Goal: Task Accomplishment & Management: Manage account settings

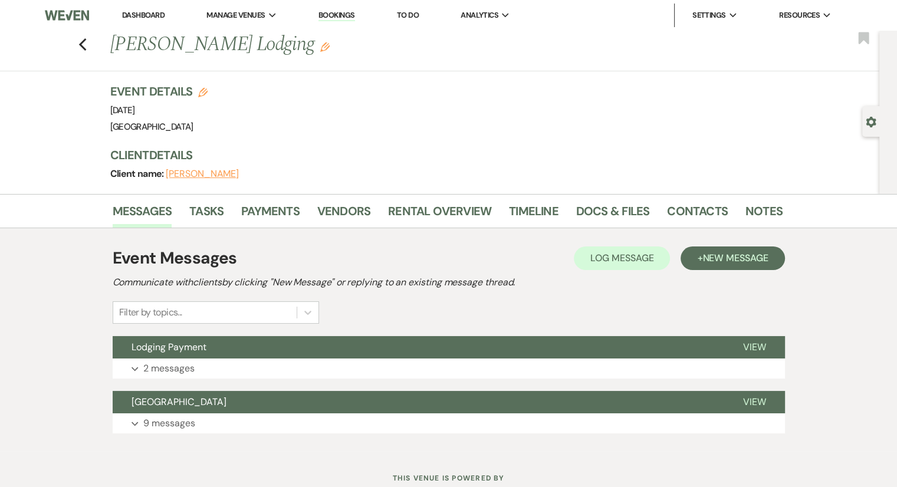
click at [149, 19] on link "Dashboard" at bounding box center [143, 15] width 42 height 10
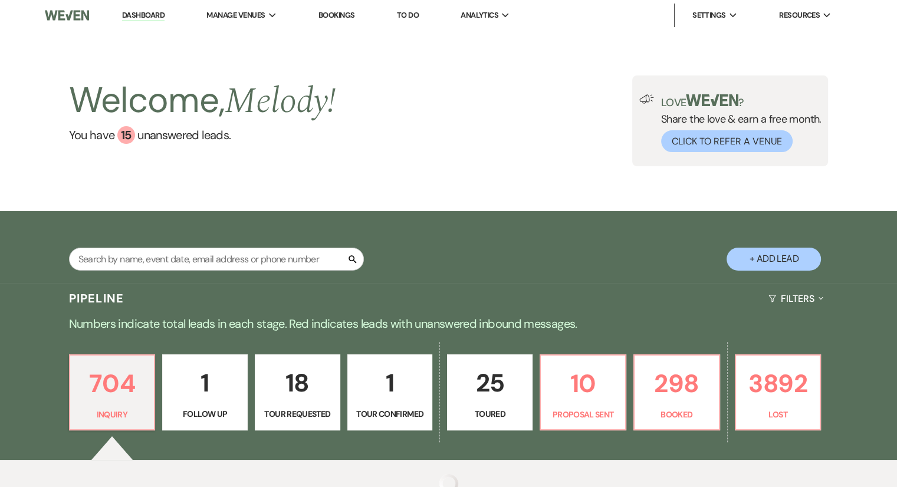
click at [125, 274] on div "Search" at bounding box center [216, 264] width 295 height 32
click at [120, 263] on input "text" at bounding box center [216, 259] width 295 height 23
click at [167, 260] on input "Sutton" at bounding box center [216, 259] width 295 height 23
type input "Sutton"
click at [167, 260] on input "Sutton" at bounding box center [216, 259] width 295 height 23
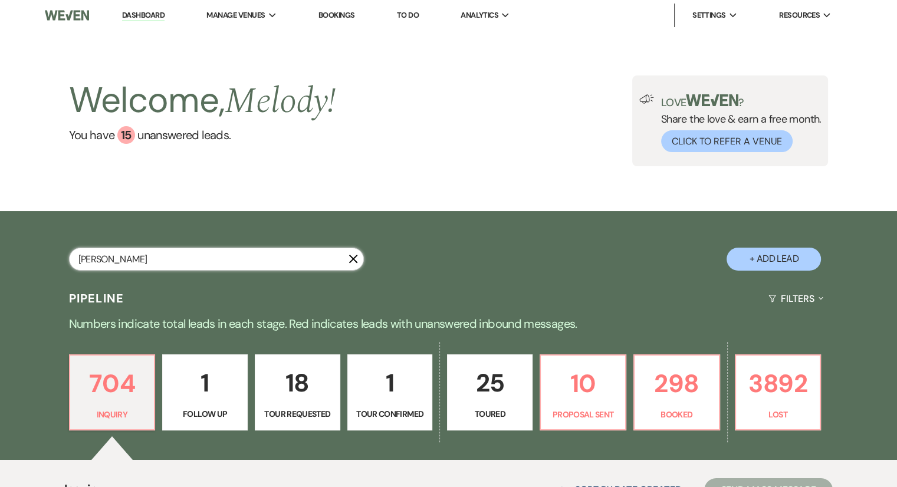
click at [167, 260] on input "Sutton" at bounding box center [216, 259] width 295 height 23
click at [170, 246] on div "Sutton X + Add Lead" at bounding box center [448, 248] width 849 height 63
click at [172, 194] on div "Welcome, Melody ! You have 15 unanswered lead s . Love ? Share the love & earn …" at bounding box center [448, 121] width 897 height 180
click at [169, 196] on div "Welcome, Melody ! You have 15 unanswered lead s . Love ? Share the love & earn …" at bounding box center [448, 121] width 897 height 180
click at [130, 265] on input "Sutton" at bounding box center [216, 259] width 295 height 23
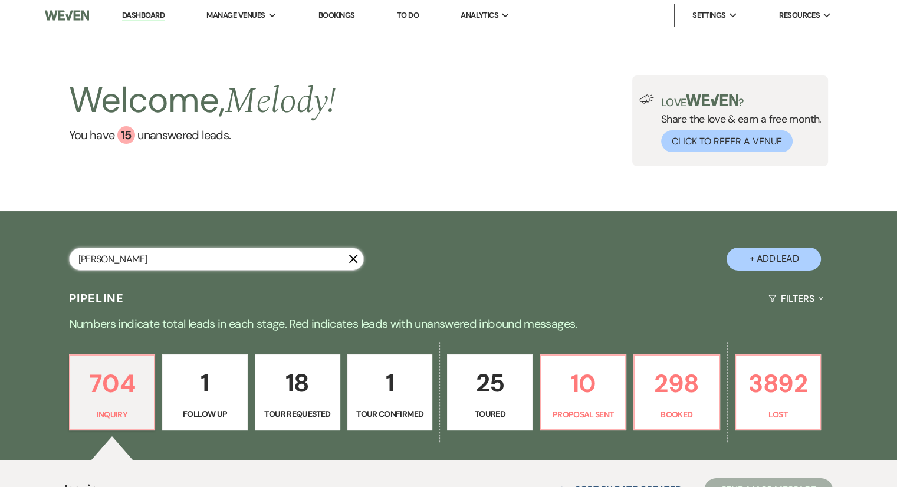
click at [130, 255] on input "Sutton" at bounding box center [216, 259] width 295 height 23
click at [564, 196] on div "Welcome, Melody ! You have 15 unanswered lead s . Love ? Share the love & earn …" at bounding box center [448, 121] width 897 height 180
click at [137, 265] on input "Sutton" at bounding box center [216, 259] width 295 height 23
click at [129, 267] on input "text" at bounding box center [216, 259] width 295 height 23
type input "[PERSON_NAME]"
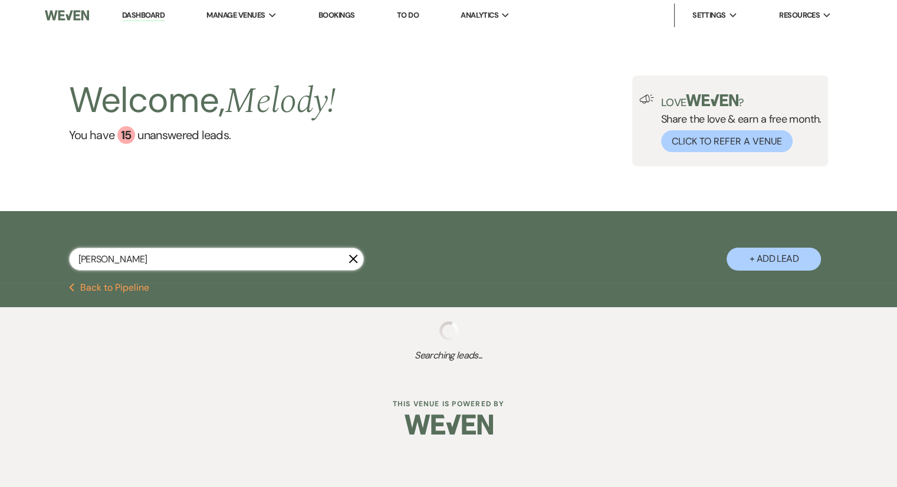
select select "8"
select select "5"
select select "8"
select select "5"
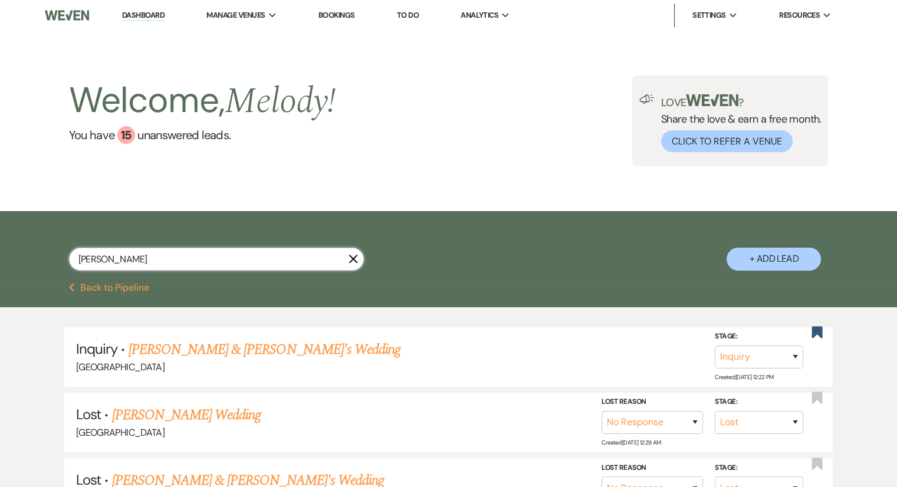
type input "sutton"
click at [151, 19] on link "Dashboard" at bounding box center [143, 15] width 42 height 11
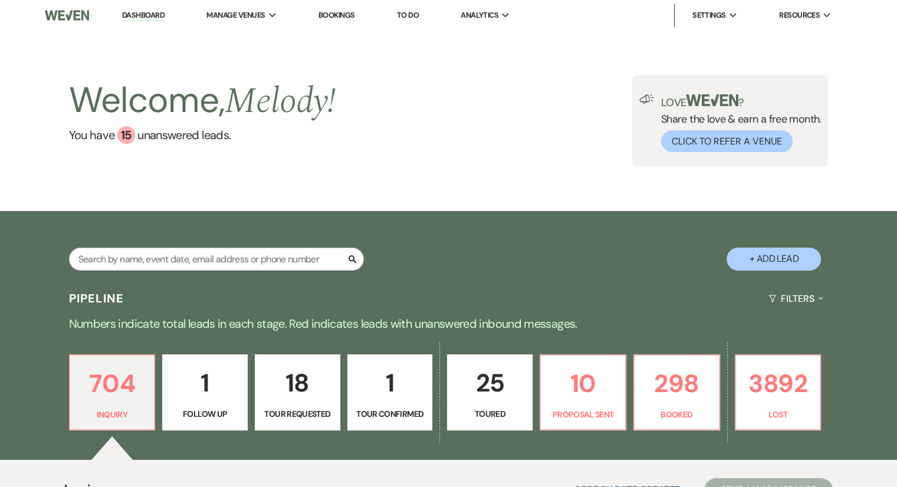
click at [334, 16] on link "Bookings" at bounding box center [336, 15] width 37 height 10
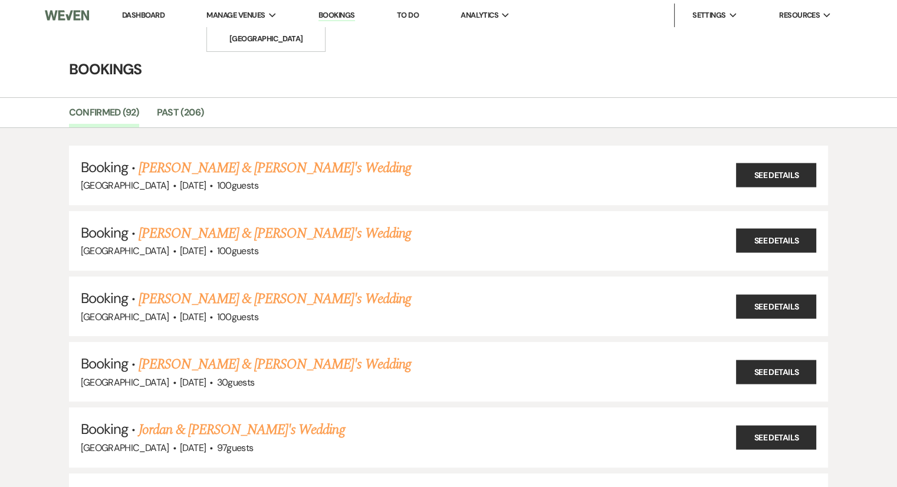
click at [212, 5] on li "Manage Venues Expand Chimney Pond Farm" at bounding box center [241, 16] width 82 height 24
click at [162, 18] on link "Dashboard" at bounding box center [143, 15] width 42 height 10
click at [151, 17] on link "Dashboard" at bounding box center [143, 15] width 42 height 10
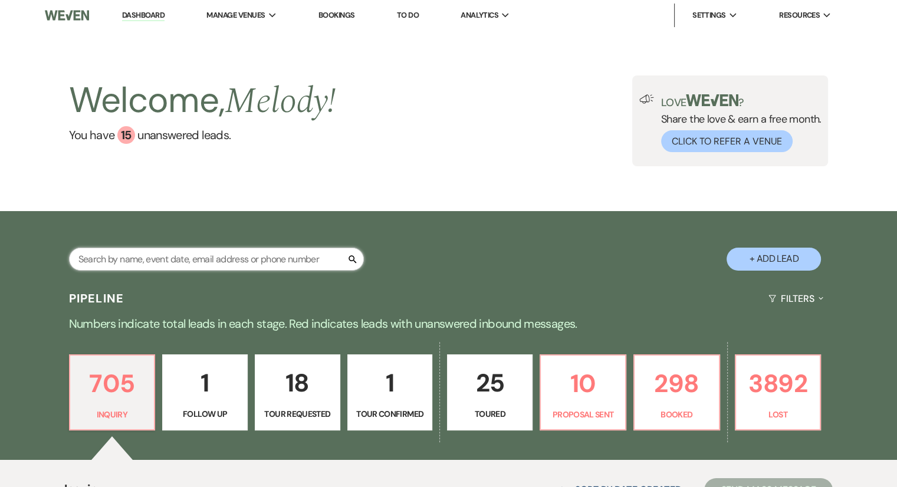
click at [166, 267] on input "text" at bounding box center [216, 259] width 295 height 23
type input "dill"
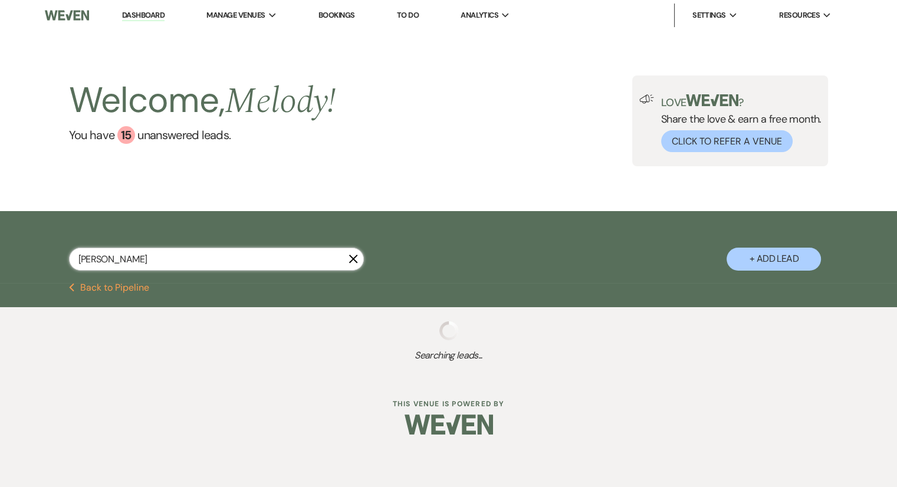
select select "8"
select select "5"
select select "8"
select select "5"
select select "8"
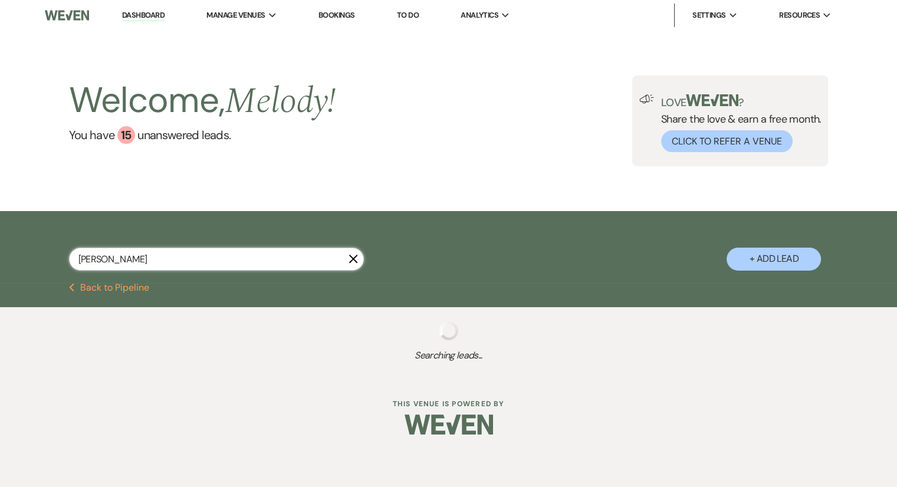
select select "5"
select select "8"
select select "6"
select select "8"
select select "5"
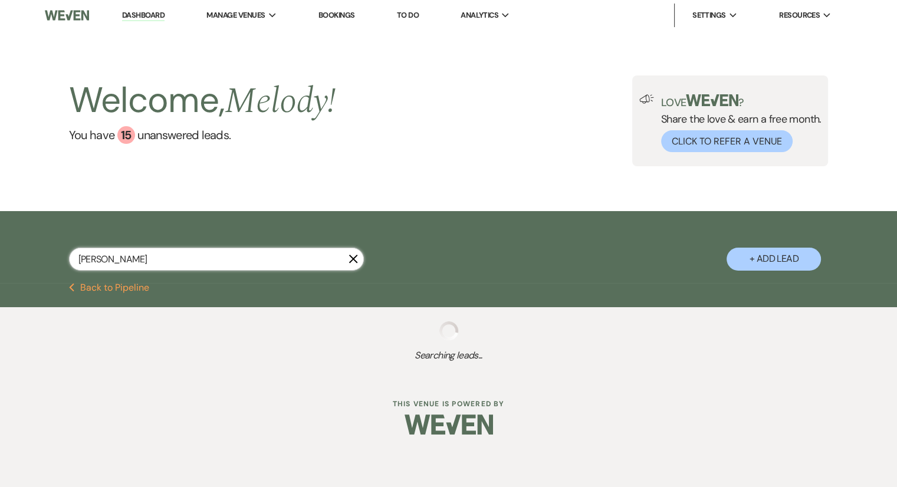
select select "8"
select select "5"
select select "8"
select select "5"
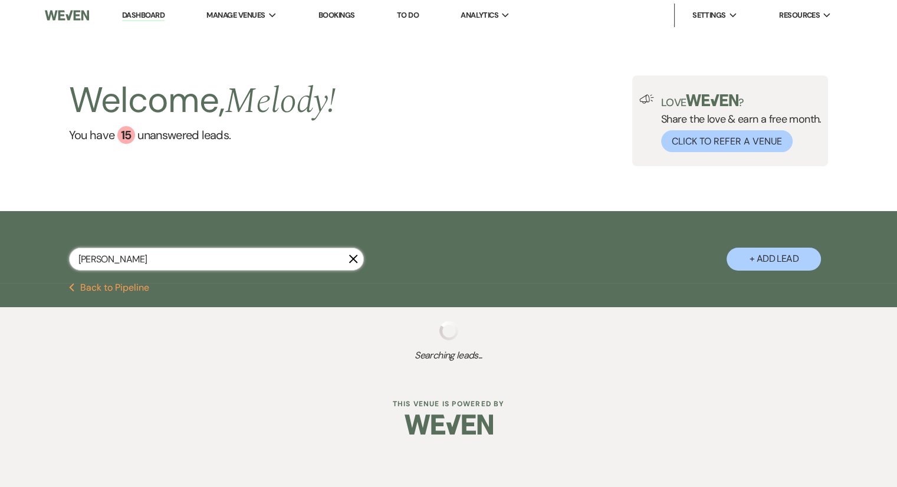
select select "8"
select select "5"
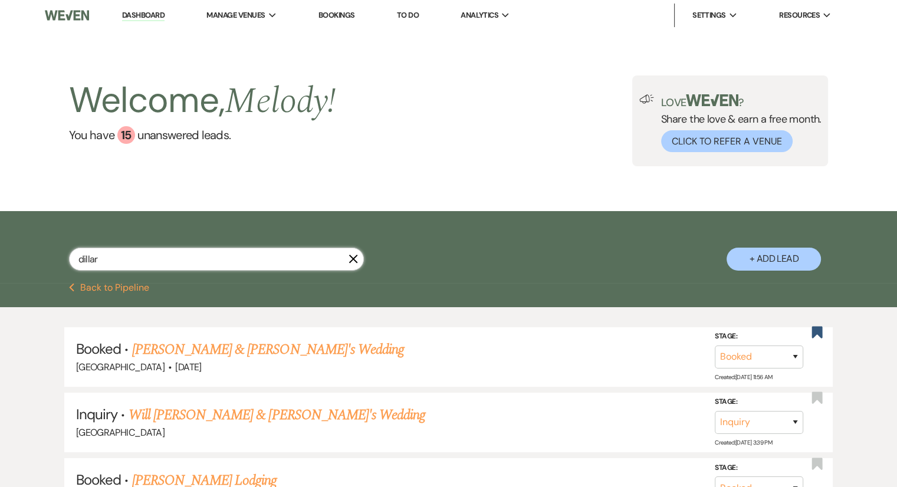
type input "dillard"
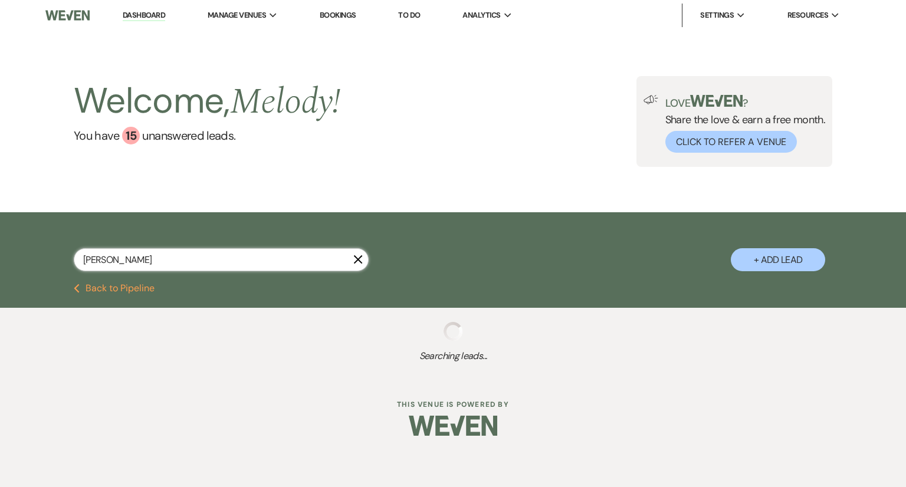
select select "8"
select select "5"
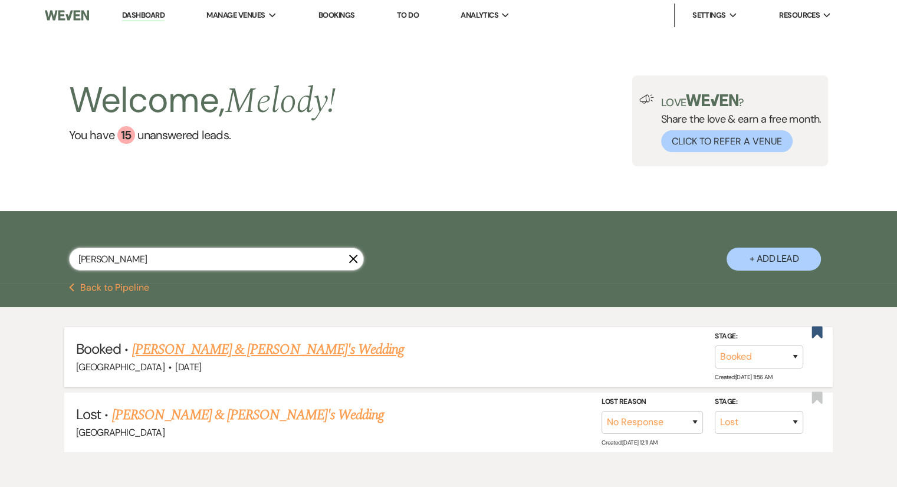
type input "dillard"
click at [276, 354] on link "Abigail Dillard & Fiance's Wedding" at bounding box center [268, 349] width 272 height 21
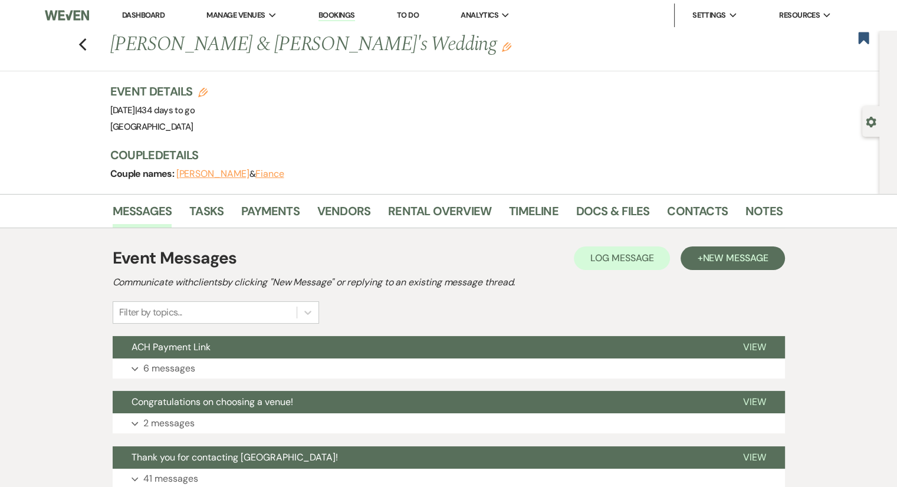
scroll to position [94, 0]
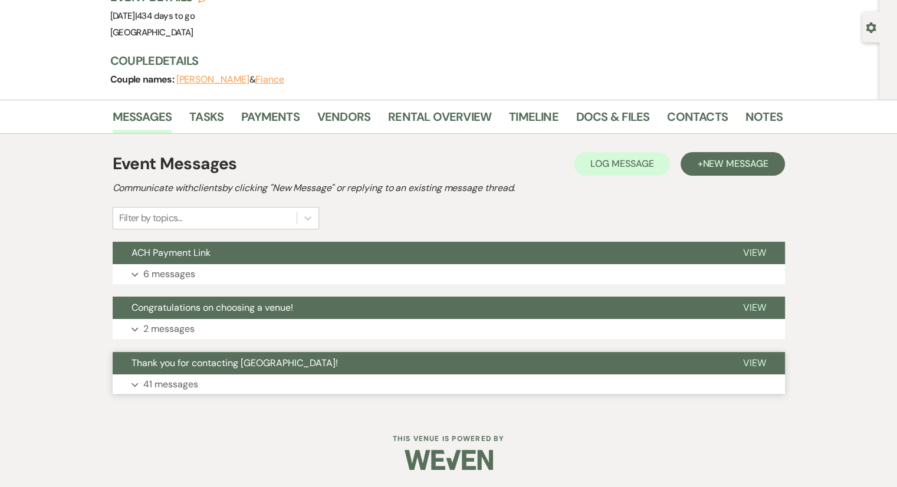
click at [144, 384] on p "41 messages" at bounding box center [170, 384] width 55 height 15
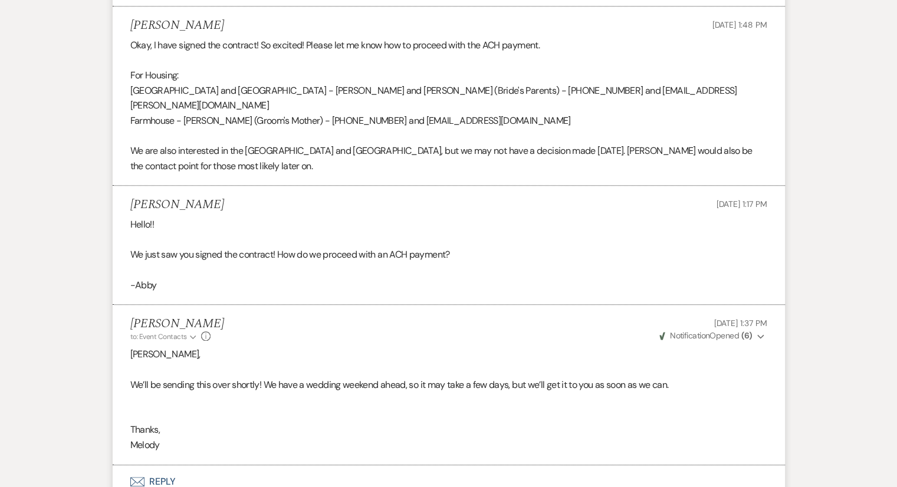
scroll to position [5285, 0]
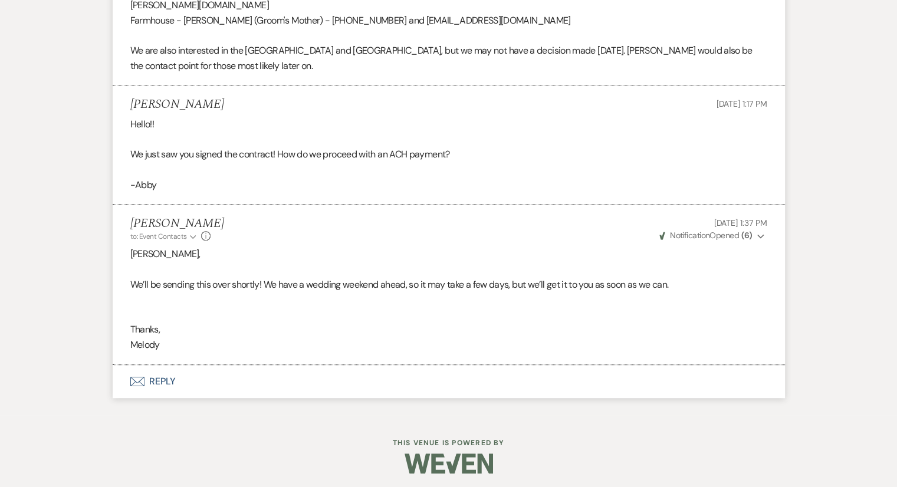
click at [148, 376] on button "Envelope Reply" at bounding box center [449, 381] width 672 height 33
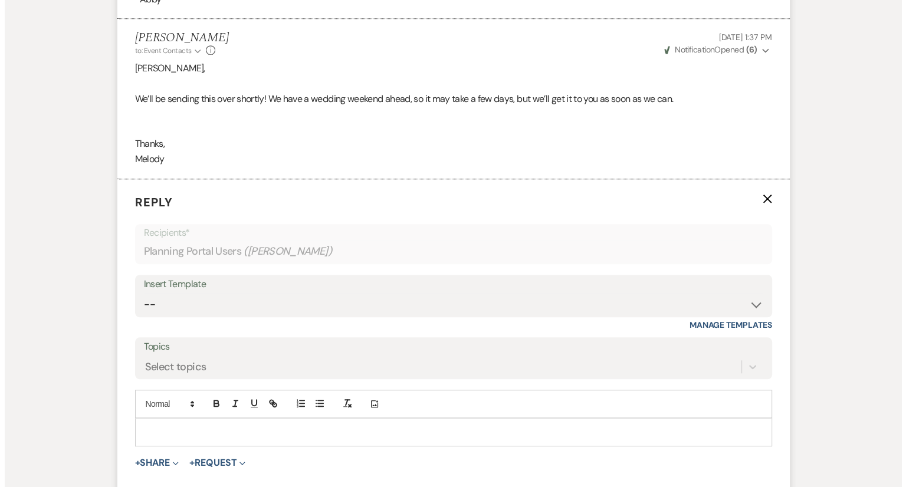
scroll to position [5510, 0]
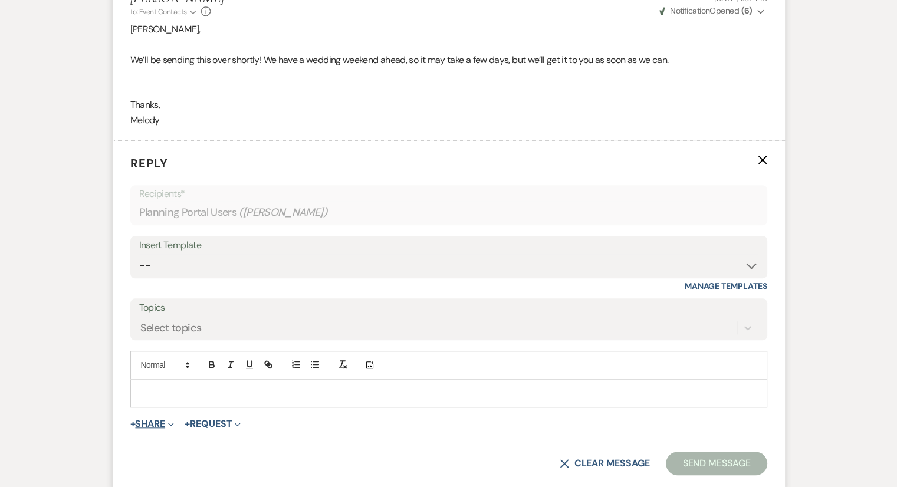
click at [153, 419] on button "+ Share Expand" at bounding box center [152, 423] width 44 height 9
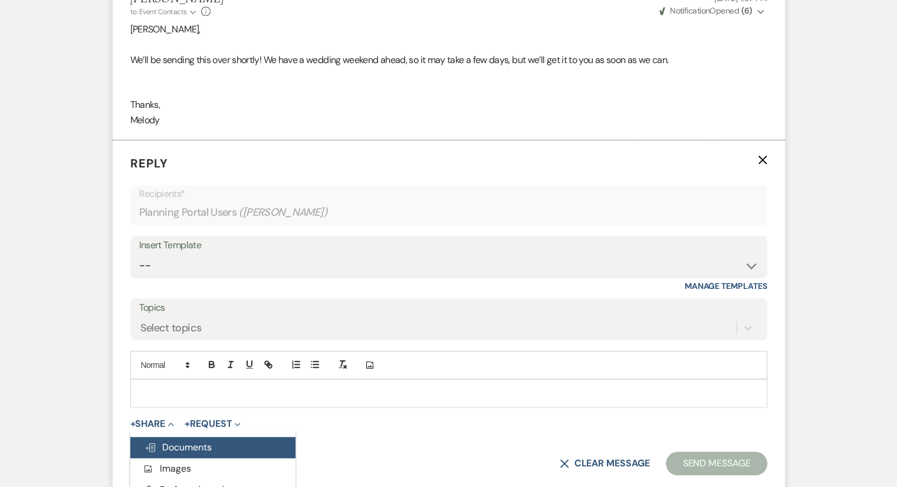
click at [166, 443] on span "Doc Upload Documents" at bounding box center [177, 447] width 67 height 12
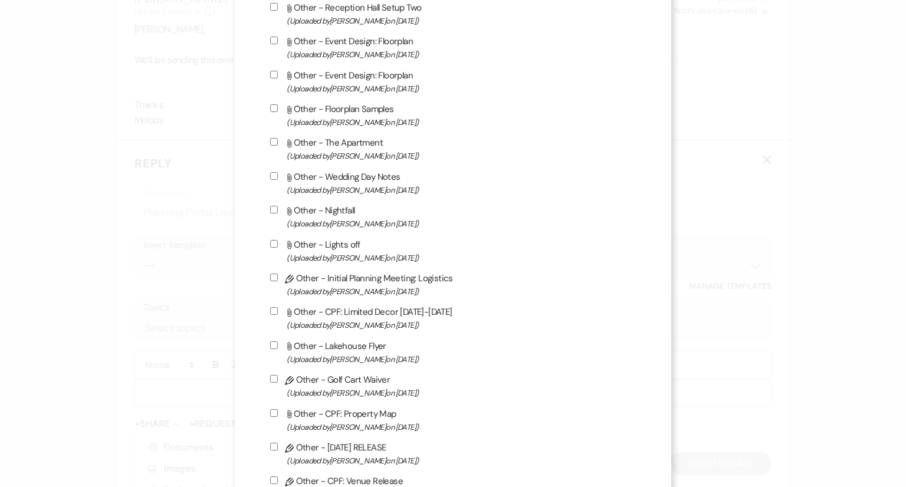
scroll to position [2201, 0]
click at [280, 330] on label "Pencil Other - Initial Planning Meeting: Logistics (Uploaded by Brooke Robinson…" at bounding box center [452, 318] width 365 height 28
click at [278, 314] on input "Pencil Other - Initial Planning Meeting: Logistics (Uploaded by Brooke Robinson…" at bounding box center [274, 311] width 8 height 8
checkbox input "true"
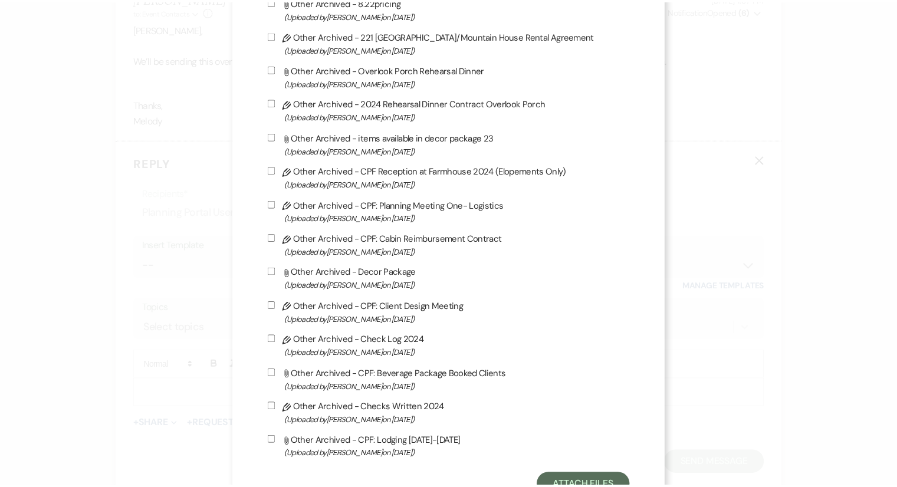
scroll to position [3145, 0]
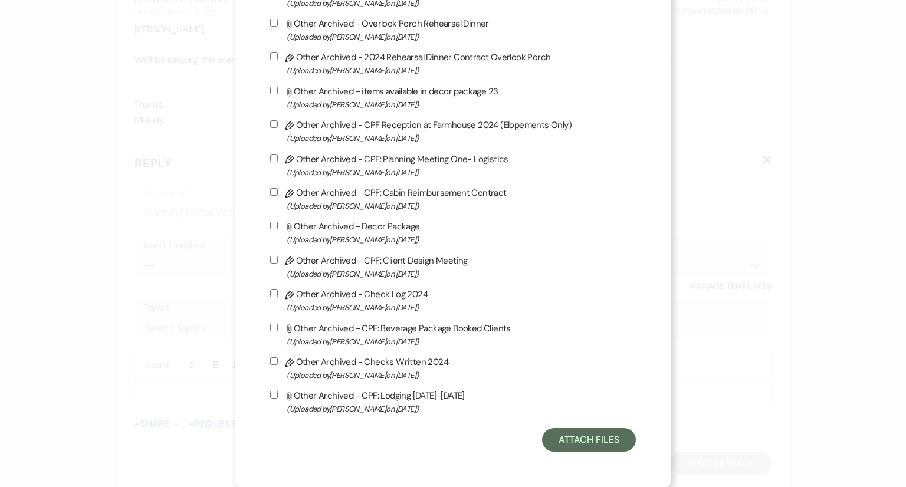
click at [528, 439] on div "Attach Files" at bounding box center [452, 440] width 365 height 24
click at [557, 446] on button "Attach Files" at bounding box center [589, 440] width 94 height 24
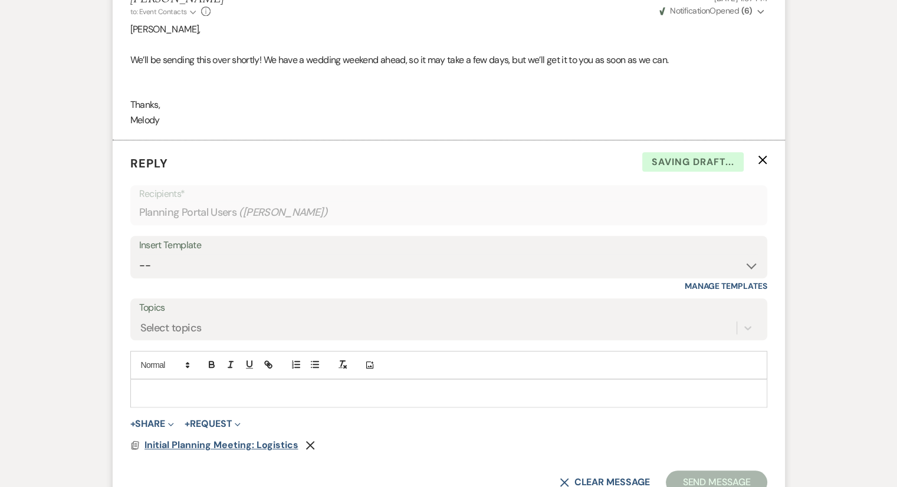
click at [163, 443] on span "Initial Planning Meeting: Logistics" at bounding box center [221, 445] width 154 height 12
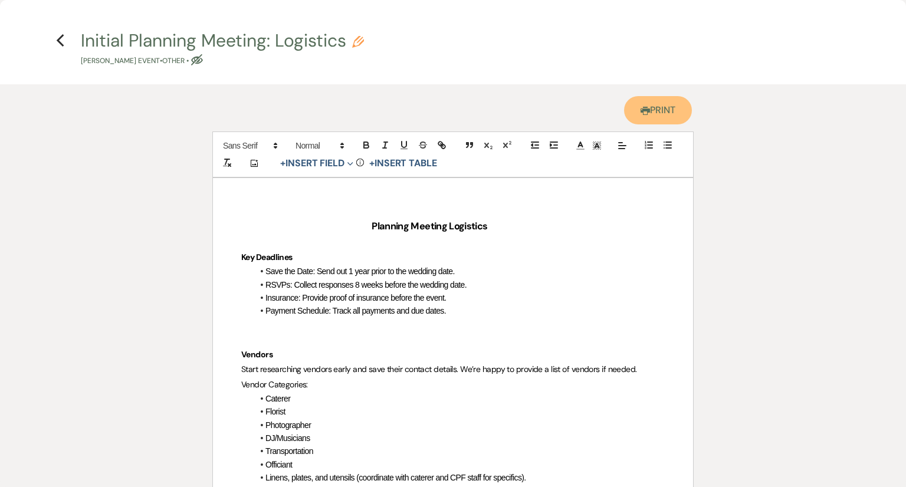
click at [676, 109] on link "Printer Print" at bounding box center [658, 110] width 68 height 28
click at [59, 40] on use "button" at bounding box center [61, 40] width 8 height 13
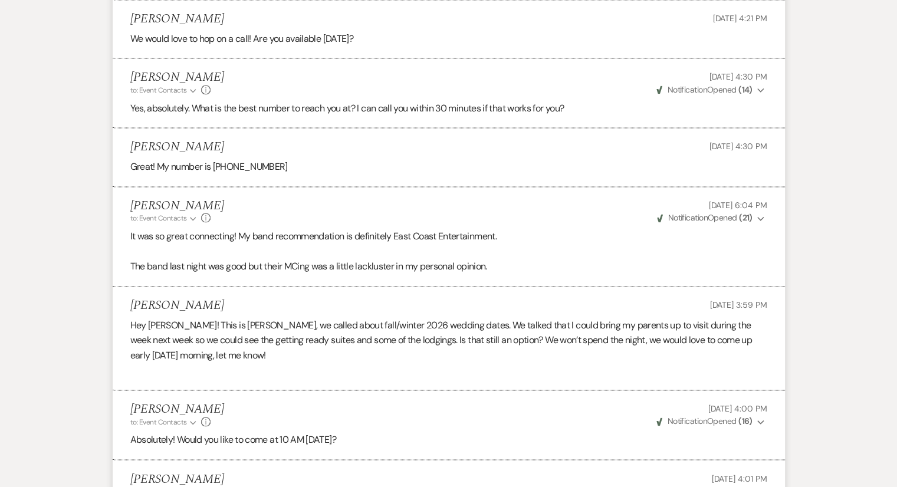
scroll to position [0, 0]
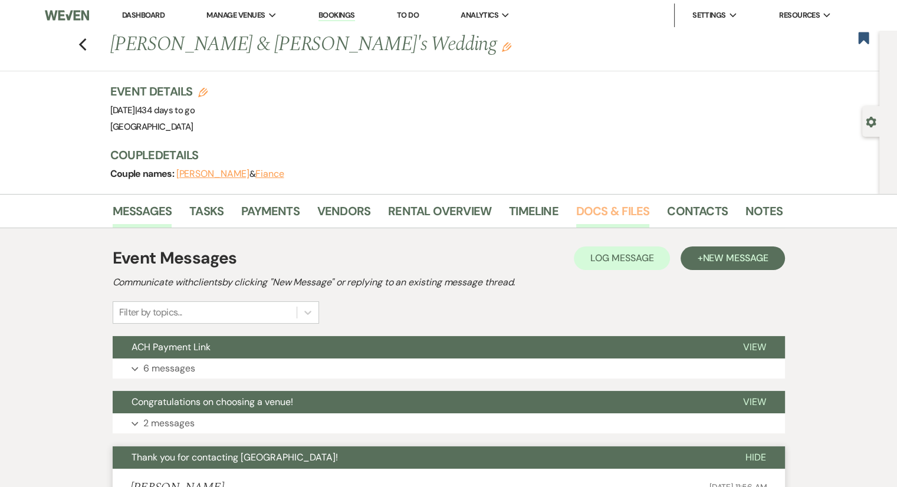
click at [612, 212] on link "Docs & Files" at bounding box center [612, 215] width 73 height 26
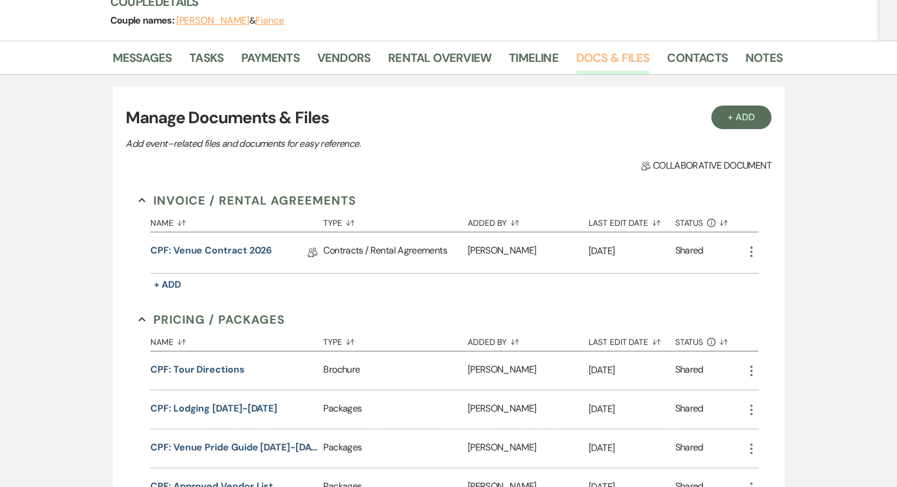
scroll to position [156, 0]
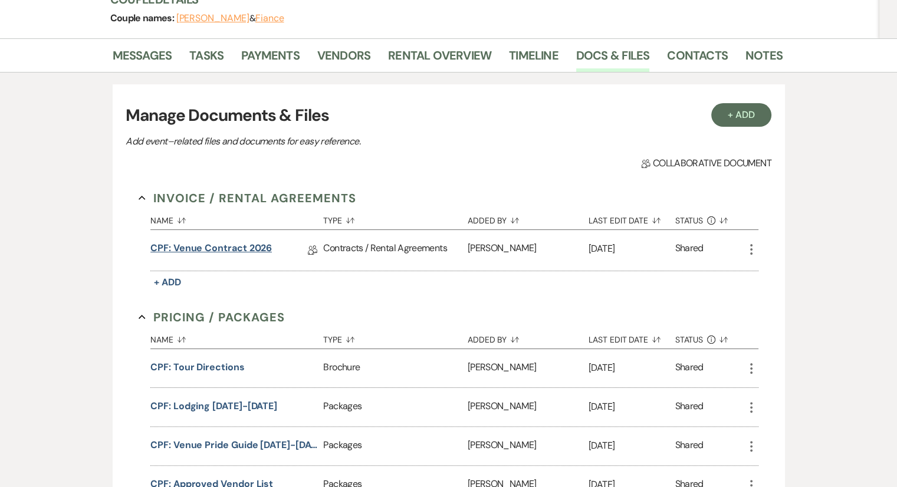
click at [215, 249] on link "CPF: Venue Contract 2026" at bounding box center [210, 250] width 121 height 18
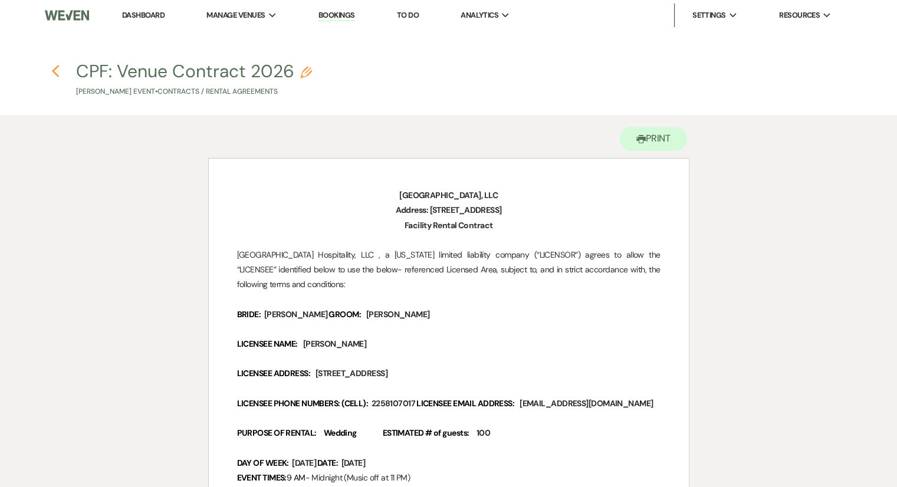
click at [57, 71] on icon "Previous" at bounding box center [55, 71] width 9 height 14
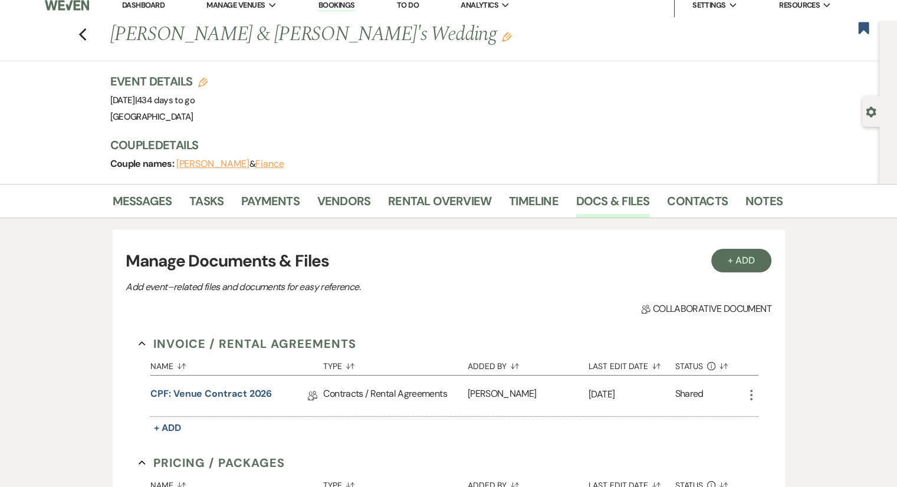
scroll to position [9, 0]
click at [134, 198] on link "Messages" at bounding box center [143, 205] width 60 height 26
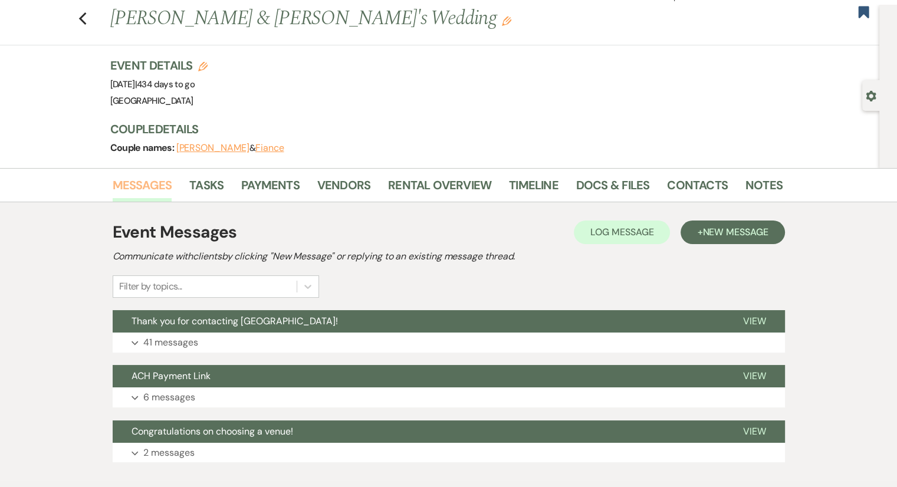
scroll to position [25, 0]
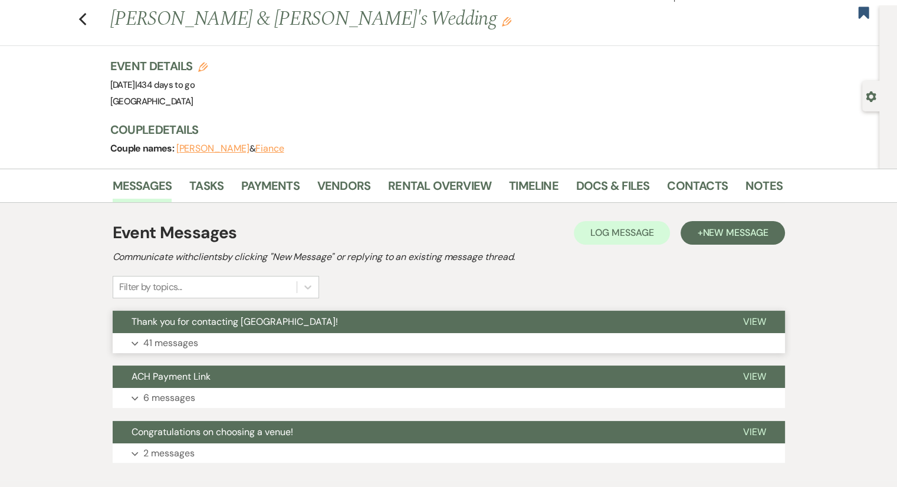
click at [163, 338] on p "41 messages" at bounding box center [170, 343] width 55 height 15
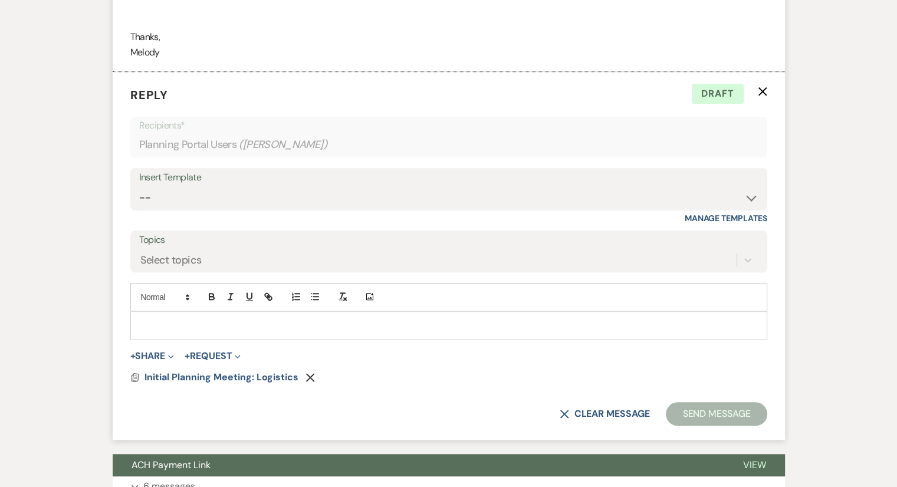
scroll to position [5469, 0]
click at [568, 409] on button "X Clear message" at bounding box center [605, 413] width 90 height 9
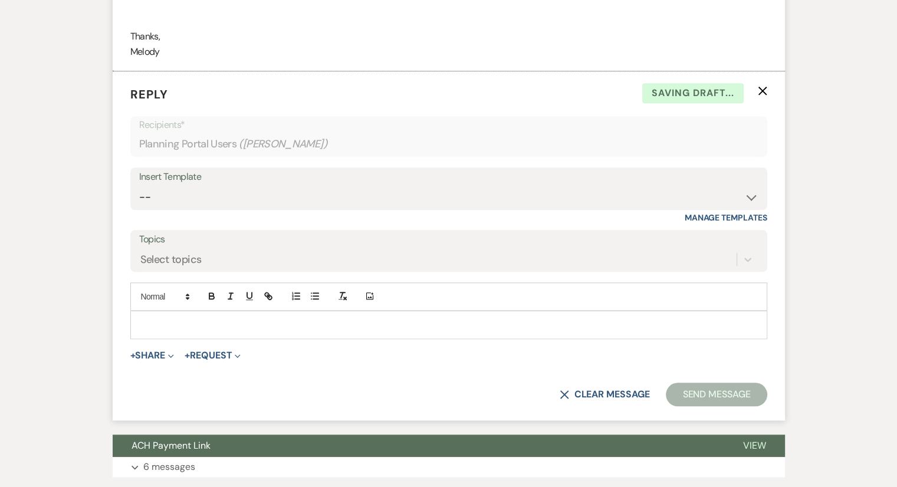
click at [757, 91] on p "Reply X Saving draft..." at bounding box center [448, 95] width 637 height 18
click at [762, 88] on icon "X" at bounding box center [762, 90] width 9 height 9
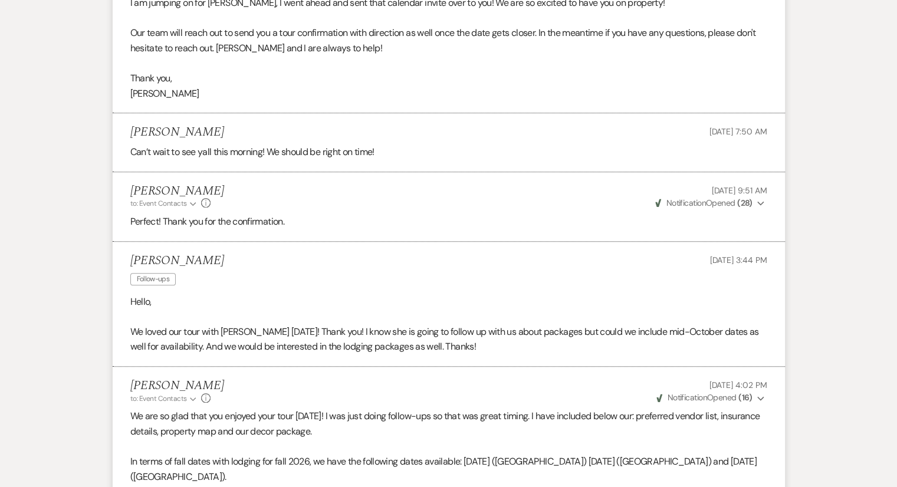
scroll to position [0, 0]
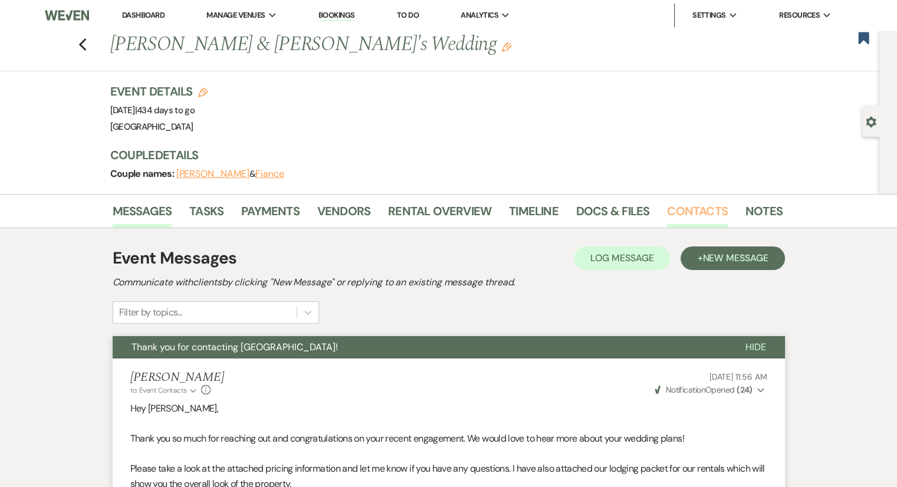
click at [690, 213] on link "Contacts" at bounding box center [697, 215] width 61 height 26
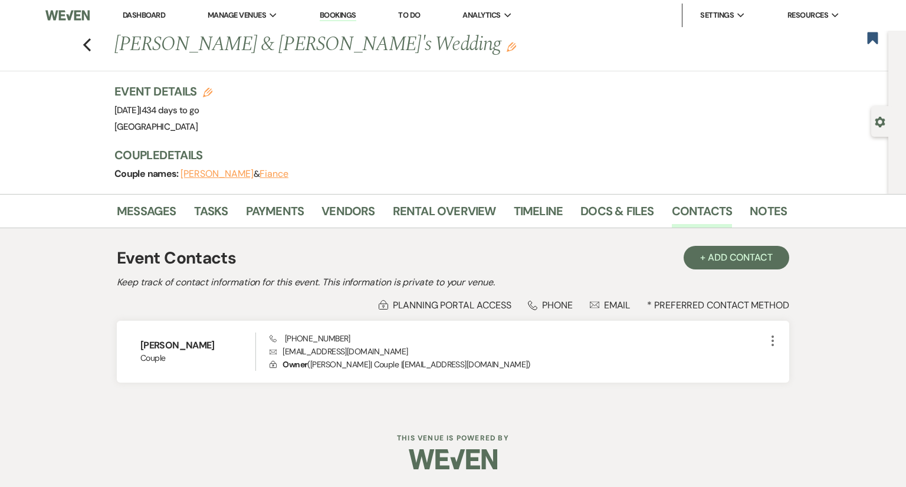
click at [92, 48] on div "Previous Abigail Dillard & Fiance's Wedding Edit Bookmark" at bounding box center [441, 51] width 894 height 41
click at [85, 45] on use "button" at bounding box center [87, 44] width 8 height 13
select select "8"
select select "5"
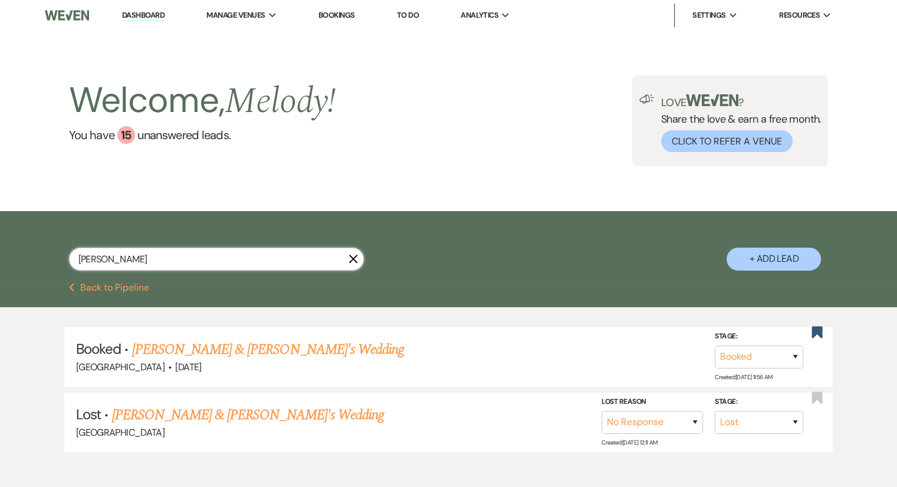
click at [143, 256] on input "dillard" at bounding box center [216, 259] width 295 height 23
type input "dillar"
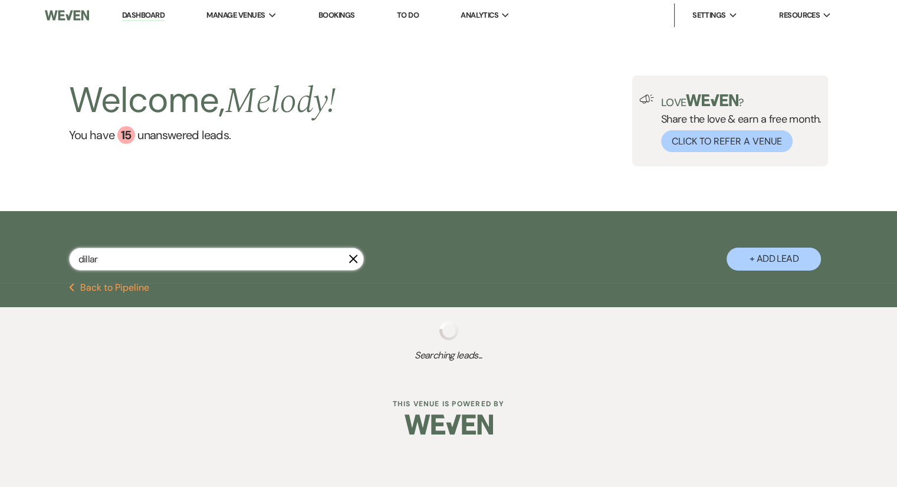
select select "8"
select select "5"
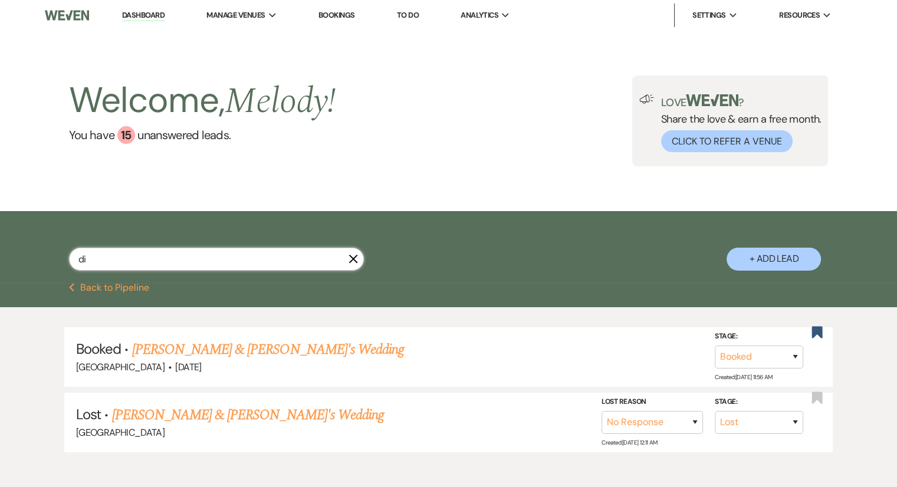
type input "d"
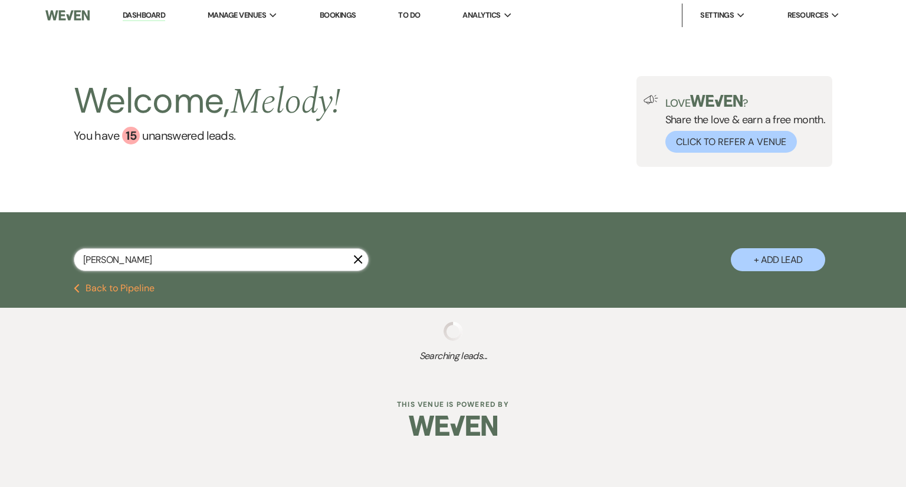
type input "andrews"
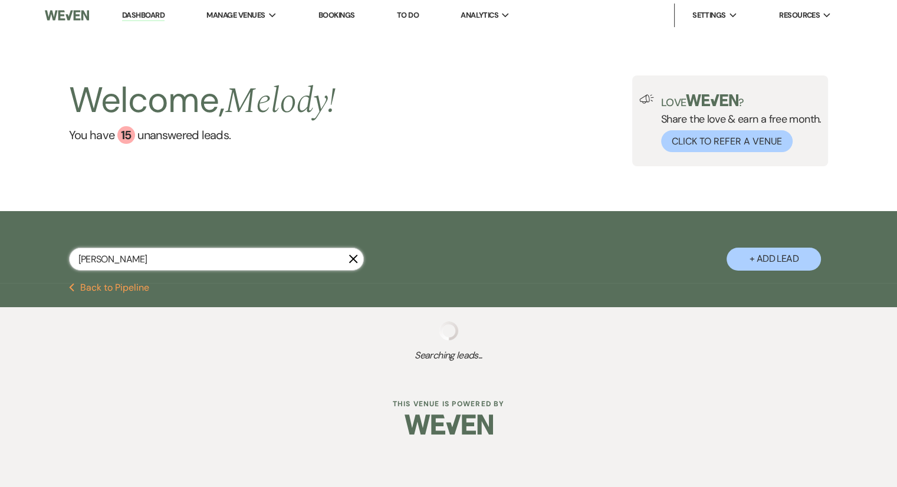
select select "6"
select select "8"
select select "5"
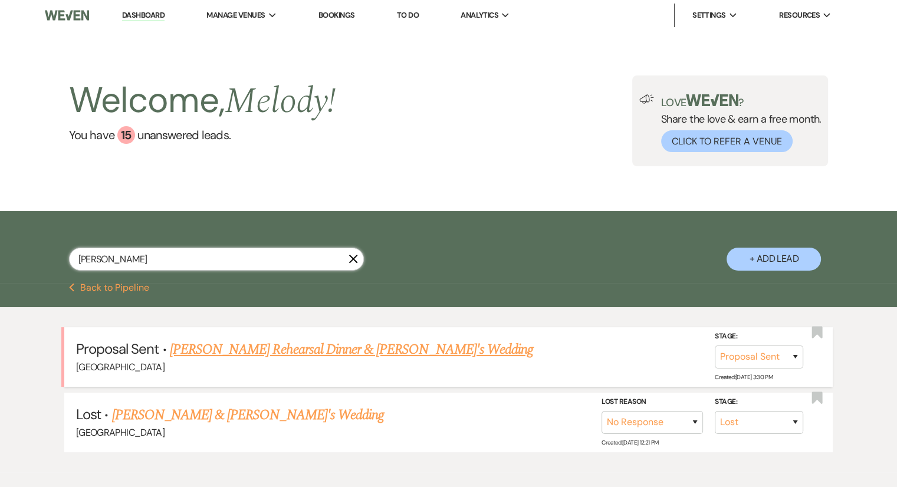
type input "andrews"
click at [326, 357] on link "Aubrey Andrews Rehearsal Dinner & Fiance's Wedding" at bounding box center [351, 349] width 363 height 21
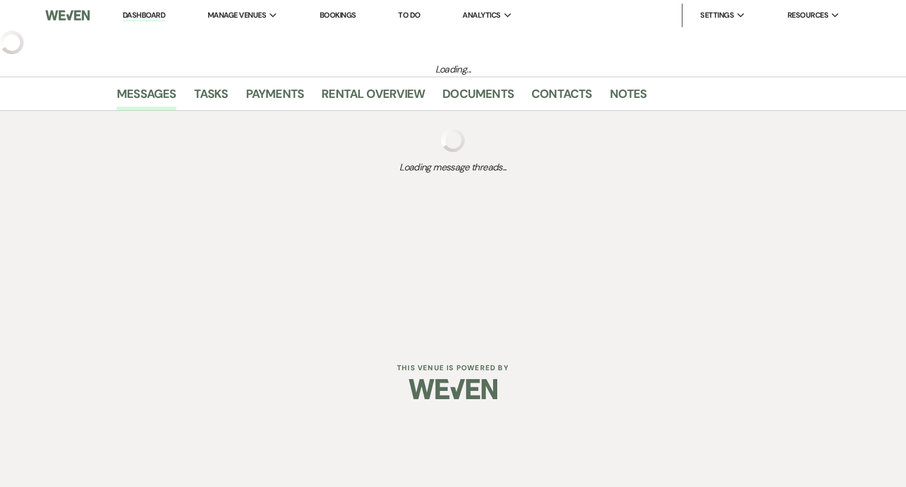
select select "6"
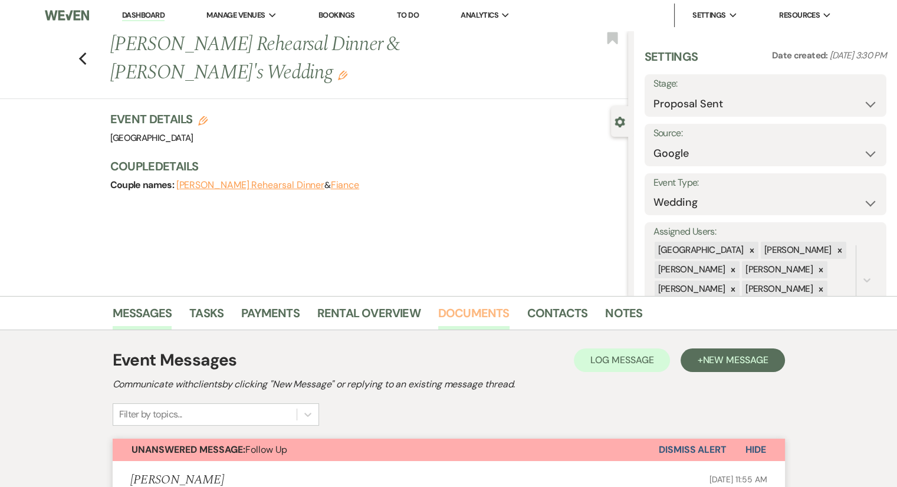
click at [461, 320] on link "Documents" at bounding box center [473, 317] width 71 height 26
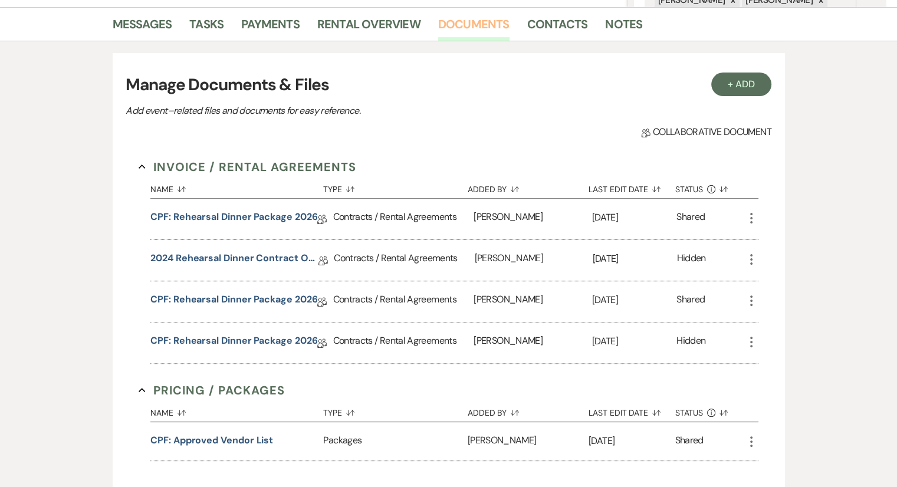
scroll to position [291, 0]
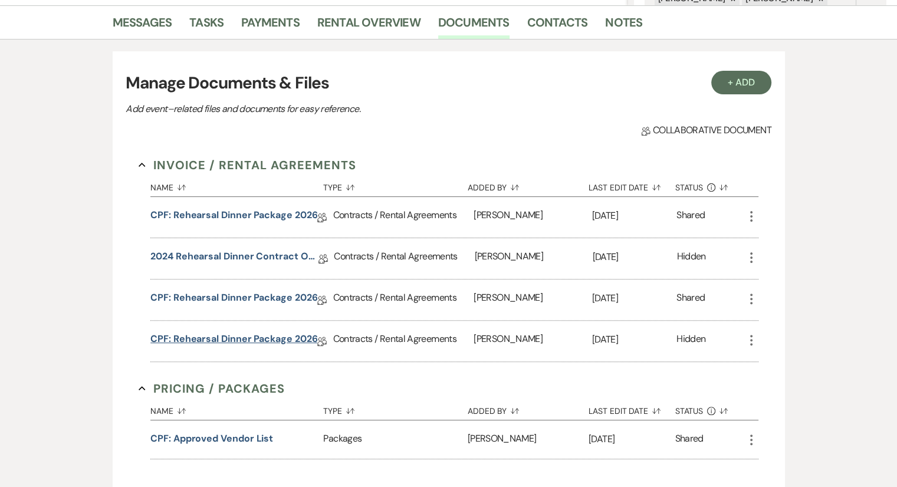
click at [282, 338] on link "CPF: Rehearsal Dinner Package 2026" at bounding box center [233, 341] width 167 height 18
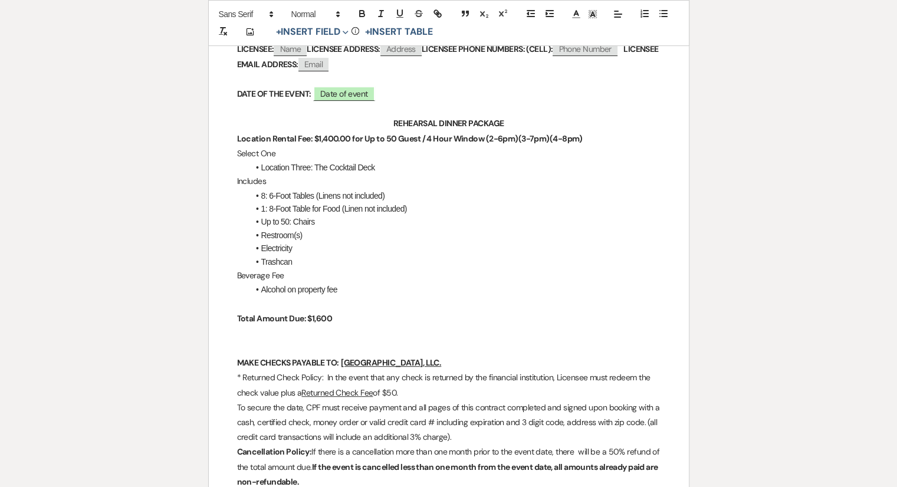
scroll to position [401, 0]
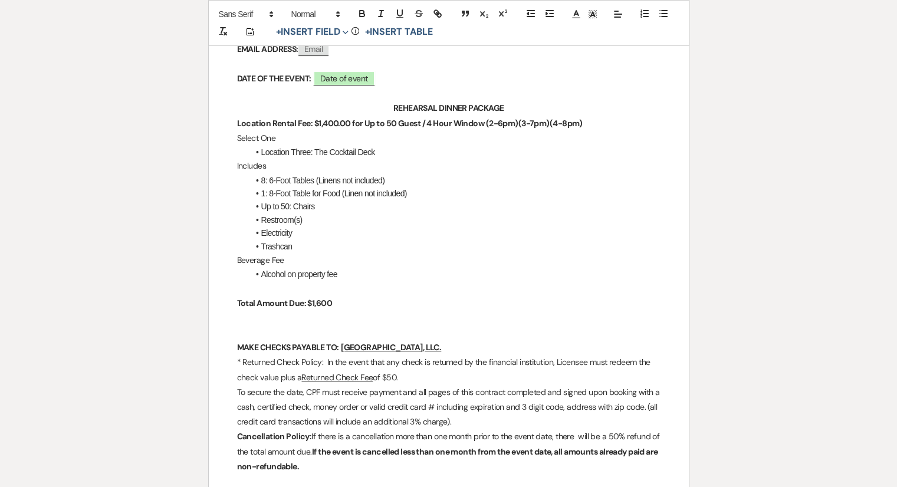
click at [353, 282] on p at bounding box center [448, 288] width 423 height 15
click at [301, 195] on li "1: 8-Foot Table for Food (Linen not included)" at bounding box center [455, 193] width 412 height 13
click at [329, 248] on li "Trashcan" at bounding box center [455, 246] width 412 height 13
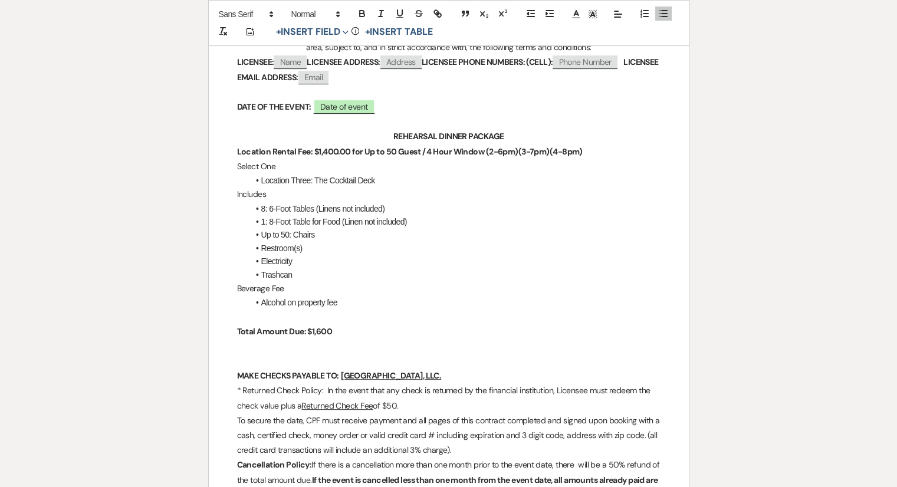
scroll to position [0, 0]
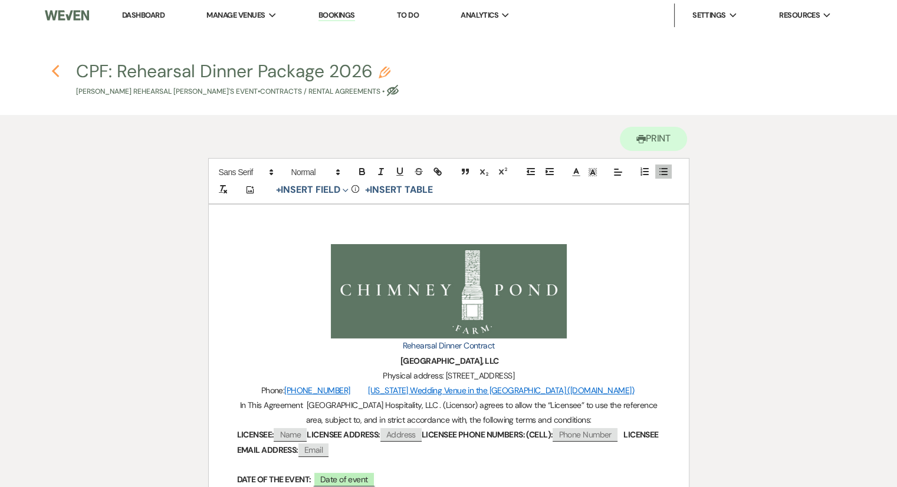
click at [54, 76] on icon "Previous" at bounding box center [55, 71] width 9 height 14
select select "6"
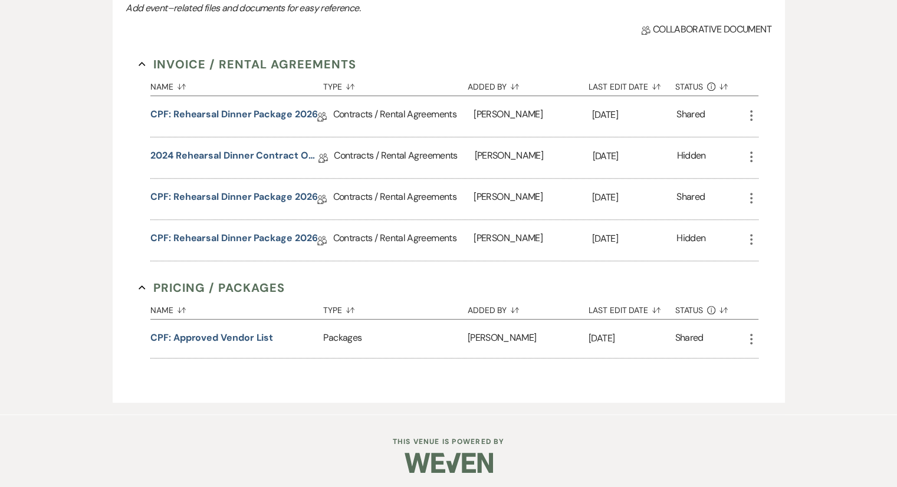
scroll to position [124, 0]
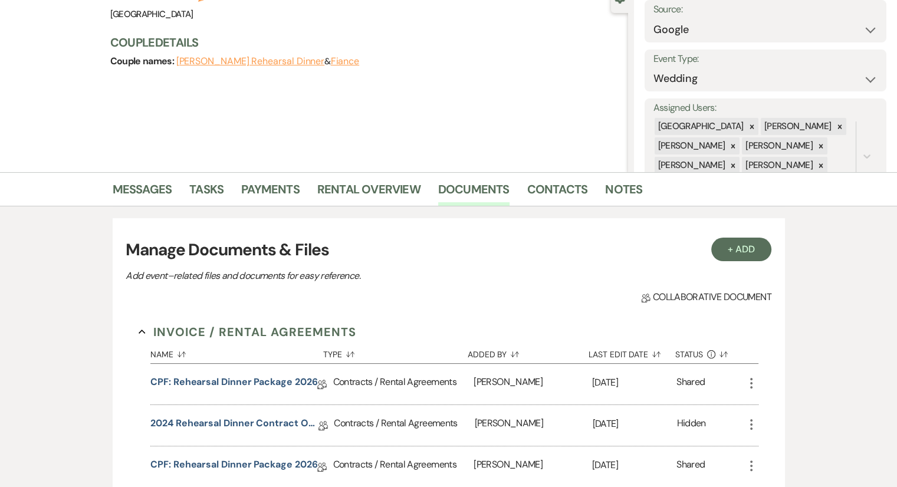
select select "6"
select select "8"
select select "5"
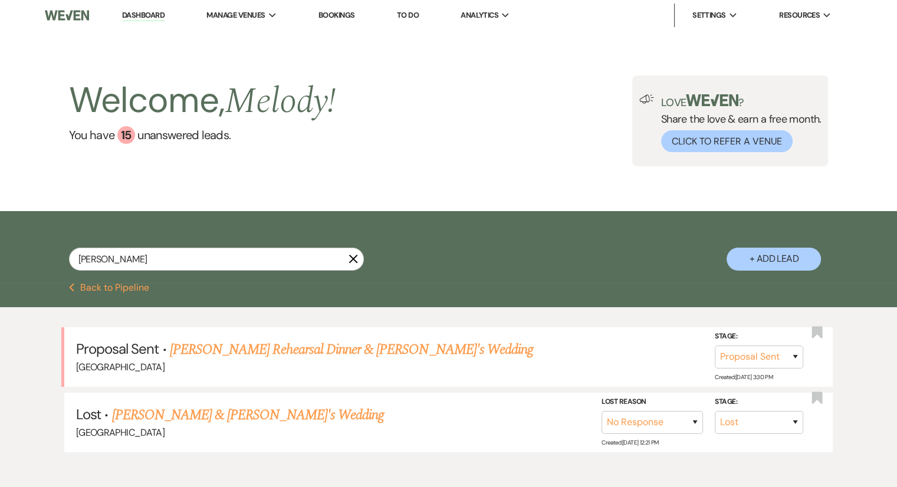
click at [145, 18] on link "Dashboard" at bounding box center [143, 15] width 42 height 11
click at [67, 250] on div "andrews X + Add Lead" at bounding box center [448, 248] width 849 height 63
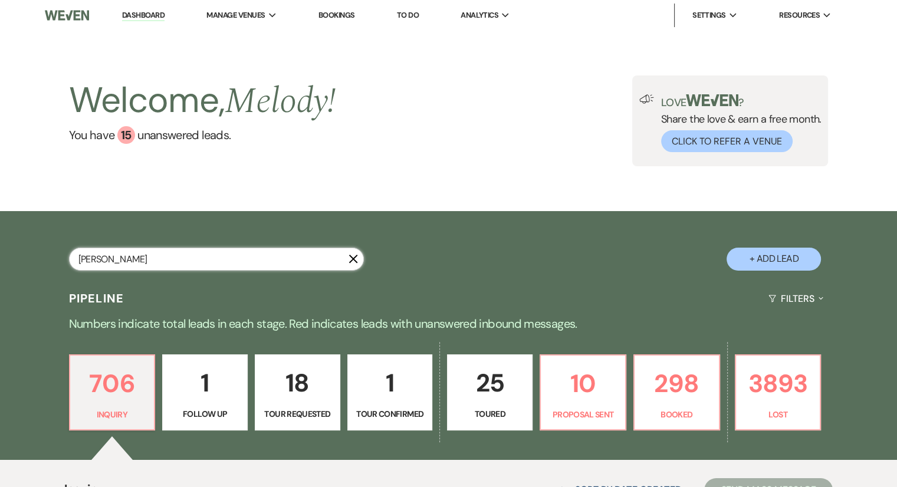
type input "dillard"
select select "8"
select select "5"
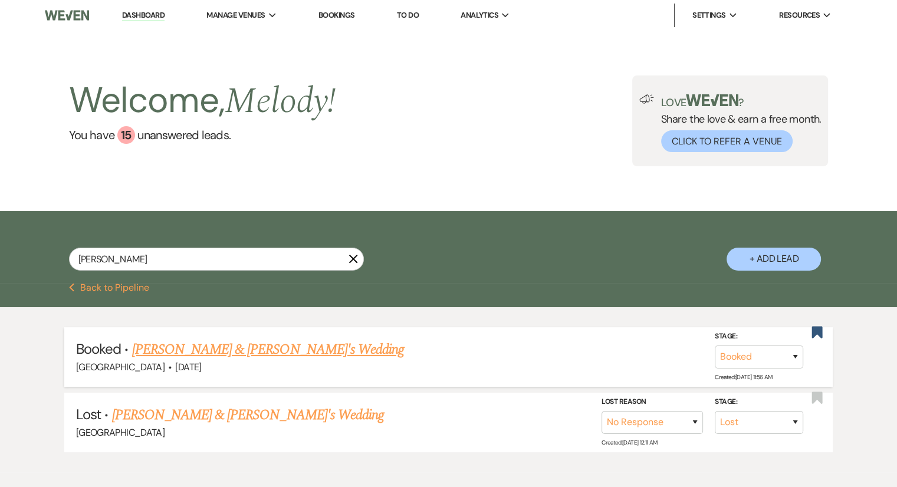
click at [231, 347] on link "Abigail Dillard & Fiance's Wedding" at bounding box center [268, 349] width 272 height 21
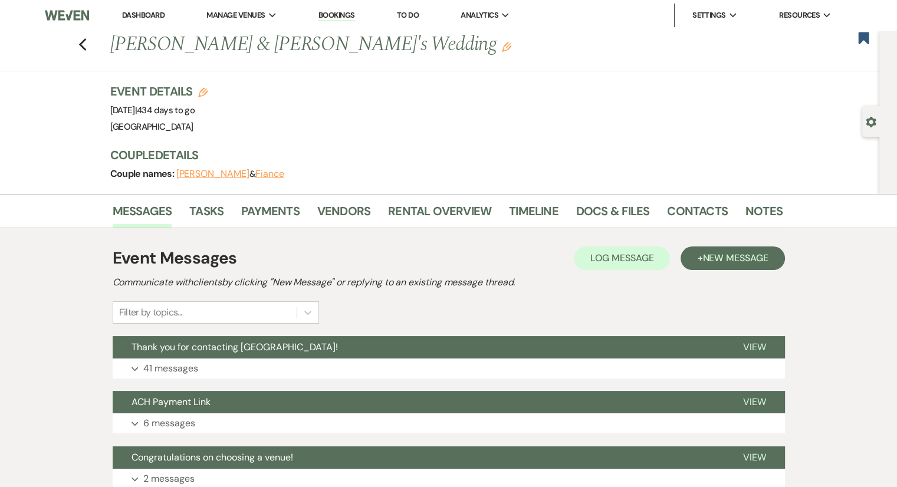
scroll to position [94, 0]
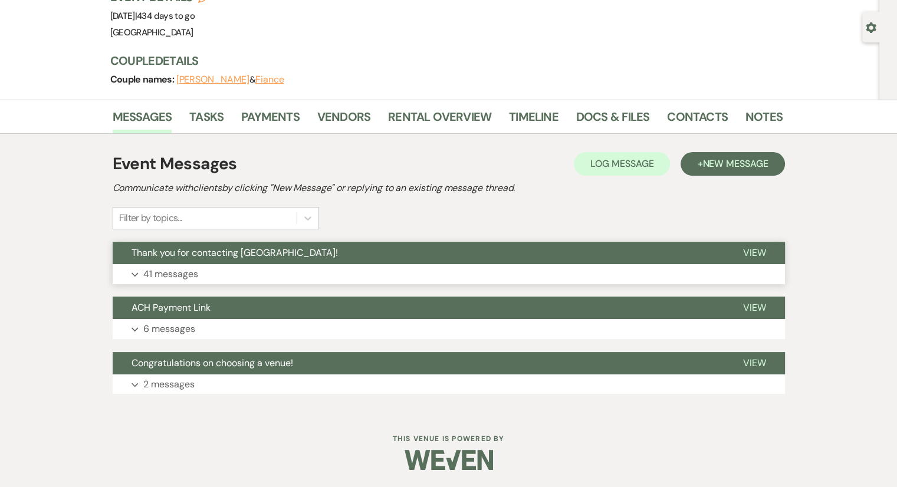
click at [172, 267] on p "41 messages" at bounding box center [170, 274] width 55 height 15
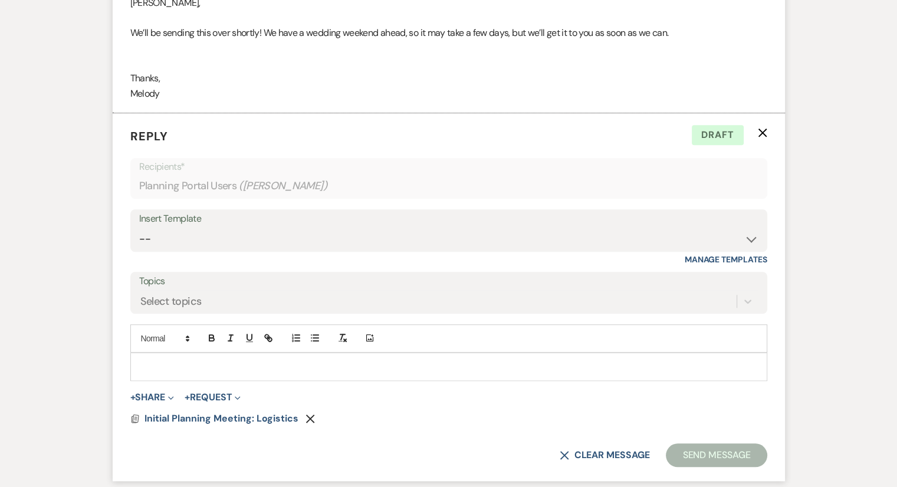
scroll to position [5469, 0]
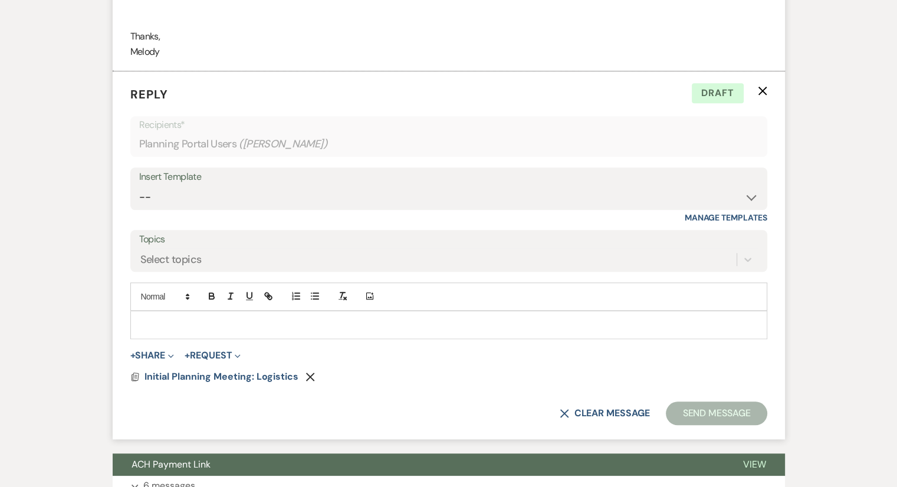
click at [771, 93] on form "Reply X Draft Recipients* Planning Portal Users ( Abigail Dillard ) Insert Temp…" at bounding box center [449, 255] width 672 height 368
click at [763, 90] on icon "X" at bounding box center [762, 90] width 9 height 9
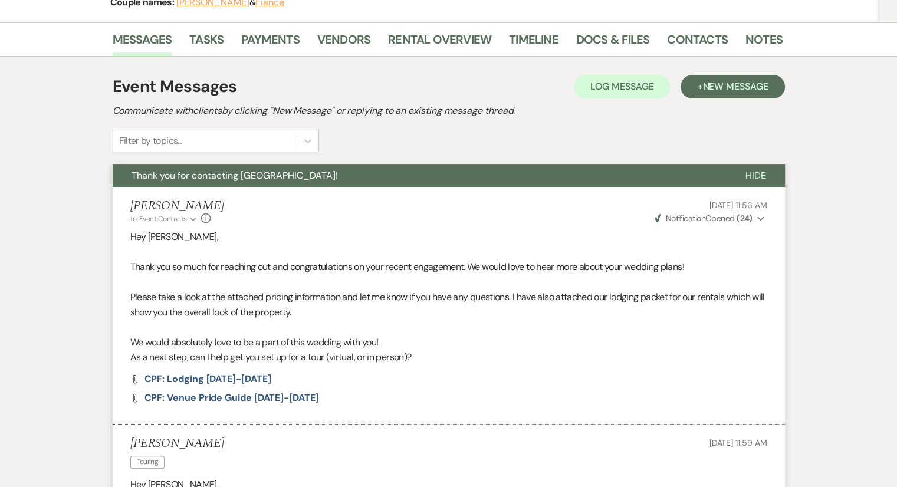
scroll to position [0, 0]
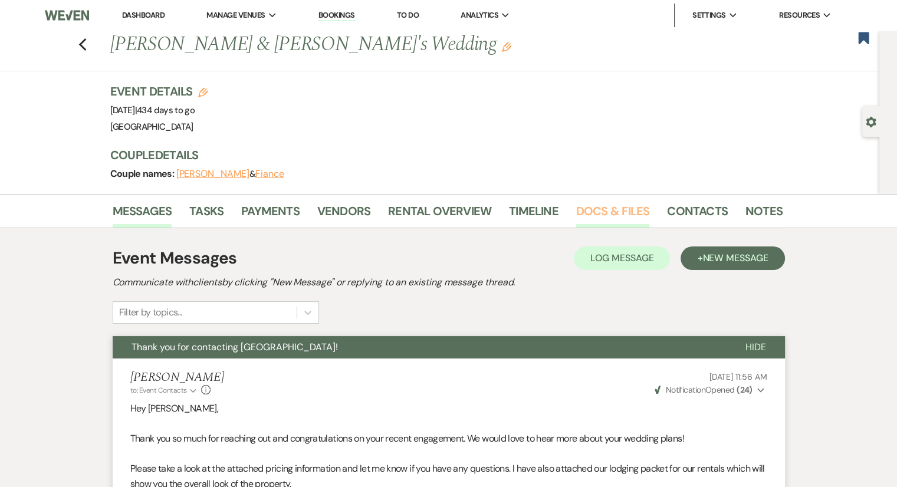
click at [611, 216] on link "Docs & Files" at bounding box center [612, 215] width 73 height 26
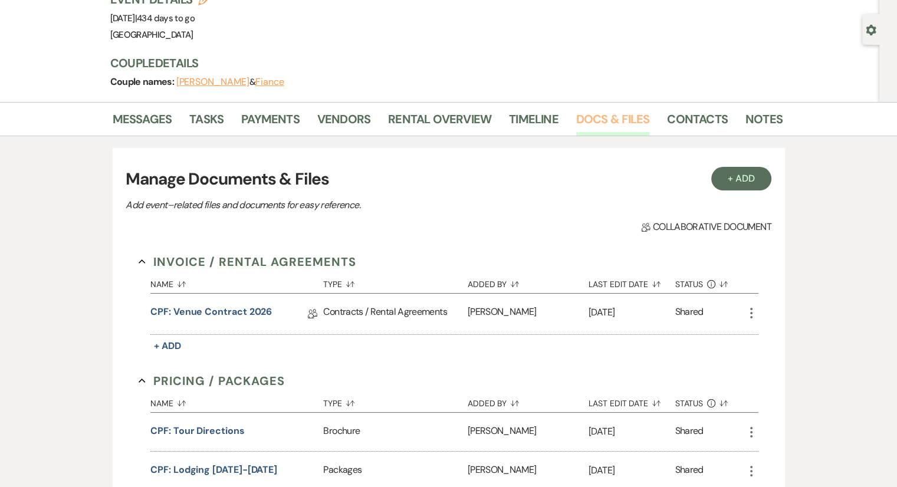
scroll to position [40, 0]
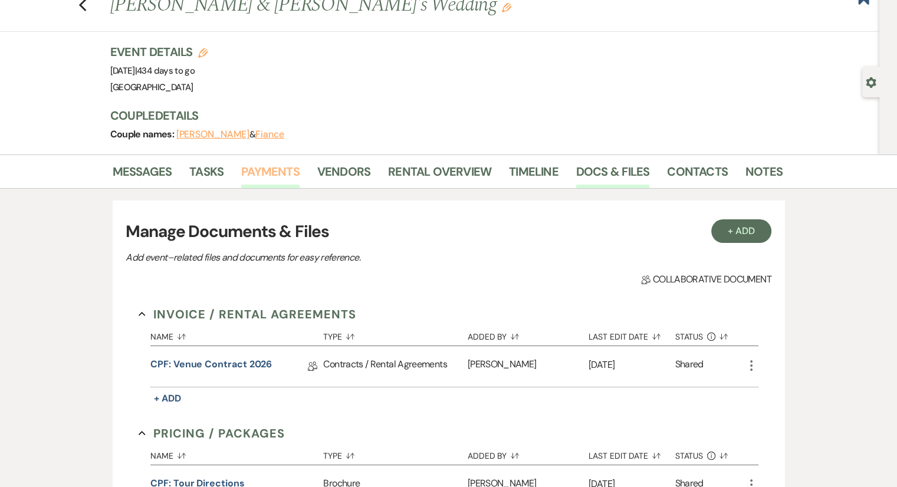
click at [287, 172] on link "Payments" at bounding box center [270, 175] width 58 height 26
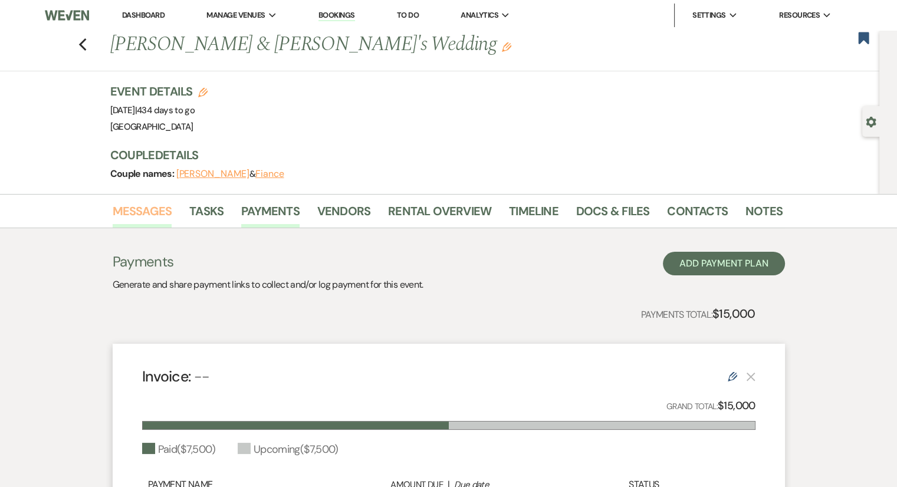
click at [156, 210] on link "Messages" at bounding box center [143, 215] width 60 height 26
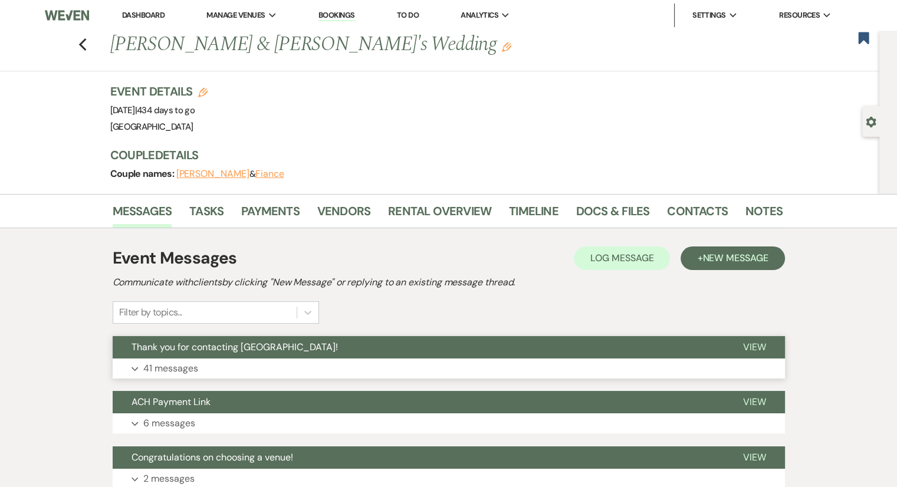
click at [172, 361] on p "41 messages" at bounding box center [170, 368] width 55 height 15
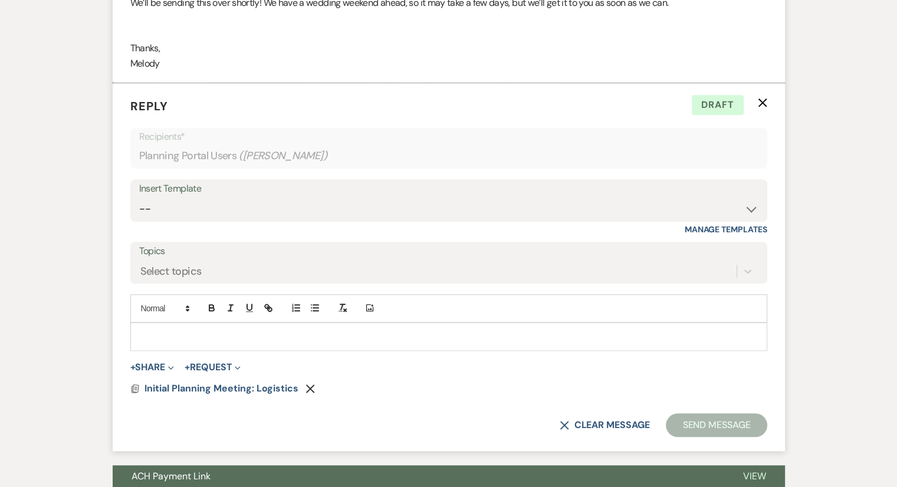
scroll to position [5469, 0]
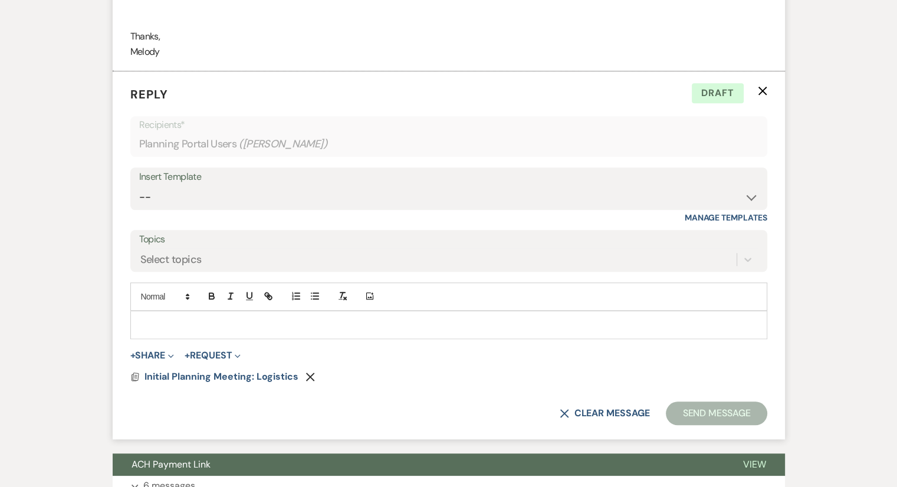
click at [763, 88] on use "button" at bounding box center [762, 91] width 9 height 9
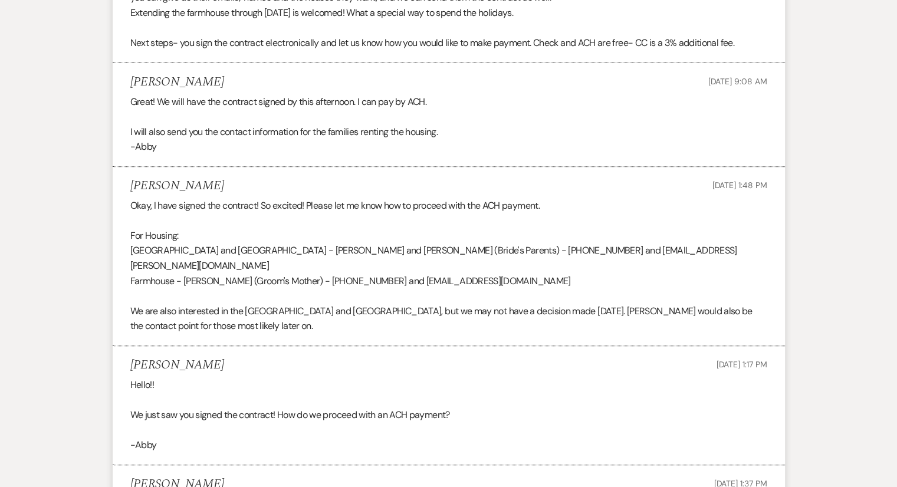
scroll to position [4909, 0]
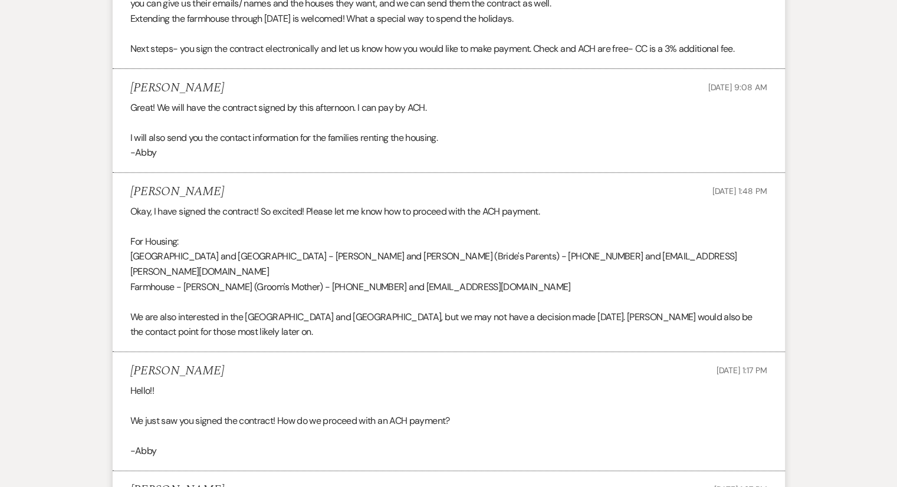
click at [257, 266] on p "Hilltop House and Lake House - Robert and Francie Dillard (Bride's Parents) - 2…" at bounding box center [448, 264] width 637 height 30
drag, startPoint x: 304, startPoint y: 266, endPoint x: 359, endPoint y: 271, distance: 55.0
click at [359, 271] on p "Hilltop House and Lake House - Robert and Francie Dillard (Bride's Parents) - 2…" at bounding box center [448, 264] width 637 height 30
copy p "Francie Dillard"
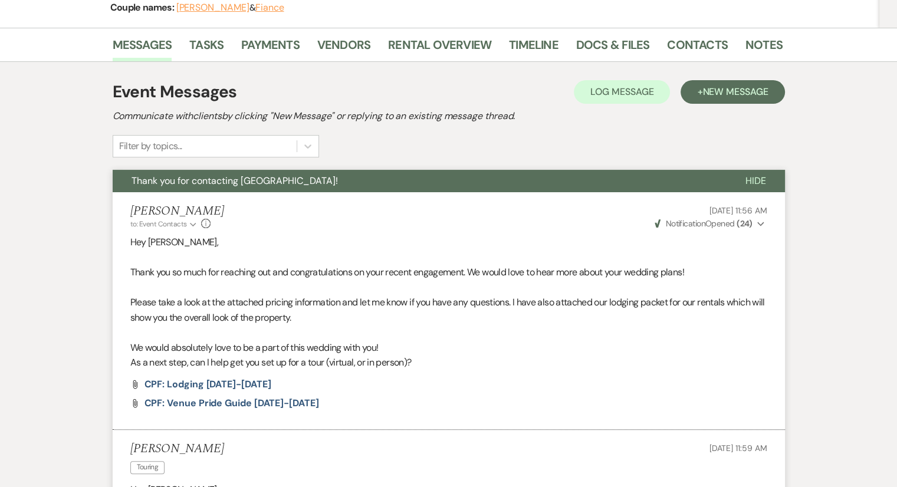
scroll to position [0, 0]
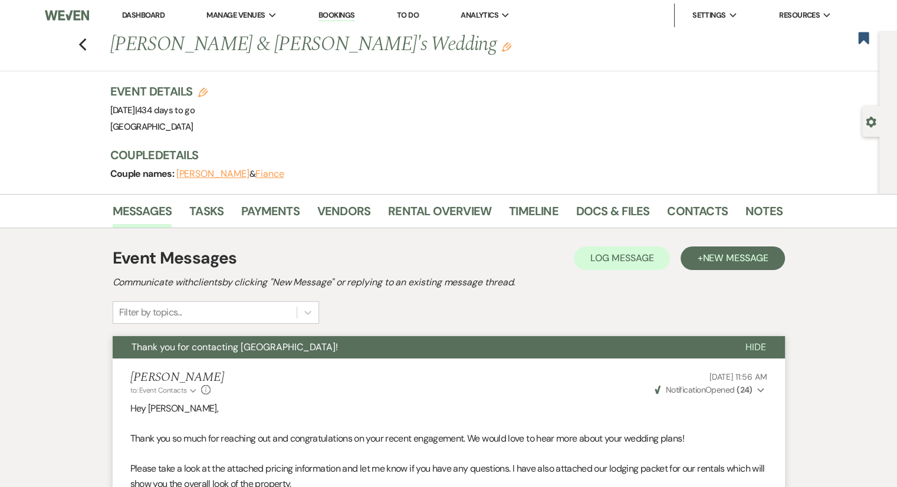
click at [345, 17] on link "Bookings" at bounding box center [336, 15] width 37 height 11
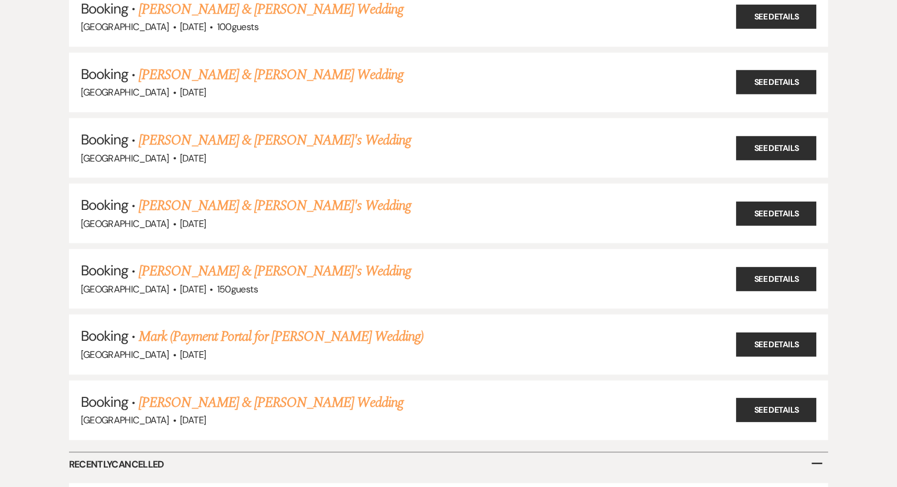
scroll to position [5738, 0]
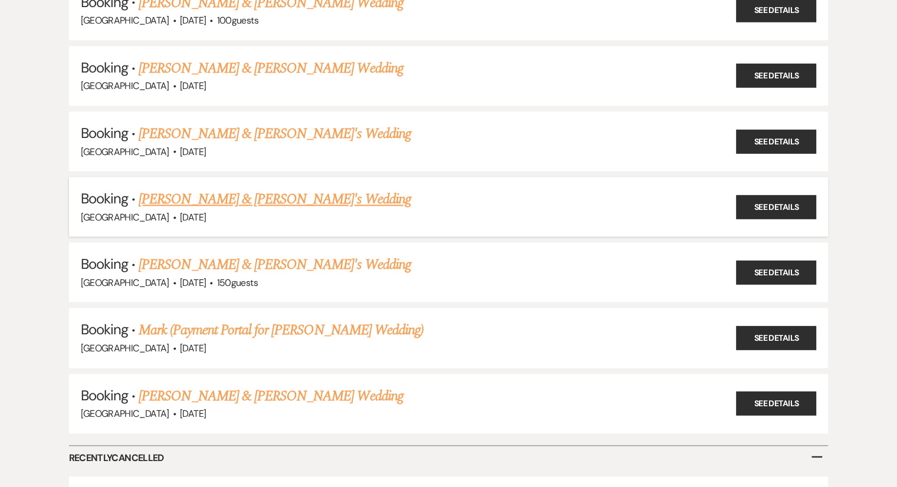
click at [189, 189] on link "[PERSON_NAME] & [PERSON_NAME]'s Wedding" at bounding box center [275, 199] width 272 height 21
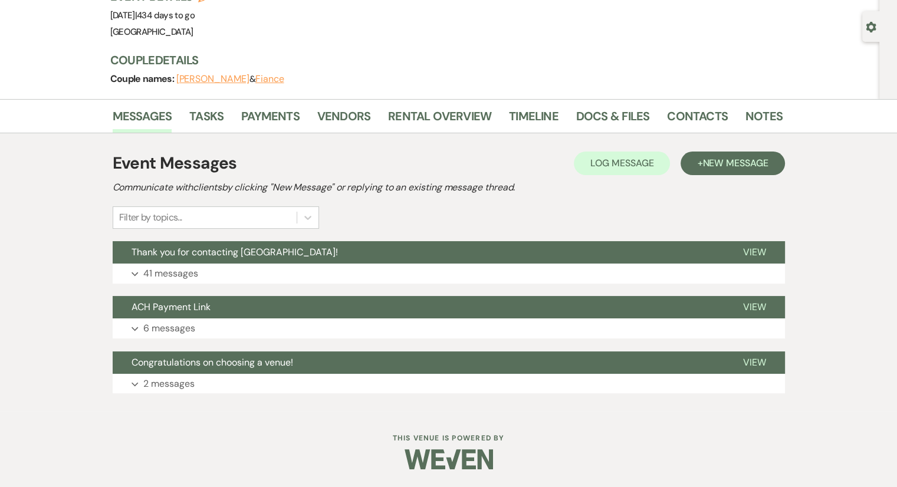
scroll to position [94, 0]
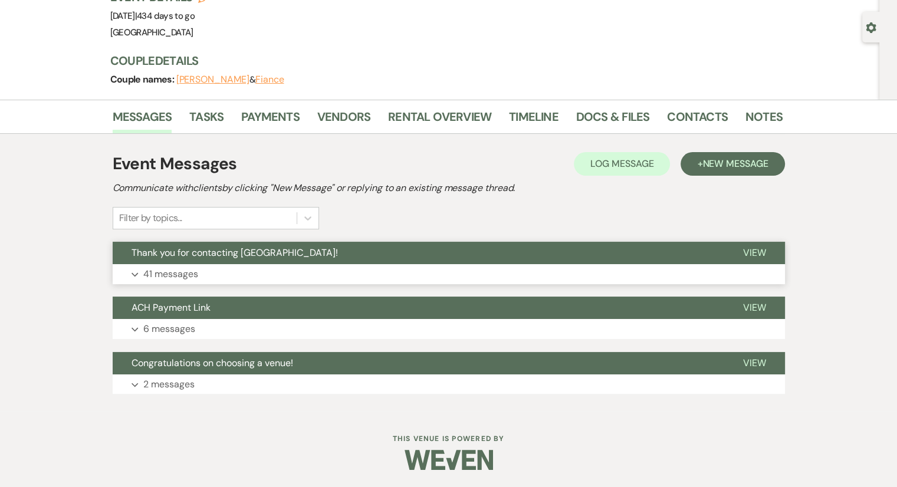
click at [170, 271] on p "41 messages" at bounding box center [170, 274] width 55 height 15
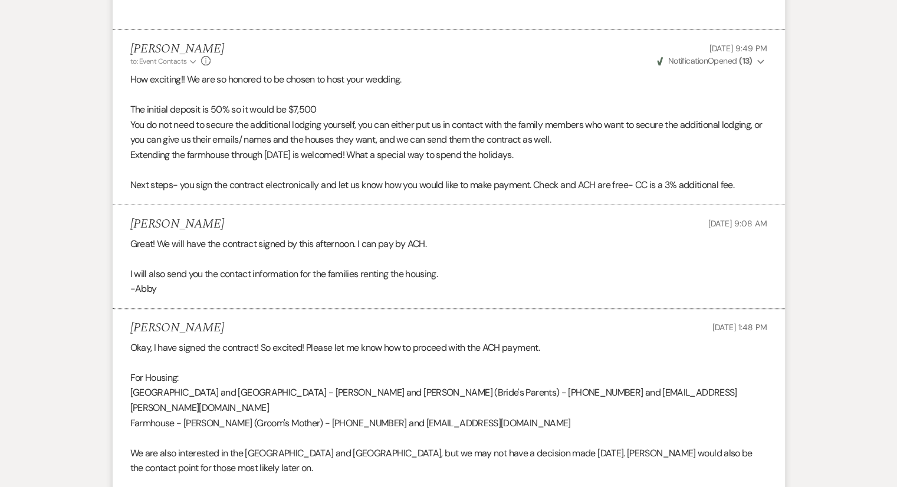
scroll to position [4755, 0]
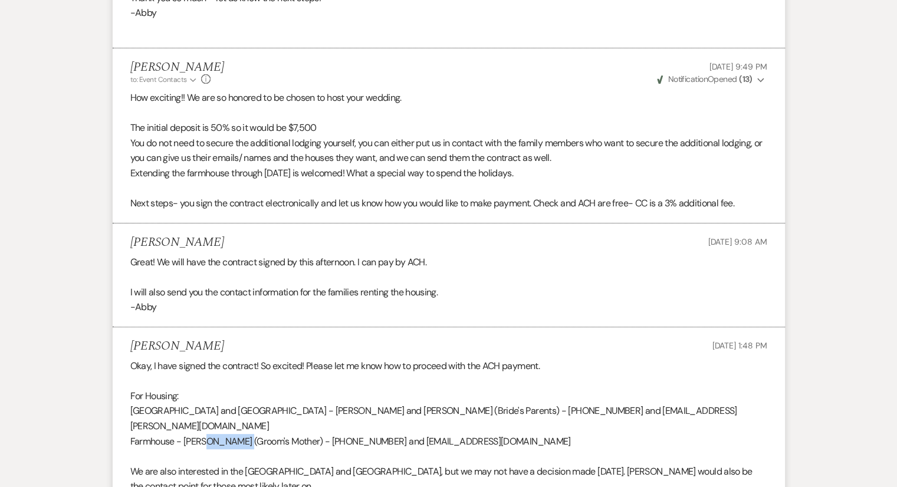
drag, startPoint x: 245, startPoint y: 438, endPoint x: 206, endPoint y: 438, distance: 38.3
click at [206, 438] on p "Farmhouse - Tracy Earthman (Groom's Mother) - 702-683-0312 and tracyearth@gmail…" at bounding box center [448, 441] width 637 height 15
copy p "Earthman"
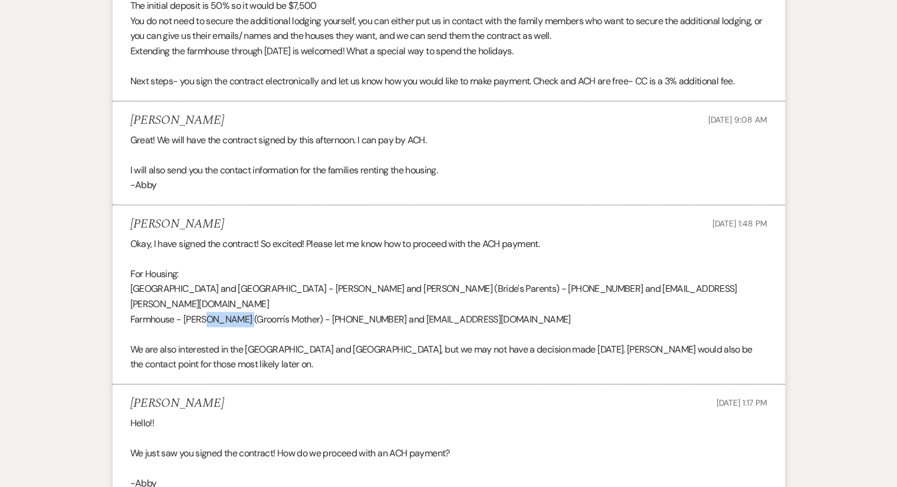
scroll to position [4882, 0]
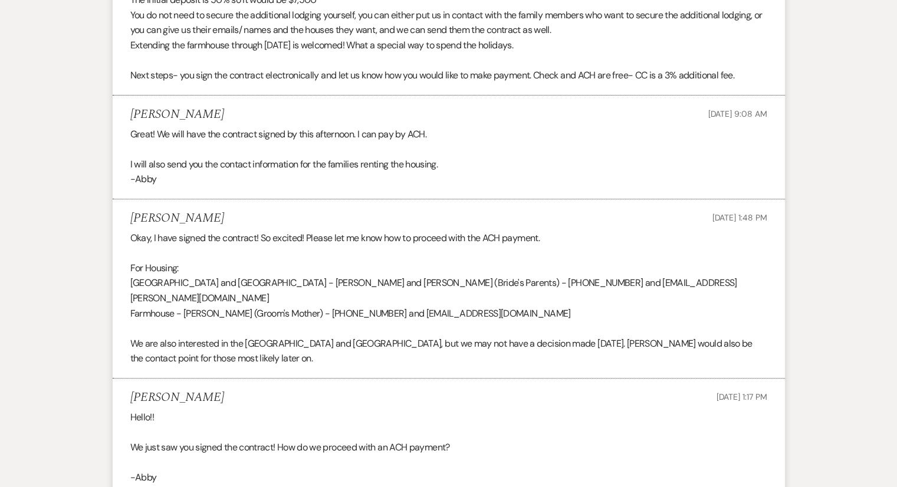
click at [271, 350] on p "We are also interested in the Mountain House and Ridgeline House, but we may no…" at bounding box center [448, 351] width 637 height 30
drag, startPoint x: 272, startPoint y: 355, endPoint x: 259, endPoint y: 355, distance: 13.0
click at [259, 355] on p "We are also interested in the Mountain House and Ridgeline House, but we may no…" at bounding box center [448, 351] width 637 height 30
drag, startPoint x: 379, startPoint y: 411, endPoint x: 339, endPoint y: 406, distance: 39.8
click at [339, 410] on p "Hello!!" at bounding box center [448, 417] width 637 height 15
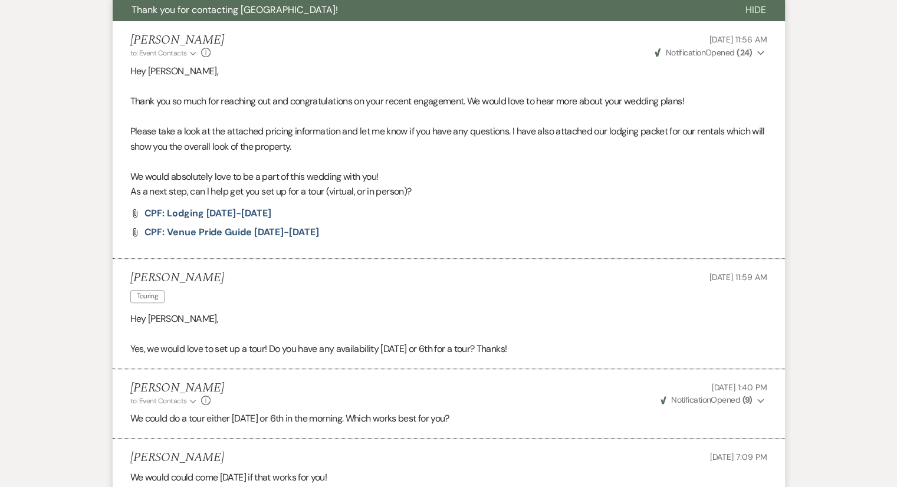
scroll to position [0, 0]
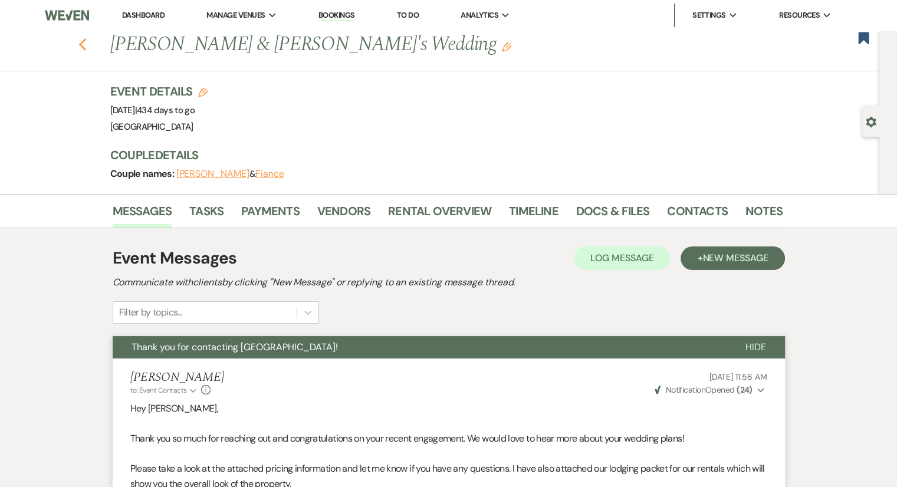
click at [87, 51] on icon "Previous" at bounding box center [82, 45] width 9 height 14
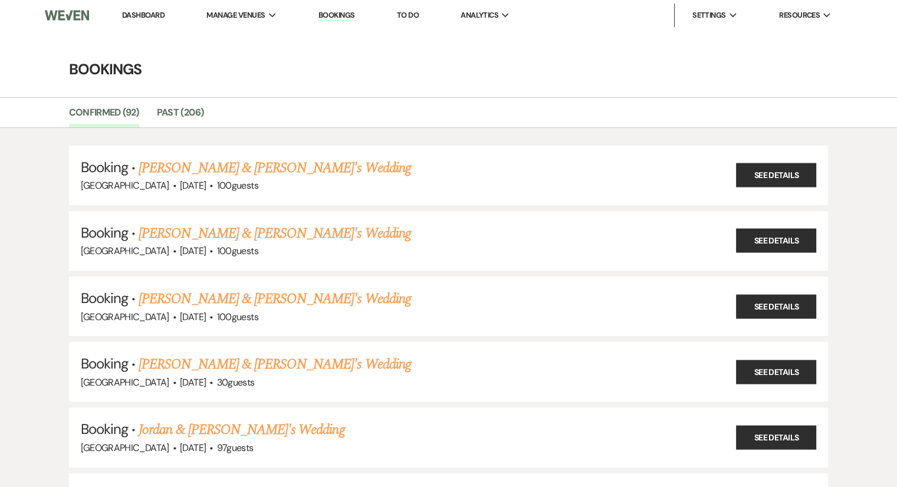
click at [151, 8] on li "Dashboard" at bounding box center [143, 16] width 54 height 24
click at [155, 18] on link "Dashboard" at bounding box center [143, 15] width 42 height 10
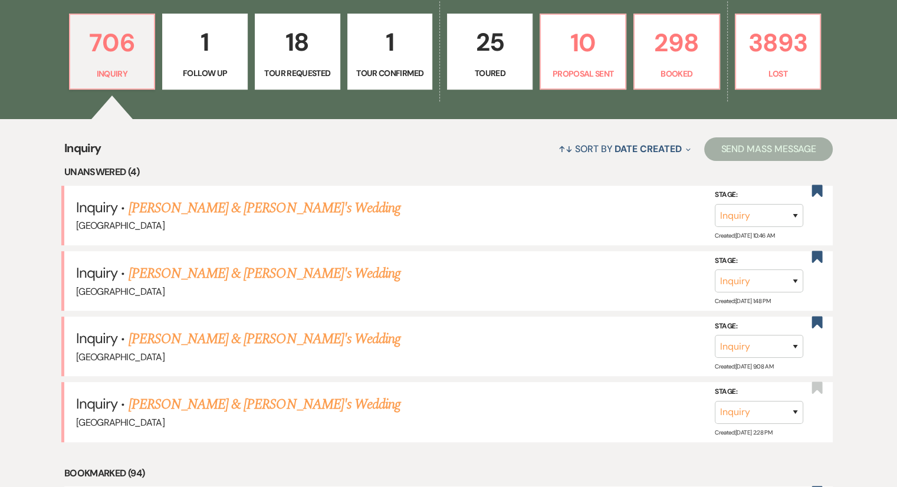
scroll to position [346, 0]
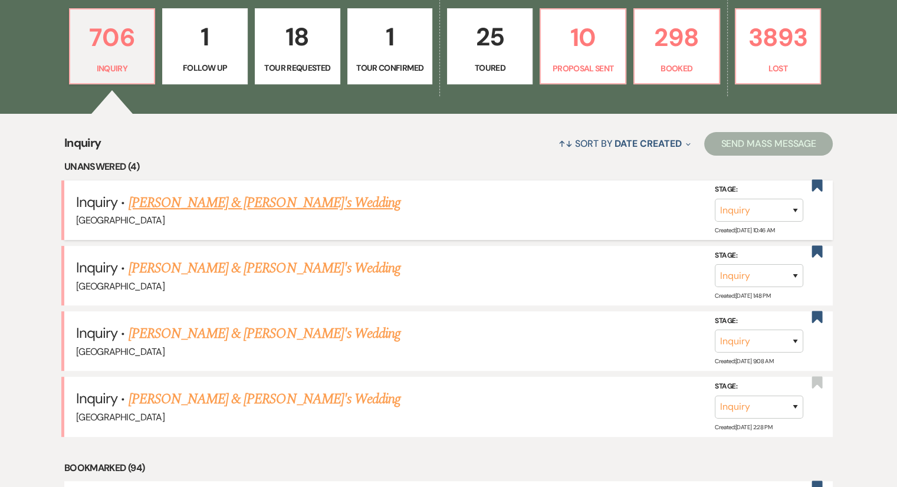
click at [267, 209] on link "[PERSON_NAME] & [PERSON_NAME]'s Wedding" at bounding box center [265, 202] width 272 height 21
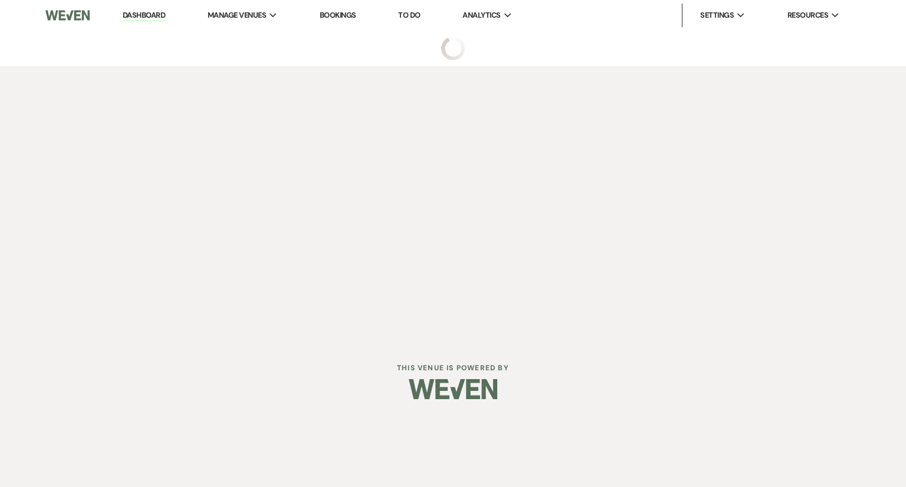
select select "6"
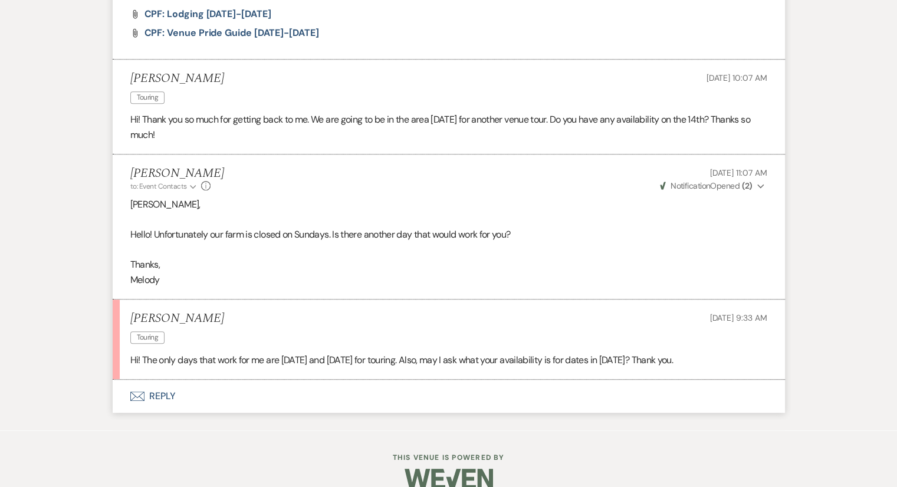
scroll to position [683, 0]
click at [165, 399] on button "Envelope Reply" at bounding box center [449, 397] width 672 height 33
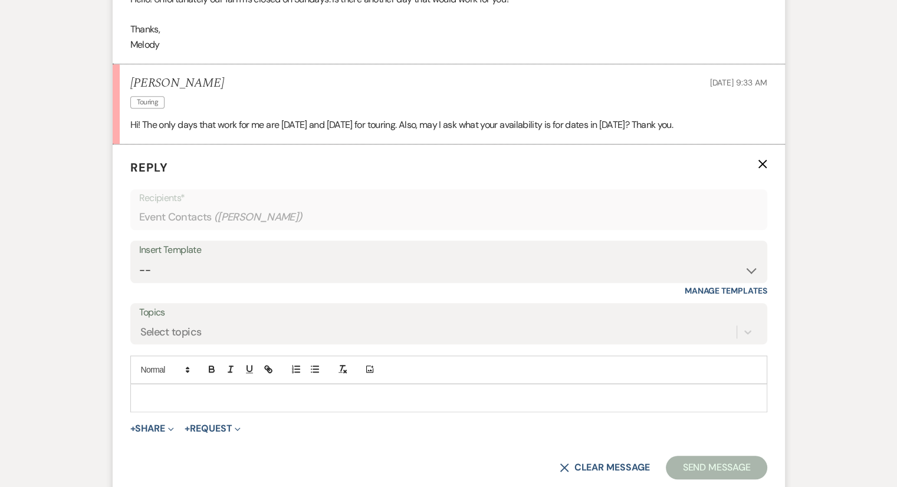
scroll to position [918, 0]
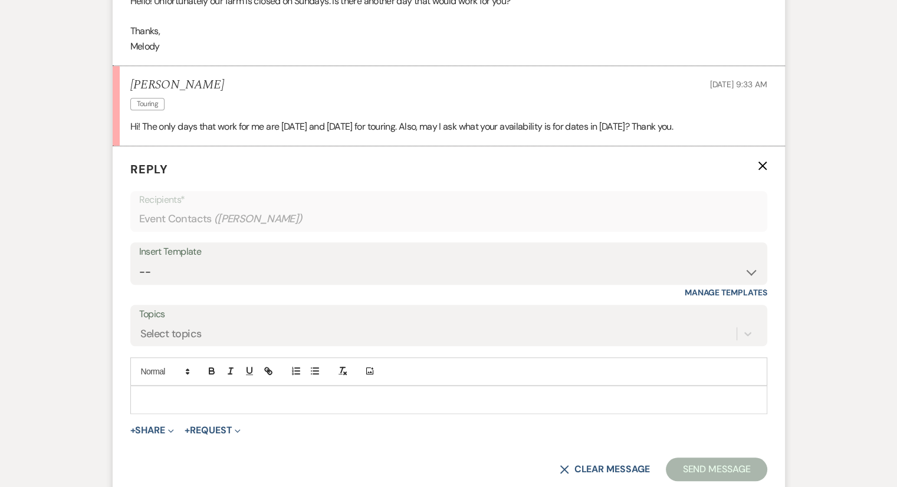
click at [156, 393] on p at bounding box center [449, 399] width 618 height 13
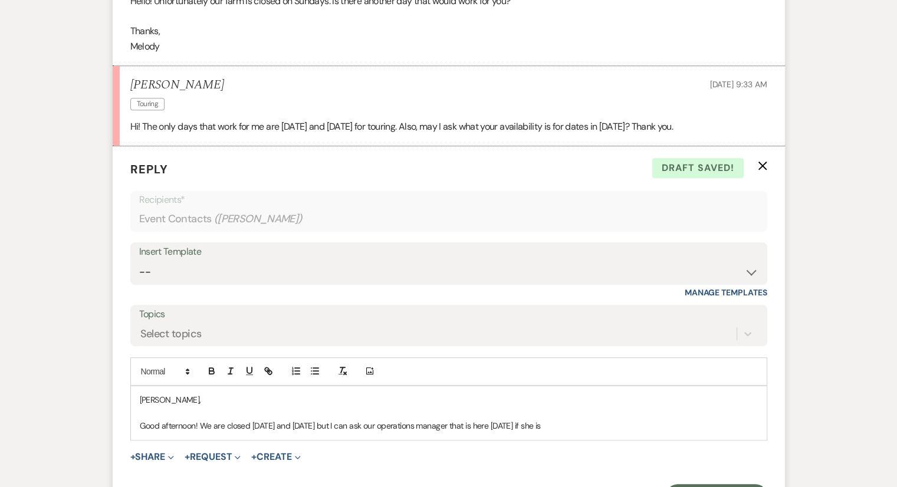
click at [122, 382] on form "Reply X Draft saved! Recipients* Event Contacts ( Kathleen Madden ) Insert Temp…" at bounding box center [449, 334] width 672 height 376
click at [274, 433] on div "Kathleen, Good afternoon! We are closed on sunday and Monday but I can ask our …" at bounding box center [449, 413] width 636 height 54
click at [587, 428] on p "Good afternoon! We are closed on Sunday and Monday but I can ask our operations…" at bounding box center [449, 425] width 618 height 13
click at [616, 428] on p "Good afternoon! We are closed on Sunday and Monday but I can ask our operations…" at bounding box center [449, 425] width 618 height 13
click at [696, 428] on p "Good afternoon! We are closed on Sunday and Monday but I can ask our operations…" at bounding box center [449, 425] width 618 height 13
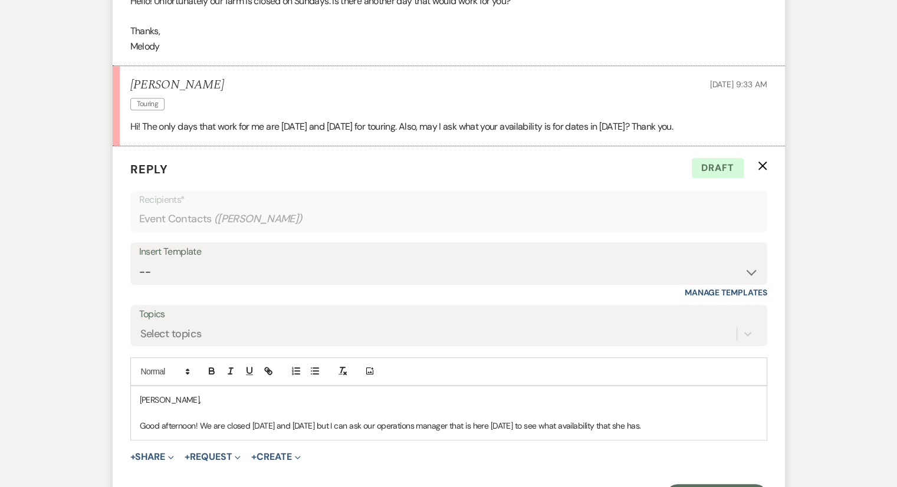
click at [693, 423] on p "Good afternoon! We are closed on Sunday and Monday but I can ask our operations…" at bounding box center [449, 425] width 618 height 13
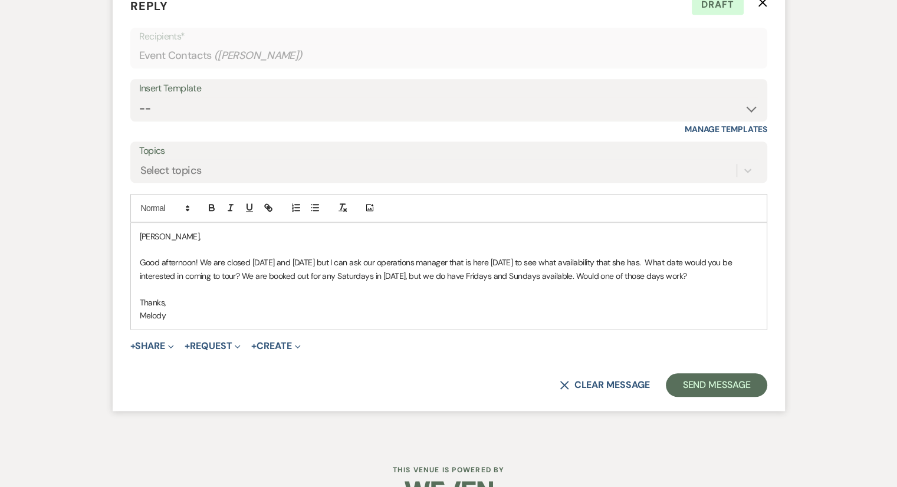
scroll to position [1111, 0]
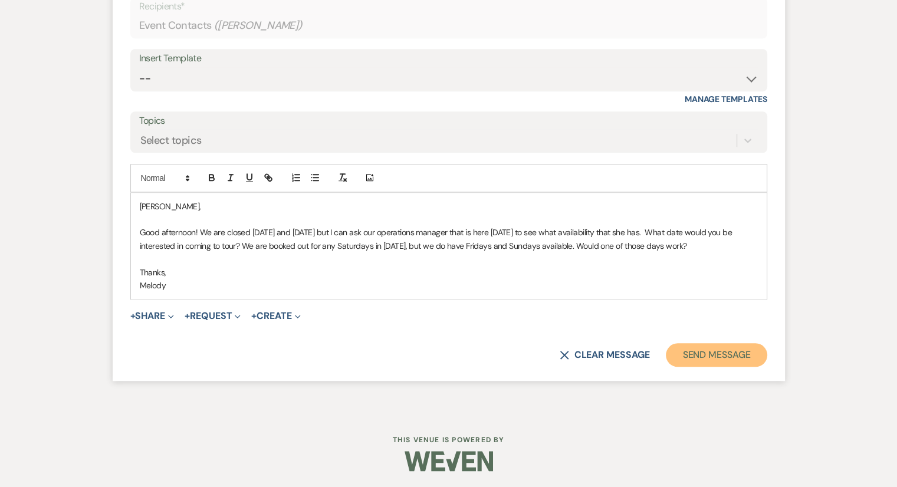
click at [702, 359] on button "Send Message" at bounding box center [716, 355] width 101 height 24
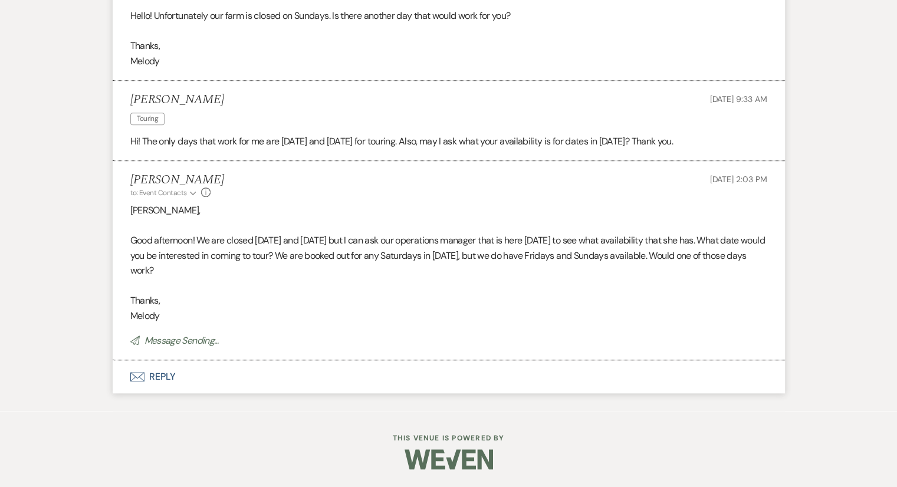
scroll to position [902, 0]
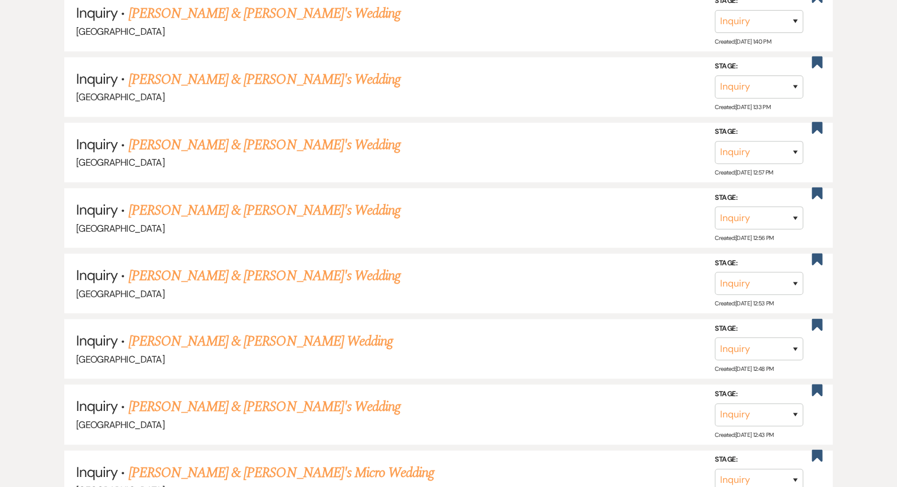
scroll to position [346, 0]
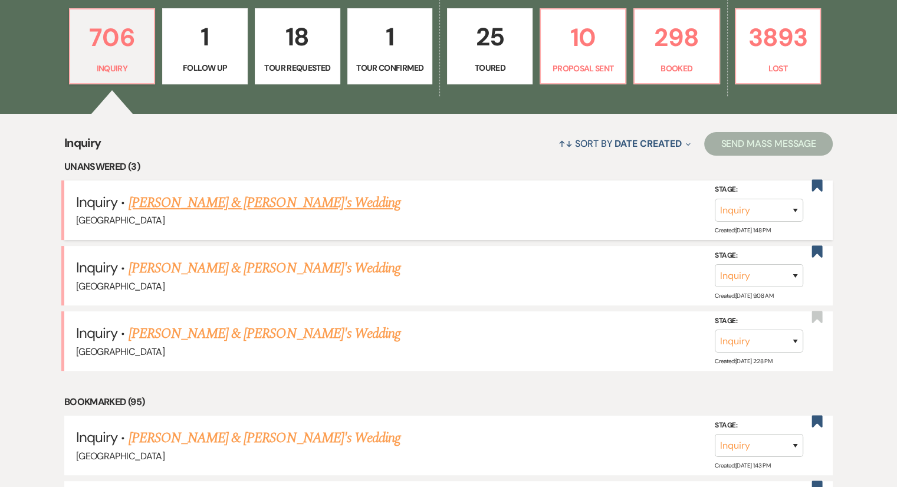
click at [289, 204] on link "Alexandra Stamper & Fiance's Wedding" at bounding box center [265, 202] width 272 height 21
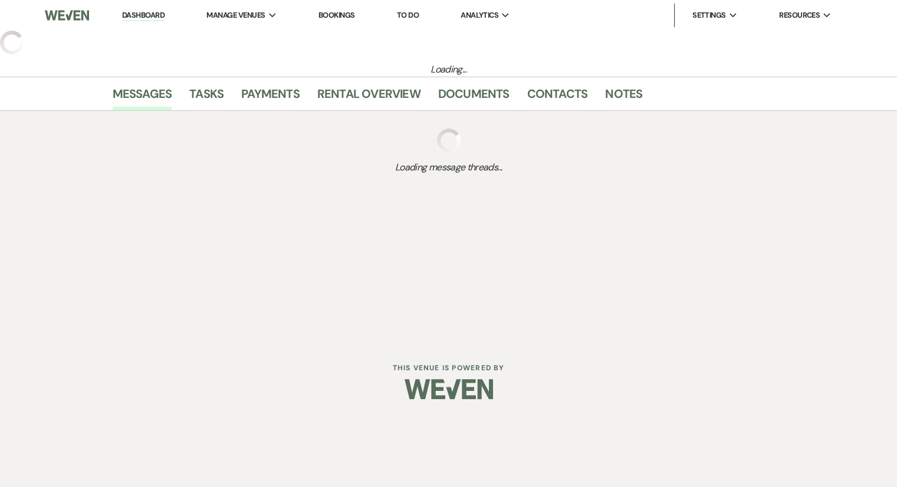
select select "6"
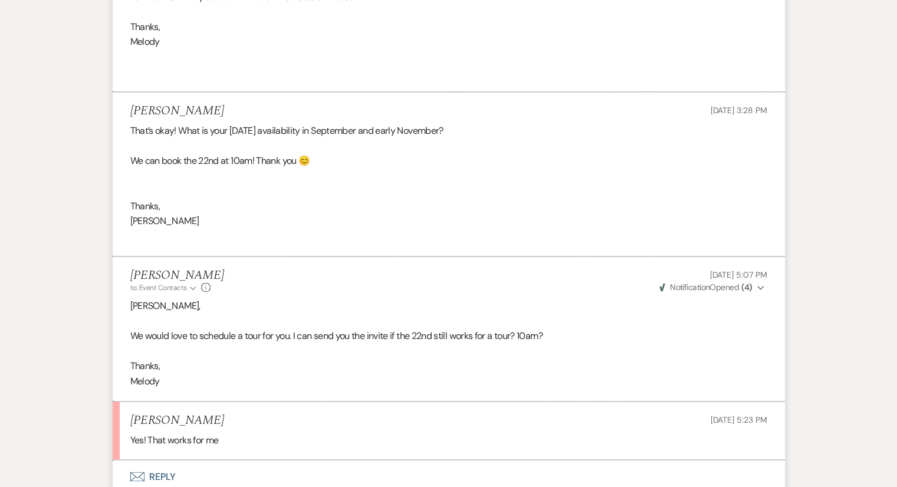
scroll to position [1889, 0]
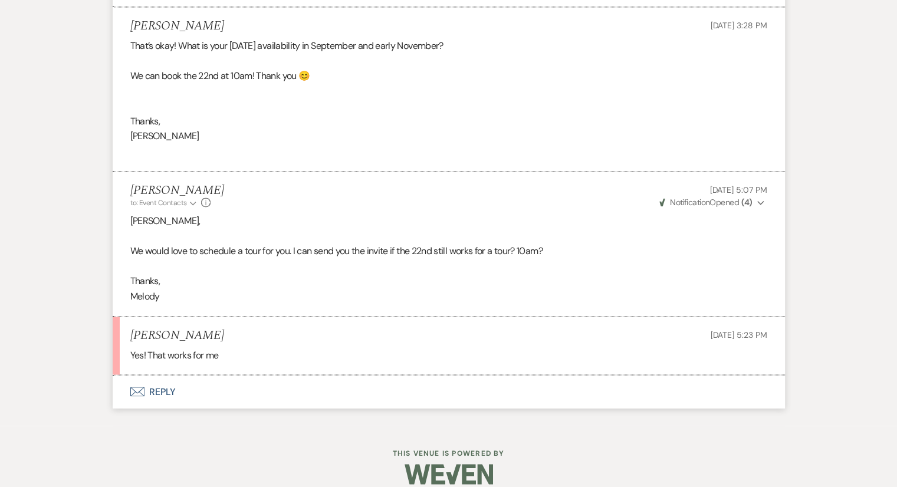
click at [156, 395] on button "Envelope Reply" at bounding box center [449, 391] width 672 height 33
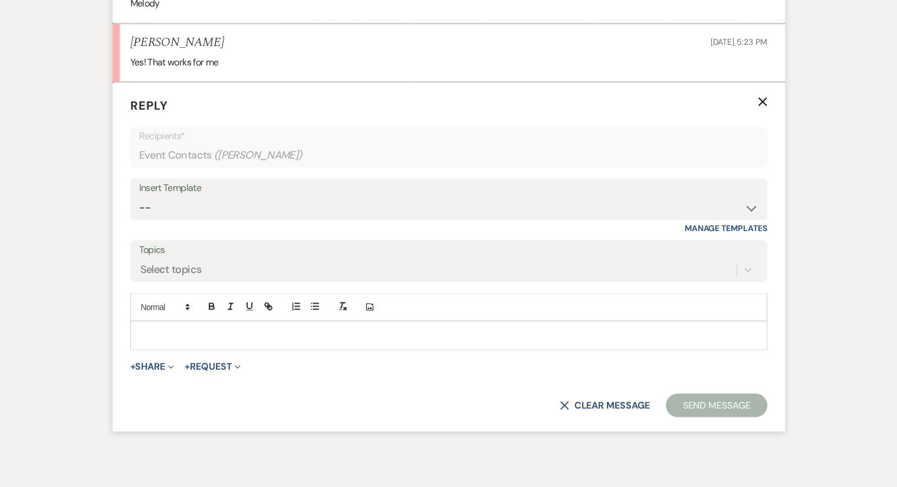
scroll to position [2194, 0]
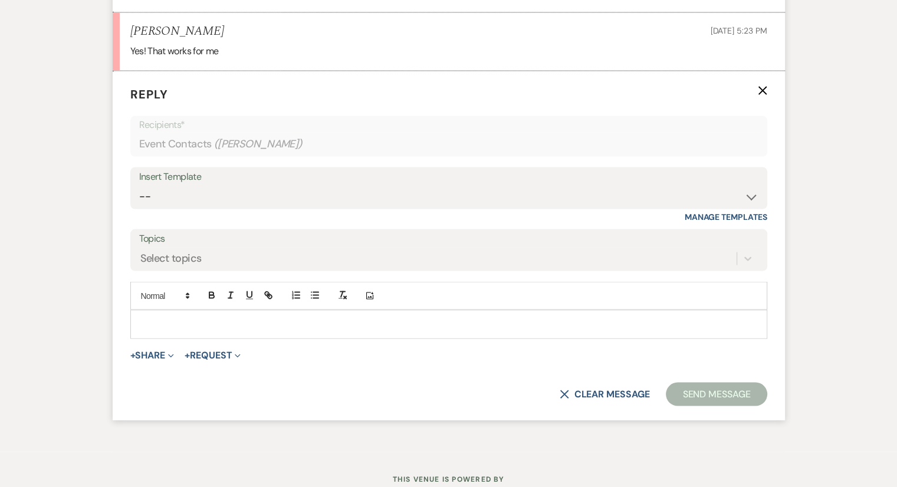
click at [161, 314] on div at bounding box center [449, 323] width 636 height 27
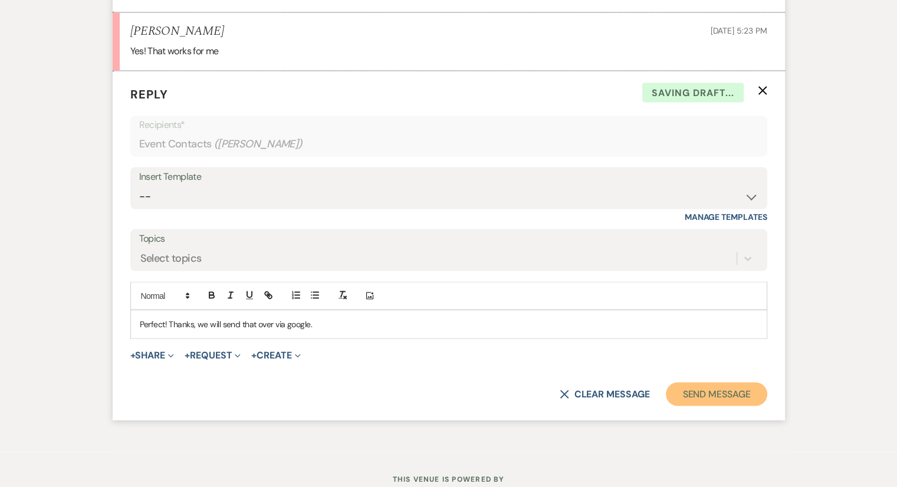
click at [727, 393] on button "Send Message" at bounding box center [716, 394] width 101 height 24
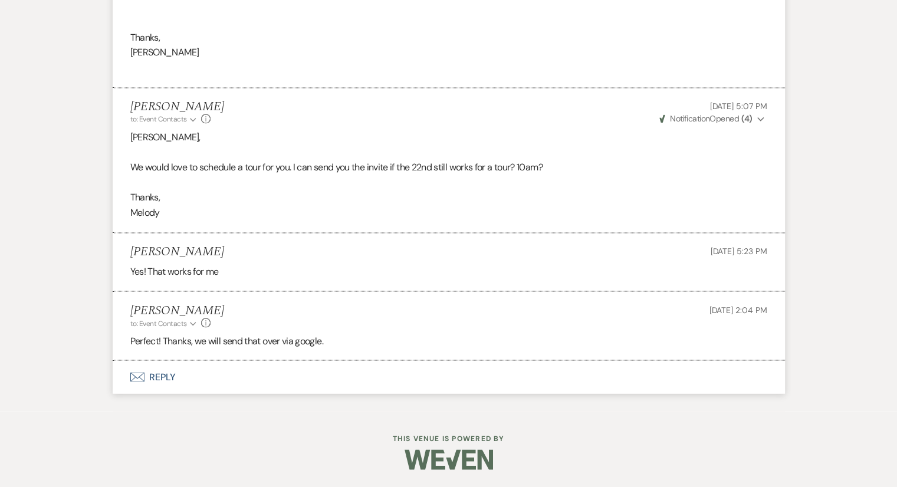
scroll to position [1971, 0]
drag, startPoint x: 224, startPoint y: 251, endPoint x: 132, endPoint y: 251, distance: 92.0
click at [132, 251] on div "Alexandra Stamper Sep 11, 2025, 5:23 PM" at bounding box center [448, 253] width 637 height 15
copy h5 "Alexandra Stamper"
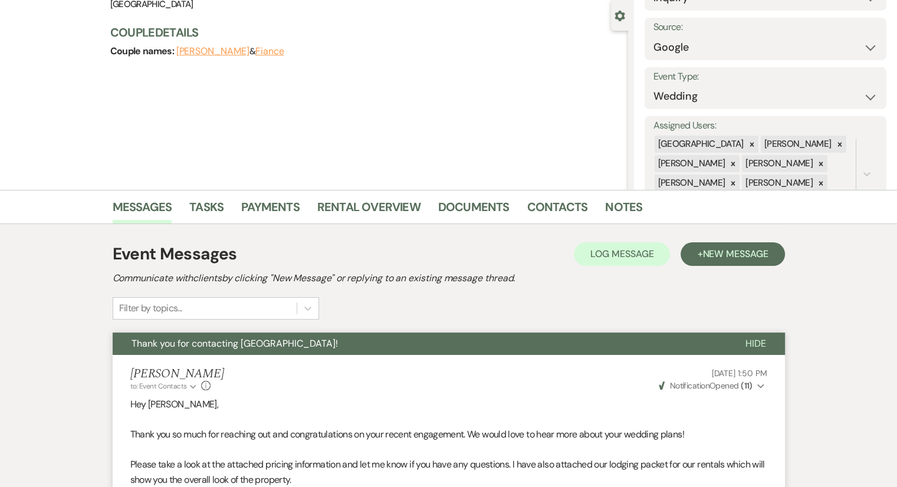
scroll to position [0, 0]
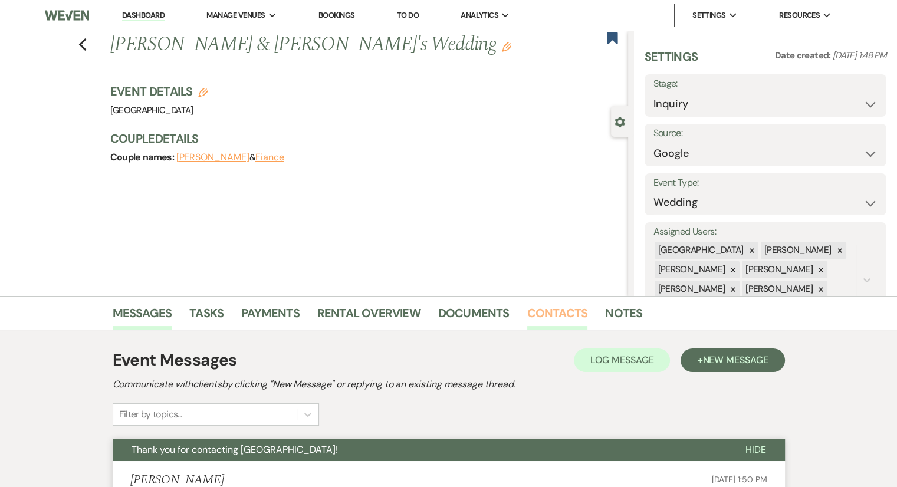
click at [554, 310] on link "Contacts" at bounding box center [557, 317] width 61 height 26
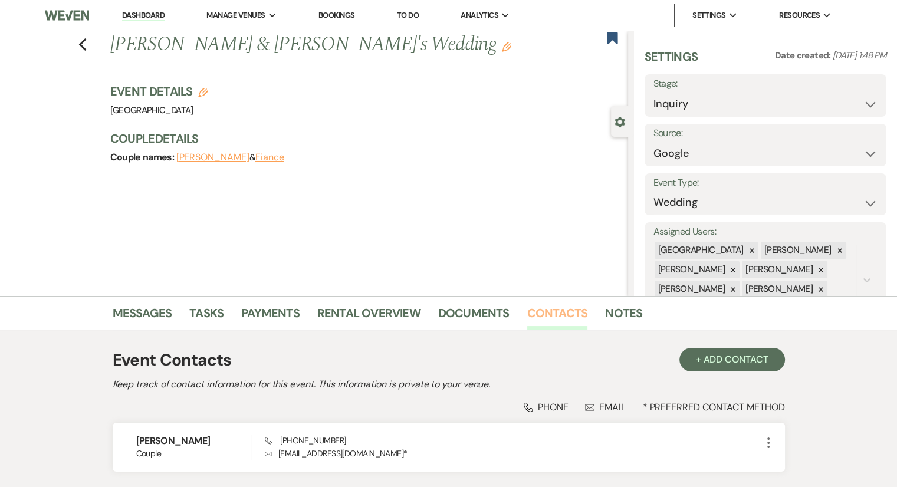
scroll to position [89, 0]
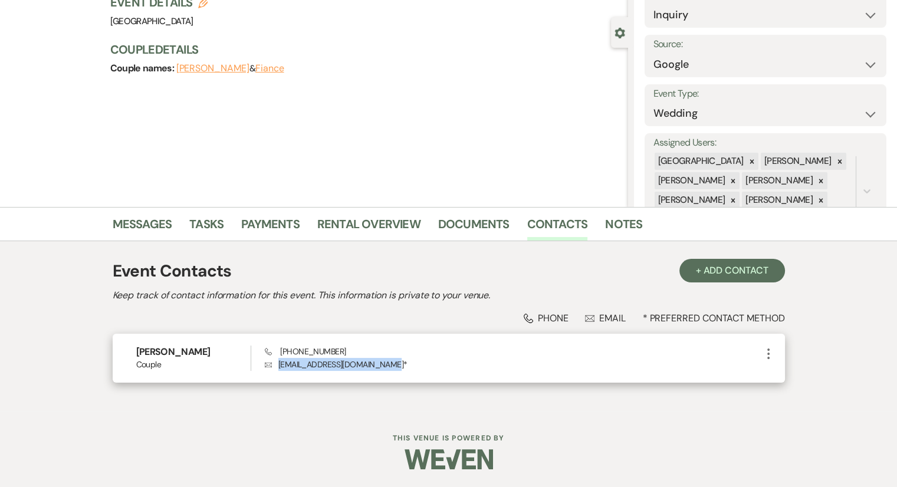
drag, startPoint x: 393, startPoint y: 364, endPoint x: 272, endPoint y: 361, distance: 121.5
click at [272, 361] on p "Envelope alexstampermakeup@gmail.com *" at bounding box center [513, 364] width 496 height 13
click at [294, 361] on p "Envelope alexstampermakeup@gmail.com *" at bounding box center [513, 364] width 496 height 13
drag, startPoint x: 278, startPoint y: 364, endPoint x: 394, endPoint y: 359, distance: 116.8
click at [394, 359] on p "Envelope alexstampermakeup@gmail.com *" at bounding box center [513, 364] width 496 height 13
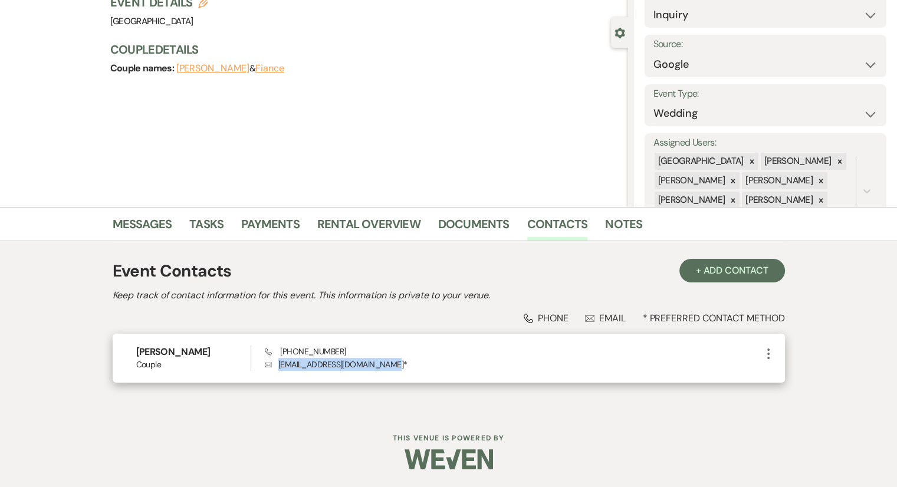
click at [377, 363] on p "Envelope alexstampermakeup@gmail.com *" at bounding box center [513, 364] width 496 height 13
drag, startPoint x: 377, startPoint y: 363, endPoint x: 393, endPoint y: 366, distance: 16.8
click at [393, 366] on p "Envelope alexstampermakeup@gmail.com *" at bounding box center [513, 364] width 496 height 13
drag, startPoint x: 393, startPoint y: 364, endPoint x: 379, endPoint y: 359, distance: 15.7
click at [379, 359] on p "Envelope alexstampermakeup@gmail.com *" at bounding box center [513, 364] width 496 height 13
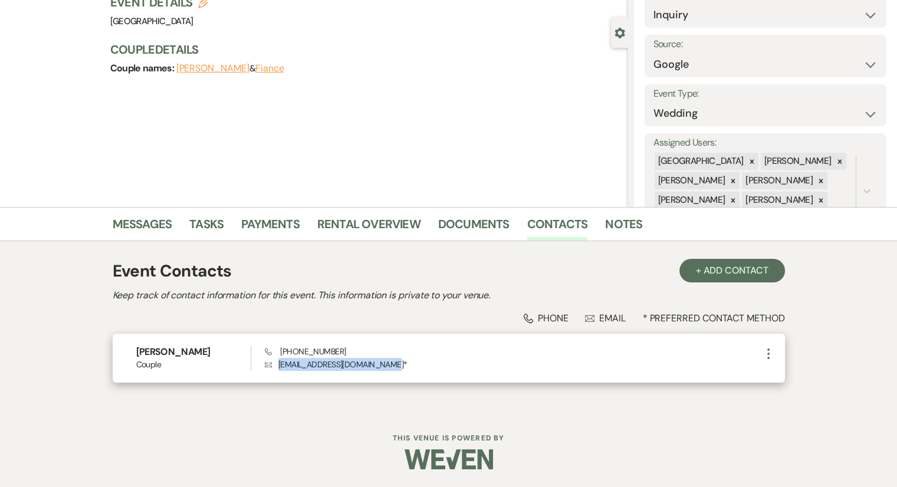
drag, startPoint x: 394, startPoint y: 366, endPoint x: 276, endPoint y: 375, distance: 118.3
click at [276, 375] on div "Alexandra Stamper Couple Phone (423) 645-1533 Envelope alexstampermakeup@gmail.…" at bounding box center [449, 358] width 672 height 49
copy p "alexstampermakeup@gmail.com"
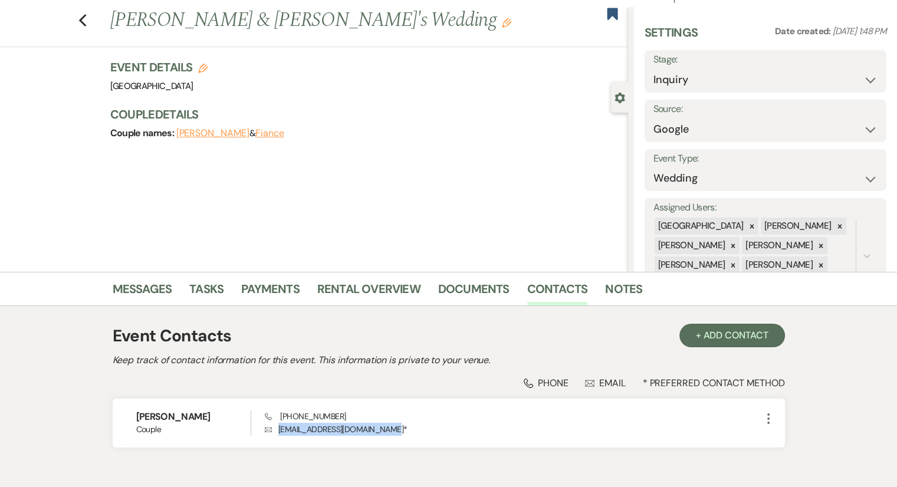
scroll to position [0, 0]
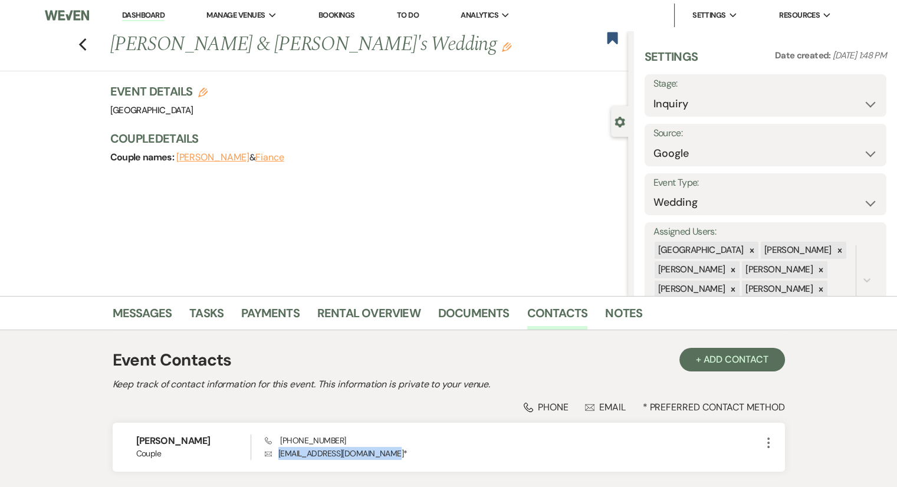
click at [152, 14] on link "Dashboard" at bounding box center [143, 15] width 42 height 11
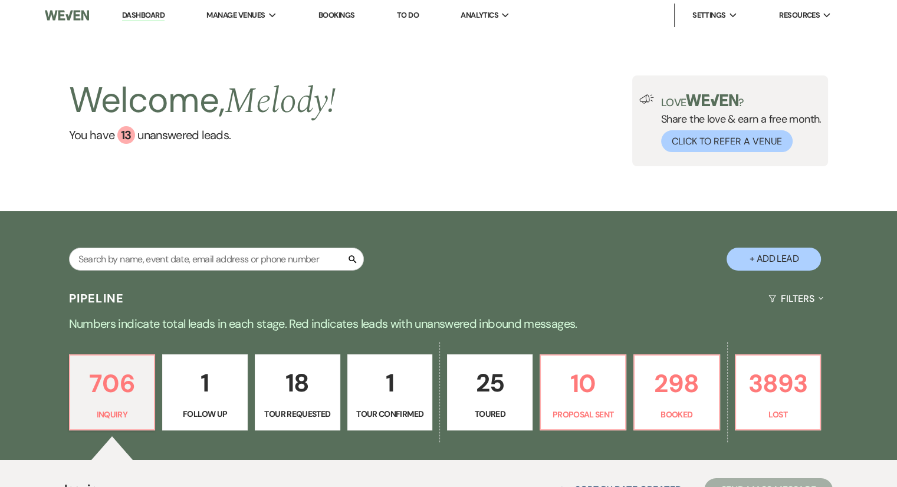
click at [879, 140] on div "Welcome, Melody ! You have 13 unanswered lead s . Love ? Share the love & earn …" at bounding box center [448, 121] width 897 height 180
click at [568, 77] on div "Welcome, Melody ! You have 13 unanswered lead s . Love ? Share the love & earn …" at bounding box center [448, 120] width 849 height 91
click at [258, 258] on input "text" at bounding box center [216, 259] width 295 height 23
type input "k"
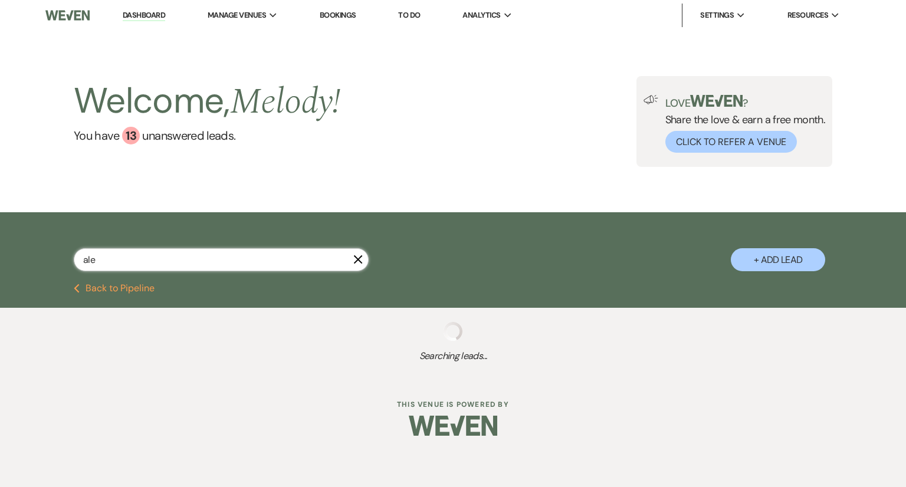
type input "alex"
select select "8"
select select "6"
select select "2"
select select "8"
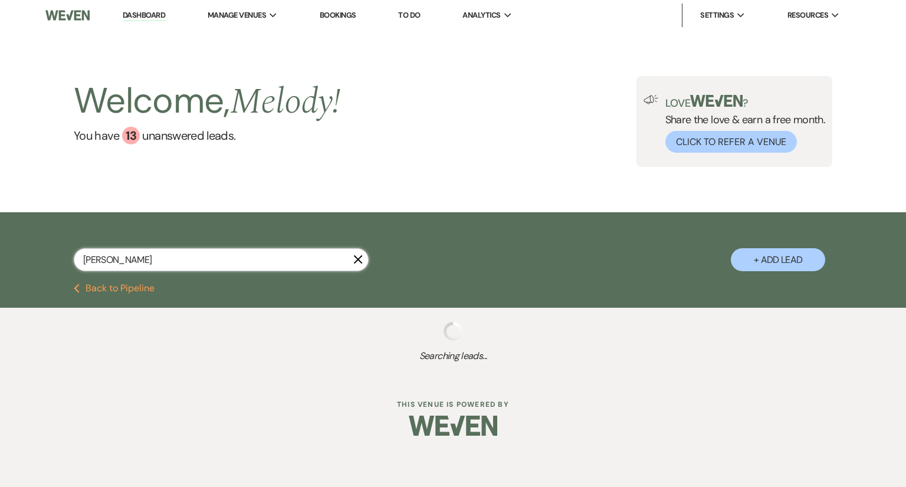
select select "7"
select select "8"
select select "5"
select select "8"
select select "5"
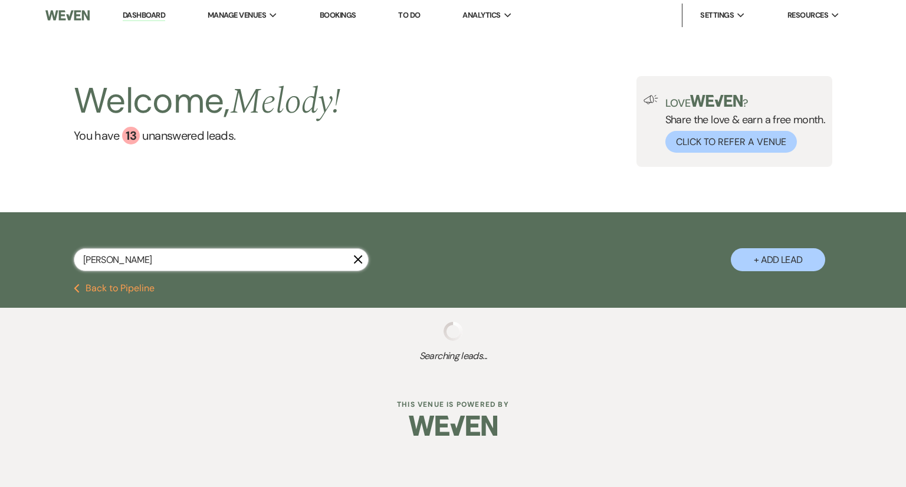
select select "5"
select select "8"
select select "5"
select select "8"
select select "5"
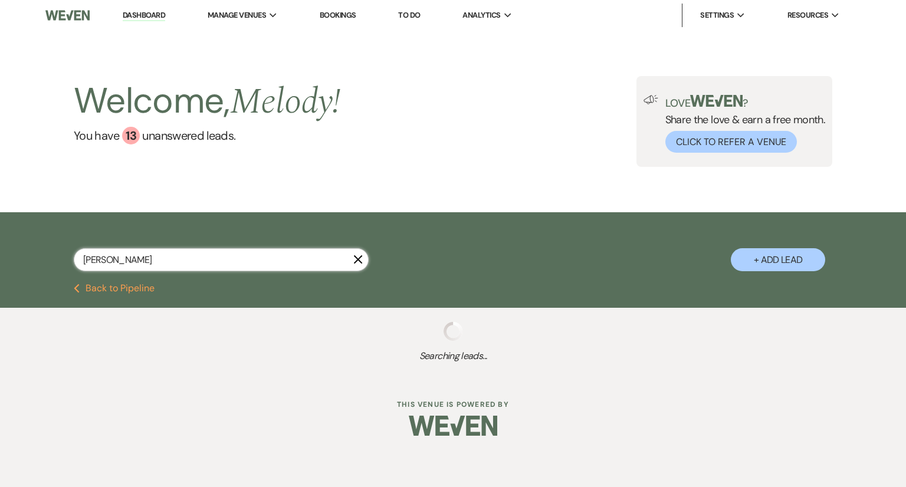
select select "8"
select select "5"
select select "8"
select select "5"
select select "8"
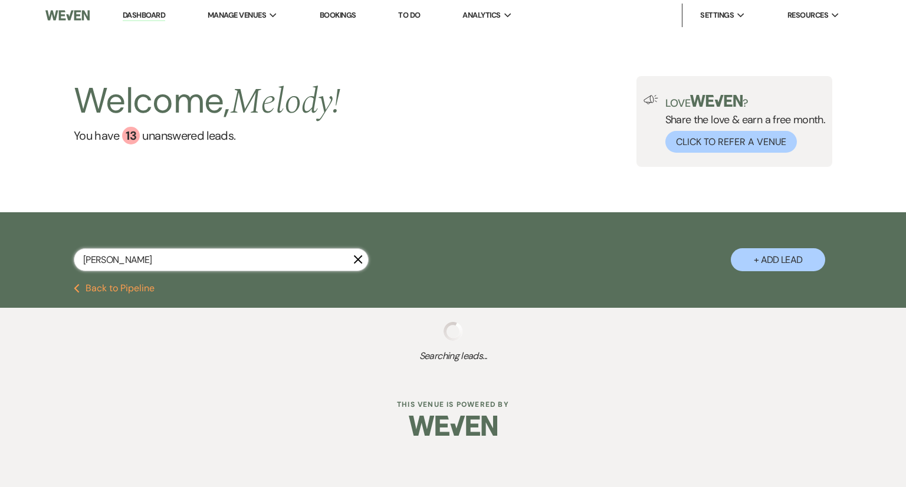
select select "8"
select select "5"
select select "8"
select select "5"
select select "8"
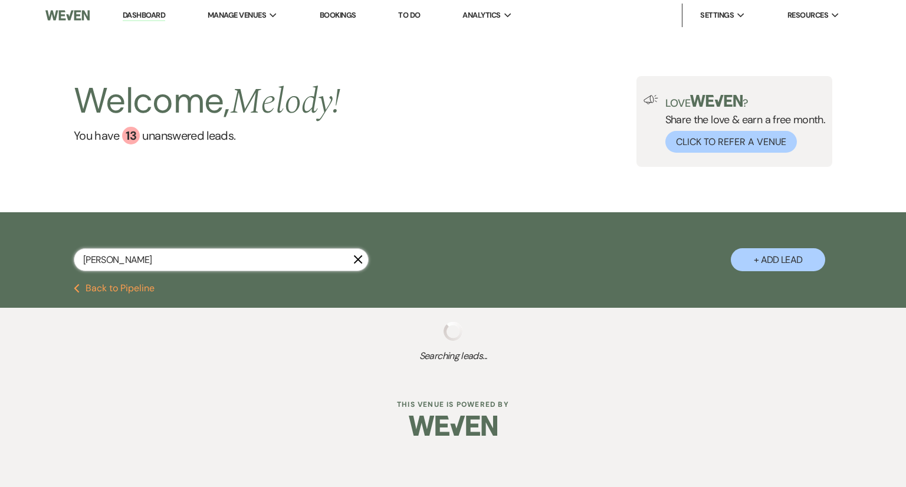
select select "5"
select select "8"
select select "5"
select select "8"
select select "6"
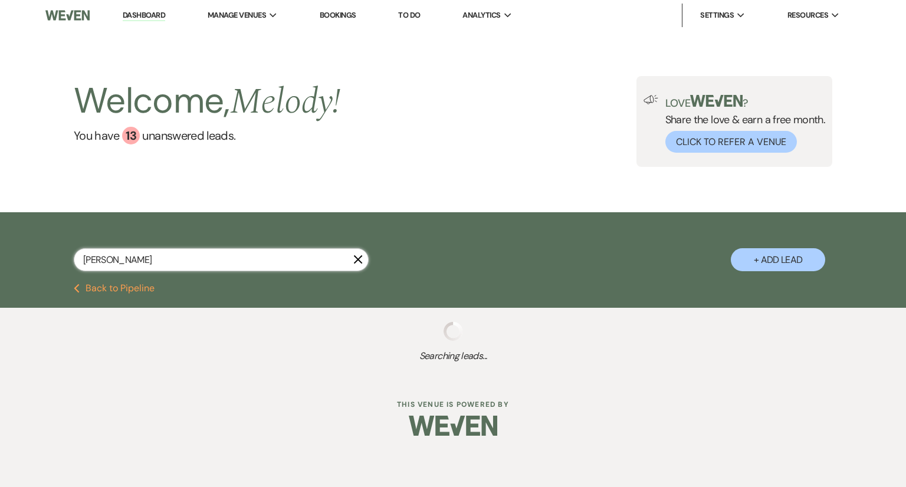
select select "8"
select select "5"
select select "8"
select select "10"
select select "8"
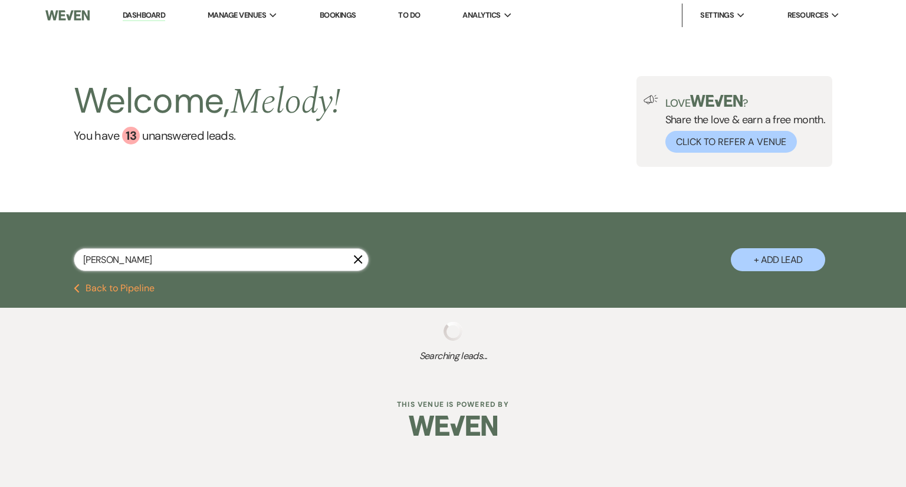
select select "5"
select select "8"
select select "5"
select select "8"
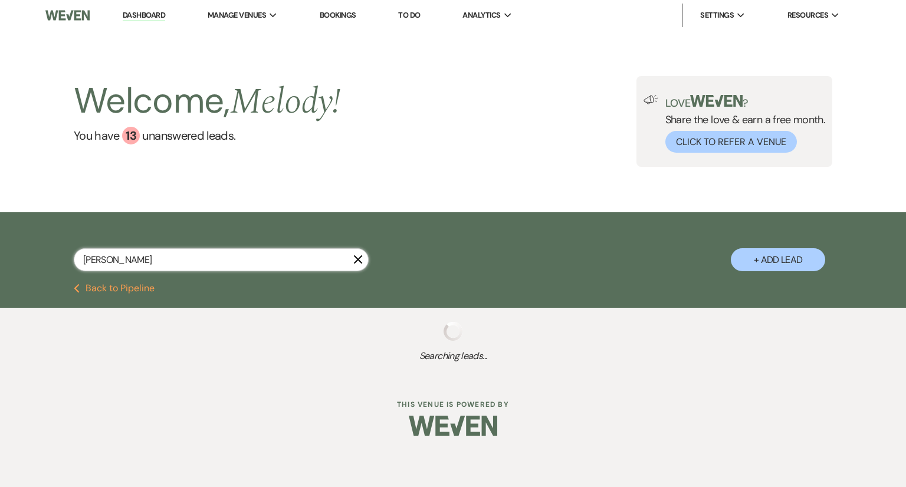
select select "5"
select select "8"
select select "5"
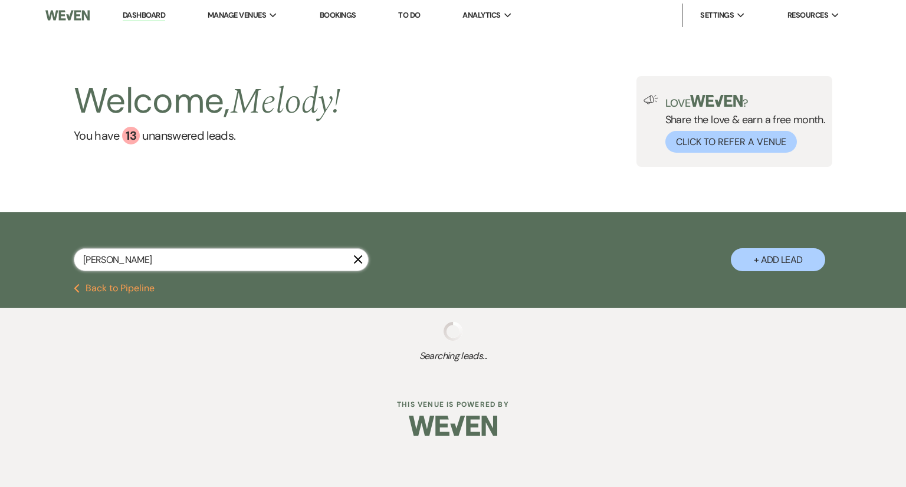
select select "8"
select select "5"
select select "8"
select select "5"
select select "8"
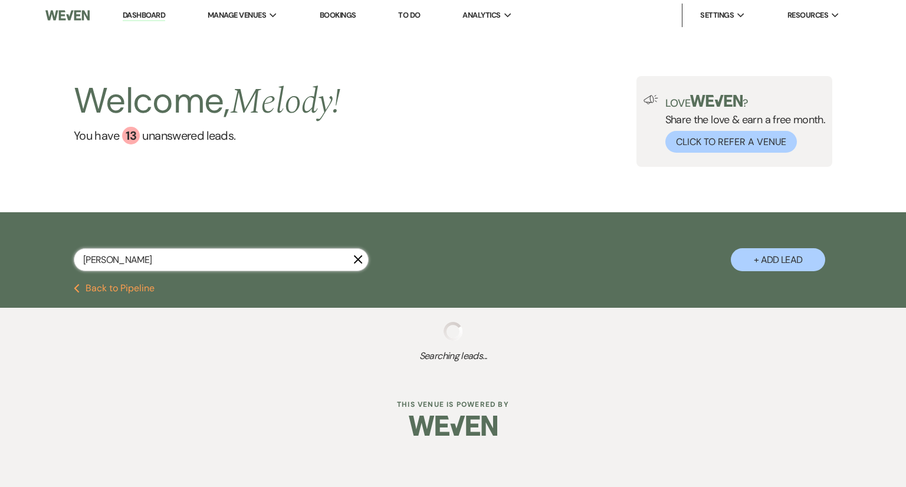
select select "5"
select select "8"
select select "6"
select select "8"
select select "5"
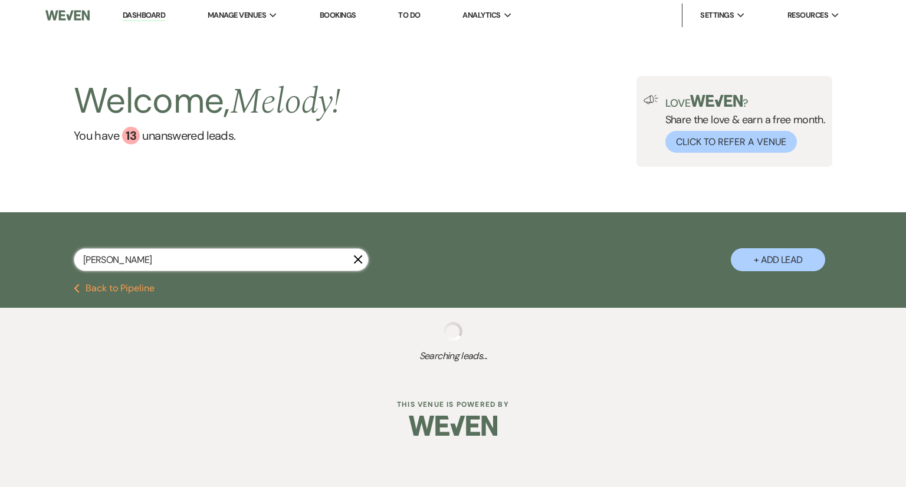
select select "8"
select select "5"
select select "8"
select select "5"
select select "8"
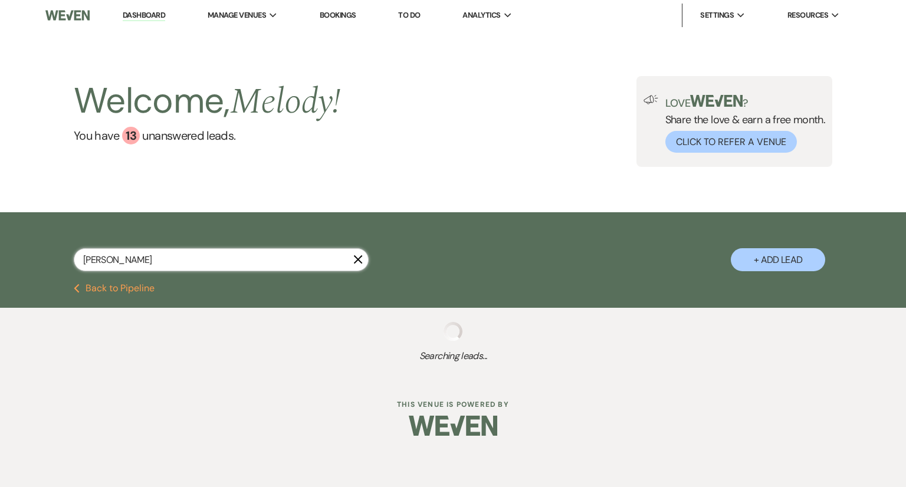
select select "5"
select select "8"
select select "5"
select select "8"
select select "5"
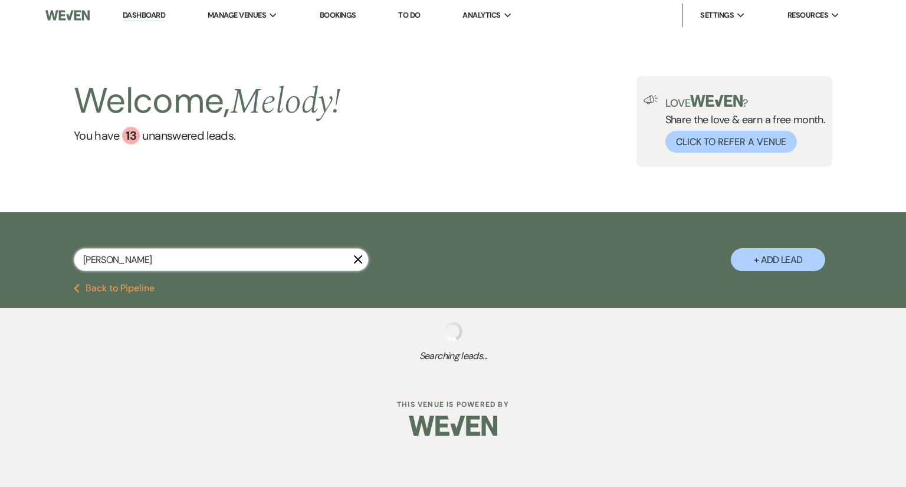
select select "8"
select select "5"
select select "8"
select select "5"
select select "8"
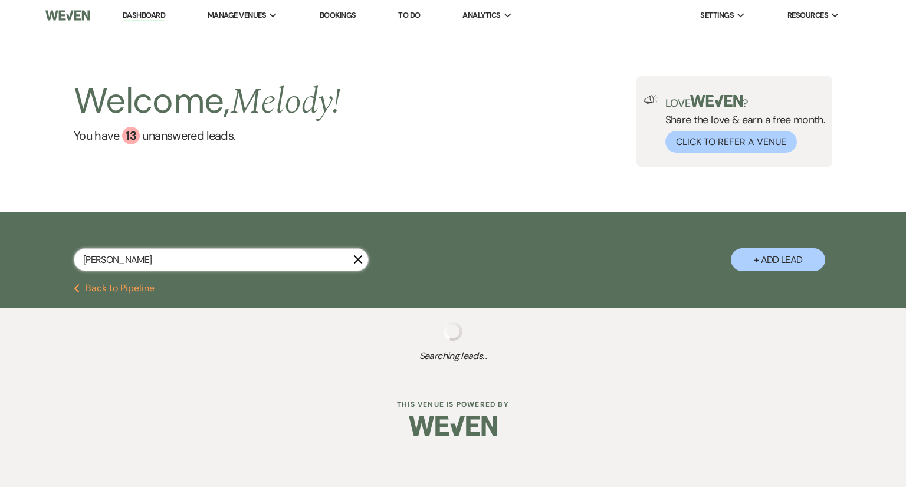
select select "5"
select select "8"
select select "5"
select select "8"
select select "5"
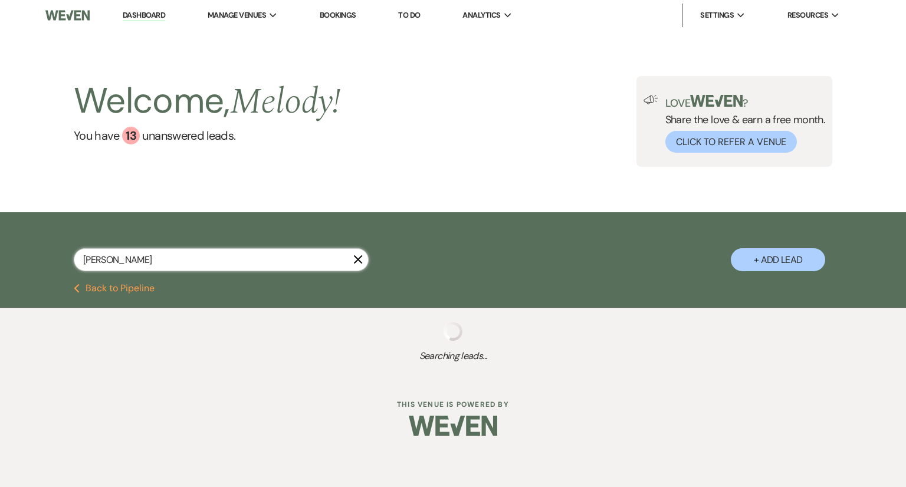
select select "8"
select select "5"
select select "8"
select select "5"
select select "8"
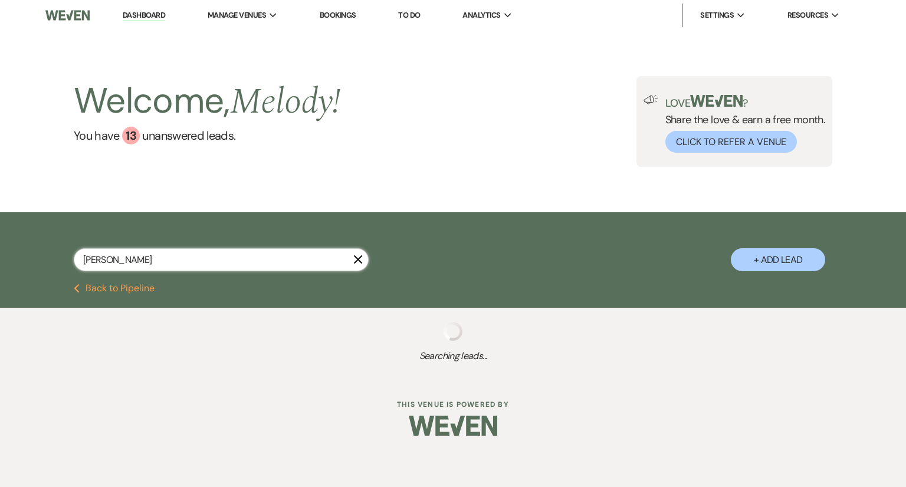
select select "5"
select select "8"
select select "5"
select select "8"
select select "5"
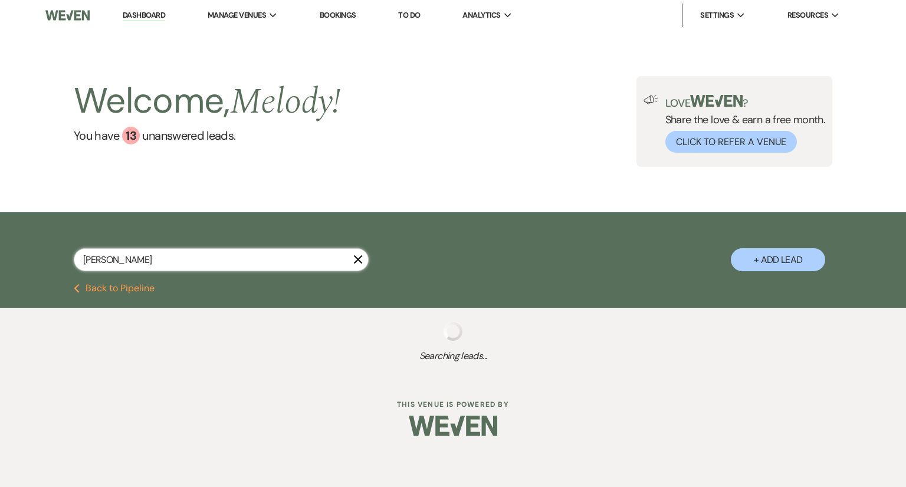
select select "8"
select select "5"
select select "8"
select select "5"
select select "8"
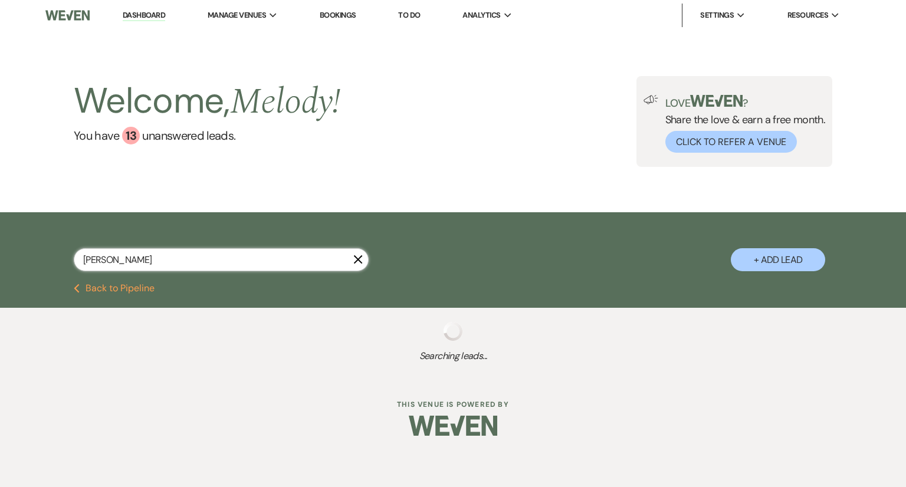
select select "5"
select select "8"
select select "5"
select select "8"
select select "5"
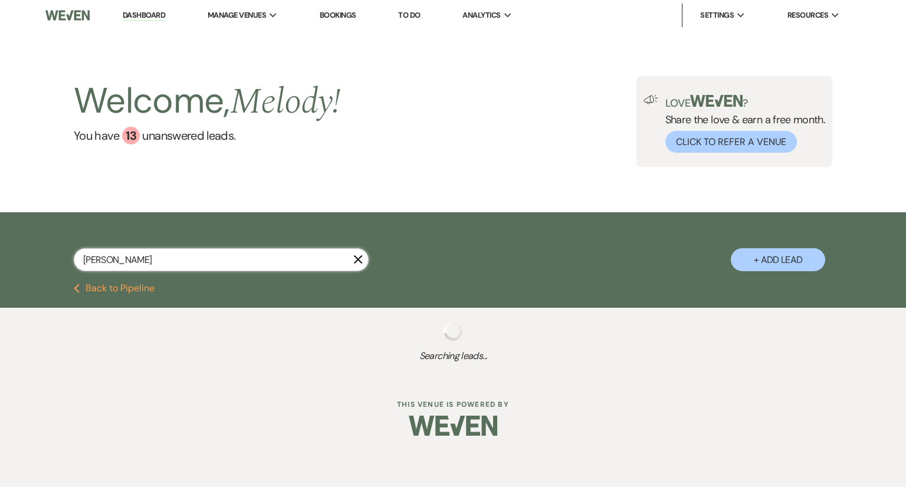
select select "8"
select select "5"
select select "8"
select select "5"
select select "8"
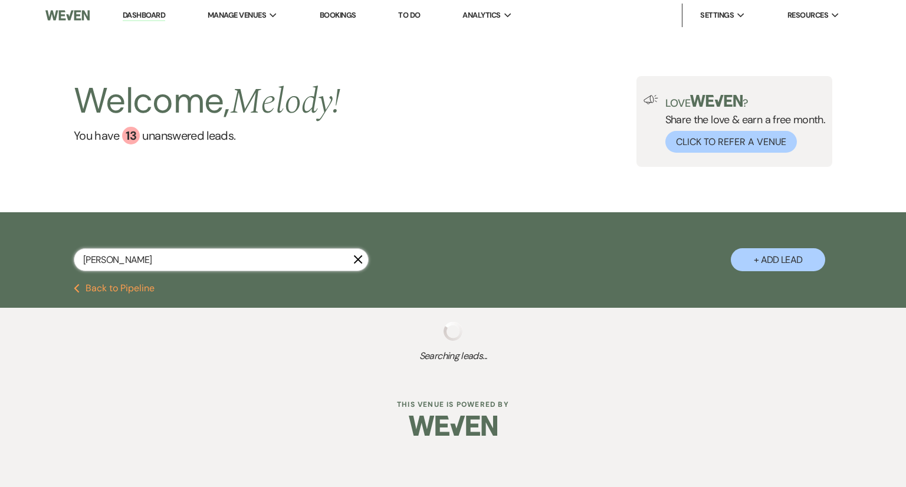
select select "5"
select select "8"
select select "5"
select select "8"
select select "5"
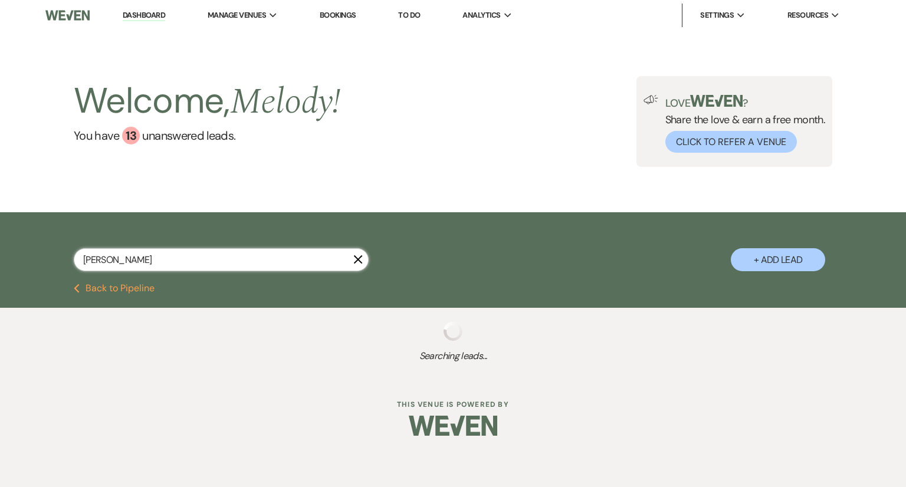
select select "8"
select select "5"
select select "8"
select select "5"
select select "8"
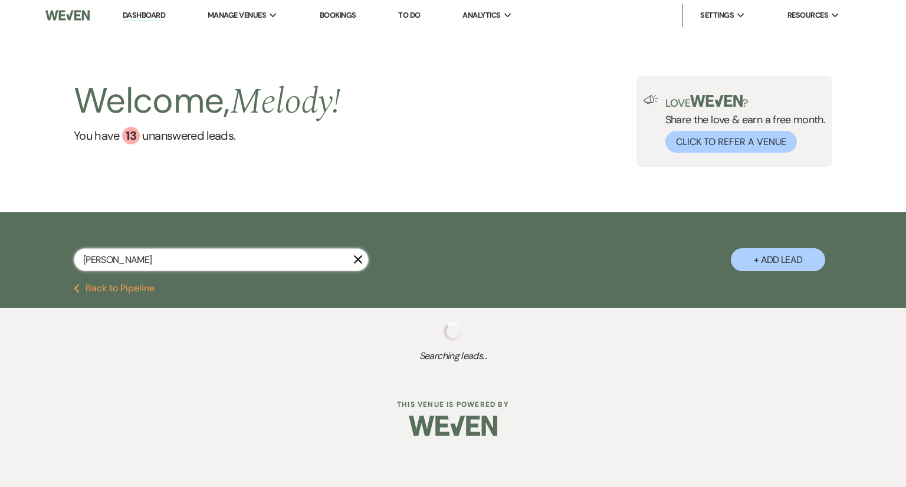
select select "5"
select select "8"
select select "5"
select select "8"
select select "5"
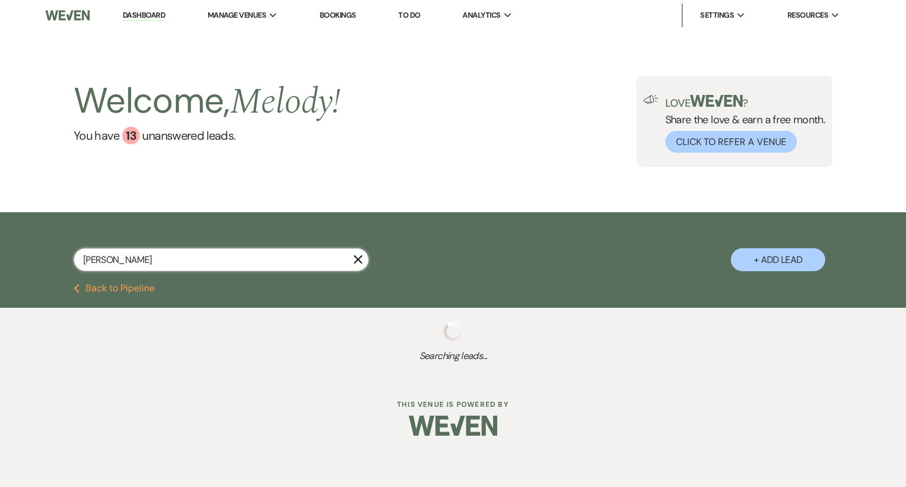
select select "8"
select select "6"
select select "8"
select select "5"
select select "8"
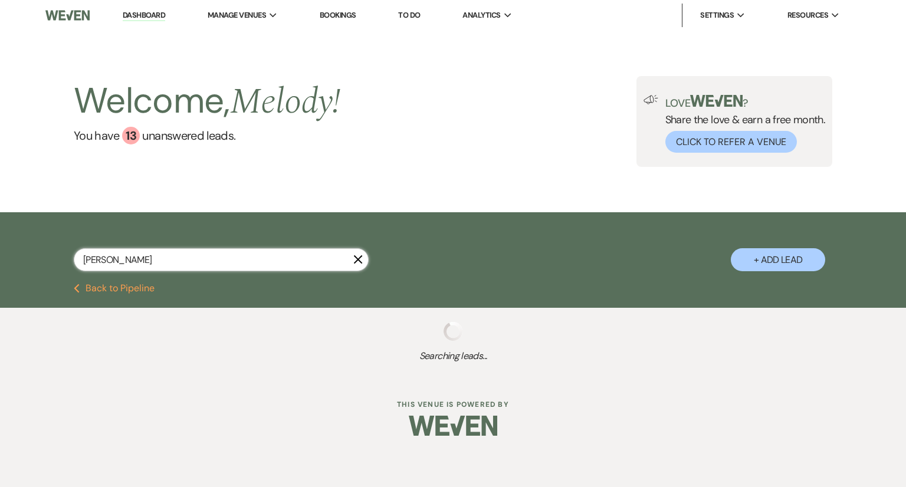
select select "4"
select select "8"
select select "5"
select select "8"
select select "5"
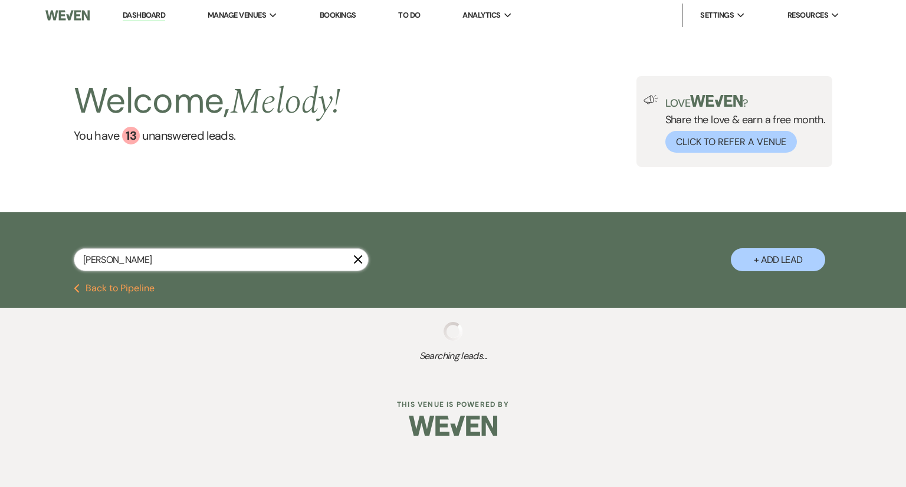
select select "8"
select select "5"
select select "8"
select select "5"
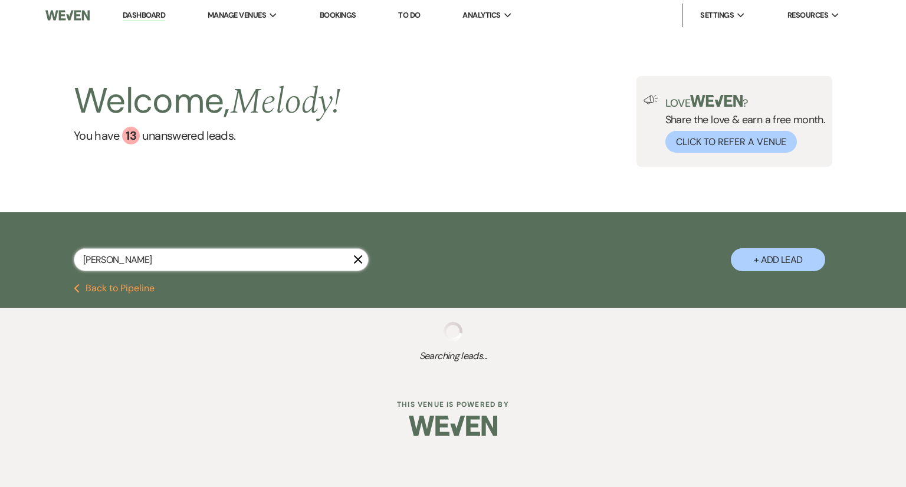
select select "8"
select select "5"
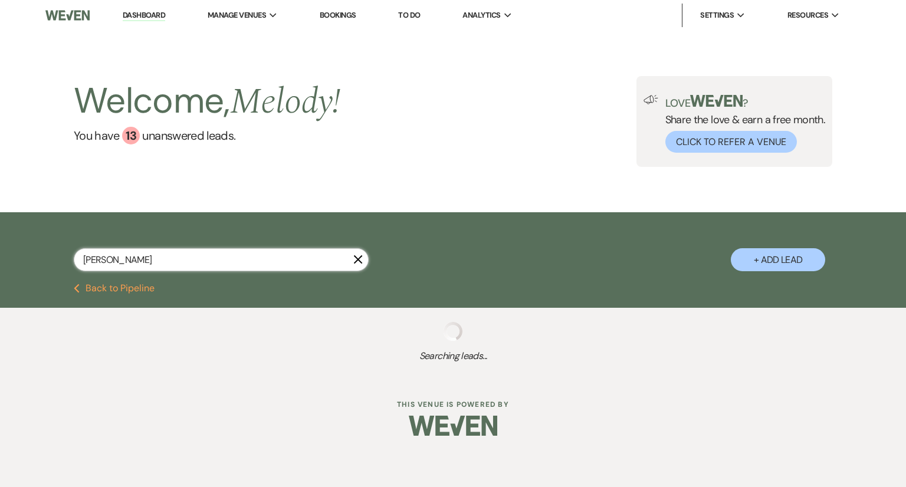
select select "8"
select select "5"
select select "8"
select select "5"
select select "8"
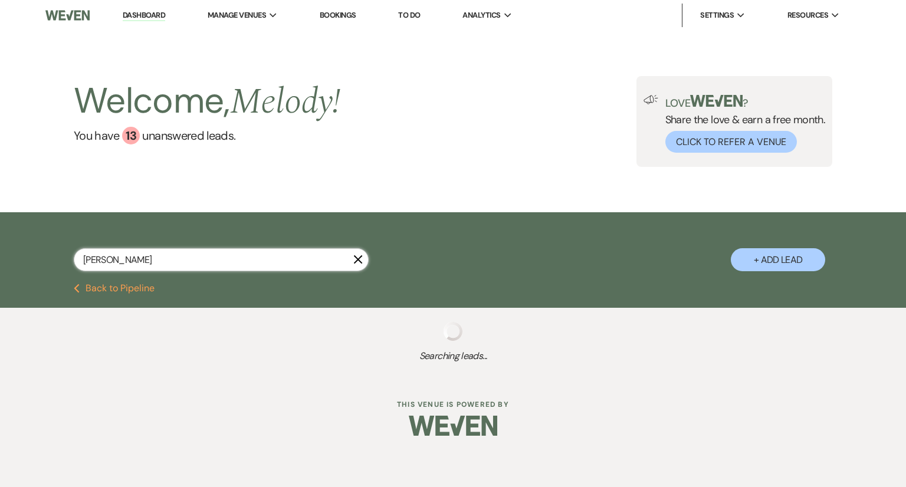
select select "5"
select select "8"
select select "5"
select select "8"
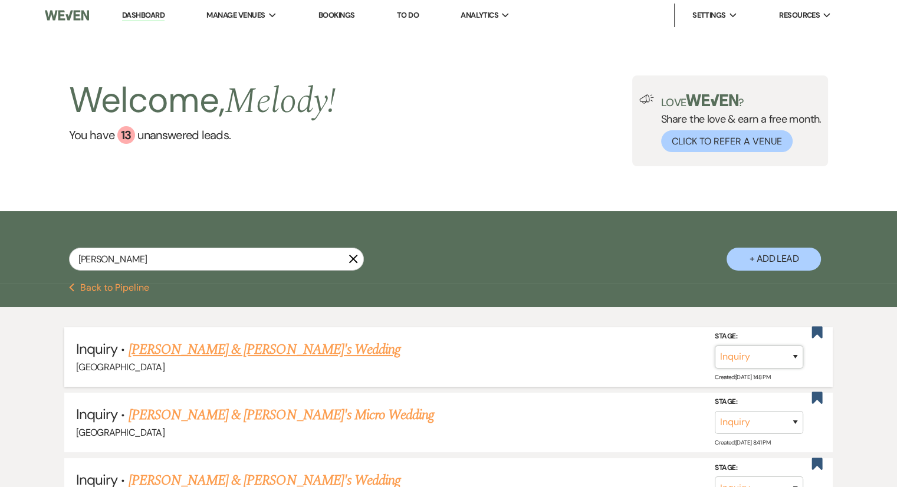
click at [769, 348] on select "Inquiry Follow Up Tour Requested Tour Confirmed Toured Proposal Sent Booked Lost" at bounding box center [759, 357] width 88 height 23
click at [715, 346] on select "Inquiry Follow Up Tour Requested Tour Confirmed Toured Proposal Sent Booked Lost" at bounding box center [759, 357] width 88 height 23
click at [776, 351] on button "Save" at bounding box center [779, 357] width 59 height 24
click at [143, 19] on link "Dashboard" at bounding box center [143, 15] width 42 height 11
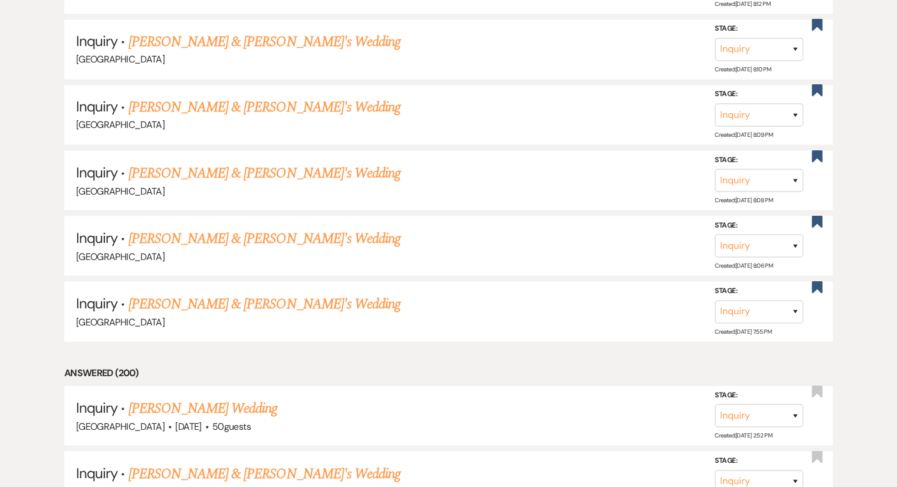
scroll to position [6557, 0]
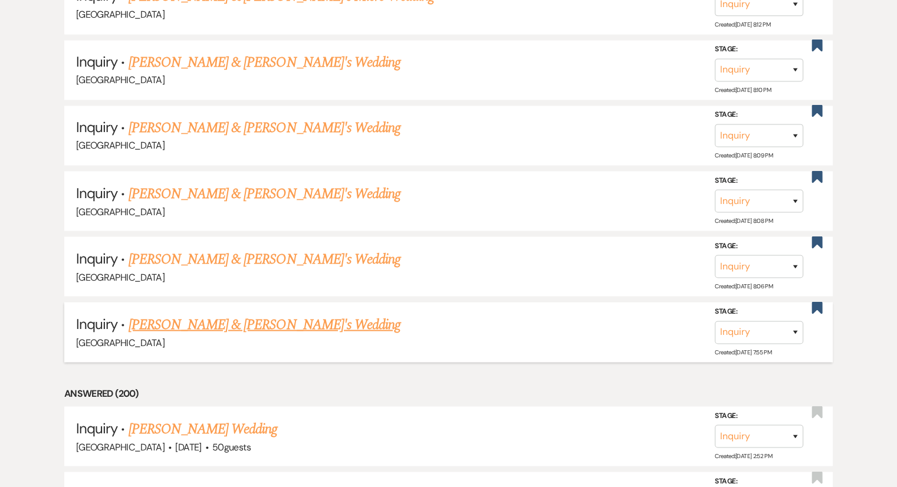
click at [255, 314] on link "[PERSON_NAME] & [PERSON_NAME]'s Wedding" at bounding box center [265, 324] width 272 height 21
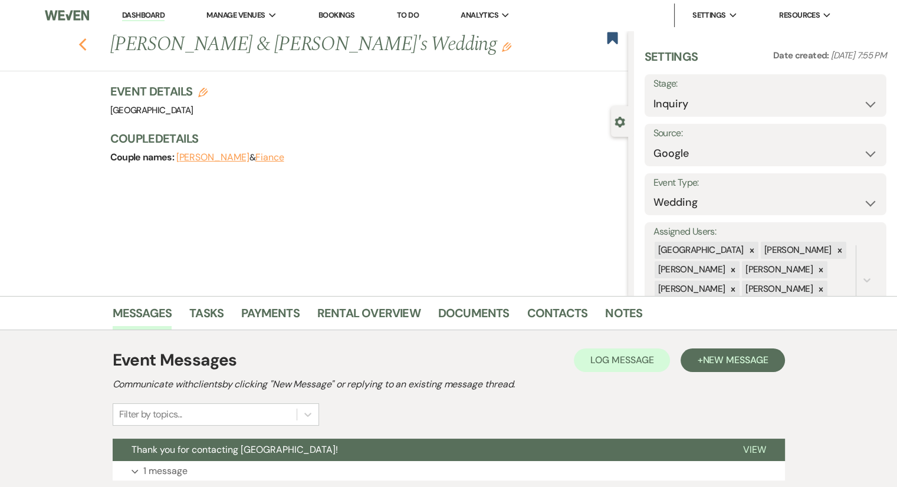
click at [87, 47] on icon "Previous" at bounding box center [82, 45] width 9 height 14
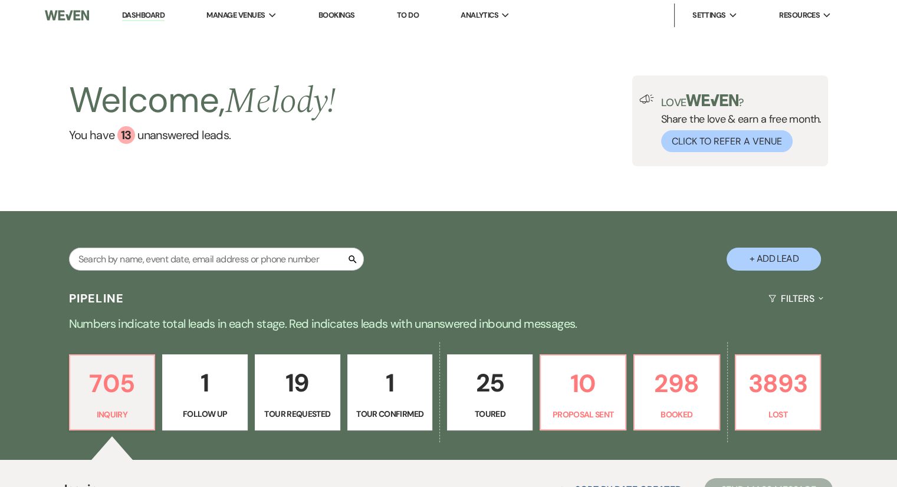
click at [479, 108] on div "Welcome, Melody ! You have 13 unanswered lead s . Love ? Share the love & earn …" at bounding box center [448, 120] width 849 height 91
click at [339, 18] on link "Bookings" at bounding box center [336, 15] width 37 height 10
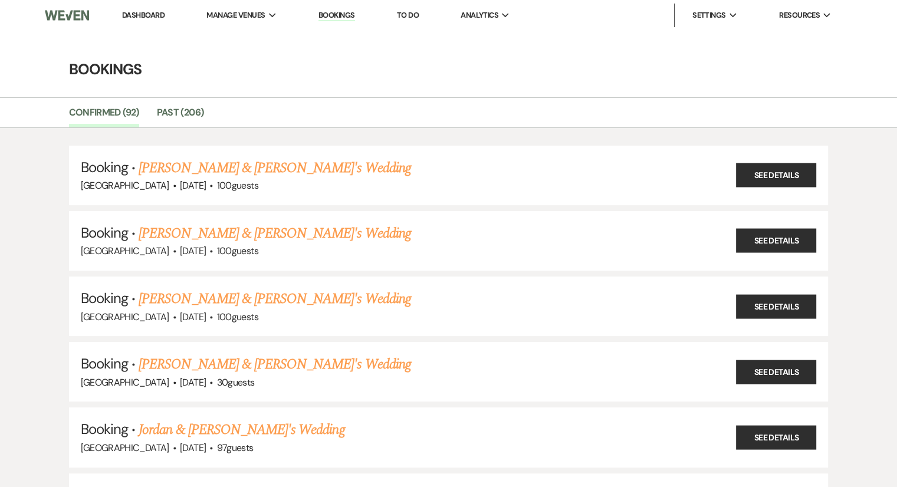
click at [156, 12] on link "Dashboard" at bounding box center [143, 15] width 42 height 10
click at [157, 17] on link "Dashboard" at bounding box center [143, 15] width 42 height 10
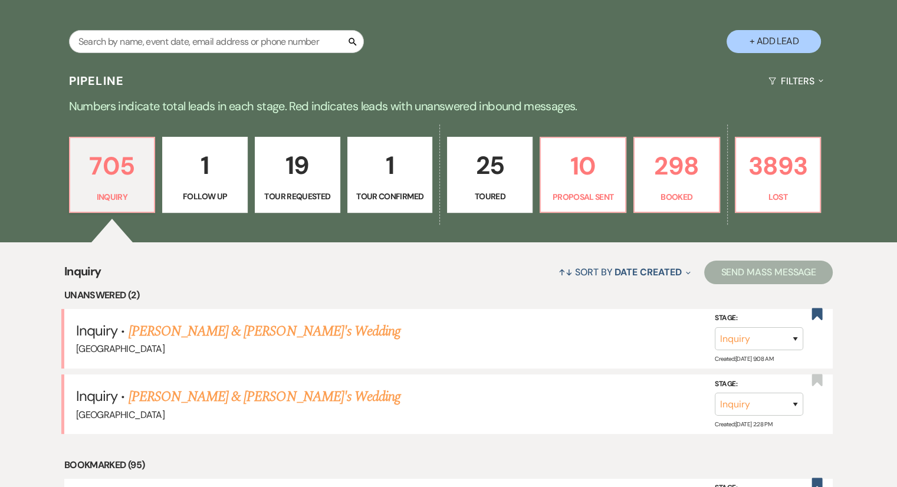
scroll to position [318, 0]
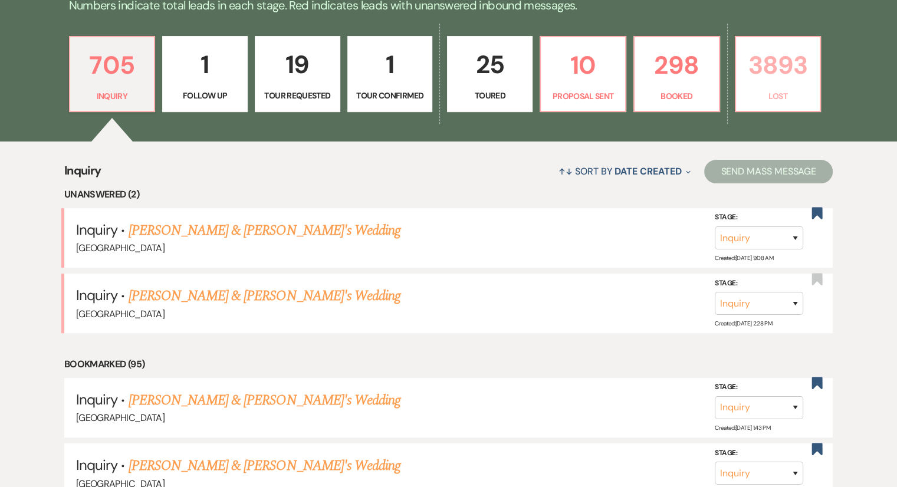
click at [785, 77] on p "3893" at bounding box center [778, 65] width 70 height 40
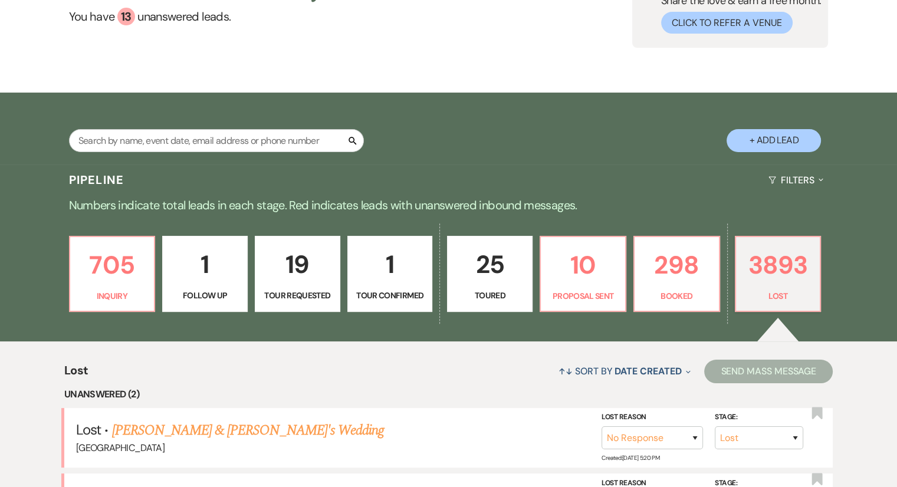
scroll to position [318, 0]
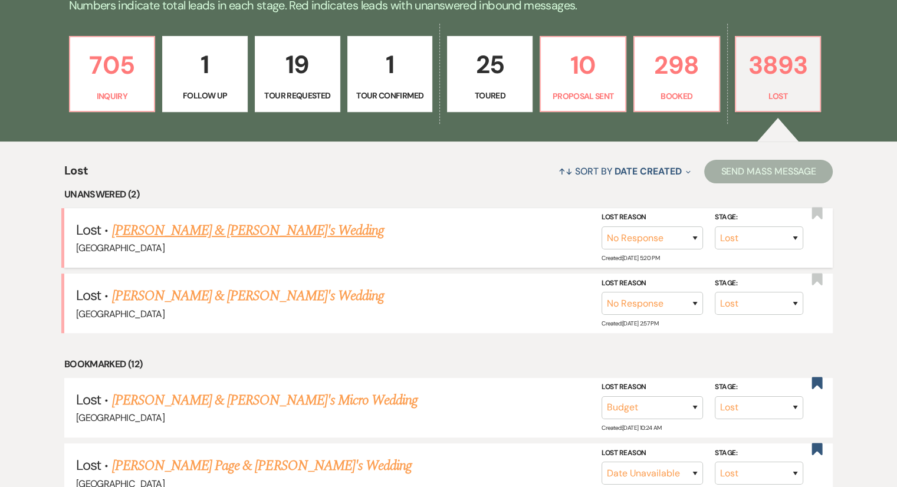
click at [245, 235] on link "Mckenzie Parker & Fiance's Wedding" at bounding box center [247, 230] width 272 height 21
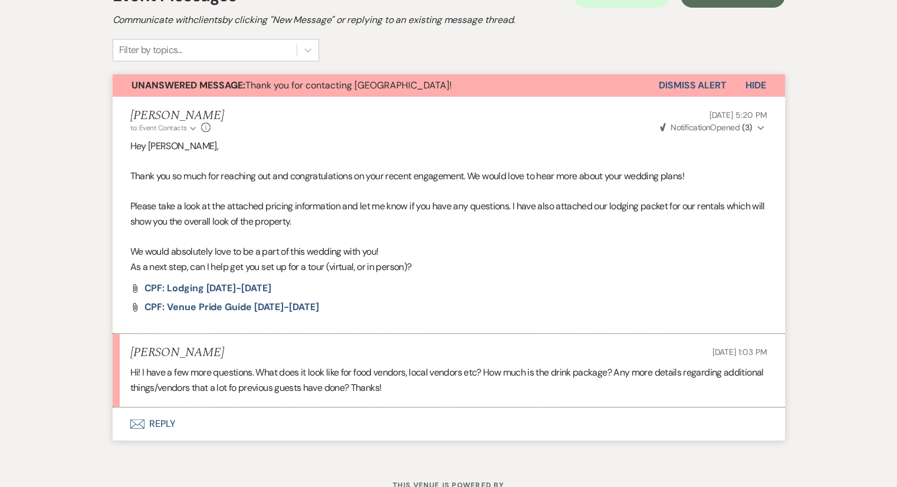
scroll to position [411, 0]
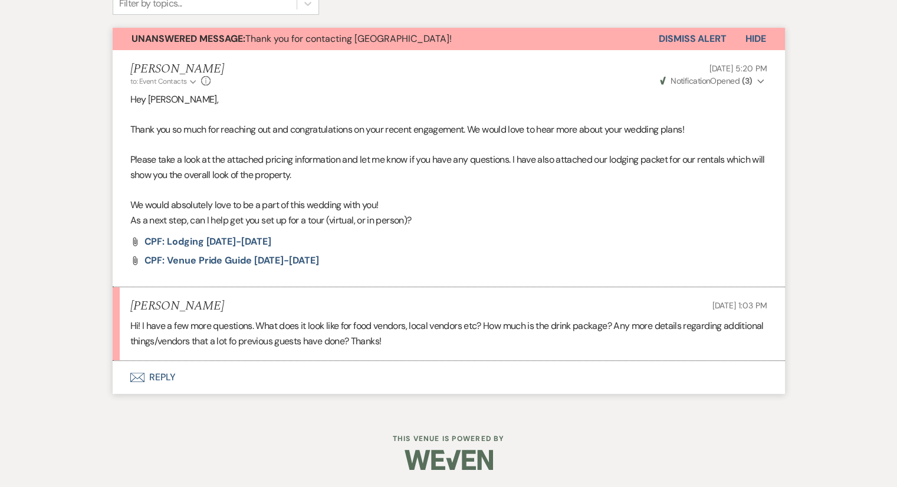
click at [153, 386] on button "Envelope Reply" at bounding box center [449, 377] width 672 height 33
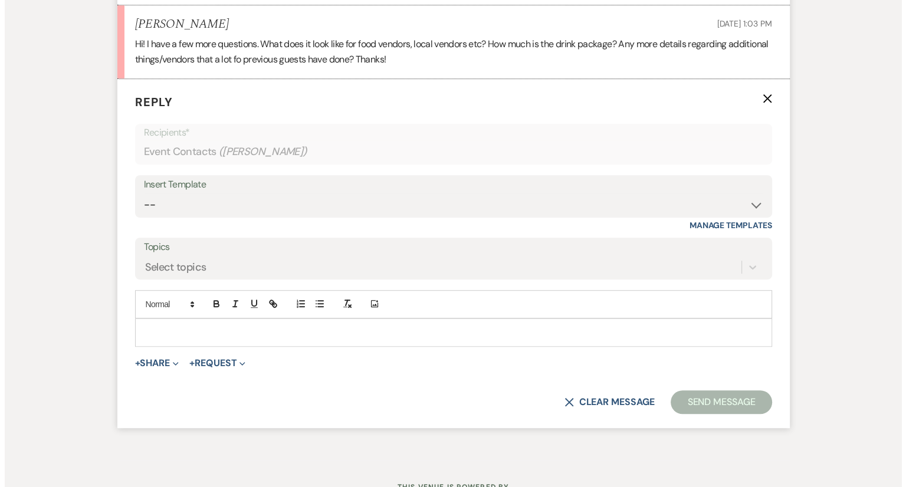
scroll to position [702, 0]
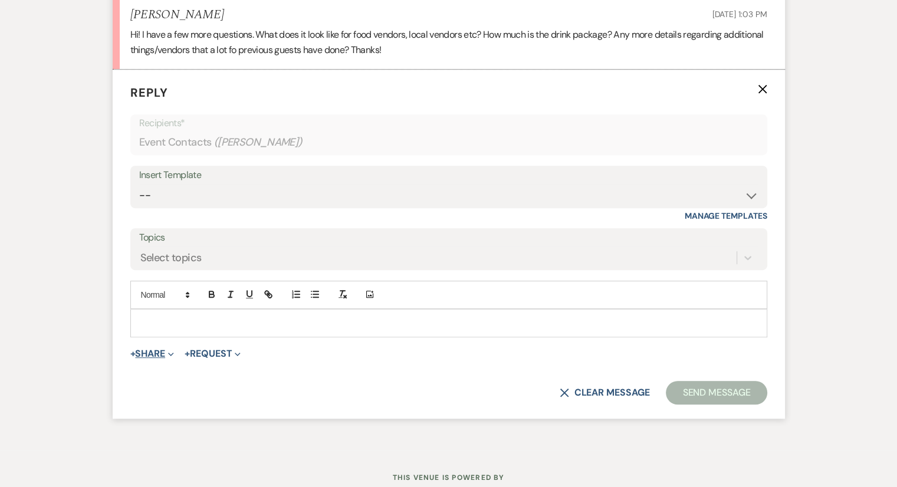
click at [132, 354] on span "+" at bounding box center [132, 353] width 5 height 9
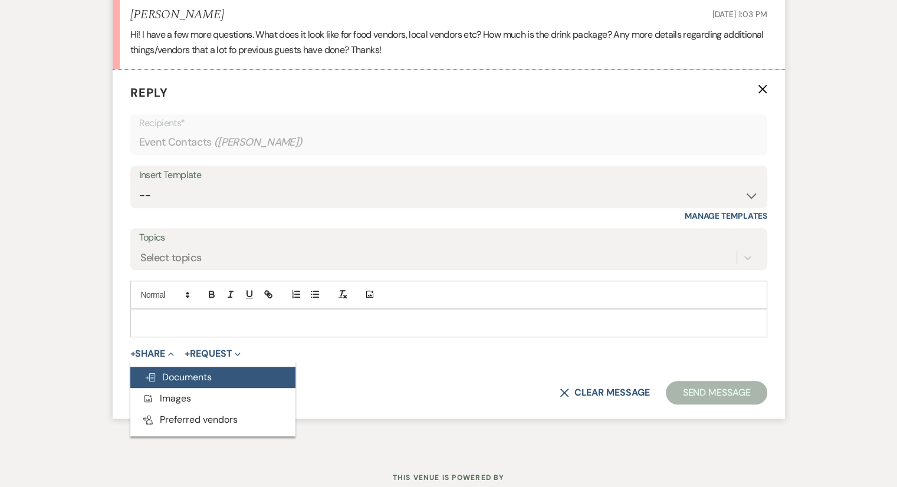
click at [163, 376] on span "Doc Upload Documents" at bounding box center [177, 377] width 67 height 12
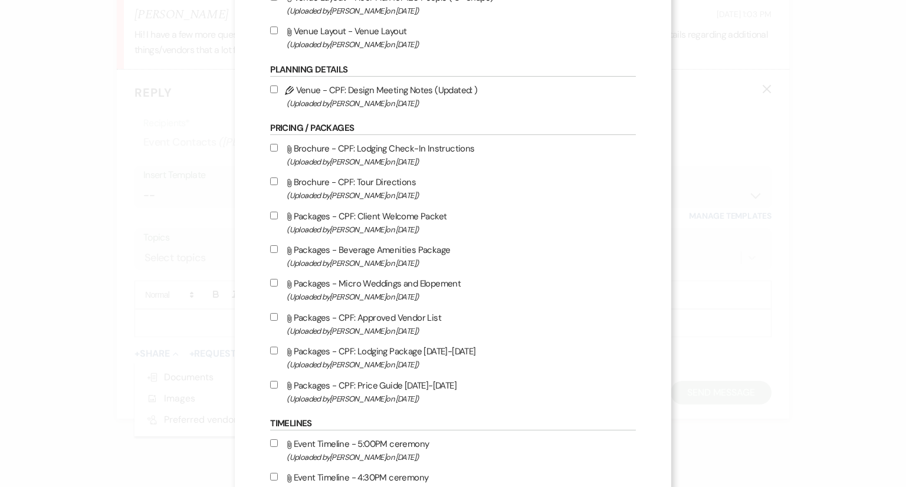
scroll to position [1115, 0]
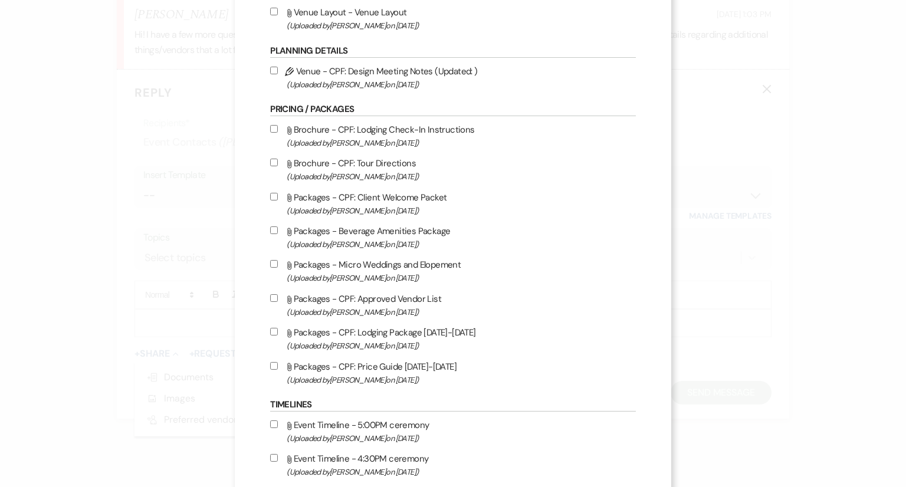
click at [278, 234] on input "Attach File Packages - Beverage Amenities Package (Uploaded by Brooke Robinson …" at bounding box center [274, 230] width 8 height 8
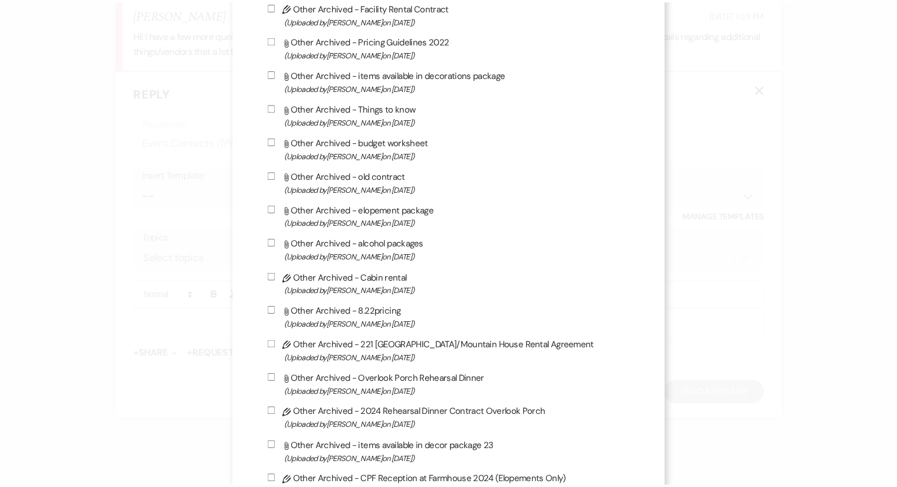
scroll to position [3145, 0]
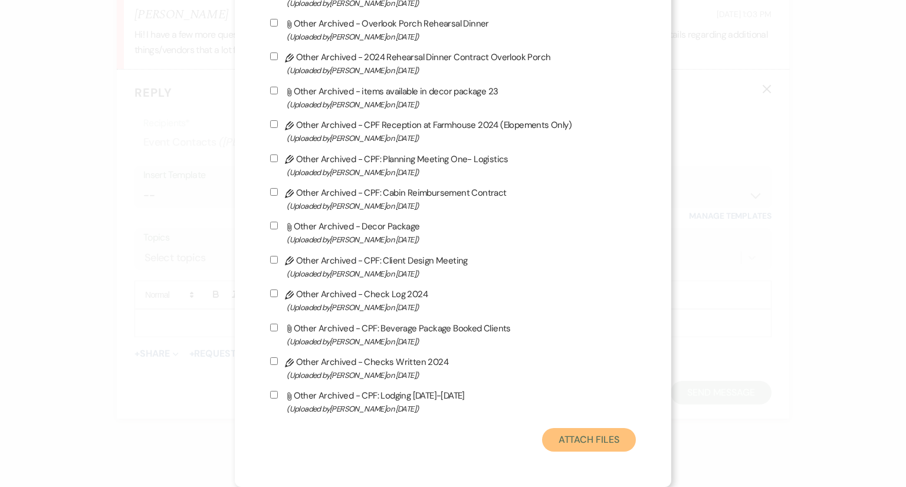
click at [580, 438] on button "Attach Files" at bounding box center [589, 440] width 94 height 24
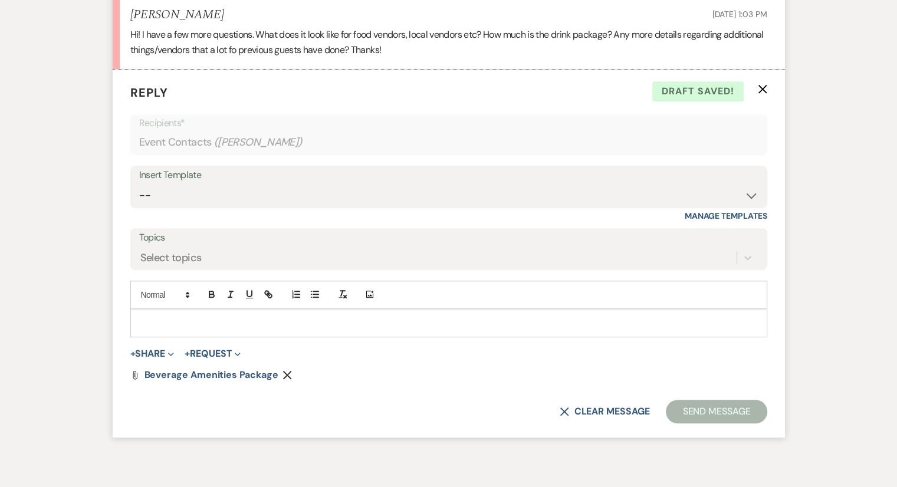
click at [234, 312] on div at bounding box center [449, 323] width 636 height 27
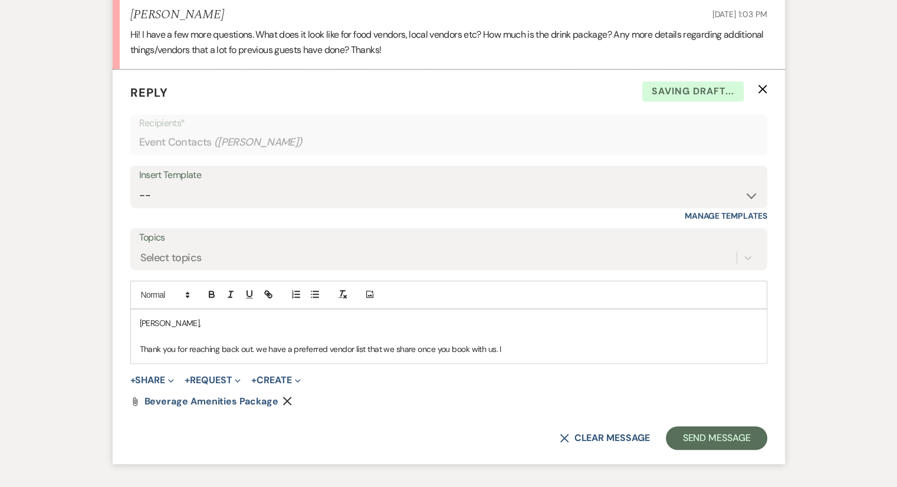
click at [262, 352] on p "Thank you for reaching back out. we have a preferred vendor list that we share …" at bounding box center [449, 349] width 618 height 13
click at [524, 343] on p "Thank you for reaching back out. We have a preferred vendor list that we share …" at bounding box center [449, 349] width 618 height 13
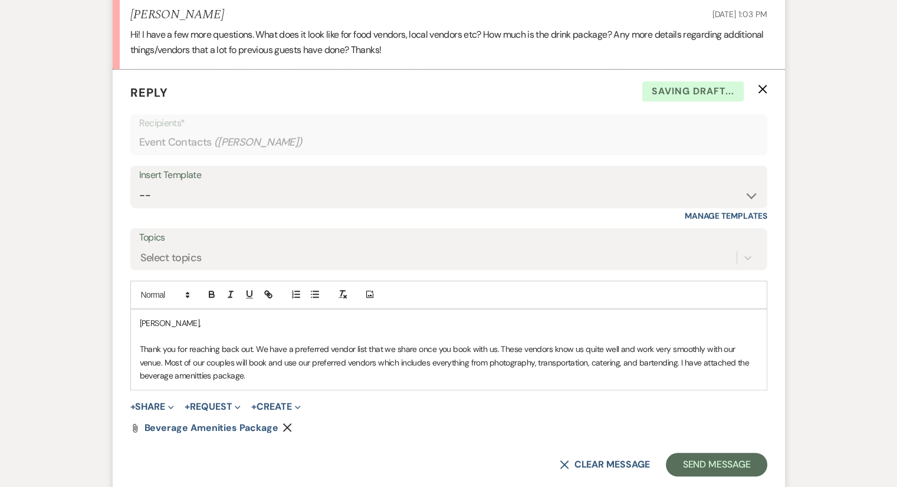
click at [158, 377] on p "Thank you for reaching back out. We have a preferred vendor list that we share …" at bounding box center [449, 363] width 618 height 40
click at [222, 374] on p "Thank you for reaching back out. We have a preferred vendor list that we share …" at bounding box center [449, 363] width 618 height 40
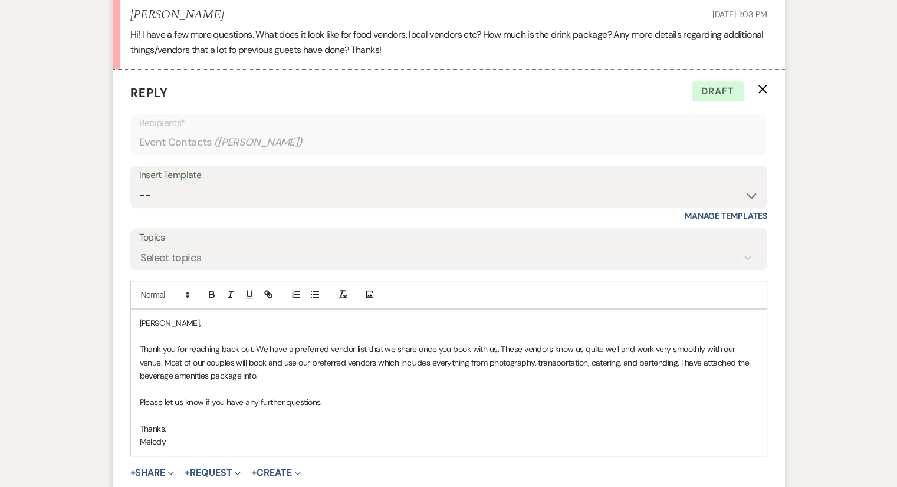
scroll to position [877, 0]
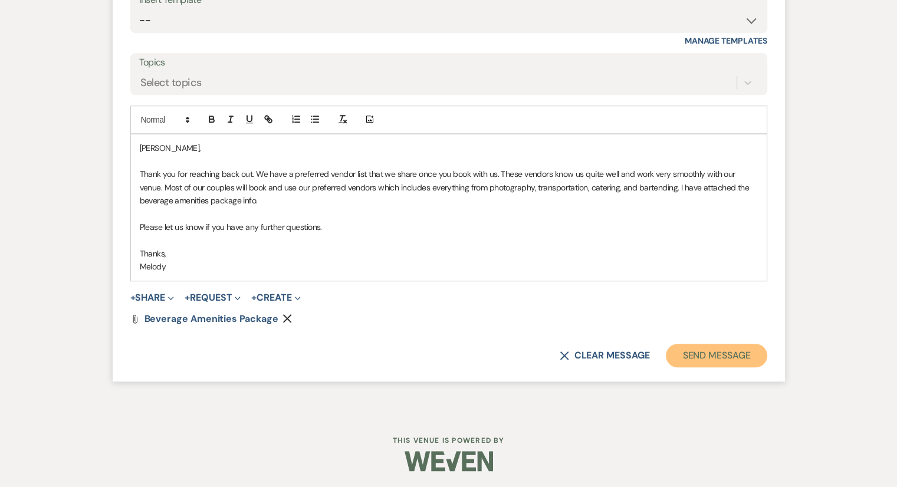
click at [725, 356] on button "Send Message" at bounding box center [716, 356] width 101 height 24
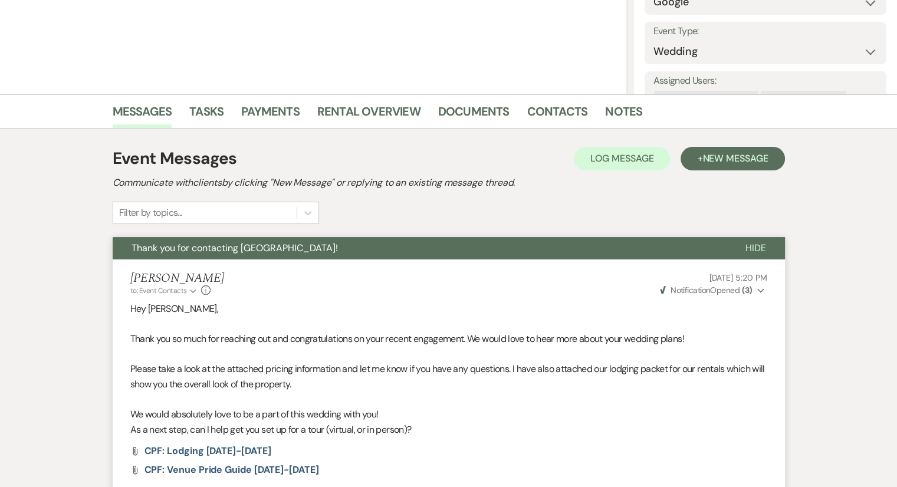
scroll to position [0, 0]
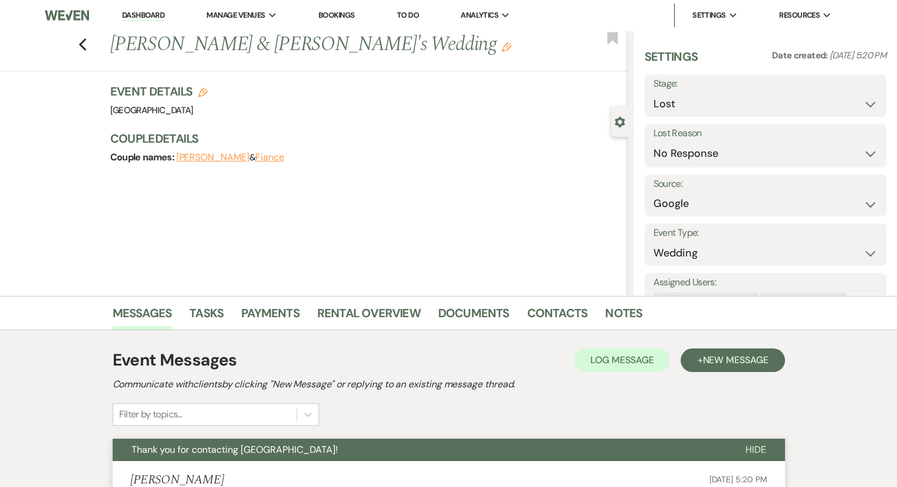
click at [695, 119] on form "Stage: Inquiry Follow Up Tour Requested Tour Confirmed Toured Proposal Sent Boo…" at bounding box center [766, 120] width 242 height 93
click at [692, 114] on select "Inquiry Follow Up Tour Requested Tour Confirmed Toured Proposal Sent Booked Lost" at bounding box center [765, 104] width 224 height 23
click at [653, 93] on select "Inquiry Follow Up Tour Requested Tour Confirmed Toured Proposal Sent Booked Lost" at bounding box center [765, 104] width 224 height 23
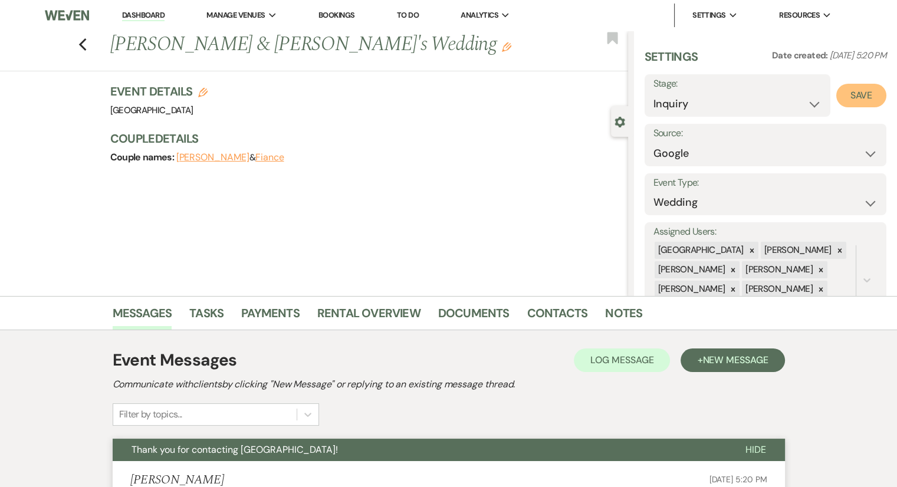
click at [864, 97] on button "Save" at bounding box center [861, 96] width 50 height 24
click at [144, 15] on link "Dashboard" at bounding box center [143, 15] width 42 height 11
click at [149, 19] on link "Dashboard" at bounding box center [143, 15] width 42 height 11
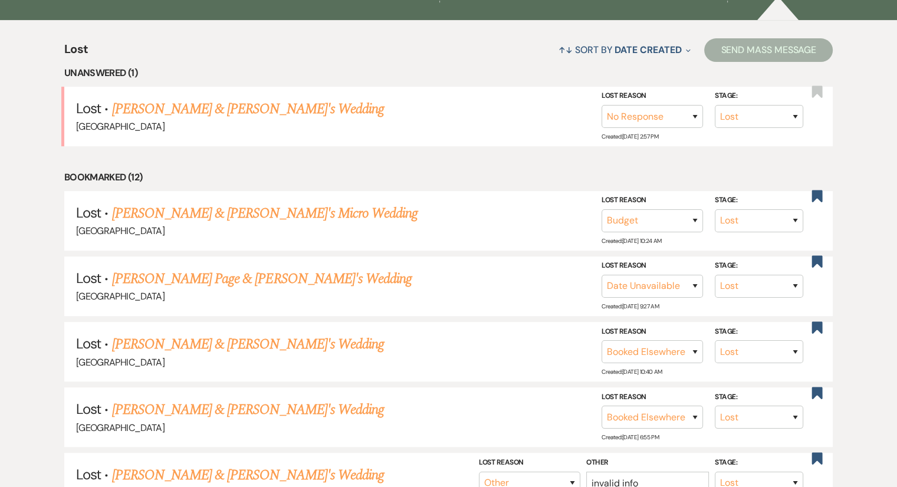
scroll to position [455, 0]
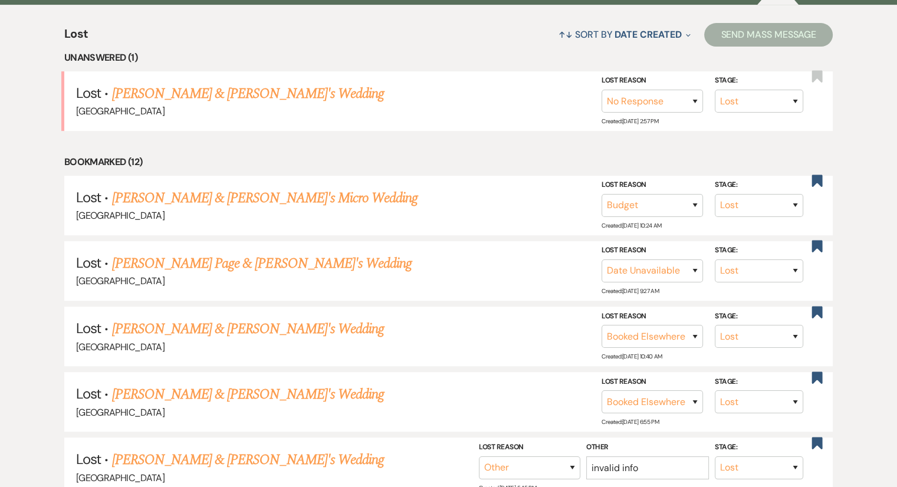
click at [213, 97] on link "[PERSON_NAME] & [PERSON_NAME]'s Wedding" at bounding box center [247, 93] width 272 height 21
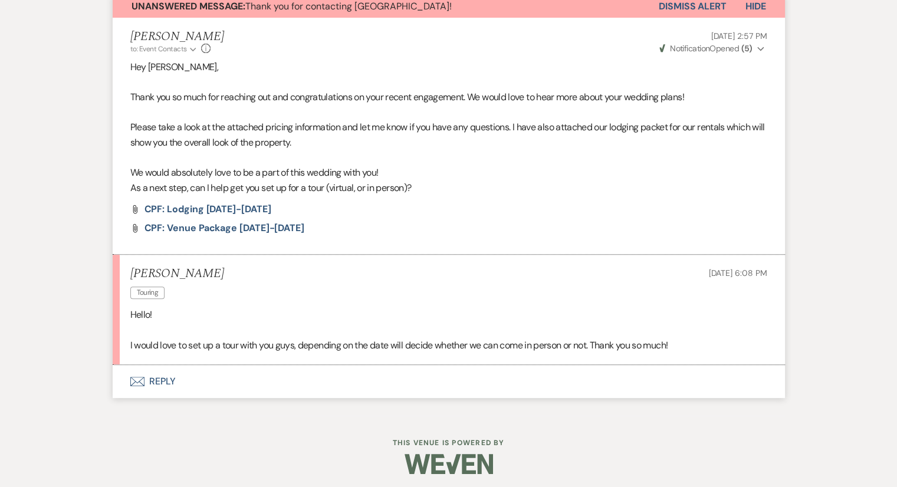
scroll to position [448, 0]
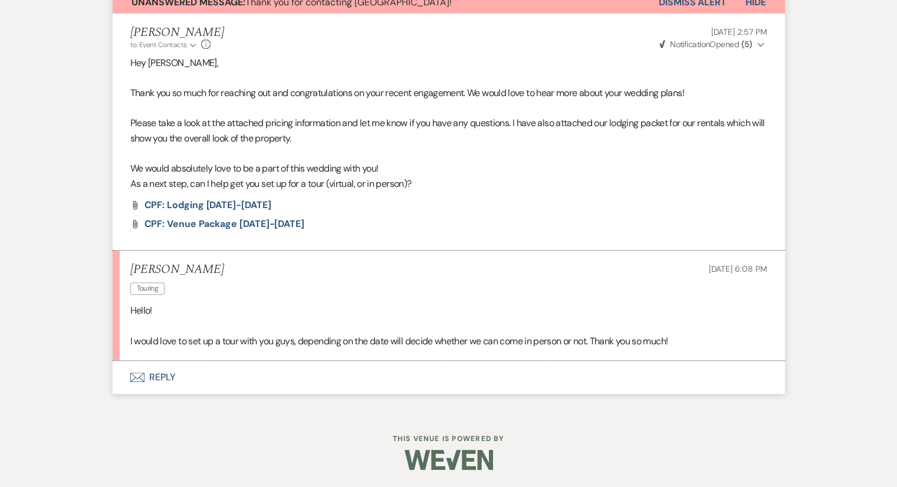
click at [158, 366] on button "Envelope Reply" at bounding box center [449, 377] width 672 height 33
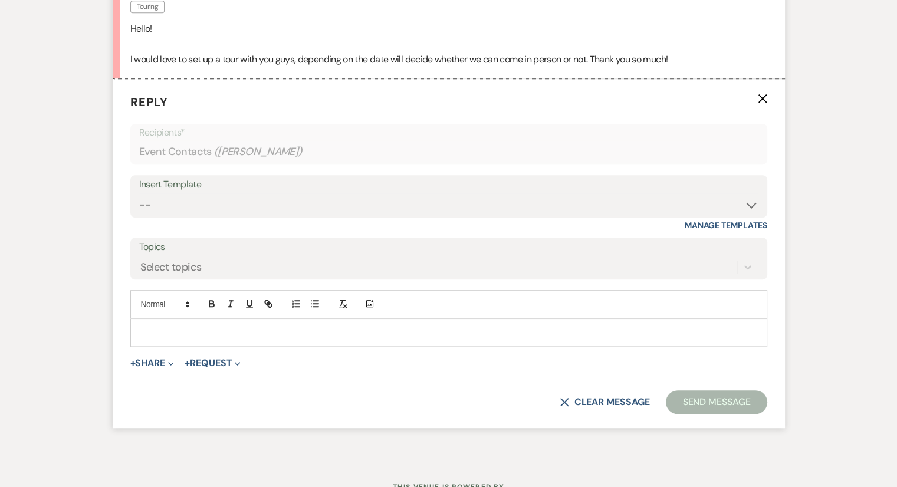
scroll to position [738, 0]
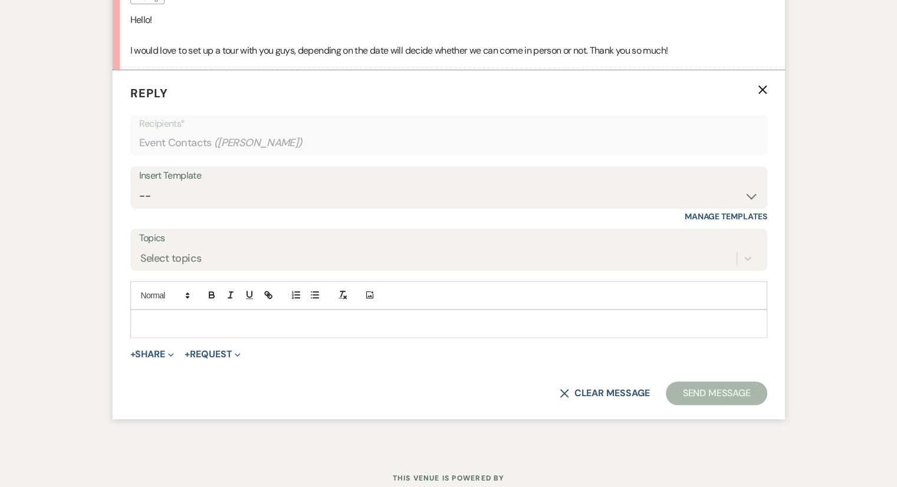
click at [154, 314] on div at bounding box center [449, 323] width 636 height 27
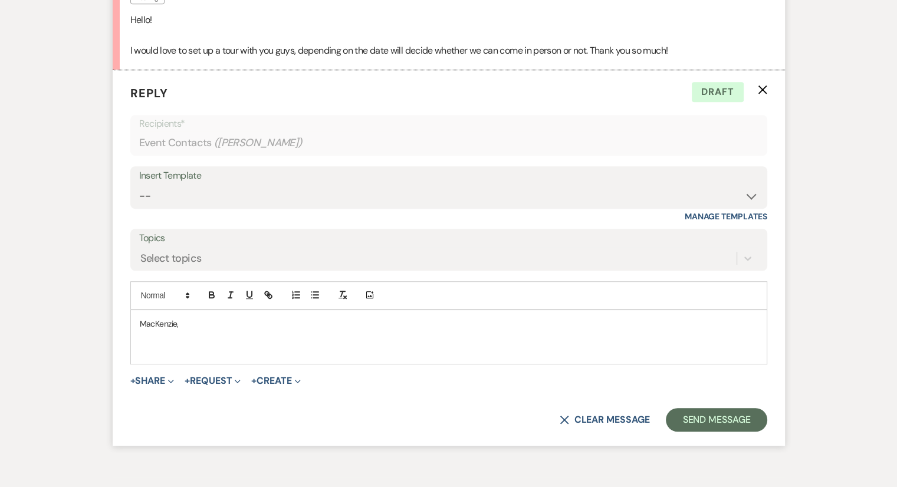
click at [158, 348] on p at bounding box center [449, 349] width 618 height 13
click at [149, 379] on button "+ Share Expand" at bounding box center [152, 380] width 44 height 9
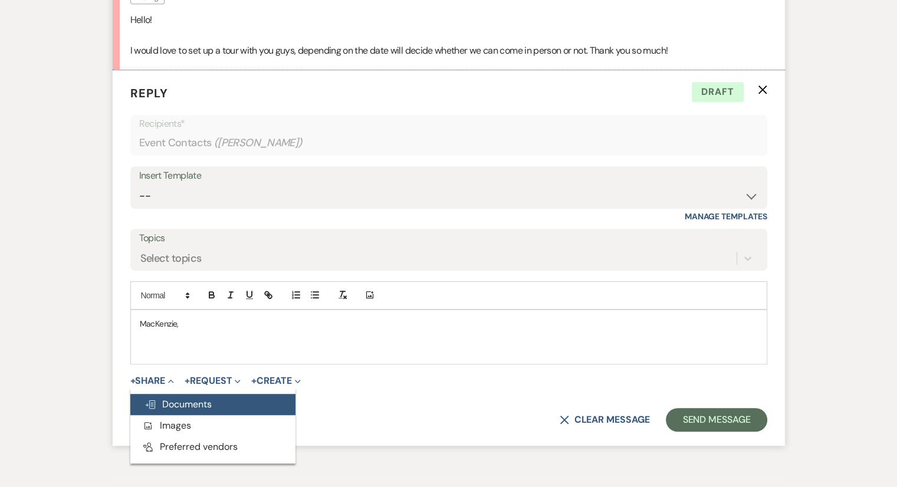
click at [197, 403] on span "Doc Upload Documents" at bounding box center [177, 404] width 67 height 12
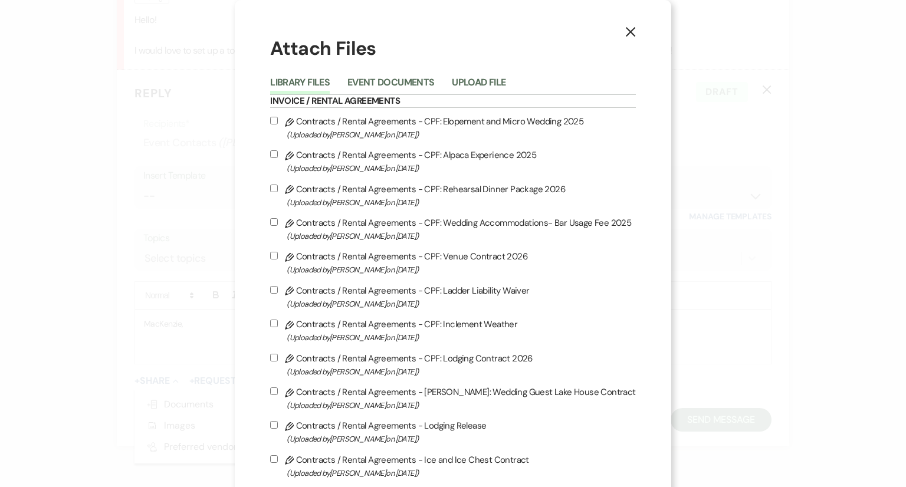
click at [377, 97] on h6 "Invoice / Rental Agreements" at bounding box center [452, 101] width 365 height 13
click at [380, 78] on button "Event Documents" at bounding box center [390, 86] width 87 height 17
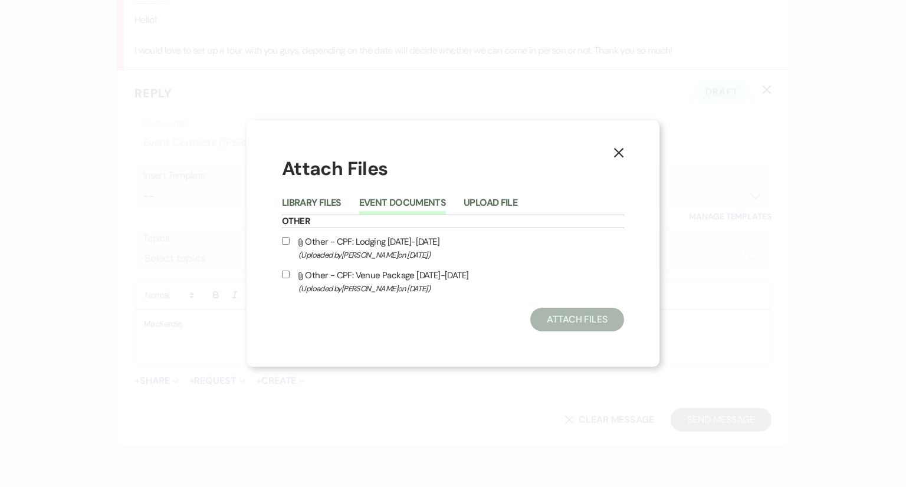
click at [623, 152] on icon "X" at bounding box center [618, 152] width 11 height 11
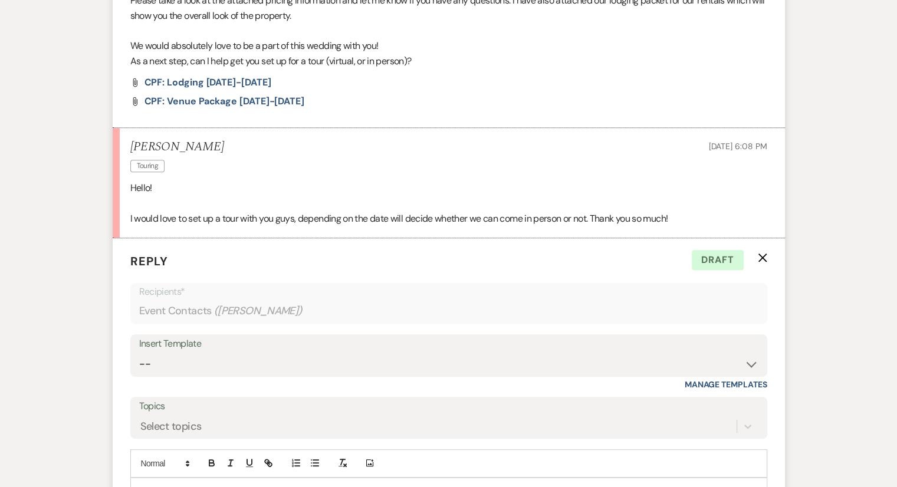
scroll to position [561, 0]
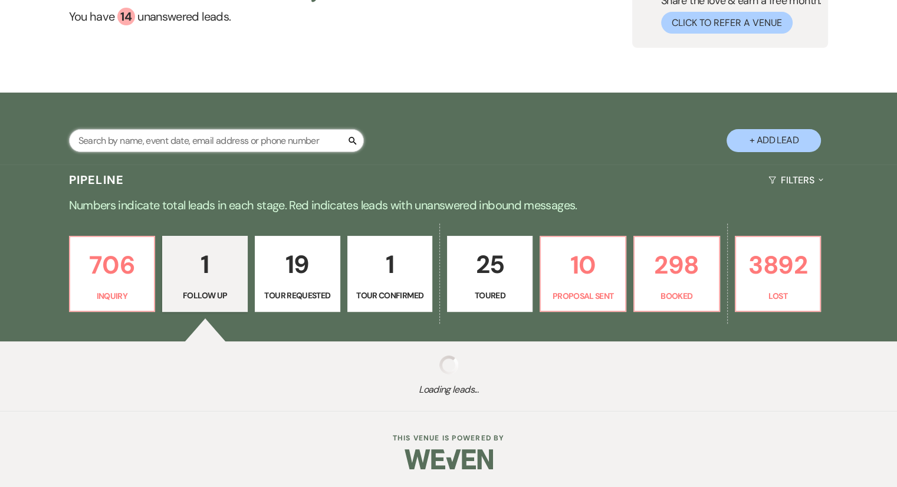
scroll to position [106, 0]
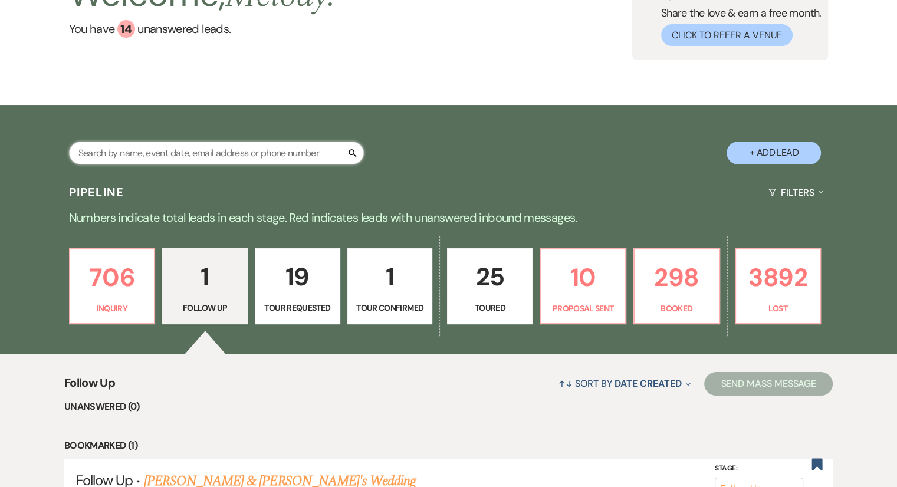
click at [98, 142] on input "text" at bounding box center [216, 153] width 295 height 23
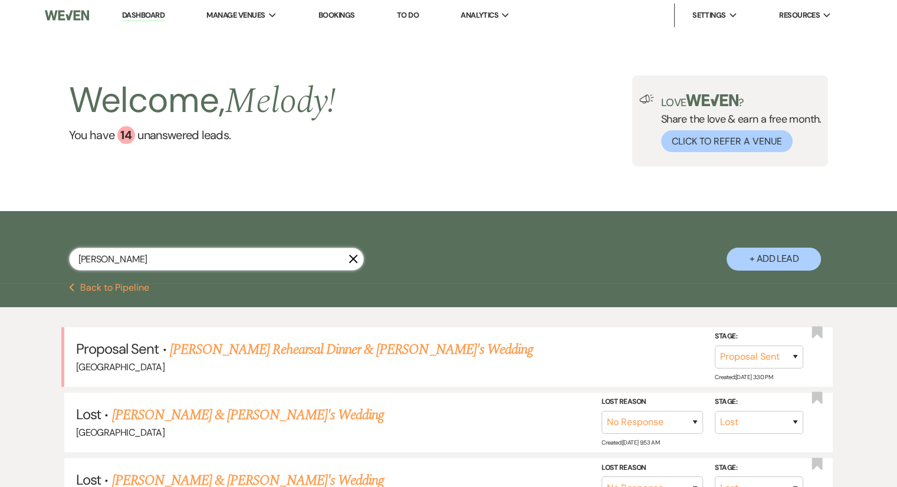
scroll to position [85, 0]
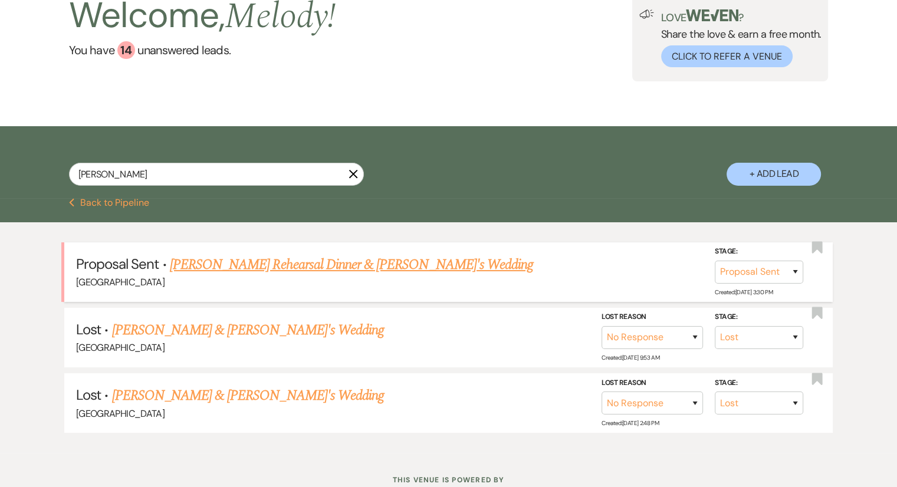
click at [237, 264] on link "[PERSON_NAME] Rehearsal Dinner & [PERSON_NAME]'s Wedding" at bounding box center [351, 264] width 363 height 21
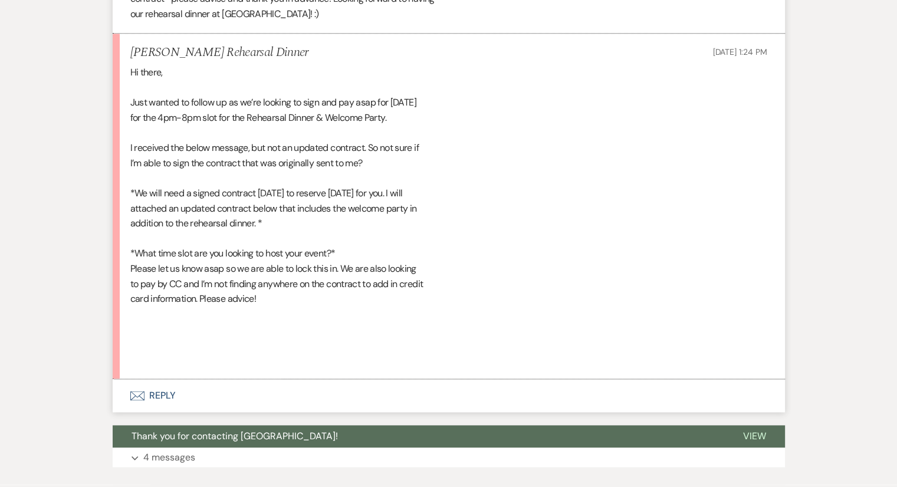
scroll to position [1479, 0]
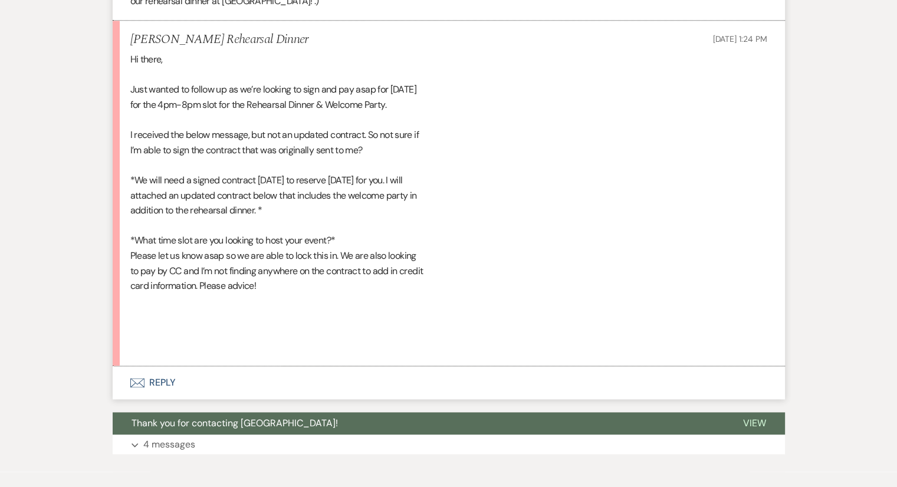
click at [149, 378] on button "Envelope Reply" at bounding box center [449, 382] width 672 height 33
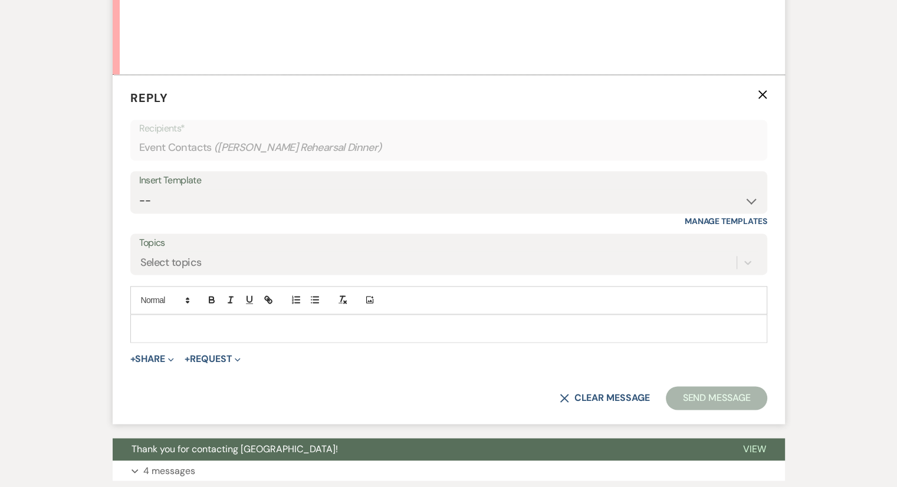
scroll to position [1775, 0]
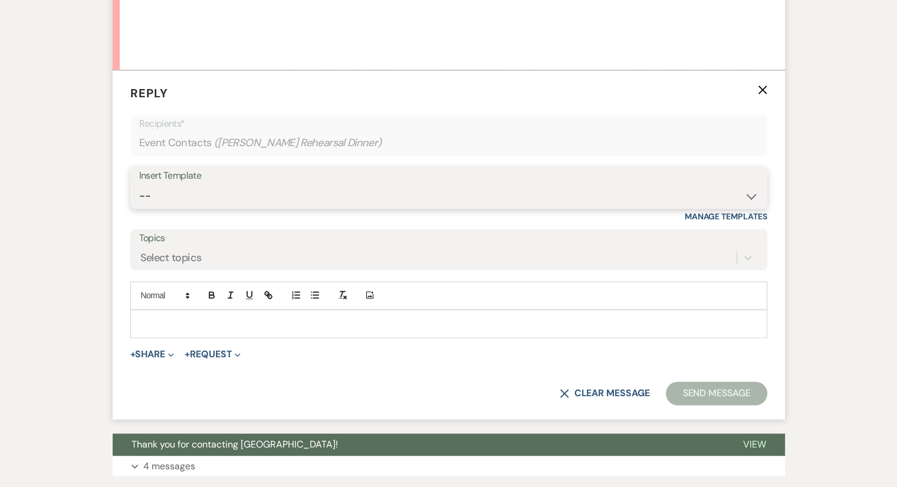
click at [193, 197] on select "-- Weven Planning Portal Introduction (Booked Events) Congratulations on choosi…" at bounding box center [448, 196] width 619 height 23
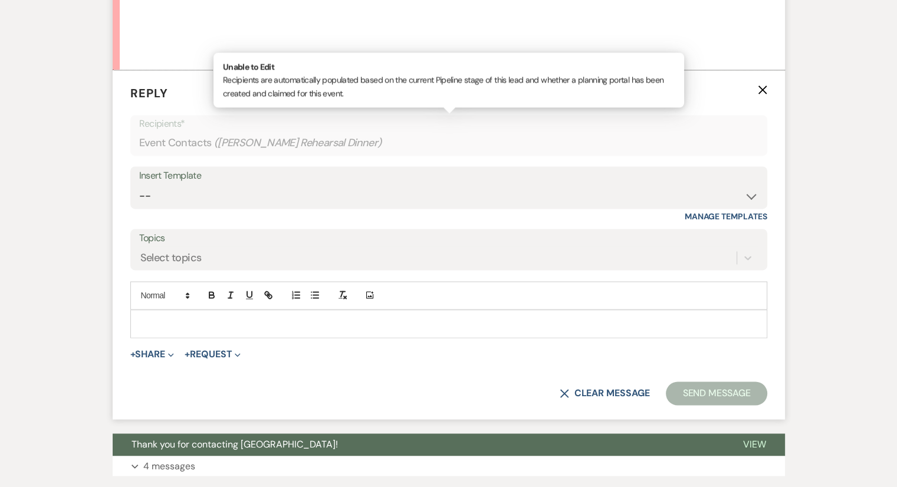
click at [158, 131] on div "Event Contacts ( Aubrey Andrews Rehearsal Dinner )" at bounding box center [448, 142] width 619 height 23
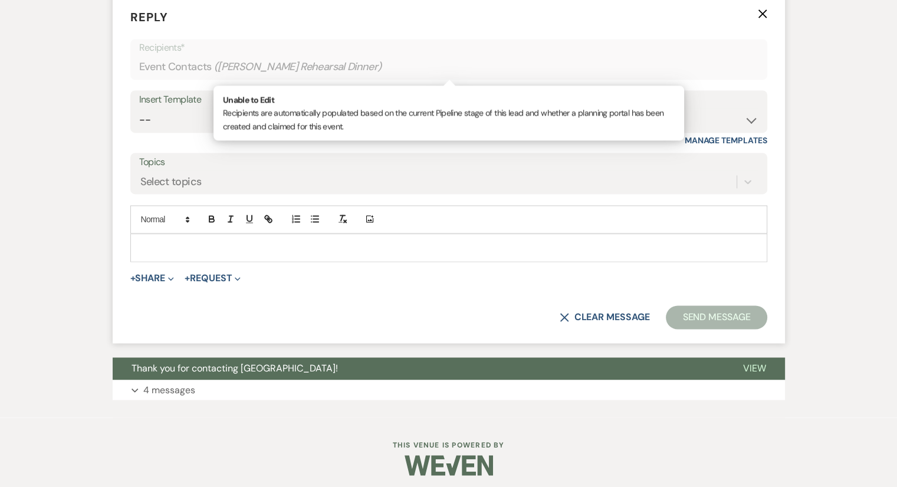
scroll to position [1853, 0]
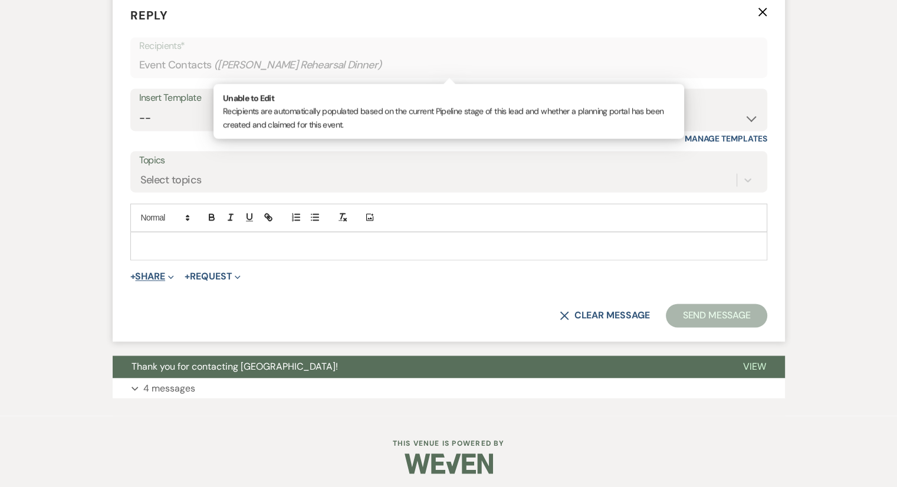
click at [153, 274] on button "+ Share Expand" at bounding box center [152, 276] width 44 height 9
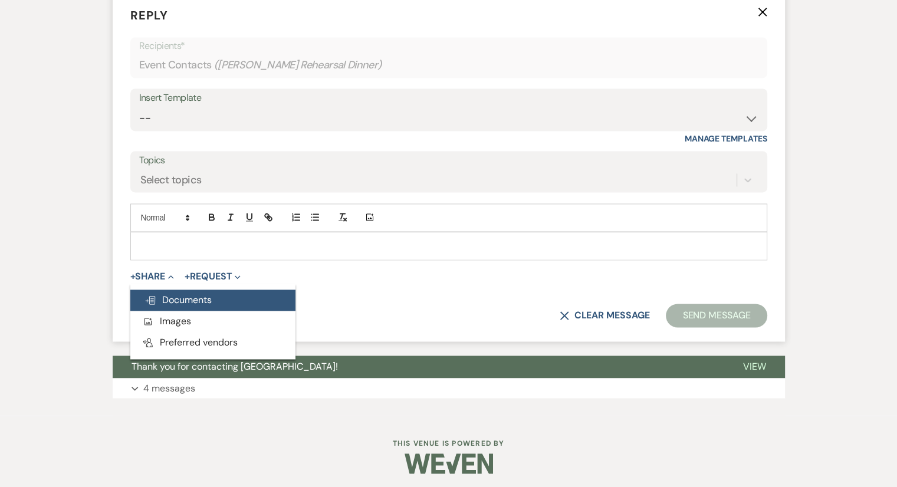
click at [184, 298] on span "Doc Upload Documents" at bounding box center [177, 300] width 67 height 12
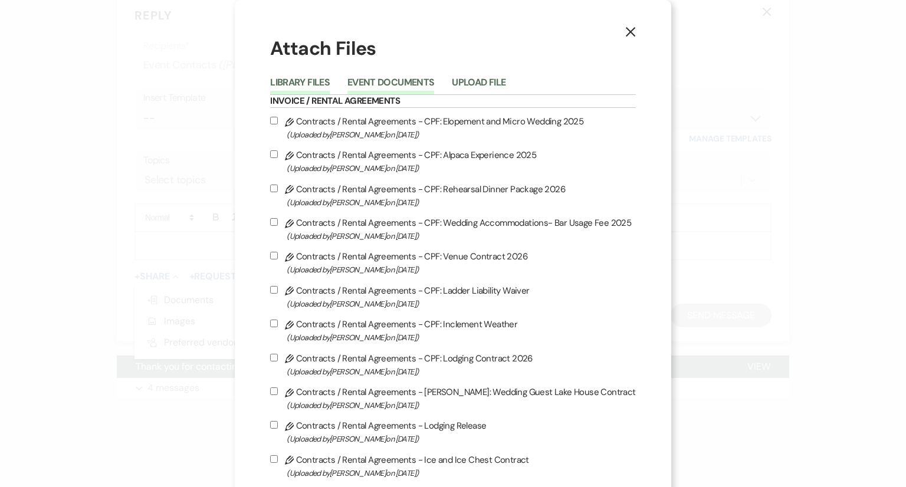
click at [395, 79] on button "Event Documents" at bounding box center [390, 86] width 87 height 17
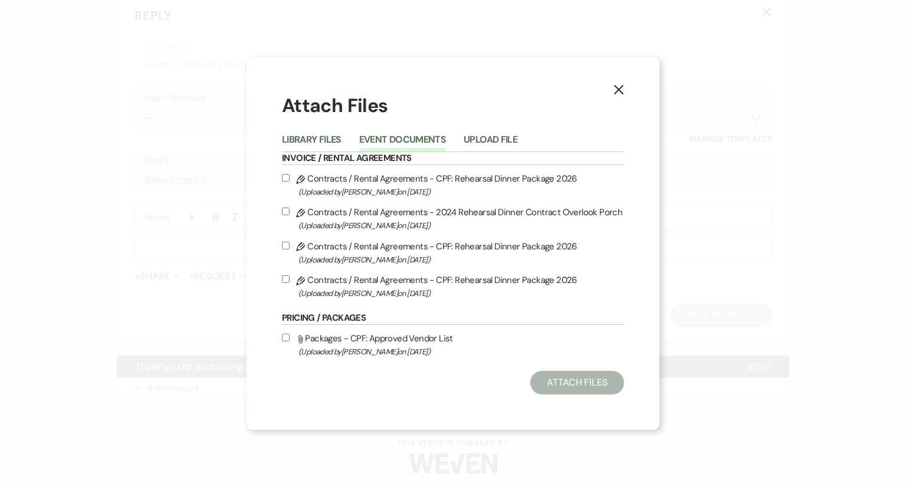
click at [400, 220] on span "(Uploaded by Michele Hile on Sep 5th, 2025 )" at bounding box center [460, 226] width 325 height 14
click at [290, 215] on input "Pencil Contracts / Rental Agreements - 2024 Rehearsal Dinner Contract Overlook …" at bounding box center [286, 212] width 8 height 8
click at [401, 224] on span "(Uploaded by Michele Hile on Sep 5th, 2025 )" at bounding box center [460, 226] width 325 height 14
click at [290, 215] on input "Pencil Contracts / Rental Agreements - 2024 Rehearsal Dinner Contract Overlook …" at bounding box center [286, 212] width 8 height 8
click at [417, 290] on span "(Uploaded by Brooke Robinson on Sep 11th, 2025 )" at bounding box center [460, 294] width 325 height 14
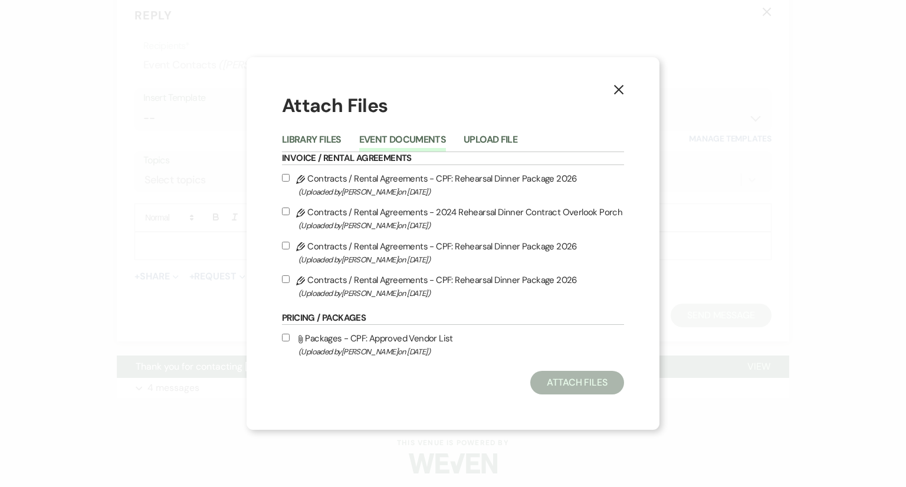
click at [290, 283] on input "Pencil Contracts / Rental Agreements - CPF: Rehearsal Dinner Package 2026 (Uplo…" at bounding box center [286, 279] width 8 height 8
click at [594, 388] on button "Attach Files" at bounding box center [577, 383] width 94 height 24
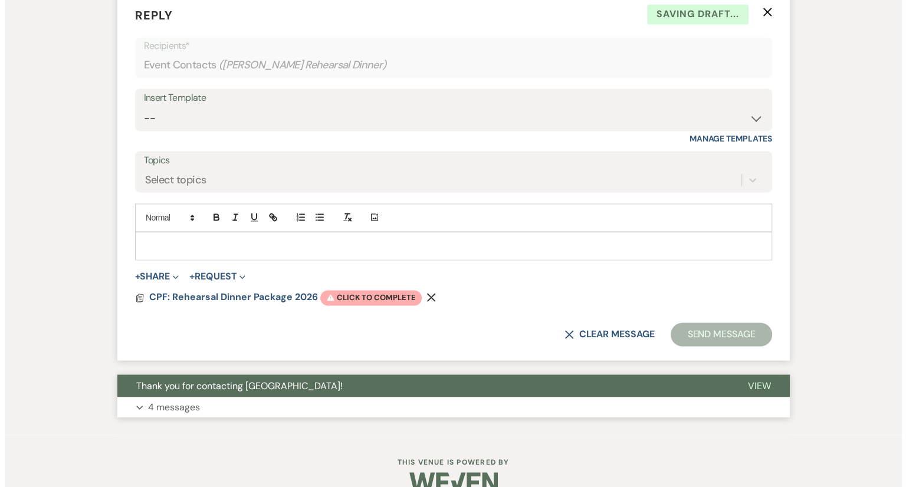
scroll to position [1875, 0]
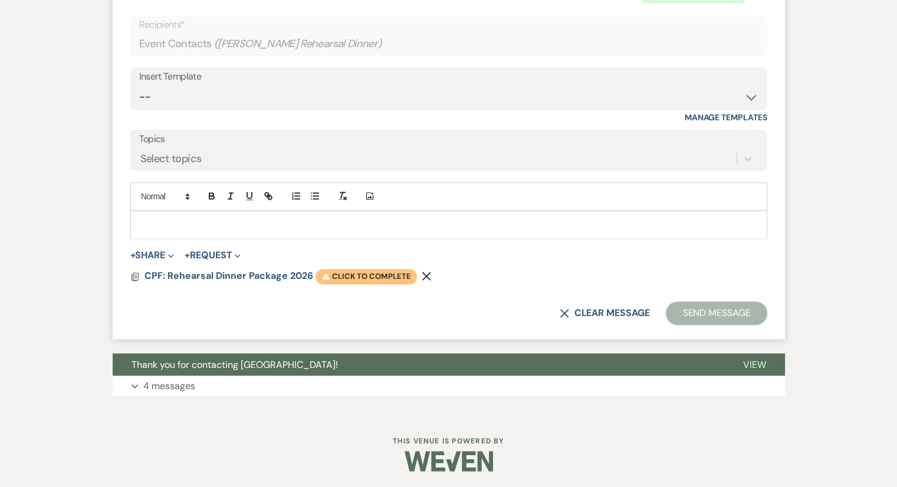
click at [377, 277] on span "Warning Click to complete" at bounding box center [365, 276] width 101 height 15
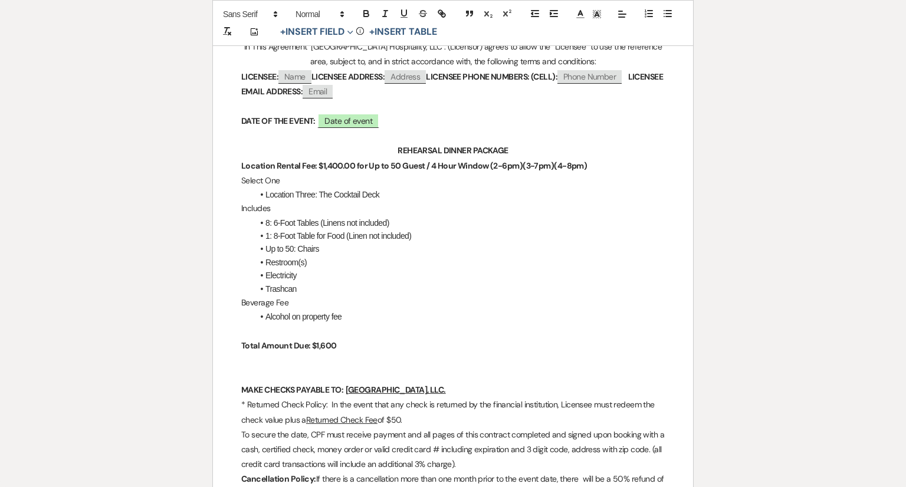
scroll to position [333, 0]
click at [552, 165] on strong "Location Rental Fee: $1,400.00 for Up to 50 Guest / 4 Hour Window (2-6pm)(3-7pm…" at bounding box center [414, 165] width 346 height 11
click at [525, 163] on p "Location Rental Fee: $1,400.00 for Up to 50 Guest / 4 Hour Window (4-8pm)" at bounding box center [452, 165] width 423 height 15
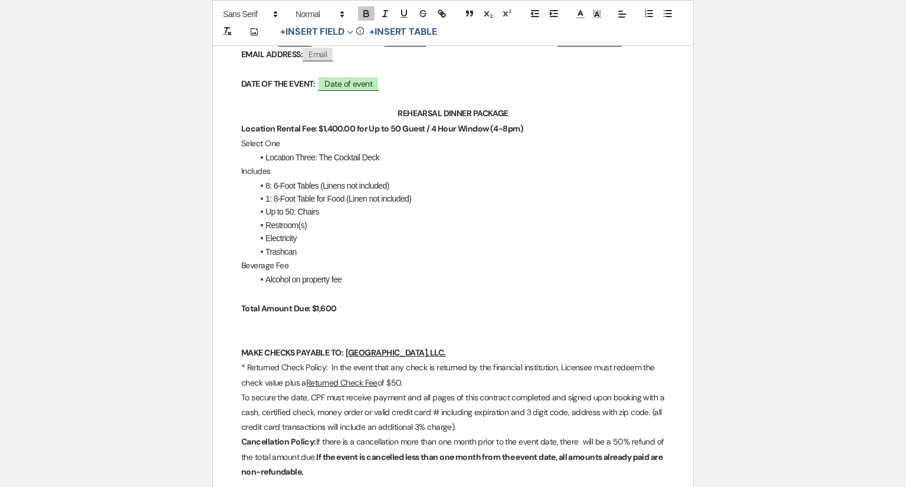
scroll to position [394, 0]
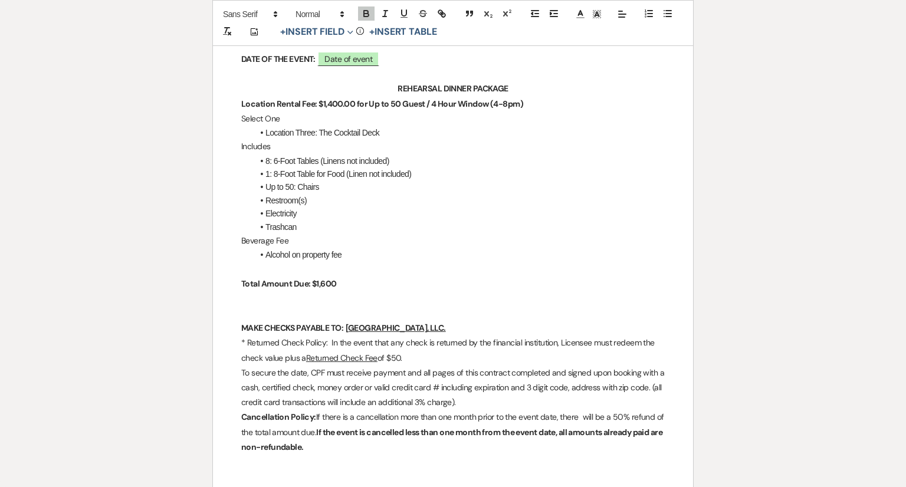
click at [343, 278] on p "Total Amount Due: $1,600" at bounding box center [452, 284] width 423 height 15
click at [372, 254] on li "Alcohol on property fee" at bounding box center [459, 254] width 412 height 13
click at [362, 235] on p "Beverage Fee" at bounding box center [452, 241] width 423 height 15
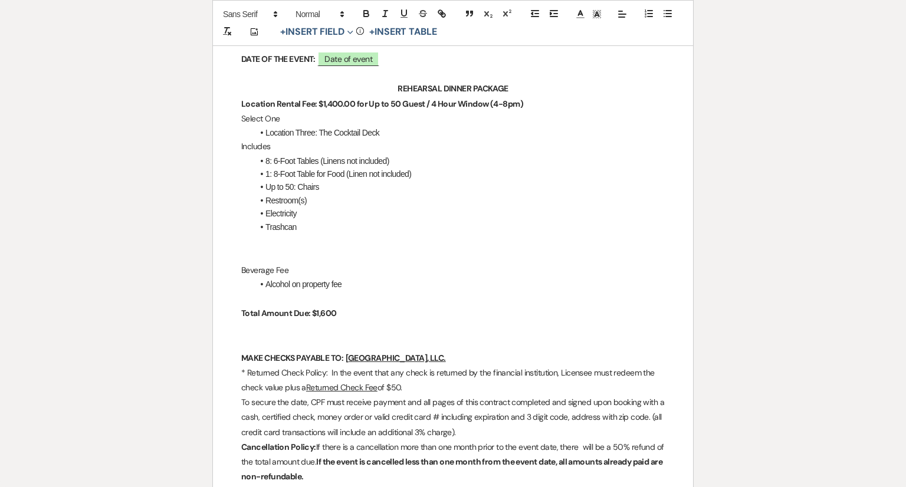
click at [242, 249] on p at bounding box center [452, 255] width 423 height 15
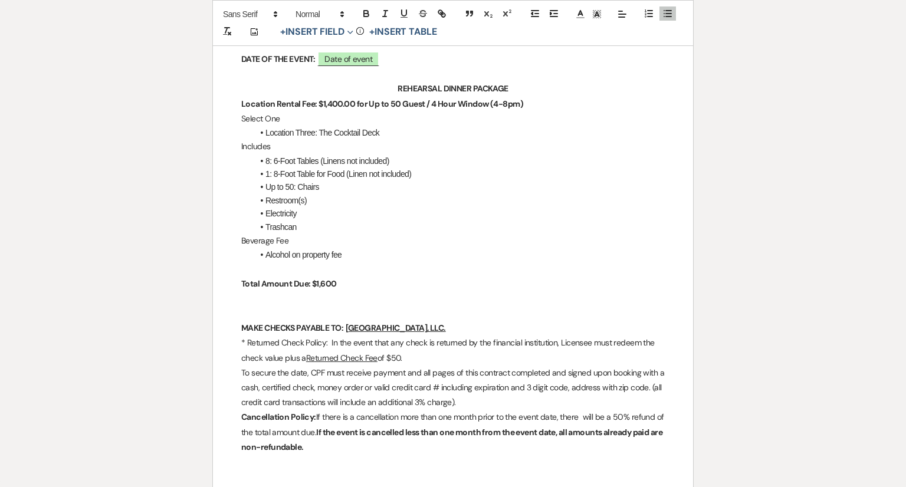
click at [399, 104] on strong "Location Rental Fee: $1,400.00 for Up to 50 Guest / 4 Hour Window (4-8pm)" at bounding box center [382, 103] width 282 height 11
click at [350, 267] on p at bounding box center [452, 269] width 423 height 15
click at [346, 293] on p at bounding box center [452, 298] width 423 height 15
drag, startPoint x: 375, startPoint y: 236, endPoint x: 222, endPoint y: 239, distance: 153.3
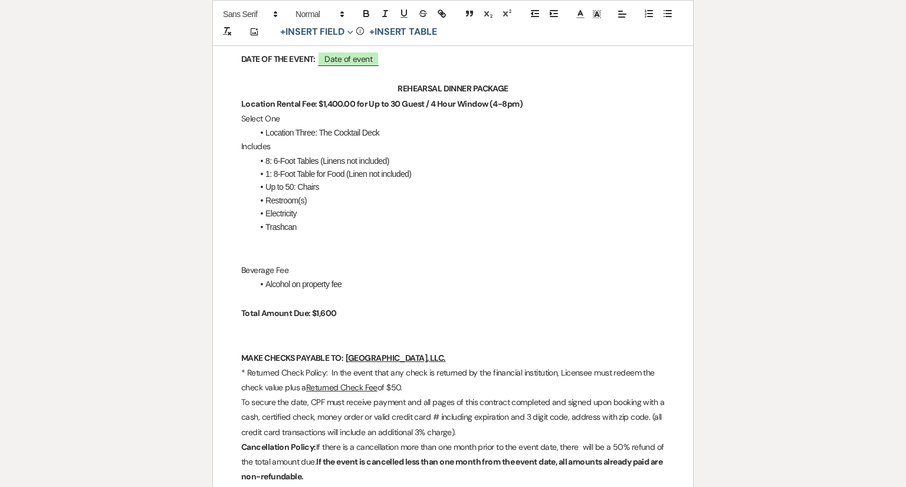
click at [257, 248] on p at bounding box center [452, 255] width 423 height 15
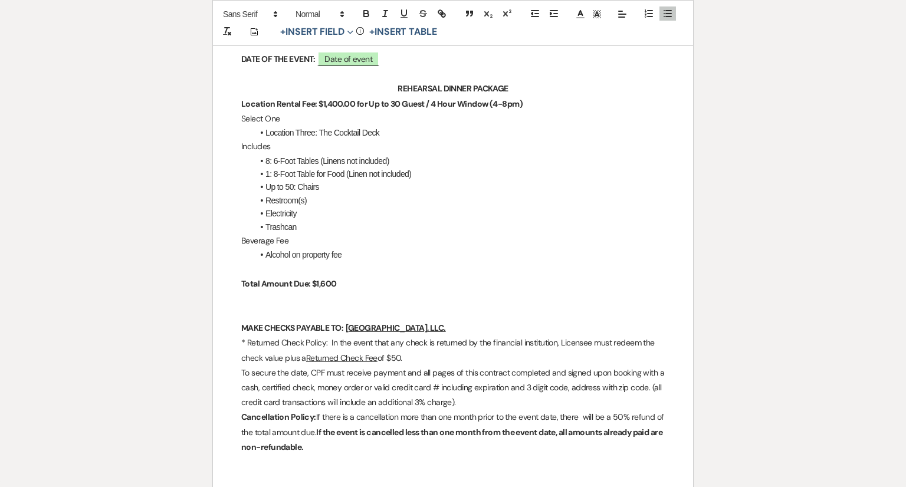
click at [383, 264] on p at bounding box center [452, 269] width 423 height 15
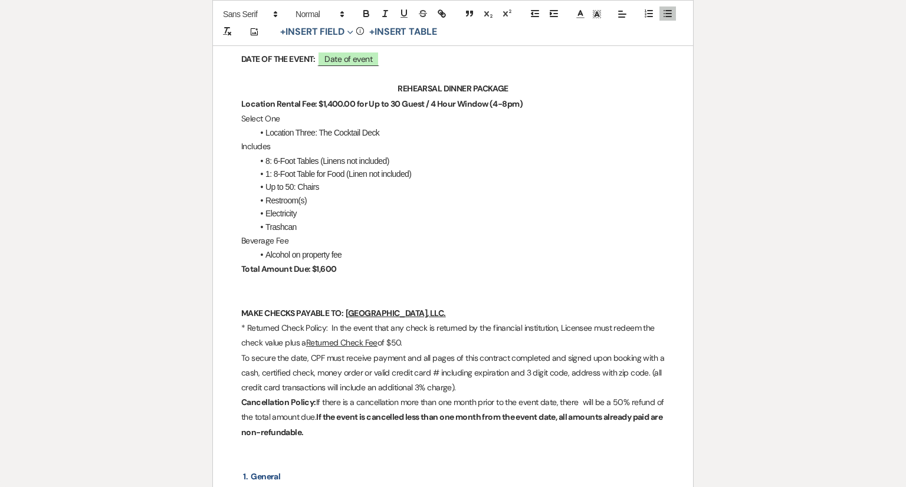
click at [350, 293] on p at bounding box center [452, 298] width 423 height 15
click at [358, 269] on p "Total Amount Due: $1,600" at bounding box center [452, 269] width 423 height 15
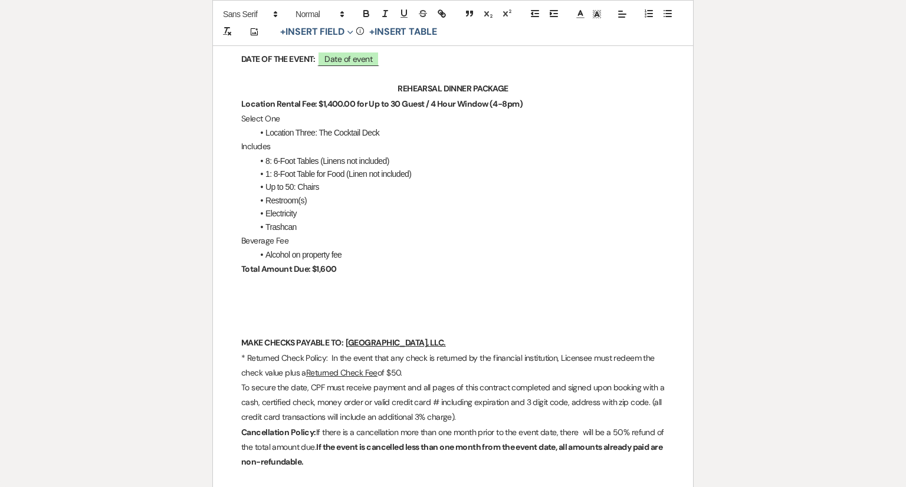
click at [314, 293] on p at bounding box center [452, 298] width 423 height 15
click at [376, 295] on p "This contract allows for 30 guest for Rehersal Dinner and up to" at bounding box center [452, 298] width 423 height 15
click at [468, 307] on p at bounding box center [452, 313] width 423 height 15
click at [469, 297] on p "This contract allows for 30 guest for Rehearsal Dinner and up to" at bounding box center [452, 298] width 423 height 15
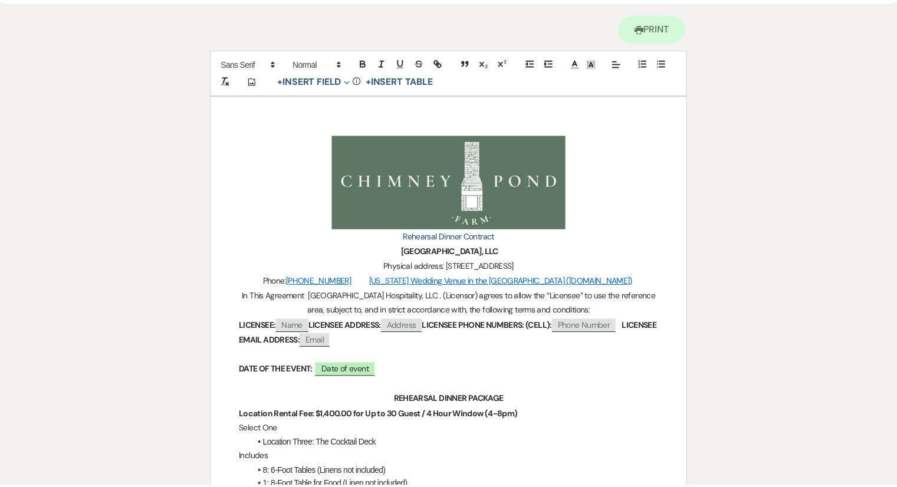
scroll to position [0, 0]
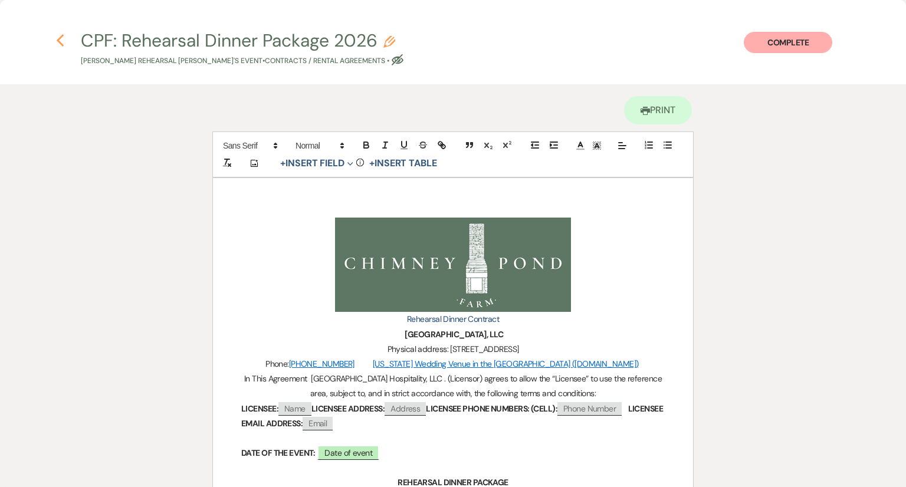
click at [60, 45] on icon "Previous" at bounding box center [60, 41] width 9 height 14
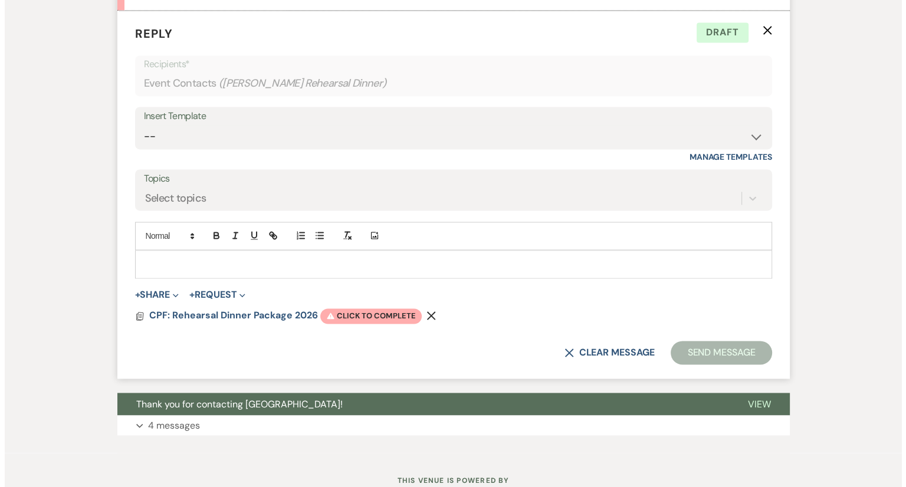
scroll to position [1842, 0]
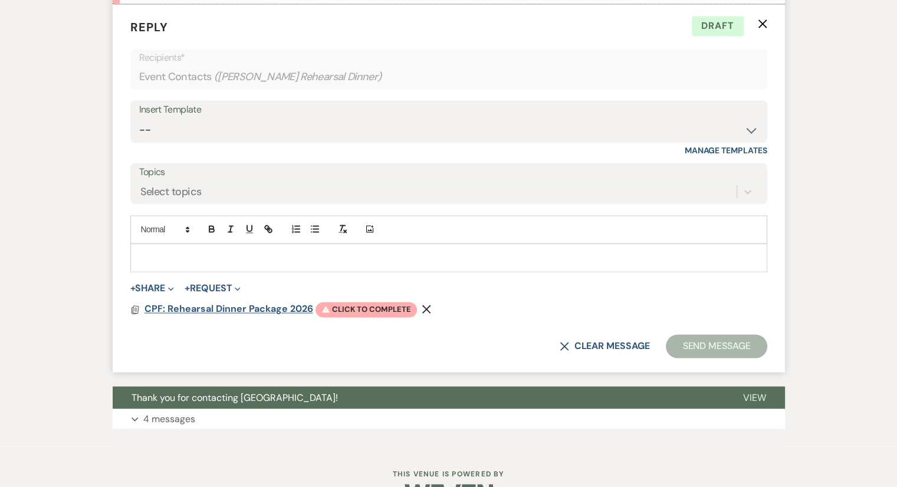
drag, startPoint x: 361, startPoint y: 309, endPoint x: 286, endPoint y: 301, distance: 75.3
click at [286, 303] on span "CPF: Rehearsal Dinner Package 2026" at bounding box center [228, 309] width 169 height 12
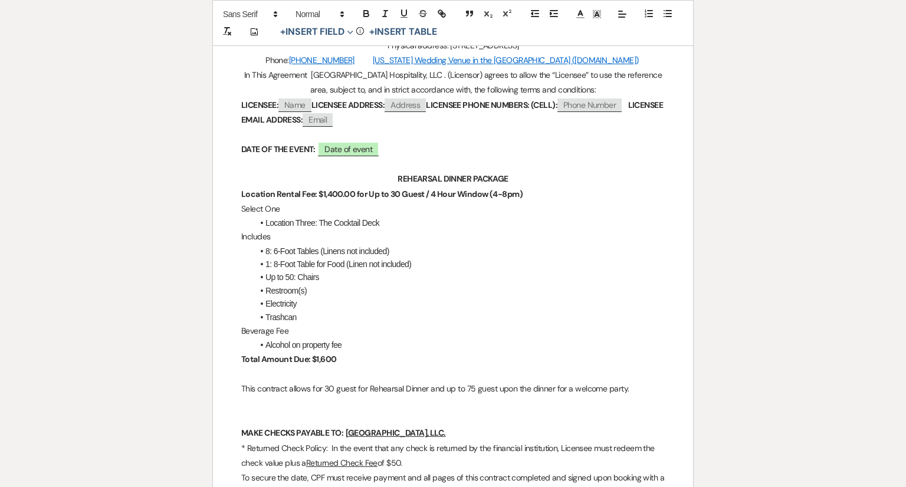
scroll to position [427, 0]
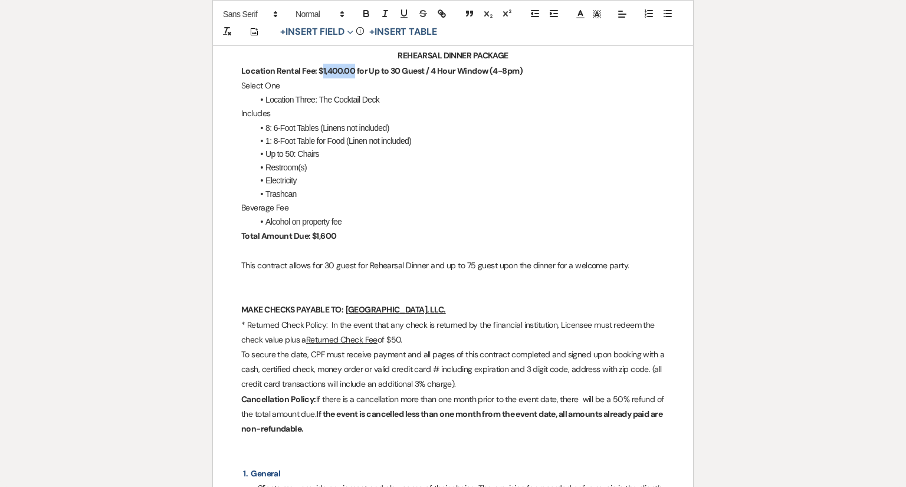
drag, startPoint x: 351, startPoint y: 70, endPoint x: 323, endPoint y: 69, distance: 28.3
click at [323, 69] on strong "Location Rental Fee: $1,400.00 for Up to 30 Guest / 4 Hour Window (4-8pm)" at bounding box center [381, 70] width 281 height 11
click at [347, 236] on p "Total Amount Due: $1,600" at bounding box center [452, 236] width 423 height 15
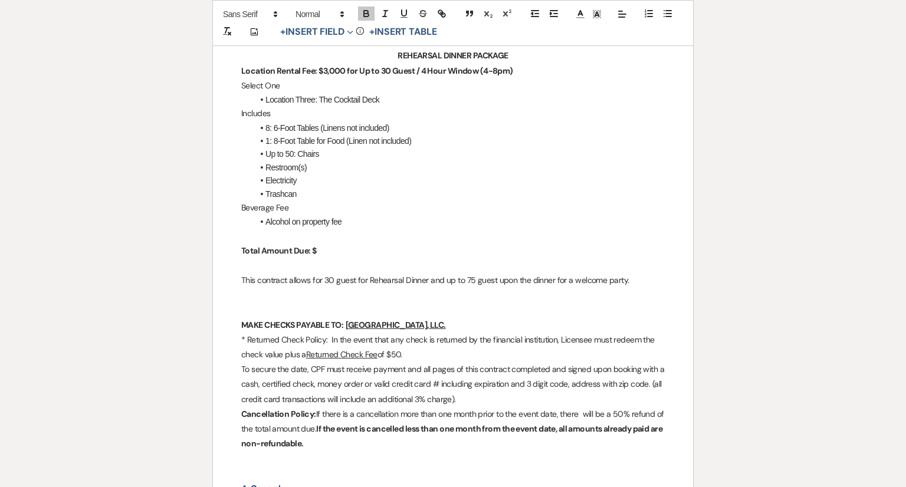
click at [337, 245] on p "﻿ Total Amount Due: $" at bounding box center [452, 251] width 423 height 15
click at [319, 255] on p "Total Amount Due: $3000" at bounding box center [452, 251] width 423 height 15
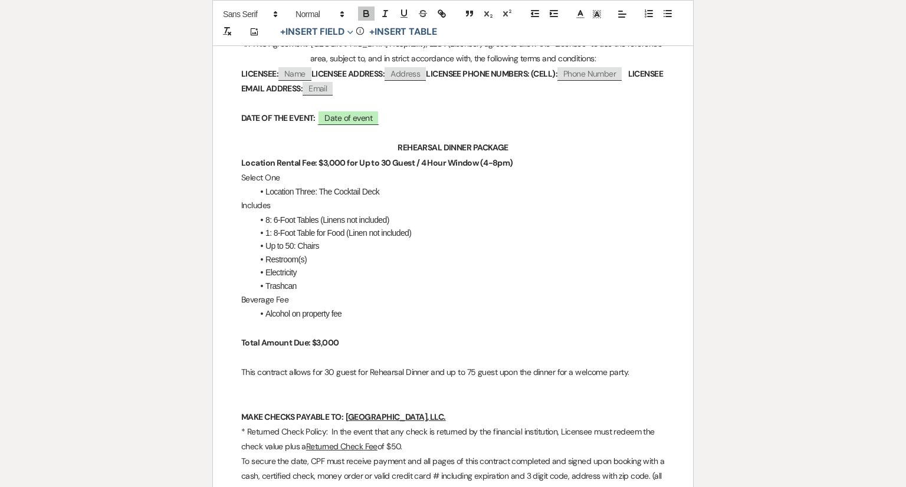
scroll to position [230, 0]
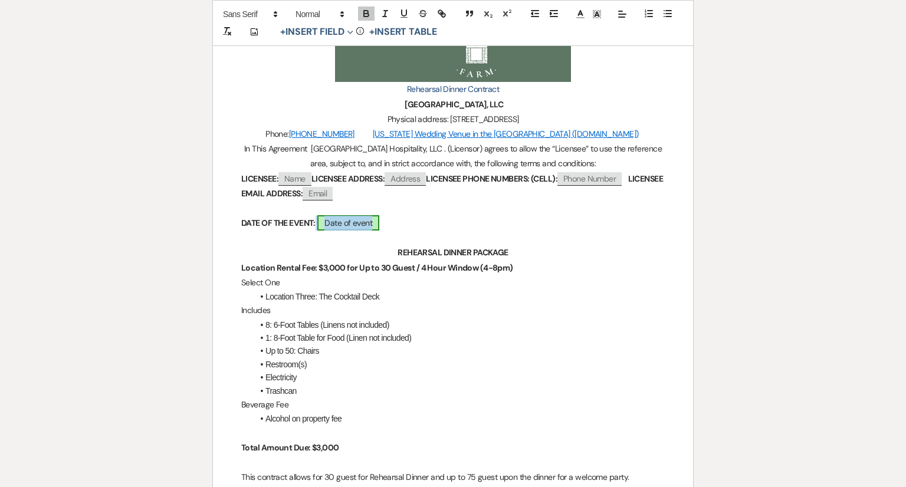
click at [332, 219] on span "Date of event" at bounding box center [348, 222] width 62 height 15
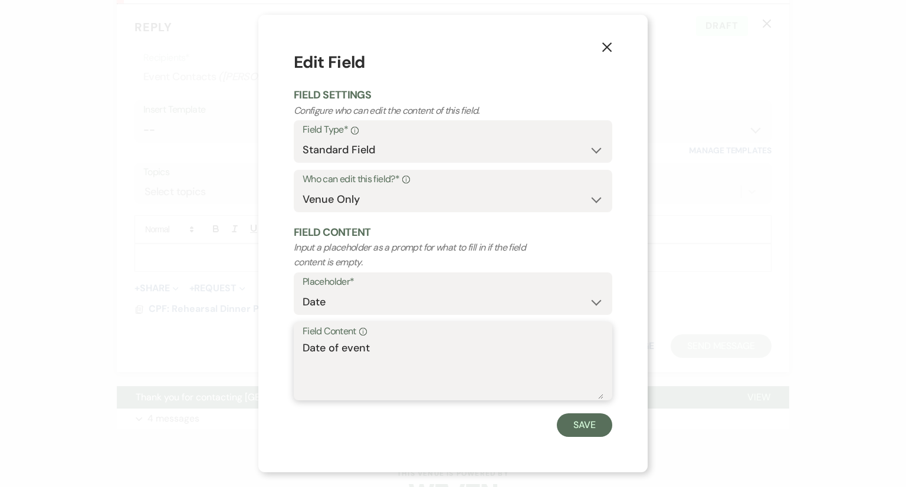
click at [334, 385] on textarea "Date of event" at bounding box center [453, 369] width 301 height 59
drag, startPoint x: 384, startPoint y: 350, endPoint x: 202, endPoint y: 348, distance: 182.2
click at [202, 348] on div "X Edit Field Field Settings Configure who can edit the content of this field. F…" at bounding box center [453, 243] width 906 height 487
click at [591, 423] on button "Save" at bounding box center [584, 425] width 55 height 24
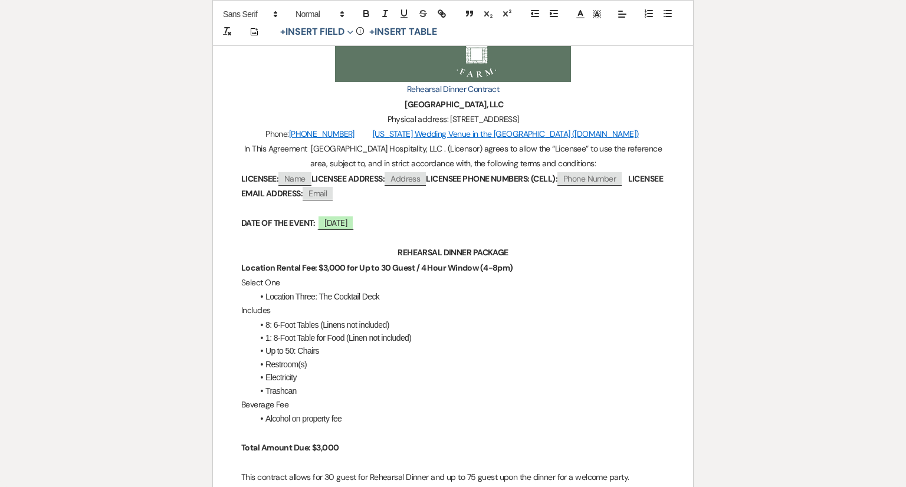
drag, startPoint x: 832, startPoint y: 370, endPoint x: 616, endPoint y: 418, distance: 221.2
click at [616, 418] on li "Alcohol on property fee" at bounding box center [459, 418] width 412 height 13
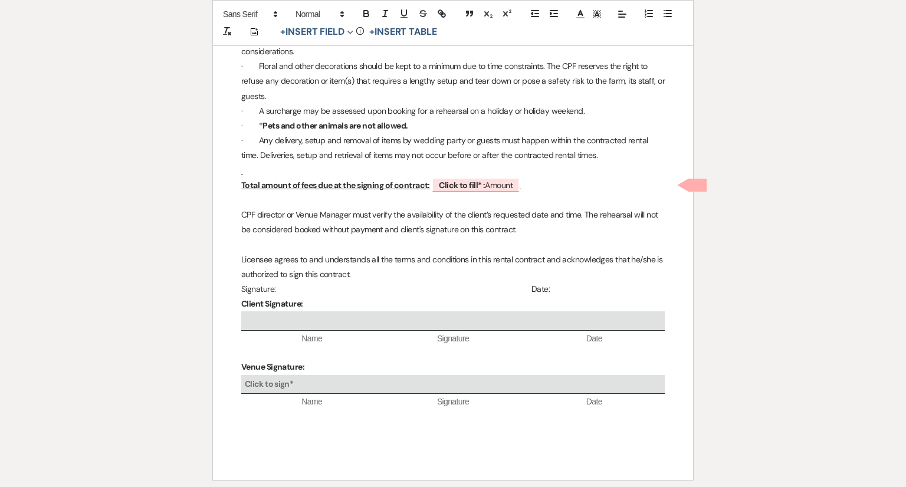
scroll to position [1651, 0]
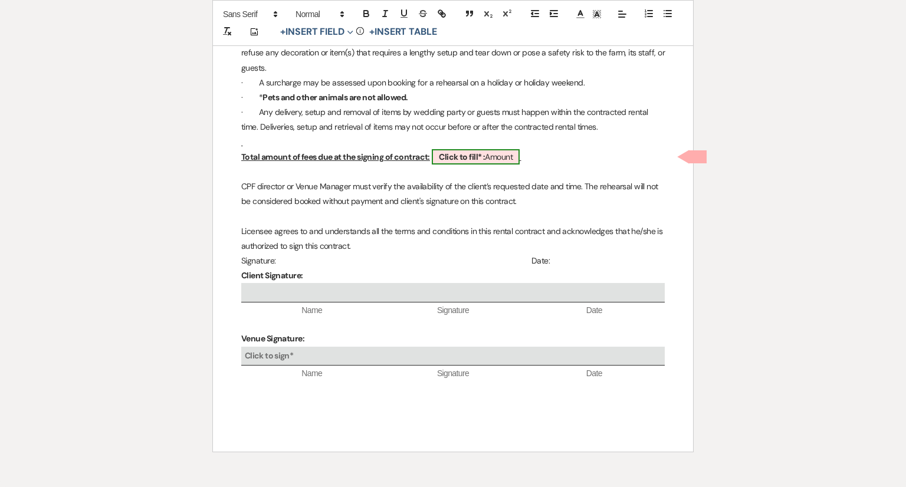
click at [485, 153] on b "Click to fill* :" at bounding box center [462, 157] width 46 height 11
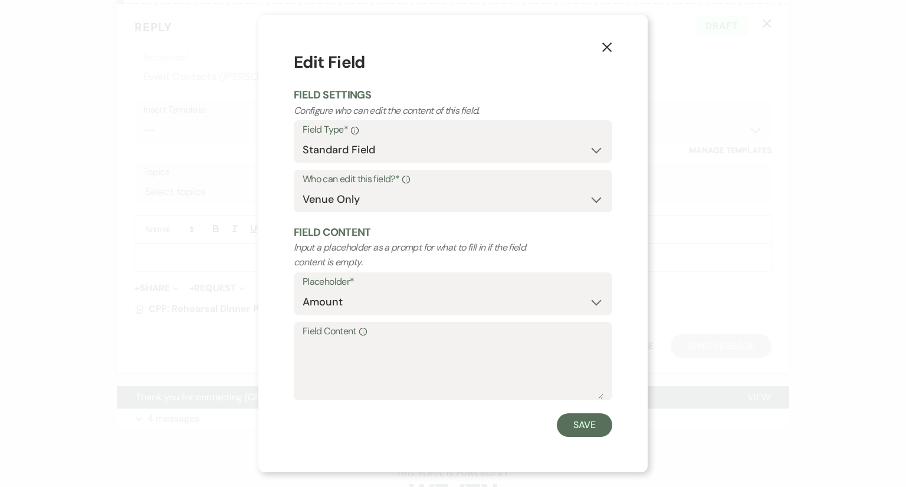
click at [609, 48] on icon "X" at bounding box center [606, 47] width 11 height 11
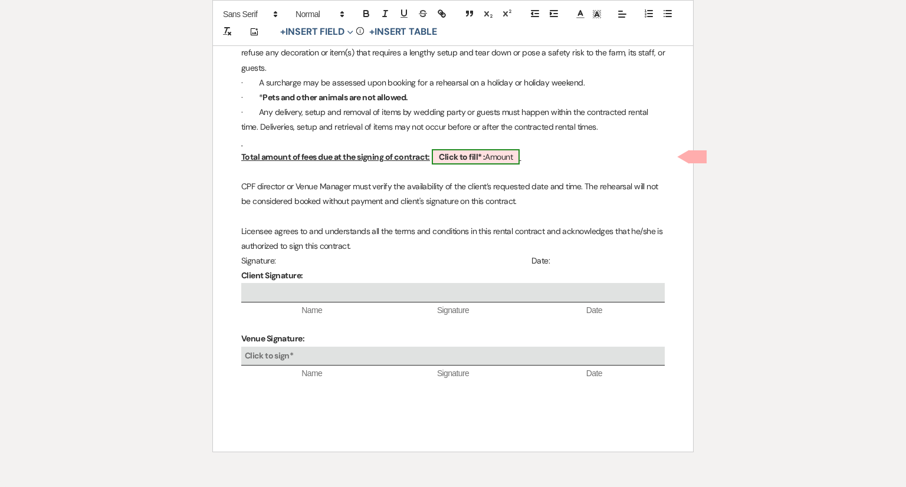
click at [466, 161] on b "Click to fill* :" at bounding box center [462, 157] width 46 height 11
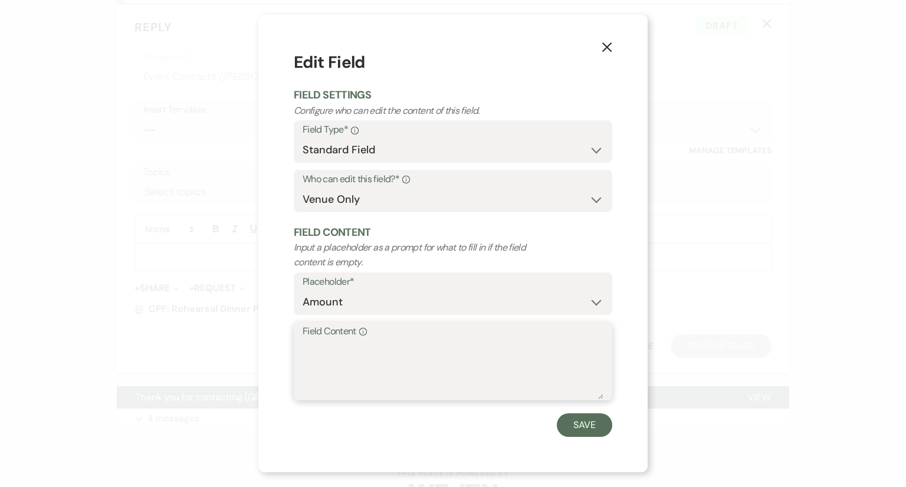
click at [311, 350] on textarea "Field Content Info" at bounding box center [453, 369] width 301 height 59
click at [579, 426] on button "Save" at bounding box center [584, 425] width 55 height 24
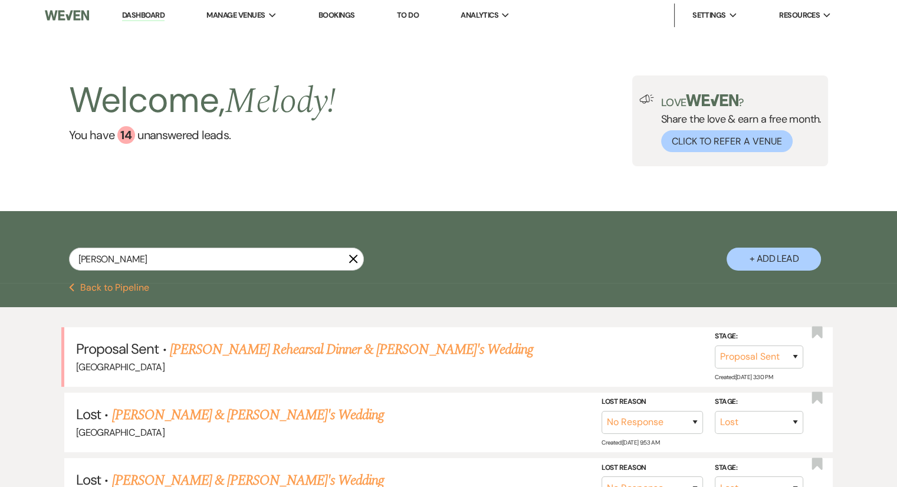
click at [160, 17] on link "Dashboard" at bounding box center [143, 15] width 42 height 11
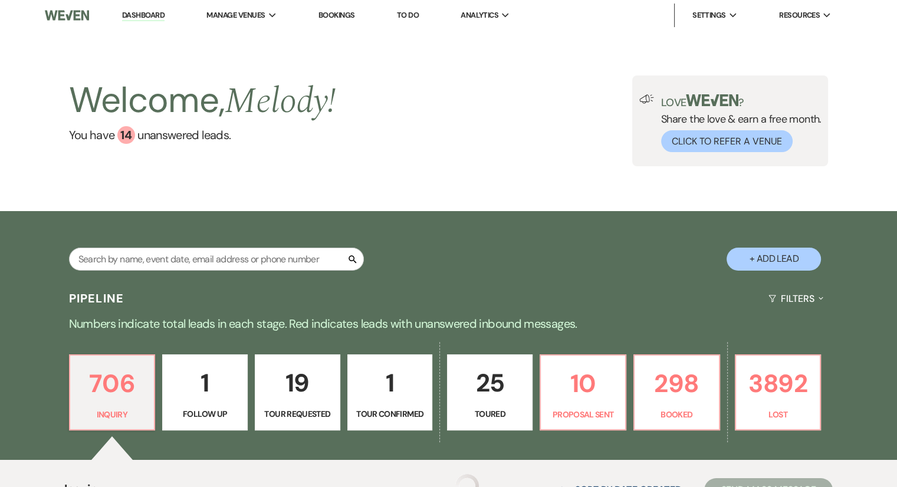
click at [153, 16] on link "Dashboard" at bounding box center [143, 15] width 42 height 11
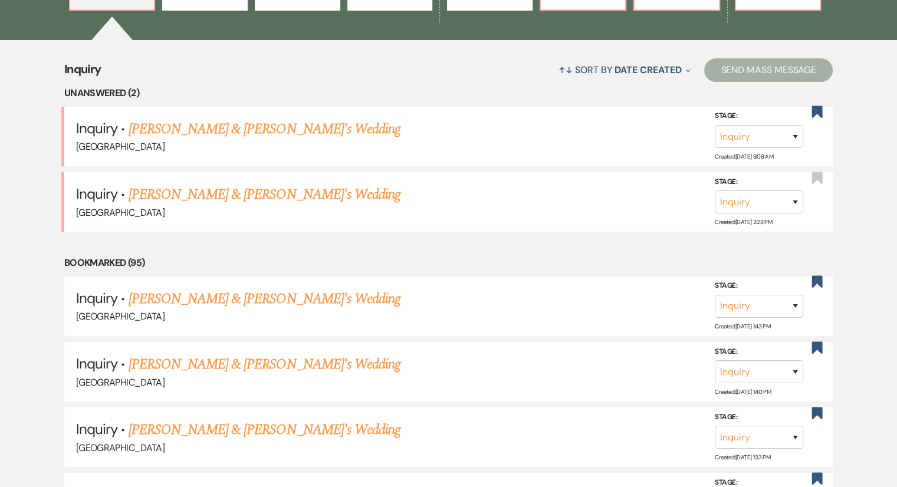
scroll to position [55, 0]
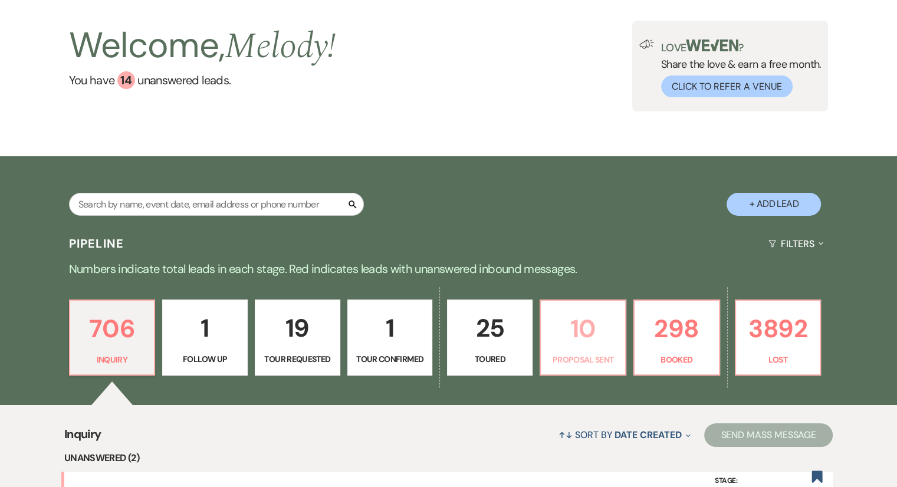
click at [583, 344] on p "10" at bounding box center [583, 329] width 70 height 40
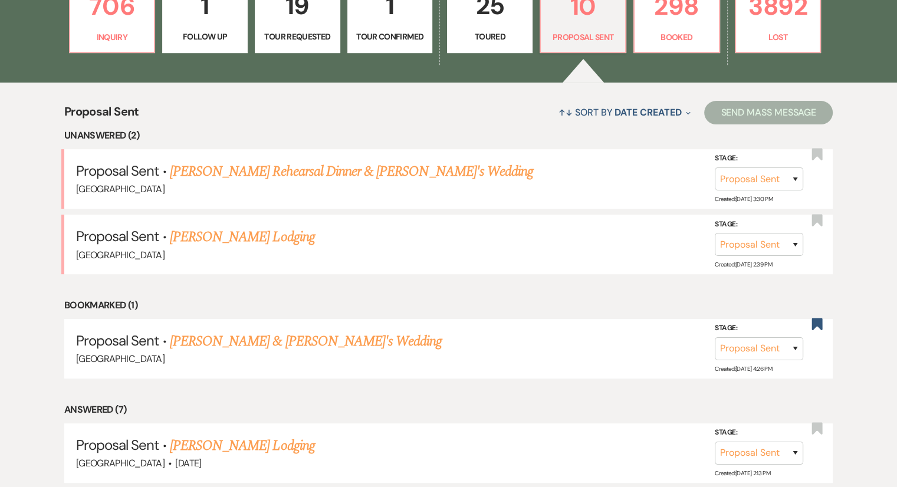
scroll to position [401, 0]
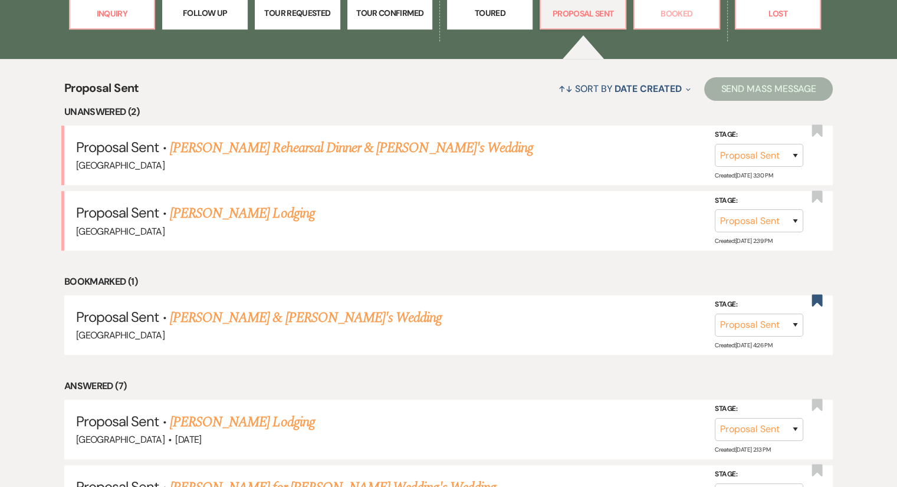
click at [673, 11] on p "Booked" at bounding box center [677, 13] width 70 height 13
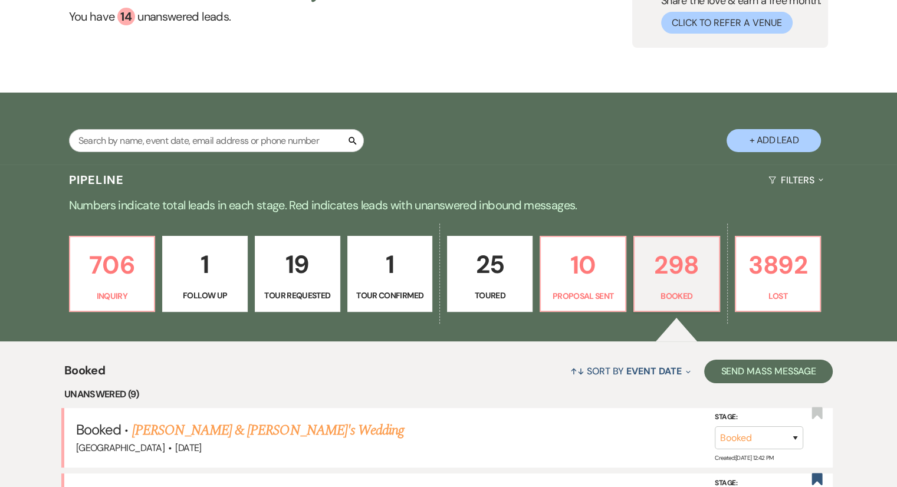
scroll to position [401, 0]
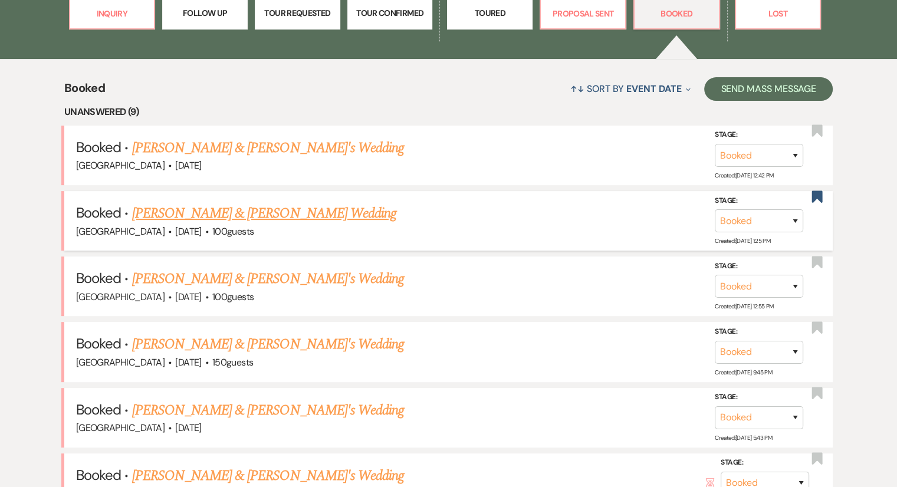
click at [266, 209] on link "[PERSON_NAME] & [PERSON_NAME] Wedding" at bounding box center [264, 213] width 264 height 21
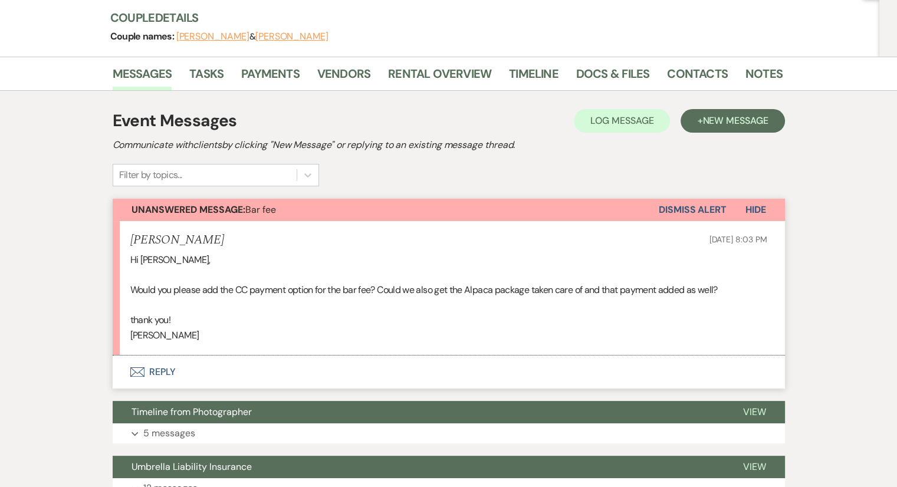
scroll to position [146, 0]
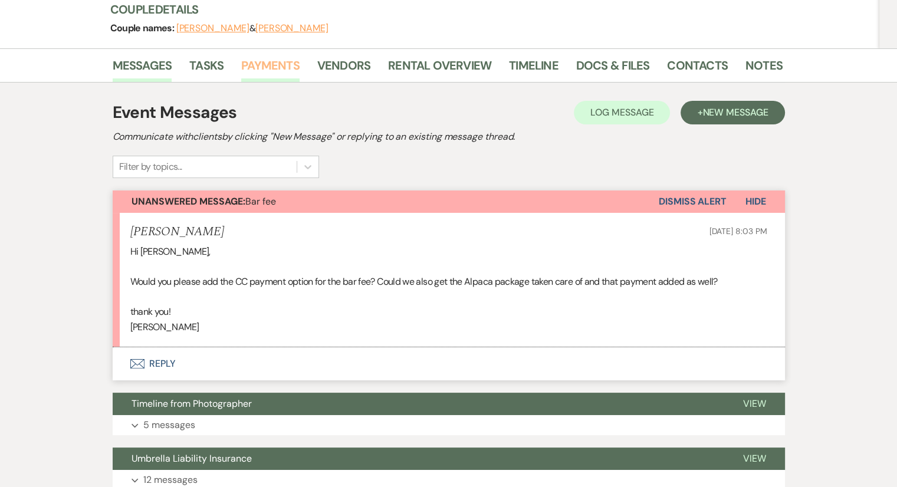
click at [280, 68] on link "Payments" at bounding box center [270, 69] width 58 height 26
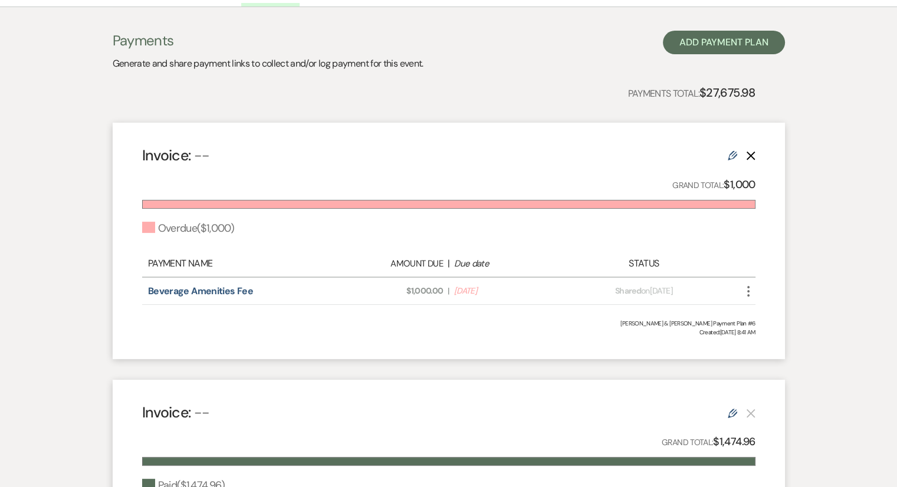
scroll to position [234, 0]
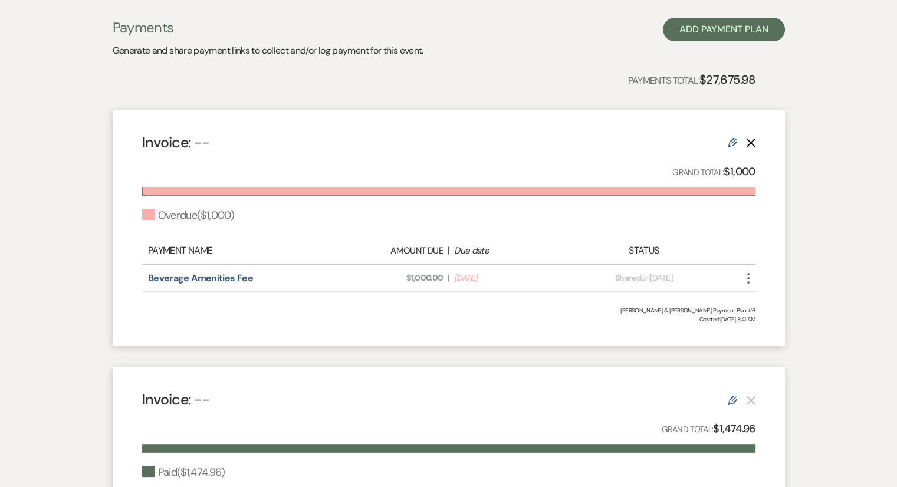
click at [750, 280] on icon "More" at bounding box center [748, 278] width 14 height 14
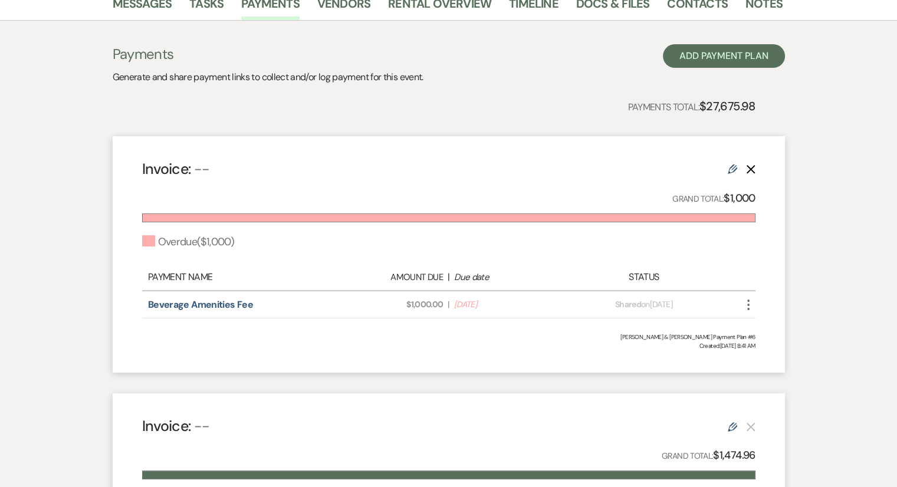
scroll to position [173, 0]
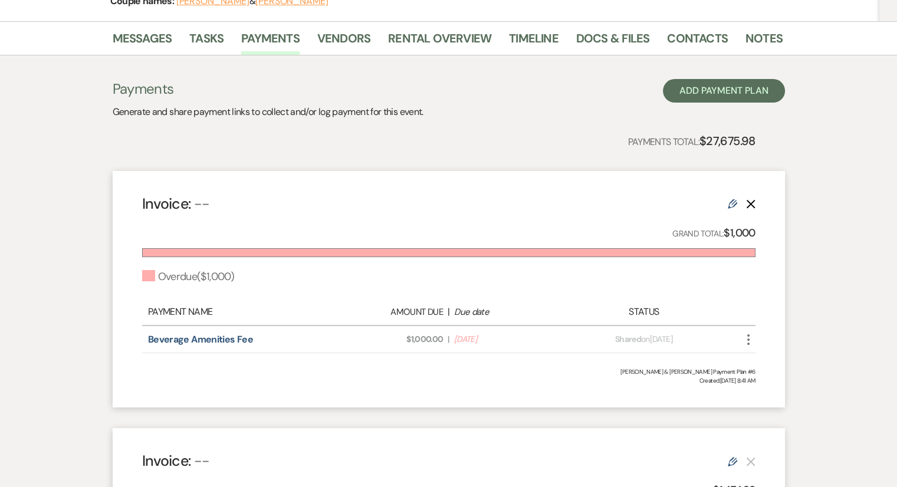
click at [737, 206] on div "Edit Delete" at bounding box center [742, 203] width 28 height 14
click at [734, 206] on icon "Edit" at bounding box center [732, 203] width 9 height 9
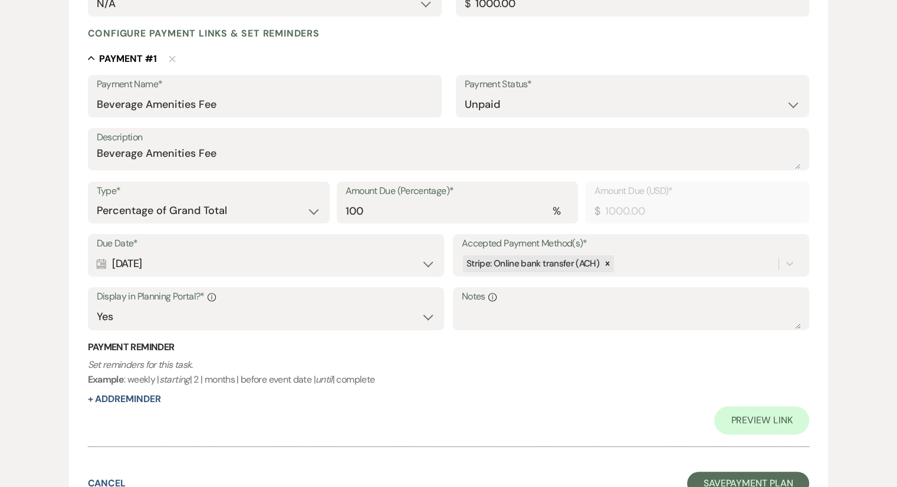
scroll to position [289, 0]
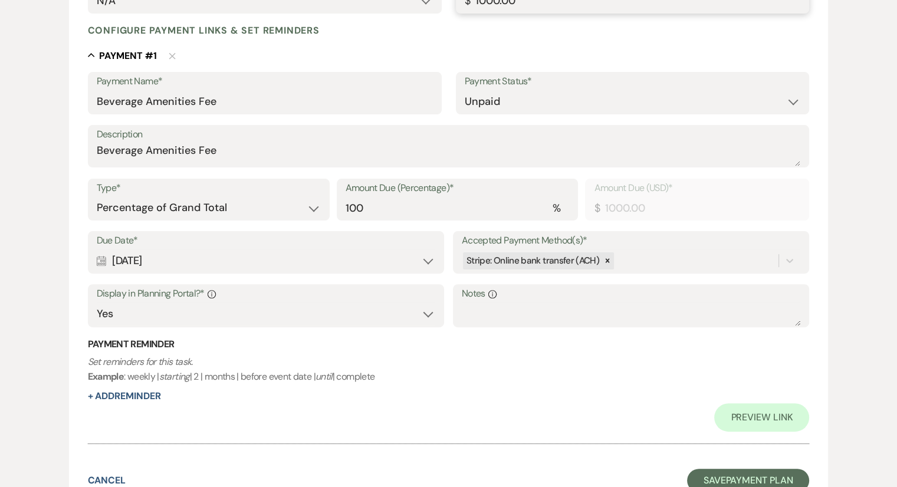
click at [498, 5] on input "1000.00" at bounding box center [633, 0] width 336 height 23
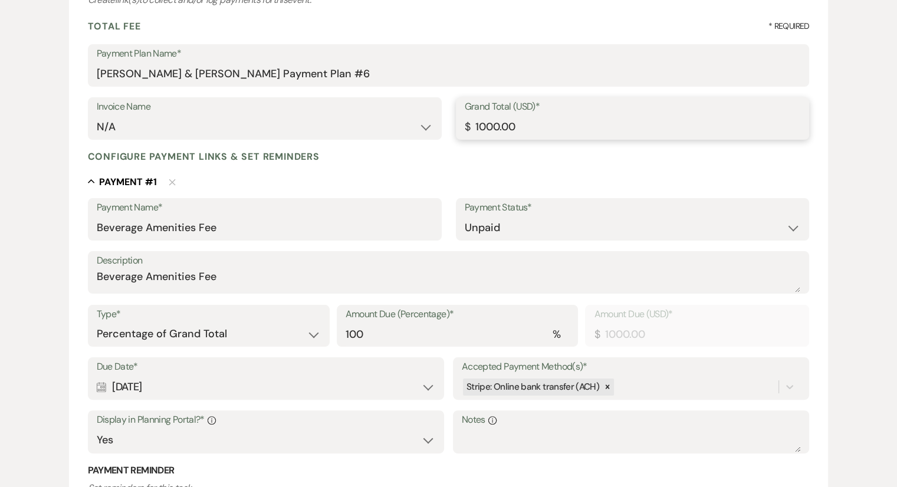
scroll to position [160, 0]
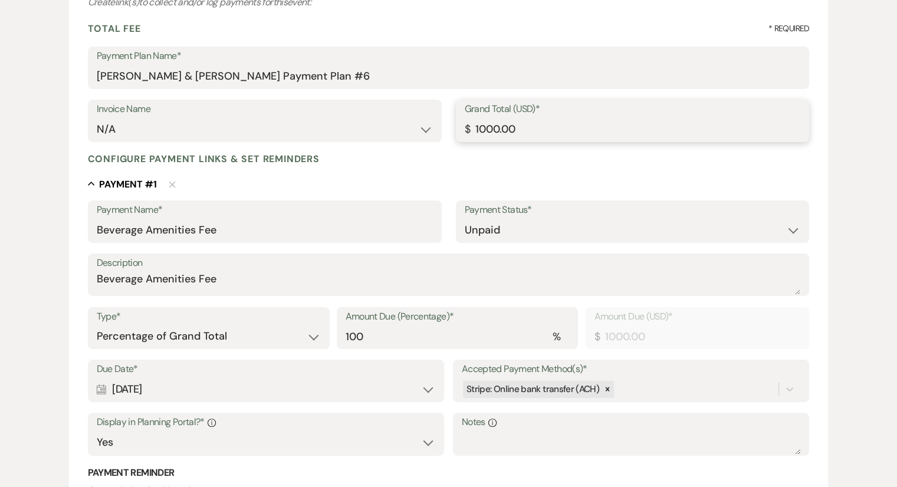
click at [494, 130] on input "1000.00" at bounding box center [633, 129] width 336 height 23
click at [468, 173] on div "Configure payment links & set reminders Collapse Payment # 1 Delete Payment Nam…" at bounding box center [449, 369] width 722 height 432
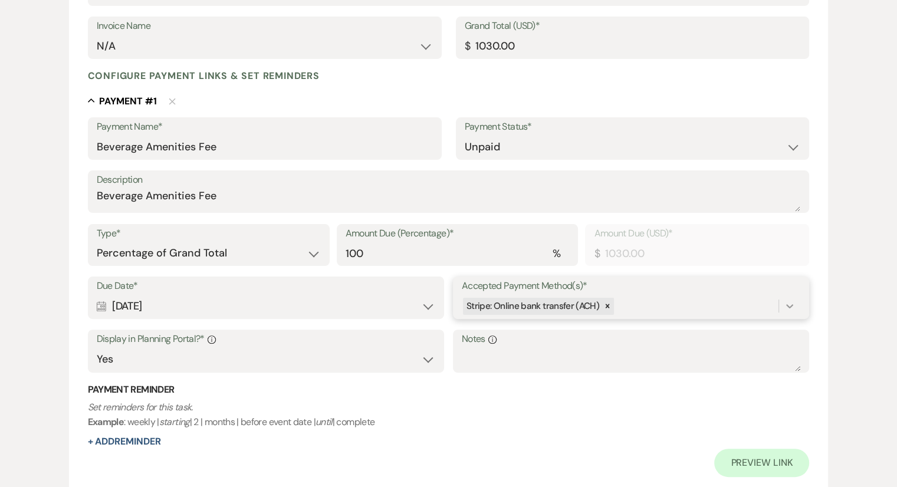
click at [784, 390] on div "Payment Name* Beverage Amenities Fee Payment Status* Paid Unpaid Description Be…" at bounding box center [449, 297] width 722 height 360
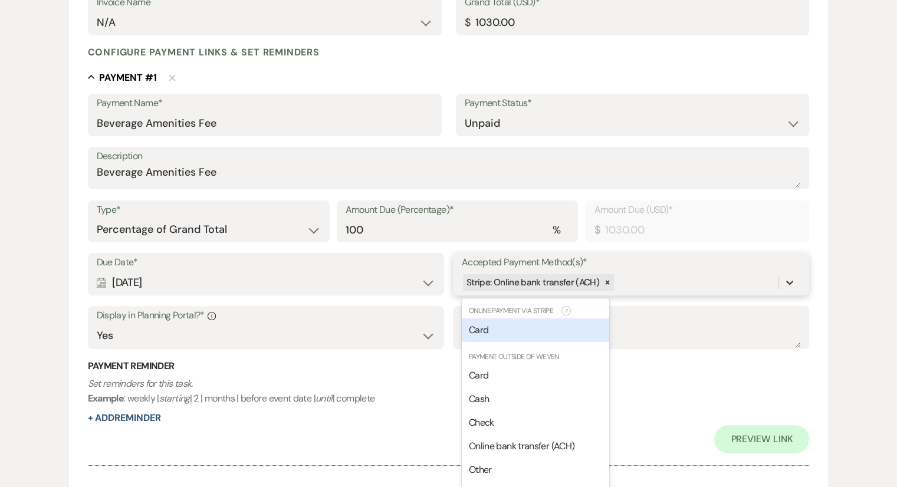
scroll to position [274, 0]
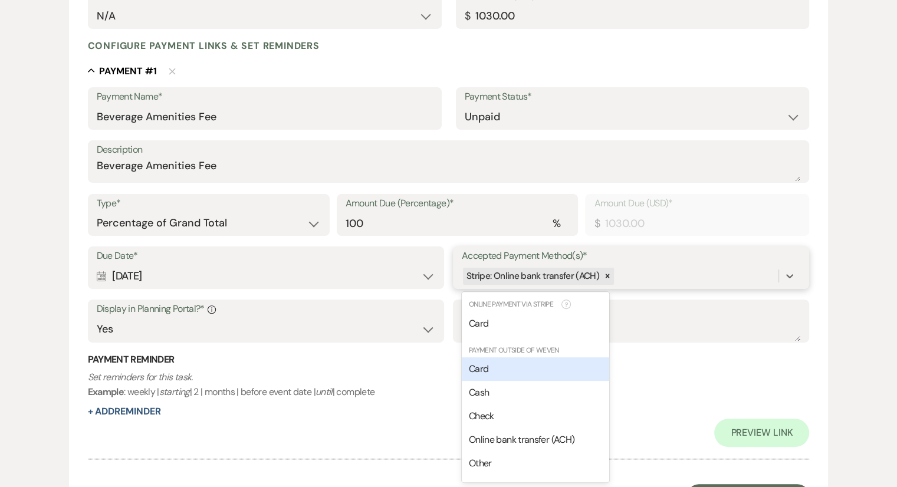
click at [468, 379] on div "Card" at bounding box center [535, 369] width 147 height 24
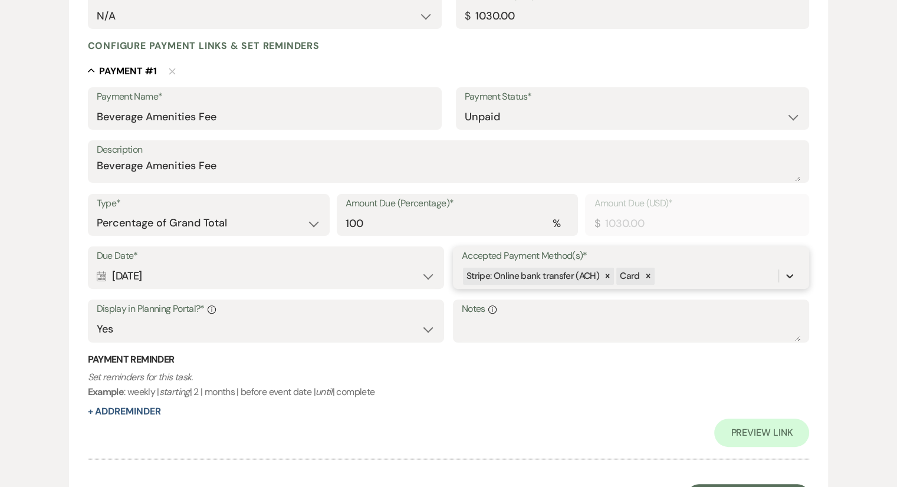
click at [787, 274] on icon at bounding box center [790, 276] width 12 height 12
click at [528, 272] on span "Stripe: Online bank transfer (ACH)" at bounding box center [532, 276] width 133 height 12
click at [393, 284] on div "Calendar Sep 08, 2025 Expand" at bounding box center [266, 276] width 339 height 23
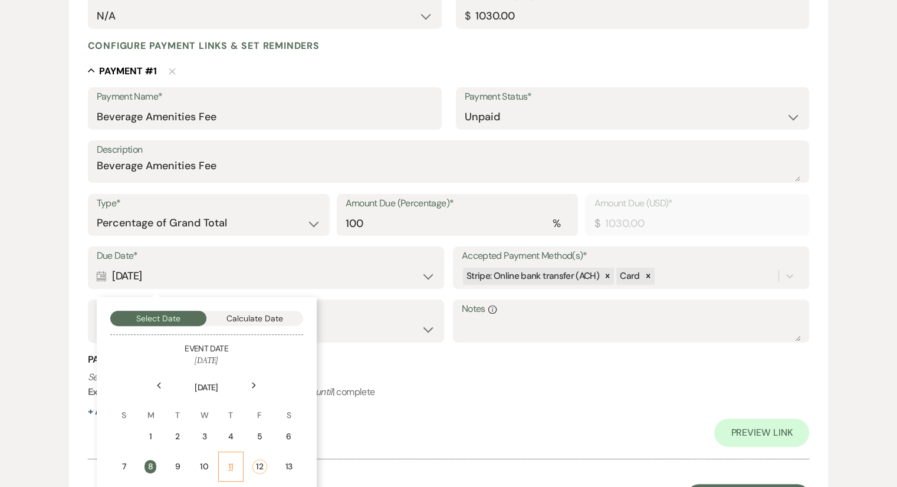
click at [230, 466] on div "11" at bounding box center [231, 467] width 10 height 12
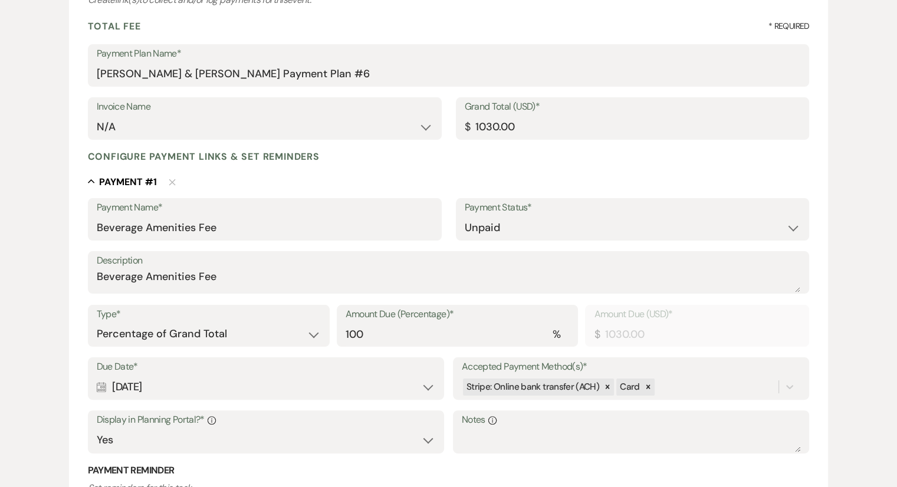
scroll to position [178, 0]
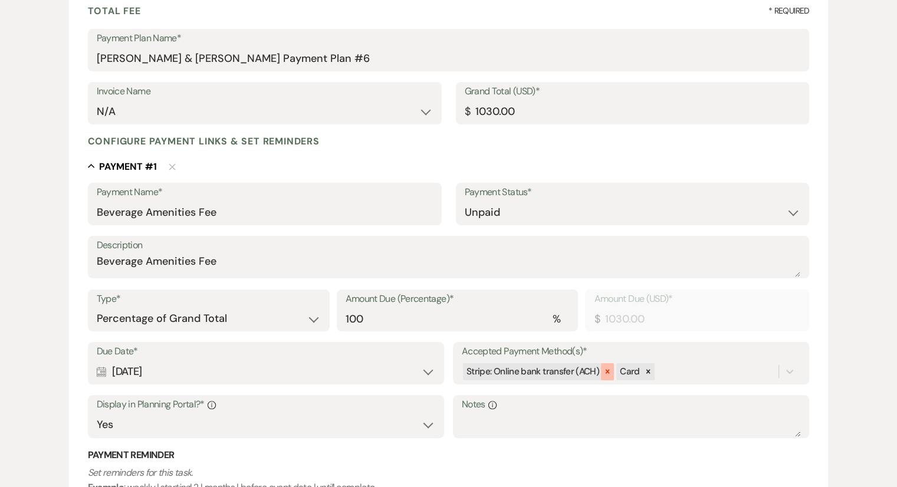
click at [606, 373] on icon at bounding box center [607, 371] width 8 height 8
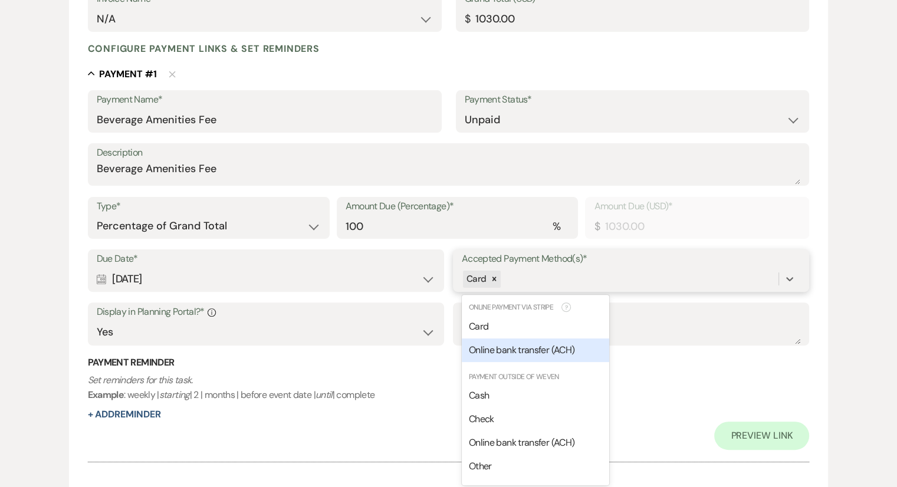
scroll to position [274, 0]
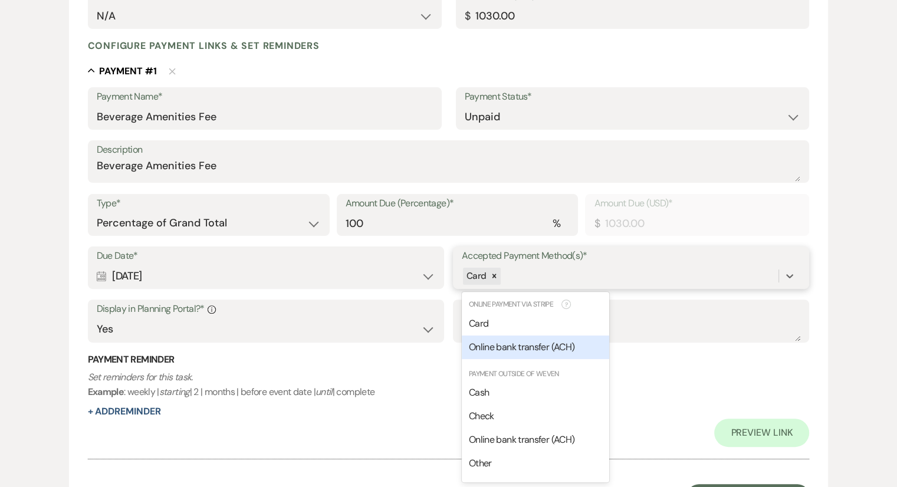
drag, startPoint x: 606, startPoint y: 373, endPoint x: 534, endPoint y: 359, distance: 73.3
click at [534, 287] on div "option [object Object], deselected. option [object Object] focused, 0 of 2. 6 r…" at bounding box center [631, 276] width 339 height 22
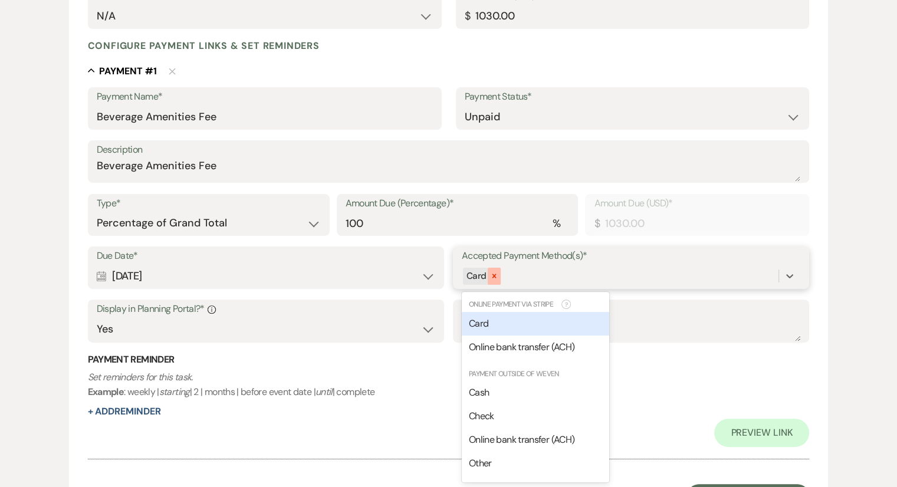
click at [495, 278] on icon at bounding box center [494, 276] width 8 height 8
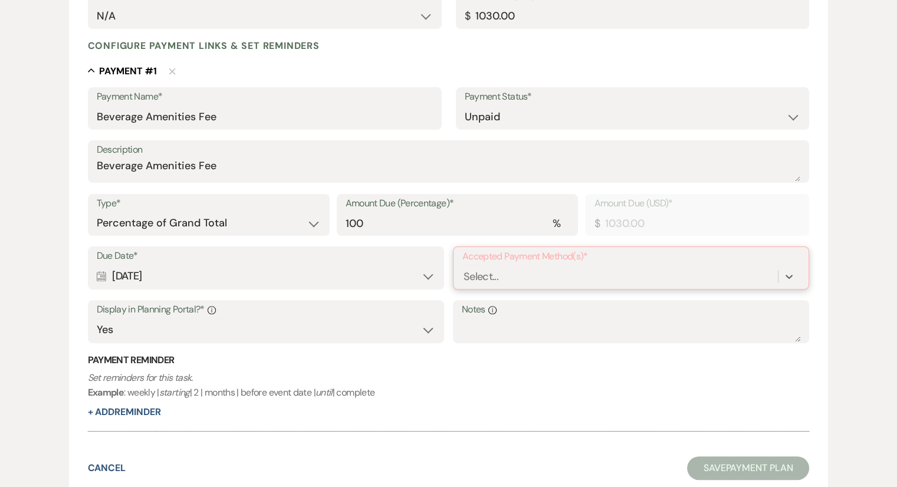
click at [495, 278] on div "Select..." at bounding box center [480, 277] width 35 height 16
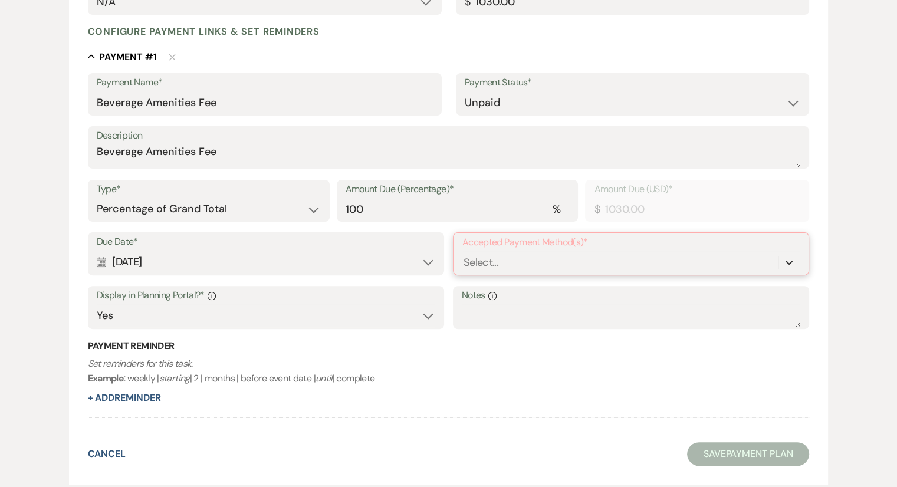
click at [795, 272] on div at bounding box center [788, 262] width 21 height 21
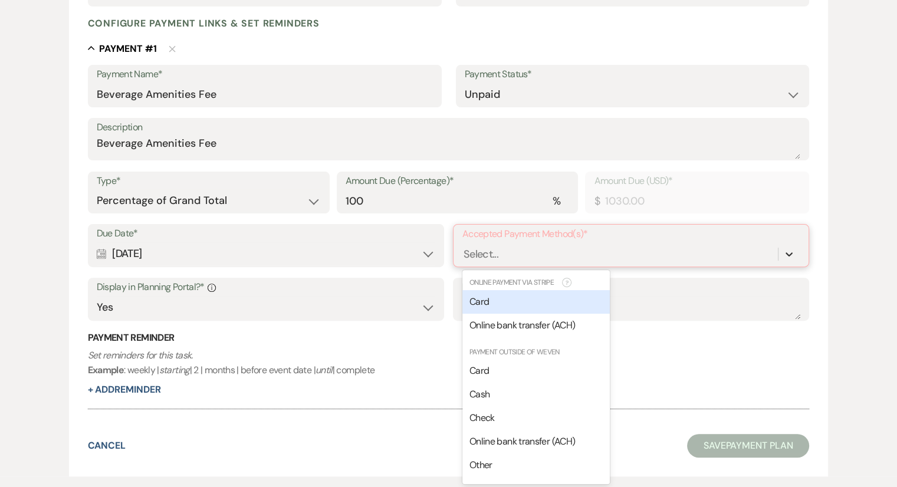
scroll to position [297, 0]
click at [472, 255] on div "Select..." at bounding box center [480, 253] width 35 height 16
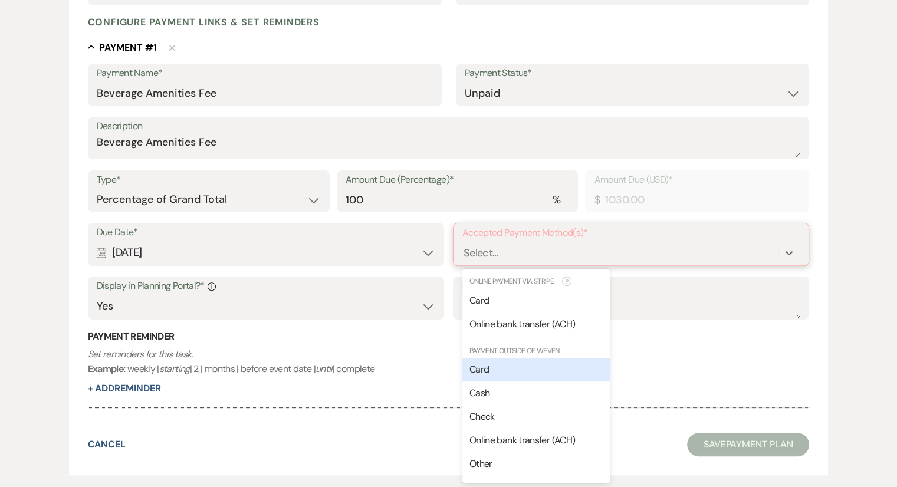
click at [481, 367] on span "Card" at bounding box center [478, 369] width 19 height 12
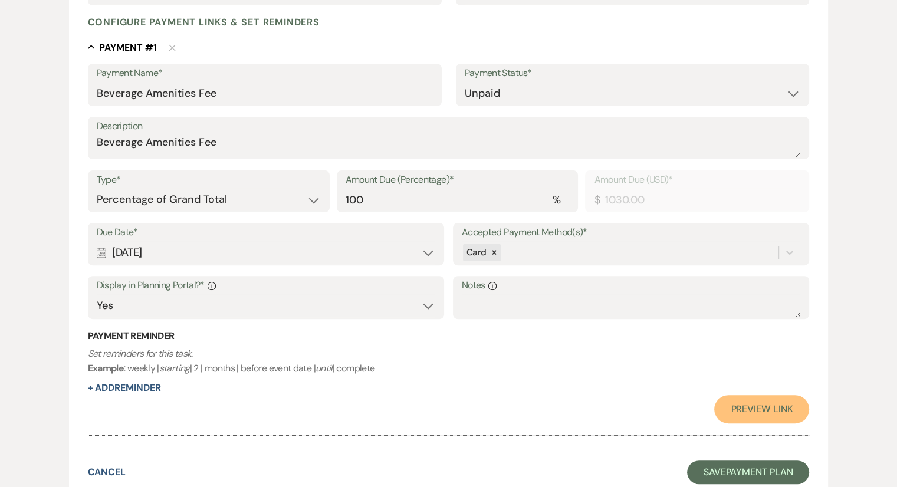
click at [760, 405] on link "Preview Link" at bounding box center [761, 409] width 95 height 28
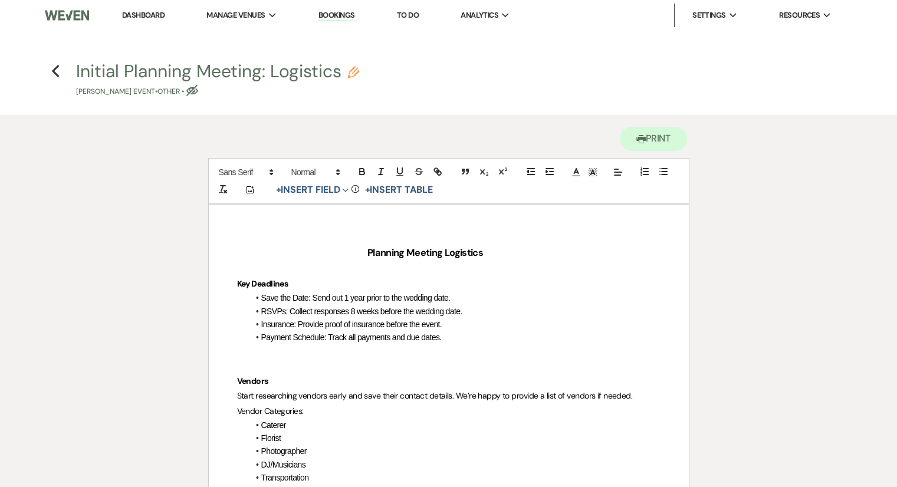
click at [52, 72] on use "button" at bounding box center [55, 71] width 8 height 13
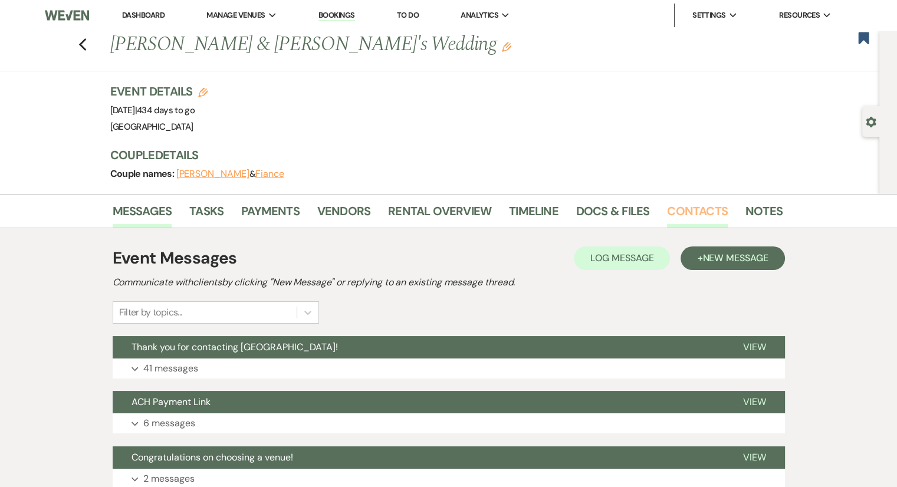
click at [687, 205] on link "Contacts" at bounding box center [697, 215] width 61 height 26
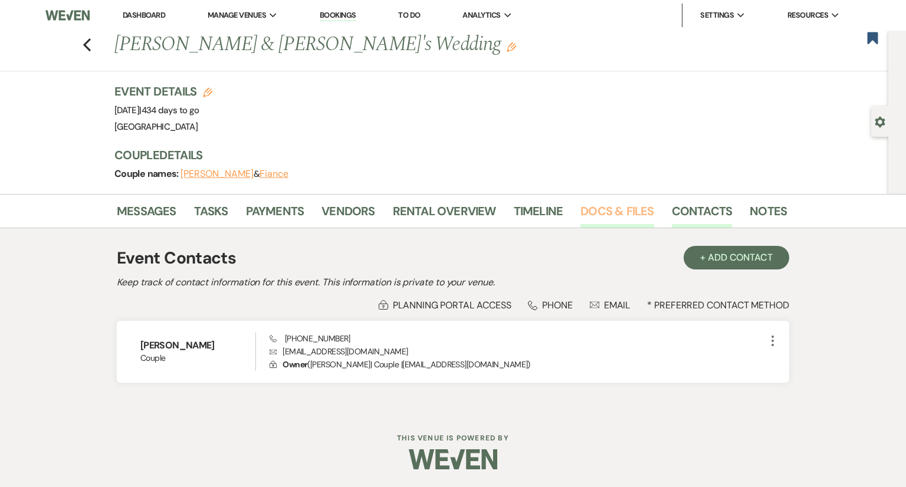
click at [609, 213] on link "Docs & Files" at bounding box center [616, 215] width 73 height 26
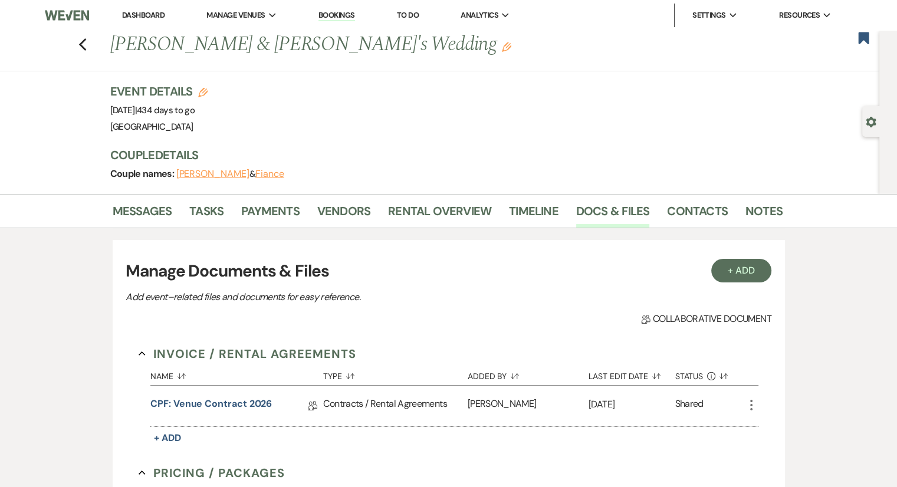
click at [151, 17] on link "Dashboard" at bounding box center [143, 15] width 42 height 10
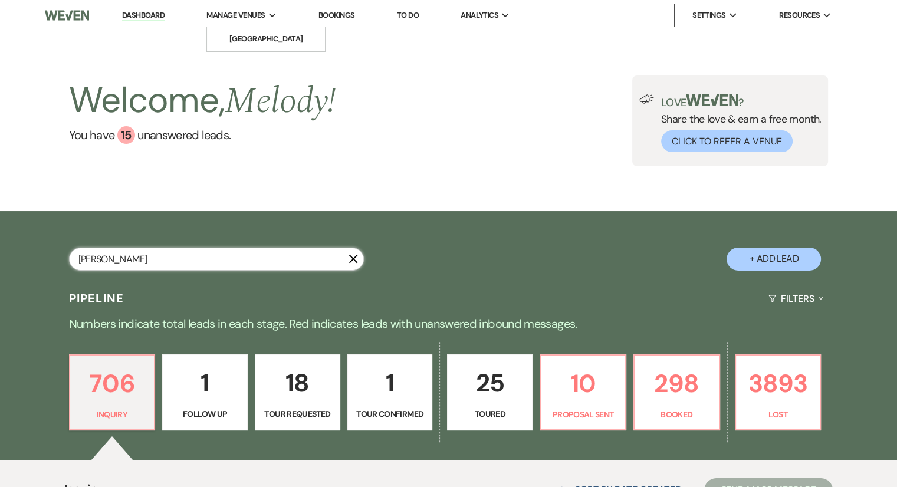
click at [111, 268] on input "text" at bounding box center [216, 259] width 295 height 23
click at [172, 265] on input "FrancieDillard" at bounding box center [216, 259] width 295 height 23
click at [180, 274] on div "FrancieDillard X" at bounding box center [216, 264] width 295 height 32
click at [177, 257] on input "FrancieDillard" at bounding box center [216, 259] width 295 height 23
click at [127, 260] on input "FrancieDilla" at bounding box center [216, 259] width 295 height 23
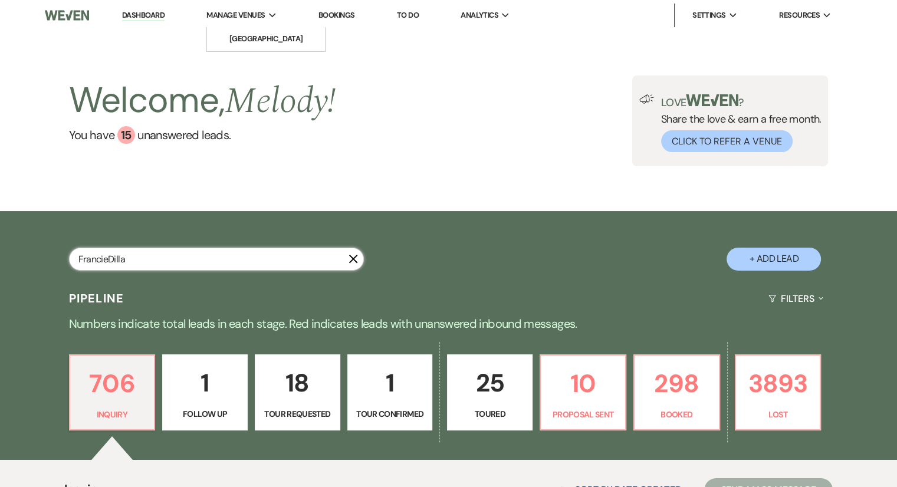
click at [127, 260] on input "FrancieDilla" at bounding box center [216, 259] width 295 height 23
type input "FrancieDilla"
click at [175, 248] on input "text" at bounding box center [216, 259] width 295 height 23
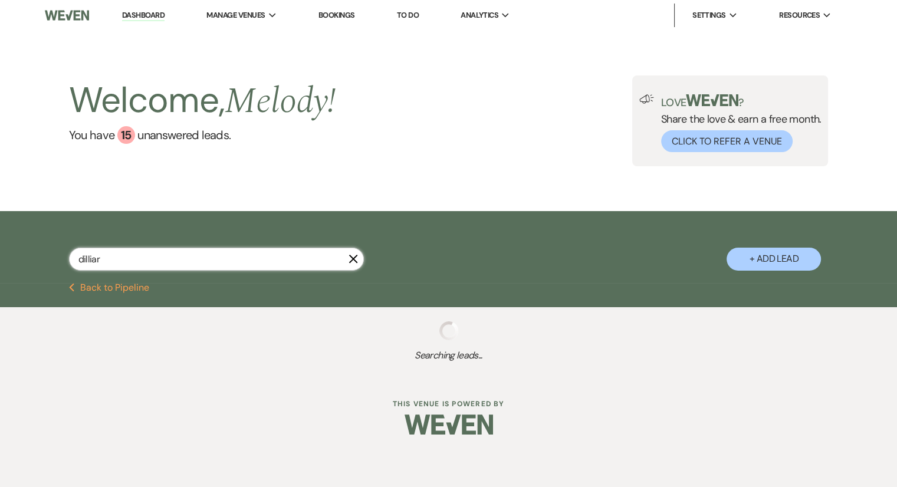
type input "dilliard"
select select "8"
select select "5"
select select "8"
select select "5"
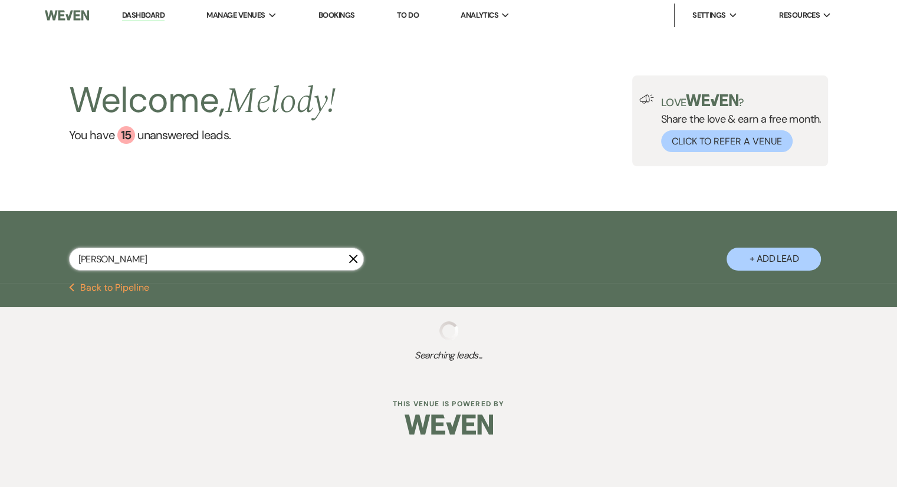
select select "8"
select select "5"
select select "8"
select select "6"
select select "8"
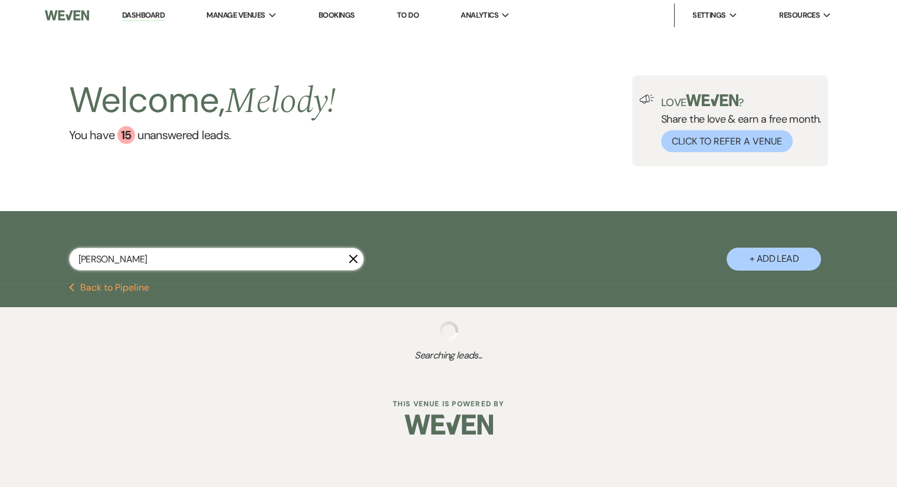
select select "5"
select select "8"
select select "5"
select select "8"
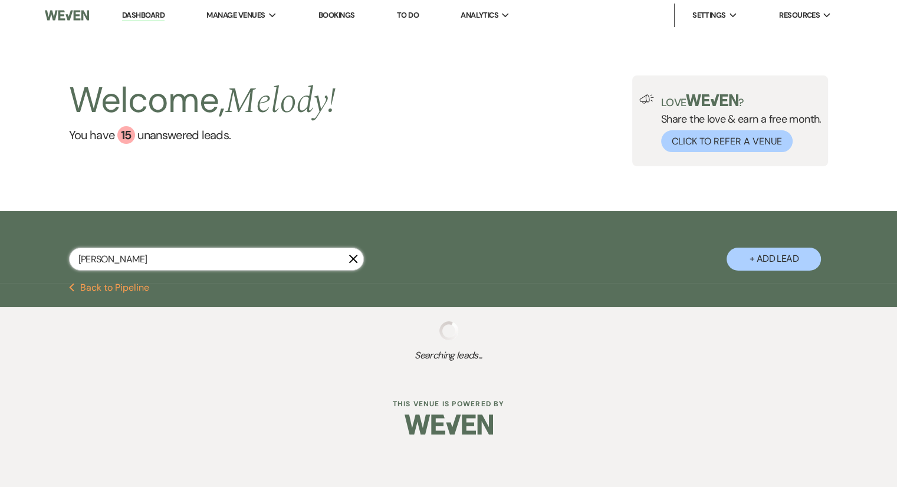
select select "5"
select select "8"
select select "5"
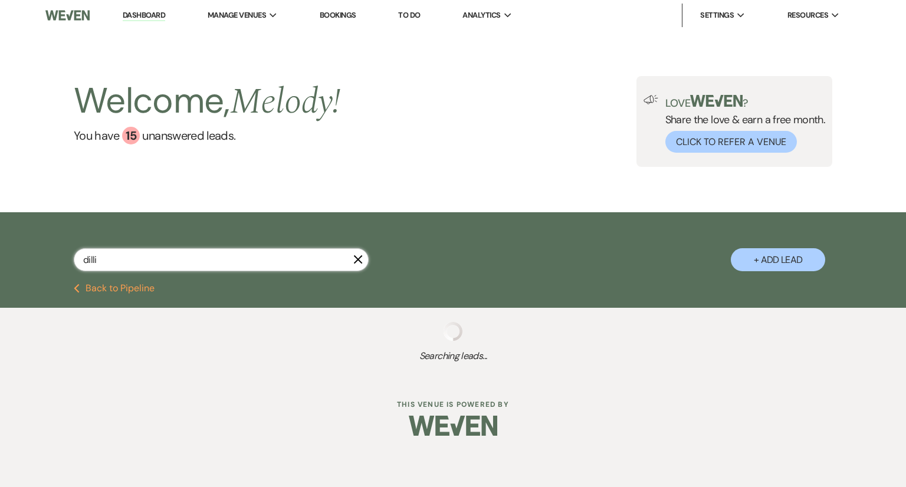
type input "dill"
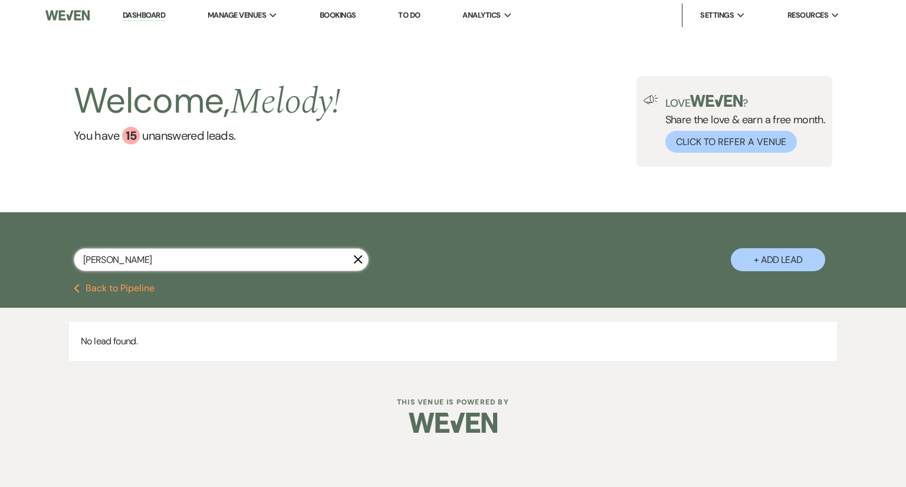
select select "8"
select select "5"
select select "8"
select select "5"
select select "8"
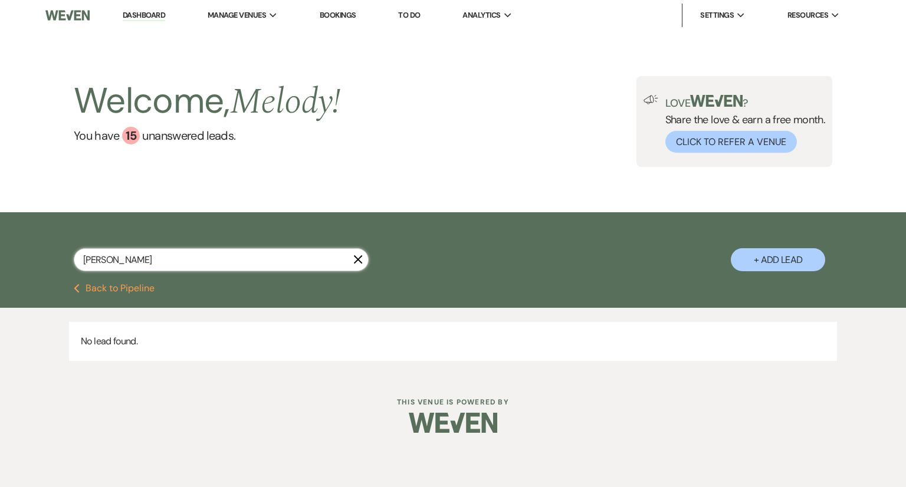
select select "5"
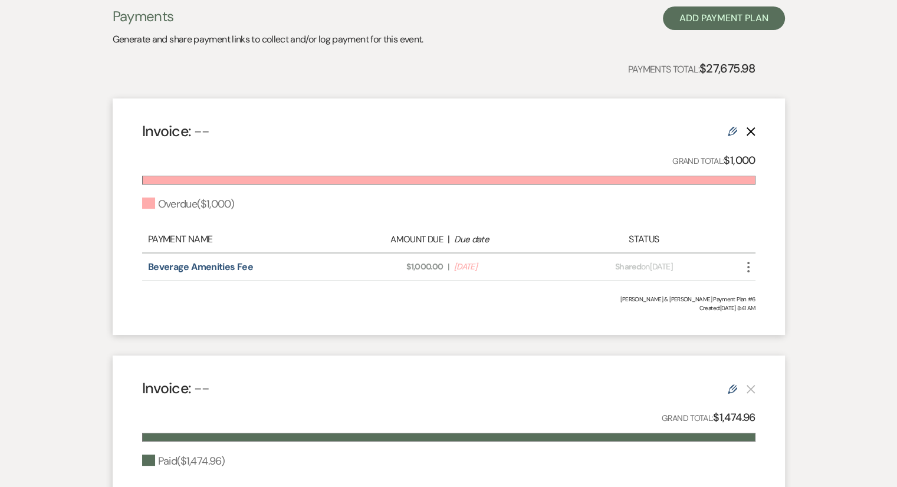
scroll to position [276, 0]
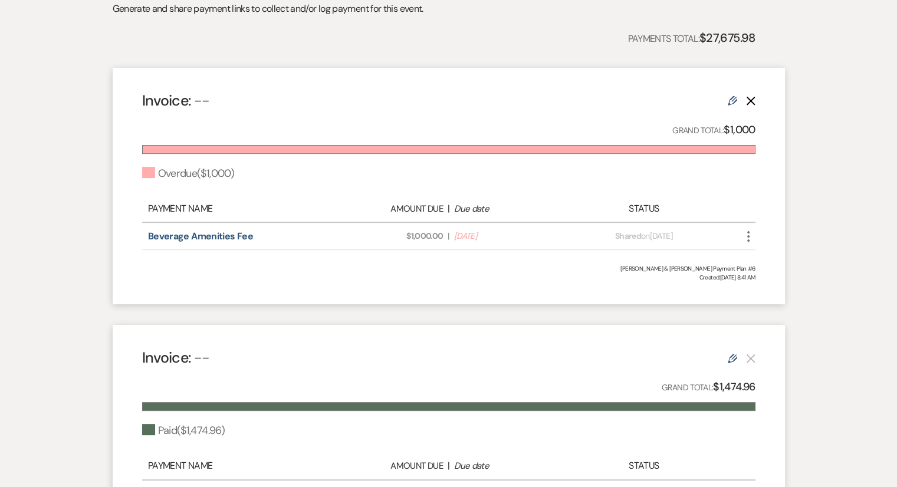
click at [731, 103] on icon "Edit" at bounding box center [732, 100] width 9 height 9
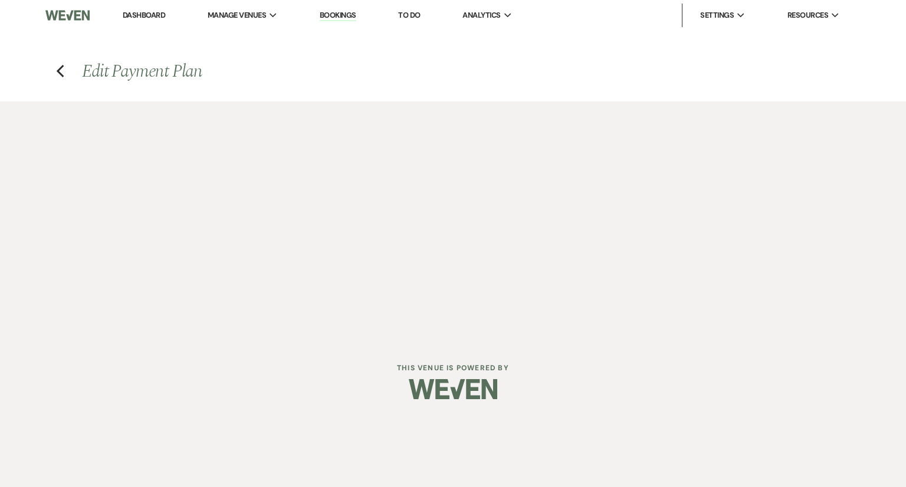
select select "2"
select select "percentage"
select select "true"
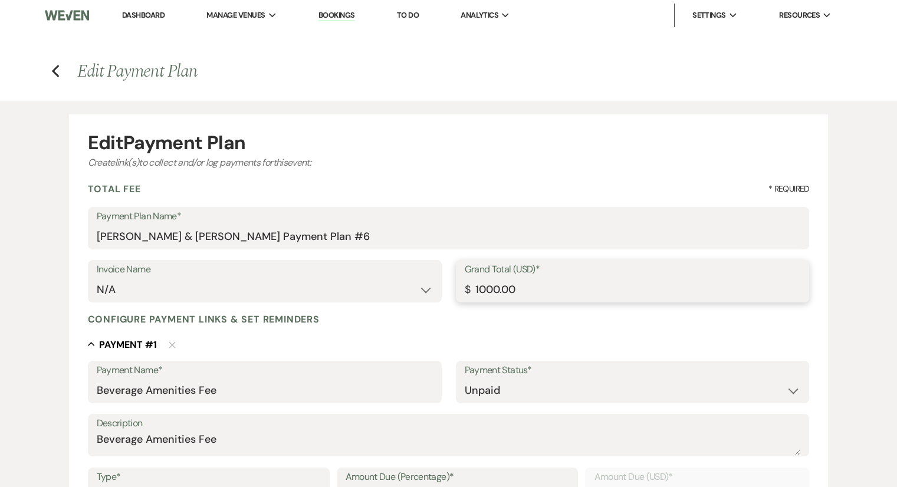
click at [495, 292] on input "1000.00" at bounding box center [633, 289] width 336 height 23
type input "100.00"
type input "1030.00"
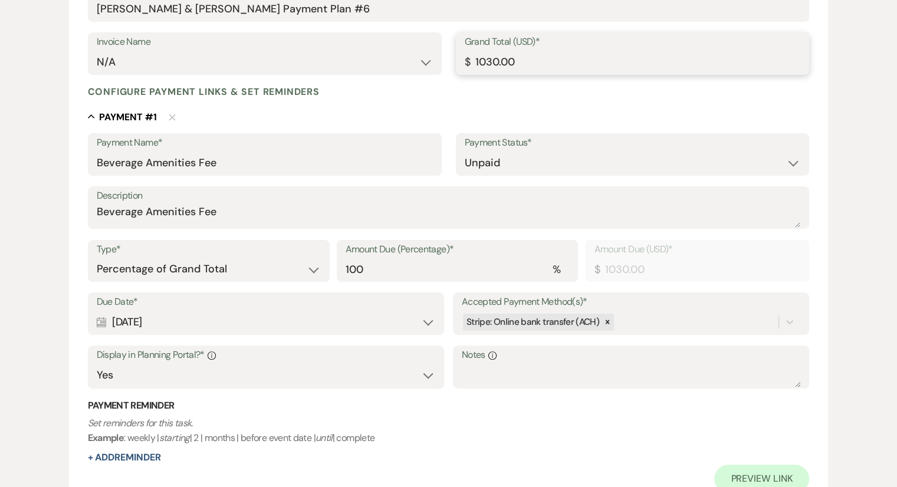
scroll to position [251, 0]
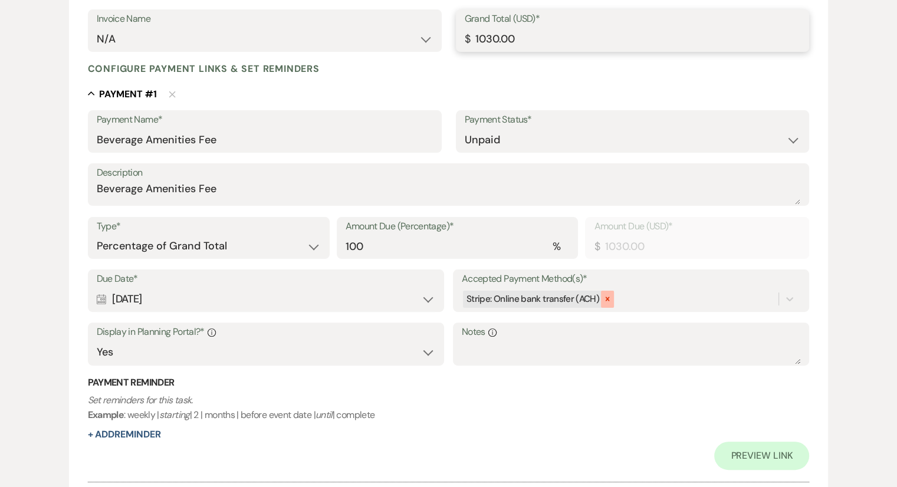
click at [606, 295] on icon at bounding box center [607, 299] width 8 height 8
type input "1030.00"
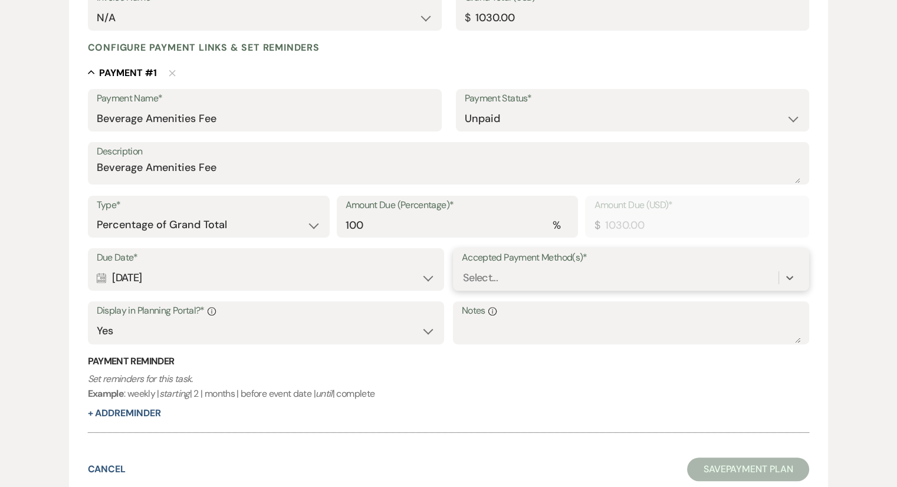
click at [549, 289] on div "option [object Object], deselected. 0 results available. Select is focused ,typ…" at bounding box center [631, 278] width 339 height 22
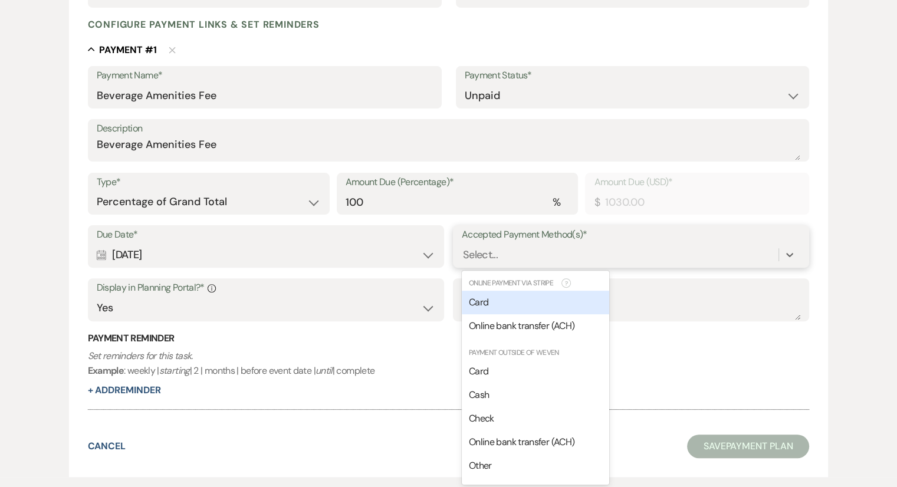
scroll to position [297, 0]
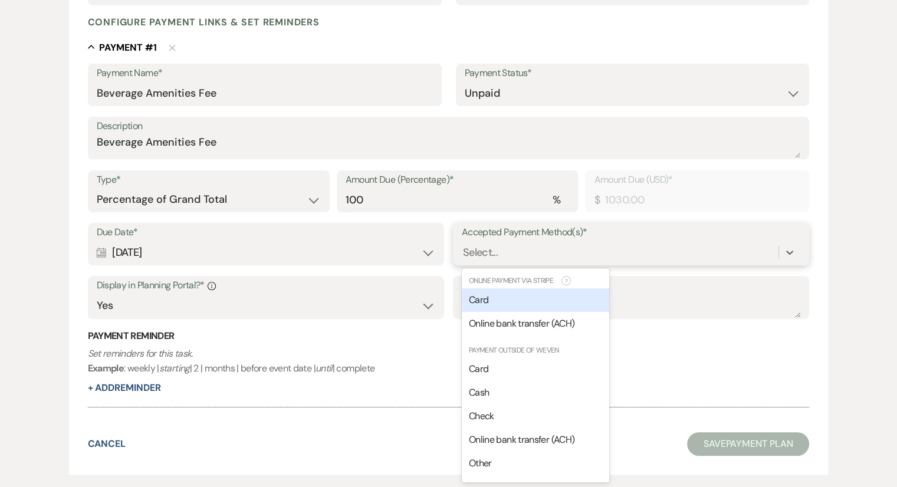
click at [546, 301] on div "Card" at bounding box center [535, 300] width 147 height 24
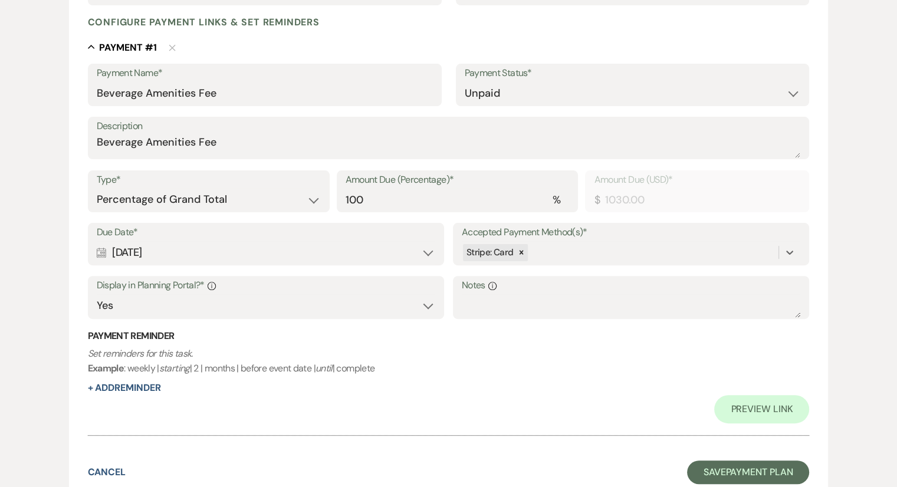
click at [553, 387] on div "Payment Reminder Set reminders for this task. Example : weekly | starting | 2 |…" at bounding box center [449, 362] width 722 height 65
click at [525, 303] on textarea "Notes Info" at bounding box center [631, 306] width 339 height 24
type textarea "3% CC fee added"
click at [512, 346] on p "Set reminders for this task. Example : weekly | starting | 2 | months | before …" at bounding box center [449, 361] width 722 height 30
click at [754, 473] on button "Save Payment Plan" at bounding box center [748, 473] width 123 height 24
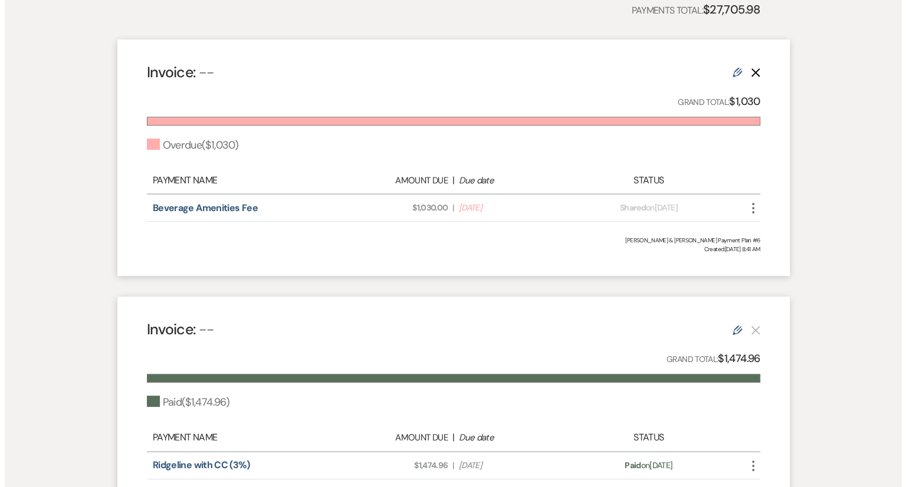
scroll to position [308, 0]
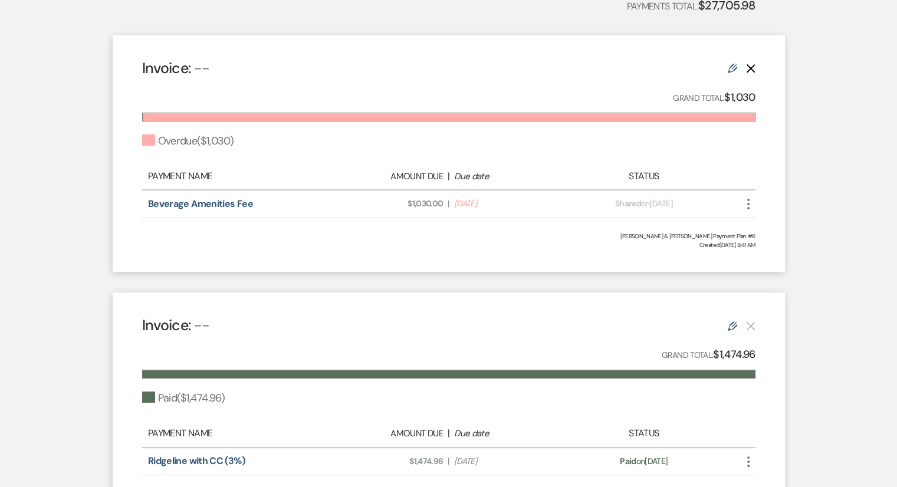
click at [748, 205] on icon "More" at bounding box center [748, 204] width 14 height 14
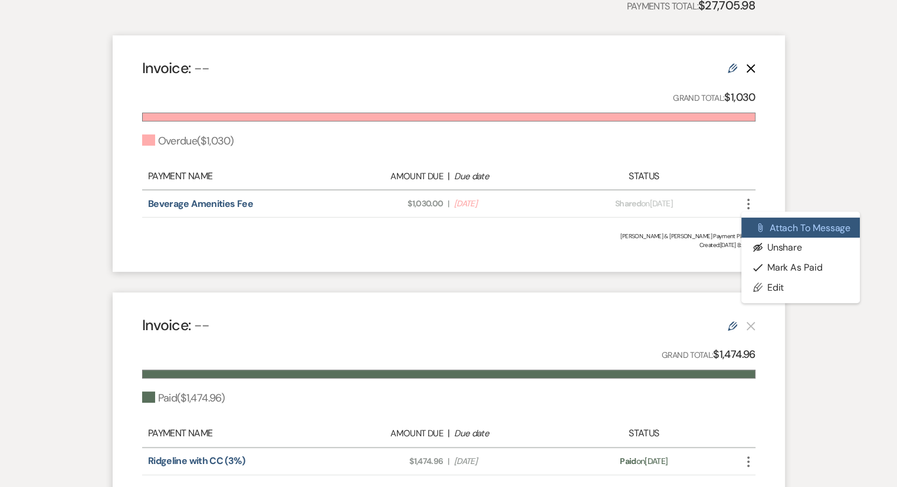
click at [765, 231] on button "Attach File Attach to Message" at bounding box center [800, 228] width 119 height 20
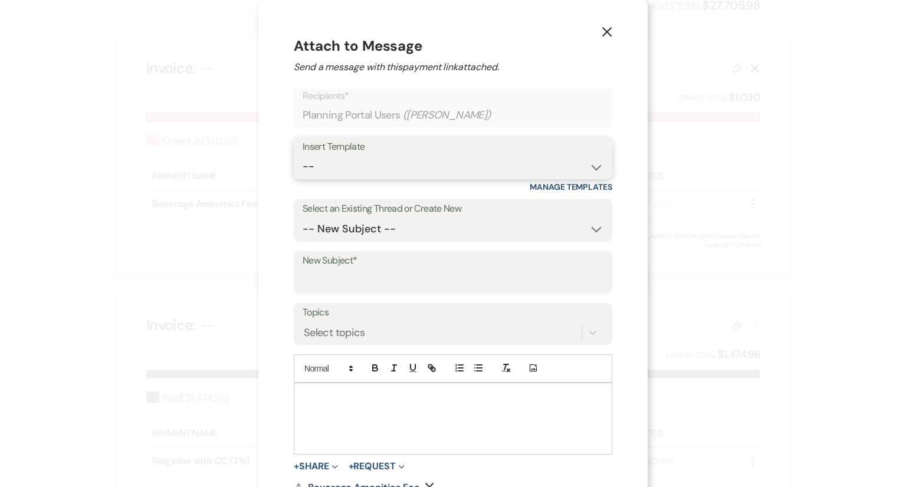
click at [498, 156] on select "-- Weven Planning Portal Introduction (Booked Events) Congratulations on choosi…" at bounding box center [453, 166] width 301 height 23
click at [303, 155] on select "-- Weven Planning Portal Introduction (Booked Events) Congratulations on choosi…" at bounding box center [453, 166] width 301 height 23
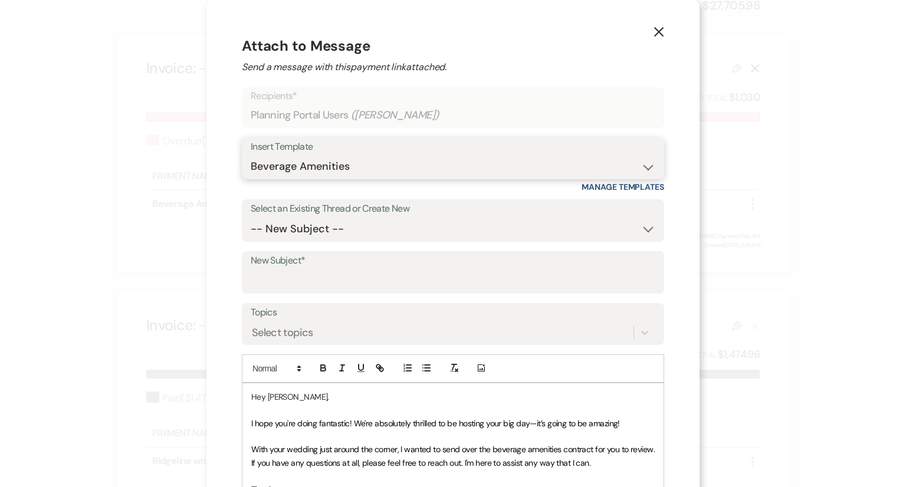
click at [638, 168] on select "-- Weven Planning Portal Introduction (Booked Events) Congratulations on choosi…" at bounding box center [453, 166] width 405 height 23
select select "0"
click at [298, 155] on select "-- Weven Planning Portal Introduction (Booked Events) Congratulations on choosi…" at bounding box center [453, 166] width 405 height 23
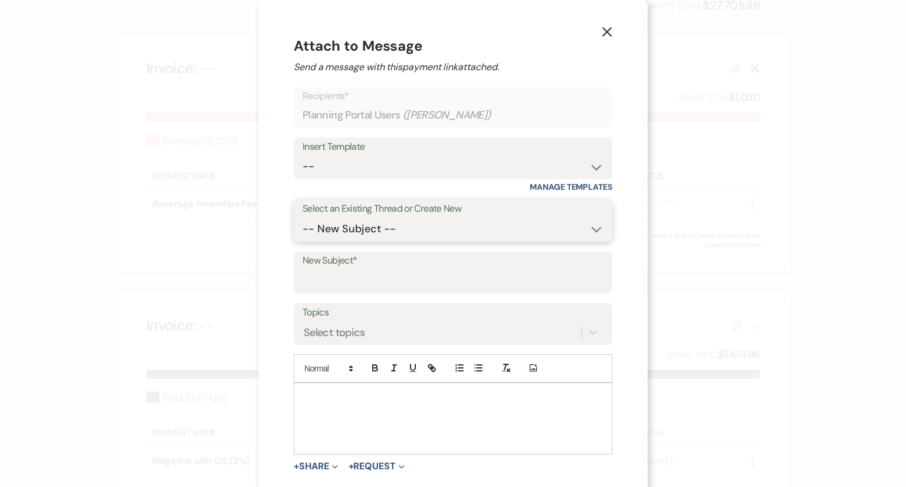
click at [427, 235] on select "-- New Subject -- Bar fee Timeline from Photographer Umbrella Liability Insuran…" at bounding box center [453, 229] width 301 height 23
click at [408, 284] on input "New Subject*" at bounding box center [453, 280] width 301 height 23
type input "Beverage package payment"
click at [341, 385] on div at bounding box center [452, 418] width 317 height 71
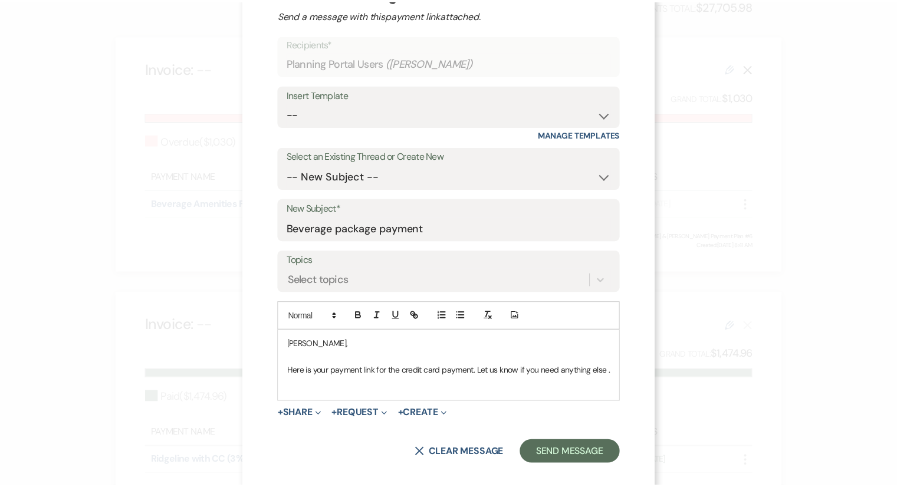
scroll to position [64, 0]
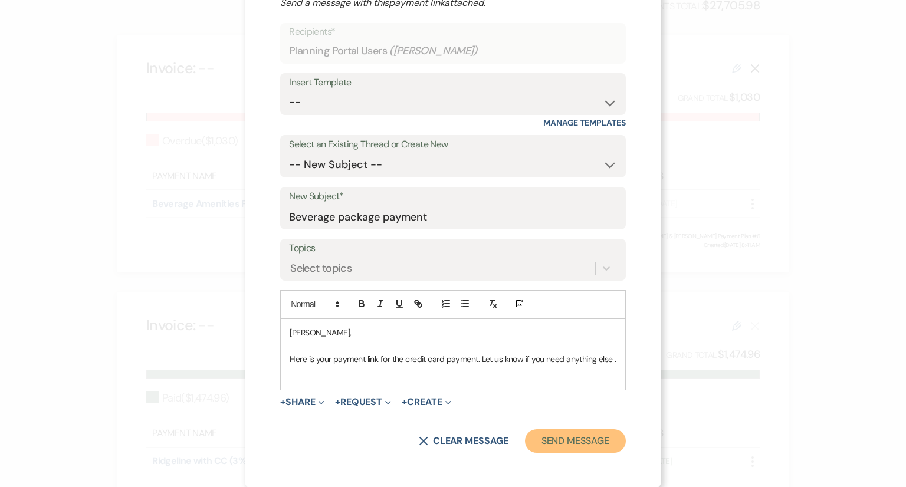
click at [555, 437] on button "Send Message" at bounding box center [575, 441] width 101 height 24
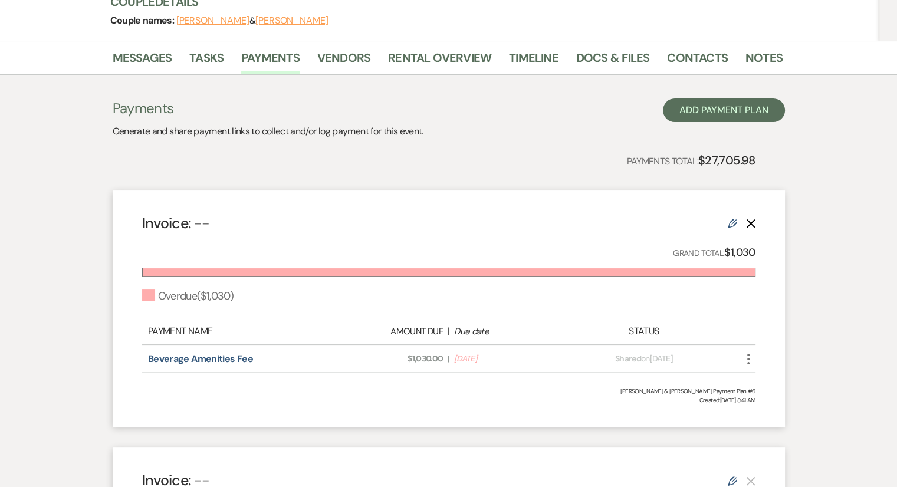
scroll to position [0, 0]
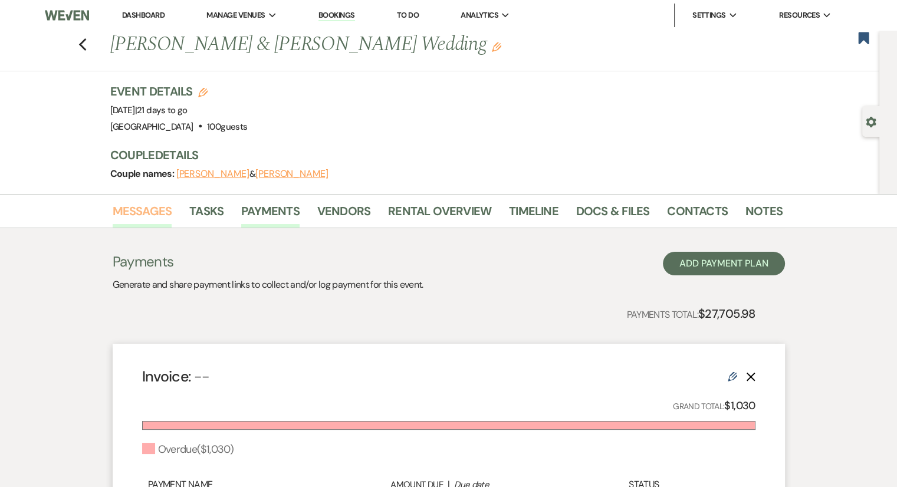
click at [143, 219] on link "Messages" at bounding box center [143, 215] width 60 height 26
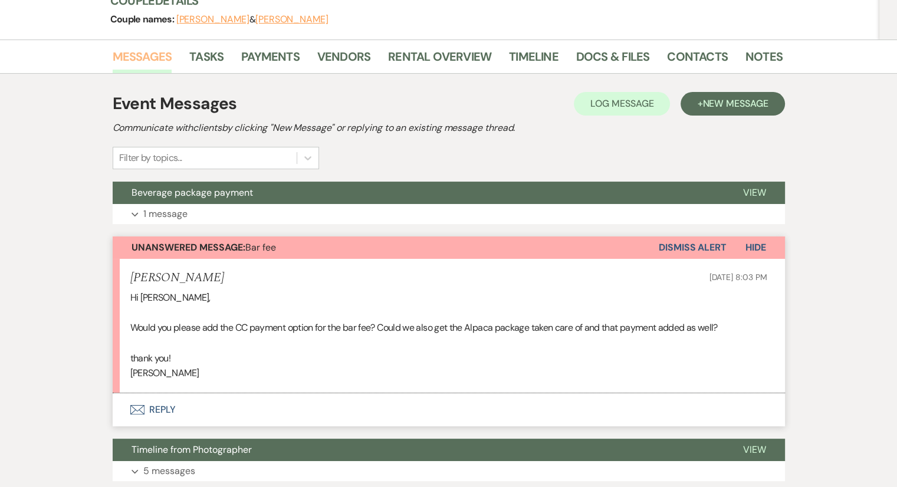
scroll to position [153, 0]
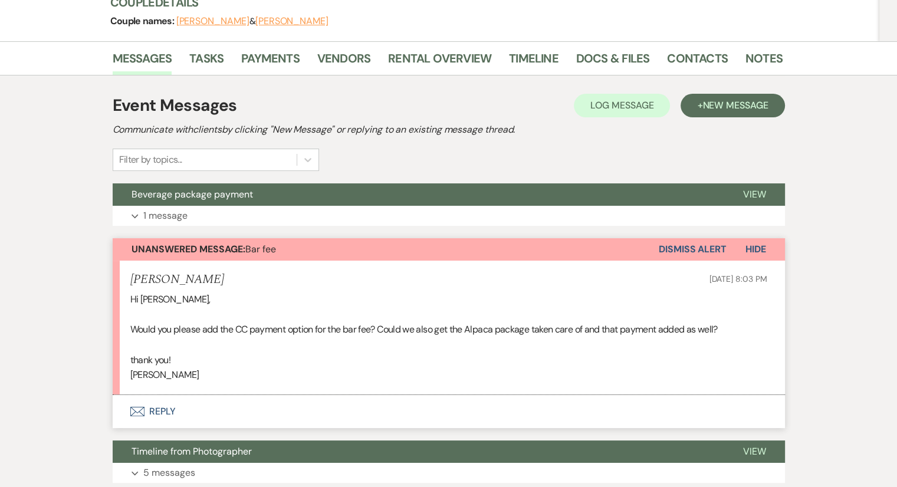
click at [165, 425] on button "Envelope Reply" at bounding box center [449, 411] width 672 height 33
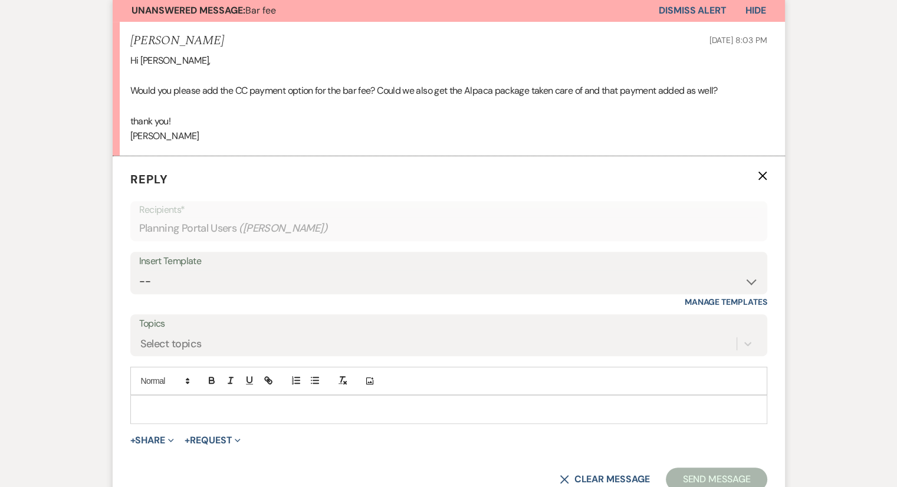
click at [163, 416] on form "Reply X Recipients* Planning Portal Users ( [PERSON_NAME] ) Insert Template -- …" at bounding box center [449, 330] width 672 height 349
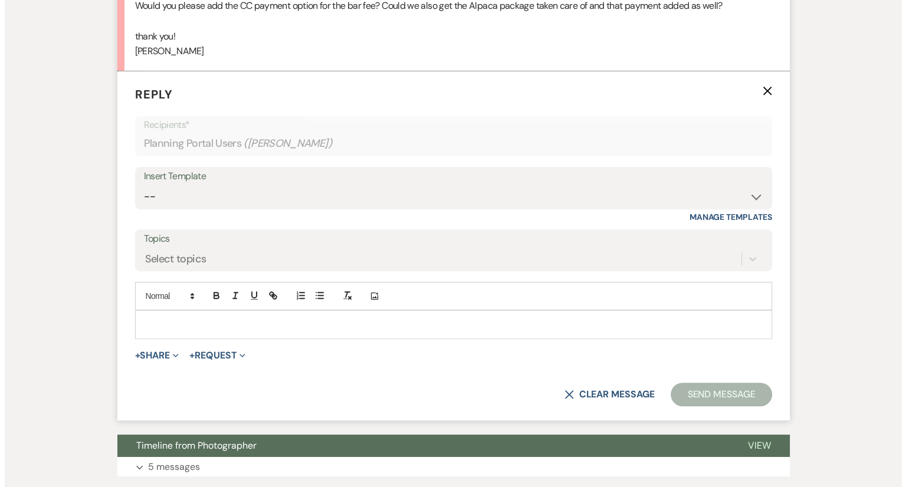
scroll to position [478, 0]
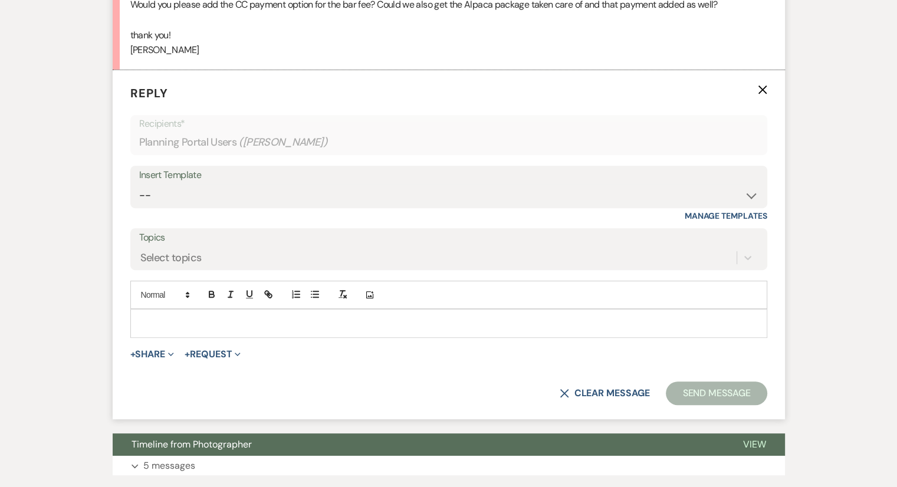
click at [183, 319] on p at bounding box center [449, 323] width 618 height 13
click at [140, 359] on span "+ Share Expand Doc Upload Documents Add Photo Images Pref Vendors Preferred ven…" at bounding box center [152, 354] width 44 height 14
click at [142, 354] on button "+ Share Expand" at bounding box center [152, 354] width 44 height 9
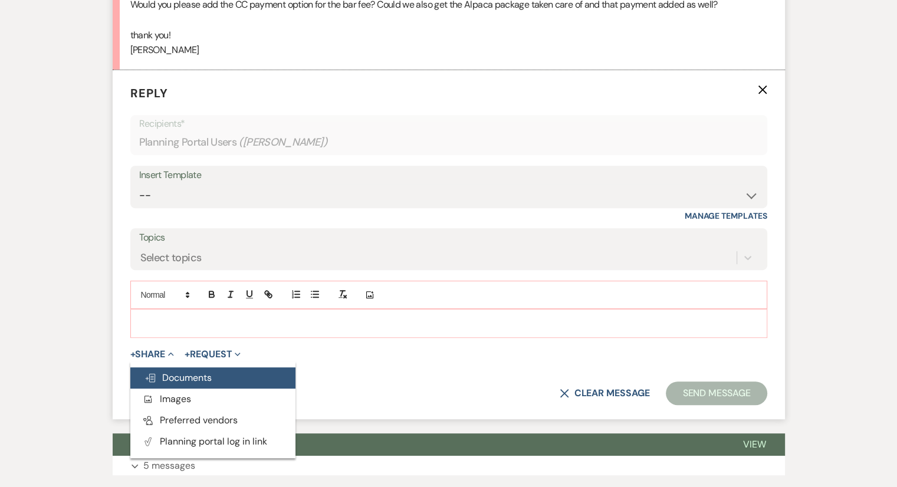
click at [158, 373] on span "Doc Upload Documents" at bounding box center [177, 377] width 67 height 12
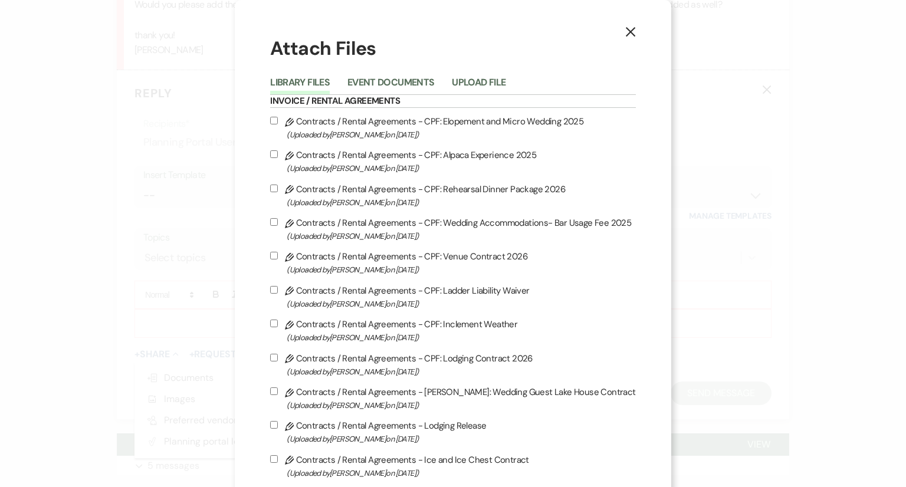
click at [275, 152] on input "Pencil Contracts / Rental Agreements - CPF: Alpaca Experience 2025 (Uploaded by…" at bounding box center [274, 154] width 8 height 8
checkbox input "true"
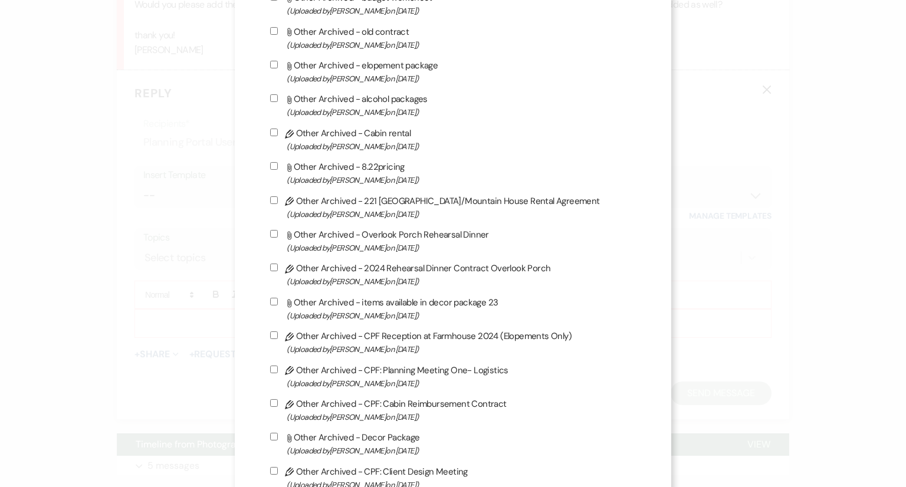
scroll to position [3145, 0]
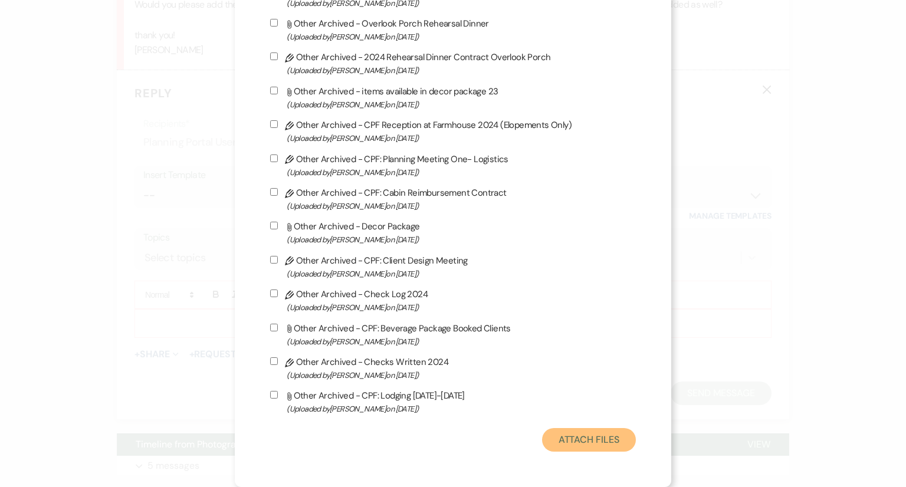
click at [587, 440] on button "Attach Files" at bounding box center [589, 440] width 94 height 24
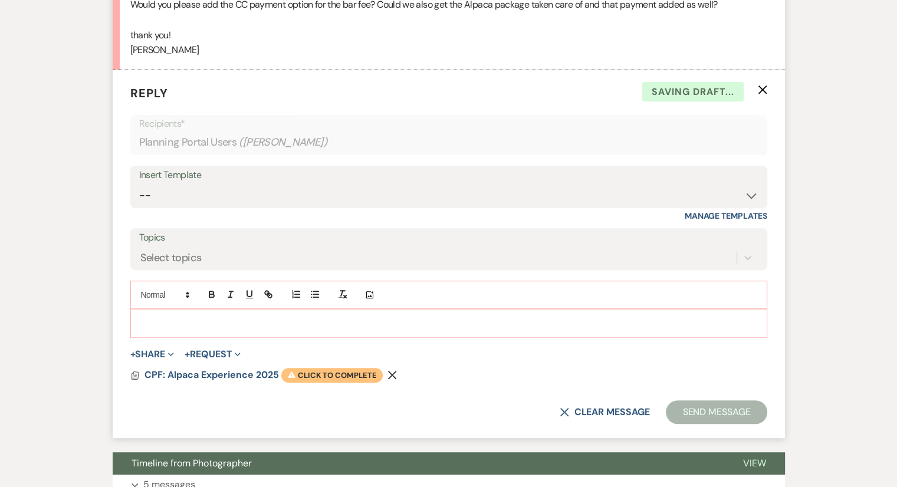
click at [325, 376] on span "Warning Click to complete" at bounding box center [331, 375] width 101 height 15
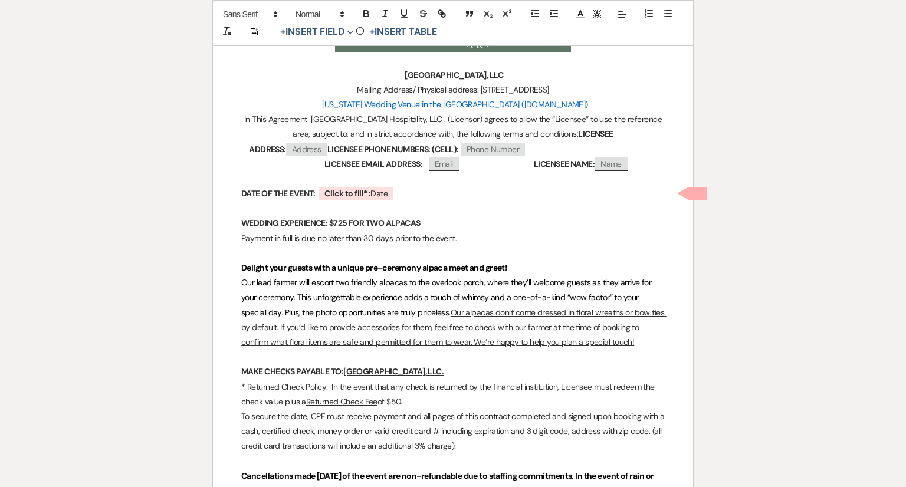
scroll to position [283, 0]
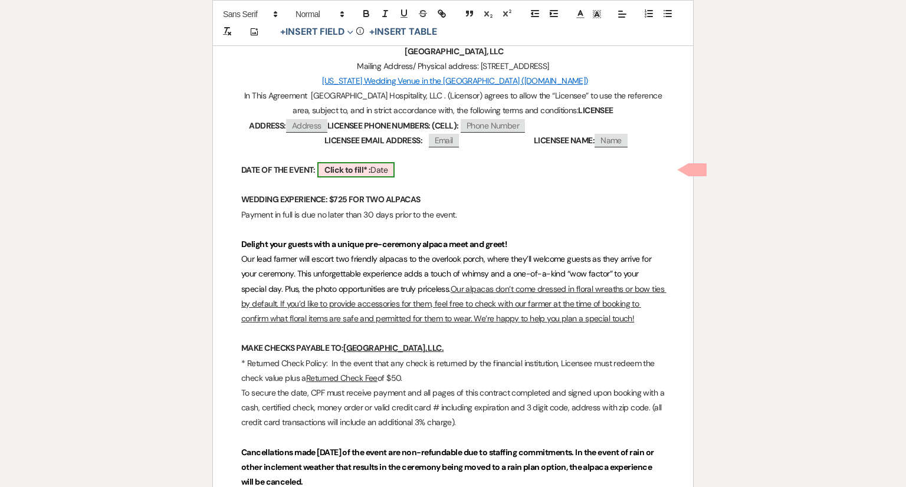
click at [380, 165] on span "Click to fill* : Date" at bounding box center [355, 169] width 77 height 15
select select "owner"
select select "Date"
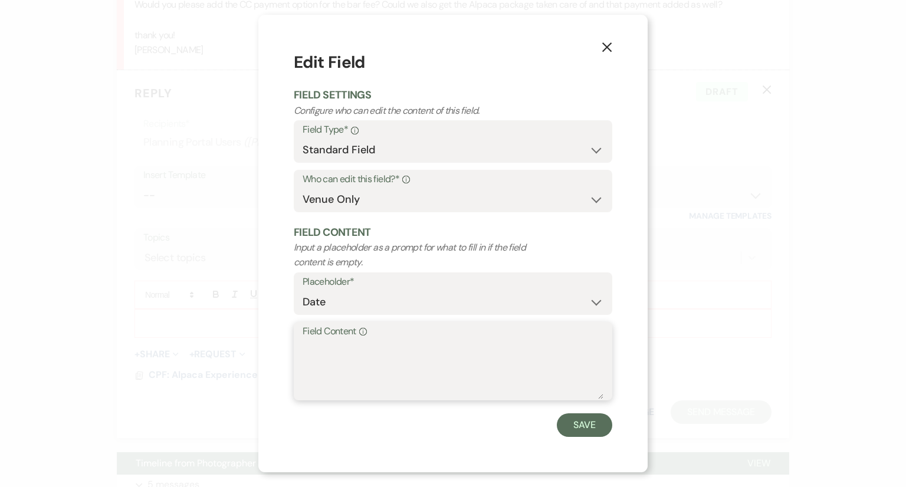
click at [366, 362] on textarea "Field Content Info" at bounding box center [453, 369] width 301 height 59
type textarea "[DATE]"
click at [578, 426] on button "Save" at bounding box center [584, 425] width 55 height 24
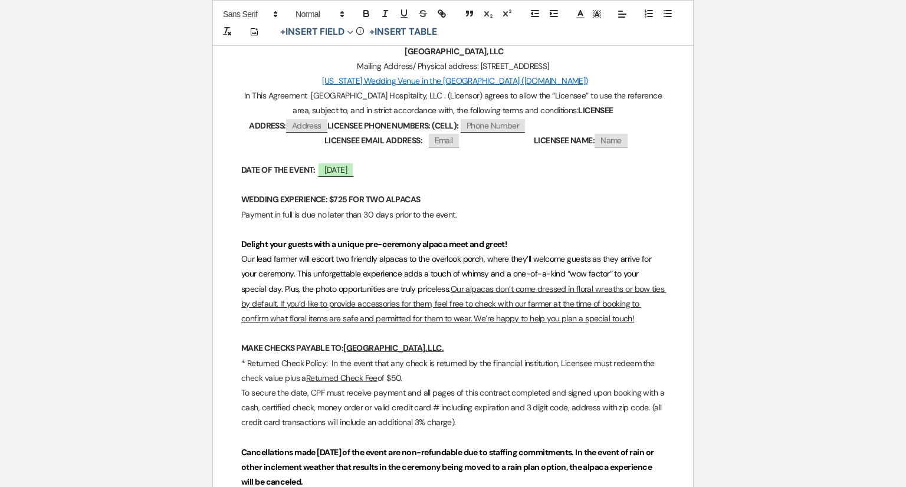
click at [778, 248] on div "Printer Print Saved! Add Photo + Insert Field Expand Standard Field Smart Field…" at bounding box center [452, 284] width 849 height 966
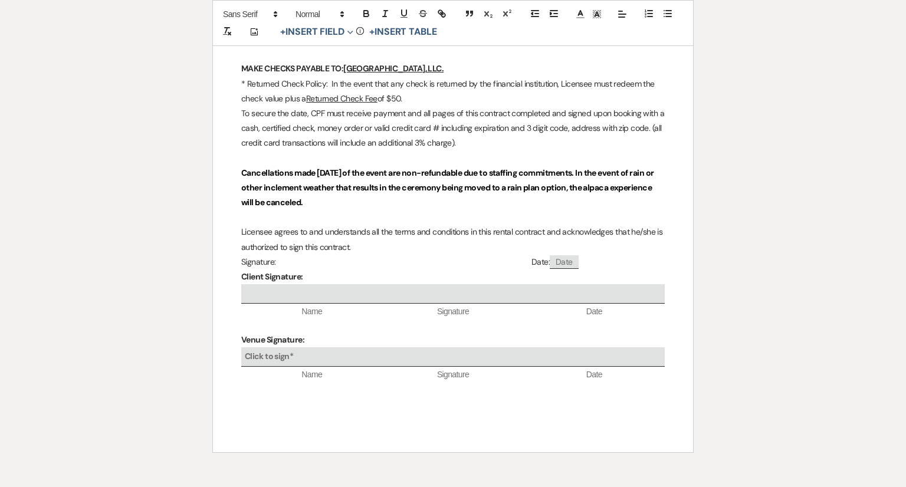
scroll to position [539, 0]
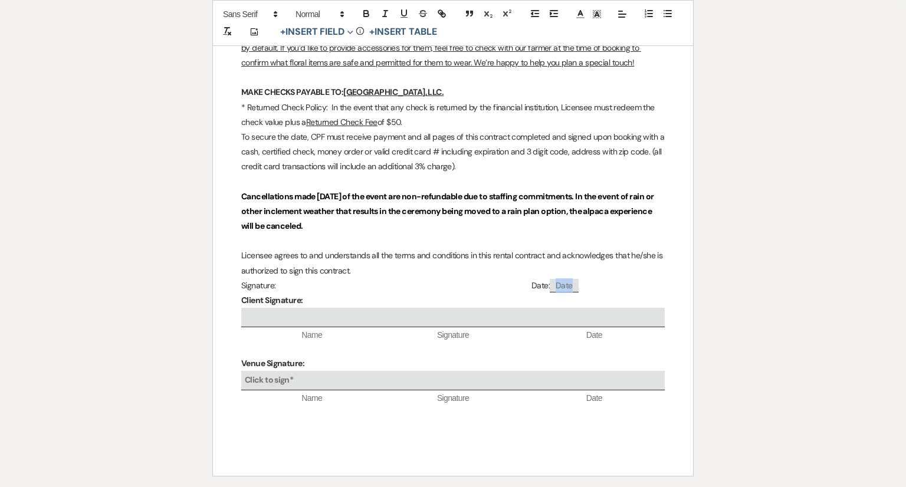
click at [550, 288] on span "Date" at bounding box center [564, 286] width 29 height 14
select select "client"
select select "Date"
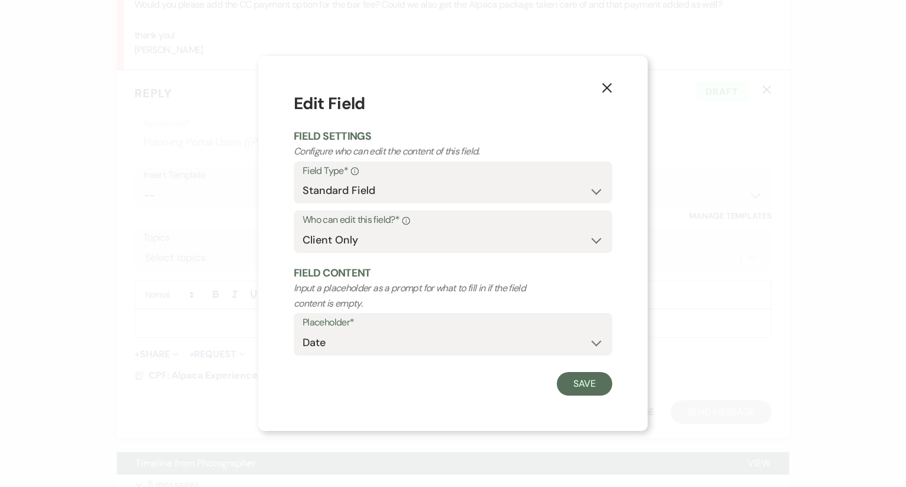
click at [615, 84] on button "X" at bounding box center [607, 87] width 18 height 21
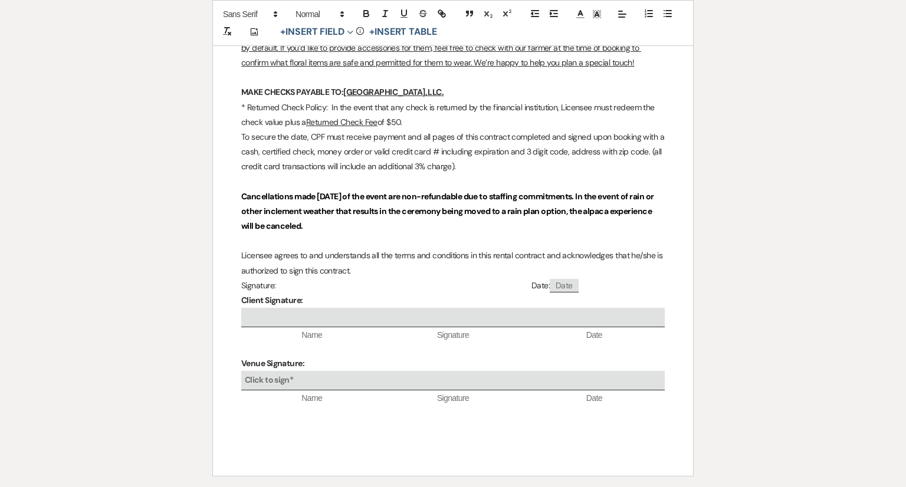
click at [894, 266] on div "Printer Print Add Photo + Insert Field Expand Standard Field Smart Field Signat…" at bounding box center [453, 28] width 906 height 966
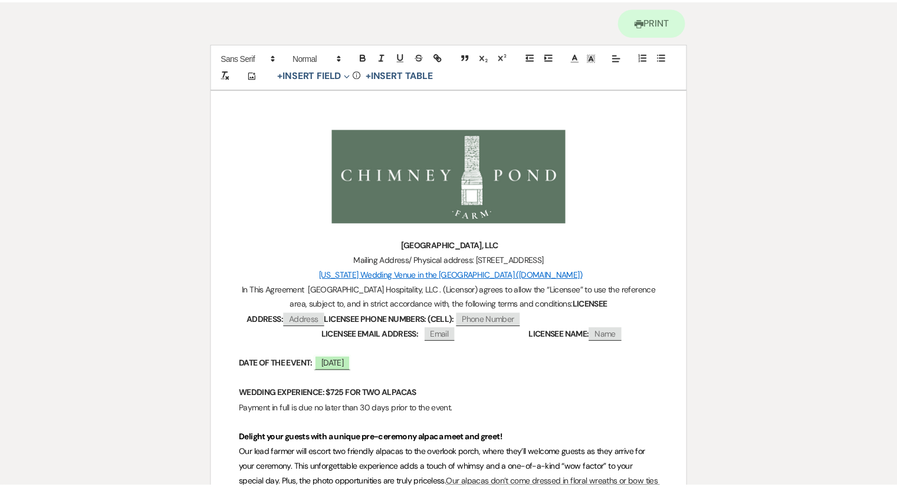
scroll to position [0, 0]
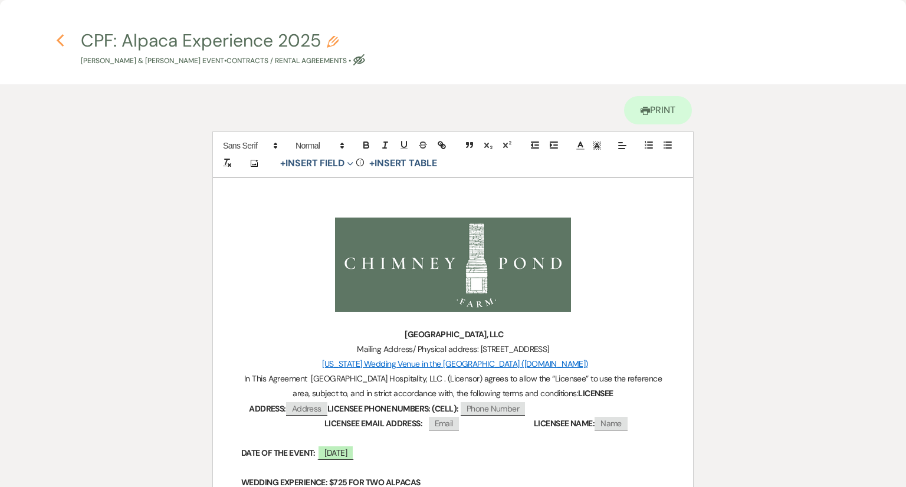
click at [63, 42] on icon "Previous" at bounding box center [60, 41] width 9 height 14
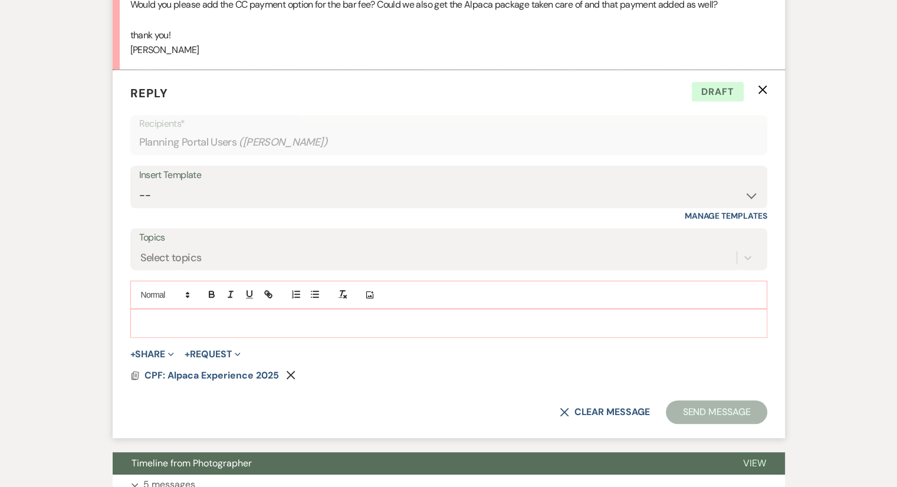
click at [223, 310] on div at bounding box center [449, 323] width 636 height 27
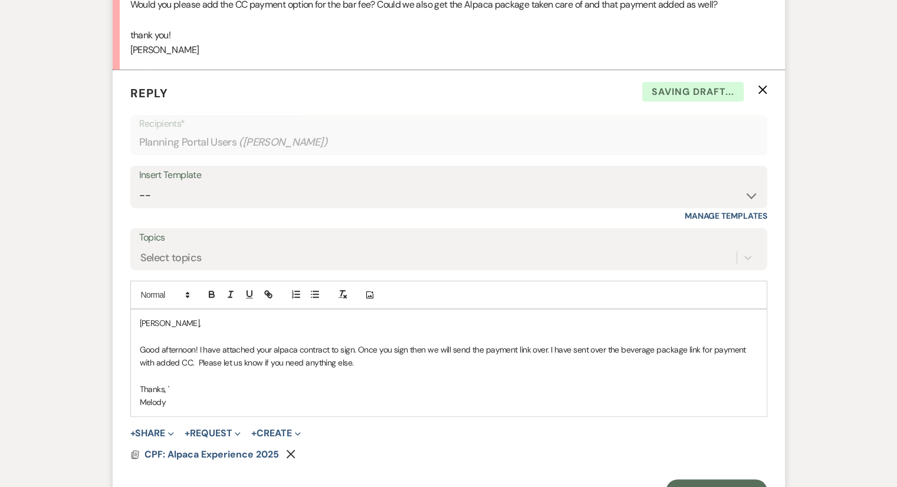
click at [277, 393] on p "Thanks, '" at bounding box center [449, 389] width 618 height 13
click at [722, 482] on button "Send Message" at bounding box center [716, 491] width 101 height 24
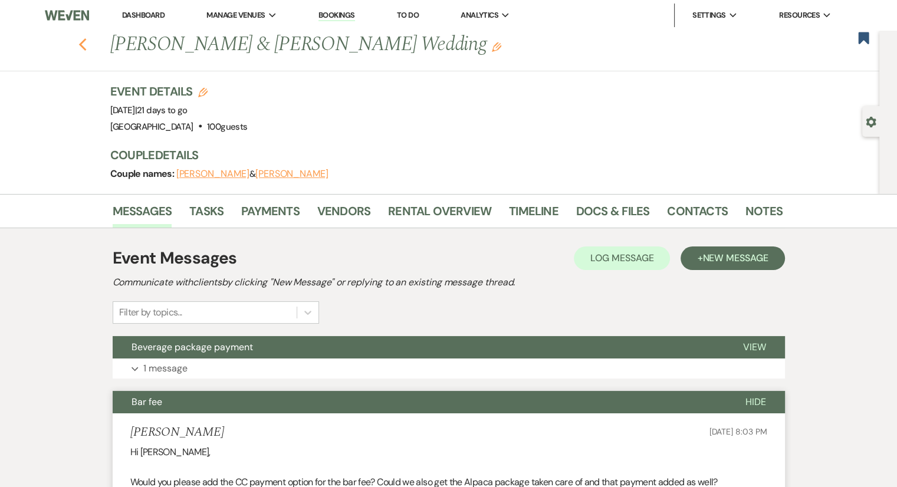
click at [87, 42] on icon "Previous" at bounding box center [82, 45] width 9 height 14
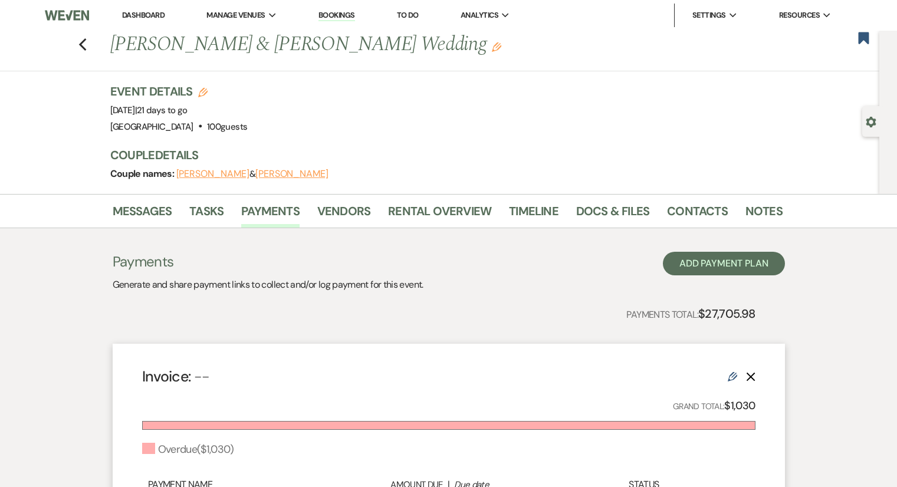
click at [156, 12] on link "Dashboard" at bounding box center [143, 15] width 42 height 10
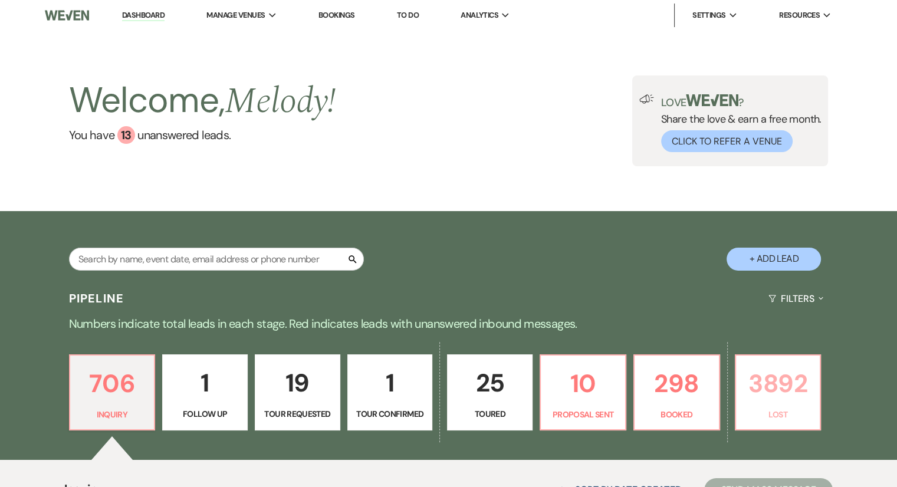
click at [774, 376] on p "3892" at bounding box center [778, 384] width 70 height 40
click at [514, 265] on div "Search + Add Lead" at bounding box center [448, 248] width 849 height 63
click at [548, 251] on div "Search + Add Lead" at bounding box center [448, 248] width 849 height 63
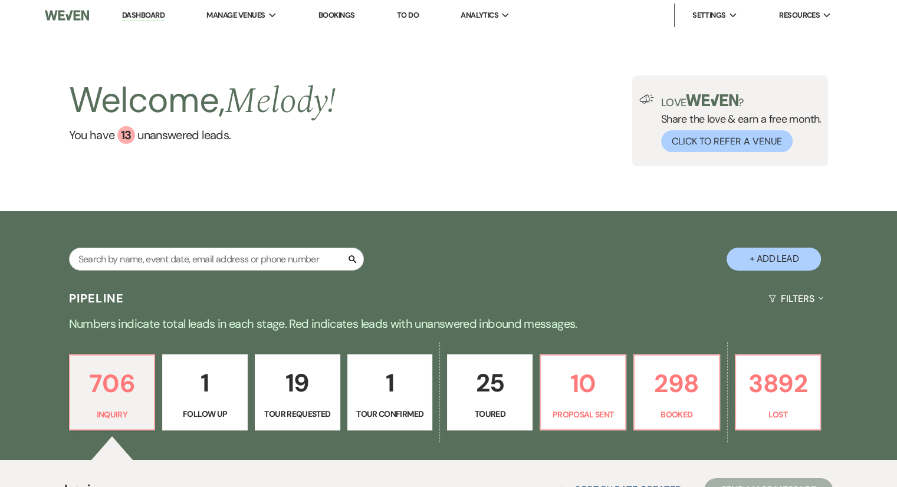
click at [548, 251] on div "Search + Add Lead" at bounding box center [448, 248] width 849 height 63
click at [486, 116] on div "Welcome, Melody ! You have 13 unanswered lead s . Love ? Share the love & earn …" at bounding box center [448, 120] width 849 height 91
click at [778, 370] on p "3892" at bounding box center [778, 384] width 70 height 40
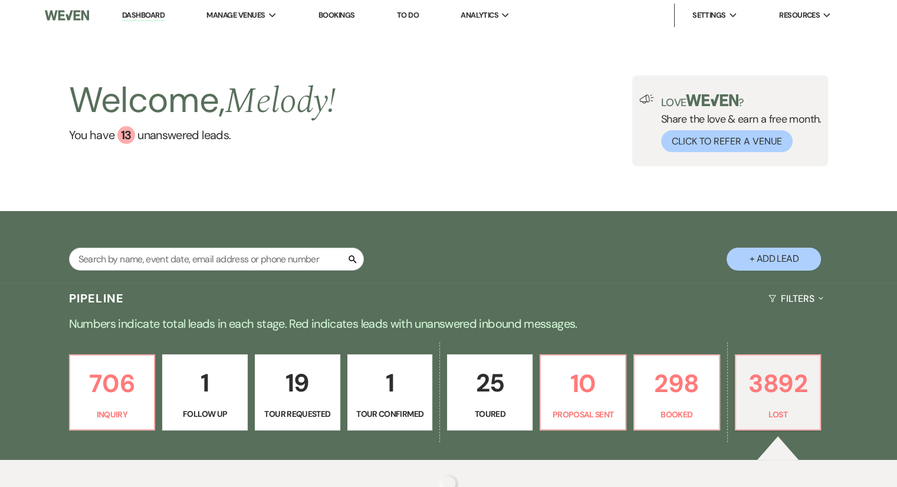
select select "8"
select select "5"
select select "8"
select select "7"
select select "8"
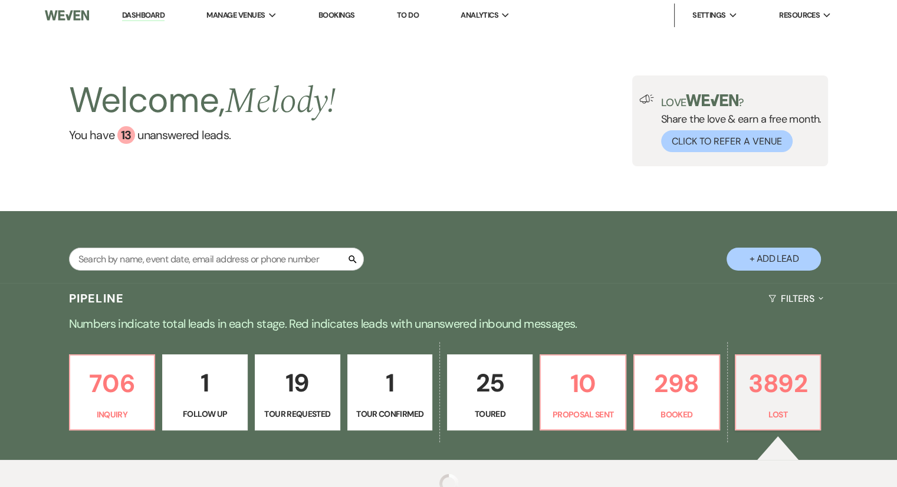
select select "8"
select select "6"
select select "8"
select select "6"
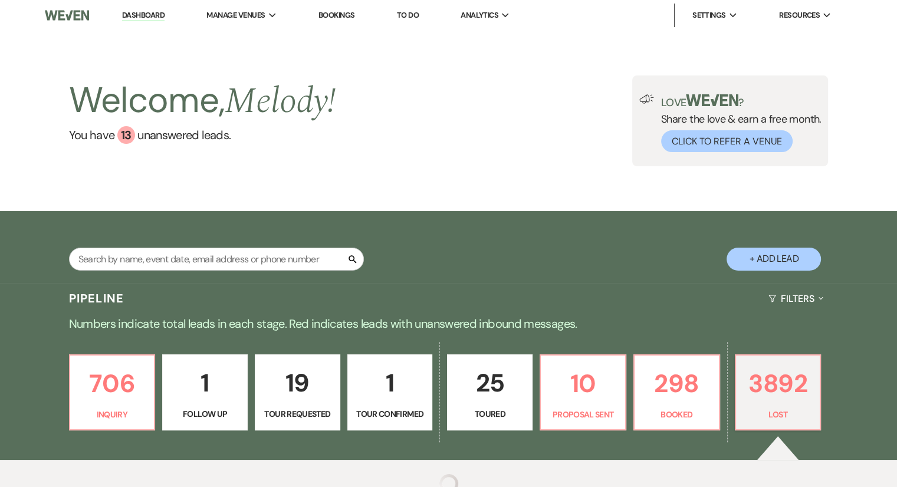
select select "8"
select select "1"
select select "8"
select select "5"
select select "8"
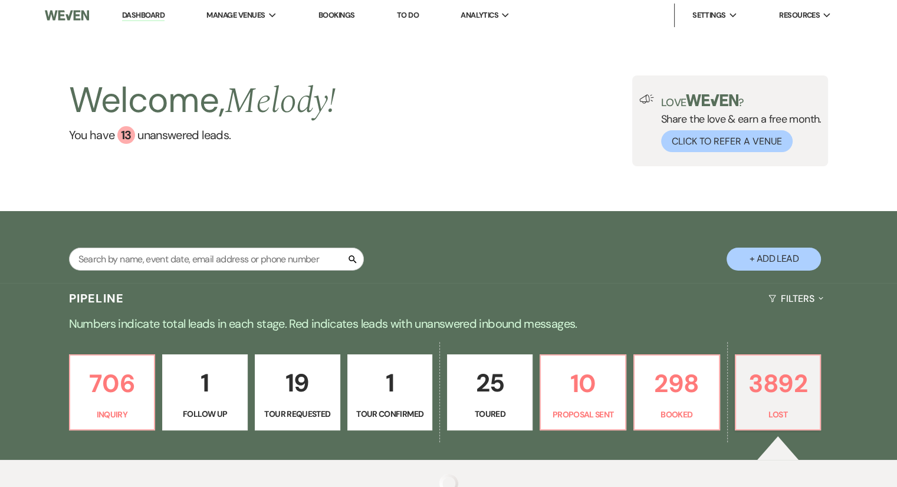
select select "5"
select select "8"
select select "5"
select select "8"
select select "5"
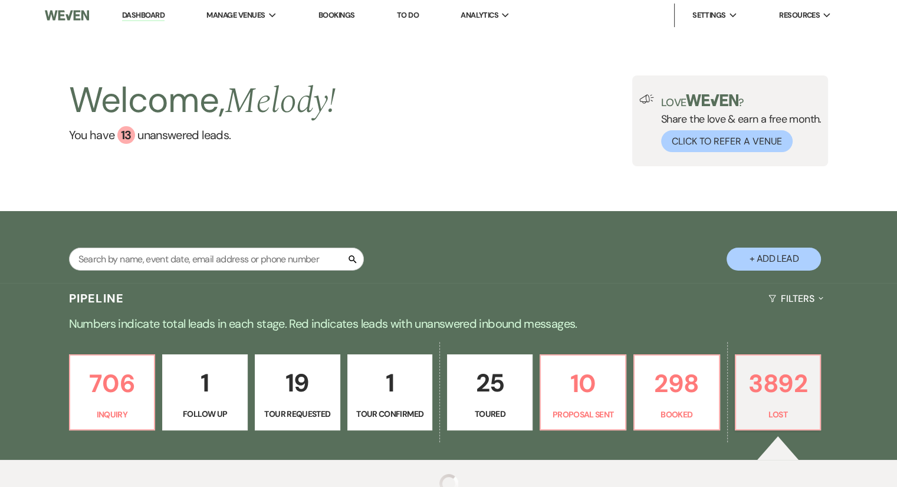
select select "8"
select select "5"
select select "8"
select select "5"
select select "8"
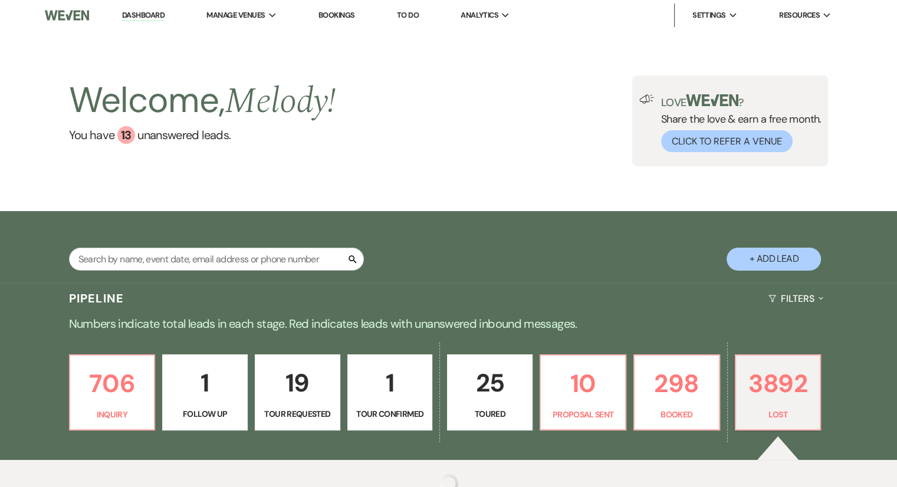
select select "8"
select select "1"
select select "8"
select select "6"
select select "8"
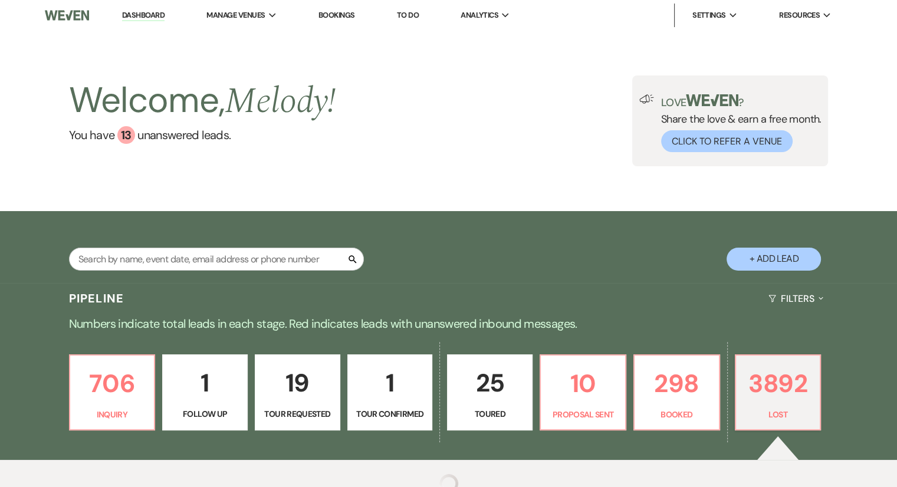
select select "6"
select select "8"
select select "7"
select select "8"
select select "6"
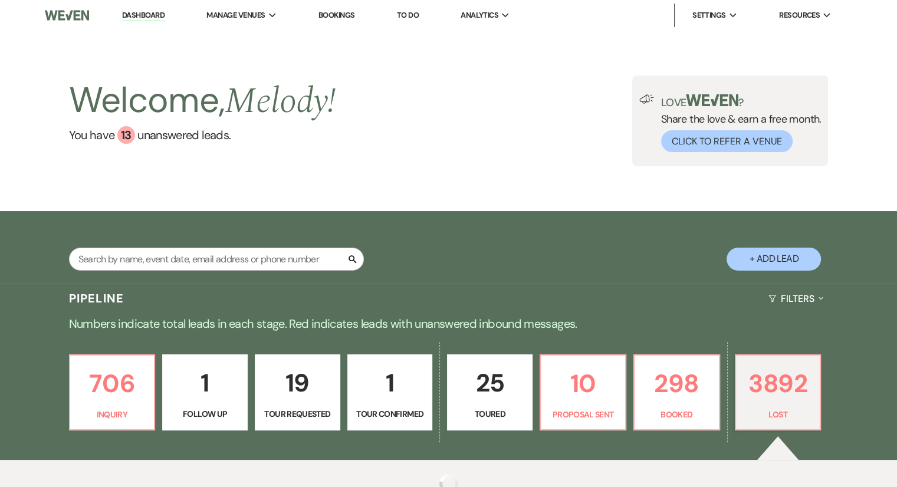
select select "8"
select select "1"
select select "8"
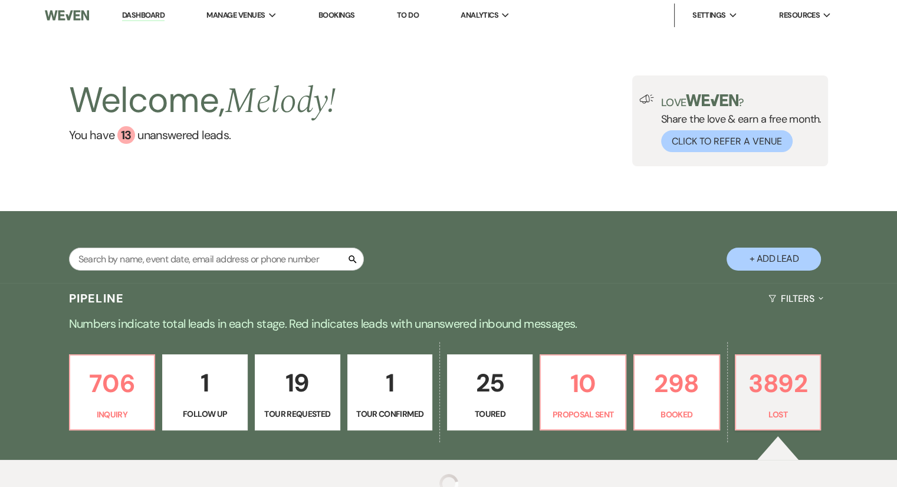
select select "6"
select select "8"
select select "5"
select select "8"
select select "6"
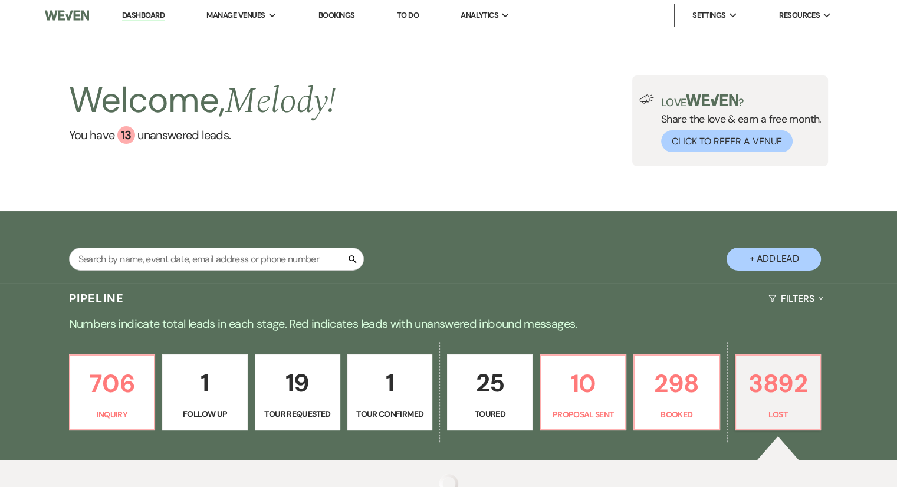
select select "8"
select select "5"
select select "8"
select select "5"
select select "8"
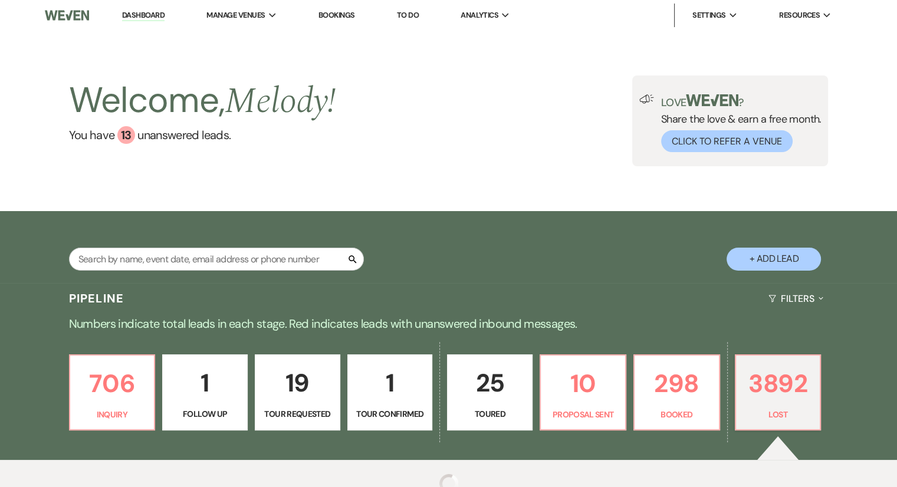
select select "5"
select select "8"
select select "5"
select select "8"
select select "5"
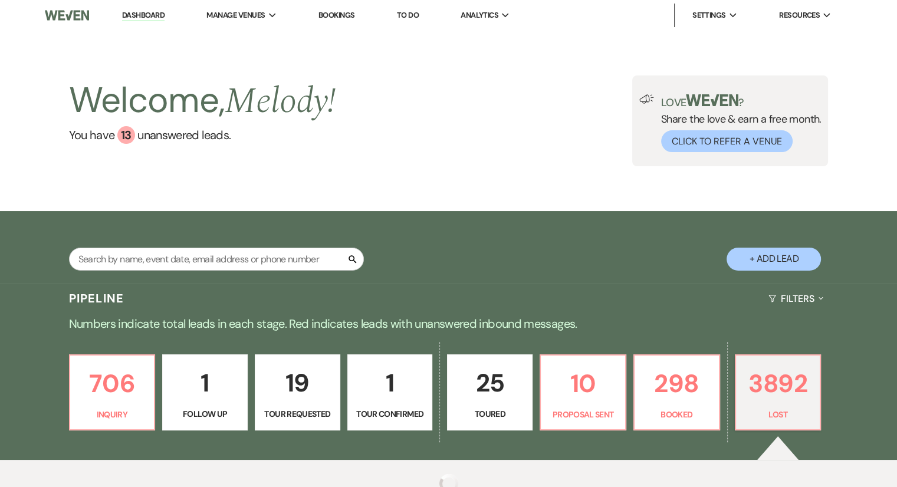
select select "8"
select select "5"
select select "8"
select select "5"
select select "8"
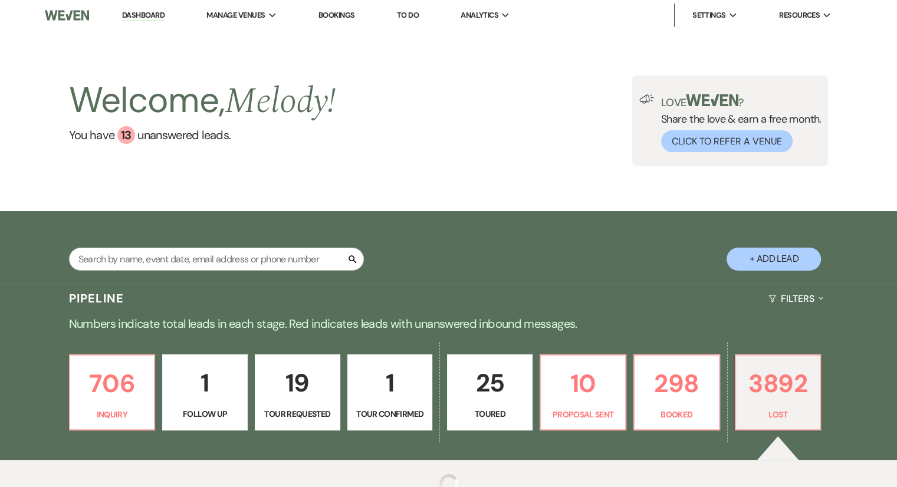
select select "6"
select select "8"
select select "5"
select select "8"
select select "5"
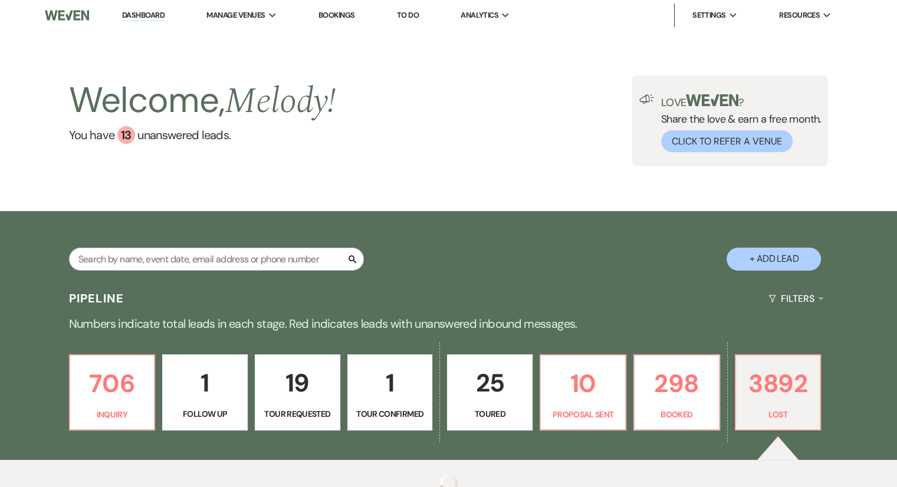
select select "8"
select select "5"
select select "8"
select select "6"
select select "8"
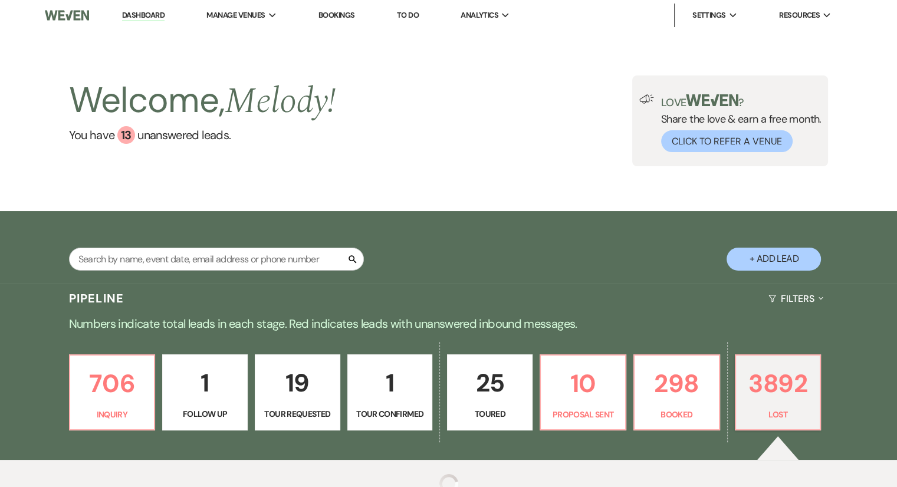
select select "5"
select select "8"
select select "6"
select select "8"
select select "7"
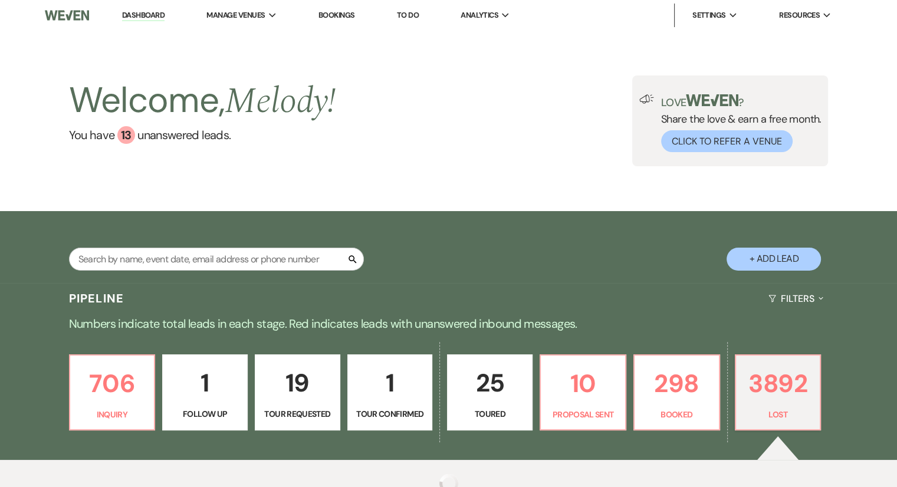
select select "8"
select select "5"
select select "8"
select select "5"
select select "8"
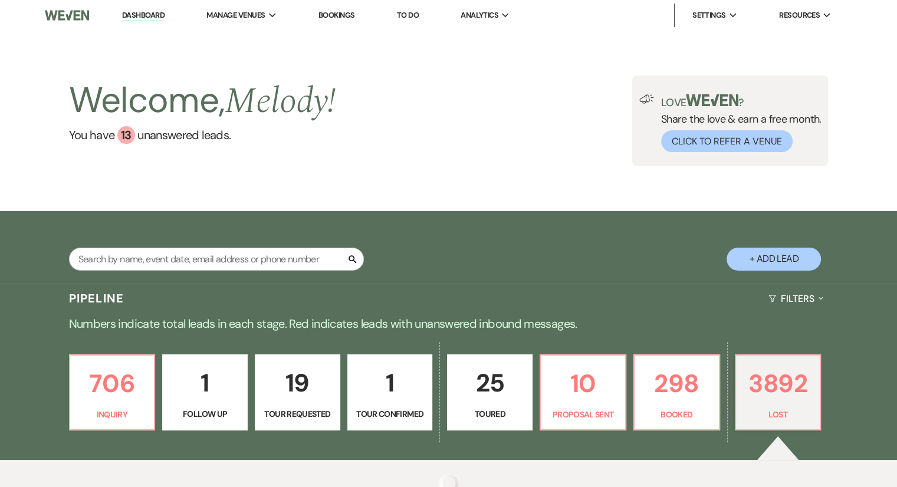
select select "5"
select select "8"
select select "1"
select select "8"
select select "5"
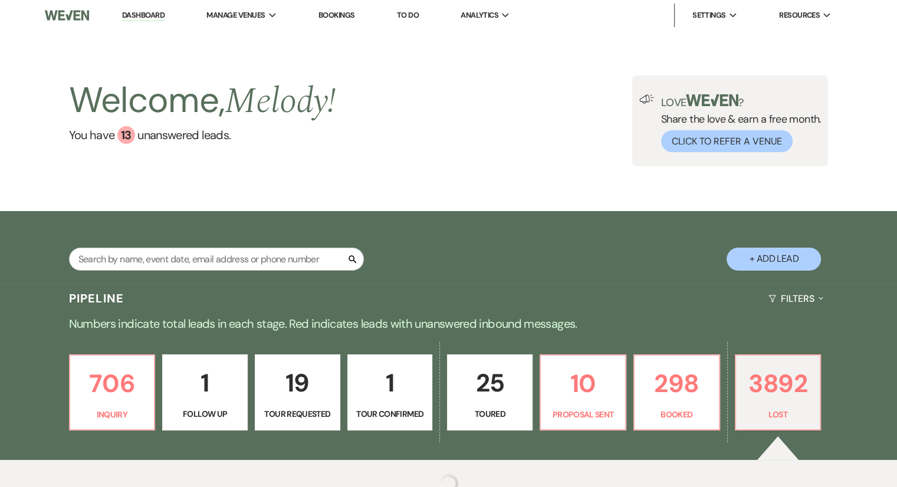
select select "8"
select select "5"
select select "8"
select select "6"
select select "8"
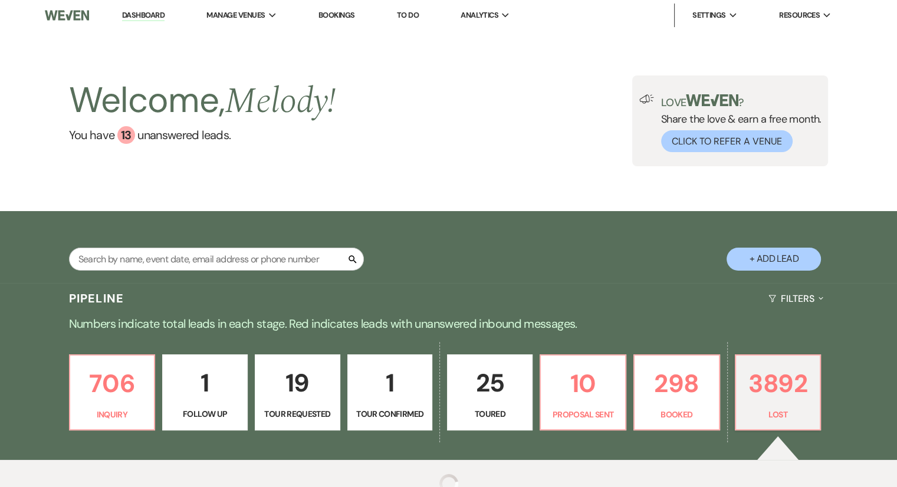
select select "5"
select select "8"
select select "5"
select select "8"
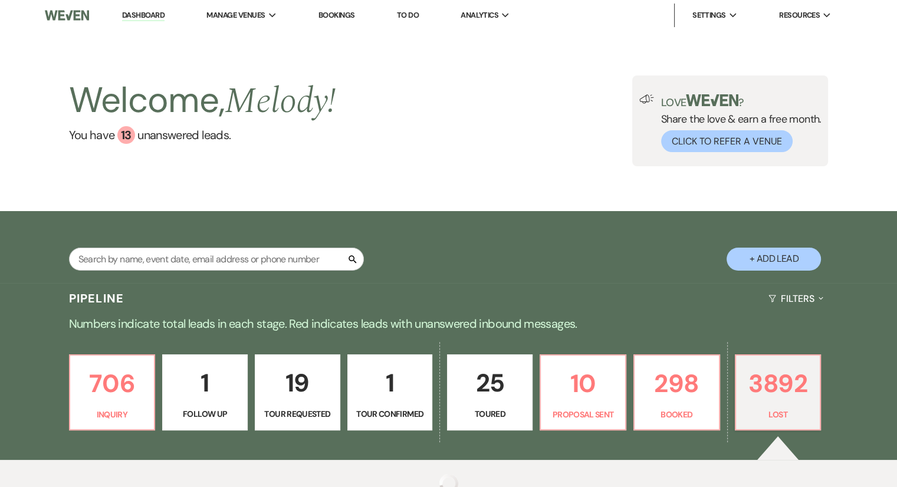
select select "5"
select select "8"
select select "5"
select select "8"
select select "5"
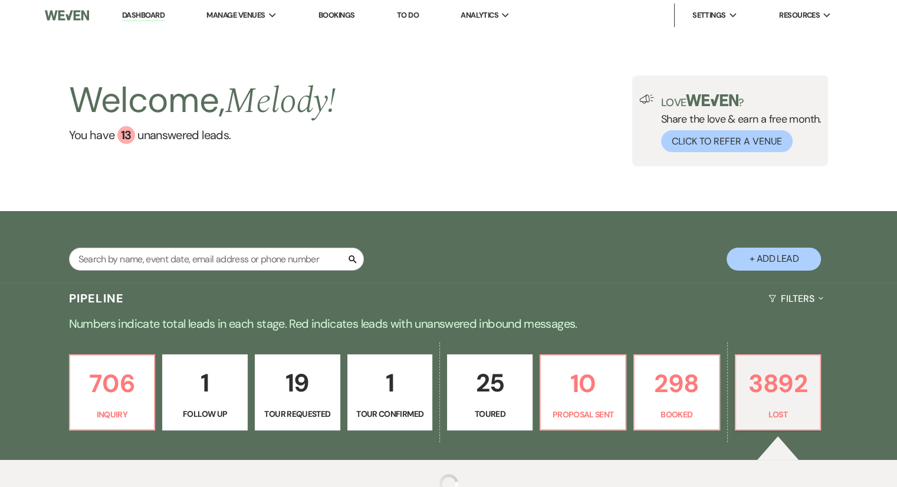
select select "8"
select select "5"
select select "8"
select select "7"
select select "8"
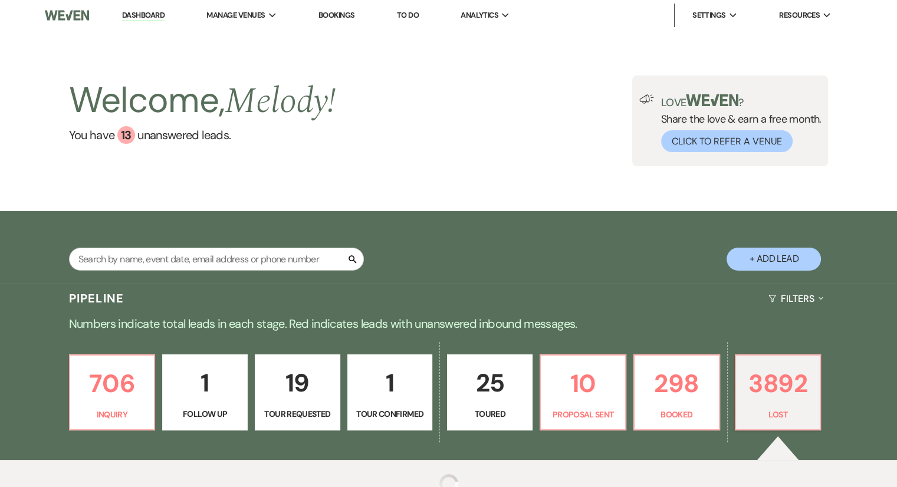
select select "5"
select select "8"
select select "5"
select select "8"
select select "5"
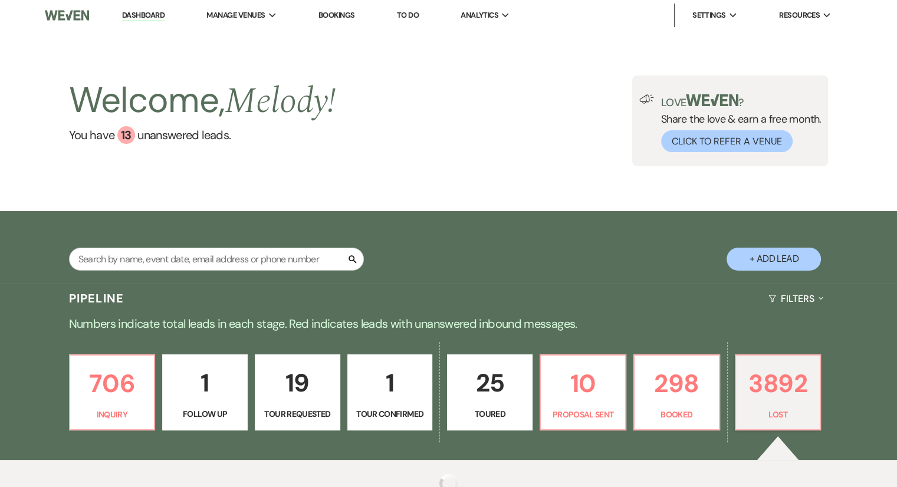
select select "8"
select select "5"
select select "8"
select select "5"
select select "8"
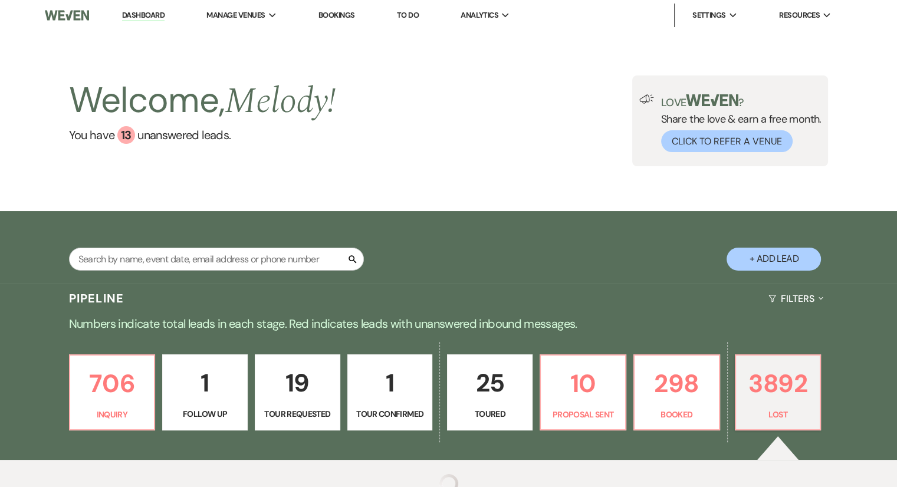
select select "5"
select select "8"
select select "5"
select select "8"
select select "6"
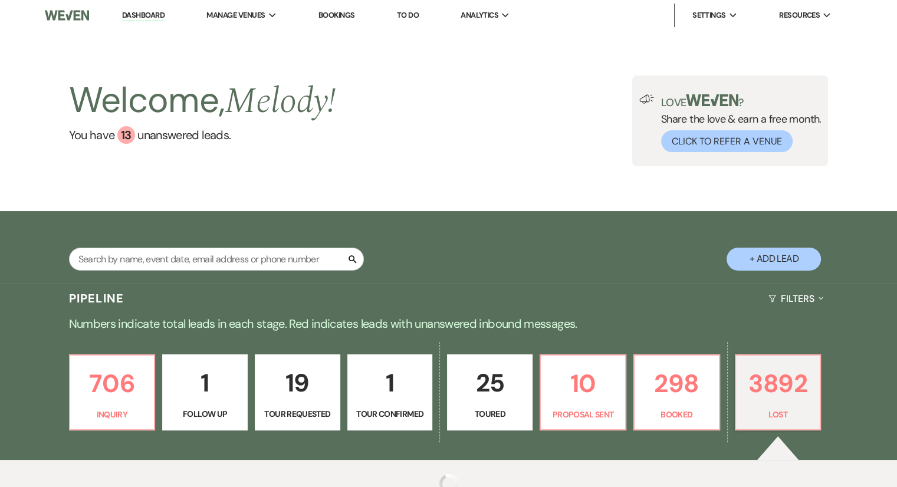
select select "8"
select select "5"
select select "8"
select select "5"
select select "8"
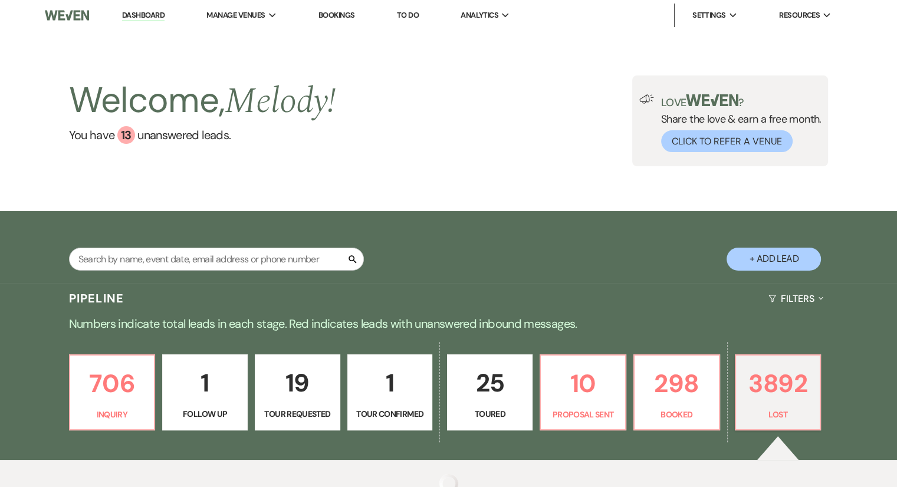
select select "5"
select select "8"
select select "5"
select select "8"
select select "5"
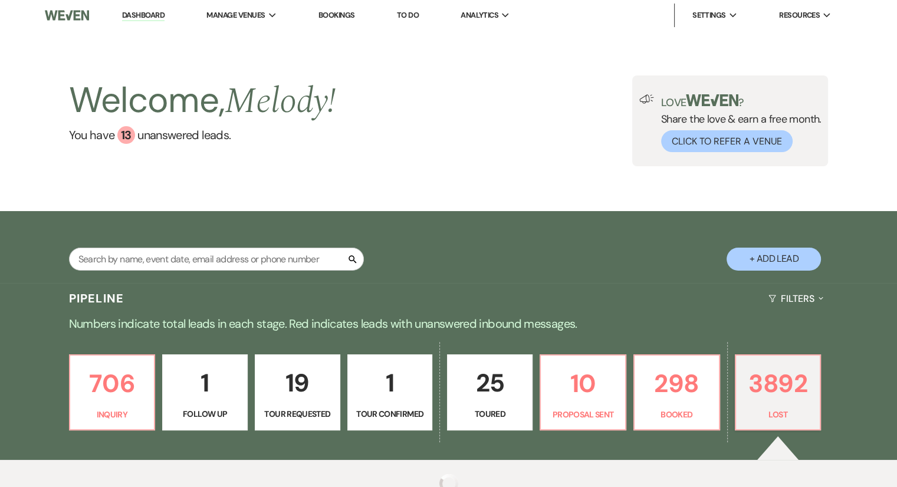
select select "8"
select select "5"
select select "8"
select select "5"
select select "8"
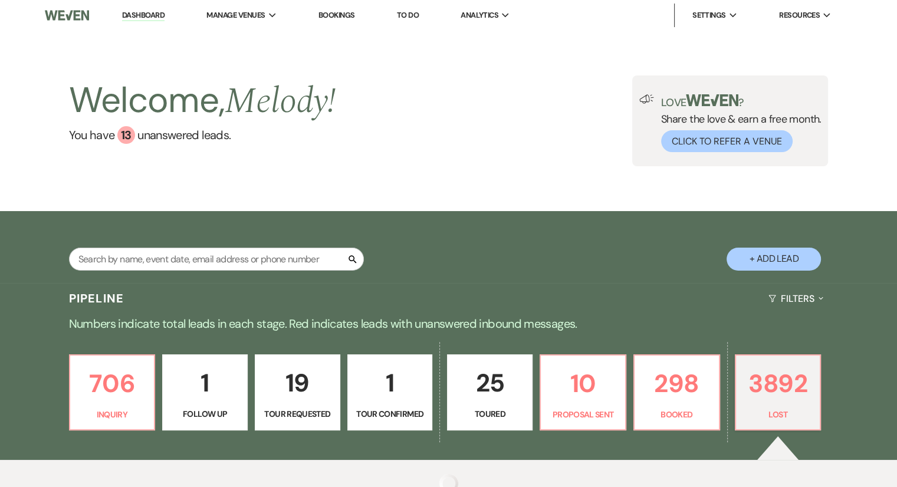
select select "5"
select select "8"
select select "5"
select select "8"
select select "5"
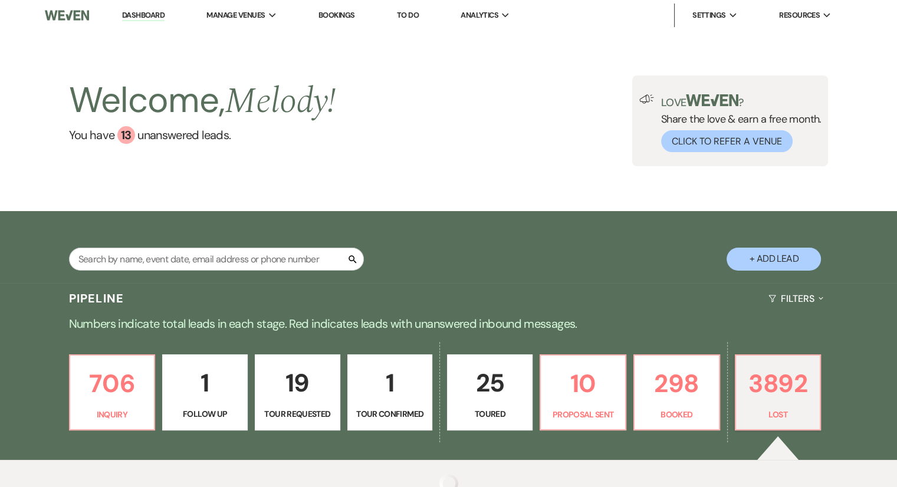
select select "8"
select select "6"
select select "8"
select select "5"
select select "8"
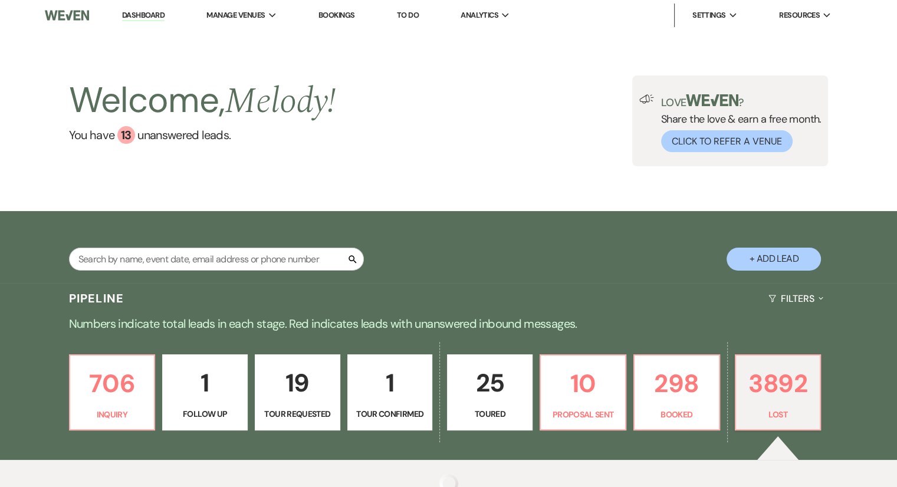
select select "5"
select select "8"
select select "5"
select select "8"
select select "5"
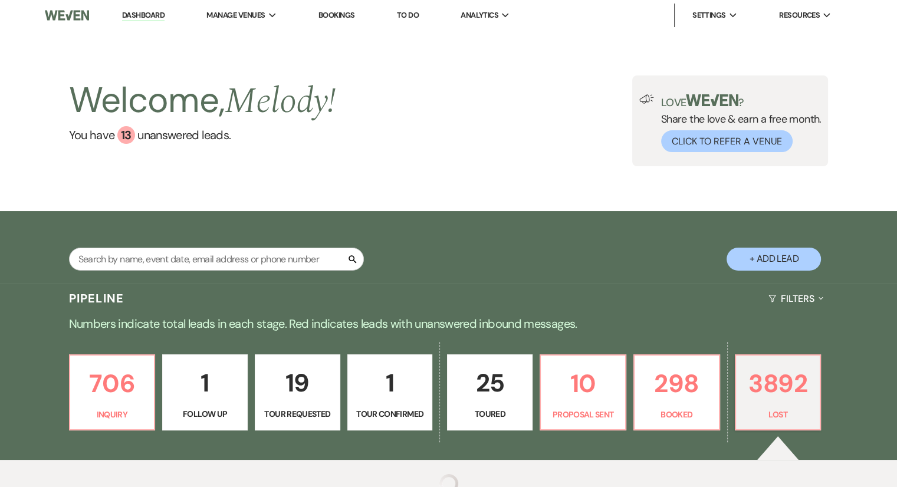
select select "8"
select select "1"
select select "8"
select select "5"
select select "8"
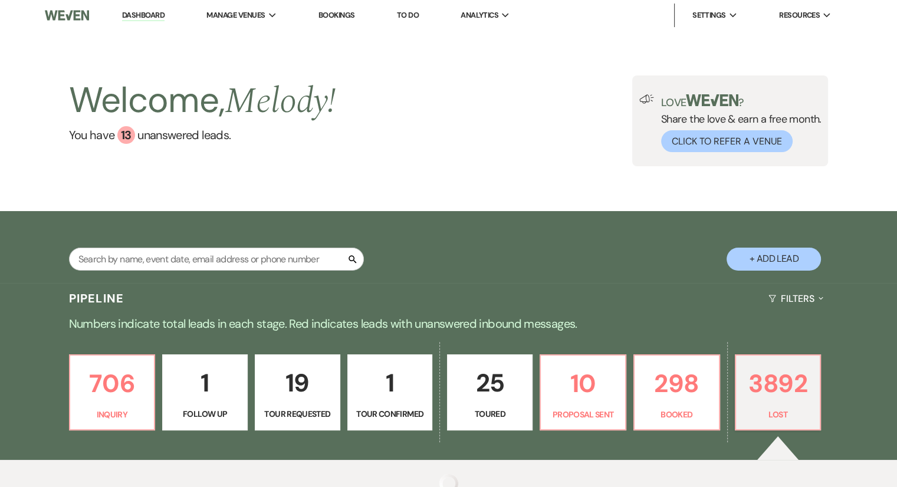
select select "5"
select select "8"
select select "5"
select select "8"
select select "5"
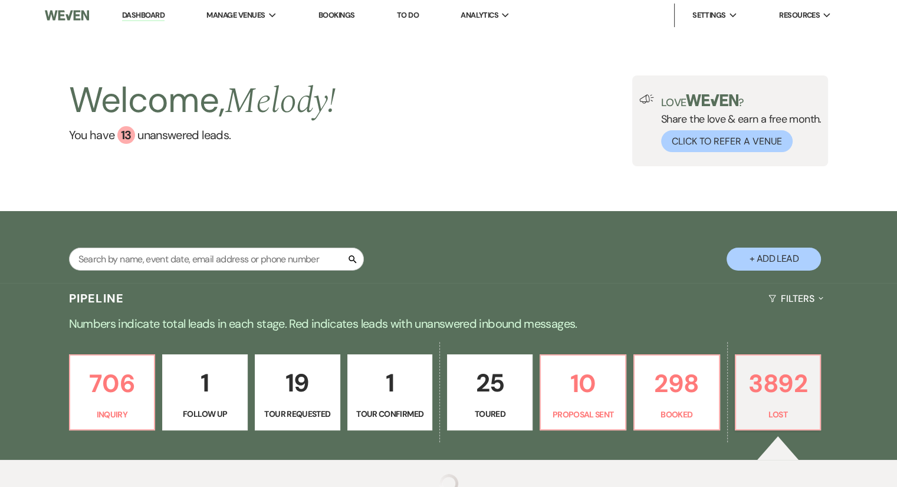
select select "8"
select select "5"
select select "8"
select select "5"
select select "8"
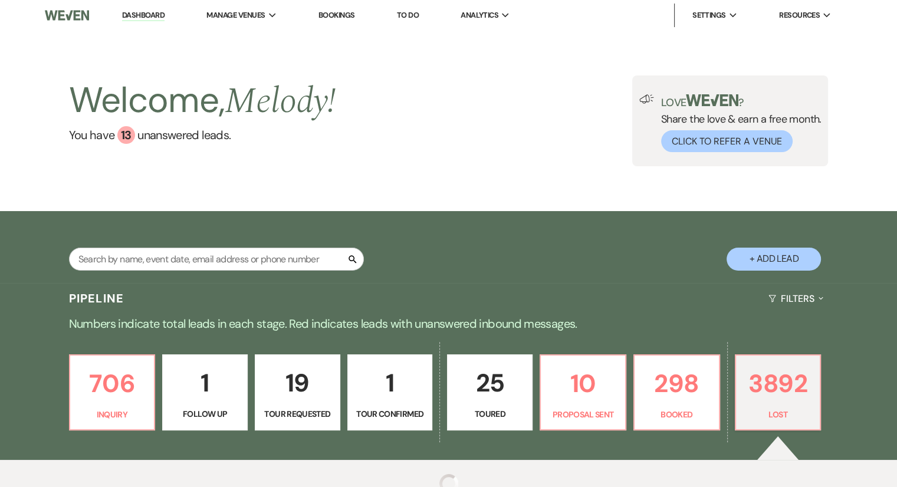
select select "5"
select select "8"
select select "5"
select select "8"
select select "5"
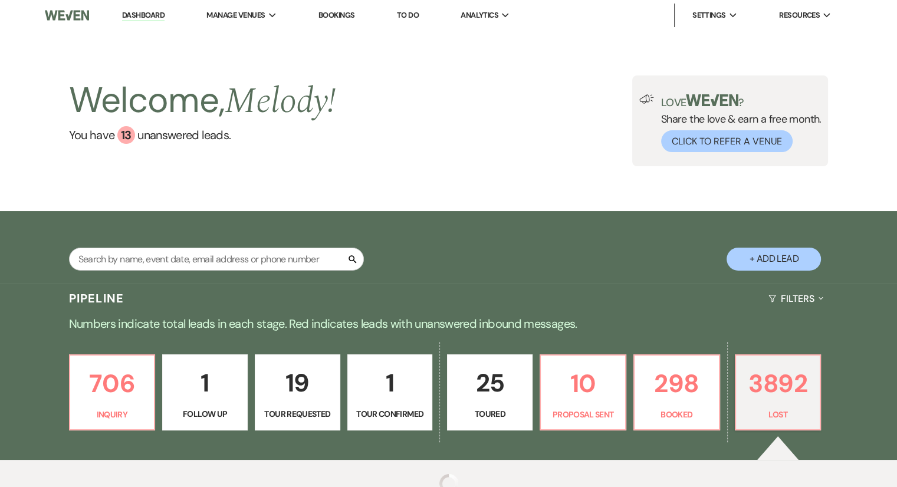
select select "8"
select select "5"
select select "8"
select select "5"
select select "8"
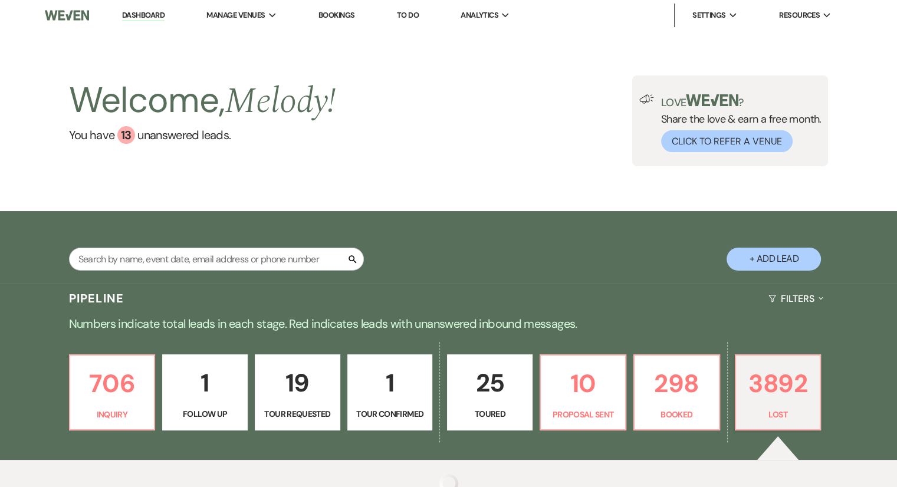
select select "5"
select select "8"
select select "5"
select select "8"
select select "5"
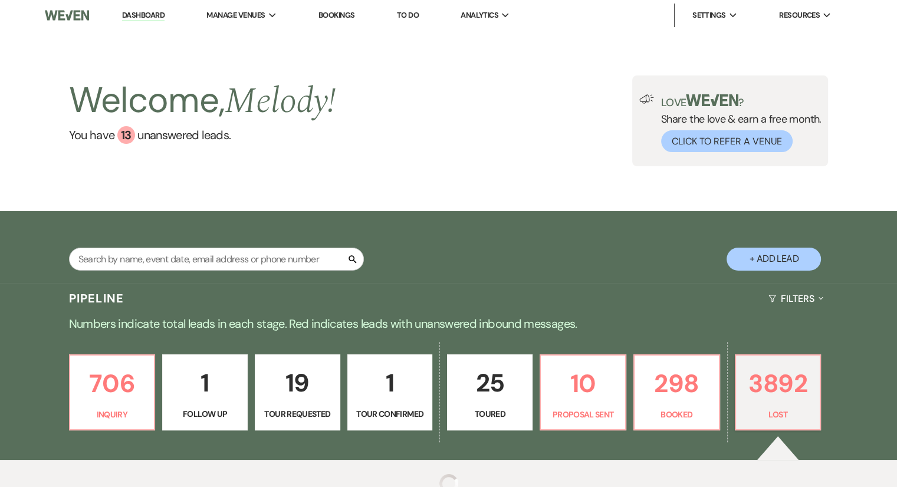
select select "8"
select select "5"
select select "8"
select select "5"
select select "8"
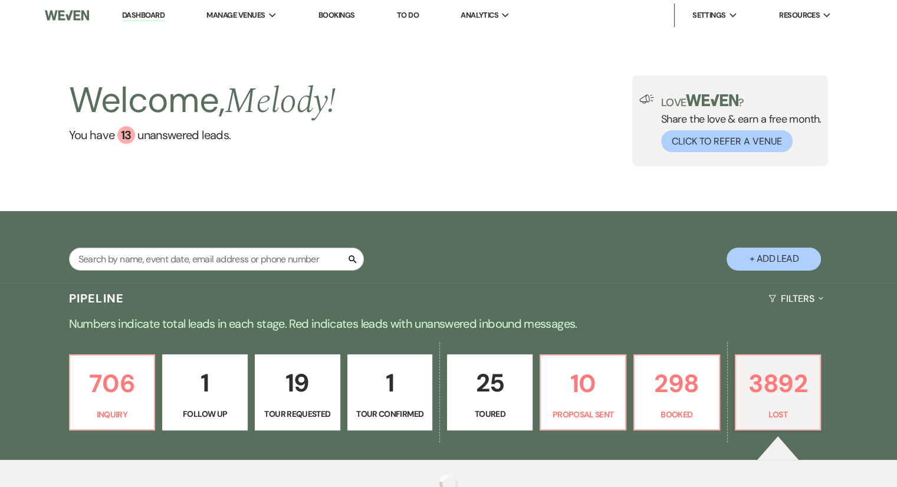
select select "5"
select select "8"
select select "5"
select select "8"
select select "5"
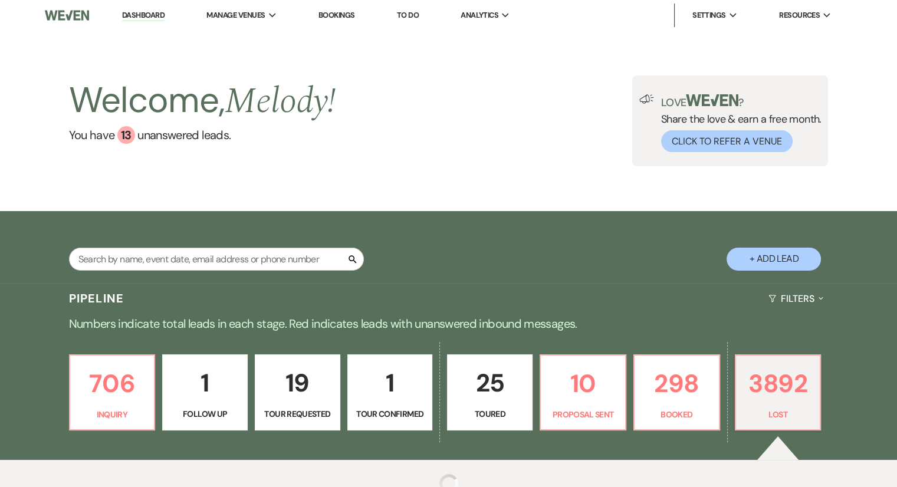
select select "8"
select select "5"
select select "8"
select select "5"
select select "8"
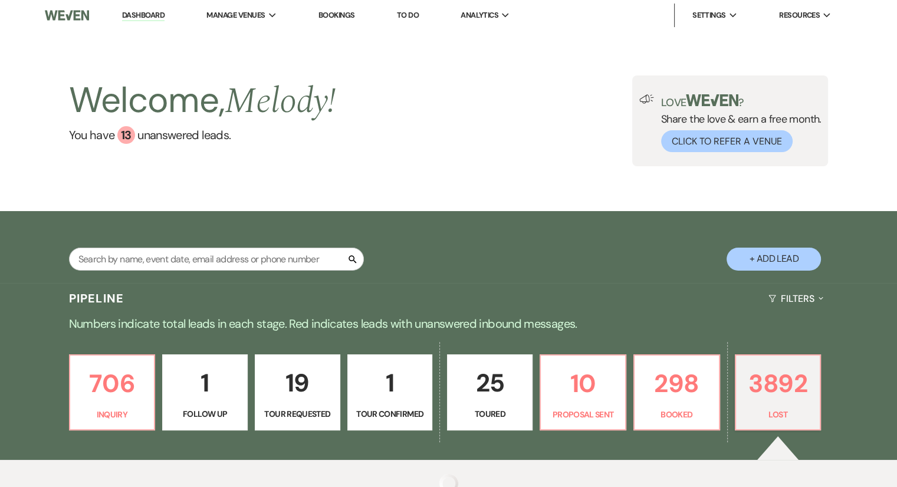
select select "6"
select select "8"
select select "5"
select select "8"
select select "5"
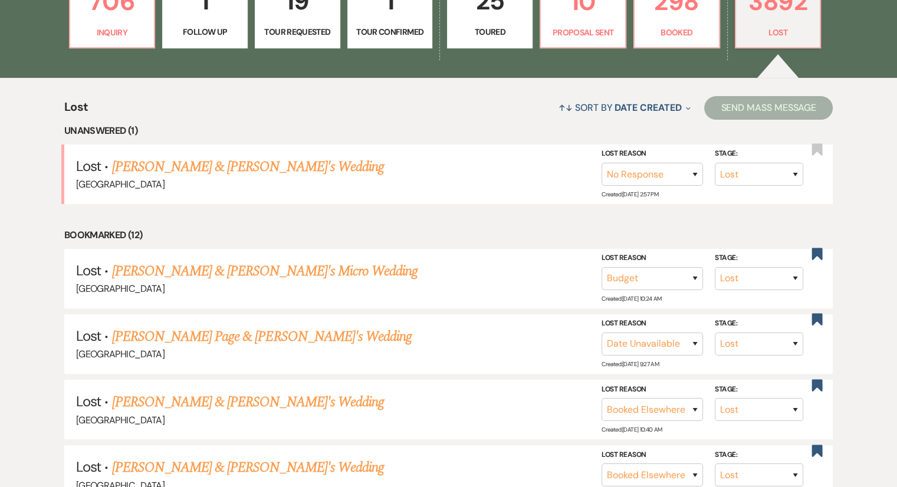
scroll to position [368, 0]
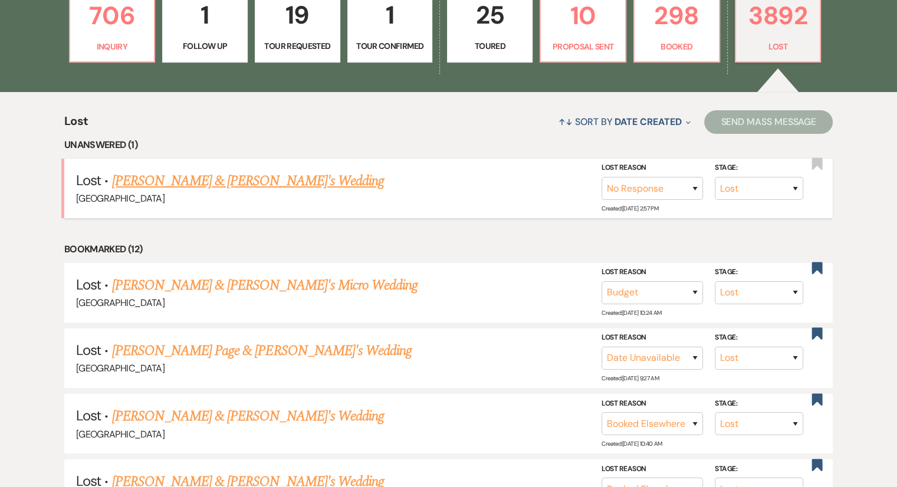
click at [257, 186] on link "[PERSON_NAME] & [PERSON_NAME]'s Wedding" at bounding box center [247, 180] width 272 height 21
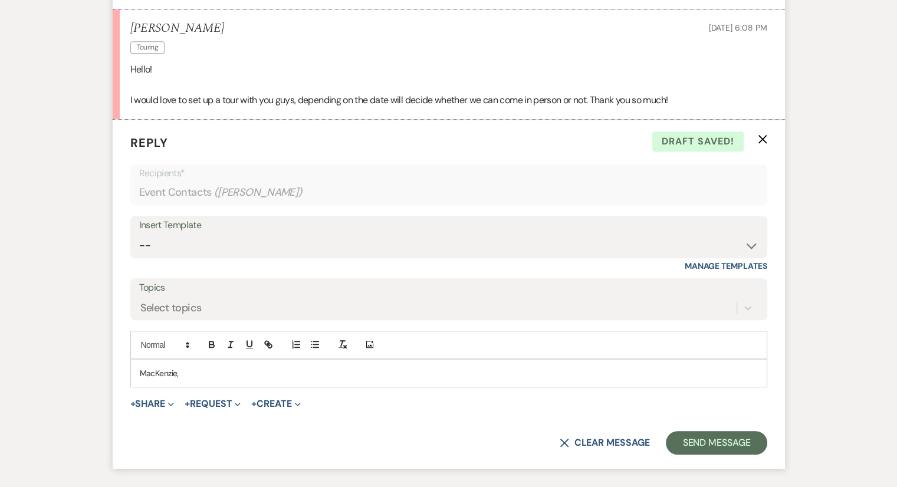
scroll to position [722, 0]
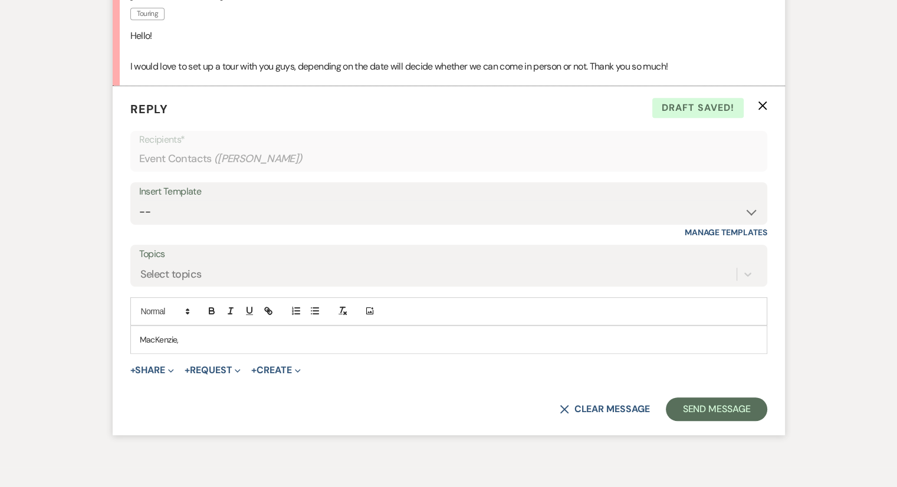
click at [245, 330] on div "MacKenzie," at bounding box center [449, 339] width 636 height 27
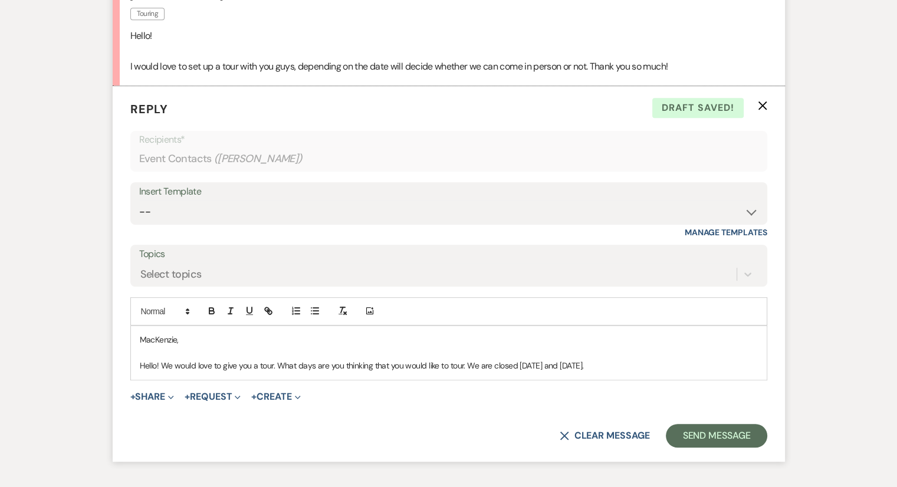
click at [464, 366] on p "Hello! We would love to give you a tour. What days are you thinking that you wo…" at bounding box center [449, 365] width 618 height 13
click at [662, 366] on p "Hello! We would love to give you a tour. What days are you thinking that you wo…" at bounding box center [449, 365] width 618 height 13
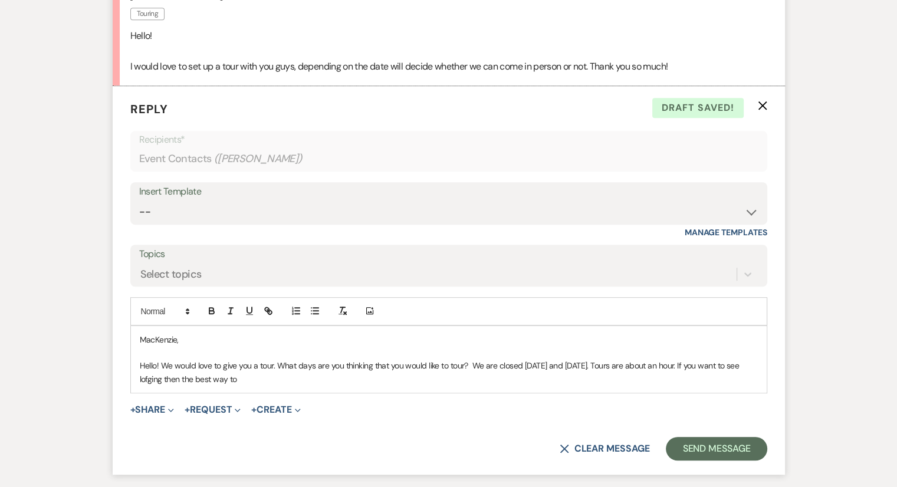
click at [157, 378] on p "Hello! We would love to give you a tour. What days are you thinking that you wo…" at bounding box center [449, 372] width 618 height 27
click at [258, 387] on div "MacKenzie, Hello! We would love to give you a tour. What days are you thinking …" at bounding box center [449, 359] width 636 height 67
click at [382, 378] on p "Hello! We would love to give you a tour. What days are you thinking that you wo…" at bounding box center [449, 372] width 618 height 27
click at [380, 373] on p "Hello! We would love to give you a tour. What days are you thinking that you wo…" at bounding box center [449, 372] width 618 height 27
drag, startPoint x: 380, startPoint y: 373, endPoint x: 375, endPoint y: 376, distance: 6.1
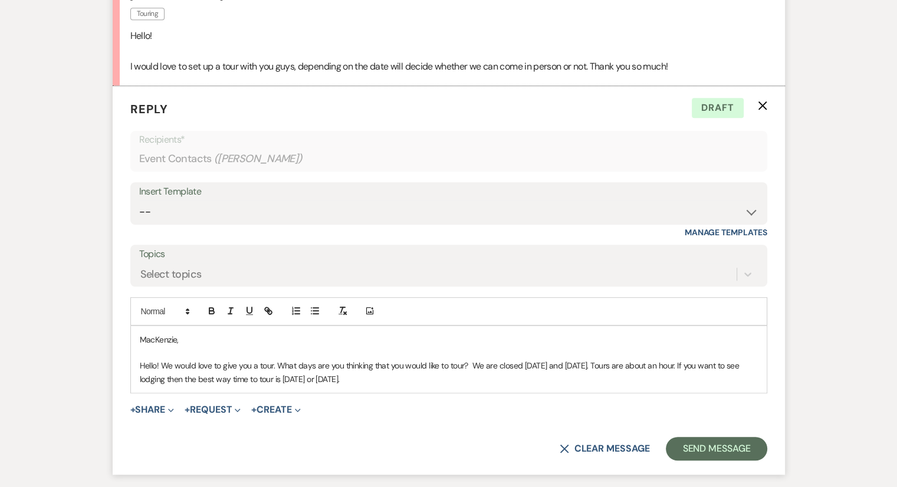
click at [375, 376] on p "Hello! We would love to give you a tour. What days are you thinking that you wo…" at bounding box center [449, 372] width 618 height 27
click at [382, 379] on p "Hello! We would love to give you a tour. What days are you thinking that you wo…" at bounding box center [449, 372] width 618 height 27
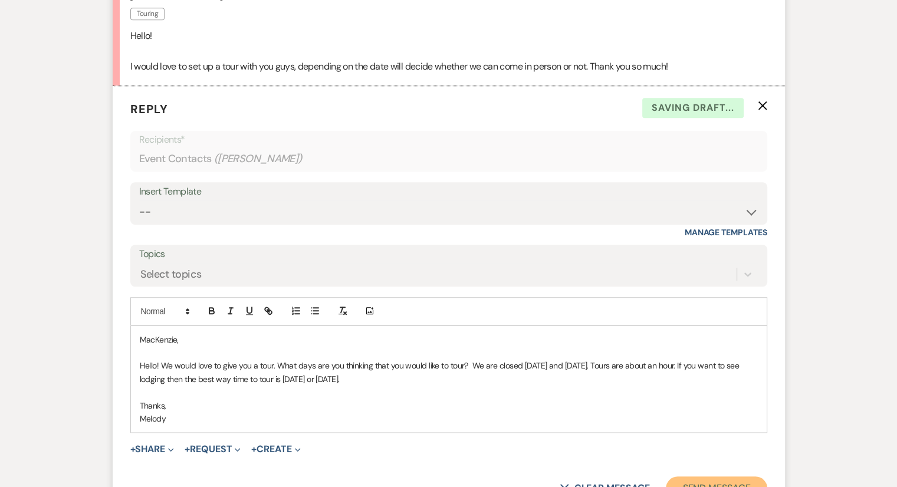
click at [726, 486] on button "Send Message" at bounding box center [716, 488] width 101 height 24
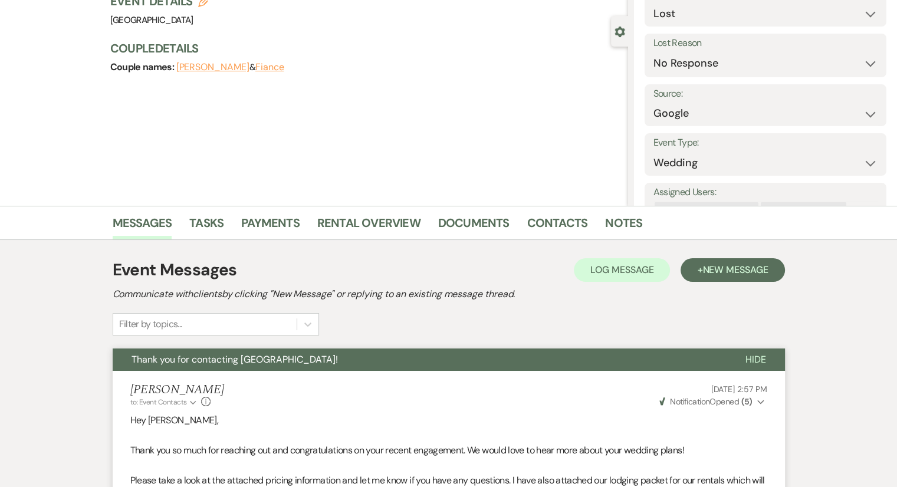
scroll to position [50, 0]
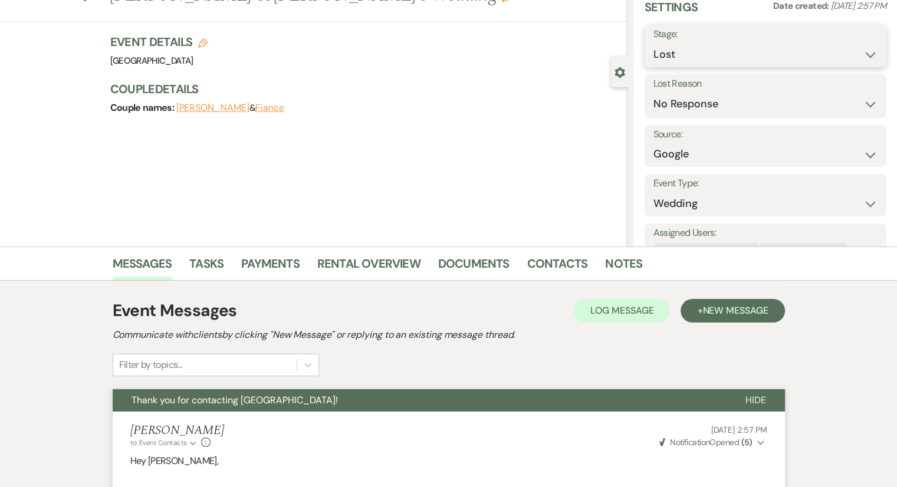
click at [741, 50] on select "Inquiry Follow Up Tour Requested Tour Confirmed Toured Proposal Sent Booked Lost" at bounding box center [765, 54] width 224 height 23
click at [653, 43] on select "Inquiry Follow Up Tour Requested Tour Confirmed Toured Proposal Sent Booked Lost" at bounding box center [765, 54] width 224 height 23
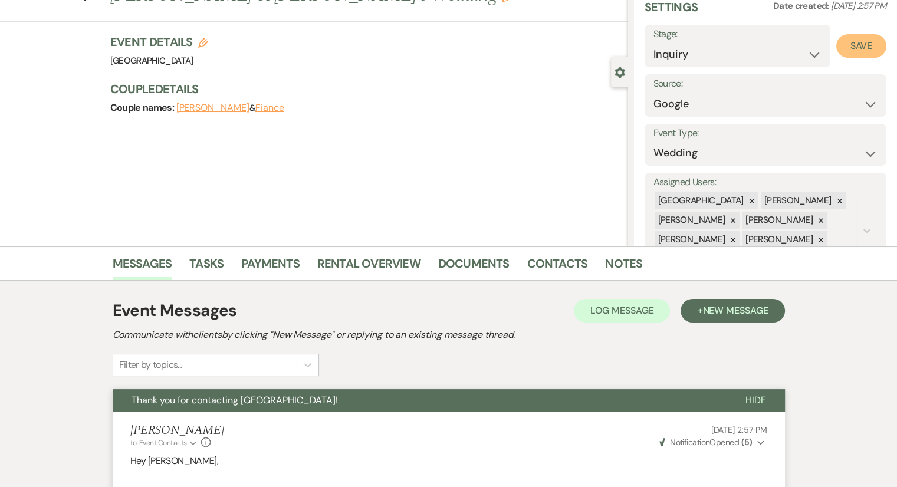
click at [847, 44] on button "Save" at bounding box center [861, 46] width 50 height 24
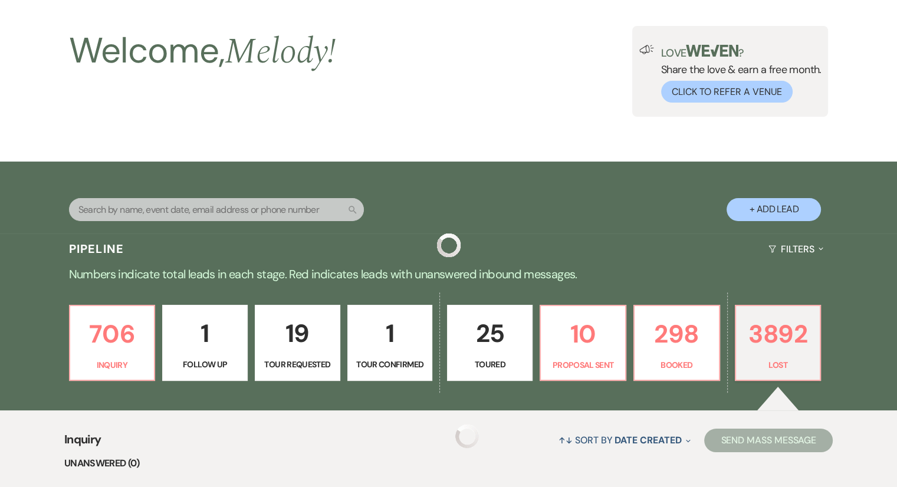
scroll to position [368, 0]
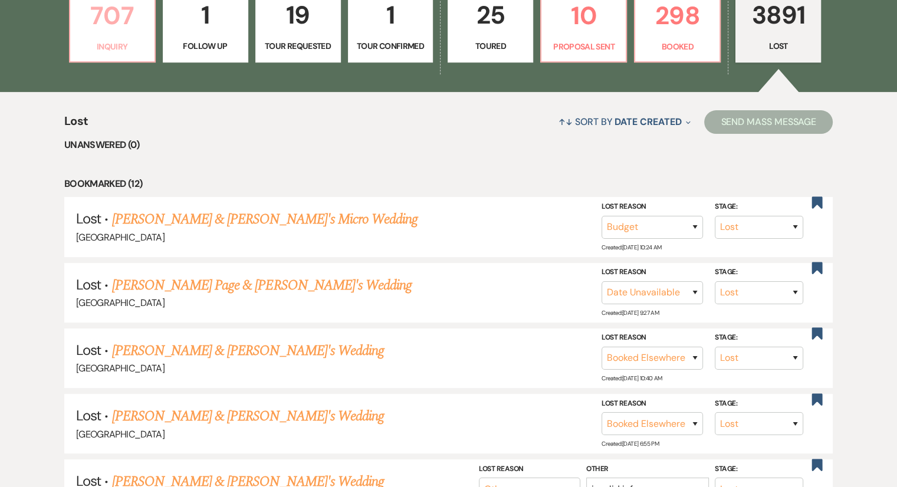
click at [118, 40] on p "Inquiry" at bounding box center [112, 46] width 70 height 13
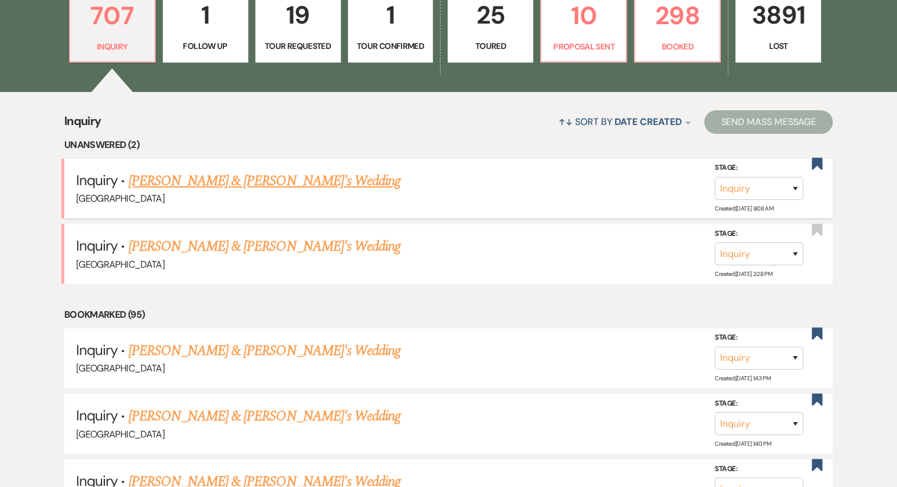
click at [240, 179] on link "[PERSON_NAME] & [PERSON_NAME]'s Wedding" at bounding box center [265, 180] width 272 height 21
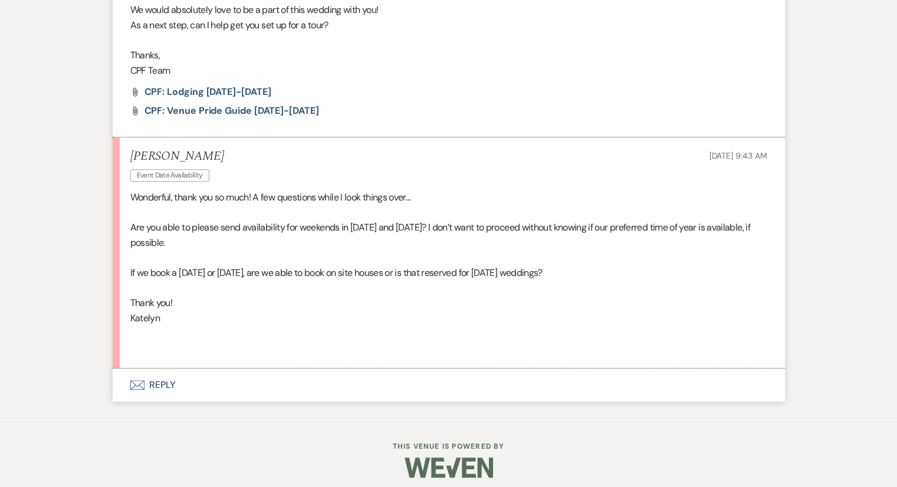
scroll to position [613, 0]
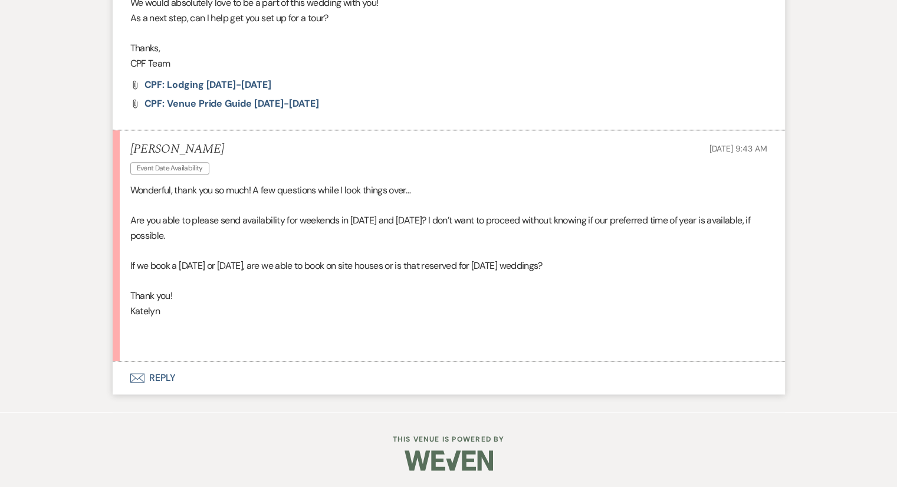
click at [242, 322] on p at bounding box center [448, 326] width 637 height 15
click at [228, 347] on p at bounding box center [448, 341] width 637 height 15
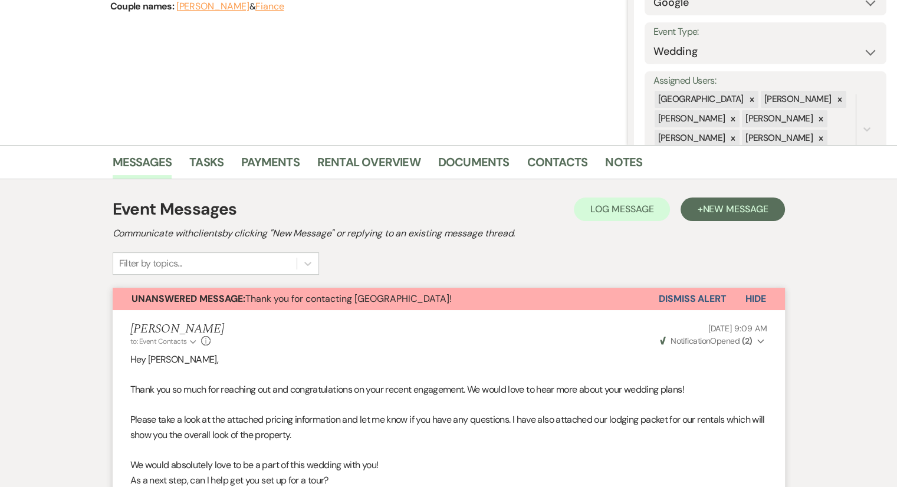
scroll to position [0, 0]
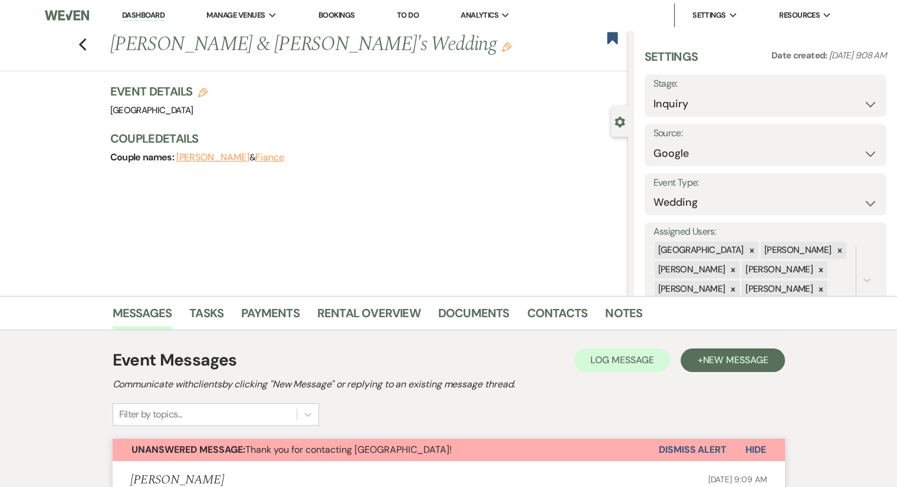
click at [142, 15] on link "Dashboard" at bounding box center [143, 15] width 42 height 11
click at [139, 12] on link "Dashboard" at bounding box center [143, 15] width 42 height 11
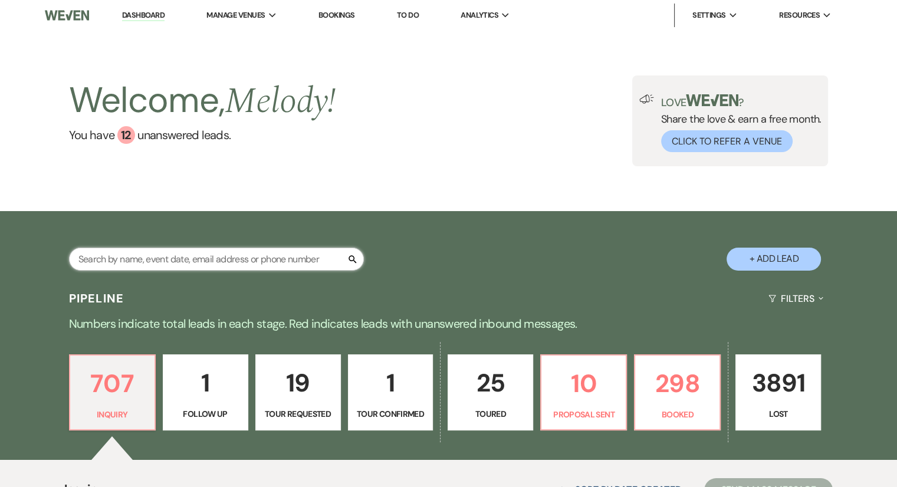
click at [172, 255] on input "text" at bounding box center [216, 259] width 295 height 23
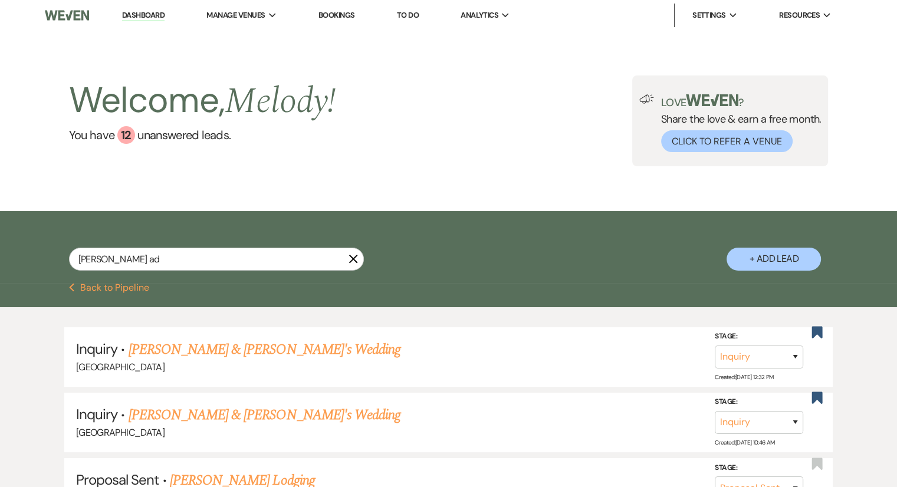
click at [343, 19] on link "Bookings" at bounding box center [336, 15] width 37 height 10
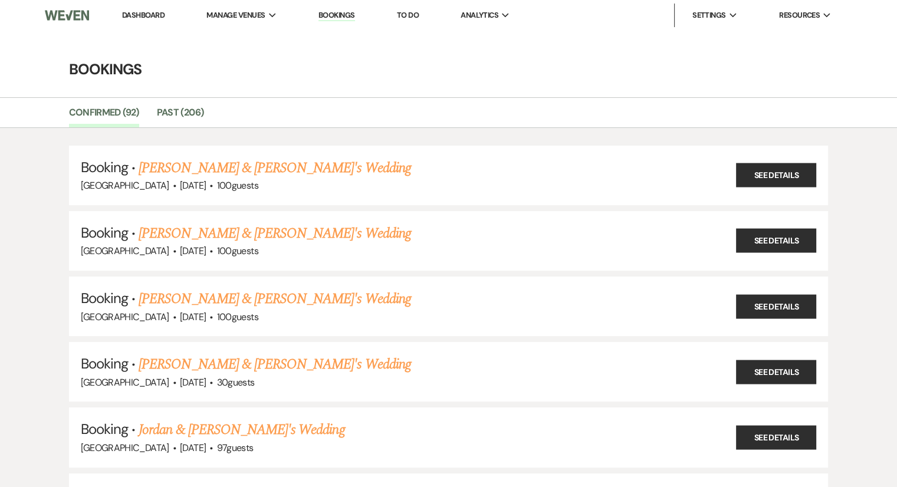
click at [344, 19] on link "Bookings" at bounding box center [336, 15] width 37 height 11
click at [152, 21] on li "Dashboard" at bounding box center [143, 16] width 54 height 24
click at [152, 11] on link "Dashboard" at bounding box center [143, 15] width 42 height 10
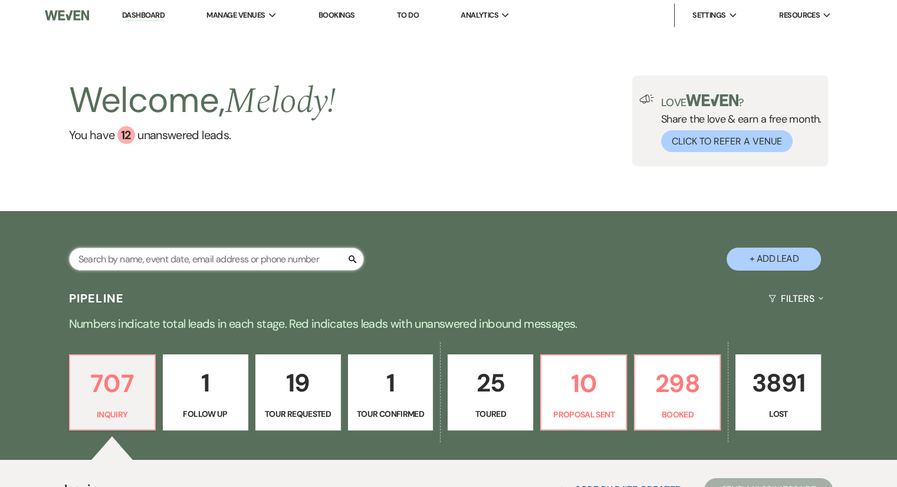
click at [206, 258] on input "text" at bounding box center [216, 259] width 295 height 23
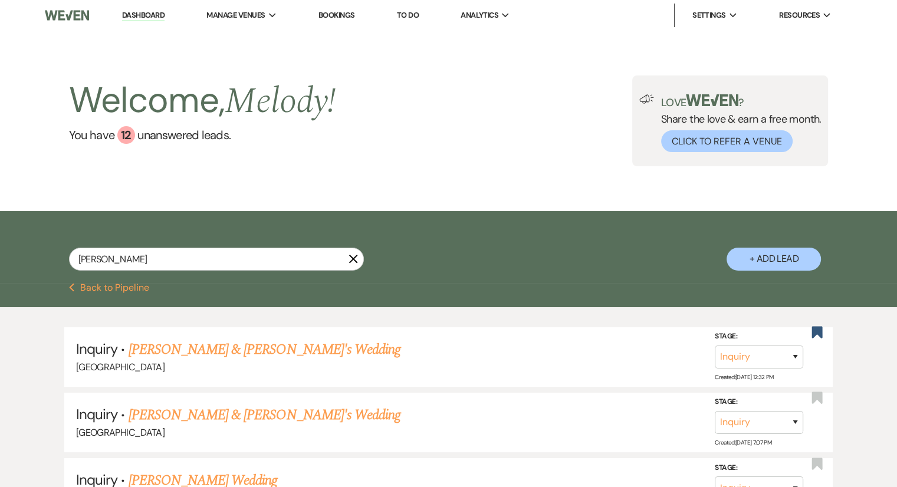
click at [336, 16] on link "Bookings" at bounding box center [336, 15] width 37 height 10
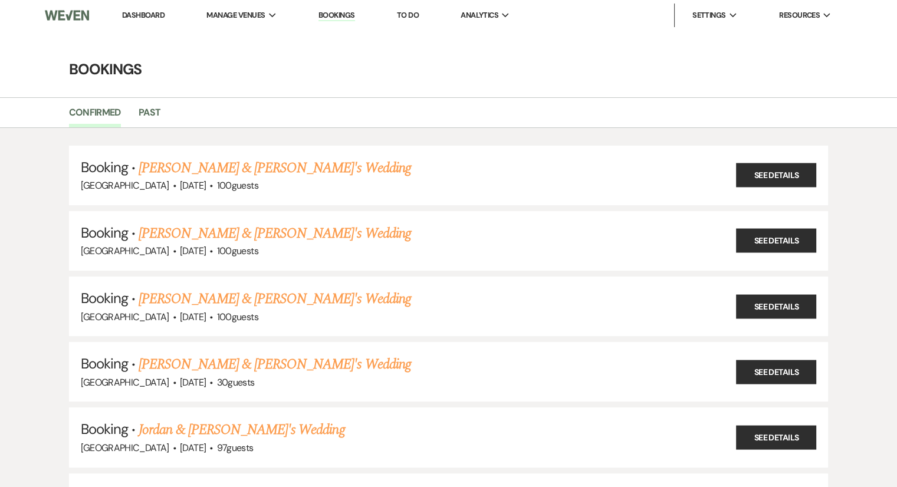
click at [337, 16] on link "Bookings" at bounding box center [336, 15] width 37 height 11
click at [139, 19] on link "Dashboard" at bounding box center [143, 15] width 42 height 10
click at [147, 17] on link "Dashboard" at bounding box center [143, 15] width 42 height 10
click at [154, 14] on link "Dashboard" at bounding box center [143, 15] width 42 height 10
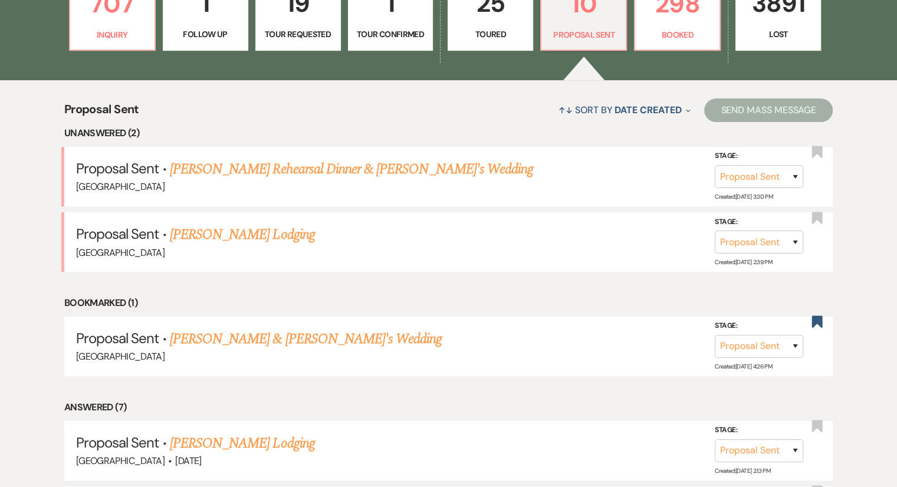
scroll to position [394, 0]
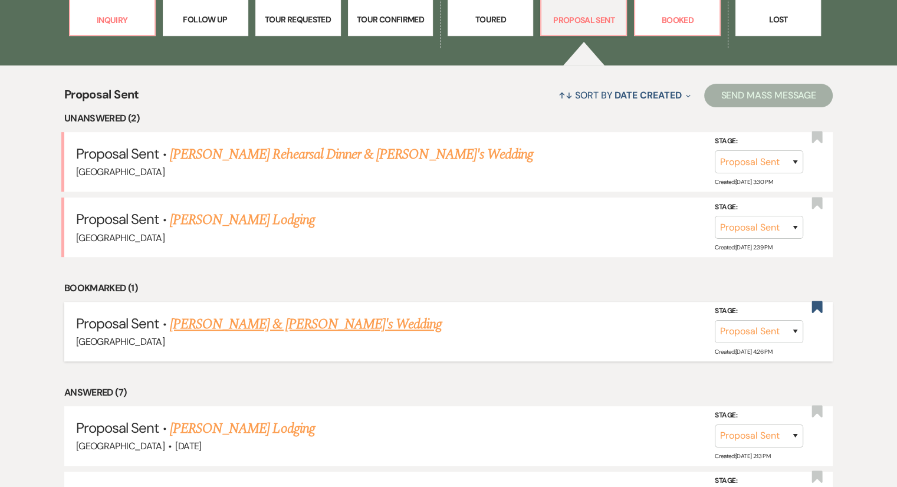
click at [284, 336] on div "[GEOGRAPHIC_DATA]" at bounding box center [448, 341] width 745 height 15
click at [285, 317] on link "[PERSON_NAME] & [PERSON_NAME]'s Wedding" at bounding box center [306, 324] width 272 height 21
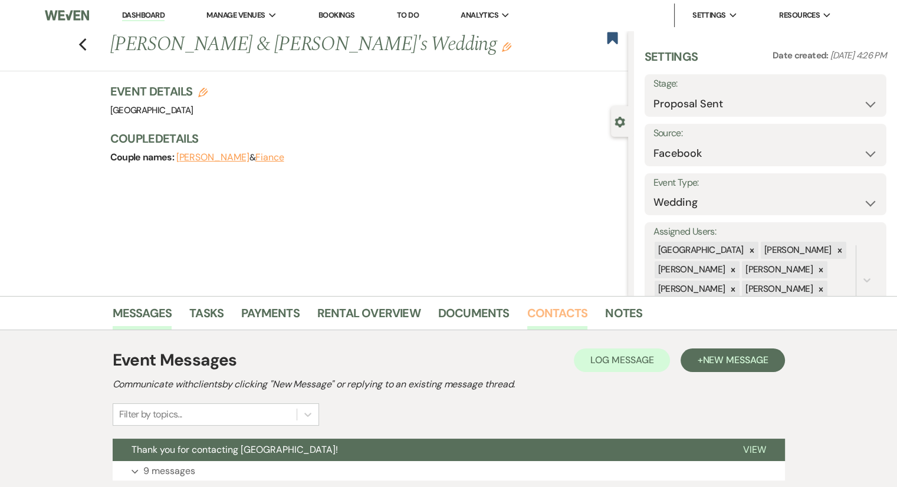
click at [558, 317] on link "Contacts" at bounding box center [557, 317] width 61 height 26
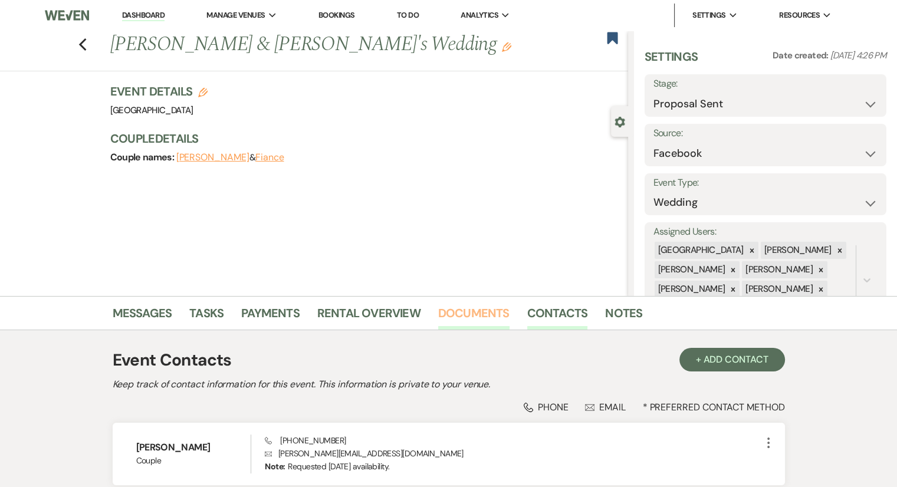
click at [482, 324] on link "Documents" at bounding box center [473, 317] width 71 height 26
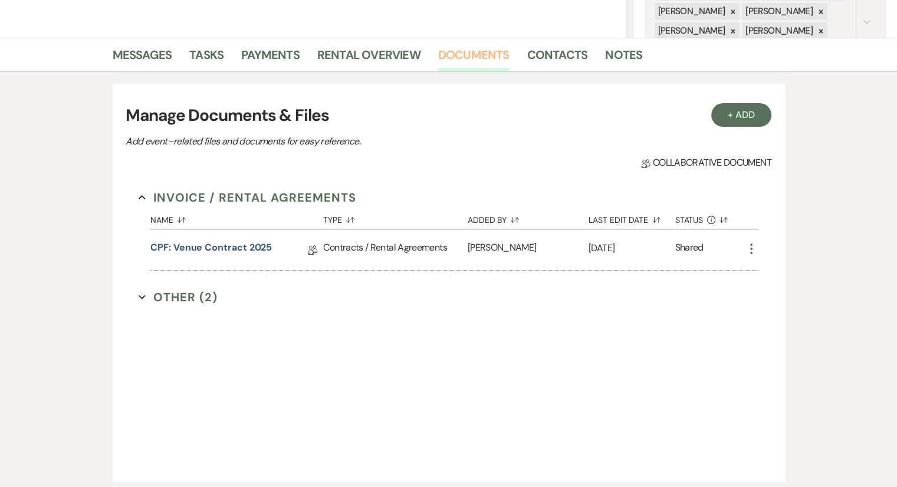
scroll to position [260, 0]
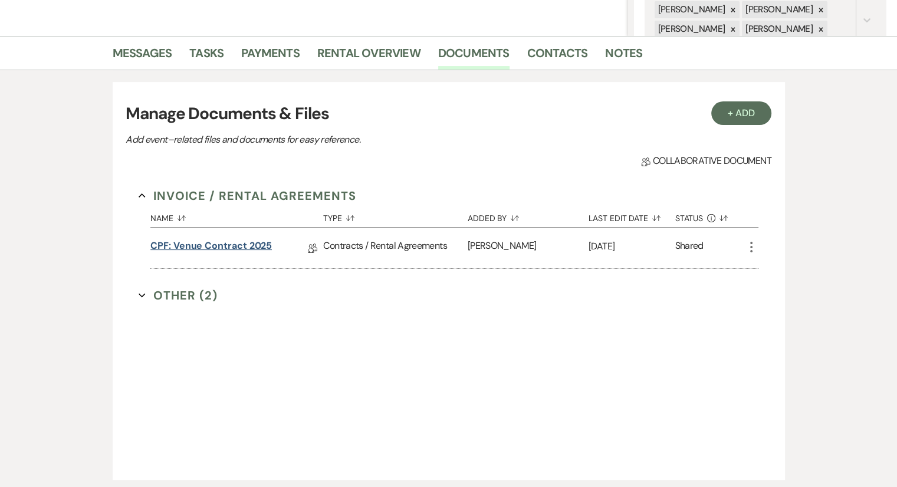
click at [259, 245] on link "CPF: Venue Contract 2025" at bounding box center [210, 248] width 121 height 18
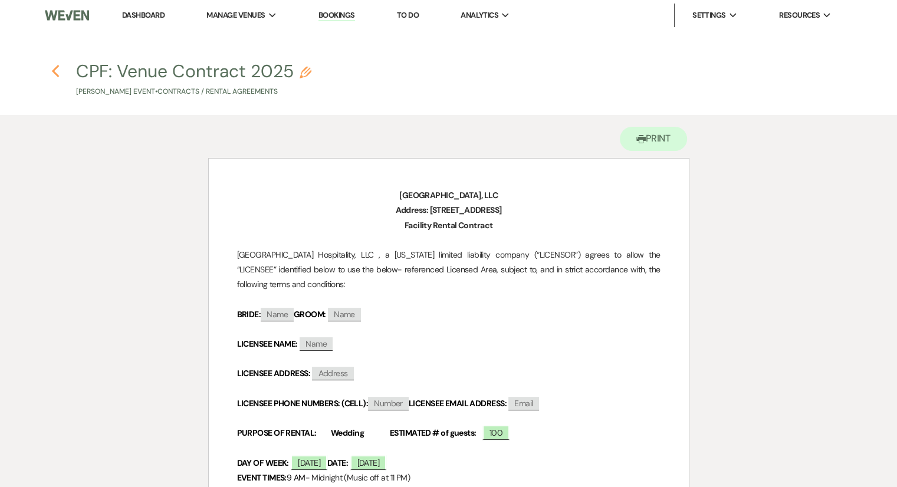
click at [54, 72] on use "button" at bounding box center [55, 71] width 8 height 13
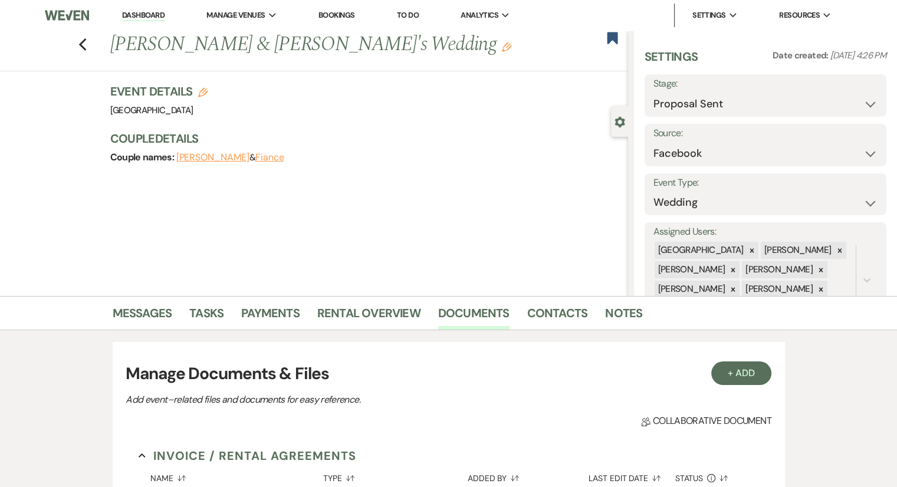
scroll to position [260, 0]
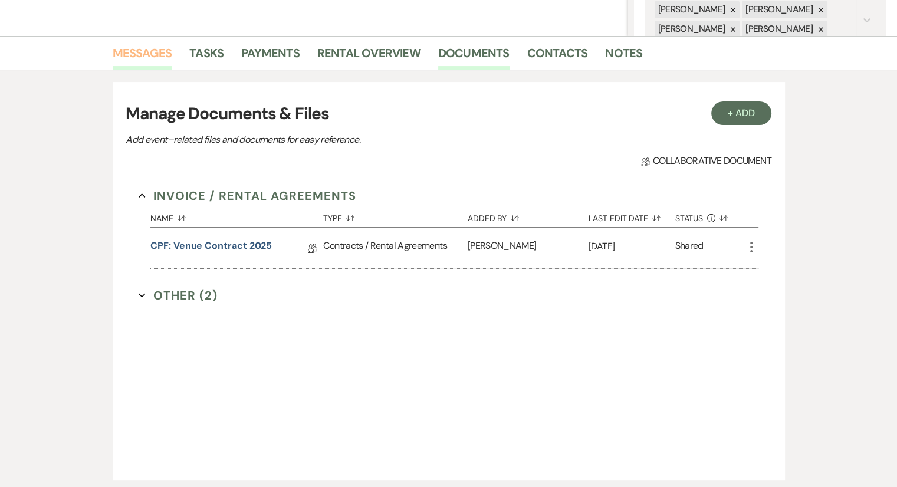
click at [163, 54] on link "Messages" at bounding box center [143, 57] width 60 height 26
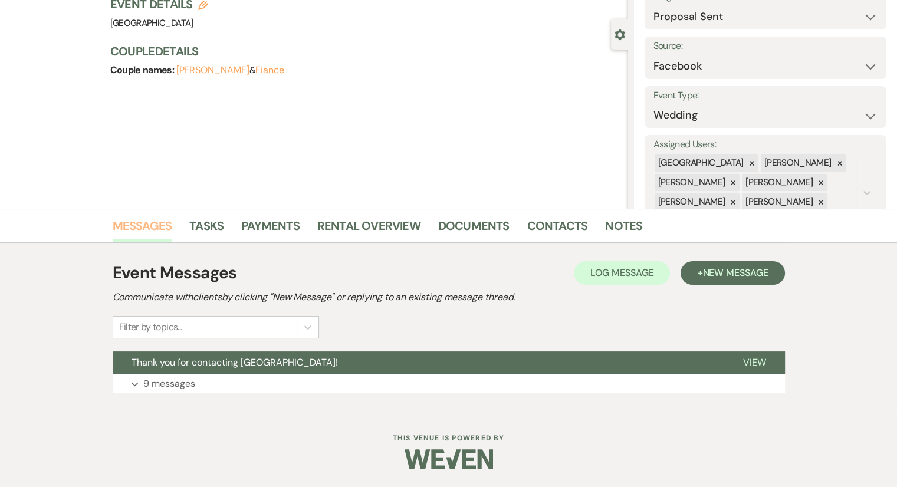
scroll to position [87, 0]
click at [176, 387] on p "9 messages" at bounding box center [169, 383] width 52 height 15
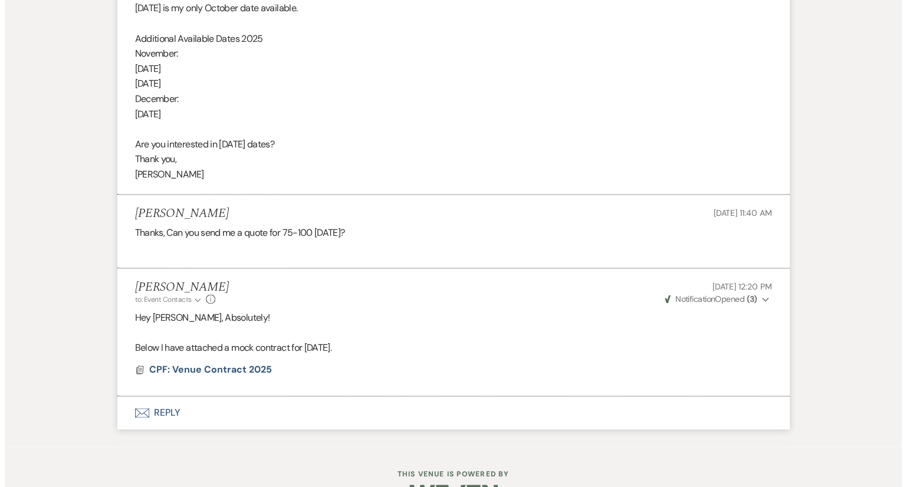
scroll to position [1768, 0]
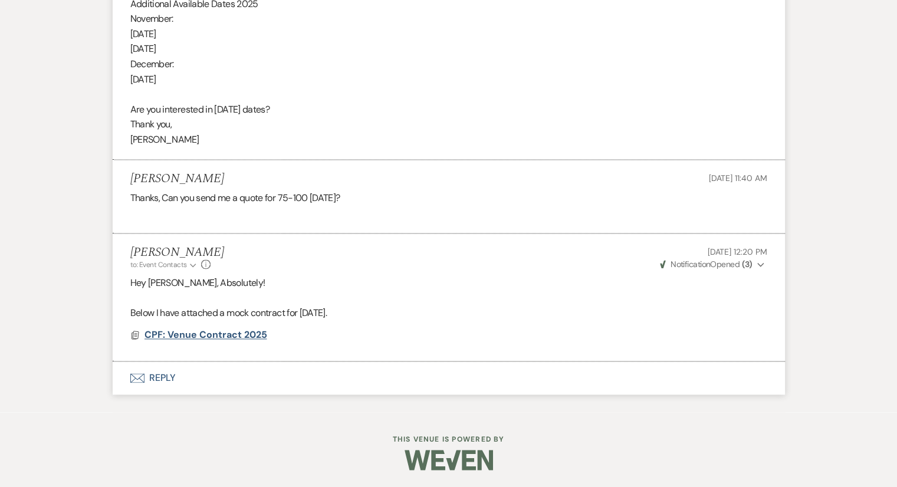
click at [241, 336] on span "CPF: Venue Contract 2025" at bounding box center [205, 334] width 123 height 12
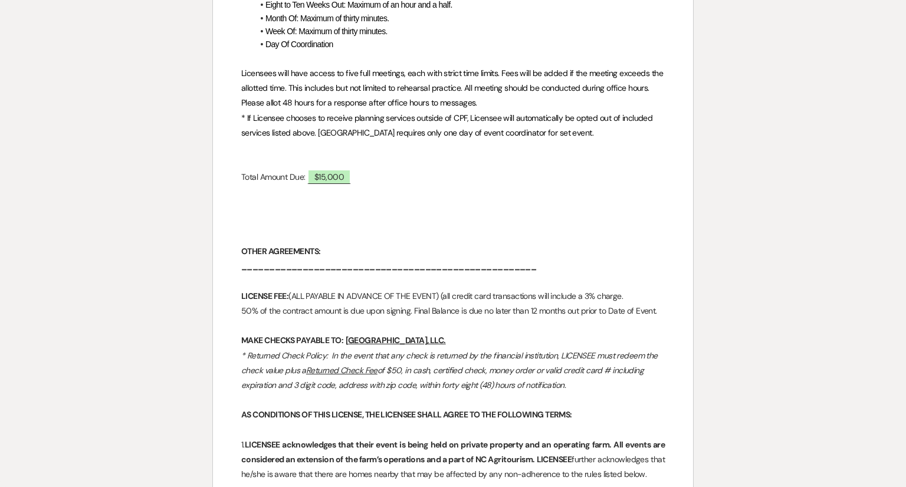
scroll to position [708, 0]
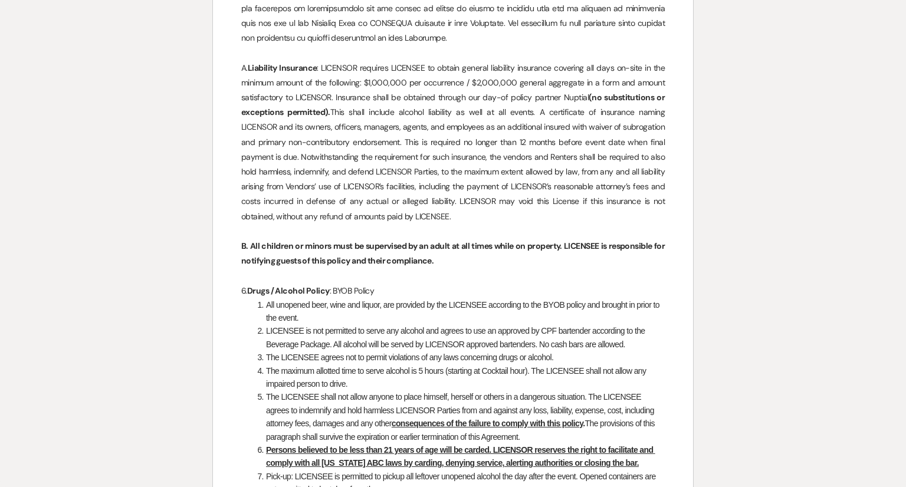
scroll to position [1698, 0]
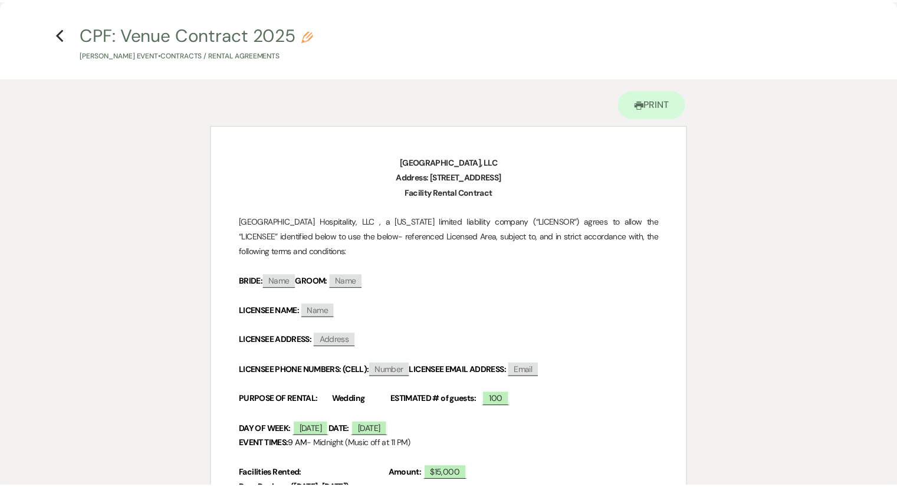
scroll to position [0, 0]
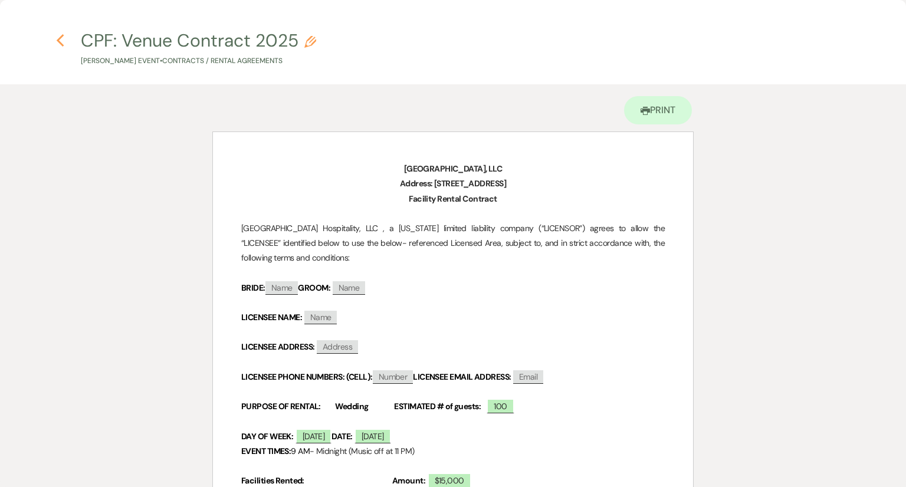
click at [62, 44] on use "button" at bounding box center [61, 40] width 8 height 13
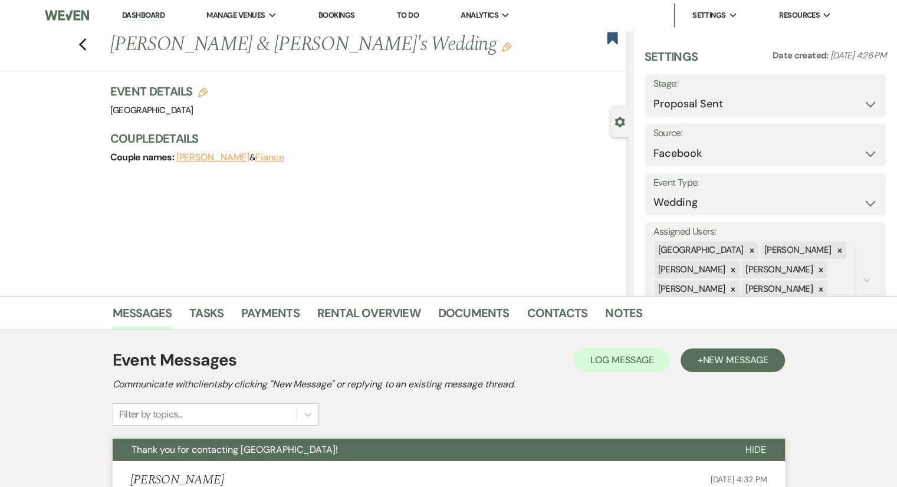
click at [147, 12] on link "Dashboard" at bounding box center [143, 15] width 42 height 11
click at [150, 18] on link "Dashboard" at bounding box center [143, 15] width 42 height 11
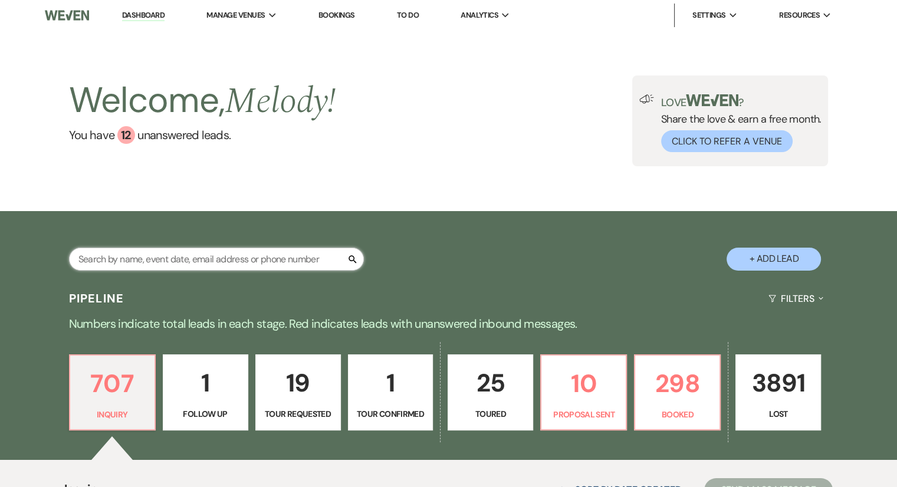
click at [150, 258] on input "text" at bounding box center [216, 259] width 295 height 23
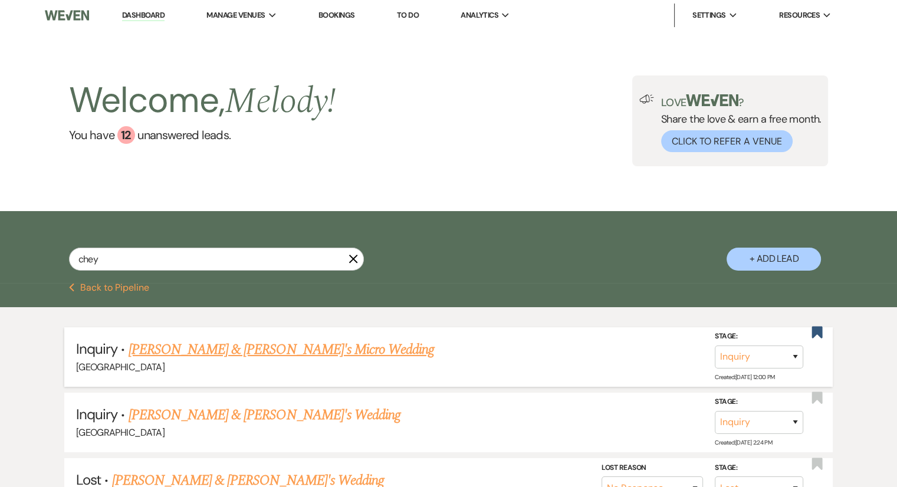
click at [237, 356] on link "[PERSON_NAME] & [PERSON_NAME]'s Micro Wedding" at bounding box center [282, 349] width 306 height 21
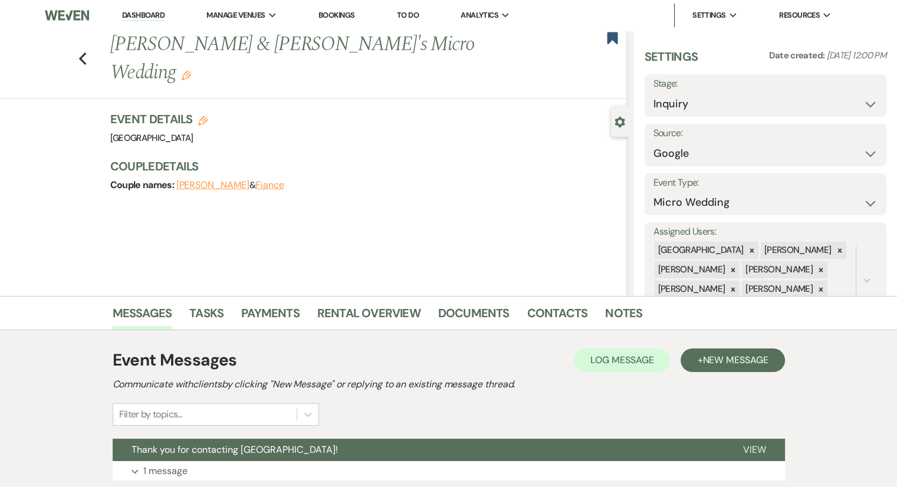
scroll to position [87, 0]
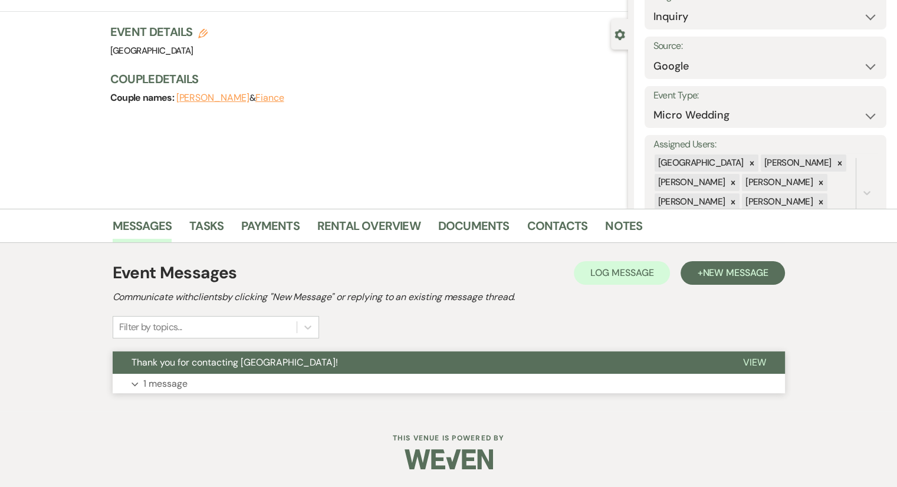
click at [162, 380] on p "1 message" at bounding box center [165, 383] width 44 height 15
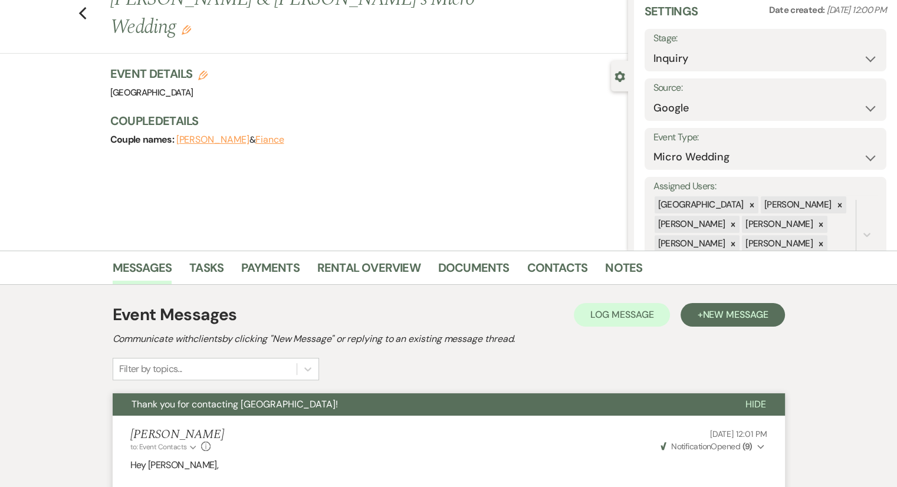
scroll to position [0, 0]
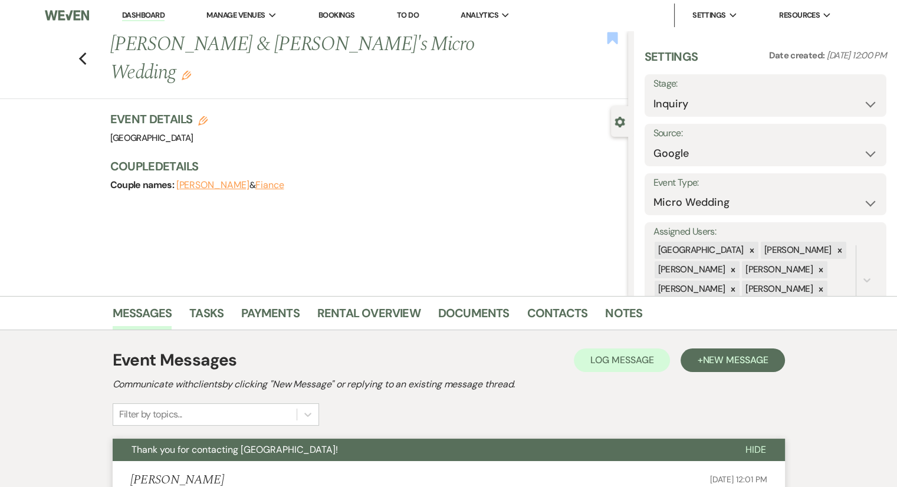
click at [613, 44] on icon "Bookmark" at bounding box center [612, 38] width 12 height 14
click at [151, 17] on link "Dashboard" at bounding box center [143, 15] width 42 height 11
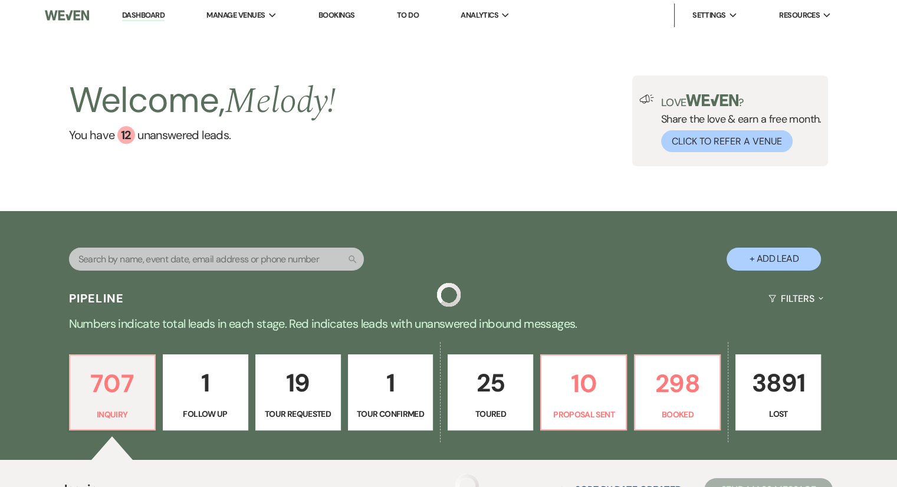
click at [400, 93] on div "Welcome, Melody ! You have 12 unanswered lead s . Love ? Share the love & earn …" at bounding box center [448, 120] width 849 height 91
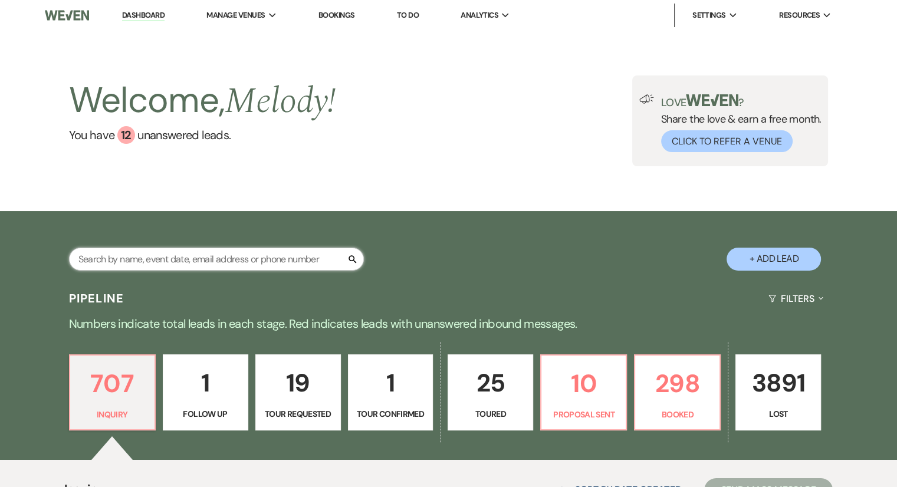
click at [106, 265] on input "text" at bounding box center [216, 259] width 295 height 23
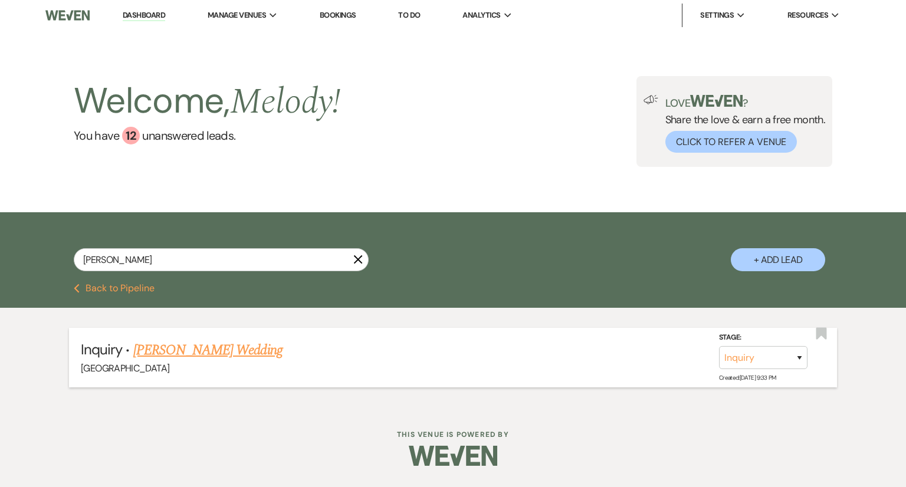
click at [175, 347] on link "[PERSON_NAME] Wedding" at bounding box center [207, 350] width 149 height 21
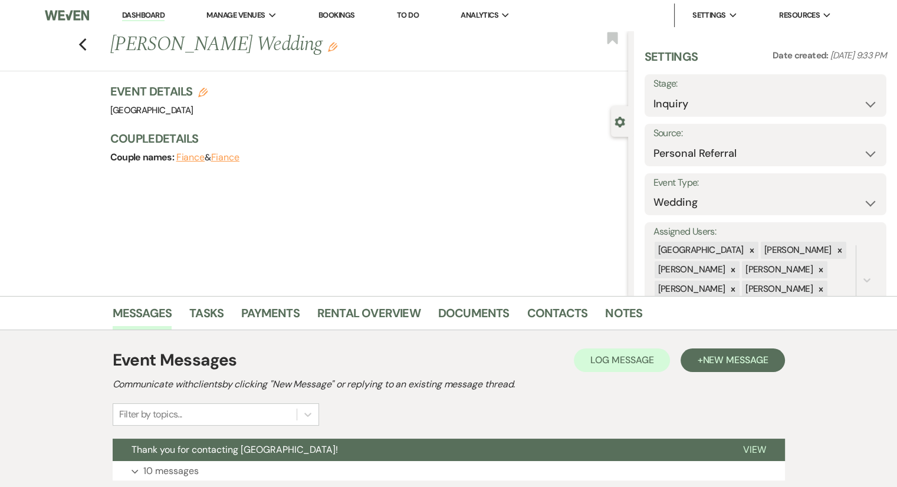
scroll to position [87, 0]
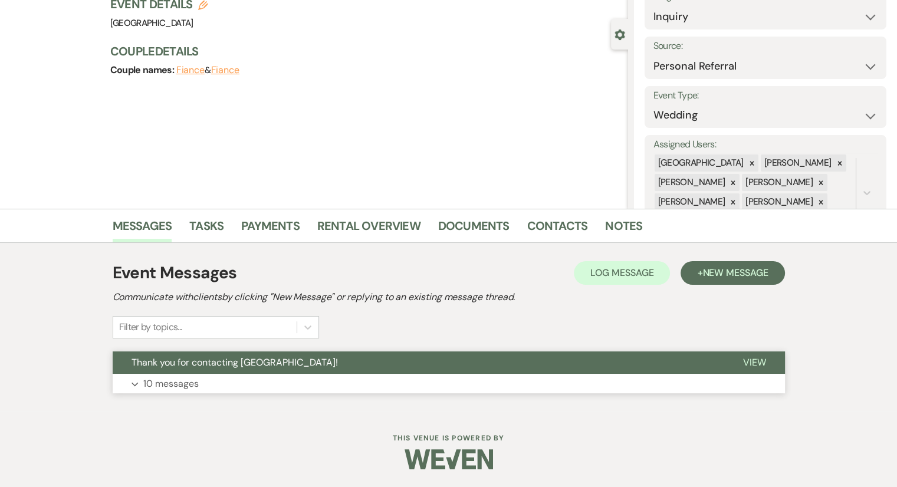
click at [190, 383] on p "10 messages" at bounding box center [170, 383] width 55 height 15
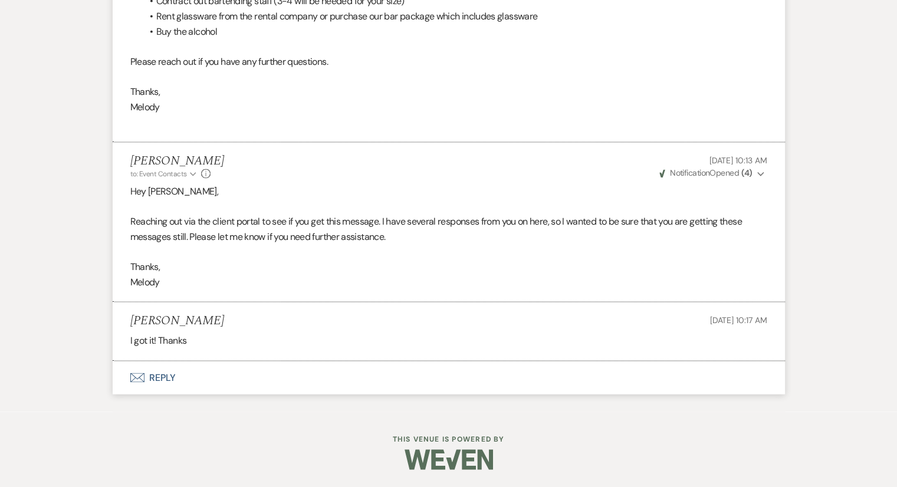
scroll to position [1880, 0]
click at [158, 373] on button "Envelope Reply" at bounding box center [449, 377] width 672 height 33
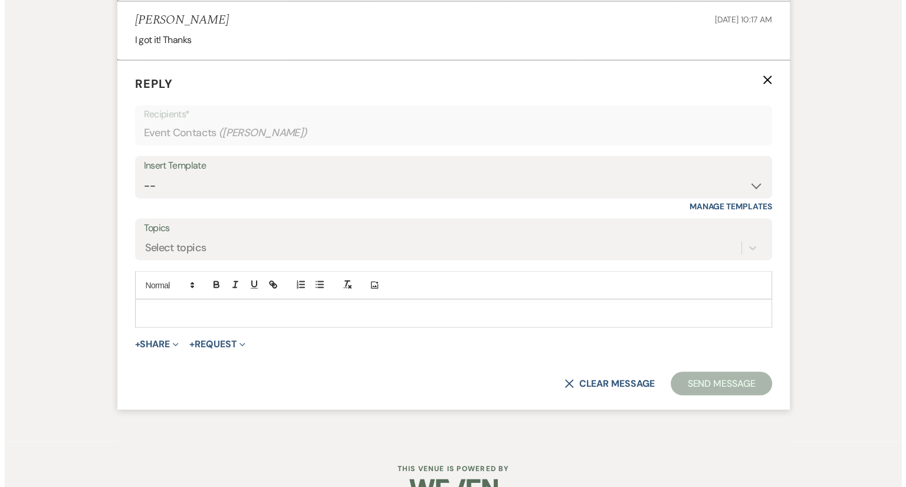
scroll to position [2172, 0]
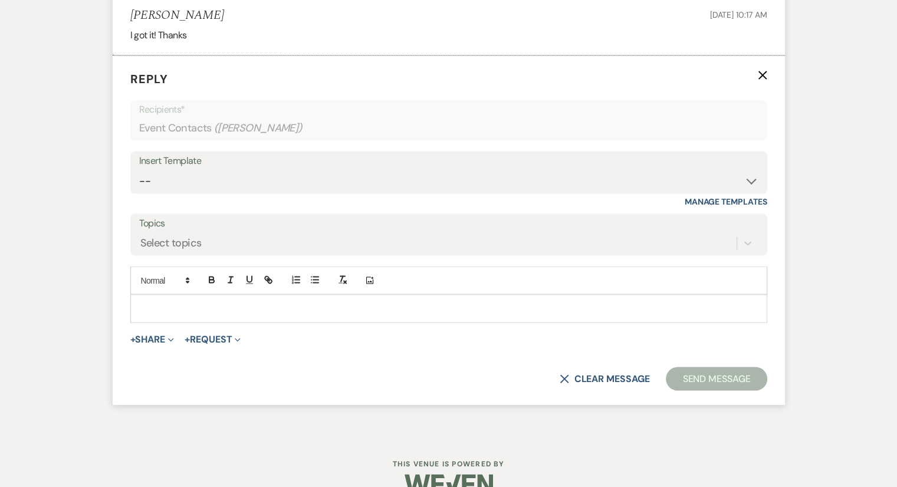
click at [148, 345] on span "+ Share Expand Doc Upload Documents Add Photo Images Pref Vendors Preferred ven…" at bounding box center [152, 339] width 44 height 14
click at [147, 344] on button "+ Share Expand" at bounding box center [152, 338] width 44 height 9
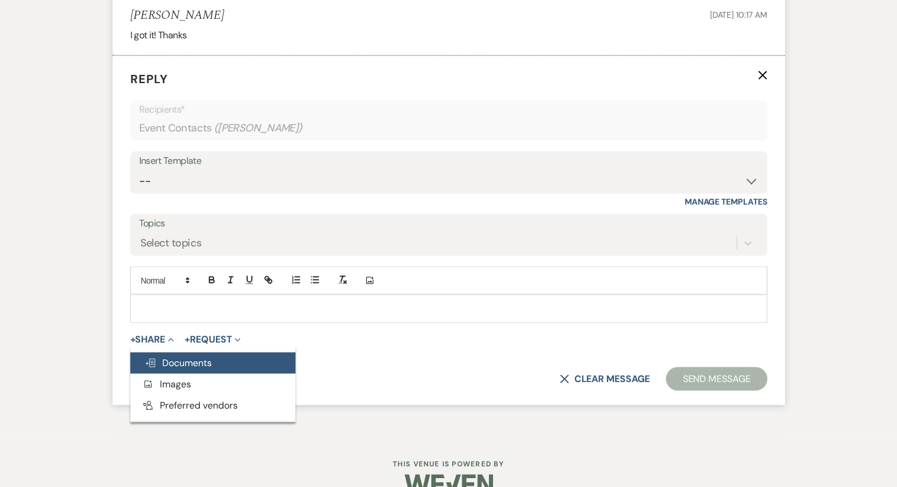
click at [162, 369] on span "Doc Upload Documents" at bounding box center [177, 362] width 67 height 12
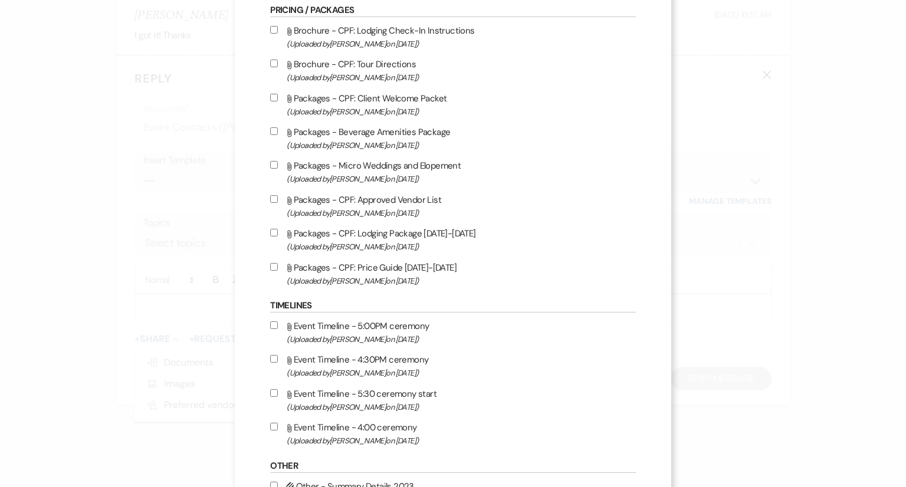
scroll to position [1222, 0]
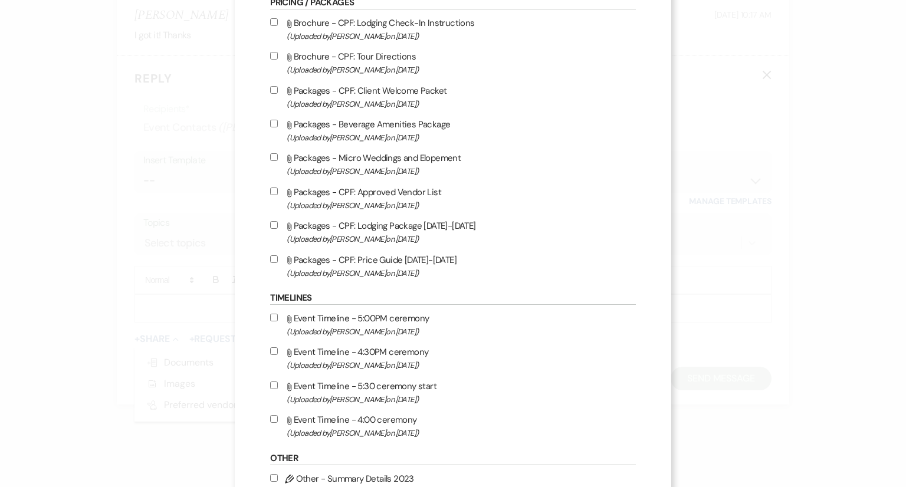
click at [273, 229] on input "Attach File Packages - CPF: Lodging Package [DATE]-[DATE] (Uploaded by [PERSON_…" at bounding box center [274, 225] width 8 height 8
click at [274, 263] on input "Attach File Packages - CPF: Price Guide [DATE]-[DATE] (Uploaded by [PERSON_NAME…" at bounding box center [274, 259] width 8 height 8
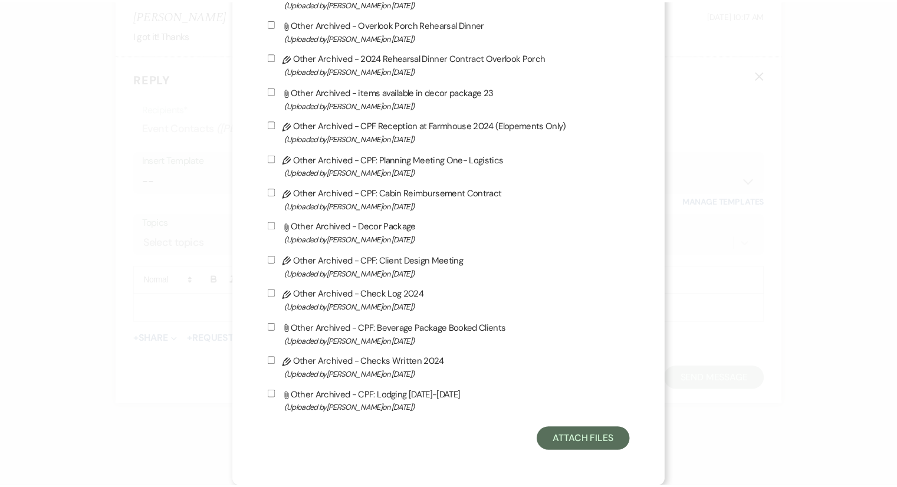
scroll to position [3145, 0]
click at [590, 449] on button "Attach Files" at bounding box center [589, 440] width 94 height 24
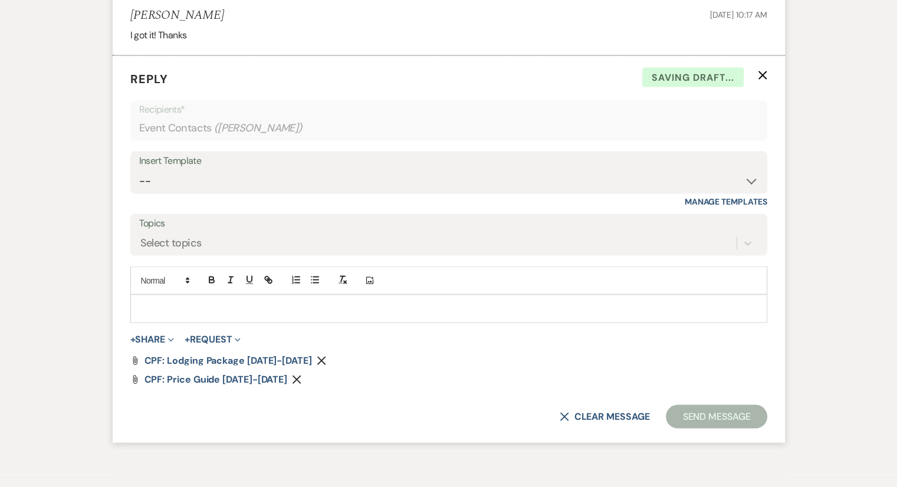
click at [206, 315] on p at bounding box center [449, 308] width 618 height 13
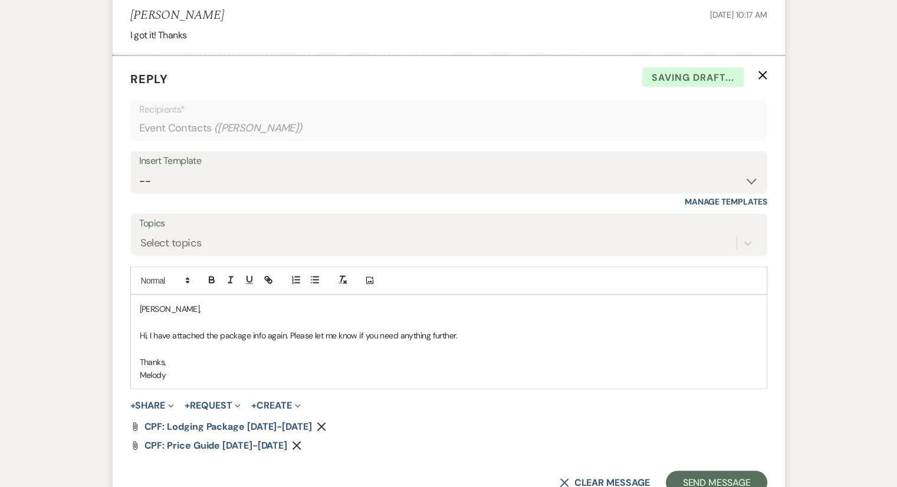
click at [227, 368] on p "Thanks," at bounding box center [449, 361] width 618 height 13
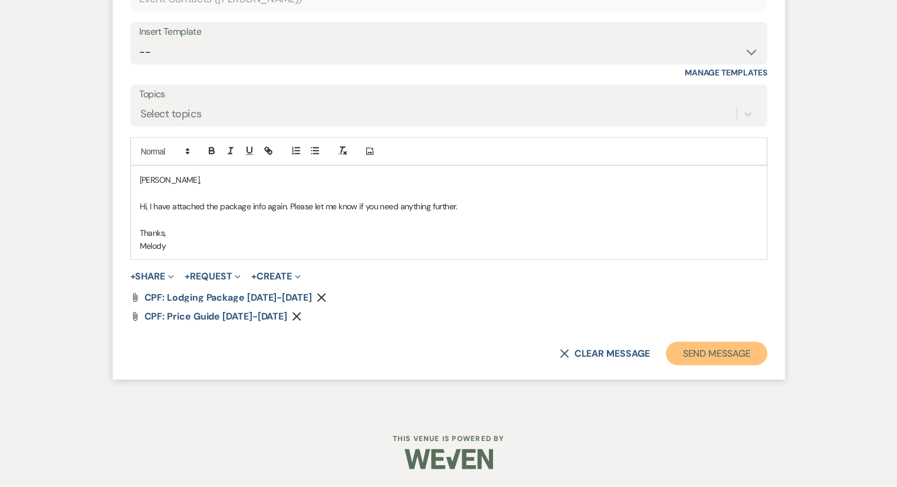
click at [730, 356] on button "Send Message" at bounding box center [716, 354] width 101 height 24
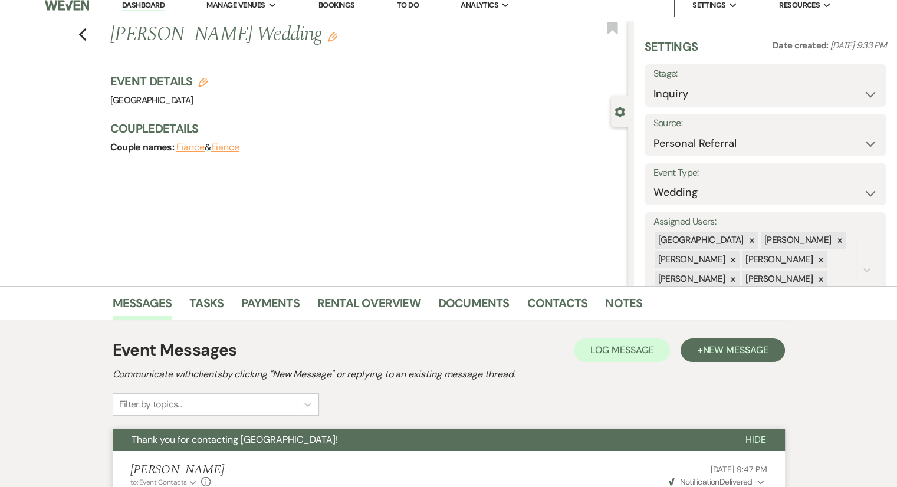
scroll to position [0, 0]
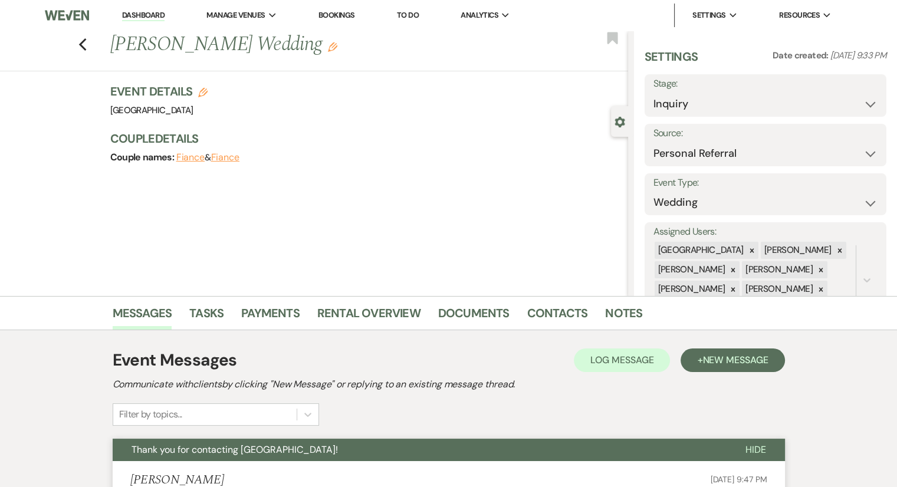
click at [152, 15] on link "Dashboard" at bounding box center [143, 15] width 42 height 11
click at [143, 9] on li "Dashboard" at bounding box center [143, 16] width 54 height 24
click at [144, 15] on link "Dashboard" at bounding box center [143, 15] width 42 height 11
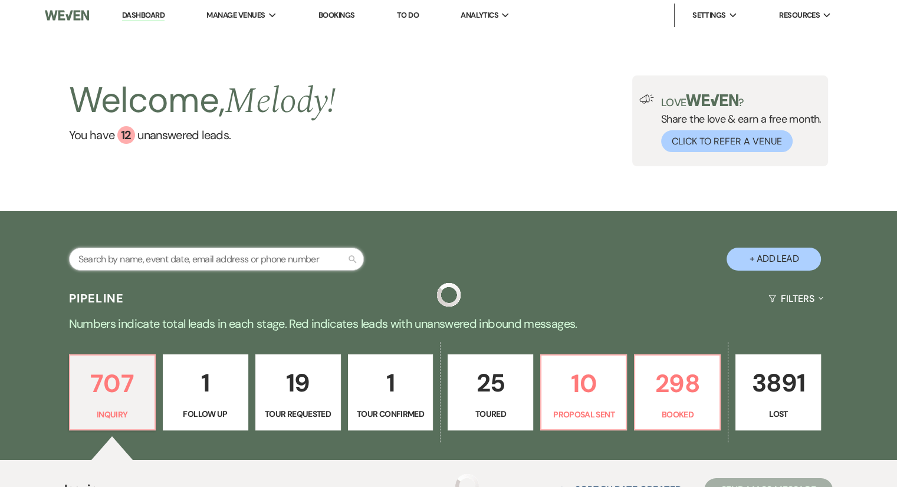
drag, startPoint x: 241, startPoint y: 1, endPoint x: 279, endPoint y: 262, distance: 264.5
paste input "[PERSON_NAME] last_name [PERSON_NAME]"
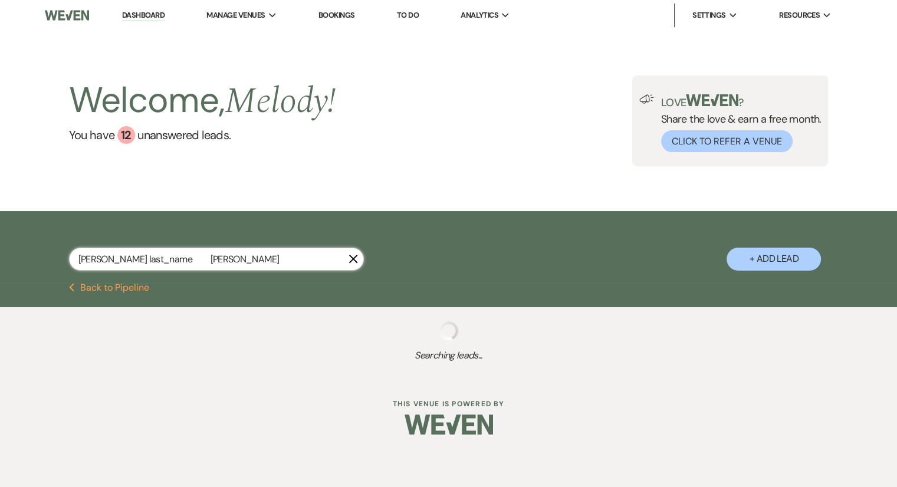
click at [144, 261] on input "[PERSON_NAME] last_name [PERSON_NAME]" at bounding box center [216, 259] width 295 height 23
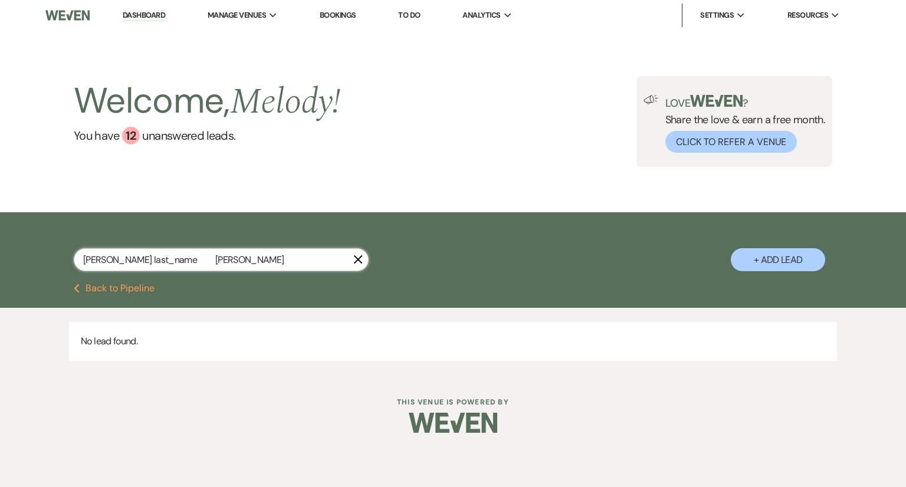
drag, startPoint x: 151, startPoint y: 260, endPoint x: 98, endPoint y: 259, distance: 52.5
click at [98, 259] on input "[PERSON_NAME] last_name [PERSON_NAME]" at bounding box center [221, 259] width 295 height 23
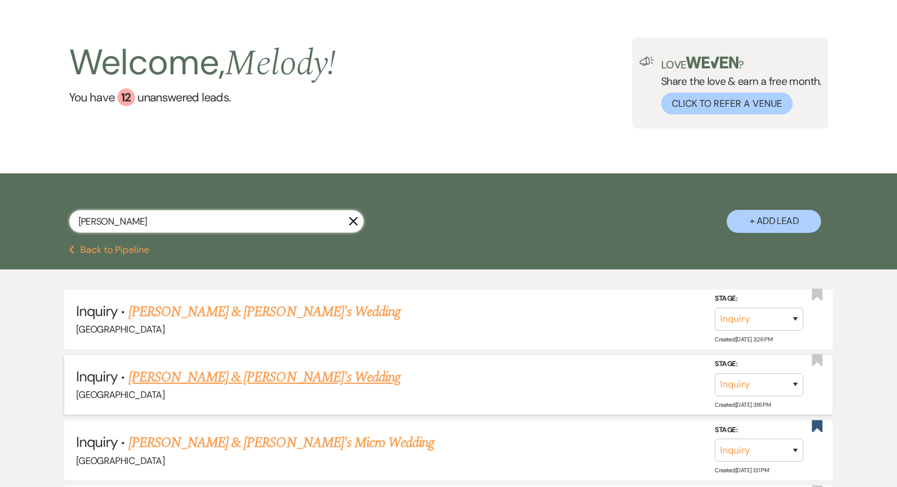
scroll to position [118, 0]
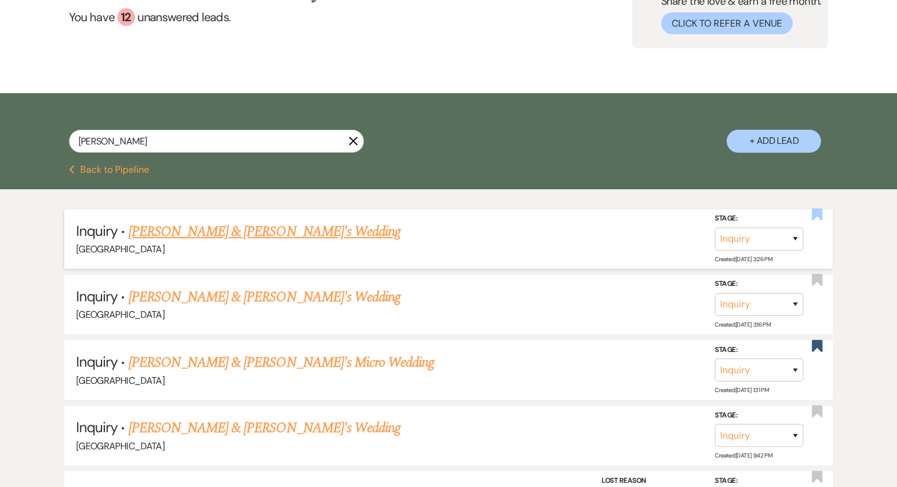
click at [812, 217] on use "button" at bounding box center [817, 215] width 11 height 12
click at [814, 283] on use "button" at bounding box center [817, 280] width 11 height 12
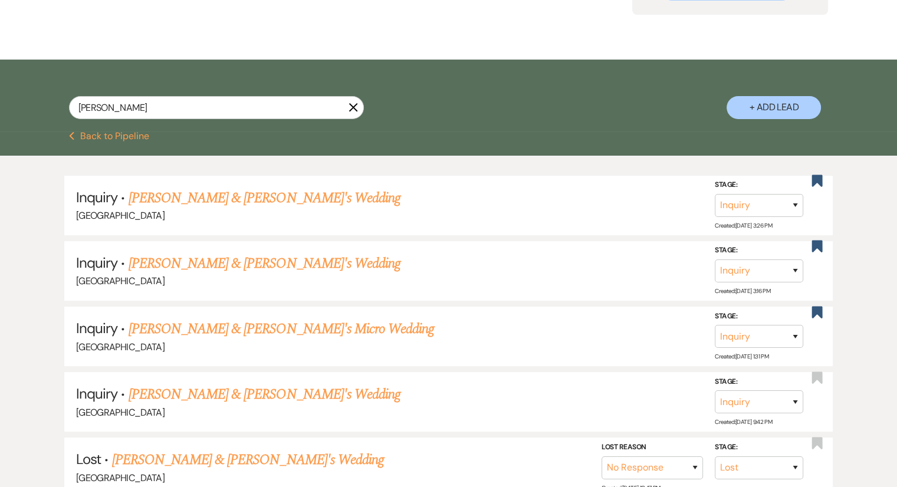
scroll to position [0, 0]
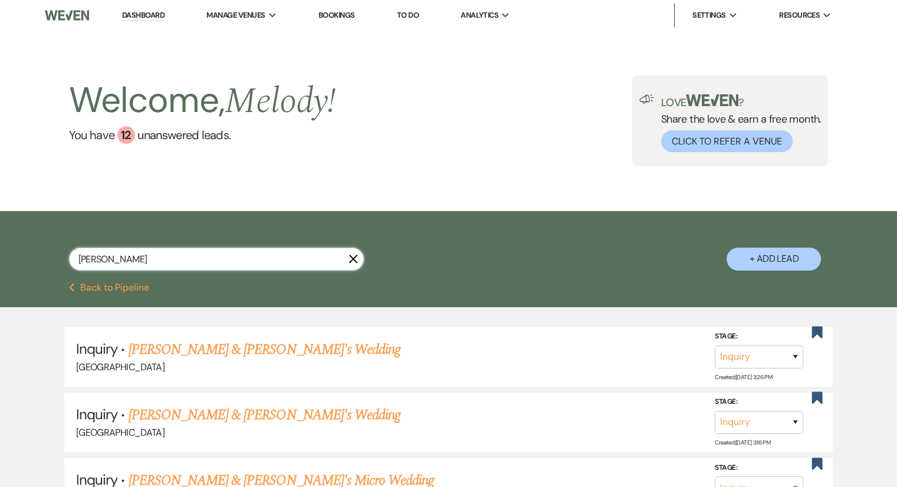
drag, startPoint x: 147, startPoint y: 260, endPoint x: 77, endPoint y: 262, distance: 70.8
click at [71, 262] on input "[PERSON_NAME]" at bounding box center [216, 259] width 295 height 23
paste input "[PERSON_NAME] last_name [PERSON_NAME]"
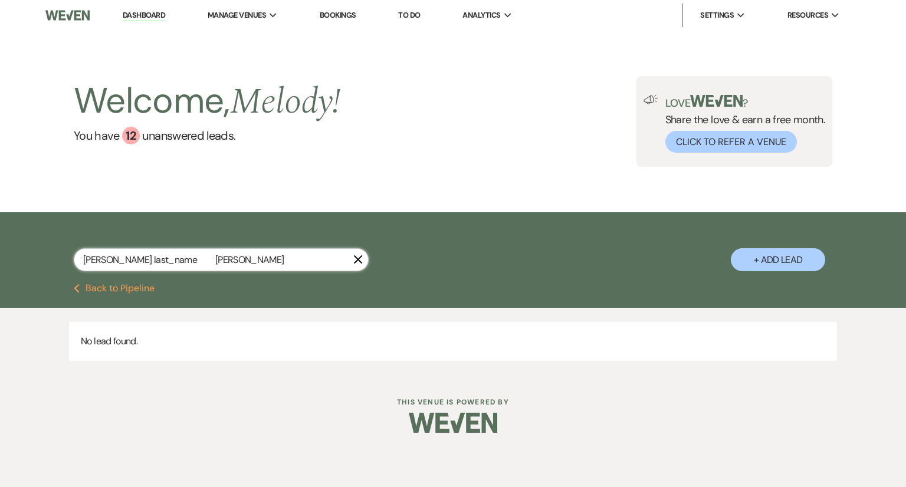
drag, startPoint x: 153, startPoint y: 259, endPoint x: 104, endPoint y: 264, distance: 49.8
click at [103, 264] on input "[PERSON_NAME] last_name [PERSON_NAME]" at bounding box center [221, 259] width 295 height 23
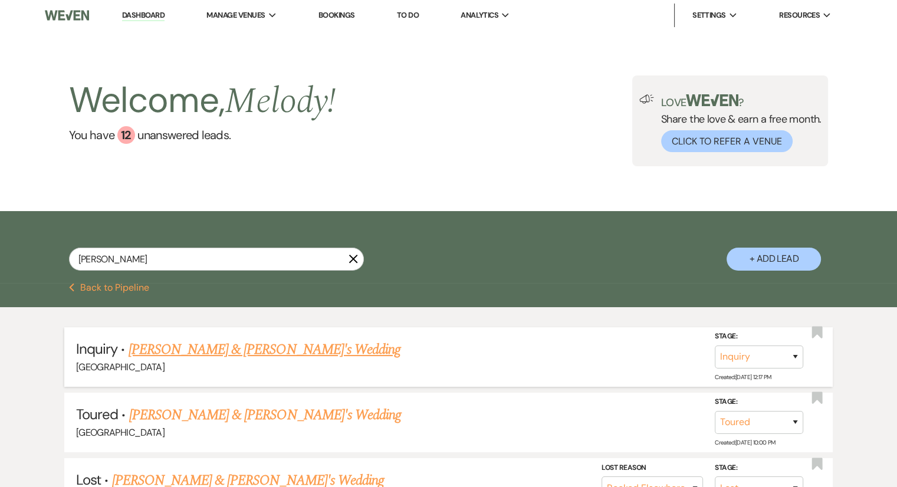
click at [198, 354] on link "[PERSON_NAME] & [PERSON_NAME]'s Wedding" at bounding box center [265, 349] width 272 height 21
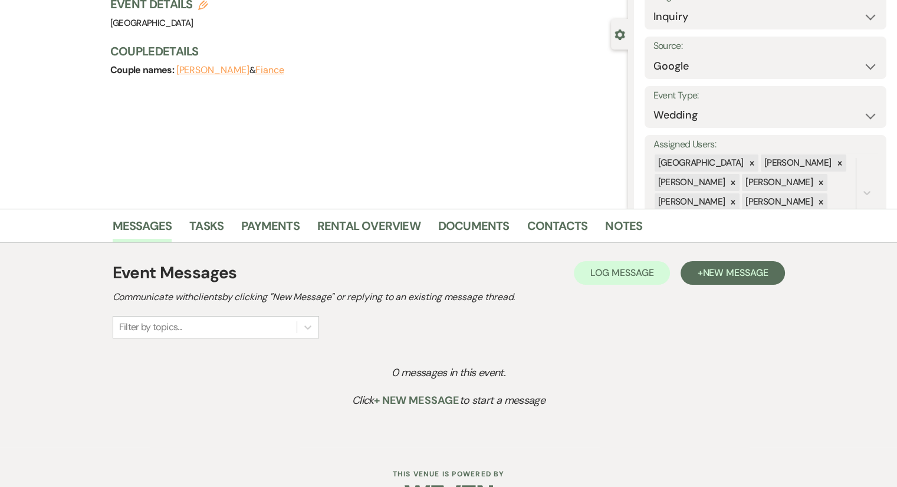
scroll to position [123, 0]
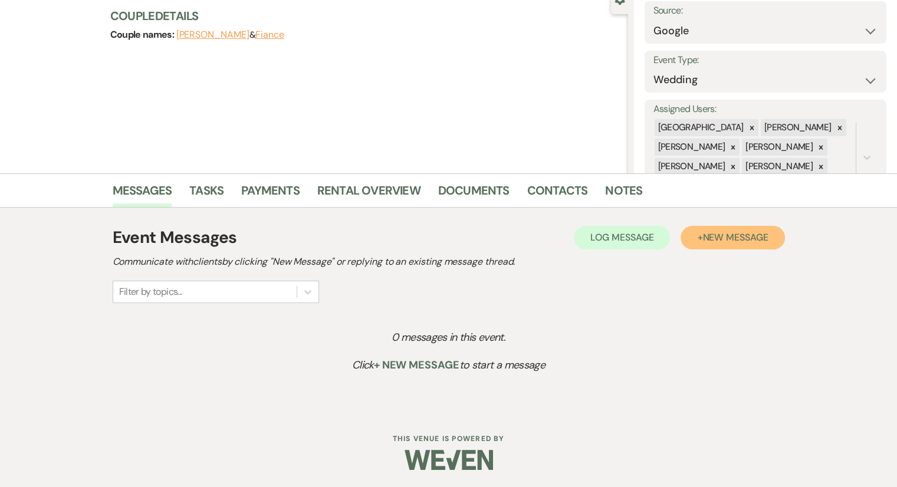
click at [734, 241] on span "New Message" at bounding box center [734, 237] width 65 height 12
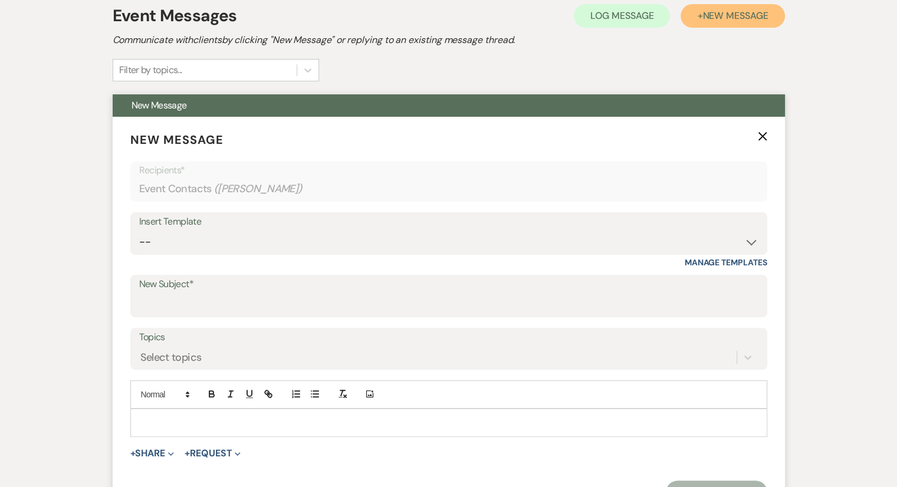
scroll to position [359, 0]
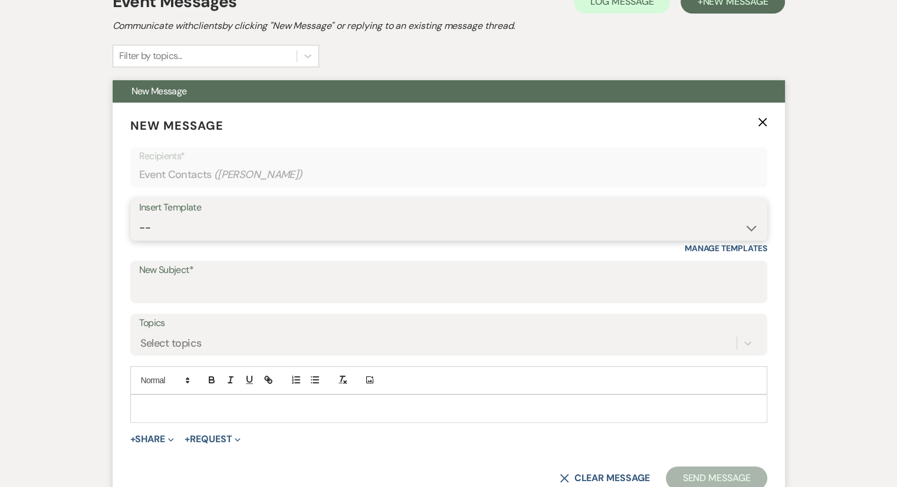
click at [166, 232] on select "-- Weven Planning Portal Introduction (Booked Events) Congratulations on choosi…" at bounding box center [448, 227] width 619 height 23
click at [139, 216] on select "-- Weven Planning Portal Introduction (Booked Events) Congratulations on choosi…" at bounding box center [448, 227] width 619 height 23
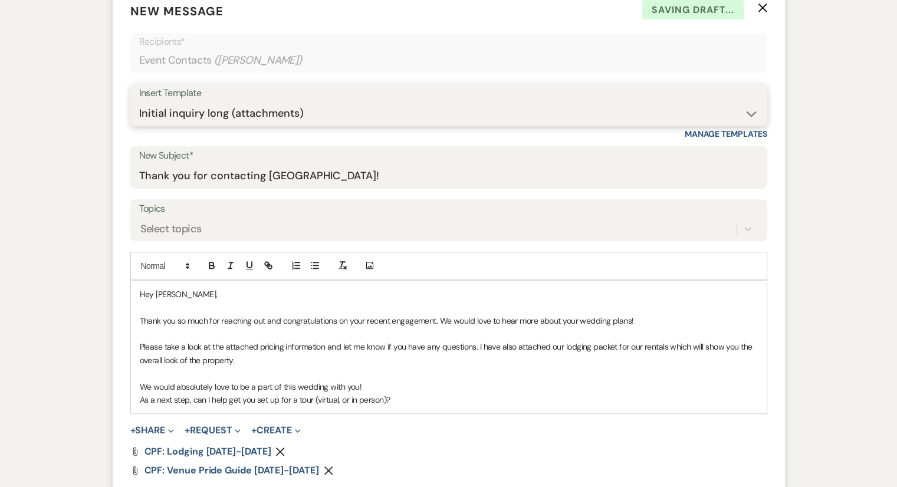
scroll to position [535, 0]
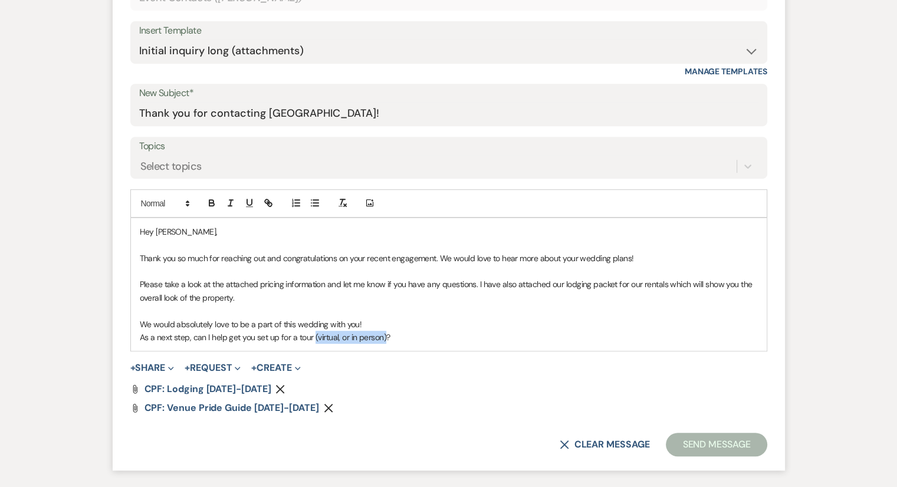
drag, startPoint x: 383, startPoint y: 337, endPoint x: 314, endPoint y: 336, distance: 69.6
click at [314, 336] on p "As a next step, can I help get you set up for a tour (virtual, or in person)?" at bounding box center [449, 337] width 618 height 13
click at [344, 340] on p "As a next step, can I help get you set up for a tour ?" at bounding box center [449, 337] width 618 height 13
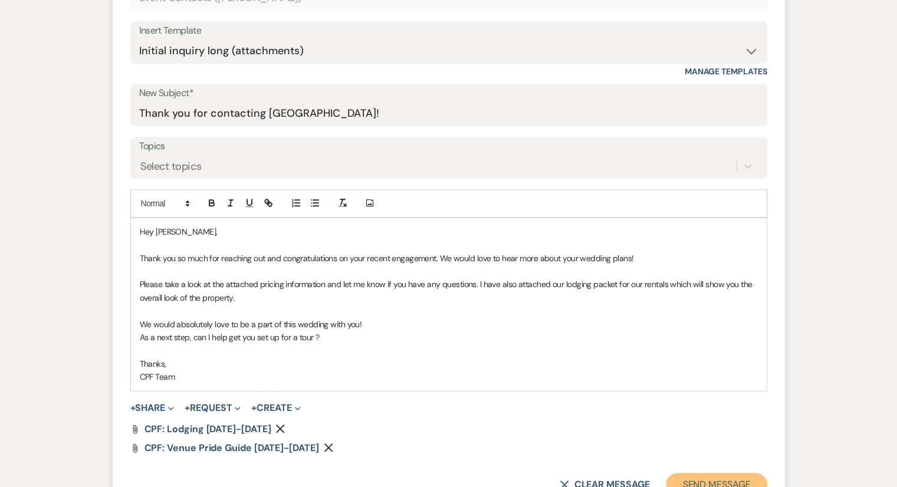
click at [740, 470] on form "New Message X Saving draft... Recipients* Event Contacts ( [PERSON_NAME] ) Inse…" at bounding box center [449, 218] width 672 height 585
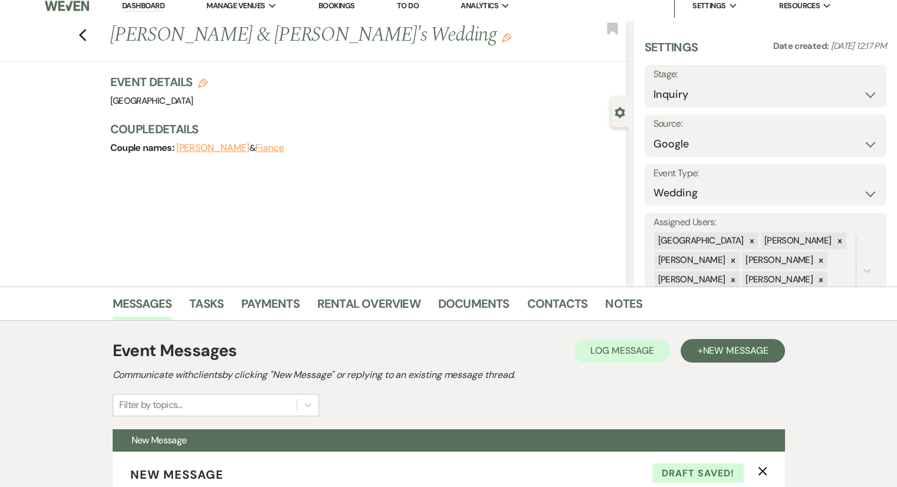
scroll to position [0, 0]
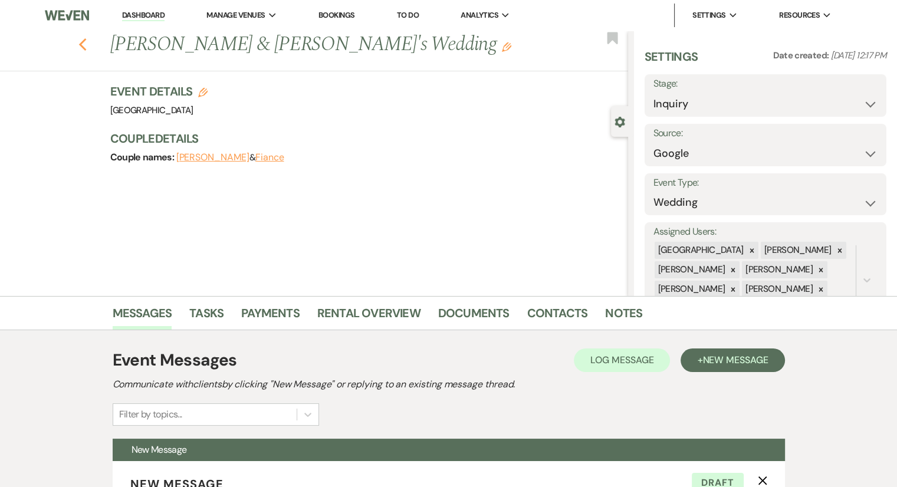
click at [86, 50] on use "button" at bounding box center [82, 44] width 8 height 13
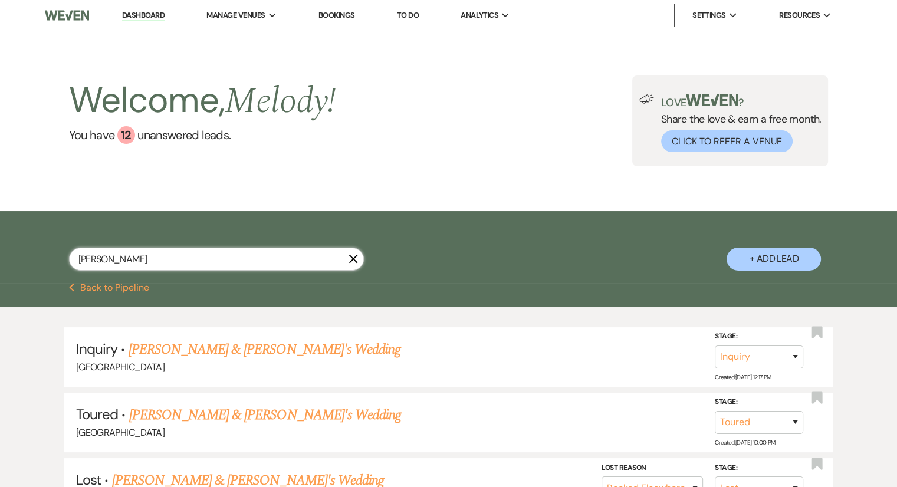
drag, startPoint x: 139, startPoint y: 259, endPoint x: 73, endPoint y: 262, distance: 66.7
click at [73, 262] on input "[PERSON_NAME]" at bounding box center [216, 259] width 295 height 23
paste input "[PERSON_NAME] last_name [PERSON_NAME]"
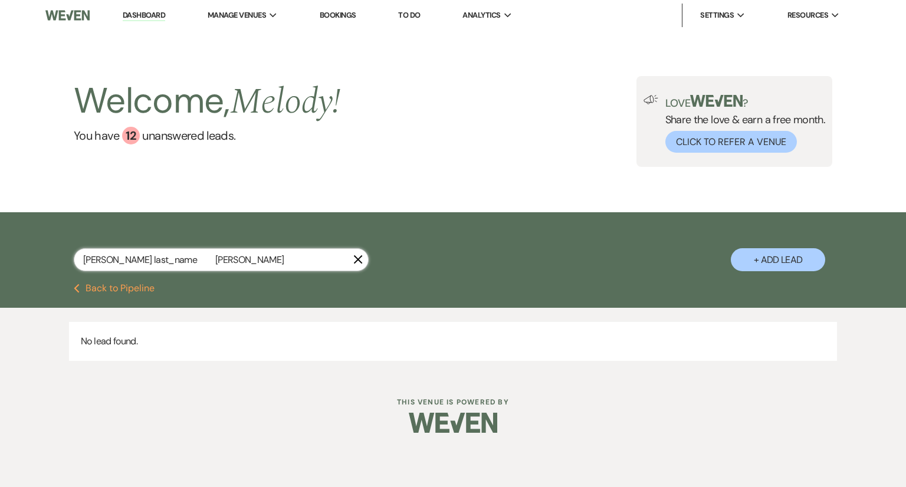
drag, startPoint x: 167, startPoint y: 258, endPoint x: 115, endPoint y: 263, distance: 52.7
click at [115, 263] on input "[PERSON_NAME] last_name [PERSON_NAME]" at bounding box center [221, 259] width 295 height 23
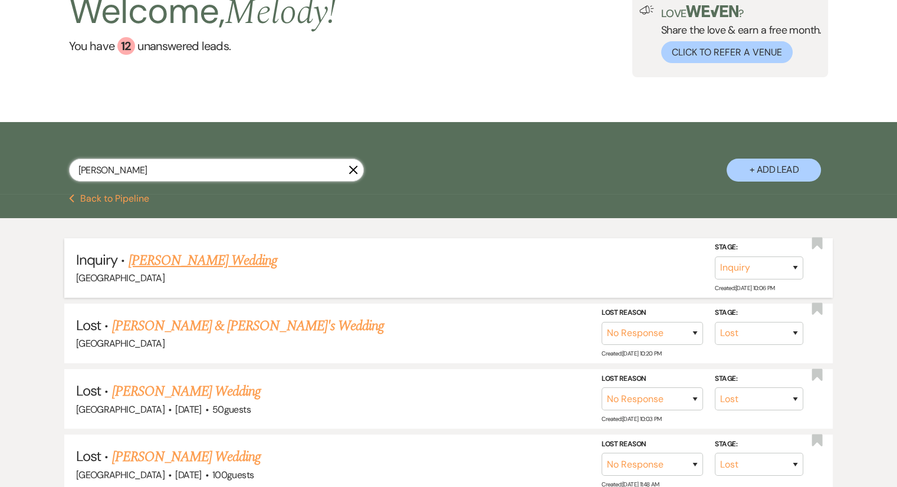
scroll to position [118, 0]
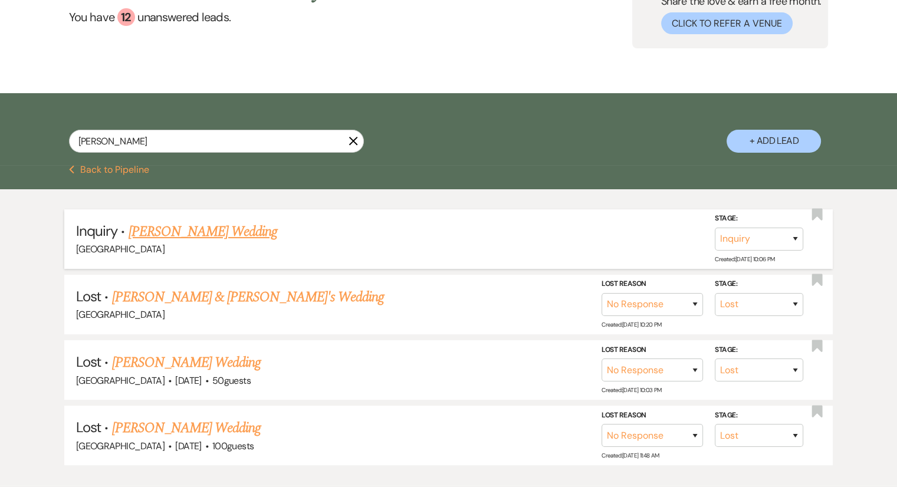
click at [223, 235] on link "[PERSON_NAME] Wedding" at bounding box center [203, 231] width 149 height 21
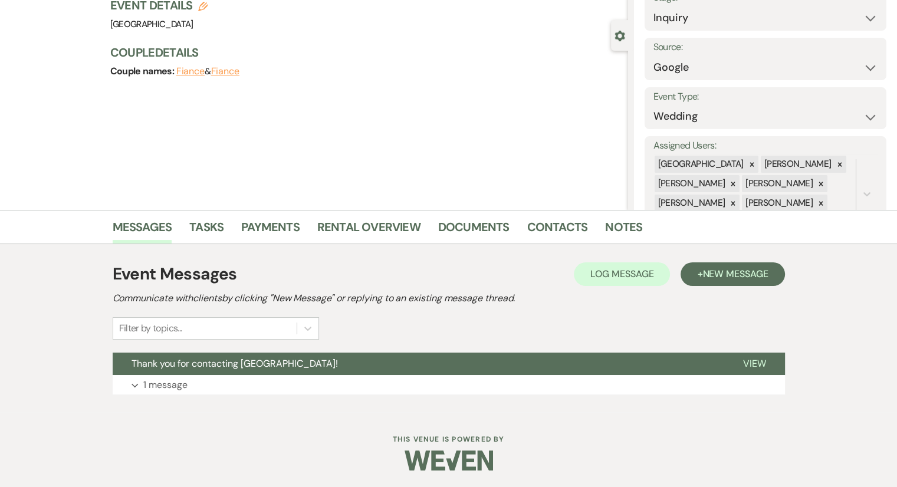
scroll to position [87, 0]
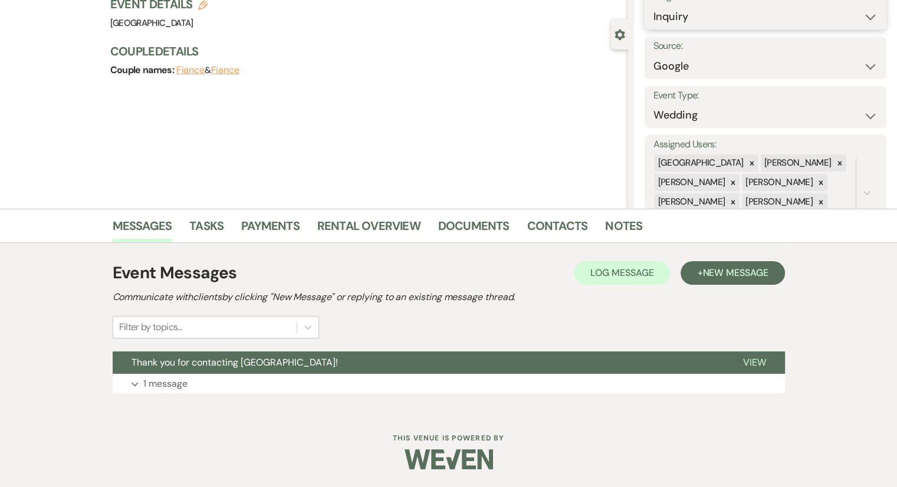
click at [724, 18] on select "Inquiry Follow Up Tour Requested Tour Confirmed Toured Proposal Sent Booked Lost" at bounding box center [765, 16] width 224 height 23
click at [653, 5] on select "Inquiry Follow Up Tour Requested Tour Confirmed Toured Proposal Sent Booked Lost" at bounding box center [765, 16] width 224 height 23
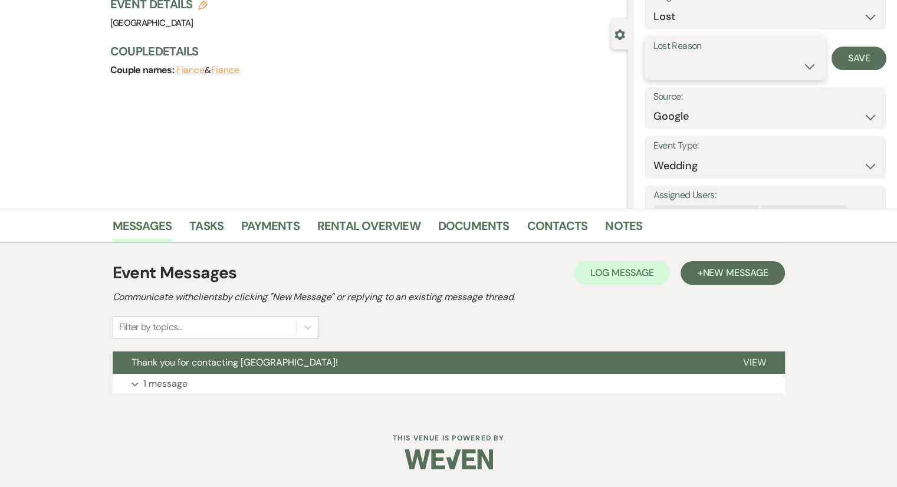
click at [697, 61] on select "Booked Elsewhere Budget Date Unavailable No Response Not a Good Match Capacity …" at bounding box center [734, 66] width 163 height 23
click at [653, 55] on select "Booked Elsewhere Budget Date Unavailable No Response Not a Good Match Capacity …" at bounding box center [734, 66] width 163 height 23
click at [856, 60] on button "Save" at bounding box center [858, 59] width 55 height 24
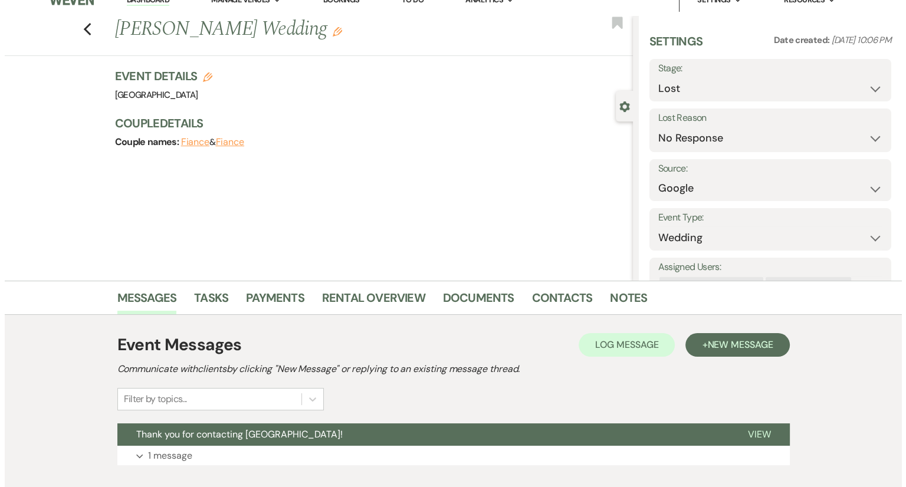
scroll to position [0, 0]
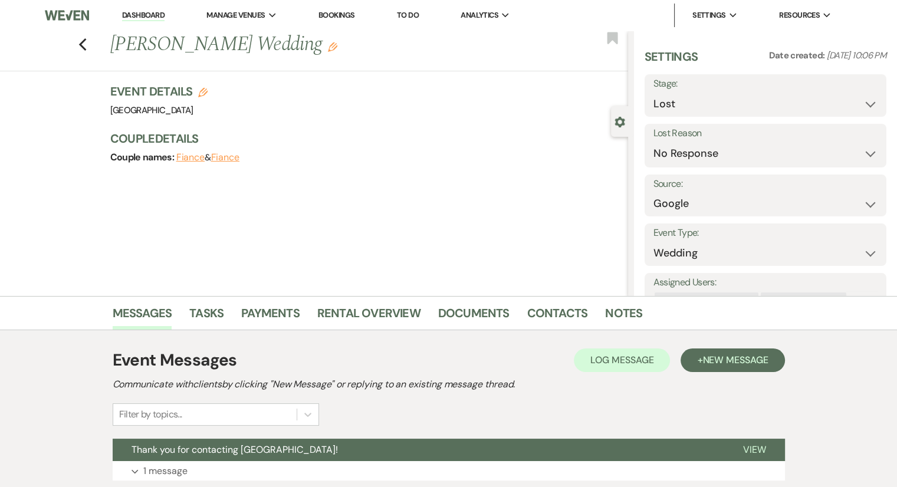
click at [139, 15] on link "Dashboard" at bounding box center [143, 15] width 42 height 11
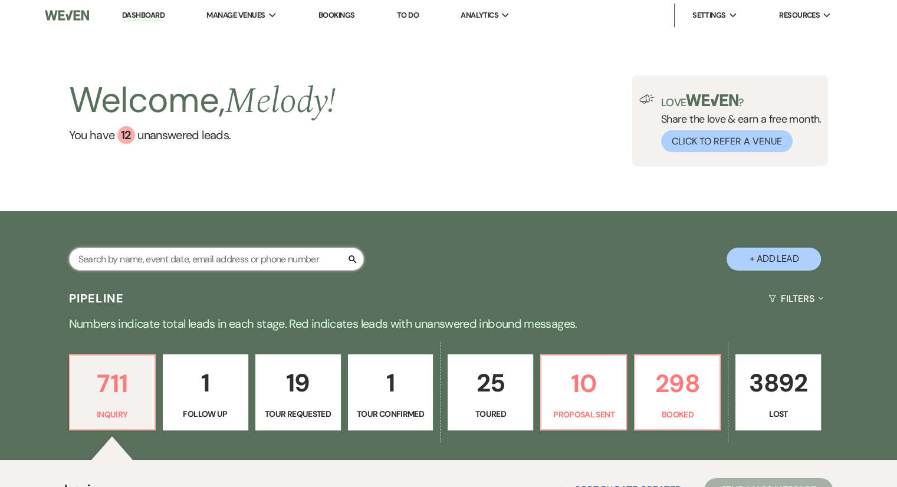
paste input "[PERSON_NAME] last_name [PERSON_NAME]"
click at [163, 259] on input "[PERSON_NAME] last_name [PERSON_NAME]" at bounding box center [216, 259] width 295 height 23
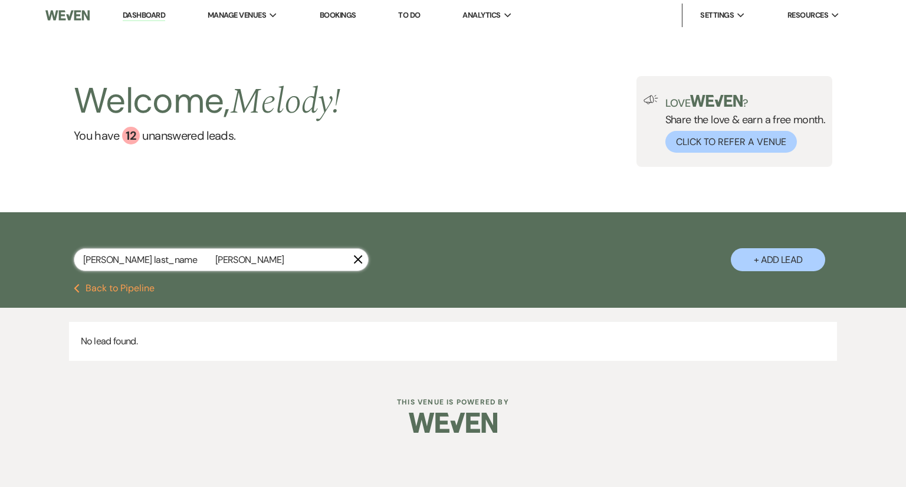
click at [160, 259] on input "[PERSON_NAME] last_name [PERSON_NAME]" at bounding box center [221, 259] width 295 height 23
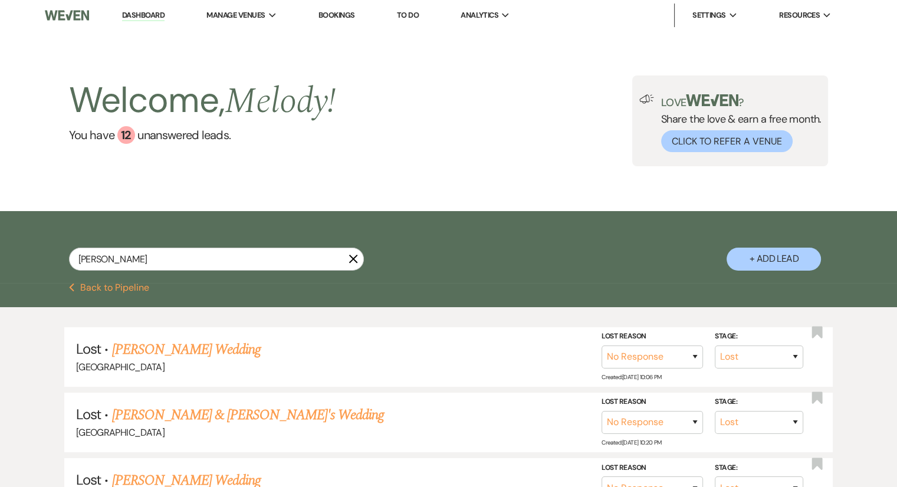
click at [784, 264] on button "+ Add Lead" at bounding box center [773, 259] width 94 height 23
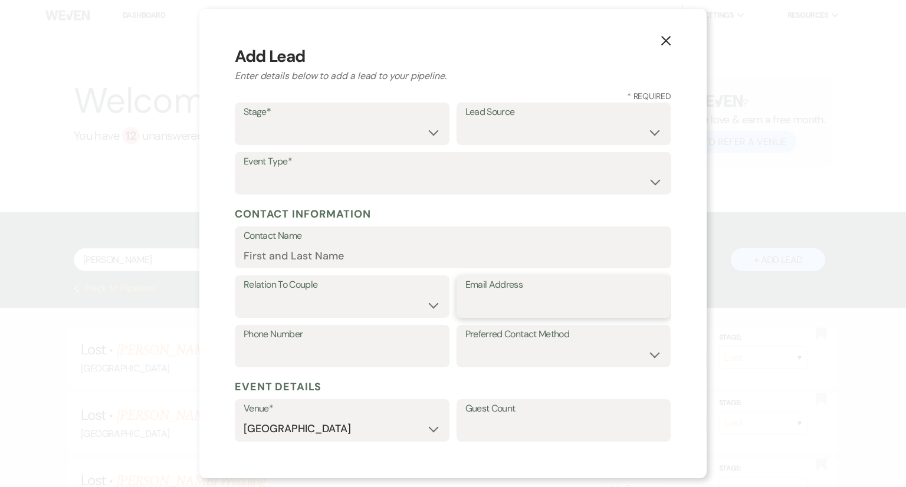
paste input "[EMAIL_ADDRESS][DOMAIN_NAME]"
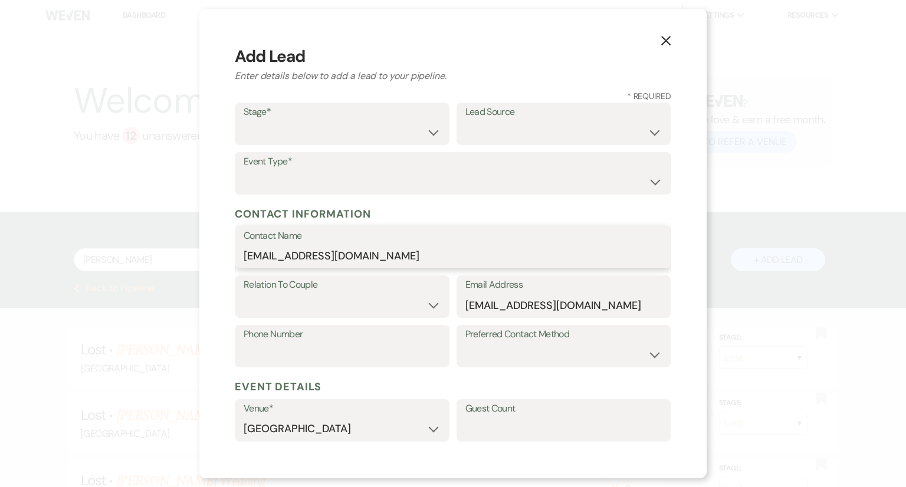
drag, startPoint x: 407, startPoint y: 258, endPoint x: 226, endPoint y: 269, distance: 181.4
click at [227, 268] on div "X Add Lead Enter details below to add a lead to your pipeline. * Required Stage…" at bounding box center [452, 243] width 507 height 469
click at [253, 115] on label "Stage*" at bounding box center [342, 112] width 197 height 17
click at [267, 126] on select "Inquiry Follow Up Tour Requested Tour Confirmed Toured Proposal Sent Booked Lost" at bounding box center [342, 132] width 197 height 23
click at [244, 121] on select "Inquiry Follow Up Tour Requested Tour Confirmed Toured Proposal Sent Booked Lost" at bounding box center [342, 132] width 197 height 23
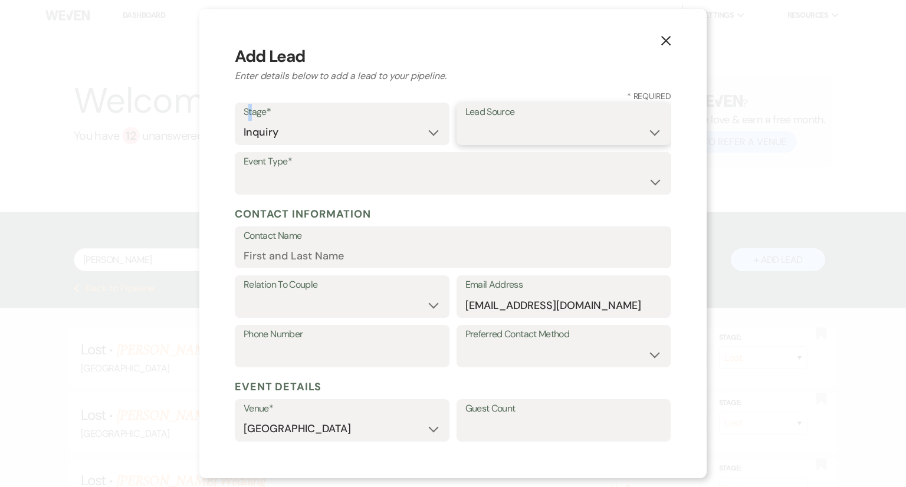
click at [515, 130] on select "Weven Venue Website Instagram Facebook Pinterest Google The Knot Wedding Wire H…" at bounding box center [563, 132] width 197 height 23
click at [465, 121] on select "Weven Venue Website Instagram Facebook Pinterest Google The Knot Wedding Wire H…" at bounding box center [563, 132] width 197 height 23
drag, startPoint x: 351, startPoint y: 179, endPoint x: 344, endPoint y: 183, distance: 8.7
click at [351, 179] on select "Wedding Anniversary Party Baby Shower Bachelorette / Bachelor Party Birthday Pa…" at bounding box center [453, 181] width 419 height 23
click at [244, 170] on select "Wedding Anniversary Party Baby Shower Bachelorette / Bachelor Party Birthday Pa…" at bounding box center [453, 181] width 419 height 23
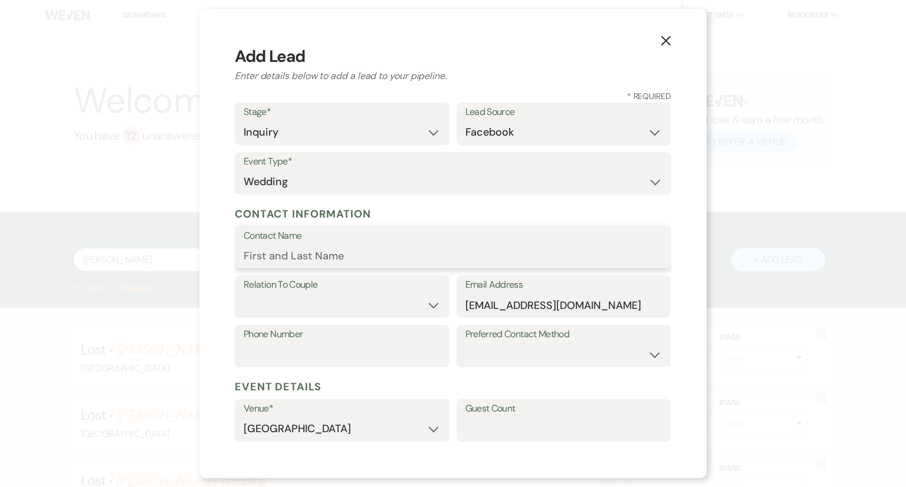
paste input "[PERSON_NAME] last_name [PERSON_NAME]"
drag, startPoint x: 373, startPoint y: 260, endPoint x: 301, endPoint y: 261, distance: 71.4
click at [301, 261] on input "[PERSON_NAME] last_name [PERSON_NAME]" at bounding box center [453, 255] width 419 height 23
click at [264, 255] on input "BridgetBreunig" at bounding box center [453, 255] width 419 height 23
click at [279, 253] on input "BridgetBreunig" at bounding box center [453, 255] width 419 height 23
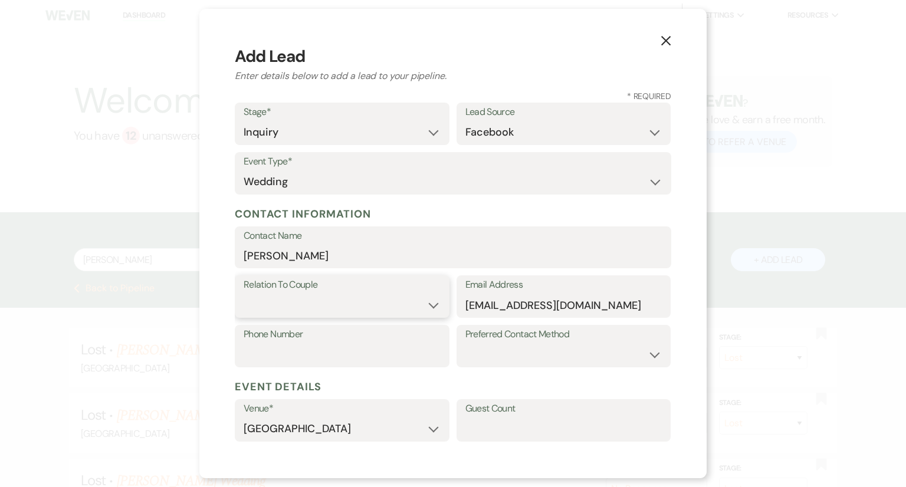
click at [284, 295] on select "Couple Planner Parent of Couple Family Member Friend Other" at bounding box center [342, 305] width 197 height 23
click at [244, 294] on select "Couple Planner Parent of Couple Family Member Friend Other" at bounding box center [342, 305] width 197 height 23
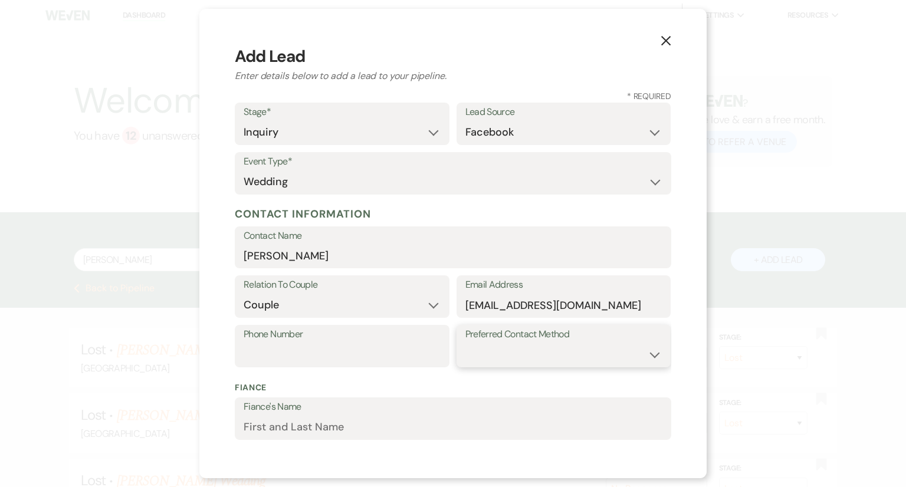
click at [557, 350] on select "Email Phone Text" at bounding box center [563, 354] width 197 height 23
click at [465, 343] on select "Email Phone Text" at bounding box center [563, 354] width 197 height 23
paste input "4074032366"
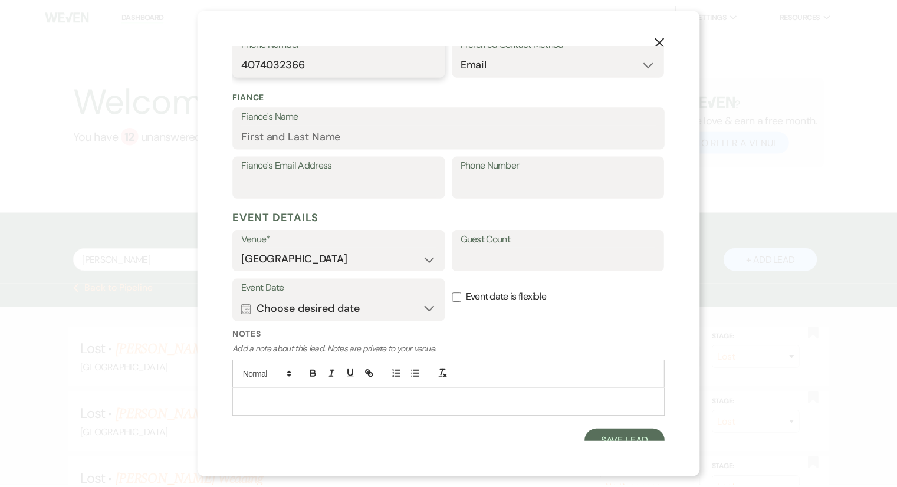
scroll to position [302, 0]
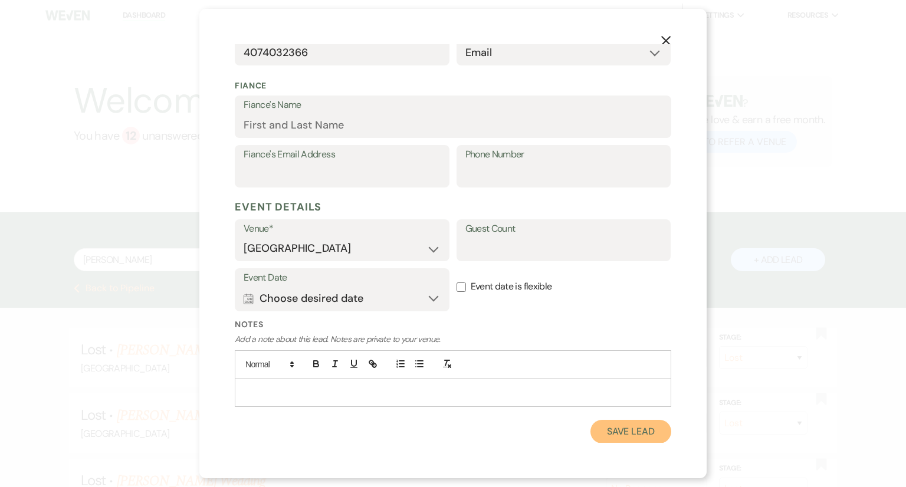
click at [618, 433] on button "Save Lead" at bounding box center [630, 432] width 81 height 24
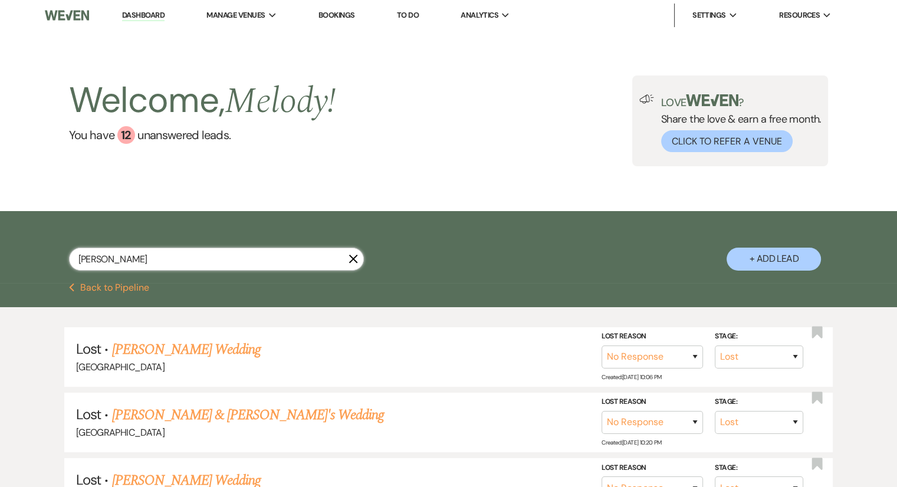
click at [182, 262] on input "[PERSON_NAME]" at bounding box center [216, 259] width 295 height 23
drag, startPoint x: 145, startPoint y: 255, endPoint x: 73, endPoint y: 267, distance: 72.9
click at [72, 267] on input "[PERSON_NAME]" at bounding box center [216, 259] width 295 height 23
paste input "[PERSON_NAME]"
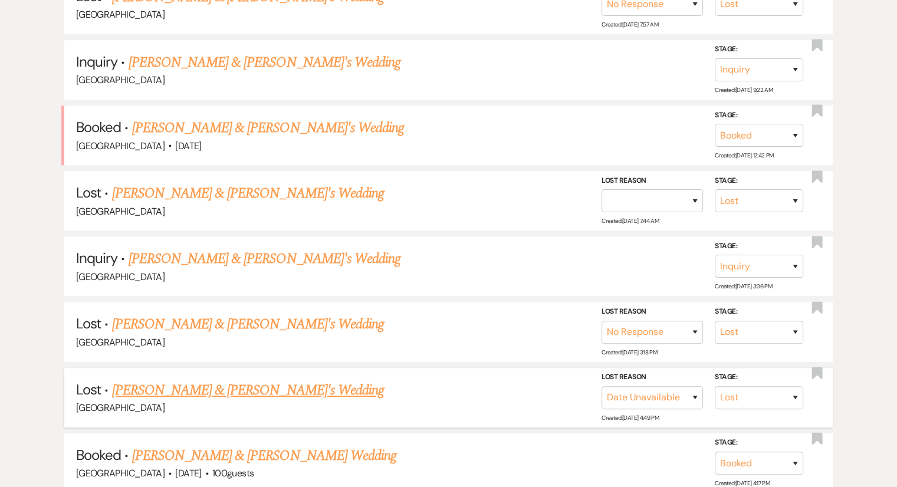
scroll to position [708, 0]
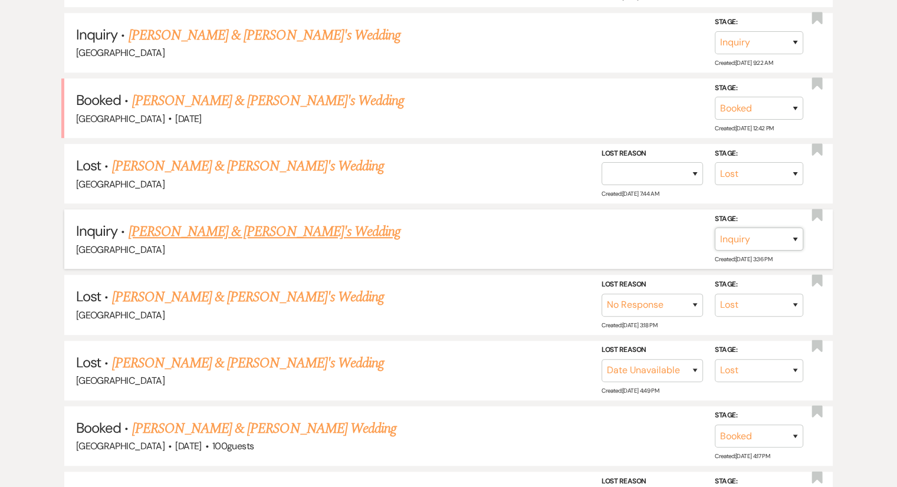
click at [764, 238] on select "Inquiry Follow Up Tour Requested Tour Confirmed Toured Proposal Sent Booked Lost" at bounding box center [759, 239] width 88 height 23
click at [715, 228] on select "Inquiry Follow Up Tour Requested Tour Confirmed Toured Proposal Sent Booked Lost" at bounding box center [759, 239] width 88 height 23
click at [600, 216] on label "Lost Reason" at bounding box center [592, 219] width 101 height 13
click at [600, 232] on select "Booked Elsewhere Budget Date Unavailable No Response Not a Good Match Capacity …" at bounding box center [592, 239] width 101 height 23
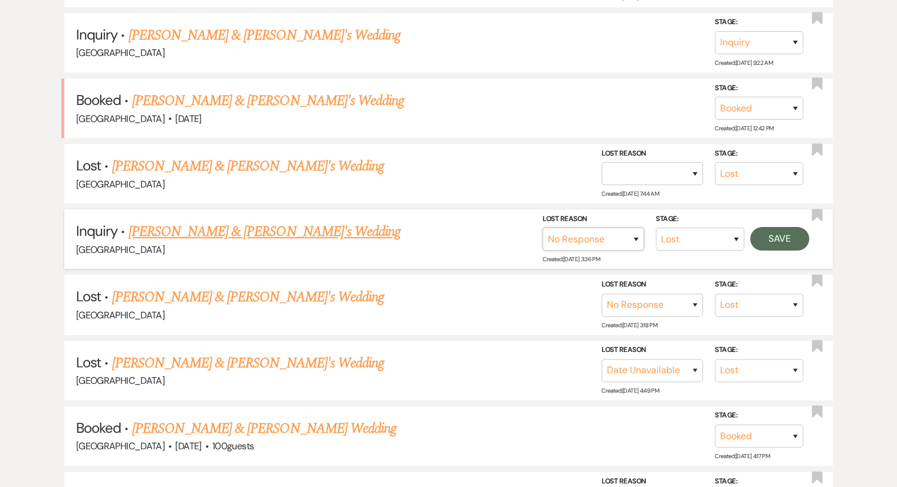
click at [542, 228] on select "Booked Elsewhere Budget Date Unavailable No Response Not a Good Match Capacity …" at bounding box center [592, 239] width 101 height 23
click at [775, 239] on button "Save" at bounding box center [779, 239] width 59 height 24
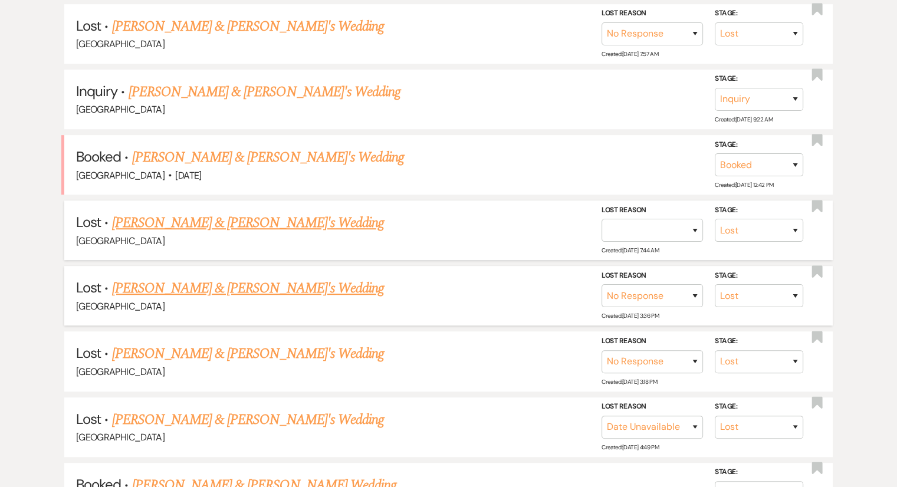
scroll to position [649, 0]
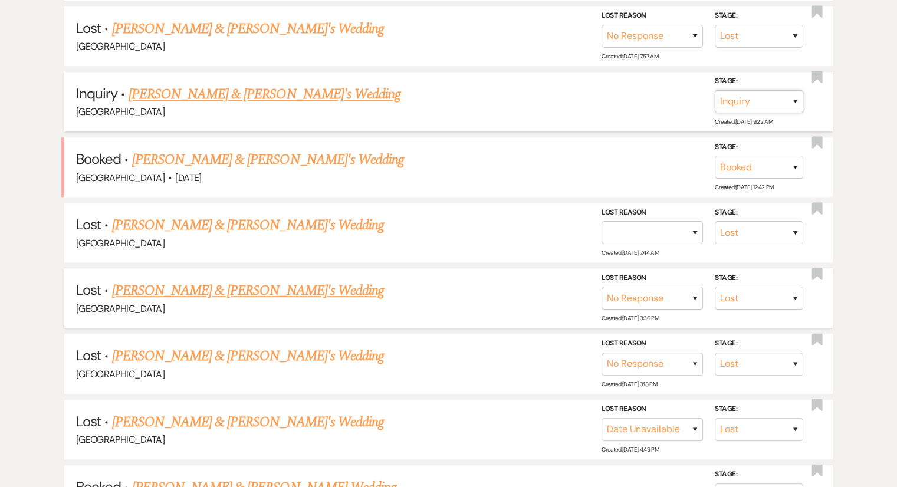
click at [735, 106] on select "Inquiry Follow Up Tour Requested Tour Confirmed Toured Proposal Sent Booked Lost" at bounding box center [759, 101] width 88 height 23
click at [715, 90] on select "Inquiry Follow Up Tour Requested Tour Confirmed Toured Proposal Sent Booked Lost" at bounding box center [759, 101] width 88 height 23
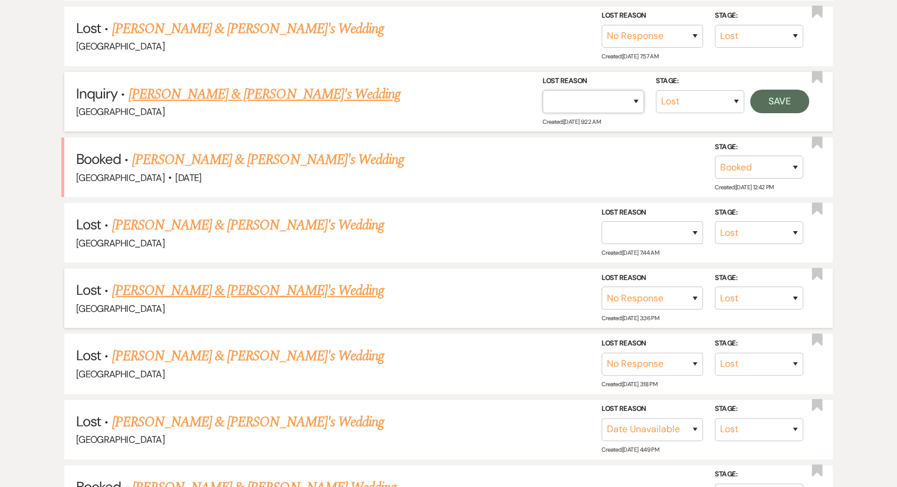
click at [601, 99] on select "Booked Elsewhere Budget Date Unavailable No Response Not a Good Match Capacity …" at bounding box center [592, 101] width 101 height 23
click at [542, 90] on select "Booked Elsewhere Budget Date Unavailable No Response Not a Good Match Capacity …" at bounding box center [592, 101] width 101 height 23
click at [784, 100] on button "Save" at bounding box center [779, 102] width 59 height 24
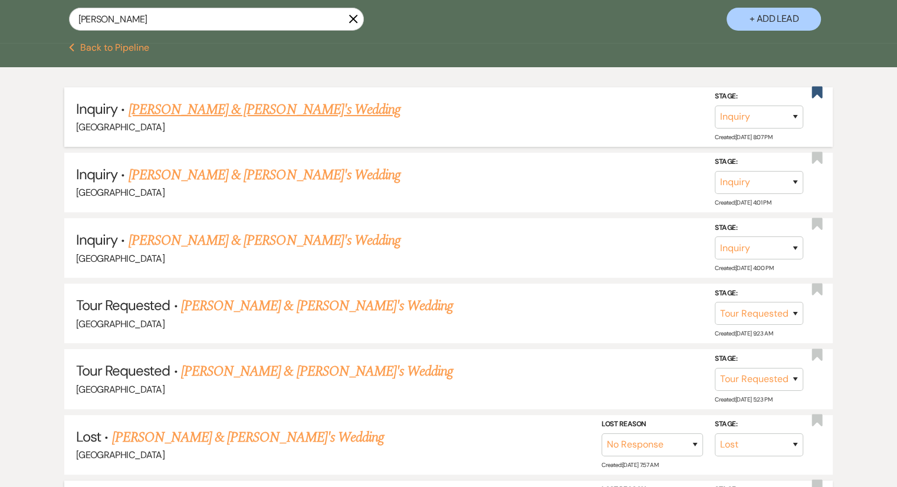
scroll to position [232, 0]
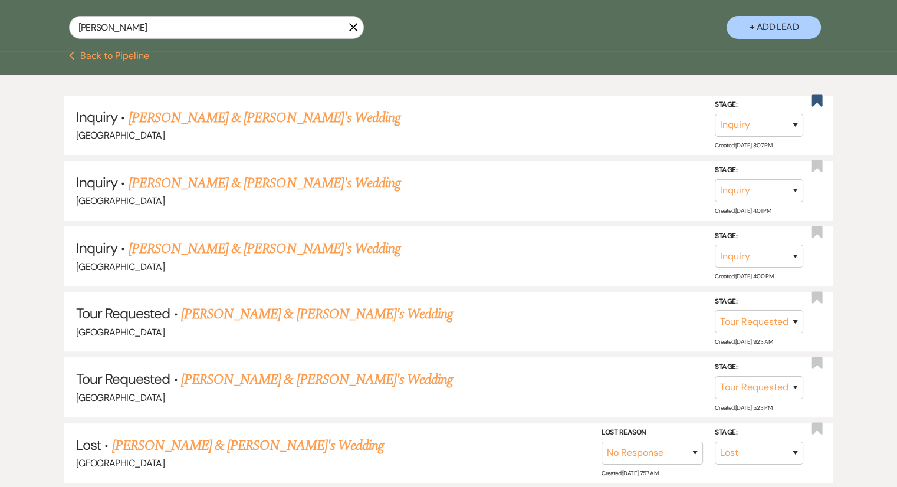
click at [776, 28] on button "+ Add Lead" at bounding box center [773, 27] width 94 height 23
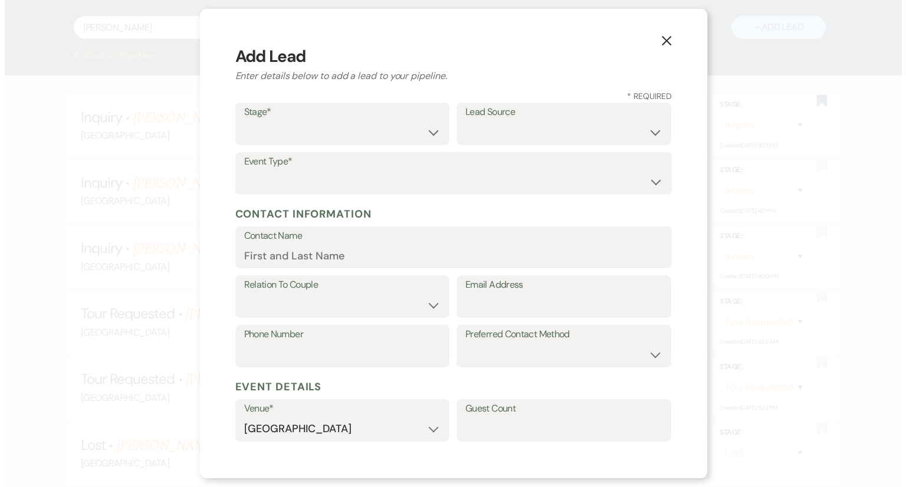
scroll to position [233, 0]
click at [330, 131] on select "Inquiry Follow Up Tour Requested Tour Confirmed Toured Proposal Sent Booked Lost" at bounding box center [342, 132] width 197 height 23
click at [244, 121] on select "Inquiry Follow Up Tour Requested Tour Confirmed Toured Proposal Sent Booked Lost" at bounding box center [342, 132] width 197 height 23
click at [495, 125] on select "Weven Venue Website Instagram Facebook Pinterest Google The Knot Wedding Wire H…" at bounding box center [563, 132] width 197 height 23
click at [270, 182] on select "Wedding Anniversary Party Baby Shower Bachelorette / Bachelor Party Birthday Pa…" at bounding box center [453, 181] width 419 height 23
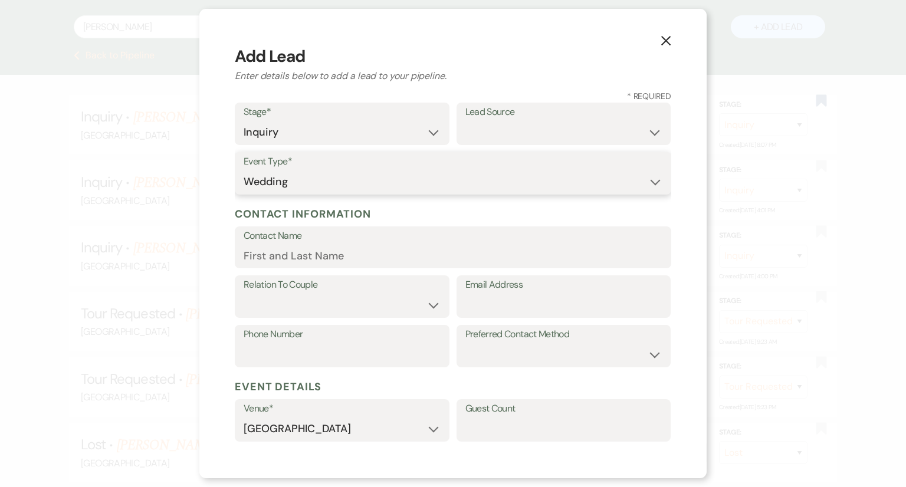
click at [244, 170] on select "Wedding Anniversary Party Baby Shower Bachelorette / Bachelor Party Birthday Pa…" at bounding box center [453, 181] width 419 height 23
paste input "[PERSON_NAME]"
paste input "[EMAIL_ADDRESS][DOMAIN_NAME]"
click at [663, 41] on icon "X" at bounding box center [665, 40] width 11 height 11
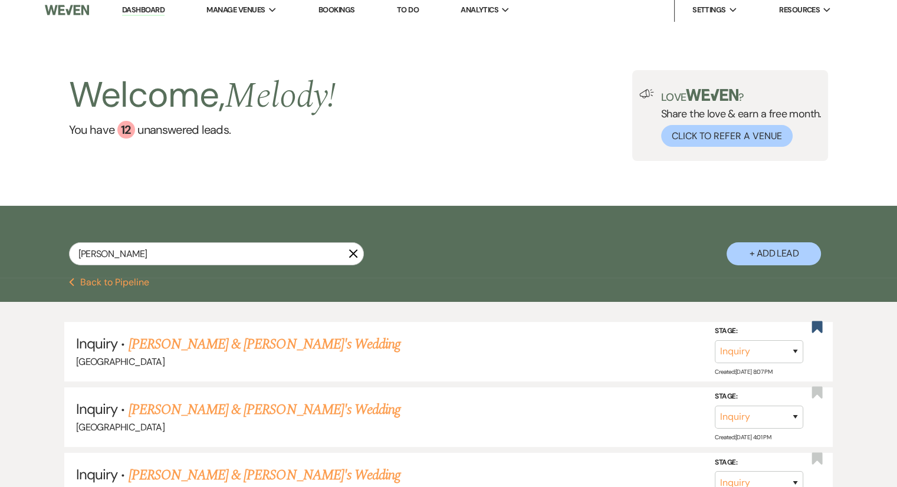
scroll to position [0, 0]
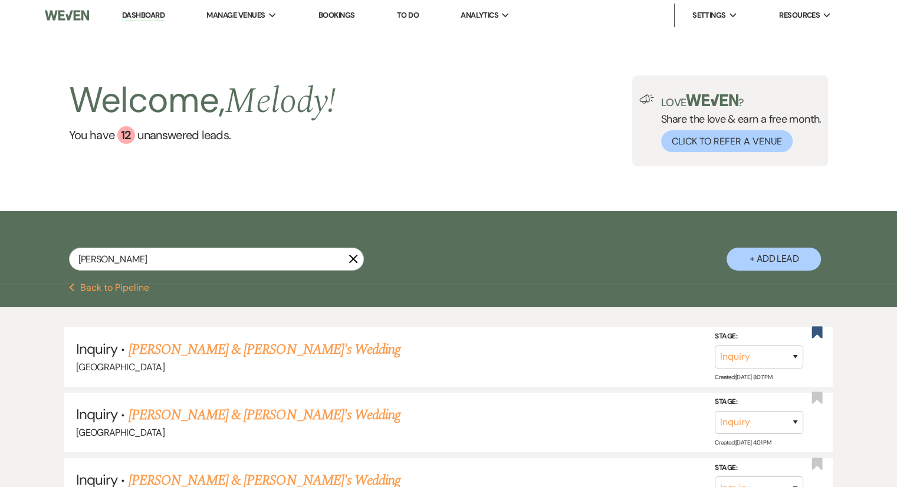
click at [438, 67] on div "Welcome, Melody ! You have 12 unanswered lead s . Love ? Share the love & earn …" at bounding box center [448, 121] width 897 height 180
click at [402, 158] on div "Welcome, Melody ! You have 12 unanswered lead s . Love ? Share the love & earn …" at bounding box center [448, 121] width 897 height 180
drag, startPoint x: 156, startPoint y: 259, endPoint x: 73, endPoint y: 260, distance: 83.2
click at [73, 260] on input "[PERSON_NAME]" at bounding box center [216, 259] width 295 height 23
paste input "Mackensie last_name [PERSON_NAME]"
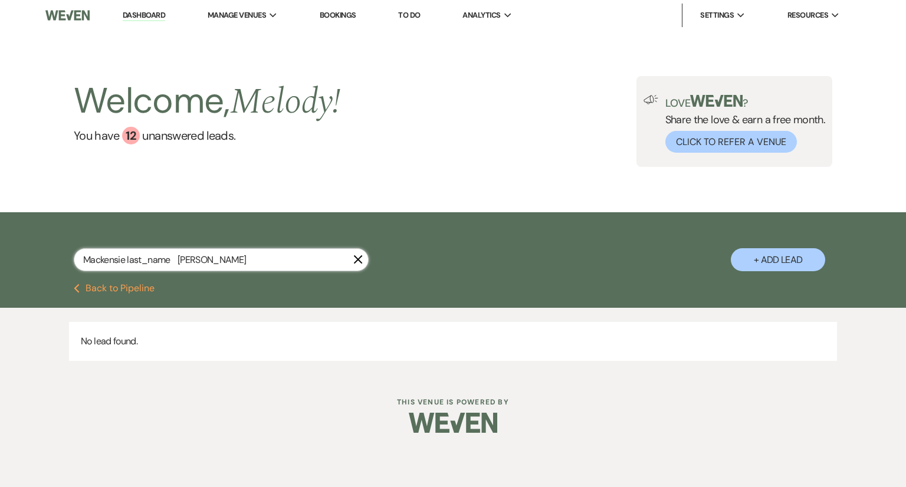
drag, startPoint x: 184, startPoint y: 264, endPoint x: 127, endPoint y: 262, distance: 56.6
click at [127, 262] on input "Mackensie last_name [PERSON_NAME]" at bounding box center [221, 259] width 295 height 23
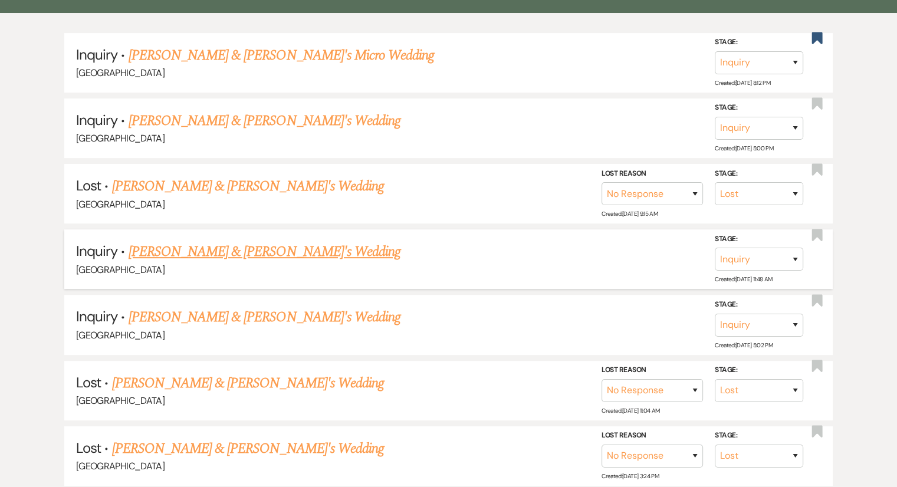
scroll to position [295, 0]
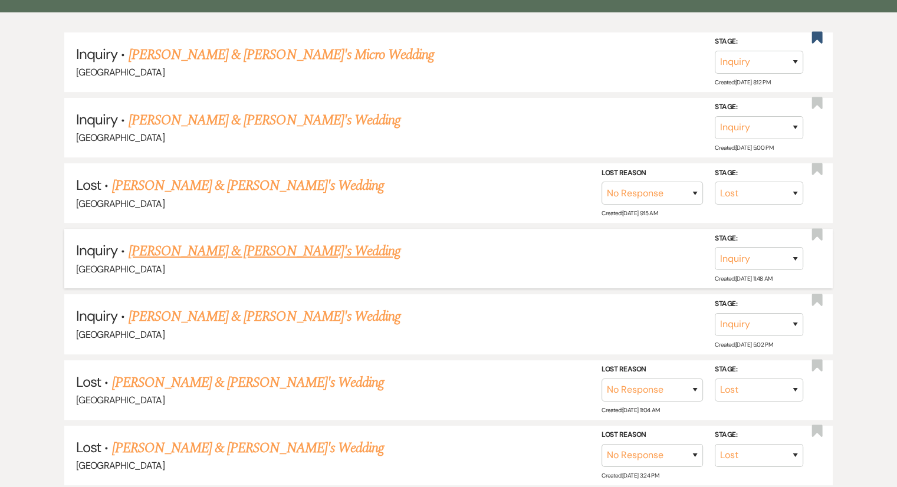
click at [759, 267] on div "Stage: Inquiry Follow Up Tour Requested Tour Confirmed Toured Proposal Sent Boo…" at bounding box center [765, 258] width 100 height 53
click at [751, 262] on select "Inquiry Follow Up Tour Requested Tour Confirmed Toured Proposal Sent Booked Lost" at bounding box center [759, 258] width 88 height 23
click at [715, 247] on select "Inquiry Follow Up Tour Requested Tour Confirmed Toured Proposal Sent Booked Lost" at bounding box center [759, 258] width 88 height 23
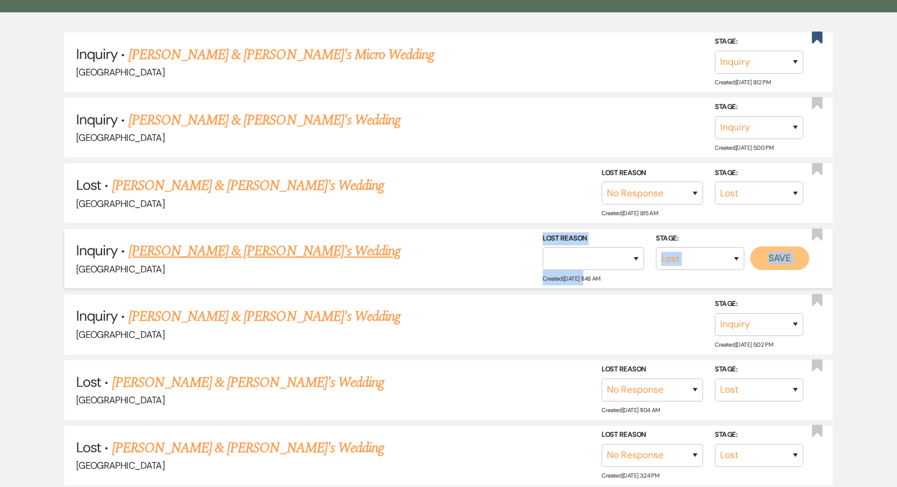
click at [771, 258] on button "Save" at bounding box center [779, 258] width 59 height 24
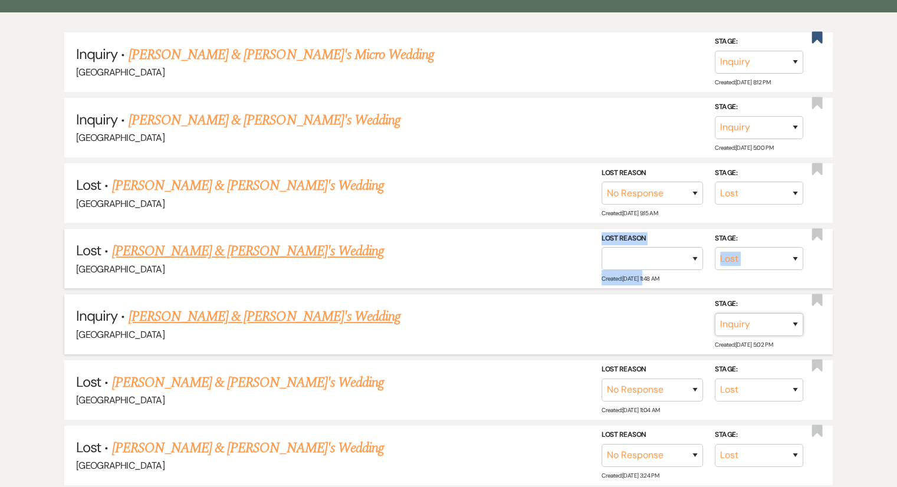
click at [759, 325] on select "Inquiry Follow Up Tour Requested Tour Confirmed Toured Proposal Sent Booked Lost" at bounding box center [759, 324] width 88 height 23
click at [715, 313] on select "Inquiry Follow Up Tour Requested Tour Confirmed Toured Proposal Sent Booked Lost" at bounding box center [759, 324] width 88 height 23
click at [766, 321] on button "Save" at bounding box center [779, 324] width 59 height 24
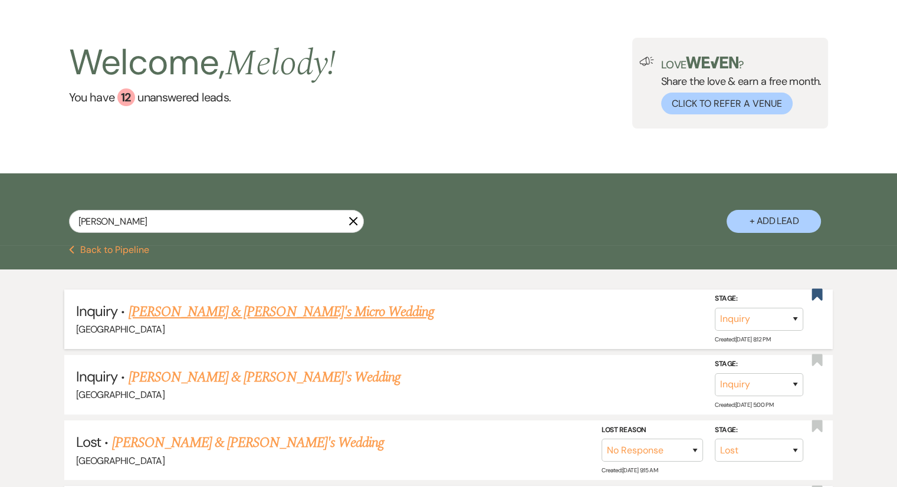
scroll to position [0, 0]
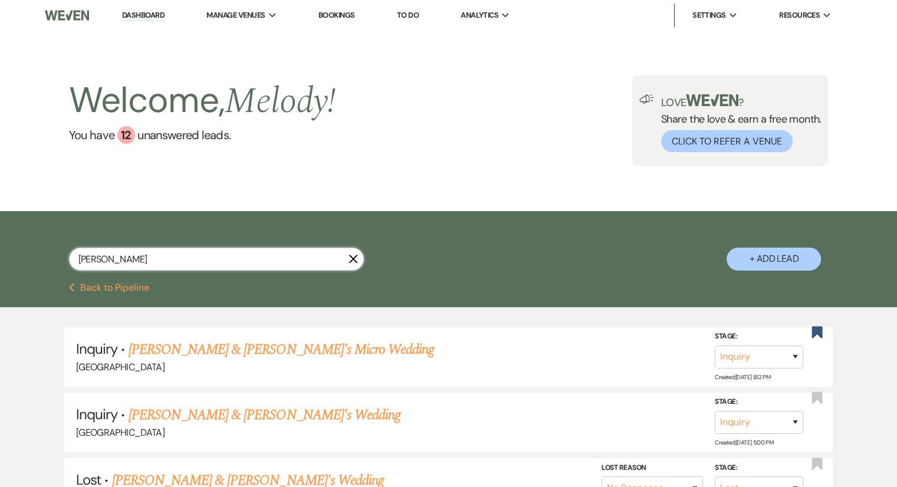
click at [231, 258] on input "[PERSON_NAME]" at bounding box center [216, 259] width 295 height 23
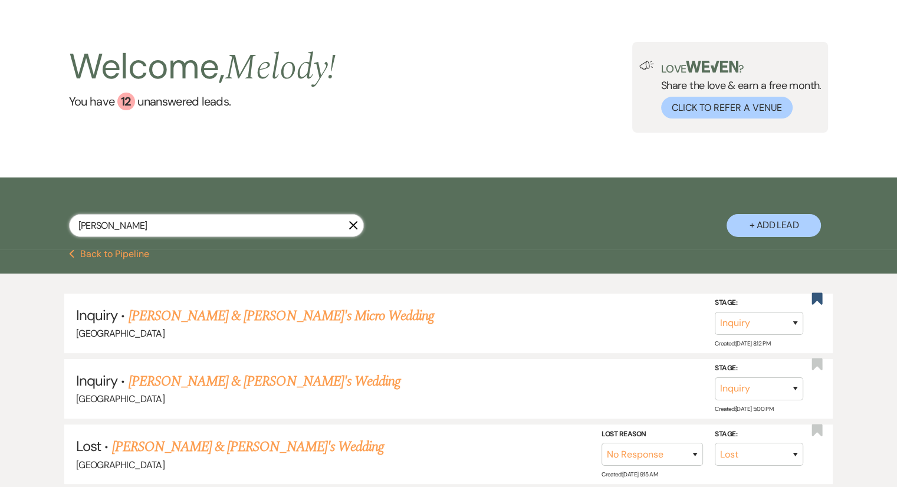
scroll to position [118, 0]
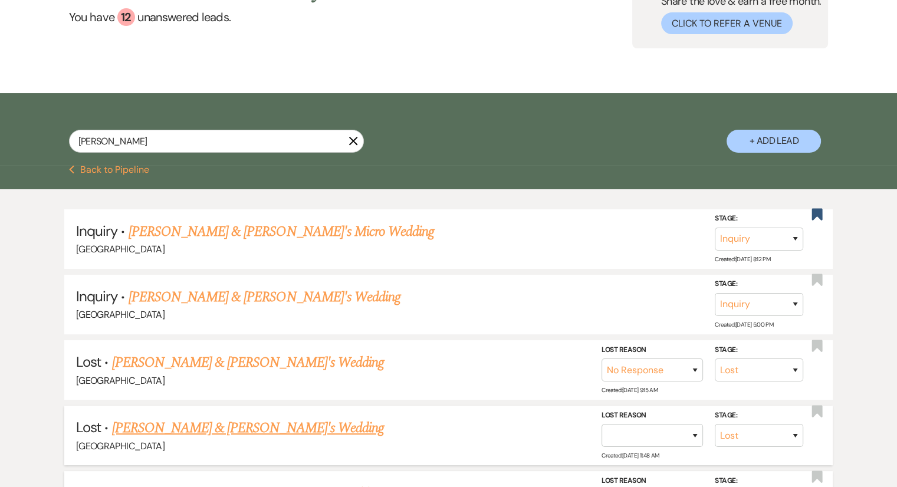
click at [782, 143] on button "+ Add Lead" at bounding box center [773, 141] width 94 height 23
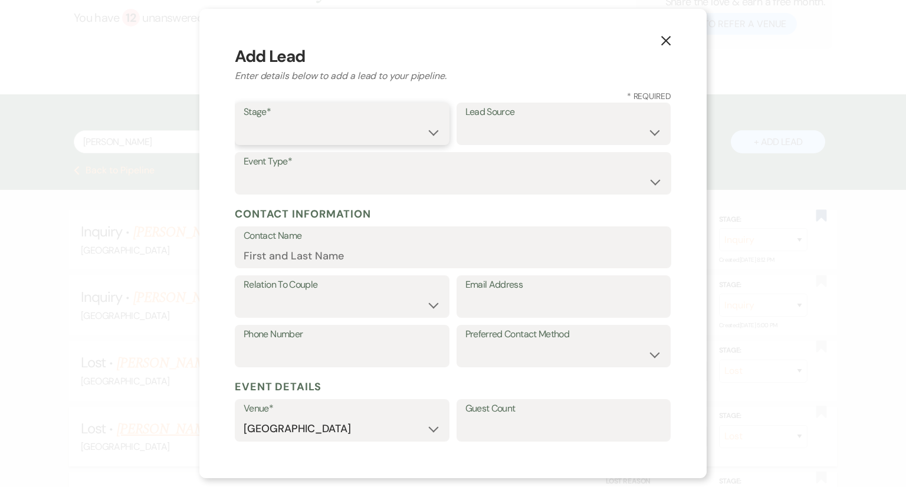
click at [283, 134] on select "Inquiry Follow Up Tour Requested Tour Confirmed Toured Proposal Sent Booked Lost" at bounding box center [342, 132] width 197 height 23
click at [244, 121] on select "Inquiry Follow Up Tour Requested Tour Confirmed Toured Proposal Sent Booked Lost" at bounding box center [342, 132] width 197 height 23
click at [489, 140] on select "Weven Venue Website Instagram Facebook Pinterest Google The Knot Wedding Wire H…" at bounding box center [563, 132] width 197 height 23
click at [499, 135] on select "Weven Venue Website Instagram Facebook Pinterest Google The Knot Wedding Wire H…" at bounding box center [563, 132] width 197 height 23
click at [465, 121] on select "Weven Venue Website Instagram Facebook Pinterest Google The Knot Wedding Wire H…" at bounding box center [563, 132] width 197 height 23
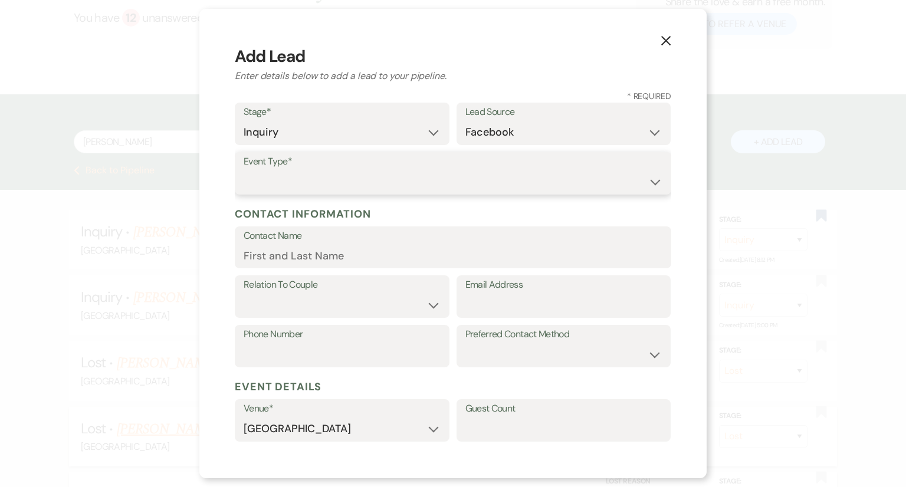
drag, startPoint x: 280, startPoint y: 178, endPoint x: 267, endPoint y: 172, distance: 14.3
click at [275, 175] on select "Wedding Anniversary Party Baby Shower Bachelorette / Bachelor Party Birthday Pa…" at bounding box center [453, 181] width 419 height 23
click at [244, 170] on select "Wedding Anniversary Party Baby Shower Bachelorette / Bachelor Party Birthday Pa…" at bounding box center [453, 181] width 419 height 23
paste input "Mackensie last_name [PERSON_NAME]"
drag, startPoint x: 397, startPoint y: 259, endPoint x: 323, endPoint y: 258, distance: 74.9
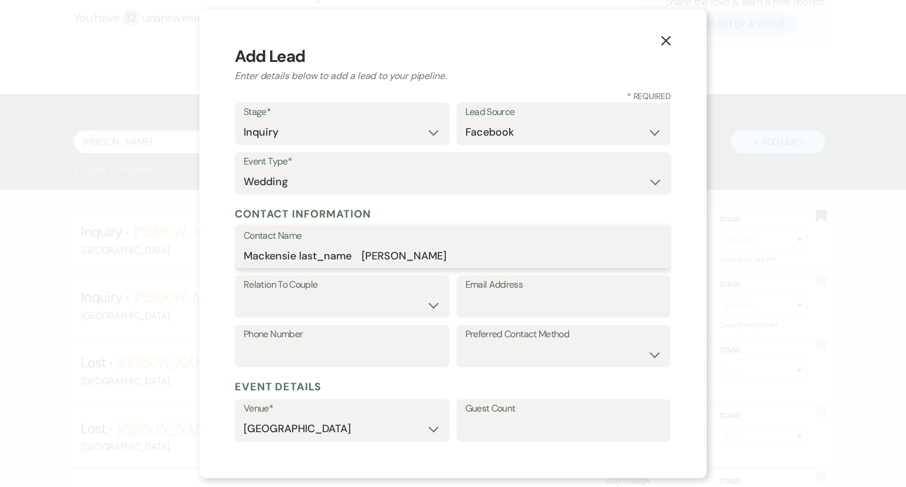
click at [323, 258] on input "Mackensie last_name [PERSON_NAME]" at bounding box center [453, 255] width 419 height 23
click at [267, 257] on input "[PERSON_NAME]" at bounding box center [453, 255] width 419 height 23
click at [285, 301] on select "Couple Planner Parent of Couple Family Member Friend Other" at bounding box center [342, 305] width 197 height 23
click at [244, 294] on select "Couple Planner Parent of Couple Family Member Friend Other" at bounding box center [342, 305] width 197 height 23
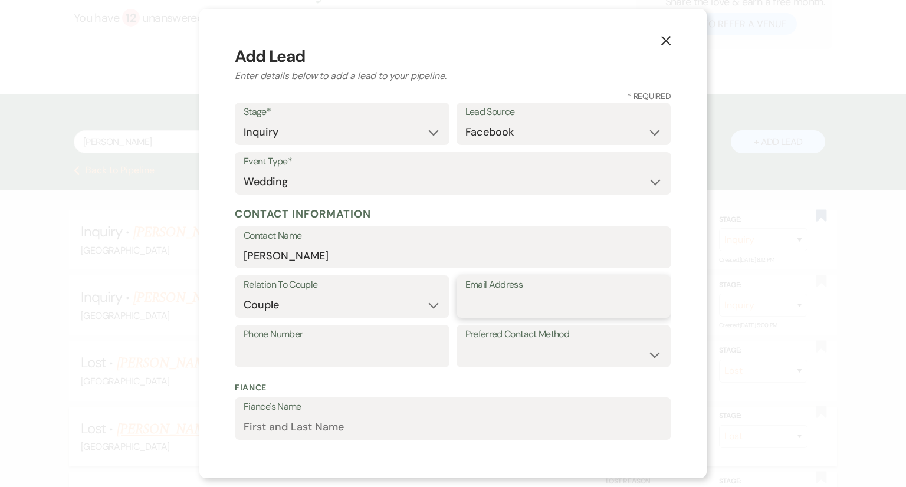
paste input "[EMAIL_ADDRESS][DOMAIN_NAME]"
click at [476, 361] on select "Email Phone Text" at bounding box center [563, 354] width 197 height 23
click at [465, 343] on select "Email Phone Text" at bounding box center [563, 354] width 197 height 23
paste input "6787900490"
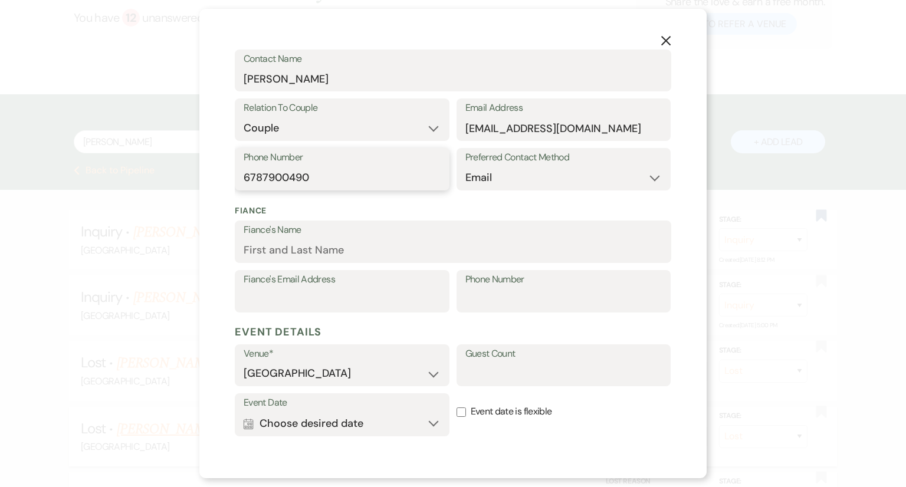
scroll to position [302, 0]
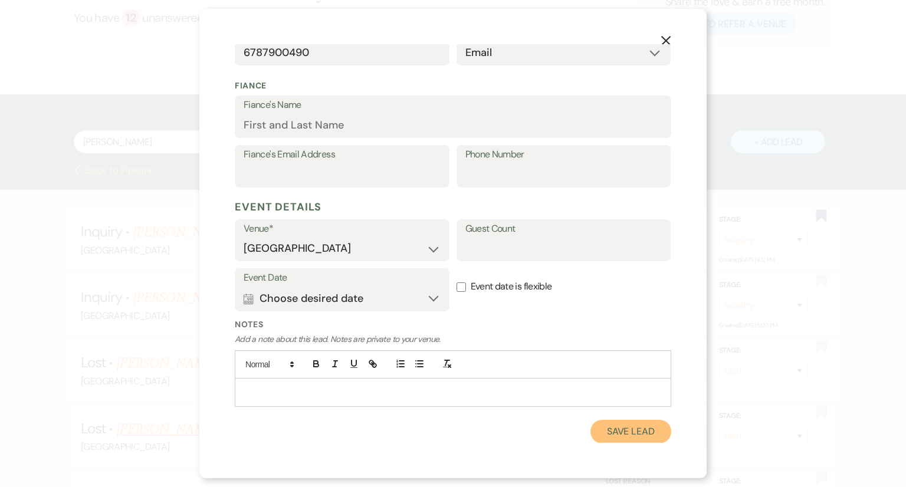
click at [606, 429] on button "Save Lead" at bounding box center [630, 432] width 81 height 24
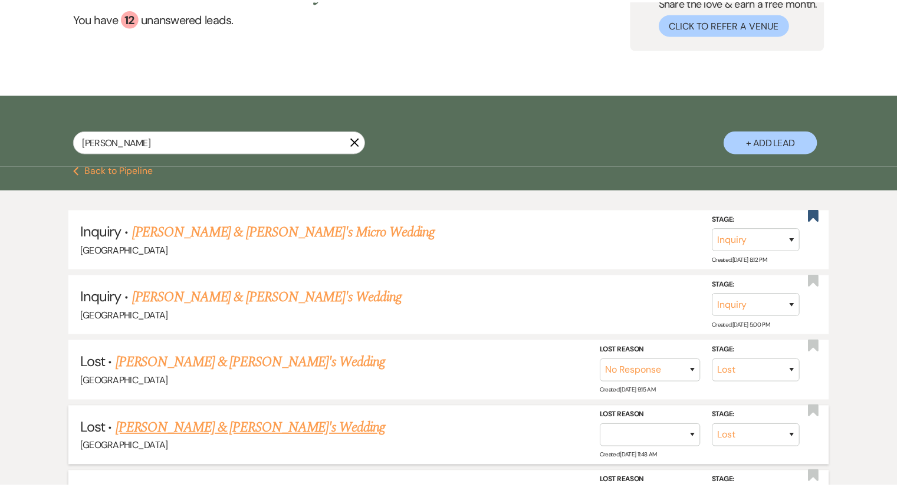
scroll to position [118, 0]
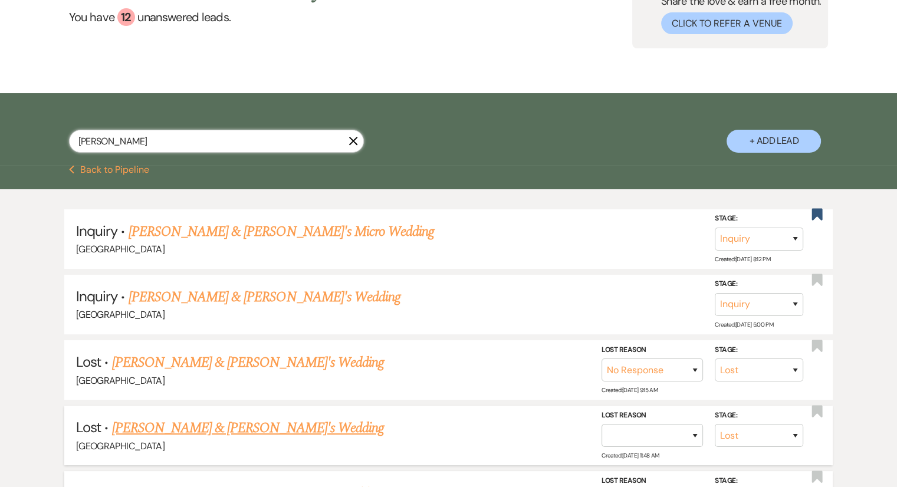
click at [210, 142] on input "[PERSON_NAME]" at bounding box center [216, 141] width 295 height 23
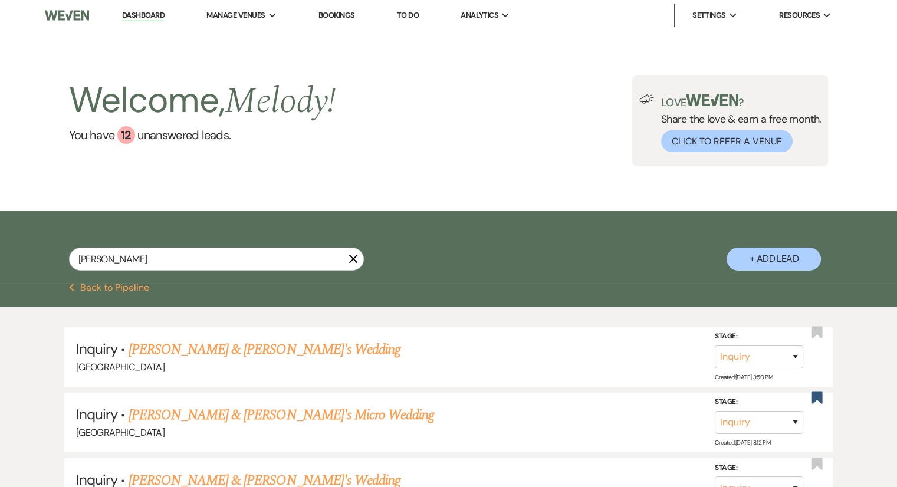
click at [238, 347] on link "[PERSON_NAME] & [PERSON_NAME]'s Wedding" at bounding box center [265, 349] width 272 height 21
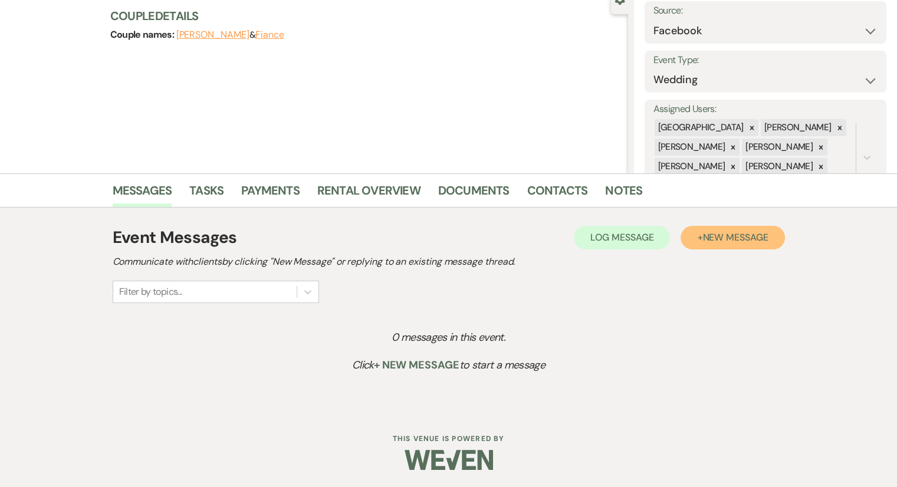
click at [727, 240] on span "New Message" at bounding box center [734, 237] width 65 height 12
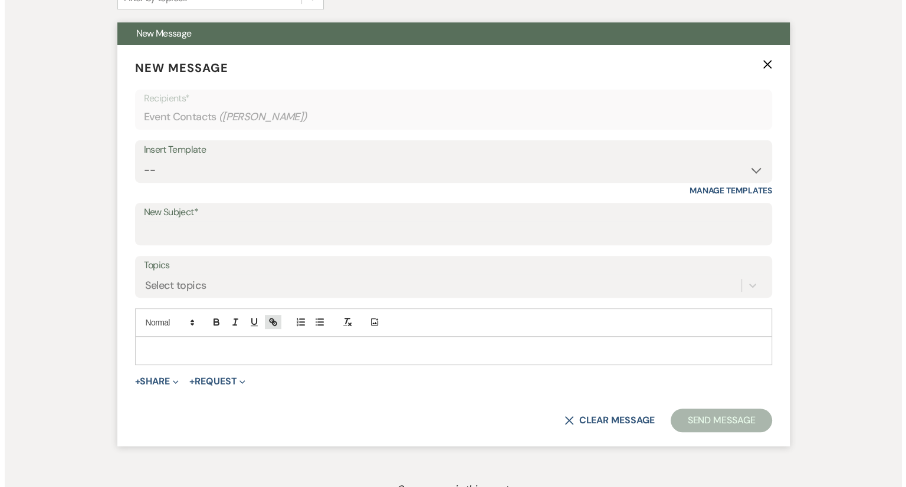
scroll to position [417, 0]
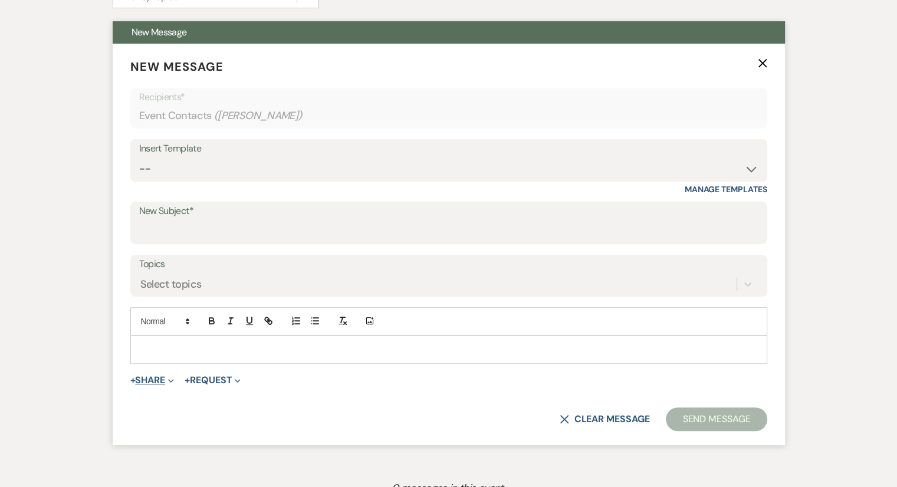
click at [145, 378] on button "+ Share Expand" at bounding box center [152, 380] width 44 height 9
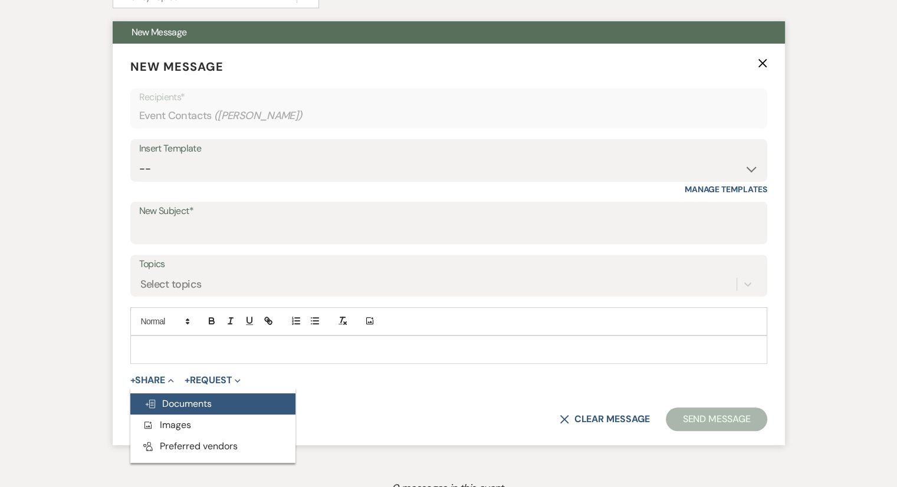
click at [148, 397] on span "Doc Upload Documents" at bounding box center [177, 403] width 67 height 12
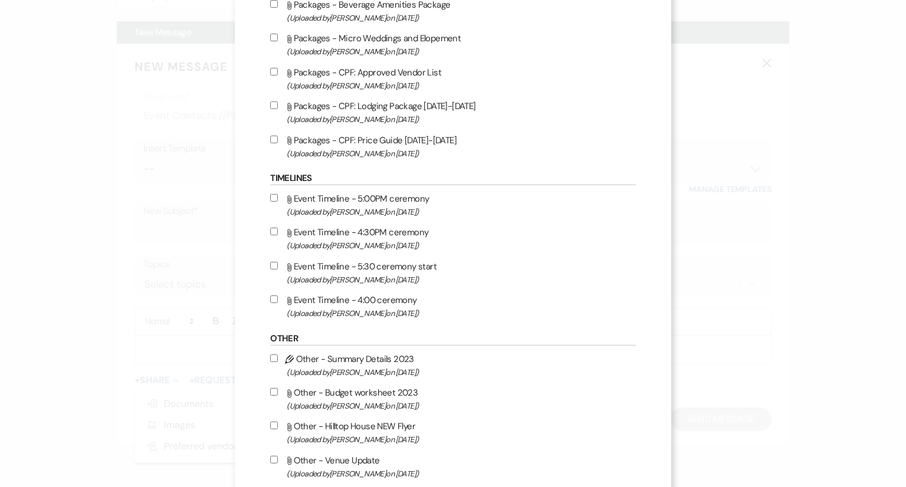
scroll to position [1297, 0]
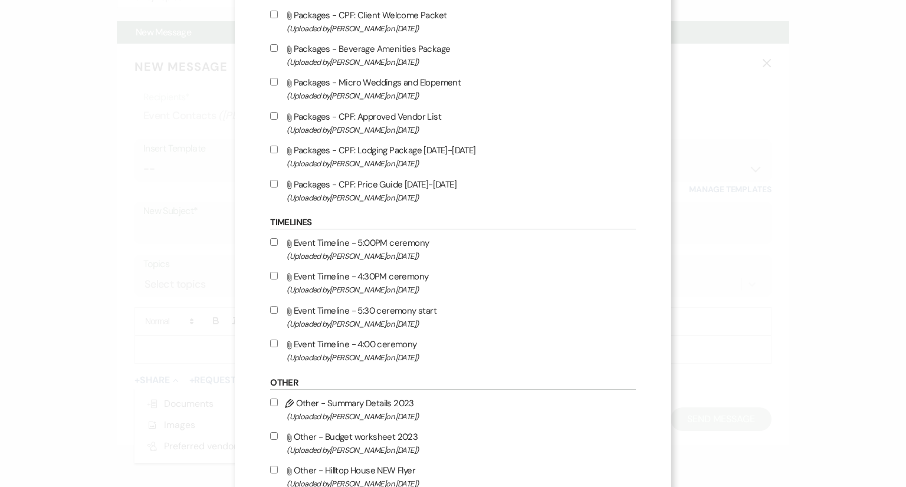
click at [277, 86] on input "Attach File Packages - Micro Weddings and Elopement (Uploaded by [PERSON_NAME] …" at bounding box center [274, 82] width 8 height 8
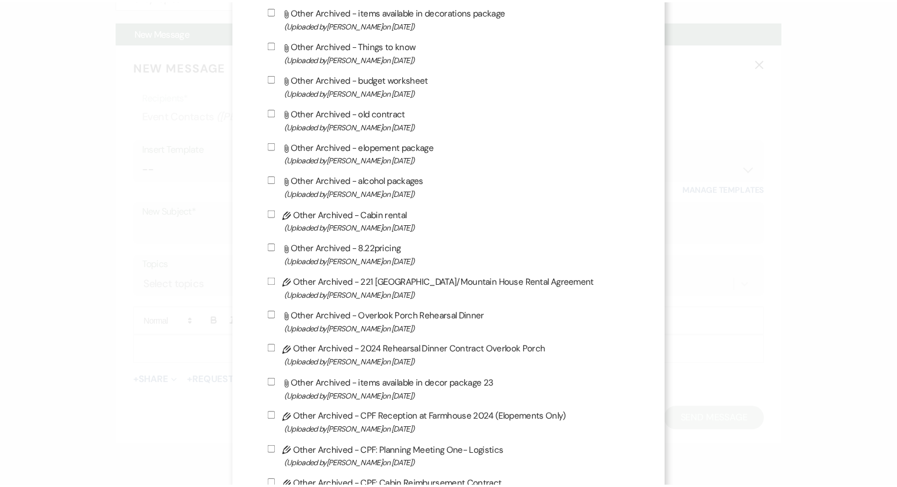
scroll to position [3145, 0]
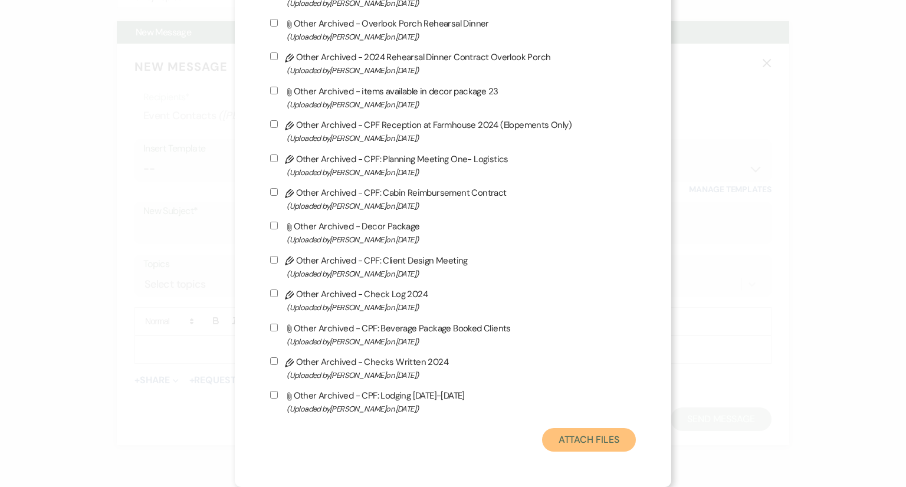
click at [574, 438] on button "Attach Files" at bounding box center [589, 440] width 94 height 24
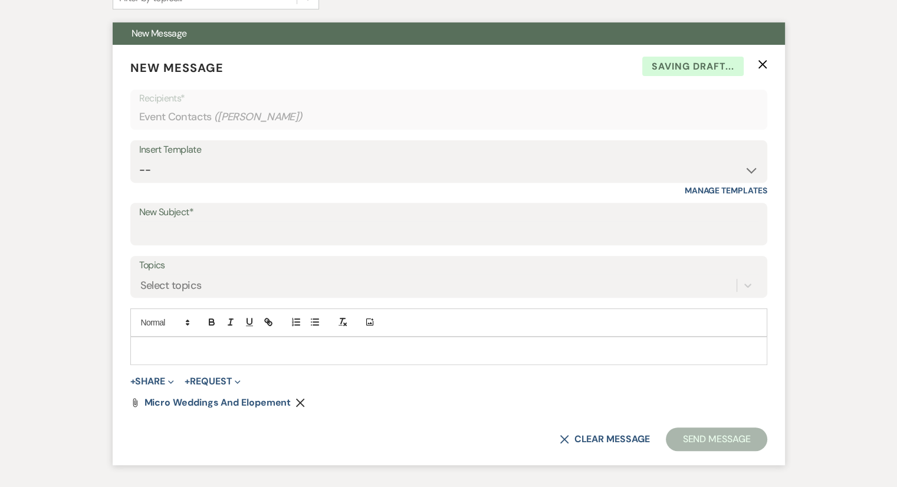
scroll to position [417, 0]
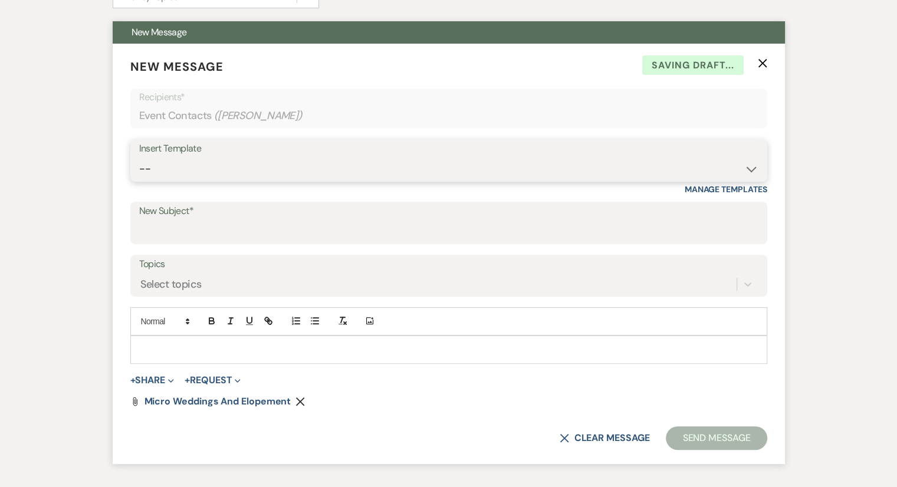
click at [209, 163] on select "-- Weven Planning Portal Introduction (Booked Events) Congratulations on choosi…" at bounding box center [448, 168] width 619 height 23
click at [139, 157] on select "-- Weven Planning Portal Introduction (Booked Events) Congratulations on choosi…" at bounding box center [448, 168] width 619 height 23
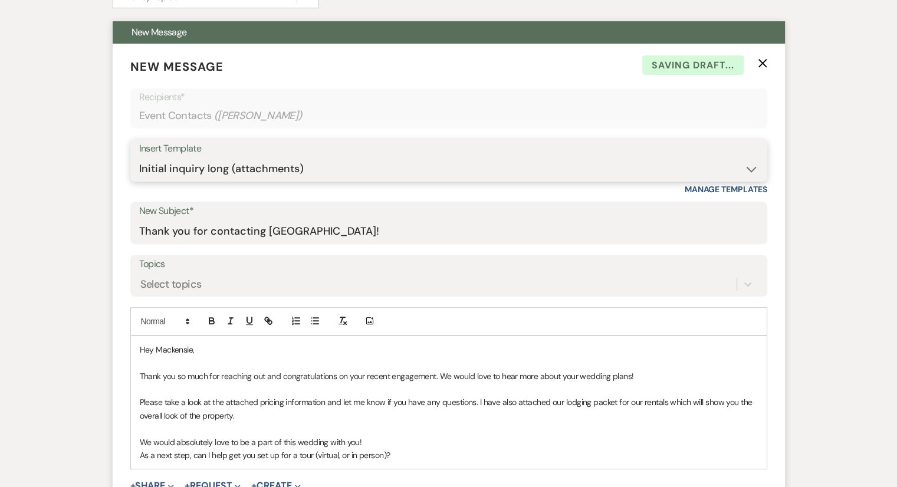
scroll to position [535, 0]
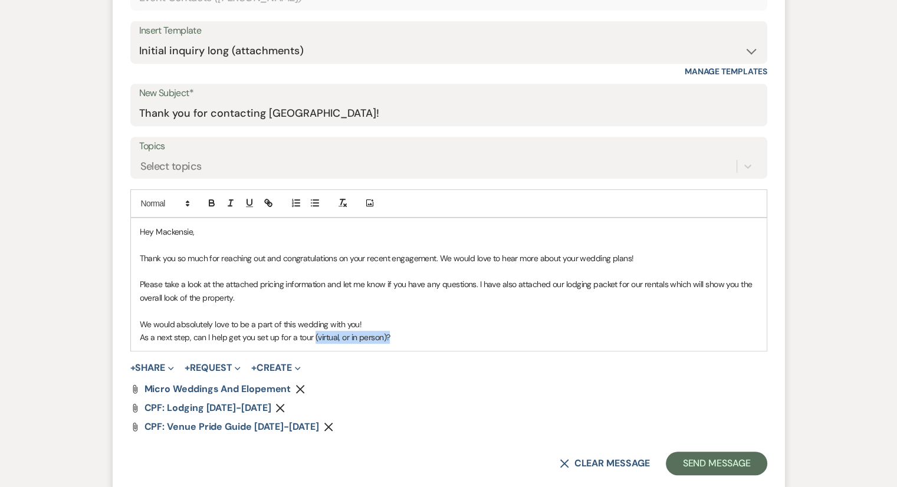
drag, startPoint x: 387, startPoint y: 336, endPoint x: 313, endPoint y: 338, distance: 73.8
click at [313, 338] on p "As a next step, can I help get you set up for a tour (virtual, or in person)?" at bounding box center [449, 337] width 618 height 13
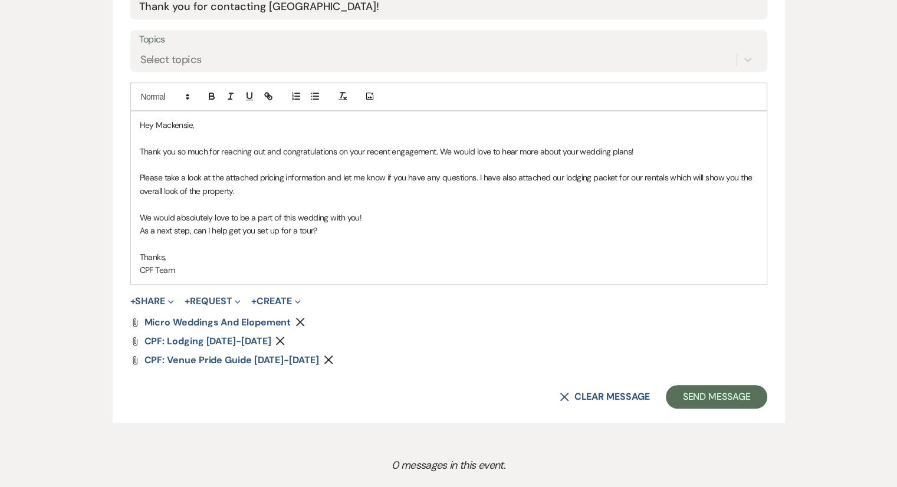
scroll to position [769, 0]
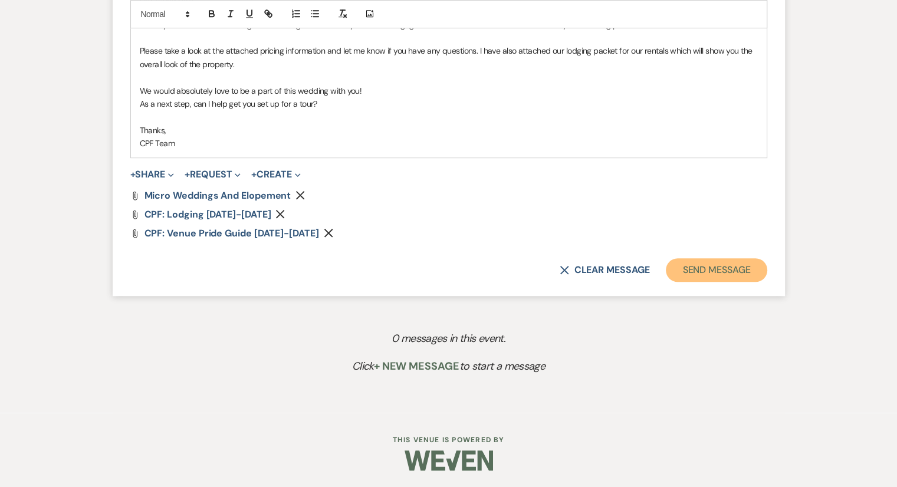
click at [703, 267] on button "Send Message" at bounding box center [716, 270] width 101 height 24
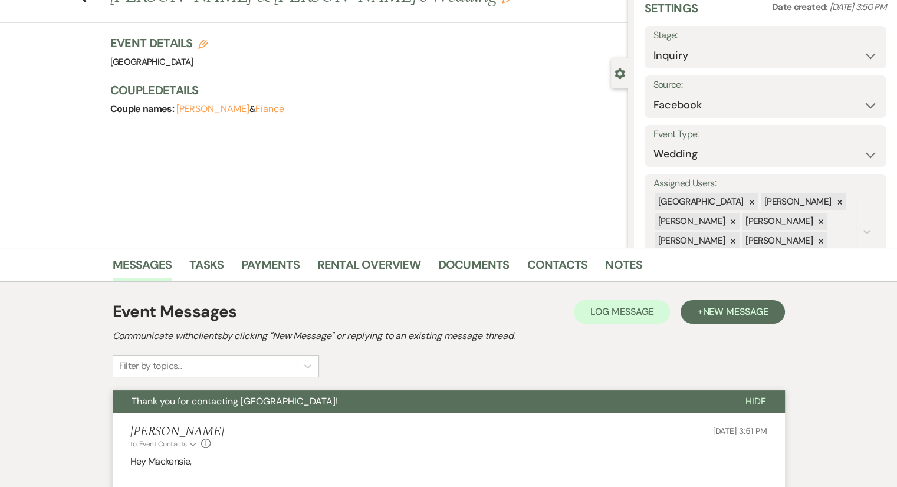
scroll to position [0, 0]
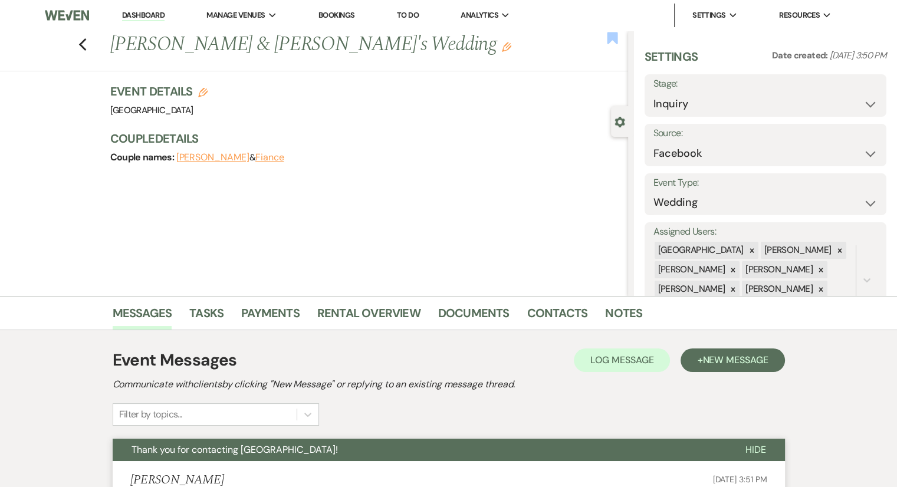
click at [616, 38] on use "button" at bounding box center [612, 38] width 11 height 12
click at [146, 12] on link "Dashboard" at bounding box center [143, 15] width 42 height 11
click at [149, 17] on link "Dashboard" at bounding box center [143, 15] width 42 height 11
click at [150, 15] on link "Dashboard" at bounding box center [143, 15] width 42 height 11
click at [150, 14] on link "Dashboard" at bounding box center [143, 15] width 42 height 11
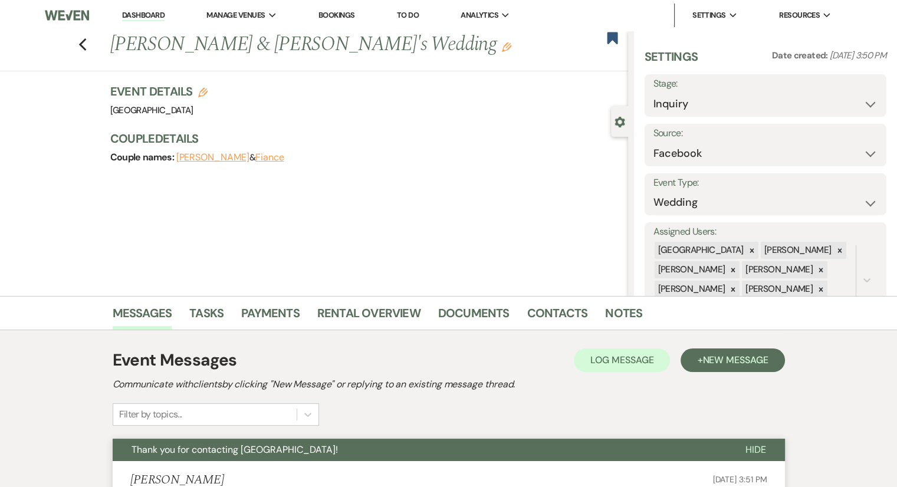
click at [150, 14] on link "Dashboard" at bounding box center [143, 15] width 42 height 11
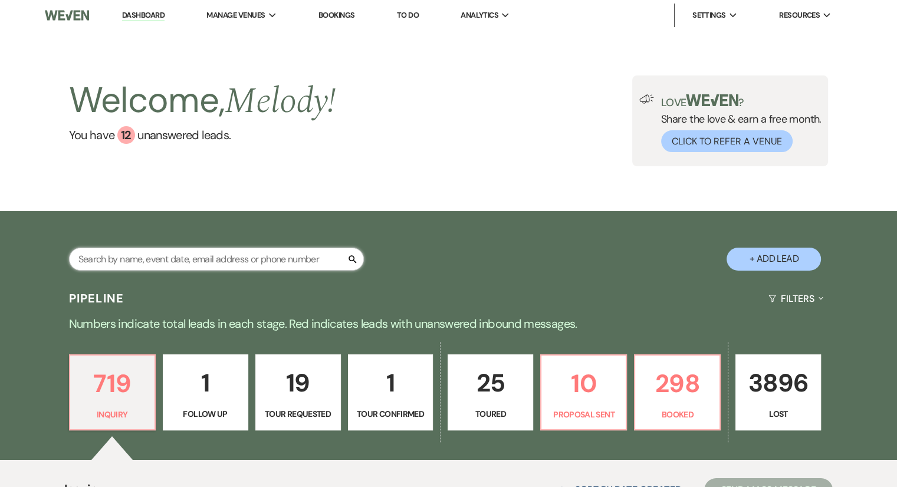
drag, startPoint x: 294, startPoint y: 0, endPoint x: 120, endPoint y: 263, distance: 315.3
paste input "[PERSON_NAME] last_name [PERSON_NAME]"
click at [163, 258] on input "[PERSON_NAME] last_name [PERSON_NAME]" at bounding box center [216, 259] width 295 height 23
click at [162, 258] on input "[PERSON_NAME] last_name [PERSON_NAME]" at bounding box center [216, 259] width 295 height 23
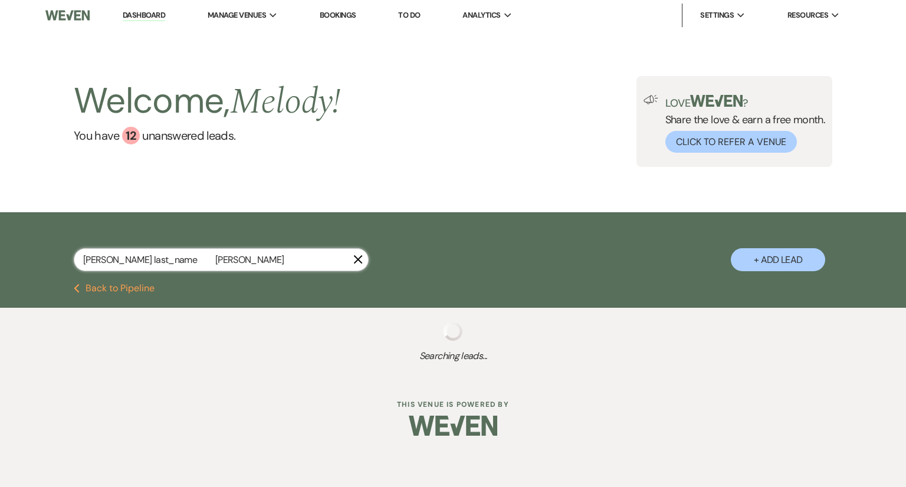
click at [160, 258] on input "[PERSON_NAME] last_name [PERSON_NAME]" at bounding box center [221, 259] width 295 height 23
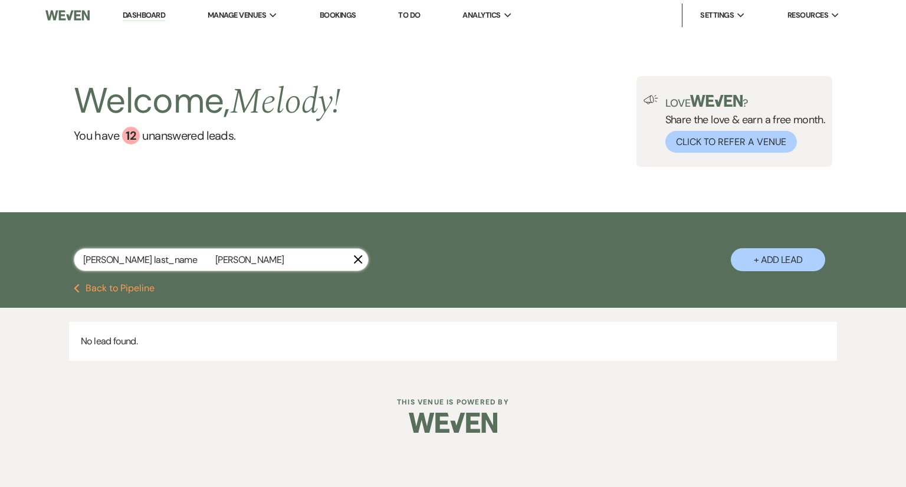
drag, startPoint x: 167, startPoint y: 259, endPoint x: 117, endPoint y: 265, distance: 49.9
click at [117, 265] on input "[PERSON_NAME] last_name [PERSON_NAME]" at bounding box center [221, 259] width 295 height 23
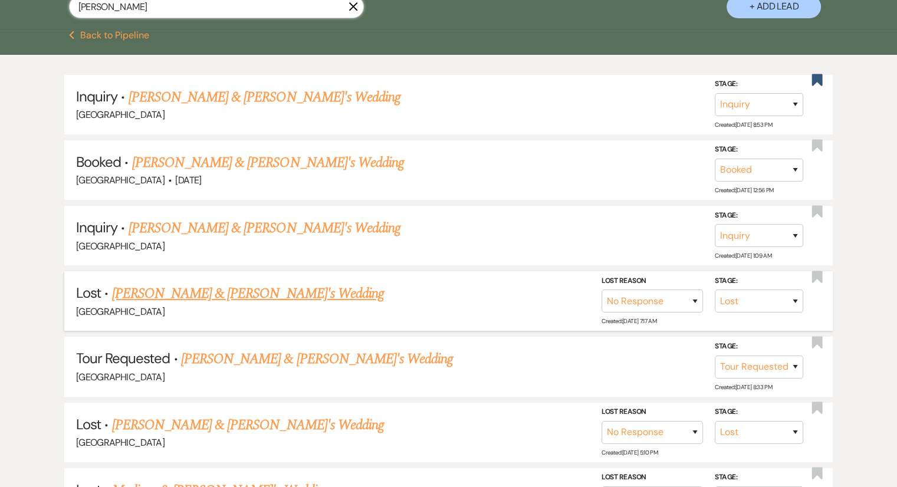
scroll to position [295, 0]
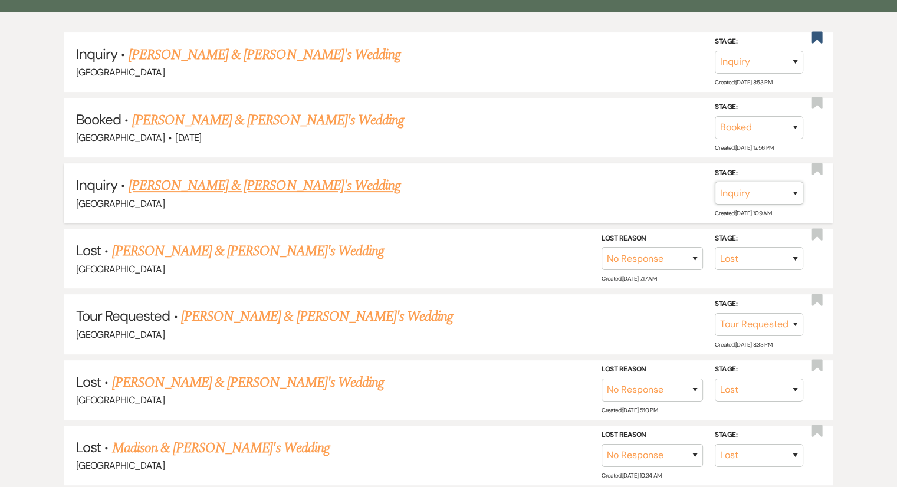
click at [747, 188] on select "Inquiry Follow Up Tour Requested Tour Confirmed Toured Proposal Sent Booked Lost" at bounding box center [759, 193] width 88 height 23
click at [715, 182] on select "Inquiry Follow Up Tour Requested Tour Confirmed Toured Proposal Sent Booked Lost" at bounding box center [759, 193] width 88 height 23
click at [775, 190] on button "Save" at bounding box center [779, 193] width 59 height 24
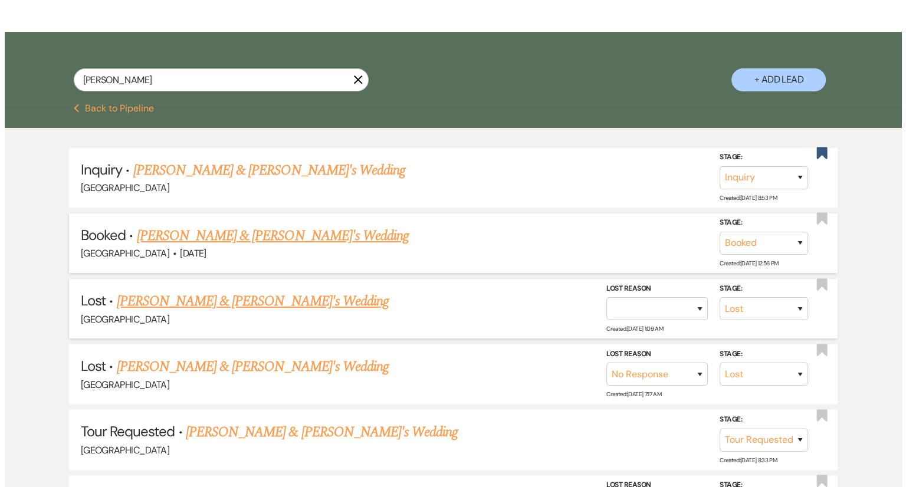
scroll to position [177, 0]
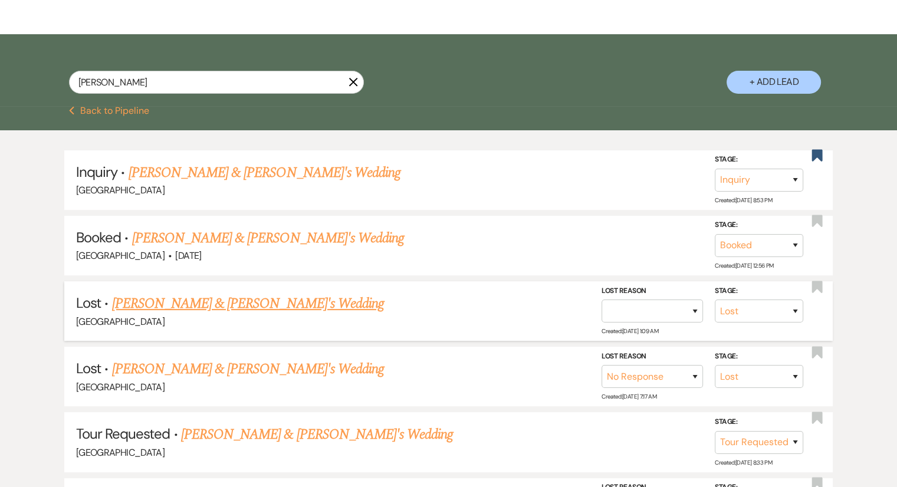
click at [780, 78] on button "+ Add Lead" at bounding box center [773, 82] width 94 height 23
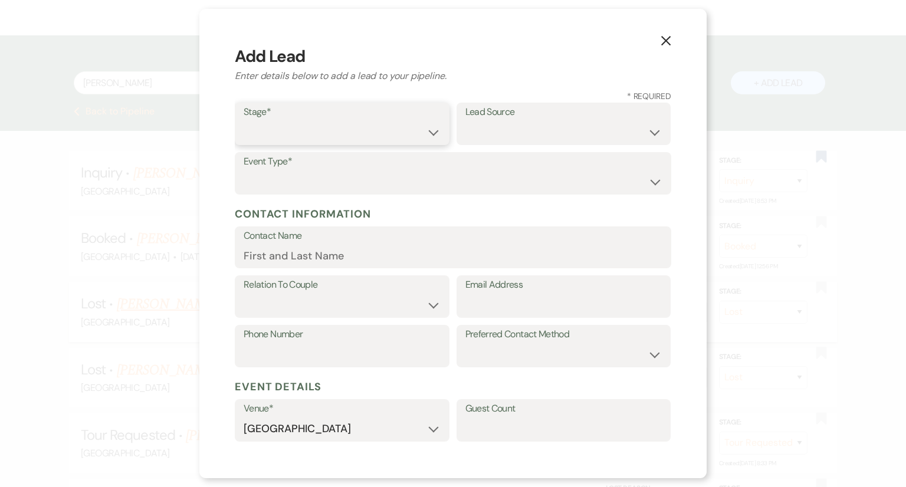
drag, startPoint x: 300, startPoint y: 123, endPoint x: 294, endPoint y: 143, distance: 20.3
click at [300, 123] on select "Inquiry Follow Up Tour Requested Tour Confirmed Toured Proposal Sent Booked Lost" at bounding box center [342, 132] width 197 height 23
click at [244, 121] on select "Inquiry Follow Up Tour Requested Tour Confirmed Toured Proposal Sent Booked Lost" at bounding box center [342, 132] width 197 height 23
drag, startPoint x: 487, startPoint y: 140, endPoint x: 363, endPoint y: 74, distance: 140.1
click at [487, 139] on select "Weven Venue Website Instagram Facebook Pinterest Google The Knot Wedding Wire H…" at bounding box center [563, 132] width 197 height 23
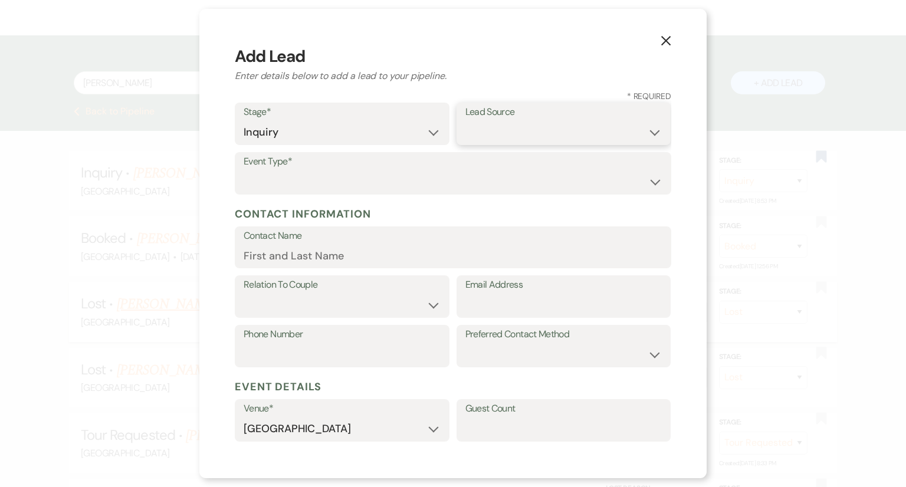
click at [542, 133] on select "Weven Venue Website Instagram Facebook Pinterest Google The Knot Wedding Wire H…" at bounding box center [563, 132] width 197 height 23
click at [465, 121] on select "Weven Venue Website Instagram Facebook Pinterest Google The Knot Wedding Wire H…" at bounding box center [563, 132] width 197 height 23
click at [315, 182] on select "Wedding Anniversary Party Baby Shower Bachelorette / Bachelor Party Birthday Pa…" at bounding box center [453, 181] width 419 height 23
click at [244, 170] on select "Wedding Anniversary Party Baby Shower Bachelorette / Bachelor Party Birthday Pa…" at bounding box center [453, 181] width 419 height 23
paste input "[PERSON_NAME] last_name [PERSON_NAME]"
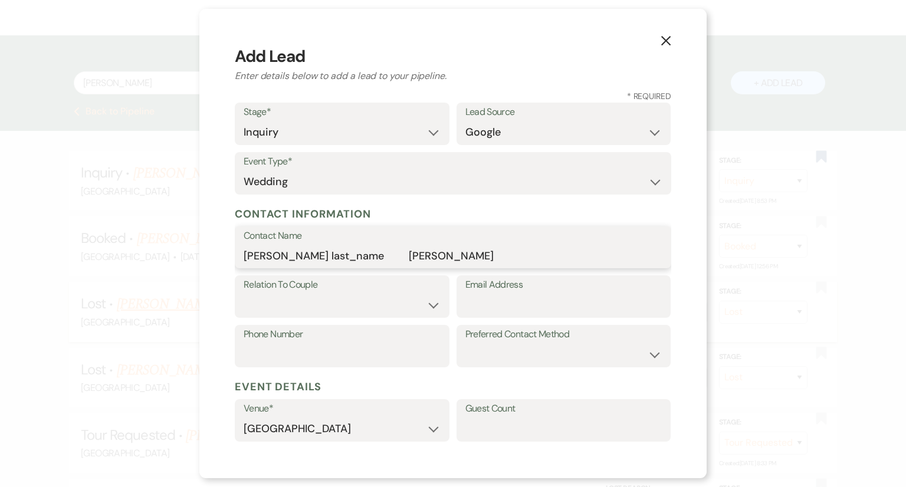
drag, startPoint x: 373, startPoint y: 257, endPoint x: 311, endPoint y: 261, distance: 62.6
click at [311, 261] on input "[PERSON_NAME] last_name [PERSON_NAME]" at bounding box center [453, 255] width 419 height 23
click at [267, 253] on input "[PERSON_NAME]" at bounding box center [453, 255] width 419 height 23
click at [267, 299] on select "Couple Planner Parent of Couple Family Member Friend Other" at bounding box center [342, 305] width 197 height 23
click at [244, 294] on select "Couple Planner Parent of Couple Family Member Friend Other" at bounding box center [342, 305] width 197 height 23
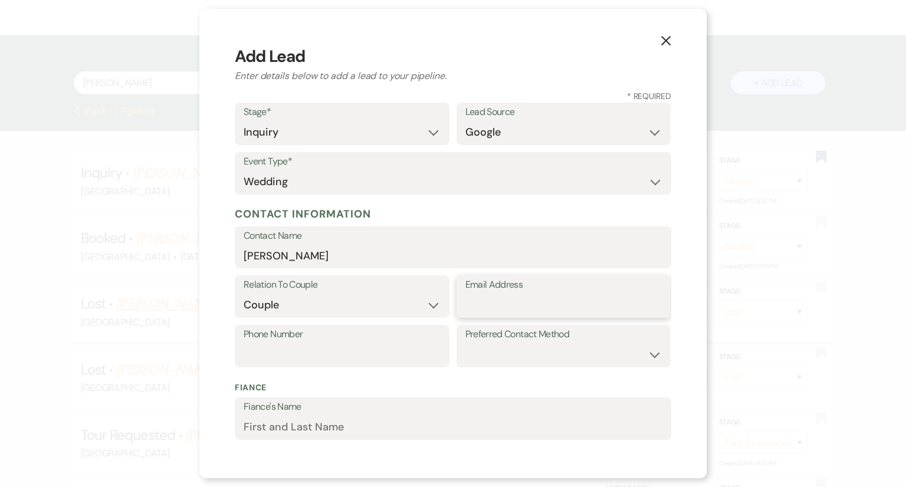
paste input "[EMAIL_ADDRESS][PERSON_NAME][DOMAIN_NAME]"
click at [476, 357] on select "Email Phone Text" at bounding box center [563, 354] width 197 height 23
click at [465, 343] on select "Email Phone Text" at bounding box center [563, 354] width 197 height 23
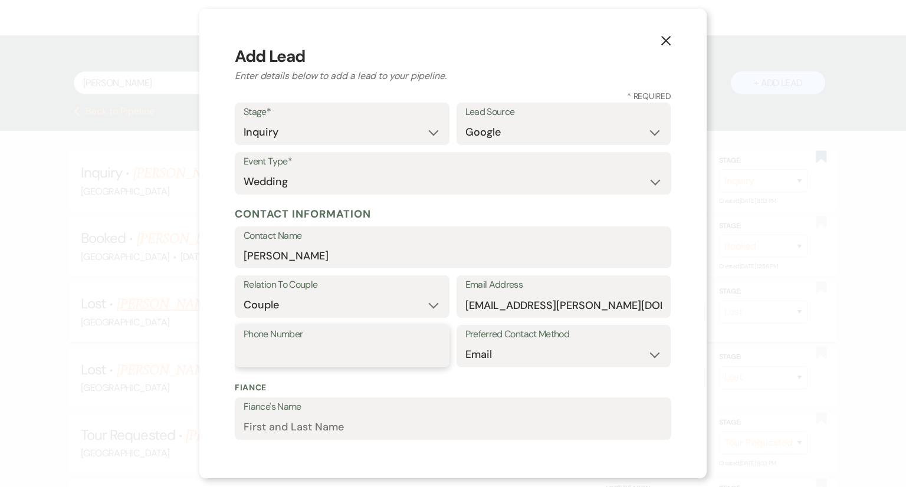
paste input "7047715734"
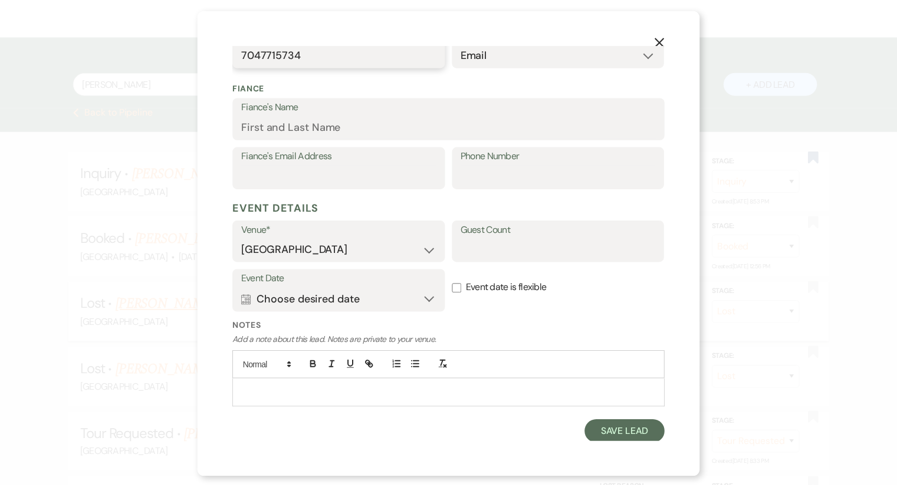
scroll to position [302, 0]
click at [622, 436] on button "Save Lead" at bounding box center [630, 432] width 81 height 24
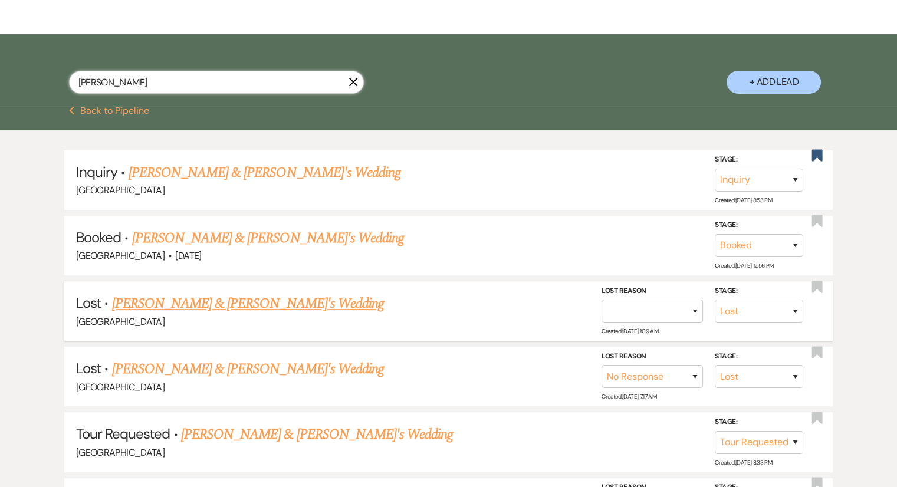
click at [183, 79] on input "[PERSON_NAME]" at bounding box center [216, 82] width 295 height 23
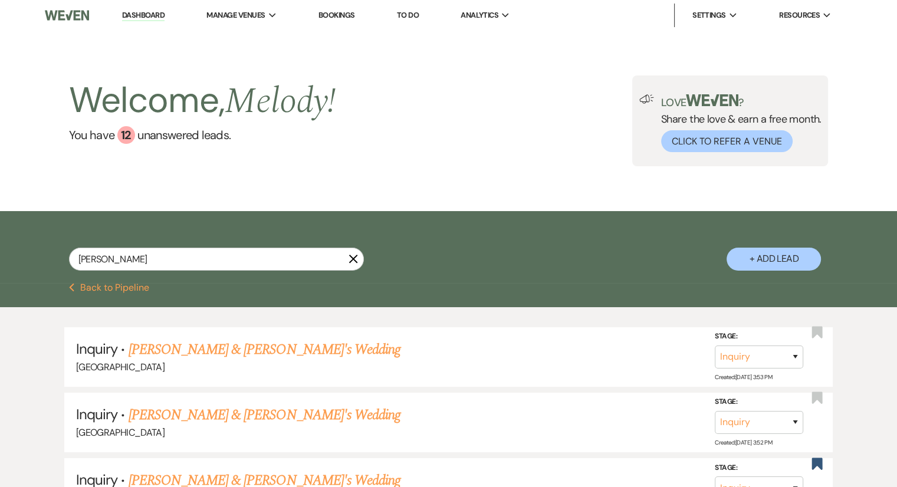
click at [219, 346] on link "[PERSON_NAME] & [PERSON_NAME]'s Wedding" at bounding box center [265, 349] width 272 height 21
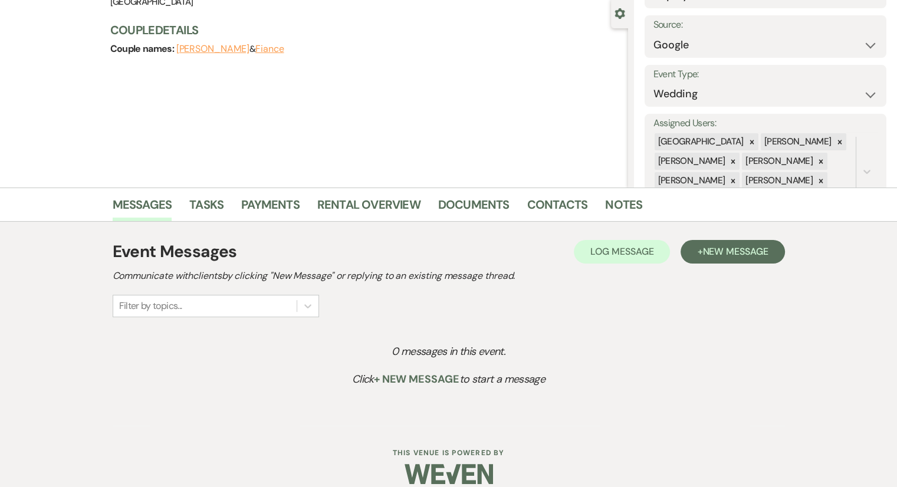
scroll to position [123, 0]
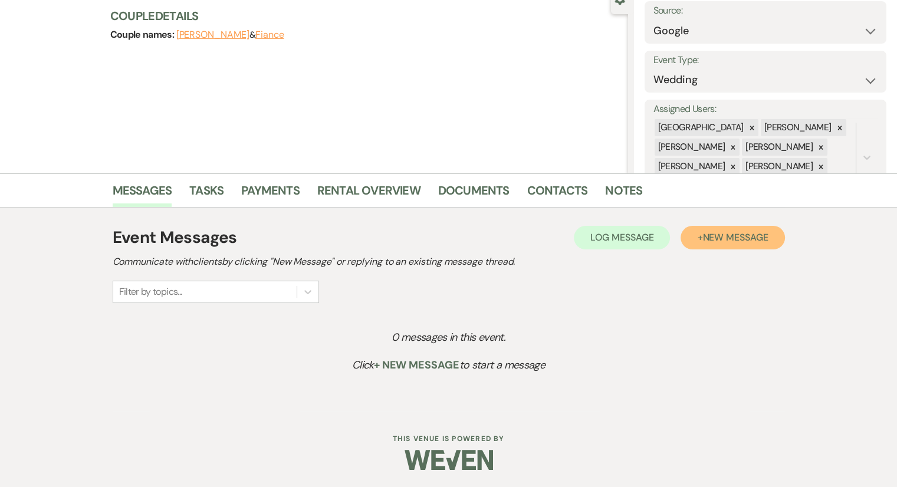
click at [740, 236] on span "New Message" at bounding box center [734, 237] width 65 height 12
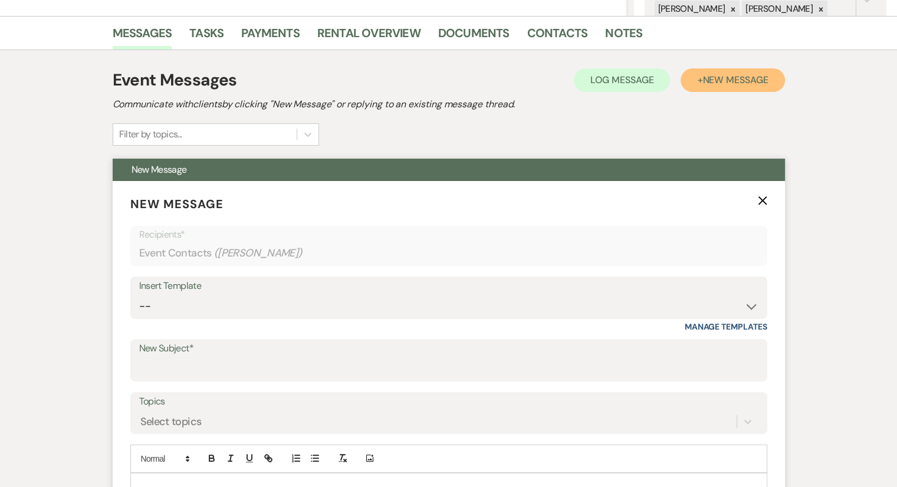
scroll to position [300, 0]
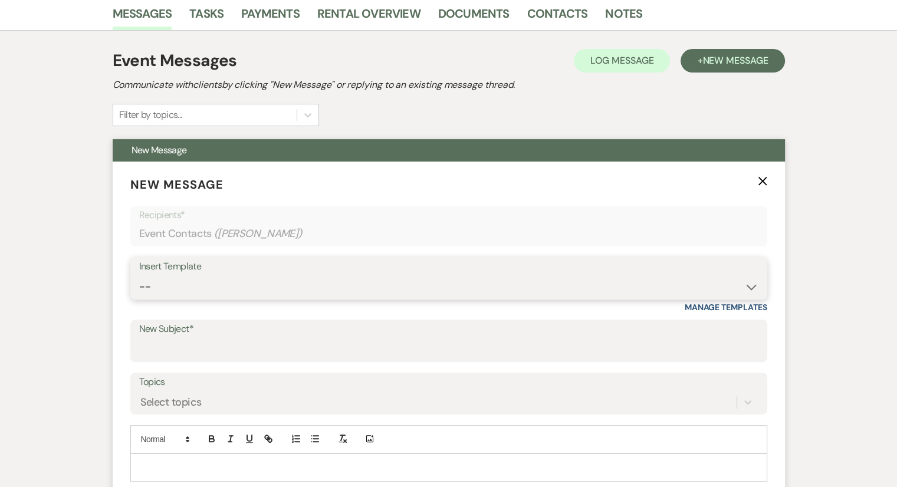
click at [183, 287] on select "-- Weven Planning Portal Introduction (Booked Events) Congratulations on choosi…" at bounding box center [448, 286] width 619 height 23
click at [139, 275] on select "-- Weven Planning Portal Introduction (Booked Events) Congratulations on choosi…" at bounding box center [448, 286] width 619 height 23
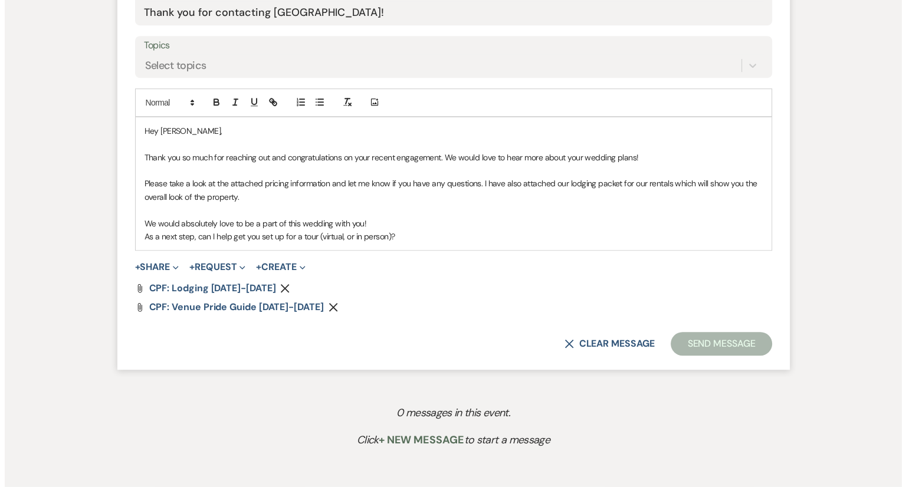
scroll to position [653, 0]
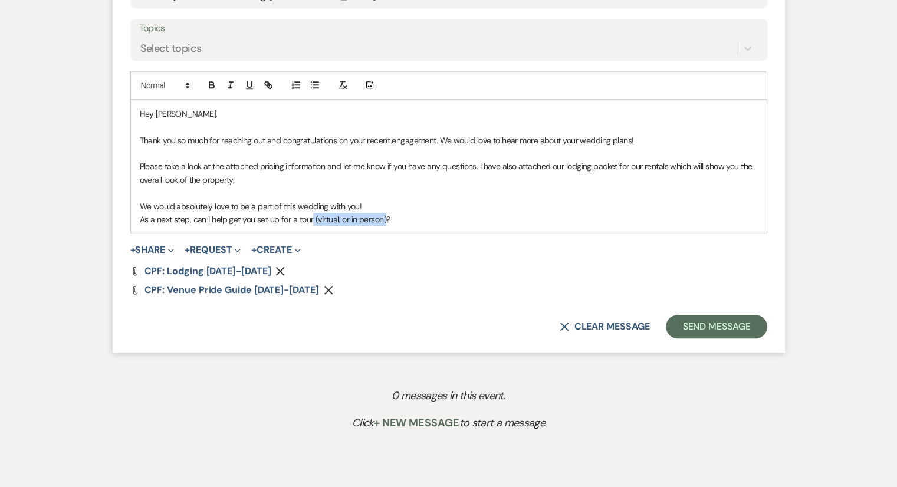
drag, startPoint x: 385, startPoint y: 216, endPoint x: 314, endPoint y: 209, distance: 71.6
click at [311, 216] on p "As a next step, can I help get you set up for a tour (virtual, or in person)?" at bounding box center [449, 219] width 618 height 13
click at [341, 218] on p "As a next step, can I help get you set up for a tour?" at bounding box center [449, 219] width 618 height 13
click at [134, 249] on form "New Message X Saving draft... Recipients* Event Contacts ( [PERSON_NAME] ) Inse…" at bounding box center [449, 80] width 672 height 545
click at [347, 220] on p "As a next step, can I help get you set up for a tour?" at bounding box center [449, 219] width 618 height 13
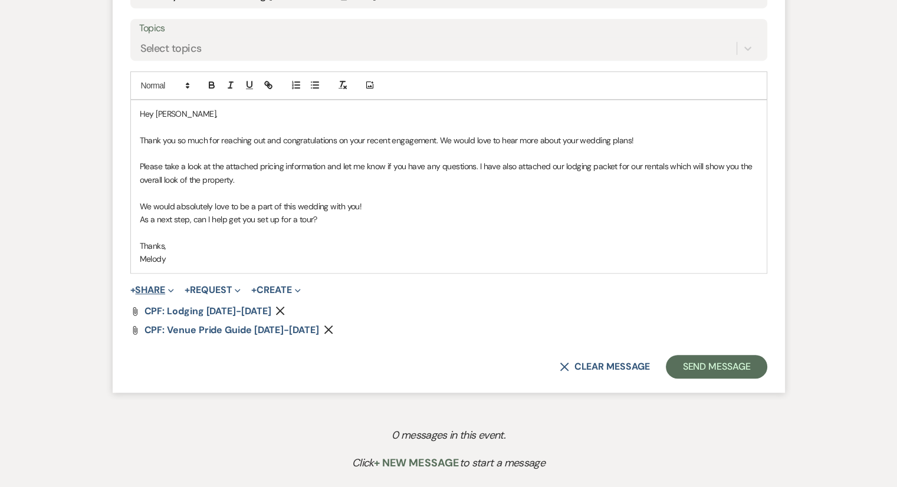
click at [138, 291] on button "+ Share Expand" at bounding box center [152, 289] width 44 height 9
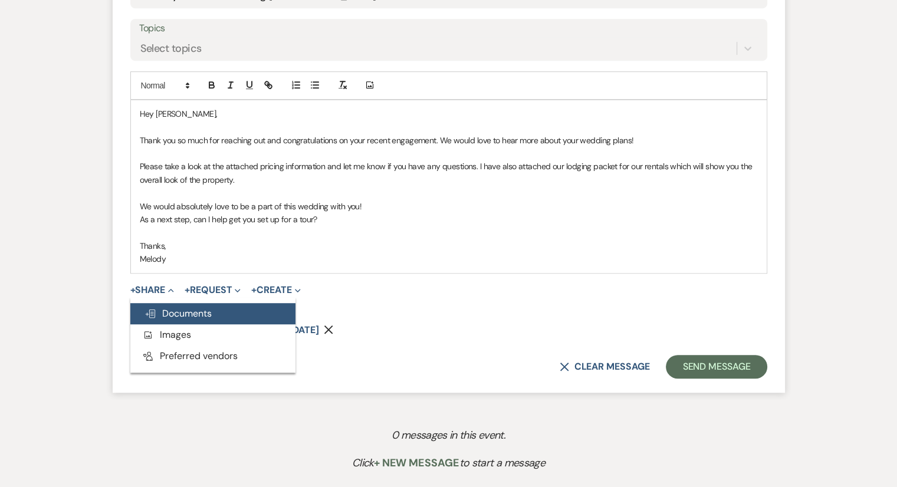
click at [166, 314] on span "Doc Upload Documents" at bounding box center [177, 313] width 67 height 12
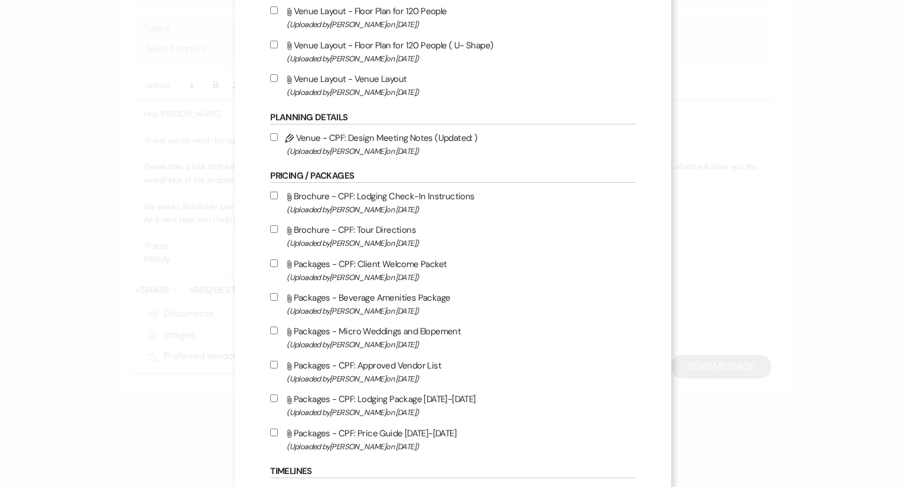
scroll to position [1061, 0]
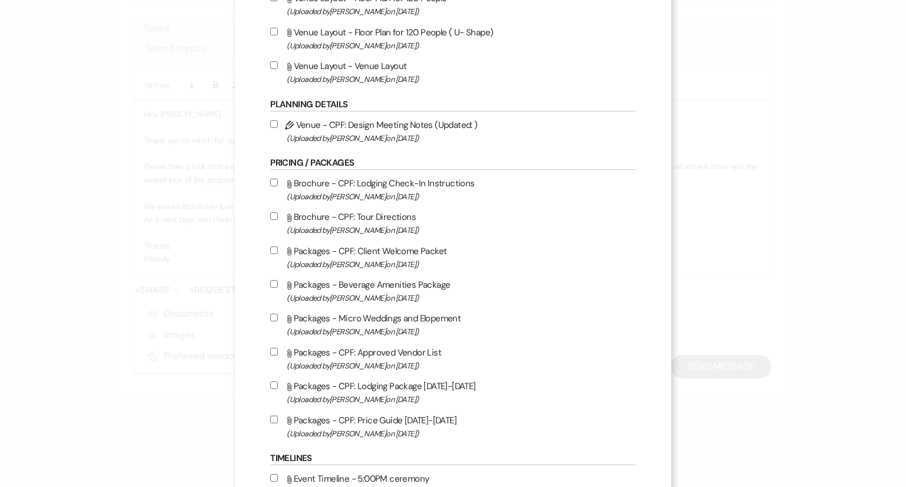
click at [277, 321] on input "Attach File Packages - Micro Weddings and Elopement (Uploaded by [PERSON_NAME] …" at bounding box center [274, 318] width 8 height 8
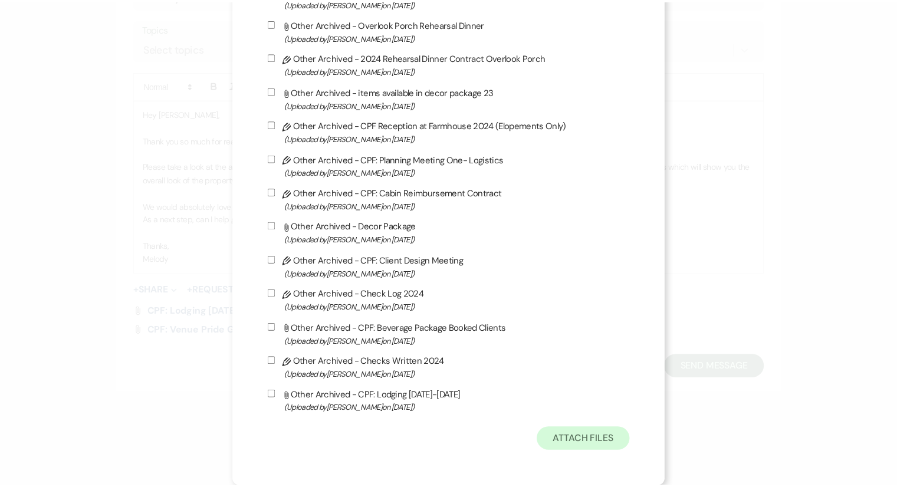
scroll to position [3145, 0]
click at [585, 449] on button "Attach Files" at bounding box center [589, 440] width 94 height 24
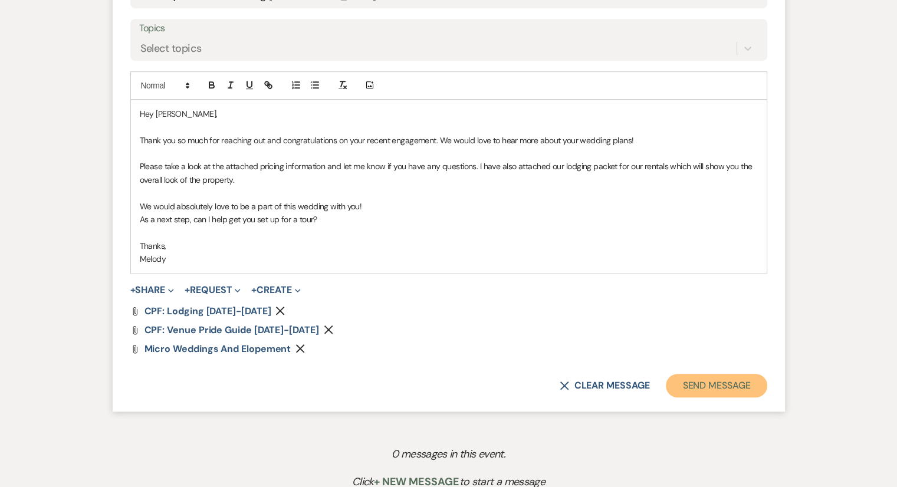
click at [750, 380] on button "Send Message" at bounding box center [716, 386] width 101 height 24
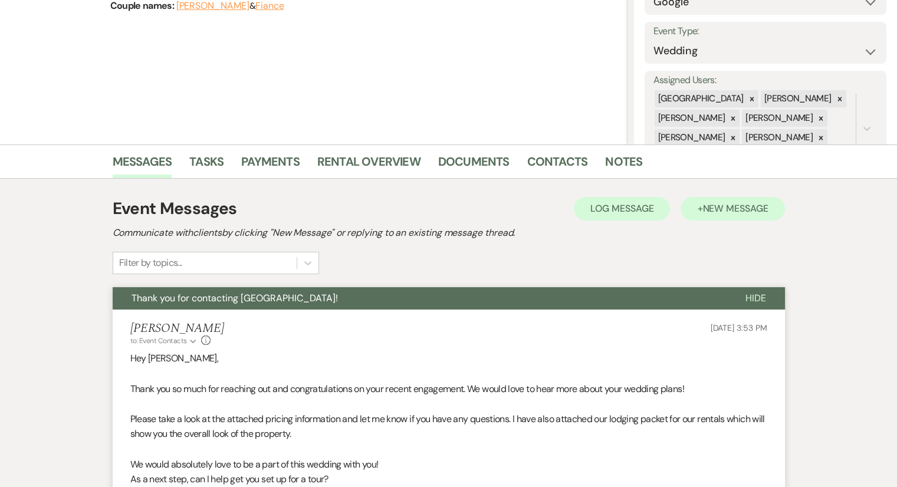
scroll to position [0, 0]
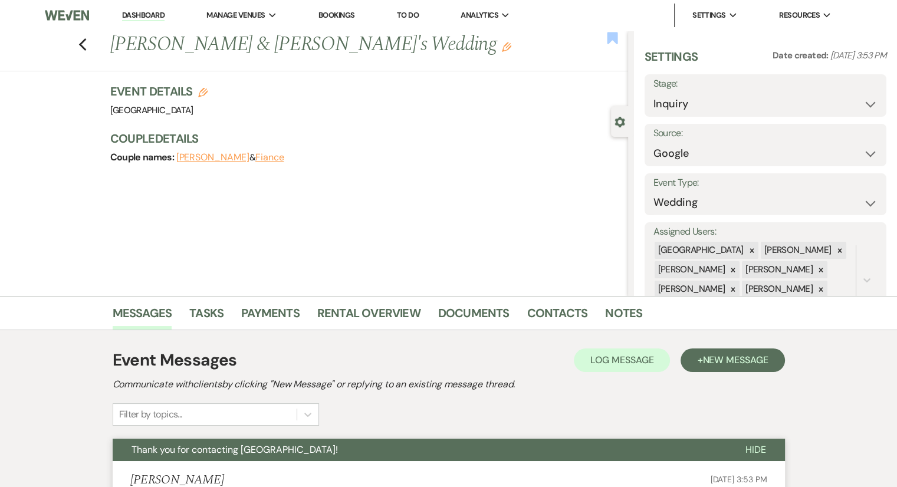
click at [614, 42] on use "button" at bounding box center [612, 38] width 11 height 12
click at [153, 9] on li "Dashboard" at bounding box center [143, 16] width 54 height 24
click at [154, 12] on link "Dashboard" at bounding box center [143, 15] width 42 height 11
click at [147, 15] on link "Dashboard" at bounding box center [143, 15] width 42 height 11
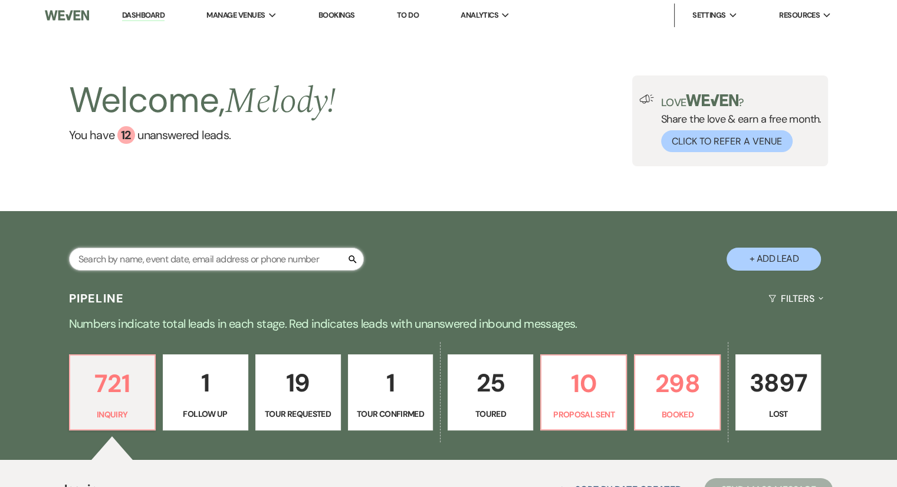
drag, startPoint x: 117, startPoint y: 258, endPoint x: 107, endPoint y: 258, distance: 10.0
click at [107, 258] on input "text" at bounding box center [216, 259] width 295 height 23
paste input "[PERSON_NAME]"
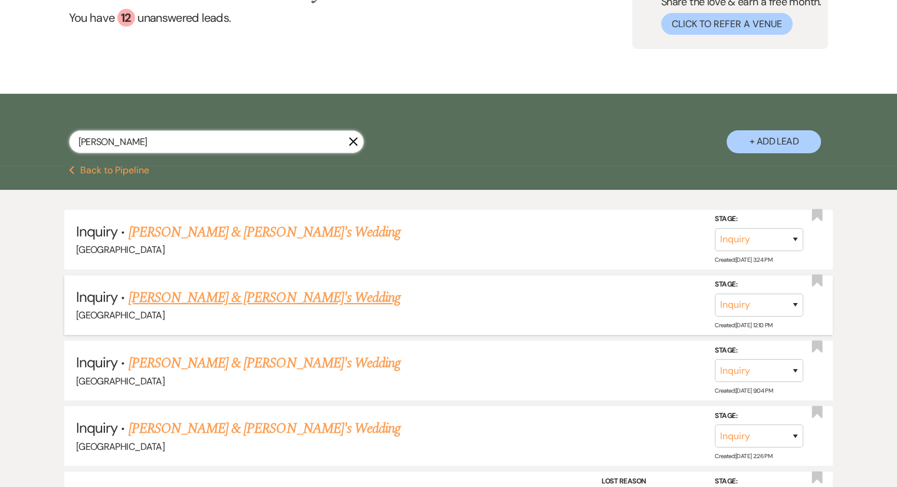
scroll to position [118, 0]
click at [198, 241] on link "[PERSON_NAME] & [PERSON_NAME]'s Wedding" at bounding box center [265, 231] width 272 height 21
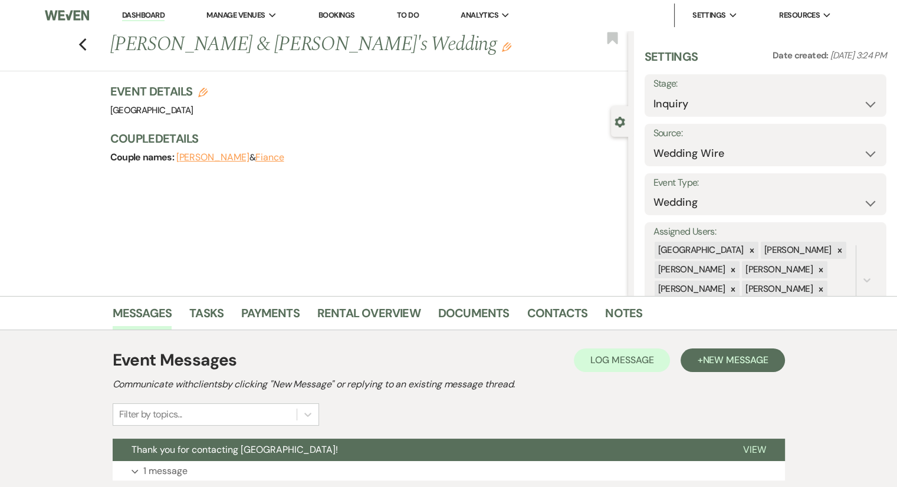
click at [340, 52] on h1 "[PERSON_NAME] & [PERSON_NAME]'s Wedding Edit" at bounding box center [315, 45] width 410 height 28
click at [502, 50] on icon "Edit" at bounding box center [506, 46] width 9 height 9
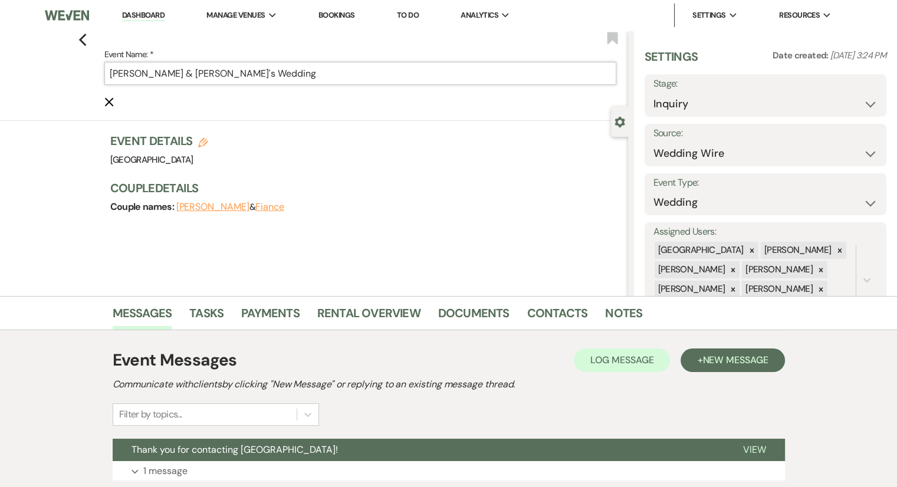
click at [128, 75] on input "[PERSON_NAME] & [PERSON_NAME]'s Wedding" at bounding box center [360, 73] width 512 height 23
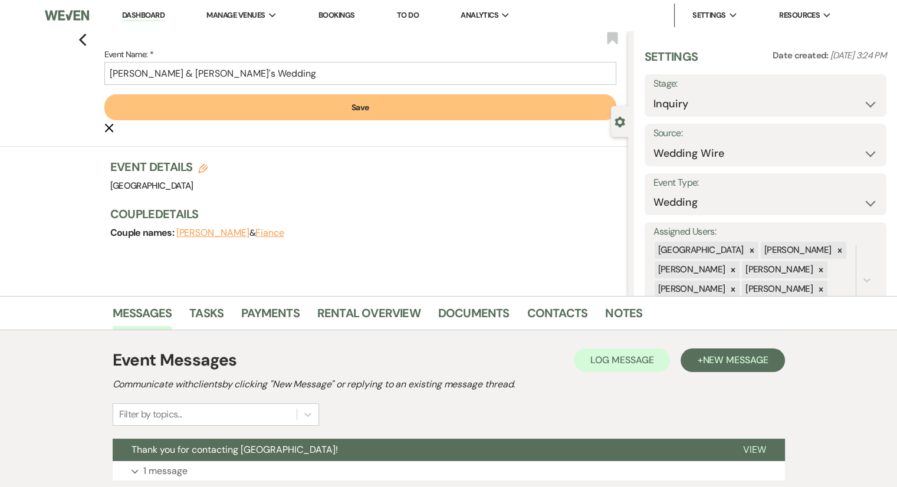
click at [249, 121] on form "Event Name: * [PERSON_NAME] & [PERSON_NAME]'s Wedding Save Cancel Edit" at bounding box center [360, 90] width 512 height 87
click at [283, 111] on button "Save" at bounding box center [360, 107] width 512 height 26
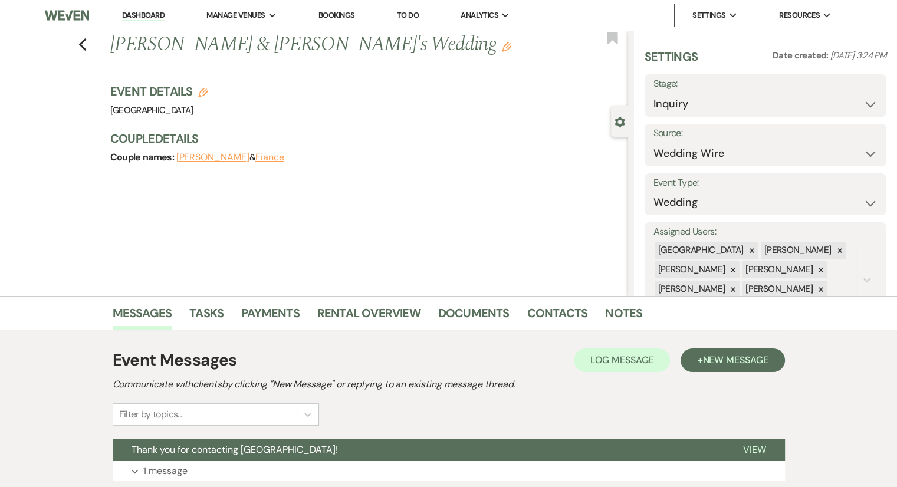
click at [58, 277] on div "Previous [PERSON_NAME] & [PERSON_NAME]'s Wedding Edit Bookmark Gear Settings Se…" at bounding box center [314, 163] width 628 height 265
drag, startPoint x: 609, startPoint y: 42, endPoint x: 603, endPoint y: 40, distance: 6.2
click at [609, 42] on use "button" at bounding box center [612, 38] width 11 height 12
click at [373, 230] on div "Previous [PERSON_NAME] & [PERSON_NAME]'s Wedding Edit Bookmark Gear Settings Se…" at bounding box center [314, 163] width 628 height 265
click at [137, 19] on link "Dashboard" at bounding box center [143, 15] width 42 height 11
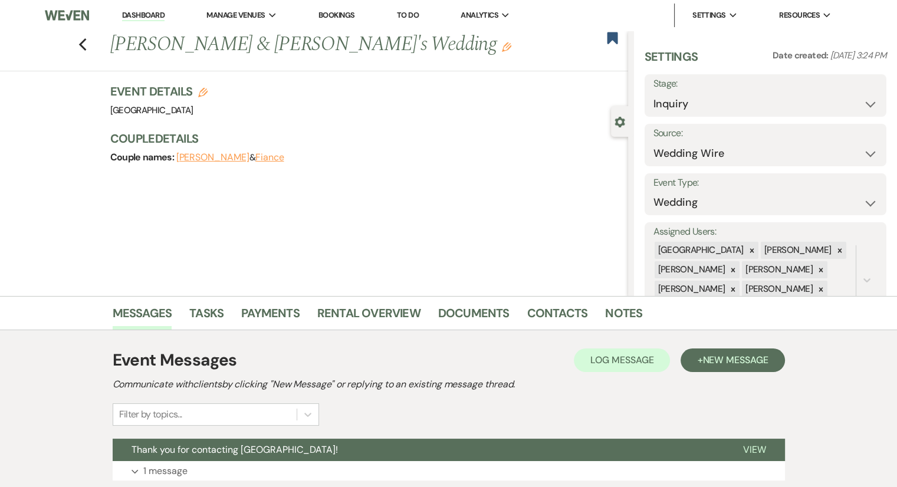
click at [137, 17] on link "Dashboard" at bounding box center [143, 15] width 42 height 11
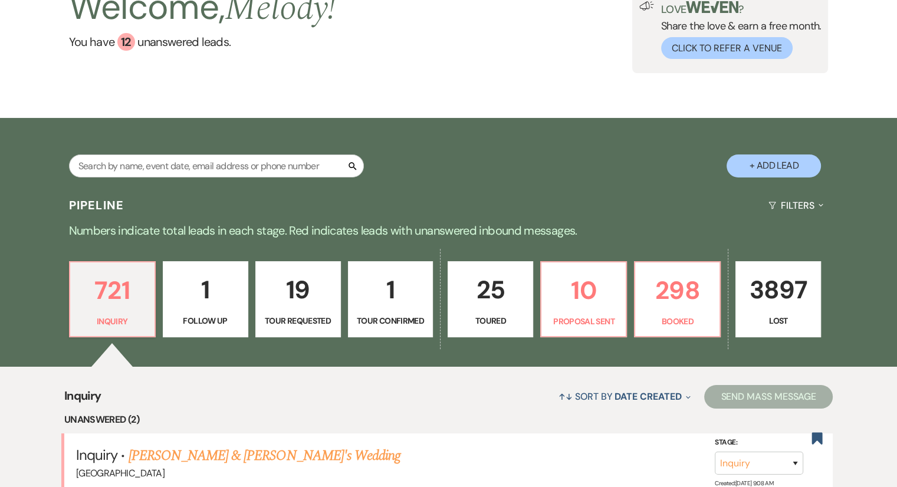
scroll to position [236, 0]
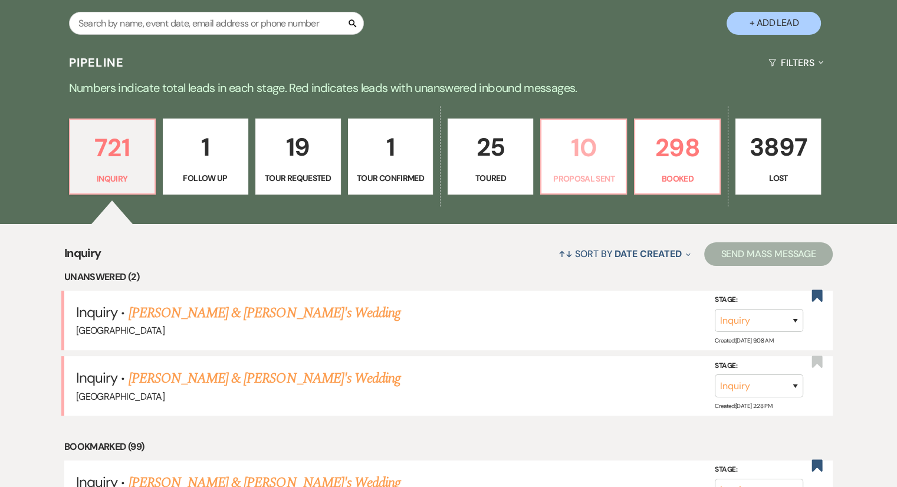
click at [578, 182] on p "Proposal Sent" at bounding box center [583, 178] width 70 height 13
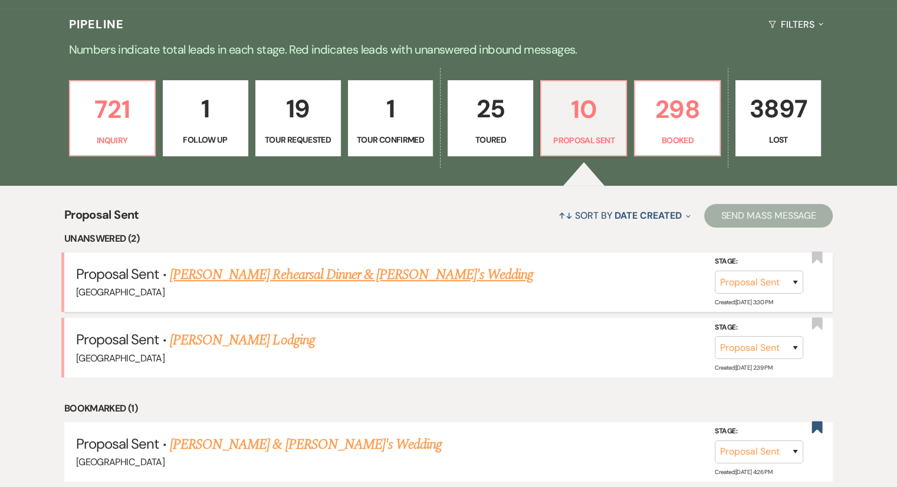
scroll to position [295, 0]
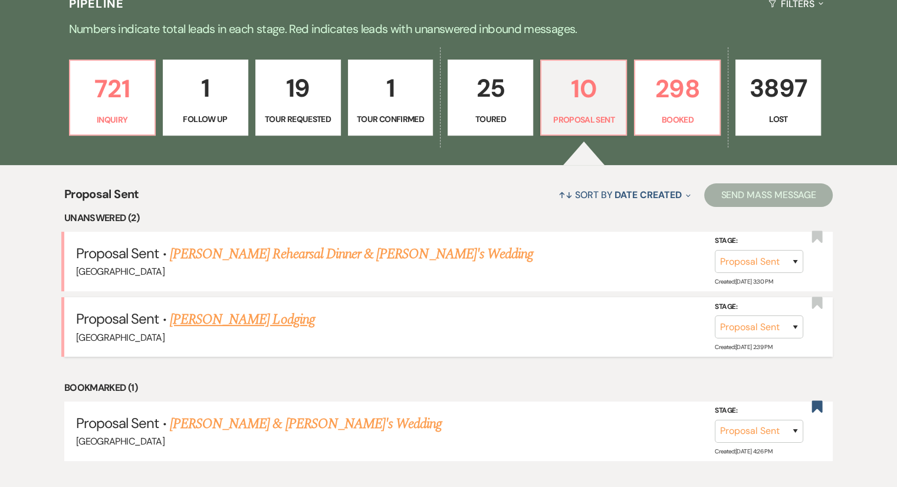
click at [245, 315] on link "[PERSON_NAME] Lodging" at bounding box center [242, 319] width 145 height 21
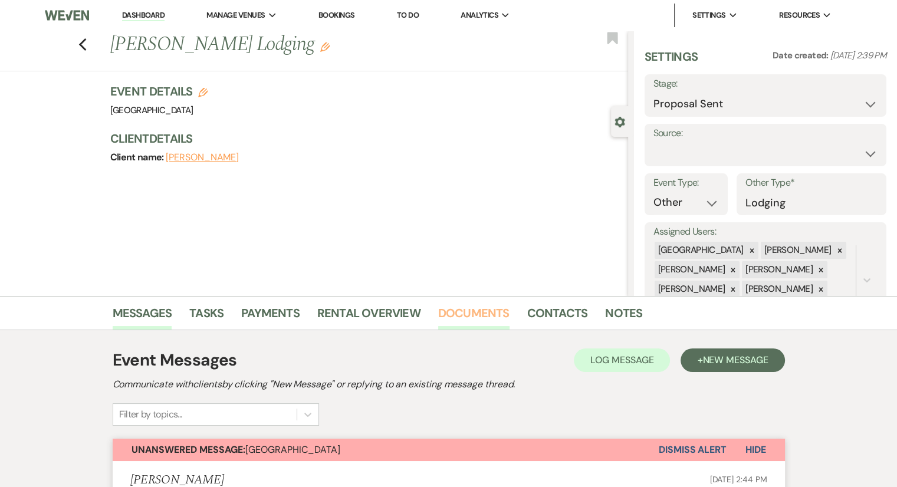
click at [479, 315] on link "Documents" at bounding box center [473, 317] width 71 height 26
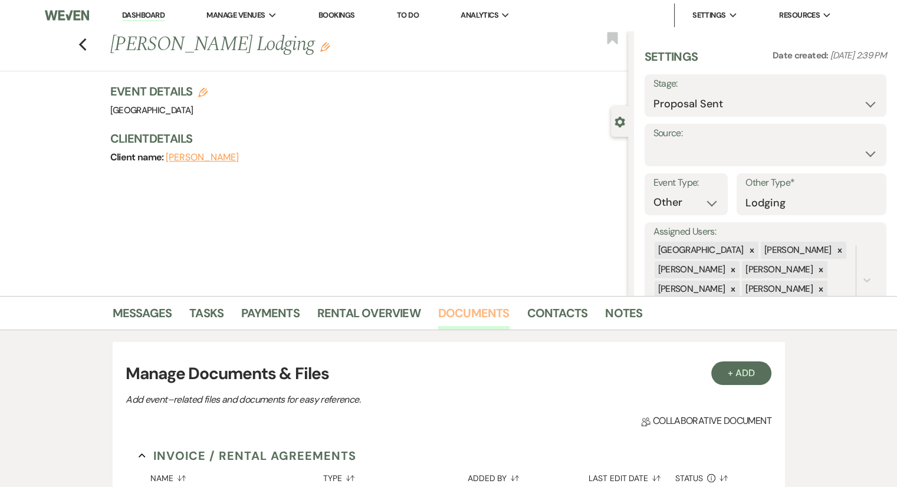
scroll to position [236, 0]
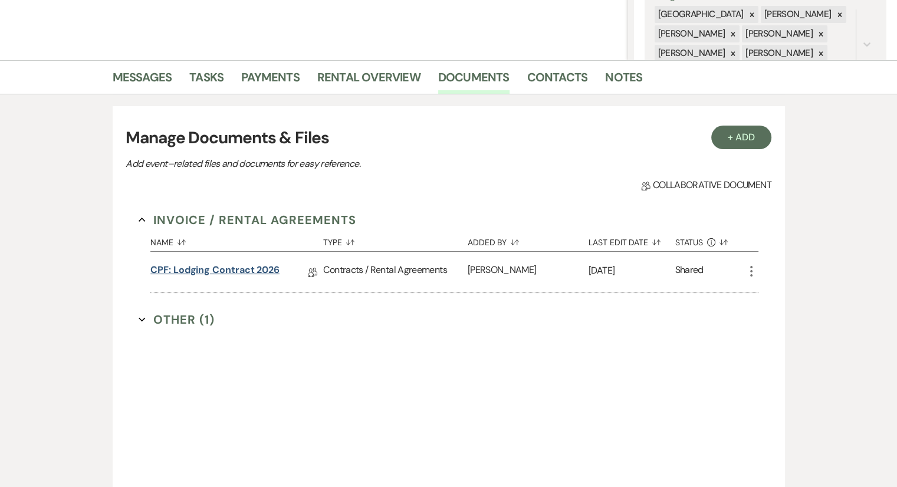
click at [247, 274] on link "CPF: Lodging Contract 2026" at bounding box center [214, 272] width 129 height 18
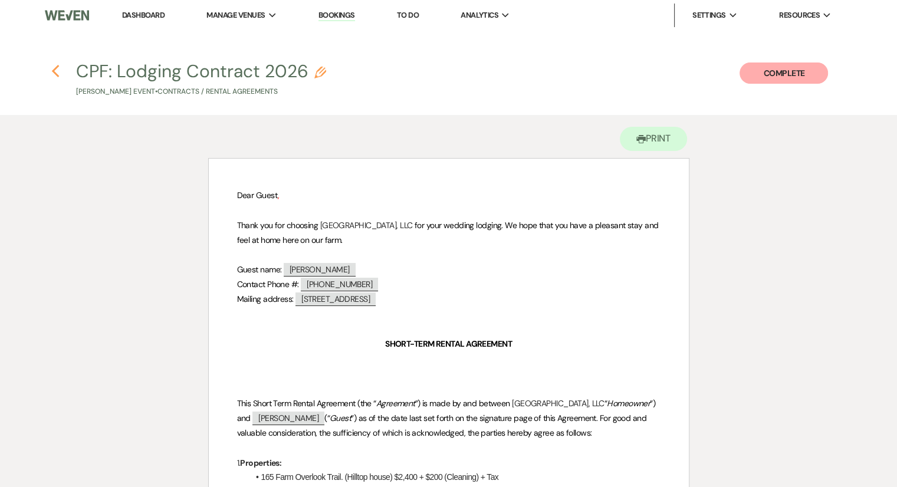
click at [52, 74] on icon "Previous" at bounding box center [55, 71] width 9 height 14
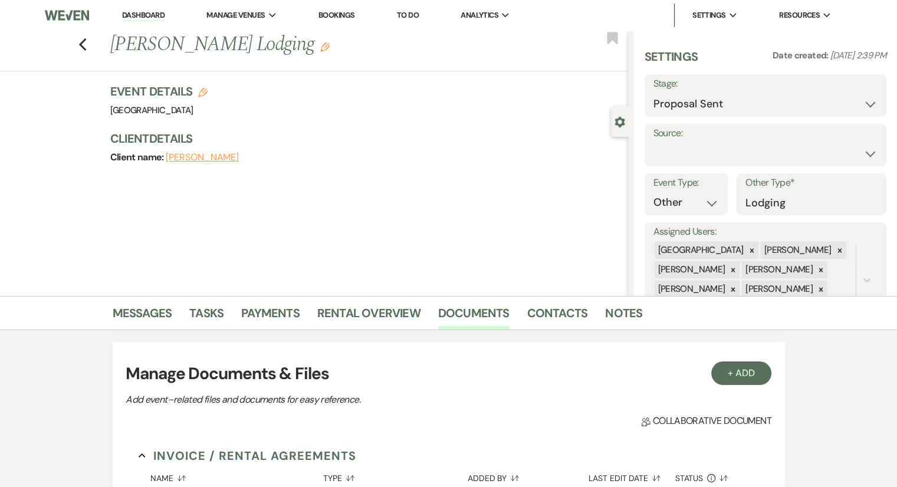
scroll to position [236, 0]
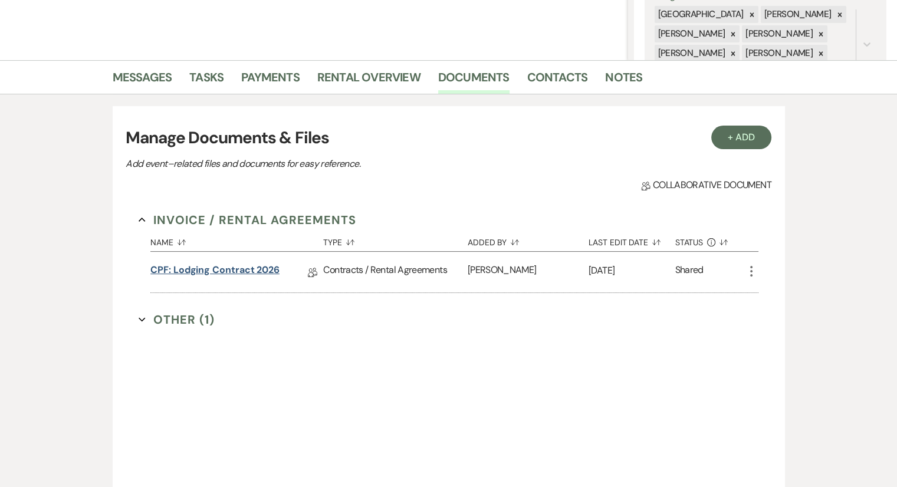
click at [229, 269] on link "CPF: Lodging Contract 2026" at bounding box center [214, 272] width 129 height 18
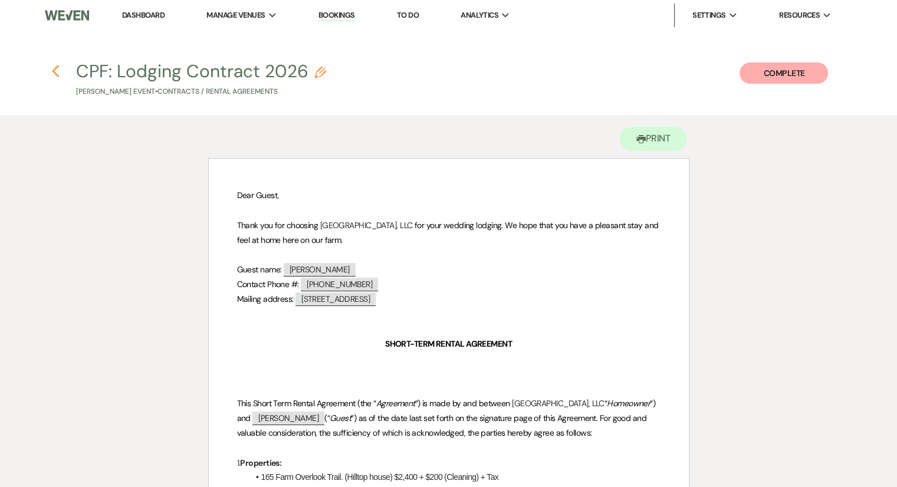
click at [56, 75] on use "button" at bounding box center [55, 71] width 8 height 13
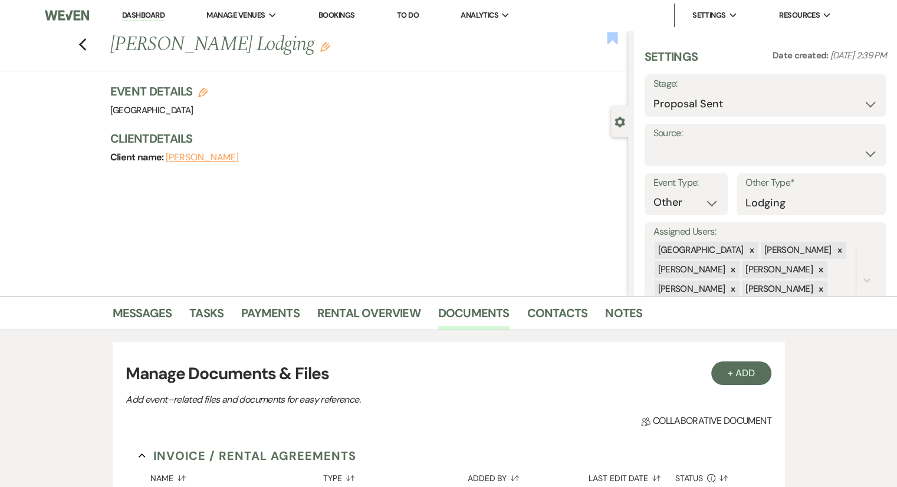
click at [611, 35] on use "button" at bounding box center [612, 38] width 11 height 12
click at [87, 44] on icon "Previous" at bounding box center [82, 45] width 9 height 14
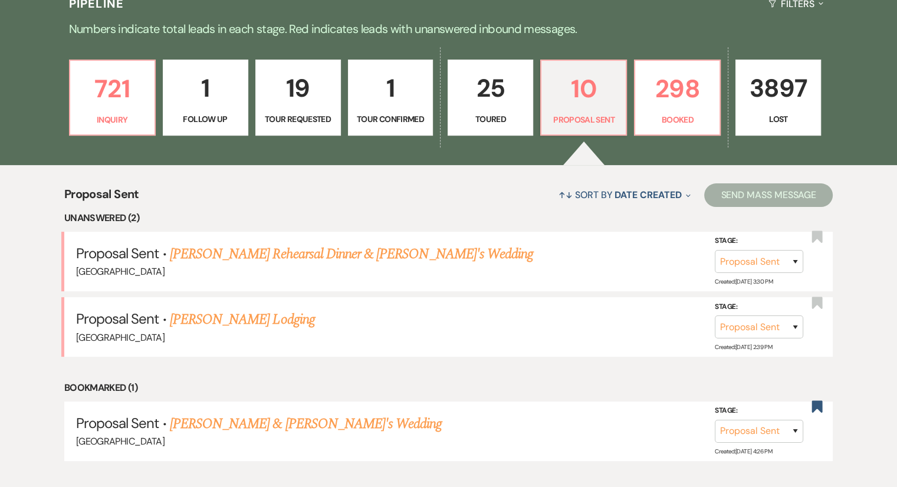
click at [294, 259] on link "[PERSON_NAME] Rehearsal Dinner & [PERSON_NAME]'s Wedding" at bounding box center [351, 254] width 363 height 21
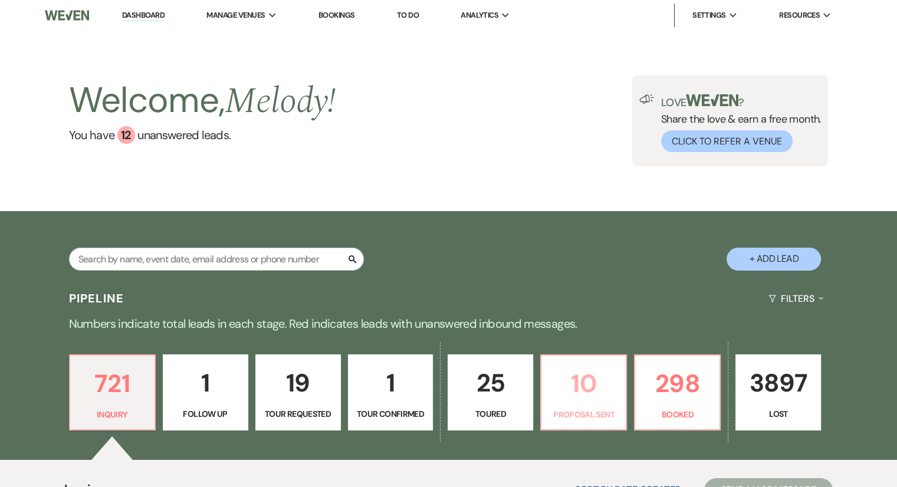
click at [592, 402] on p "10" at bounding box center [583, 384] width 70 height 40
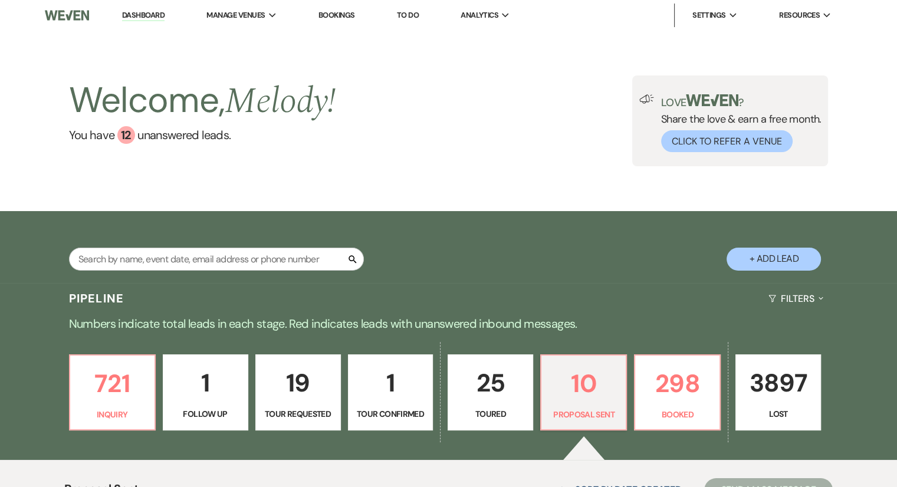
scroll to position [354, 0]
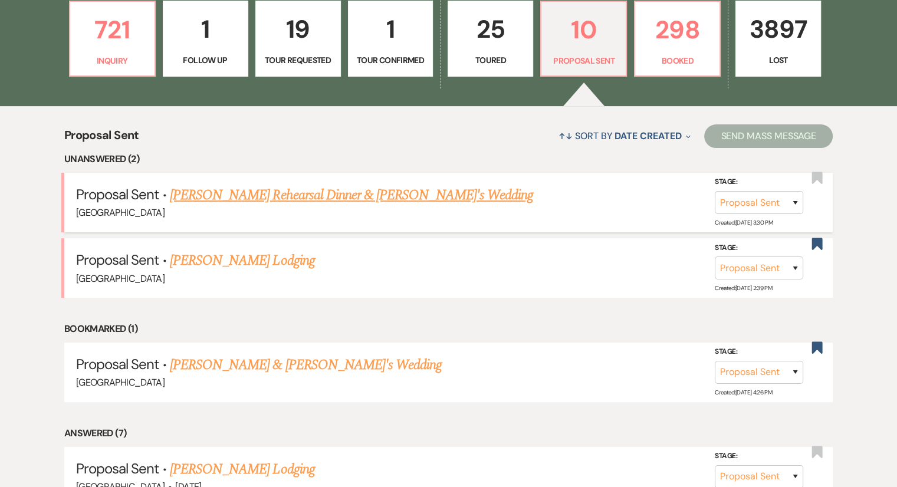
click at [340, 195] on link "[PERSON_NAME] Rehearsal Dinner & [PERSON_NAME]'s Wedding" at bounding box center [351, 195] width 363 height 21
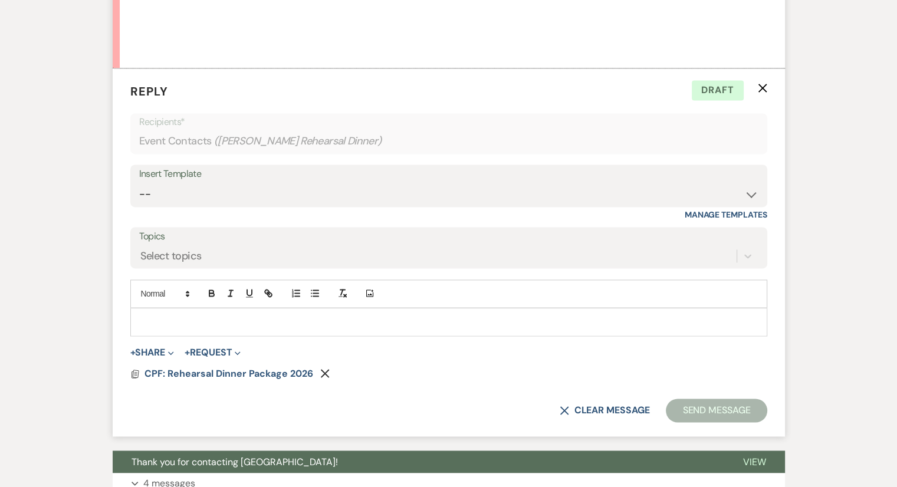
scroll to position [1434, 0]
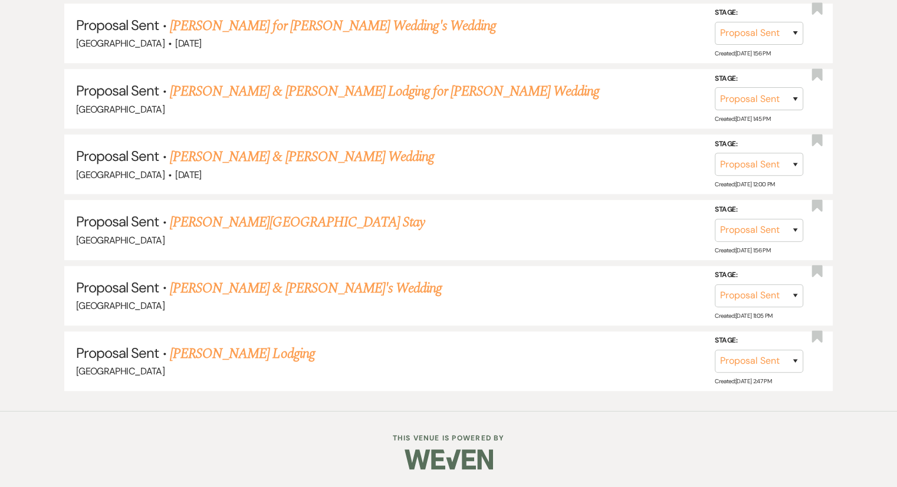
scroll to position [354, 0]
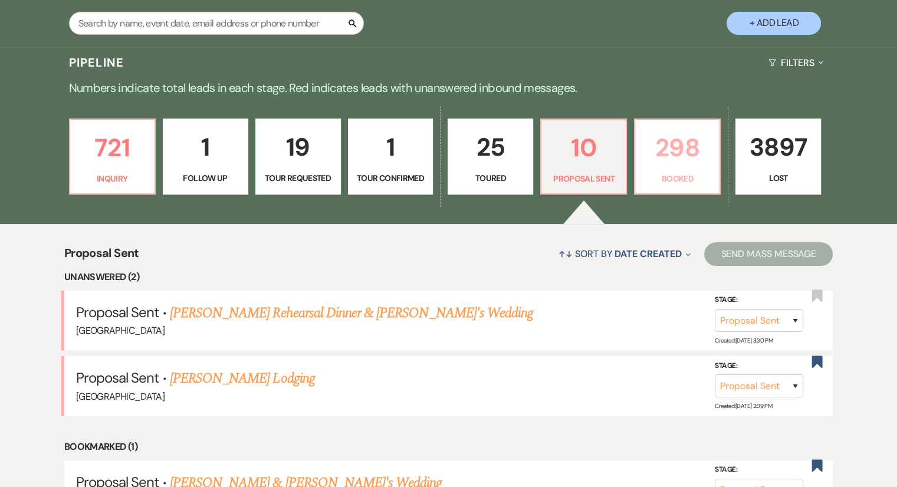
click at [671, 181] on p "Booked" at bounding box center [677, 178] width 70 height 13
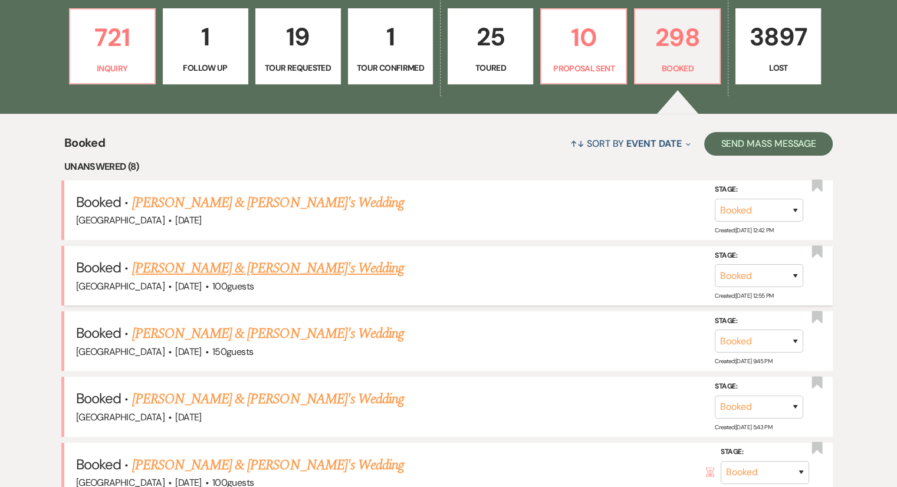
scroll to position [354, 0]
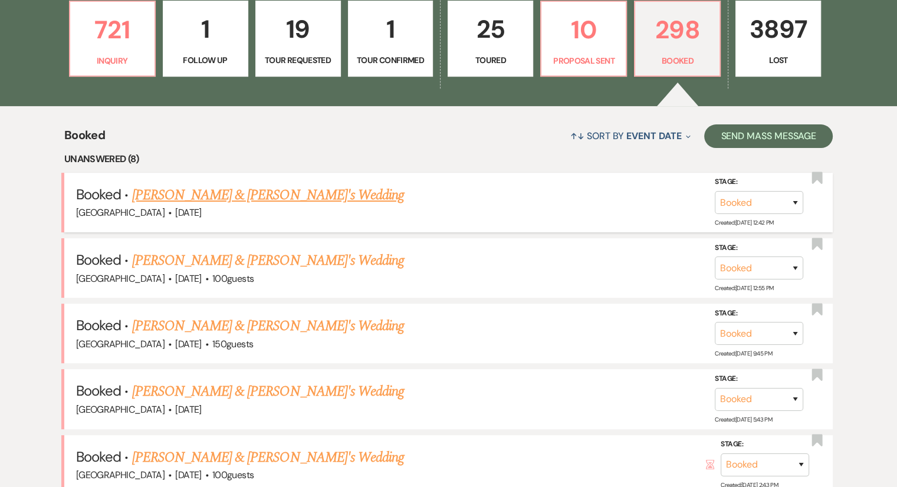
click at [208, 202] on link "[PERSON_NAME] & [PERSON_NAME]'s Wedding" at bounding box center [268, 195] width 272 height 21
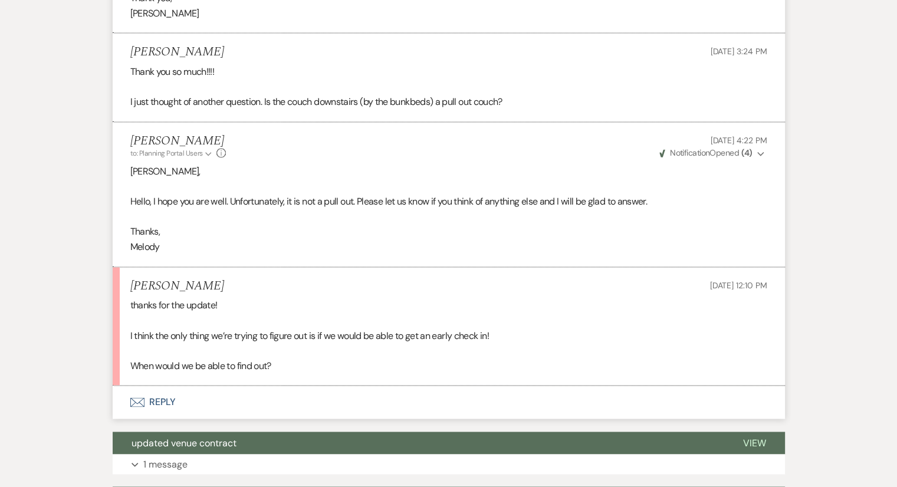
scroll to position [1943, 0]
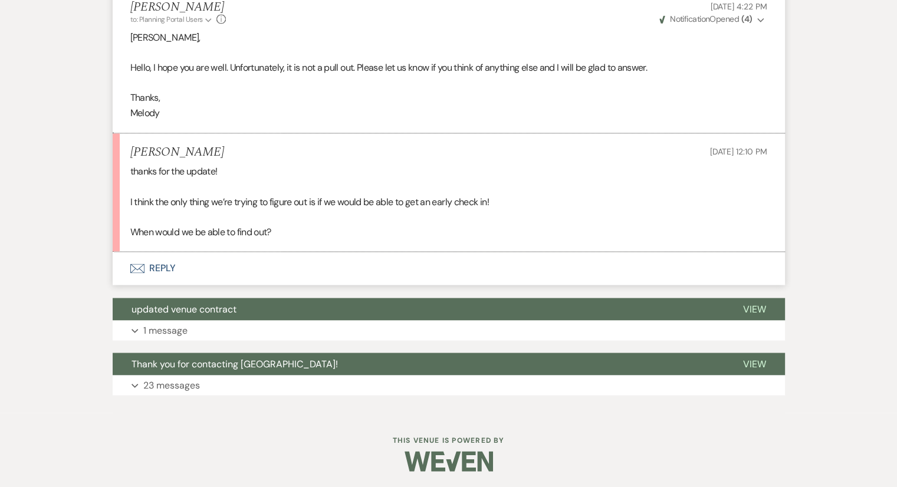
click at [160, 265] on button "Envelope Reply" at bounding box center [449, 268] width 672 height 33
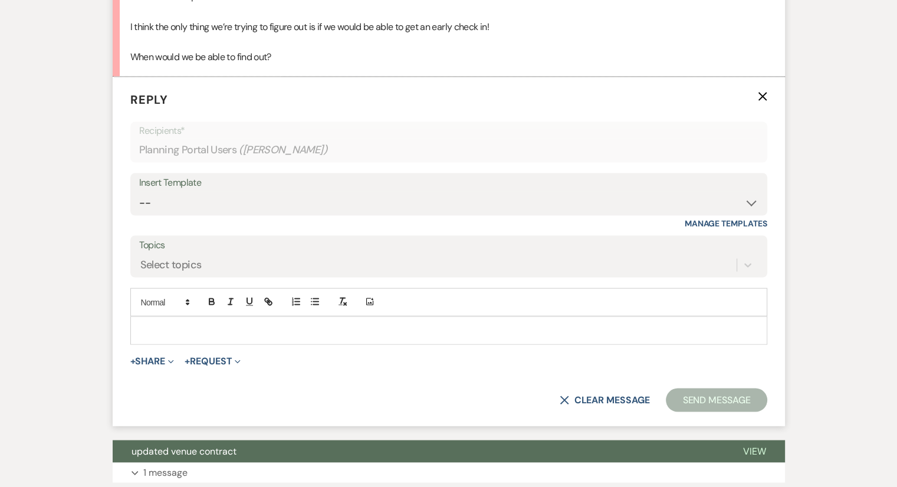
scroll to position [2124, 0]
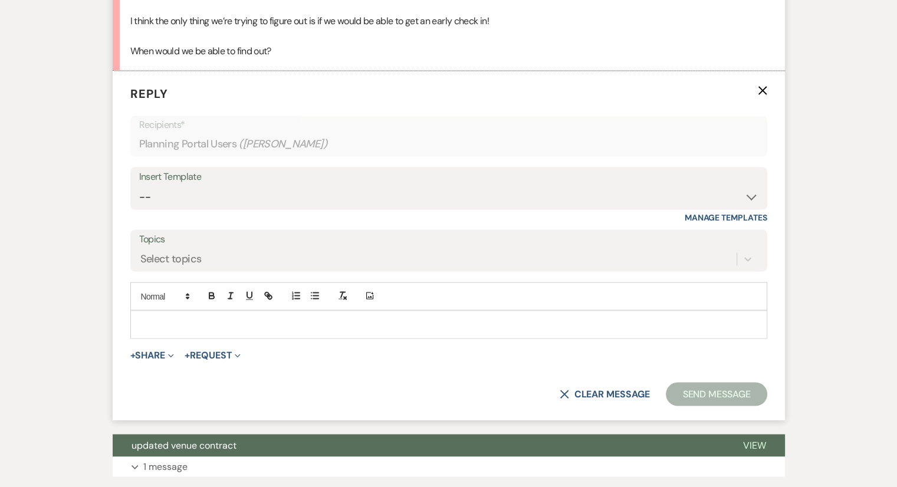
click at [164, 318] on p at bounding box center [449, 324] width 618 height 13
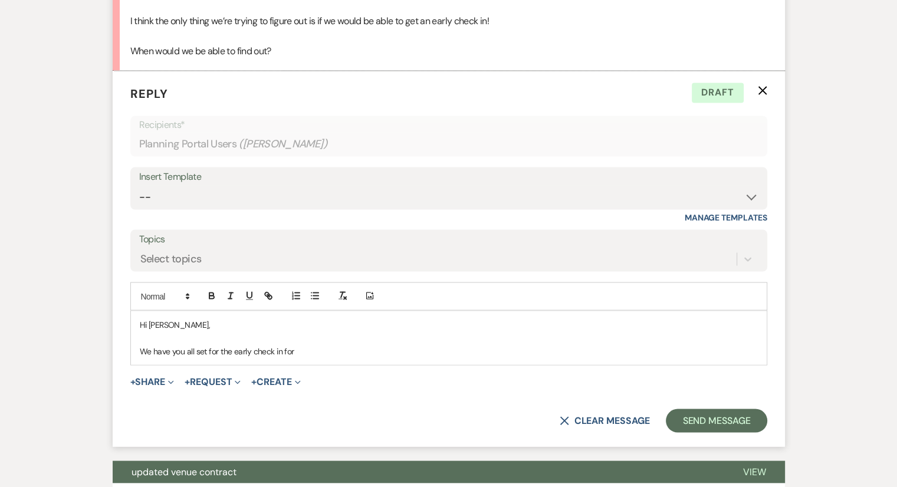
drag, startPoint x: 301, startPoint y: 347, endPoint x: 140, endPoint y: 350, distance: 161.0
click at [138, 352] on div "Hi [PERSON_NAME], We have you all set for the early check in for" at bounding box center [449, 338] width 636 height 54
drag, startPoint x: 177, startPoint y: 350, endPoint x: 133, endPoint y: 350, distance: 43.6
click at [133, 350] on div "Hi [PERSON_NAME], [PERSON_NAME] is approved for an early check in of 1:00 for R…" at bounding box center [449, 338] width 636 height 54
click at [487, 355] on div "Hi [PERSON_NAME], You are approved for an early check in of 1:00 for Ridgeline …" at bounding box center [449, 338] width 636 height 54
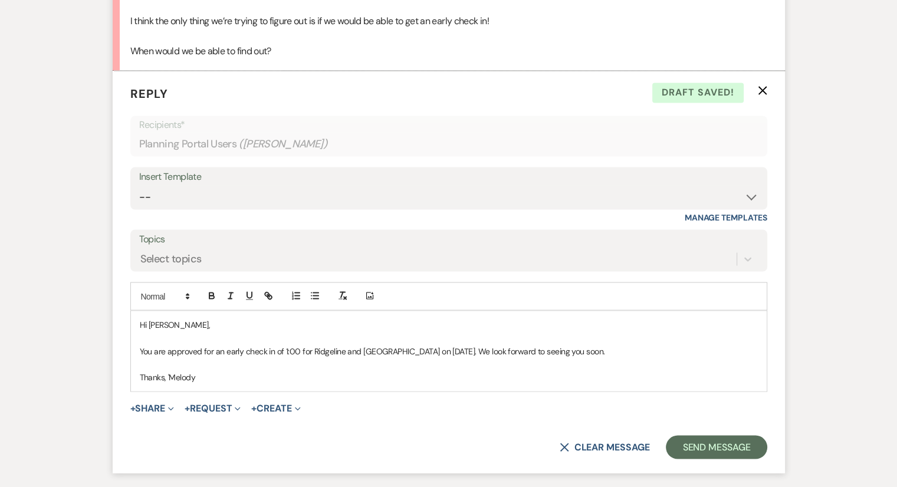
click at [169, 372] on p "Thanks, 'Melody" at bounding box center [449, 376] width 618 height 13
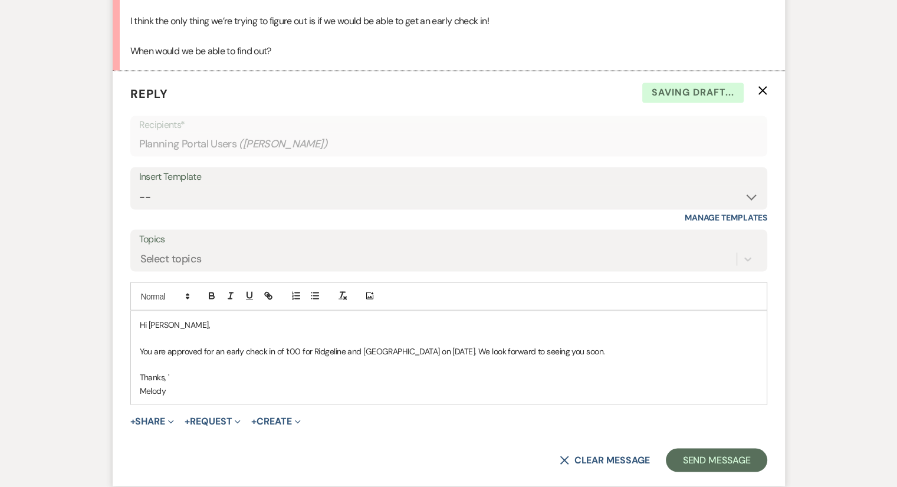
click at [169, 373] on p "Thanks, '" at bounding box center [449, 376] width 618 height 13
click at [210, 392] on p "Melody" at bounding box center [449, 390] width 618 height 13
click at [729, 452] on button "Send Message" at bounding box center [716, 460] width 101 height 24
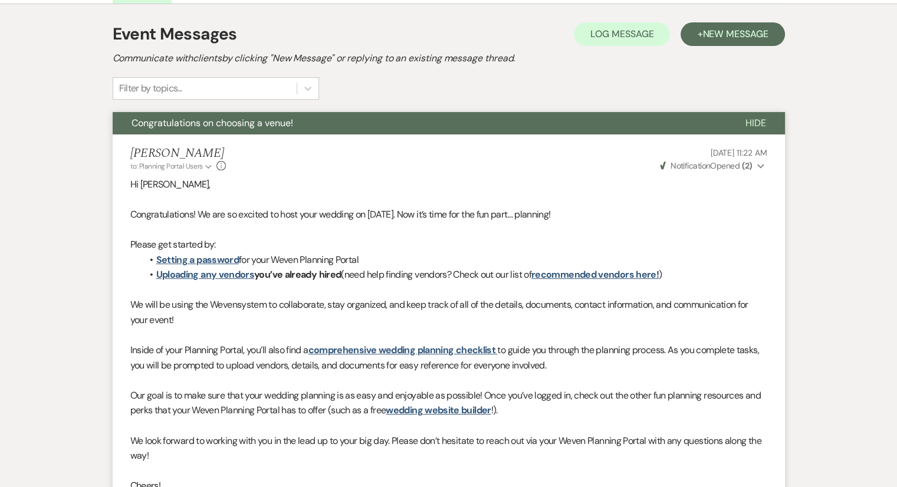
scroll to position [0, 0]
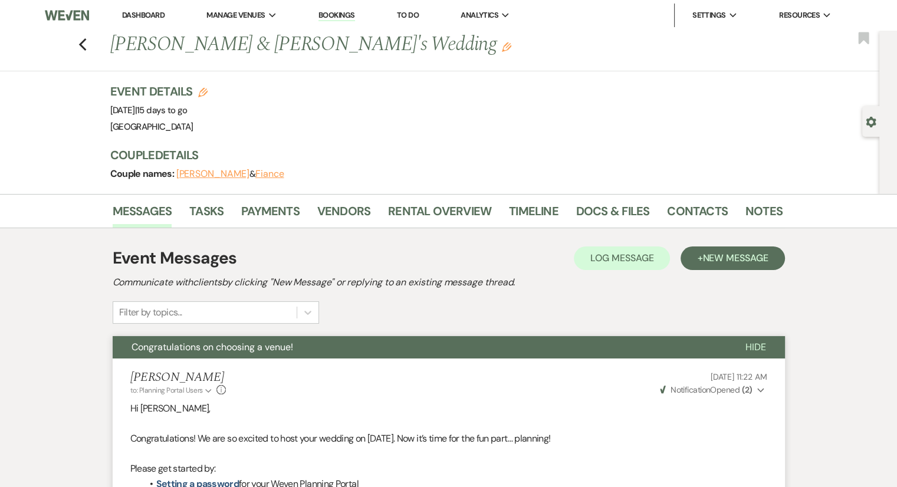
click at [146, 18] on link "Dashboard" at bounding box center [143, 15] width 42 height 10
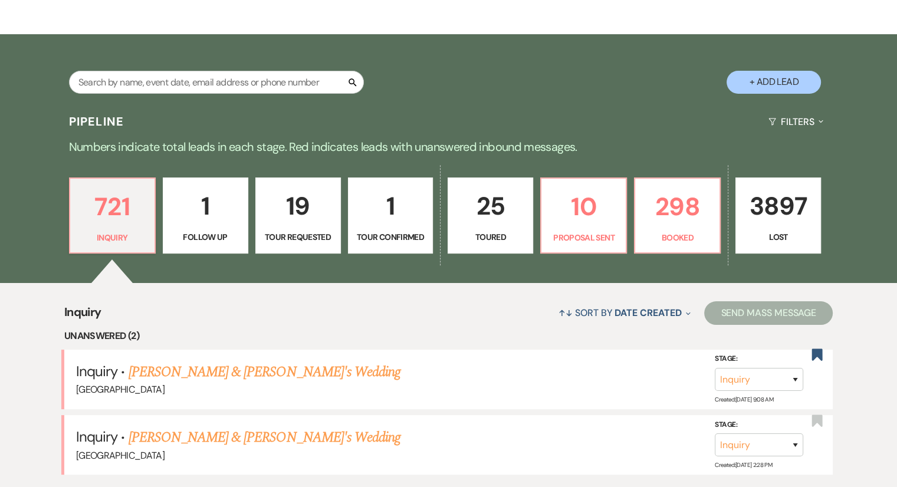
scroll to position [295, 0]
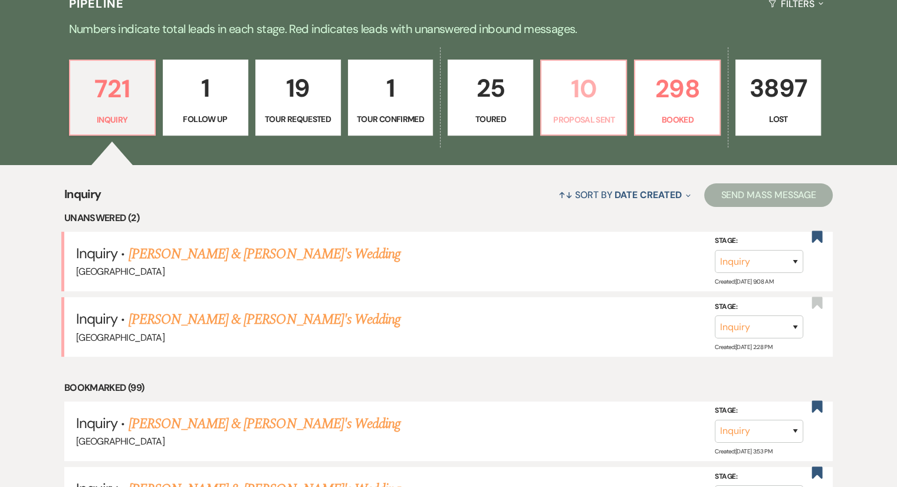
click at [584, 116] on p "Proposal Sent" at bounding box center [583, 119] width 70 height 13
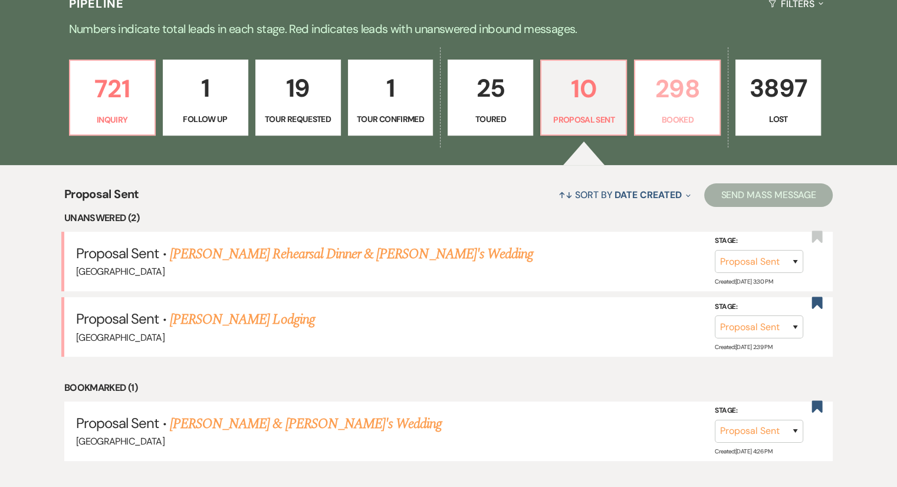
click at [675, 111] on link "298 Booked" at bounding box center [677, 98] width 87 height 77
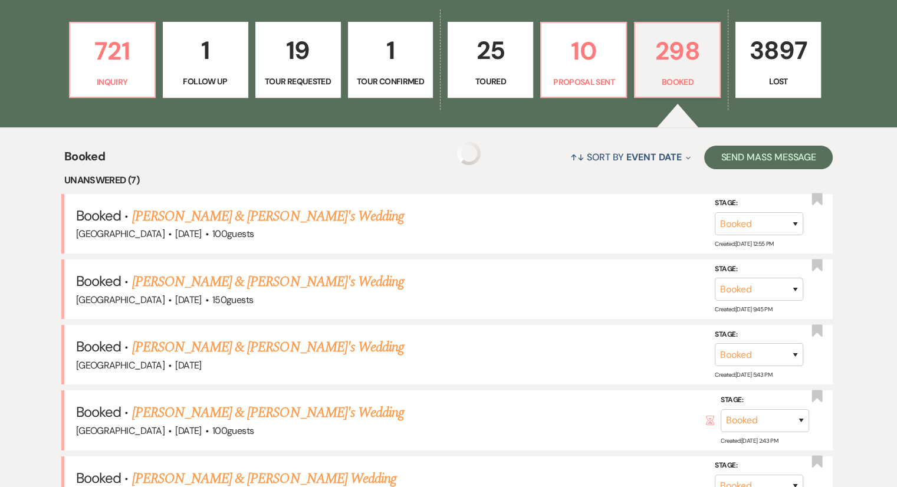
scroll to position [354, 0]
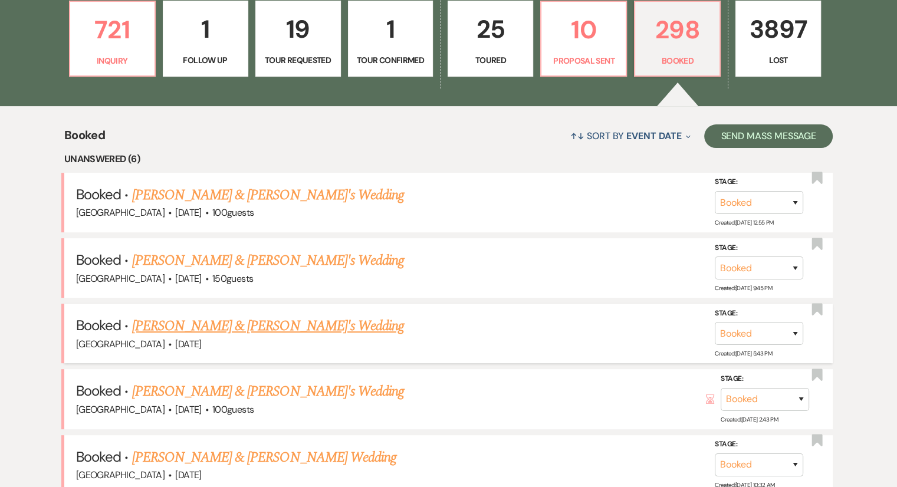
click at [189, 324] on link "[PERSON_NAME] & [PERSON_NAME]'s Wedding" at bounding box center [268, 325] width 272 height 21
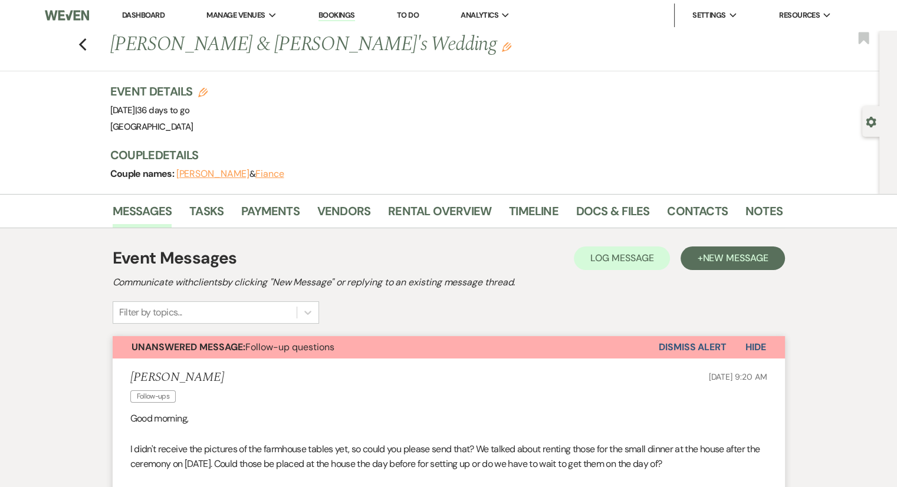
click at [710, 351] on button "Dismiss Alert" at bounding box center [693, 347] width 68 height 22
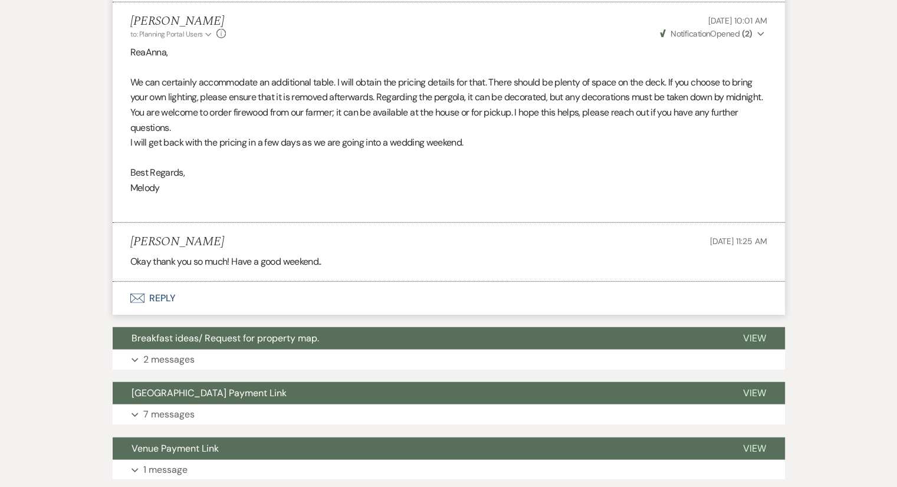
scroll to position [3007, 0]
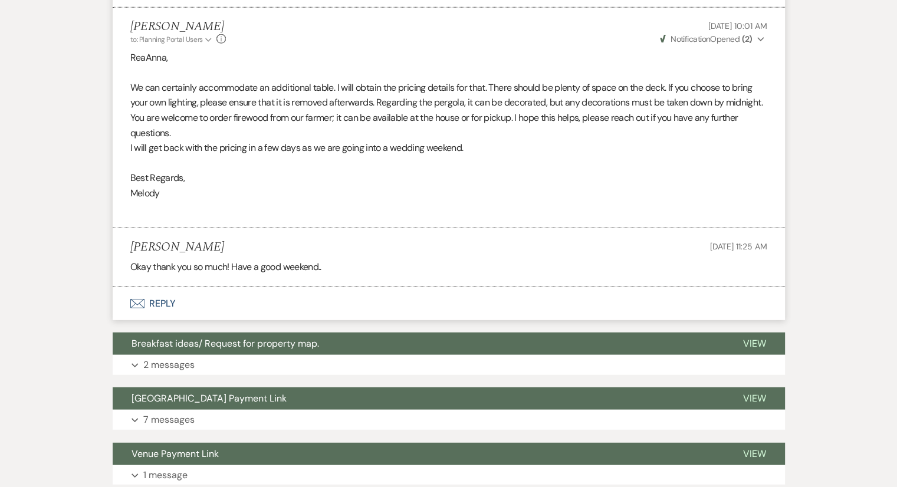
click at [346, 181] on p "Best Regards," at bounding box center [448, 177] width 637 height 15
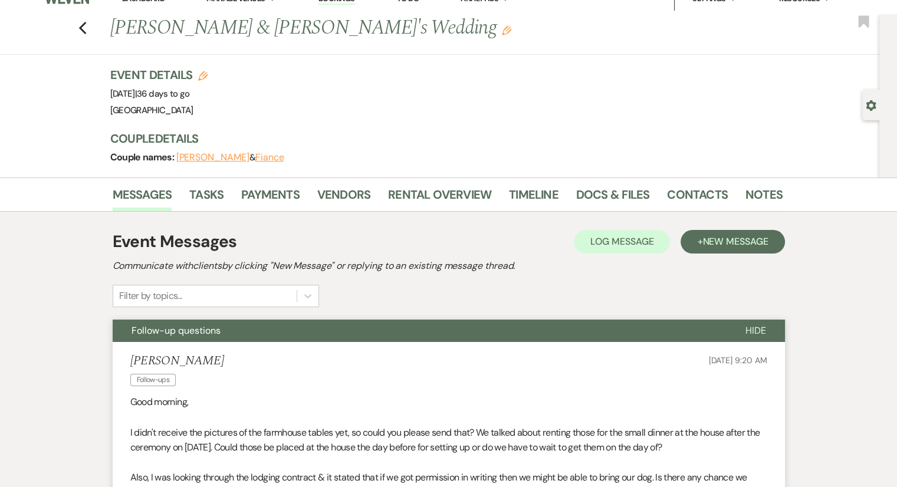
scroll to position [0, 0]
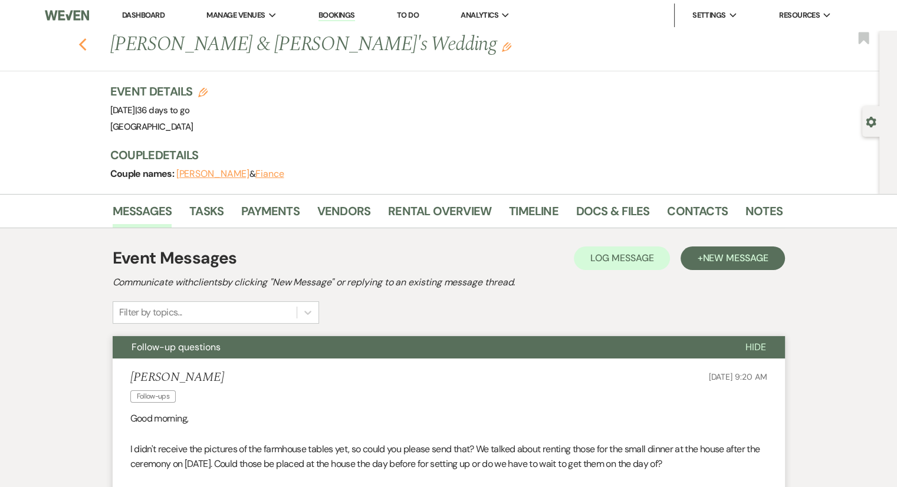
click at [86, 44] on use "button" at bounding box center [82, 44] width 8 height 13
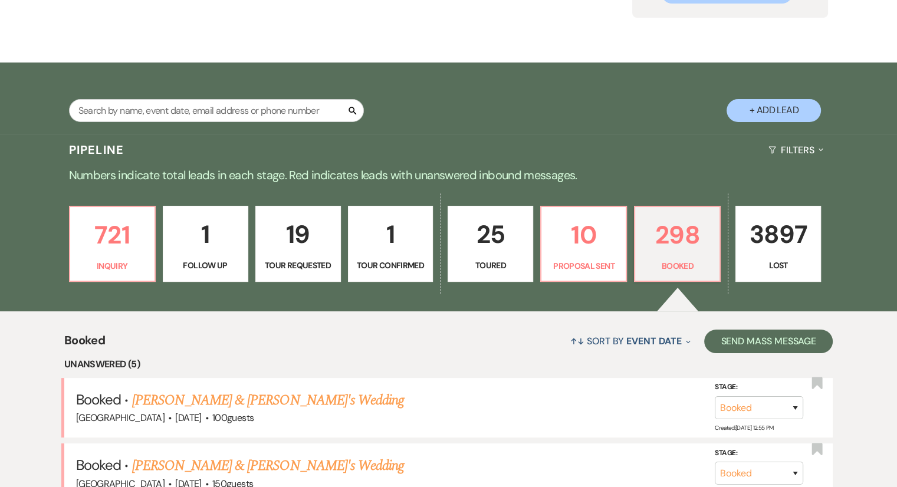
scroll to position [59, 0]
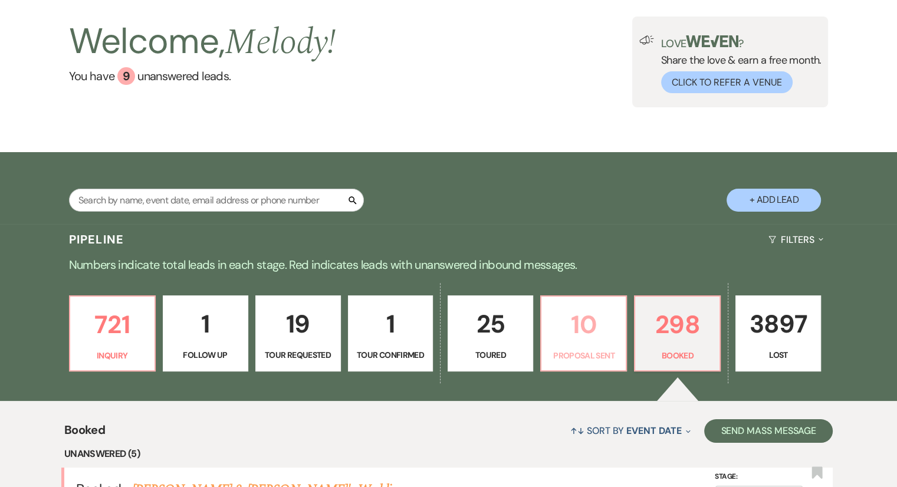
click at [585, 347] on link "10 Proposal Sent" at bounding box center [583, 333] width 87 height 77
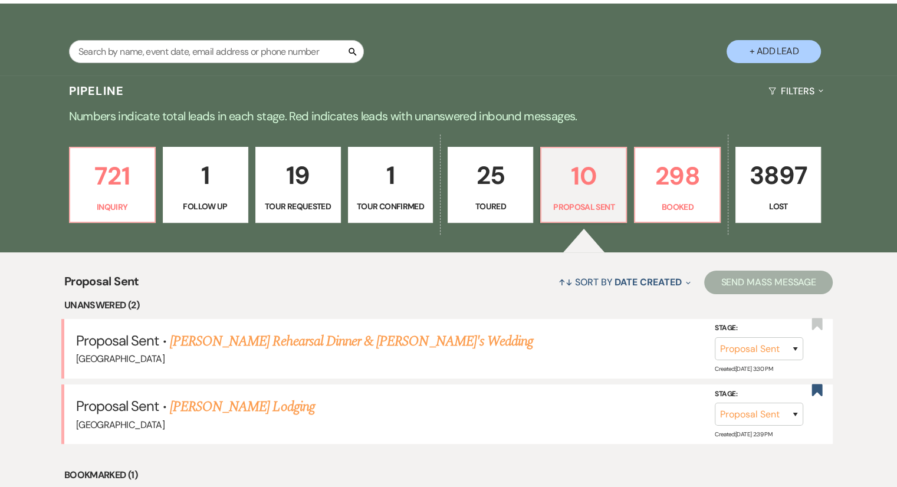
scroll to position [30, 0]
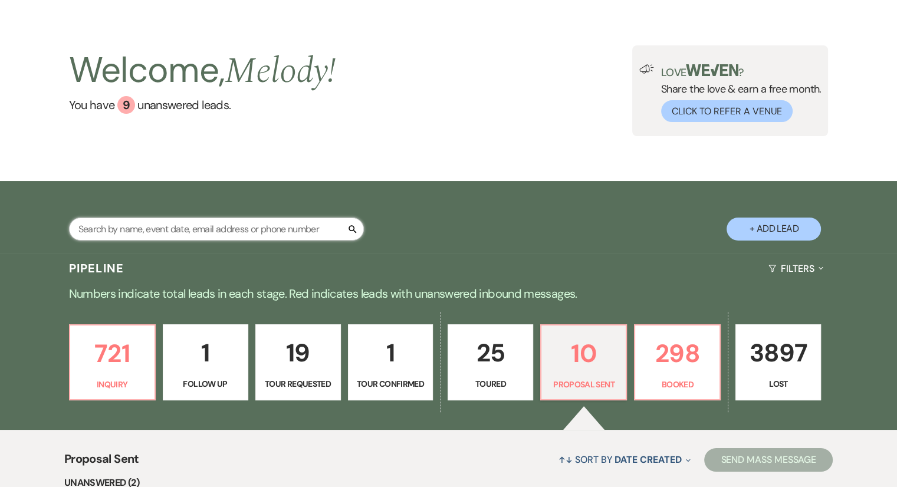
click at [139, 231] on input "text" at bounding box center [216, 229] width 295 height 23
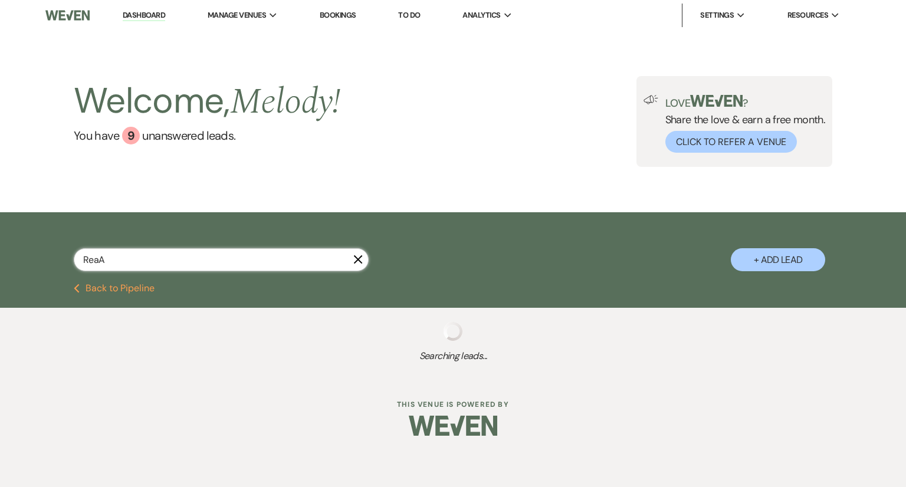
click at [135, 259] on input "ReaA" at bounding box center [221, 259] width 295 height 23
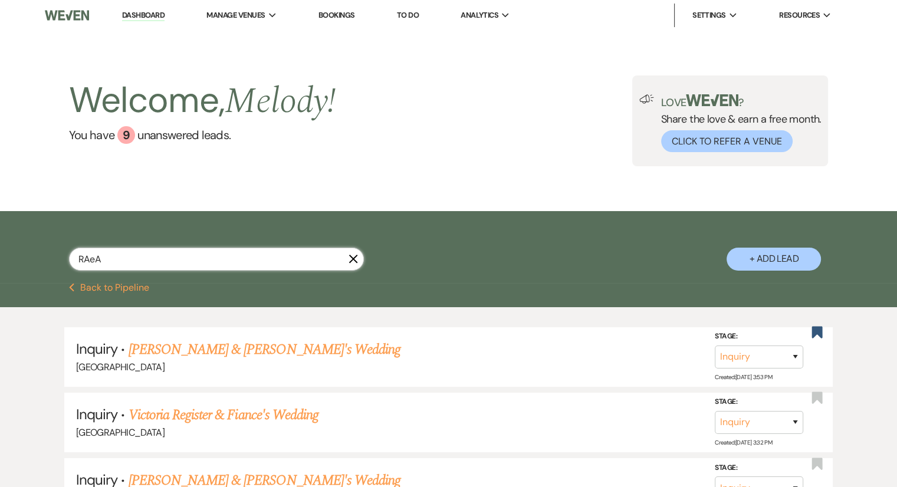
click at [135, 259] on input "RAeA" at bounding box center [216, 259] width 295 height 23
click at [83, 257] on input "RAeA" at bounding box center [216, 259] width 295 height 23
click at [83, 260] on input "RAeA" at bounding box center [216, 259] width 295 height 23
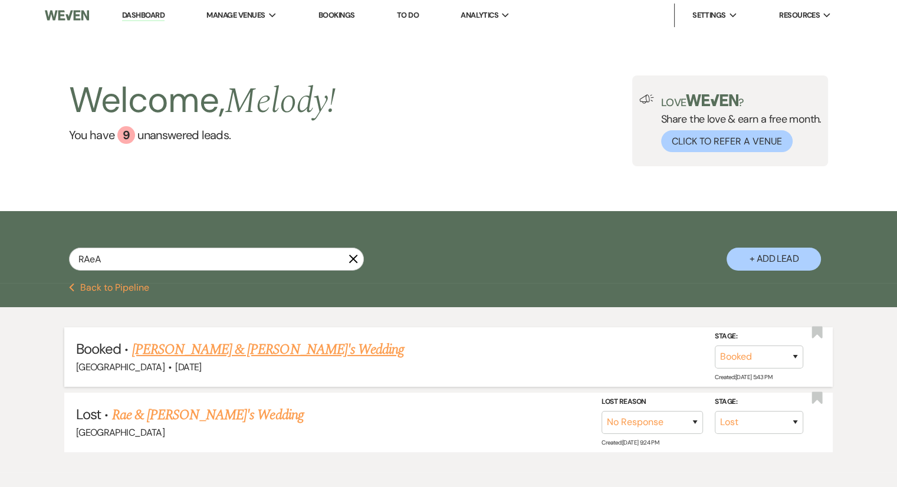
click at [245, 347] on link "[PERSON_NAME] & [PERSON_NAME]'s Wedding" at bounding box center [268, 349] width 272 height 21
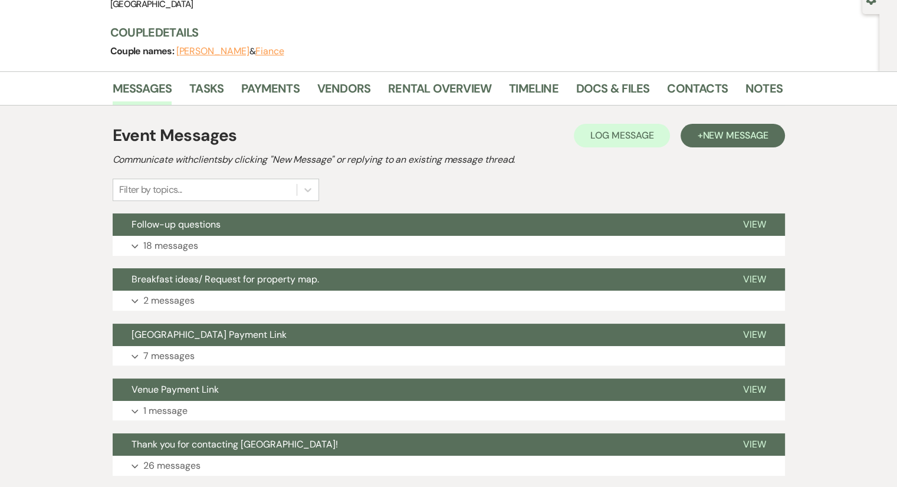
scroll to position [59, 0]
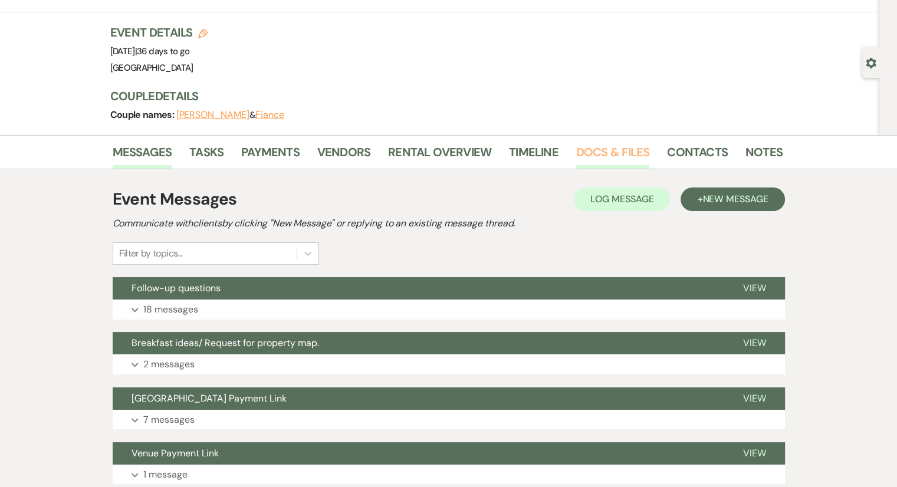
click at [612, 146] on link "Docs & Files" at bounding box center [612, 156] width 73 height 26
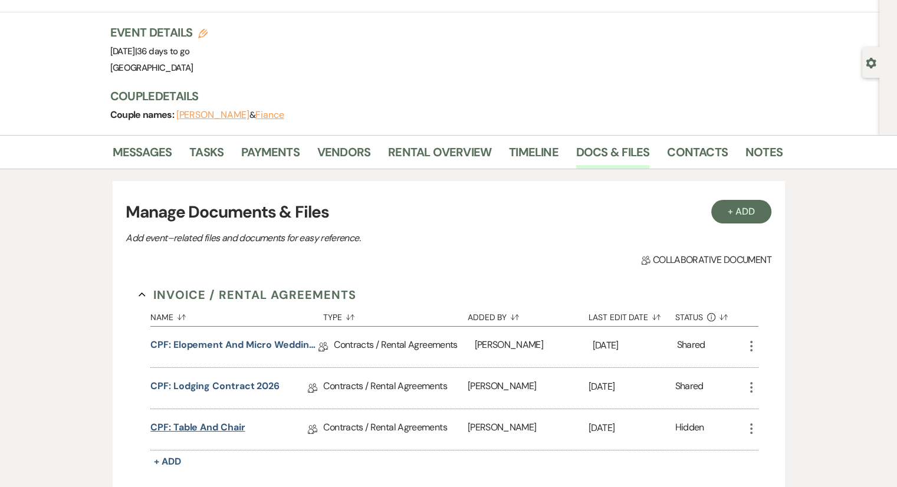
click at [219, 428] on link "CPF: Table and Chair" at bounding box center [197, 429] width 94 height 18
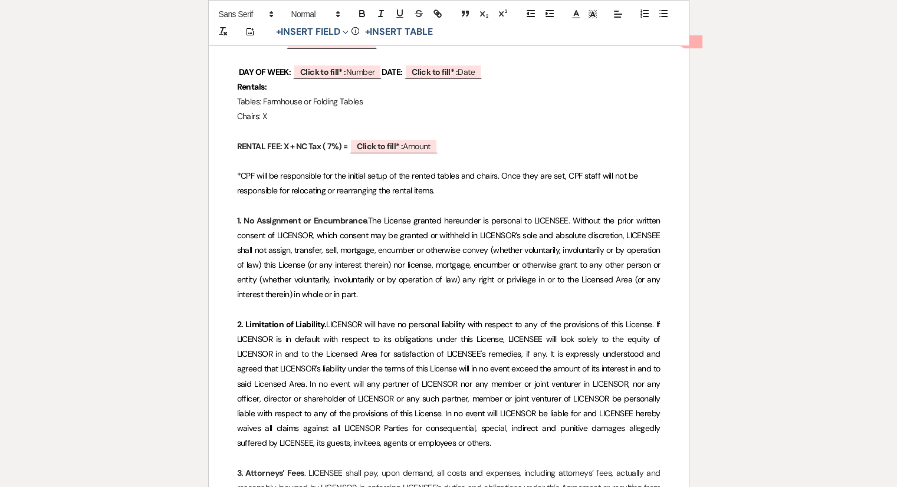
scroll to position [174, 0]
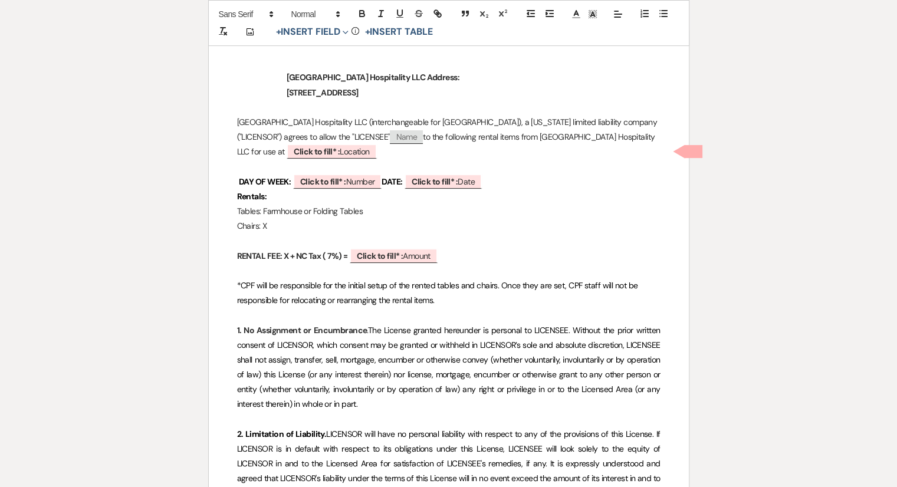
scroll to position [59, 0]
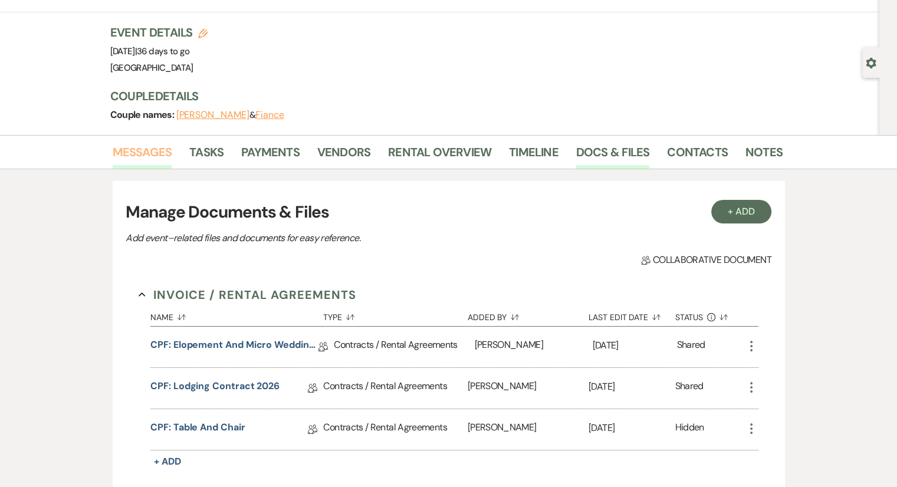
click at [133, 153] on link "Messages" at bounding box center [143, 156] width 60 height 26
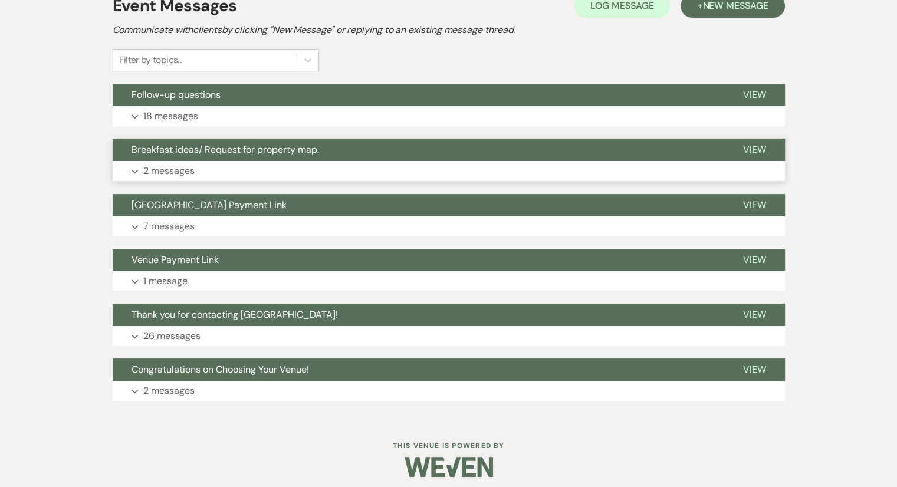
scroll to position [259, 0]
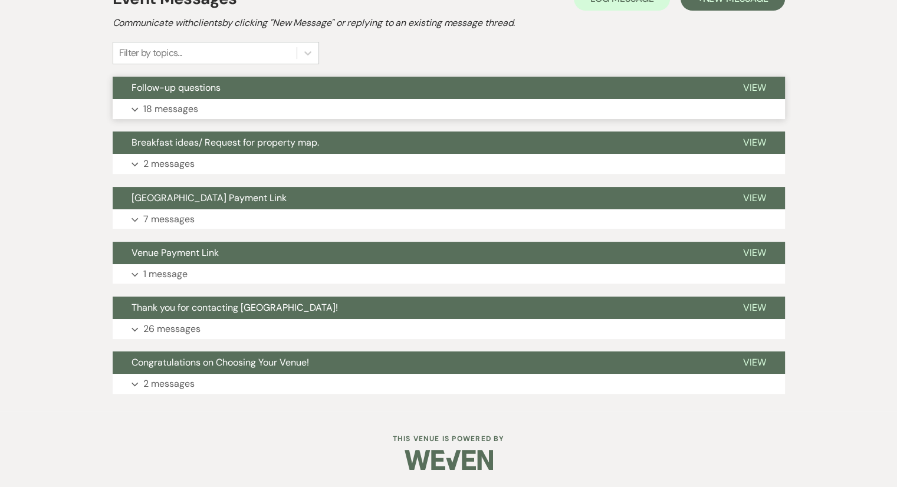
click at [173, 108] on p "18 messages" at bounding box center [170, 108] width 55 height 15
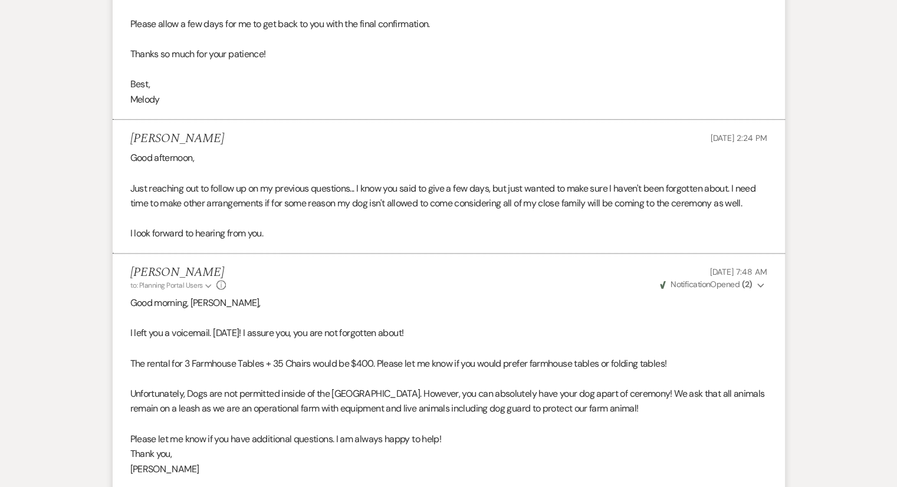
scroll to position [1557, 0]
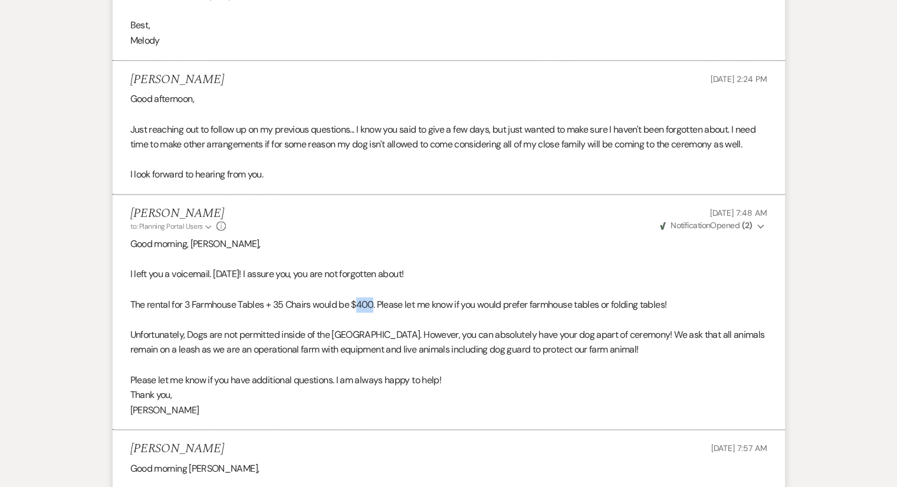
drag, startPoint x: 376, startPoint y: 303, endPoint x: 359, endPoint y: 305, distance: 16.8
click at [359, 305] on p "The rental for 3 Farmhouse Tables + 35 Chairs would be $400. Please let me know…" at bounding box center [448, 304] width 637 height 15
copy p "400"
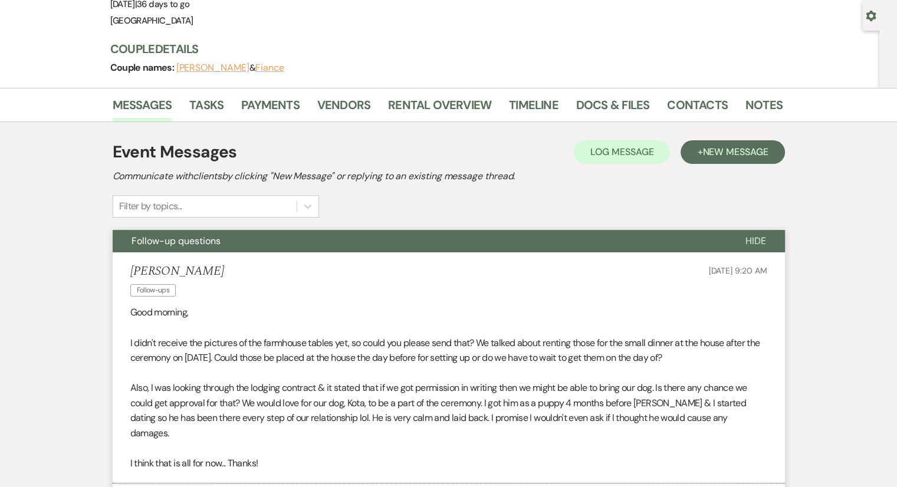
scroll to position [0, 0]
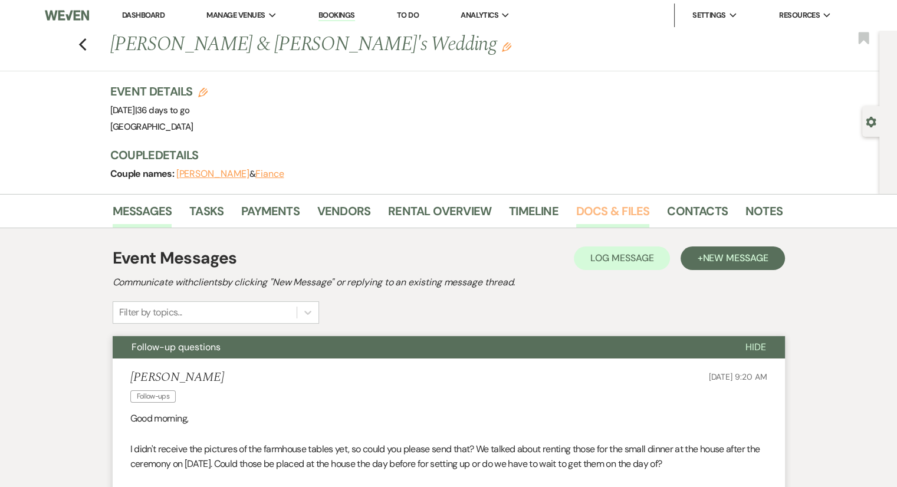
click at [596, 213] on link "Docs & Files" at bounding box center [612, 215] width 73 height 26
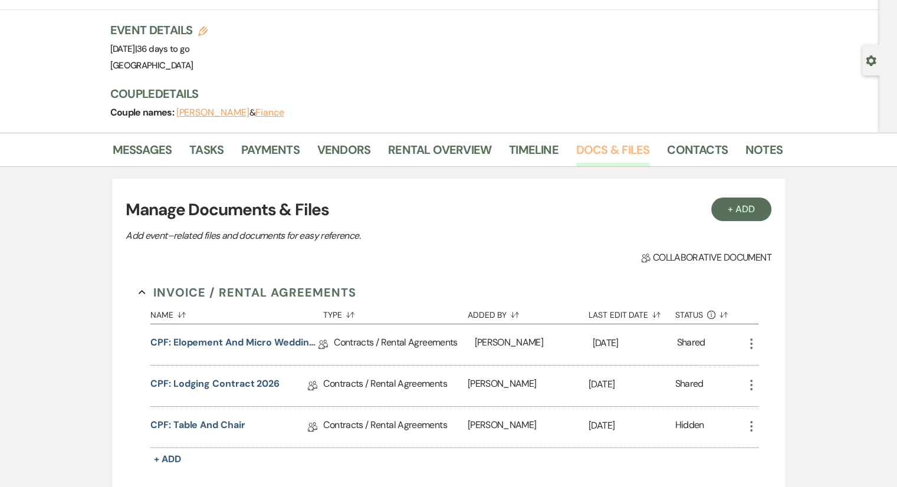
scroll to position [177, 0]
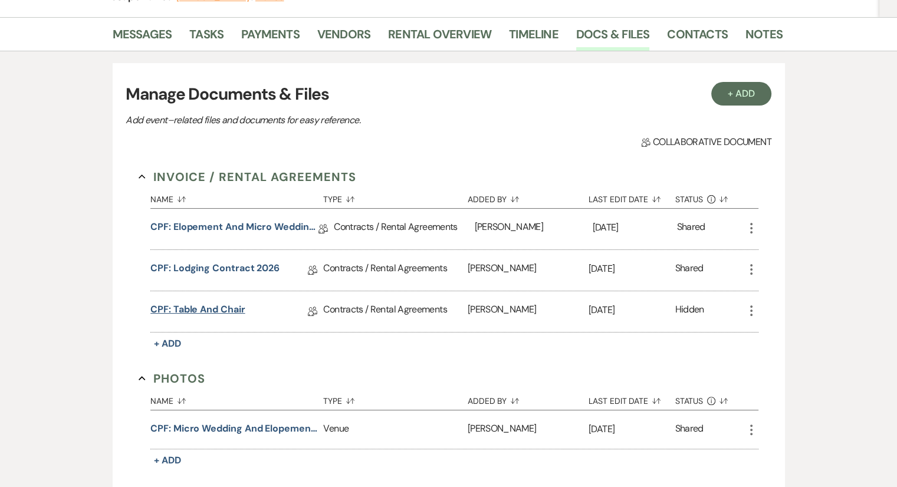
click at [219, 310] on link "CPF: Table and Chair" at bounding box center [197, 312] width 94 height 18
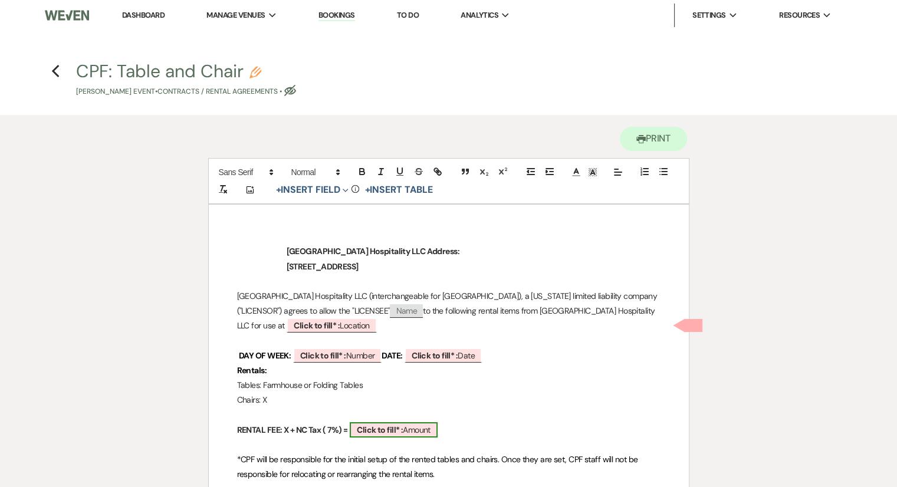
click at [422, 433] on span "Click to fill* : Amount" at bounding box center [394, 429] width 88 height 15
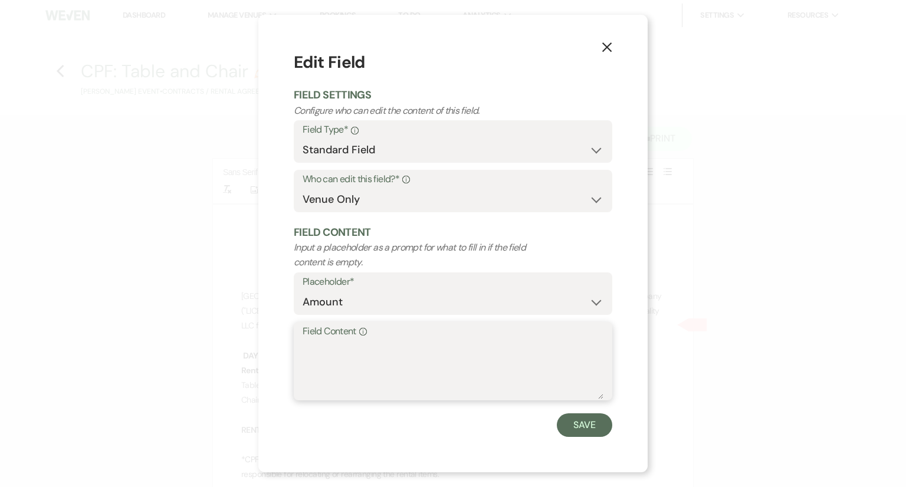
click at [349, 369] on textarea "Field Content Info" at bounding box center [453, 369] width 301 height 59
click at [577, 426] on button "Save" at bounding box center [584, 425] width 55 height 24
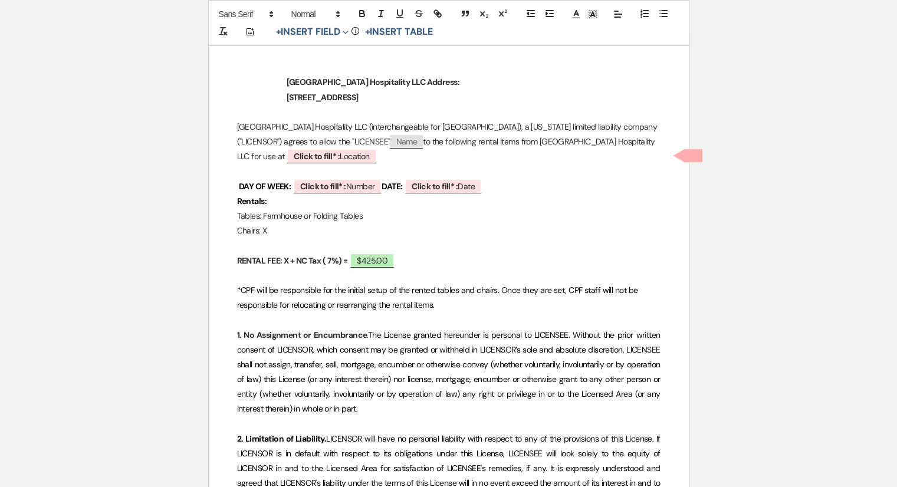
scroll to position [177, 0]
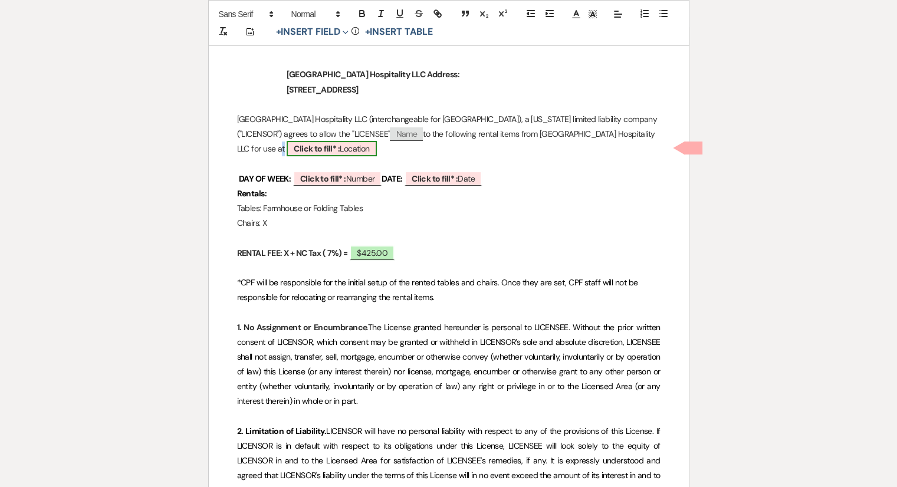
click at [318, 146] on span "Click to fill* : Location" at bounding box center [332, 148] width 90 height 15
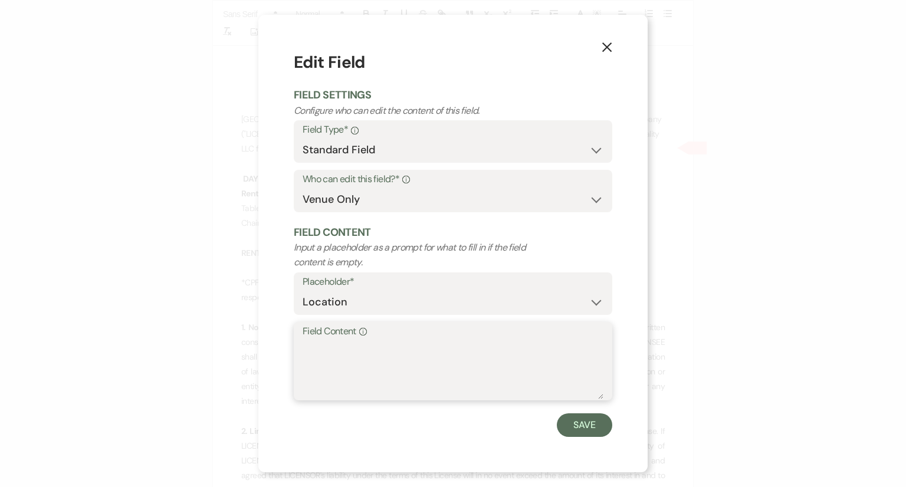
click at [328, 364] on textarea "Field Content Info" at bounding box center [453, 369] width 301 height 59
click at [581, 425] on button "Save" at bounding box center [584, 425] width 55 height 24
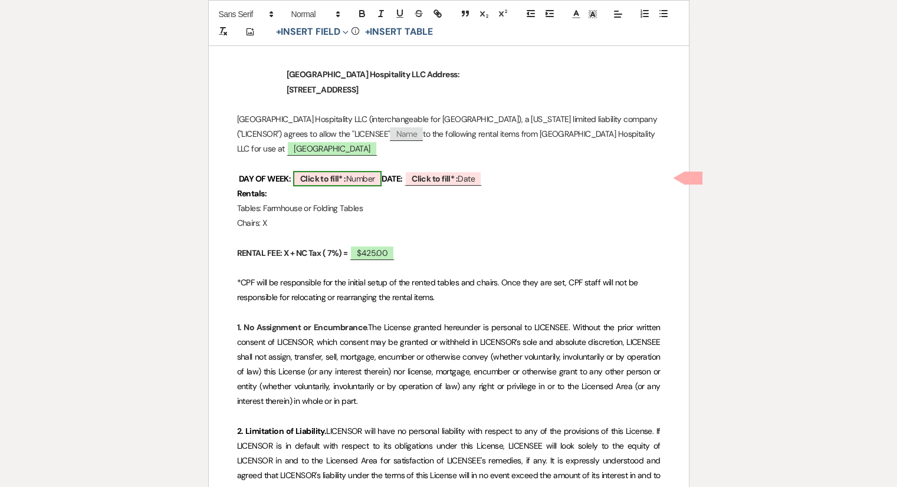
click at [364, 178] on span "Click to fill* : Number" at bounding box center [337, 178] width 89 height 15
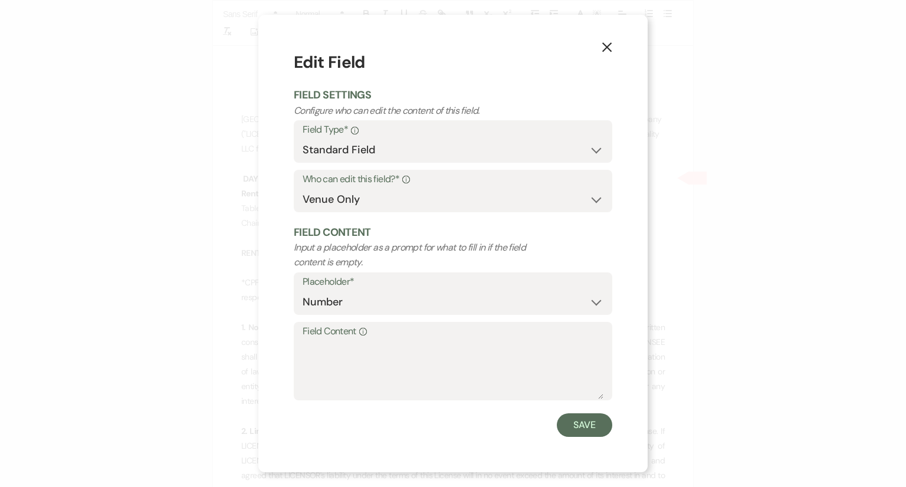
click at [787, 374] on div "X Edit Field Field Settings Configure who can edit the content of this field. F…" at bounding box center [453, 243] width 906 height 487
click at [583, 425] on button "Save" at bounding box center [584, 425] width 55 height 24
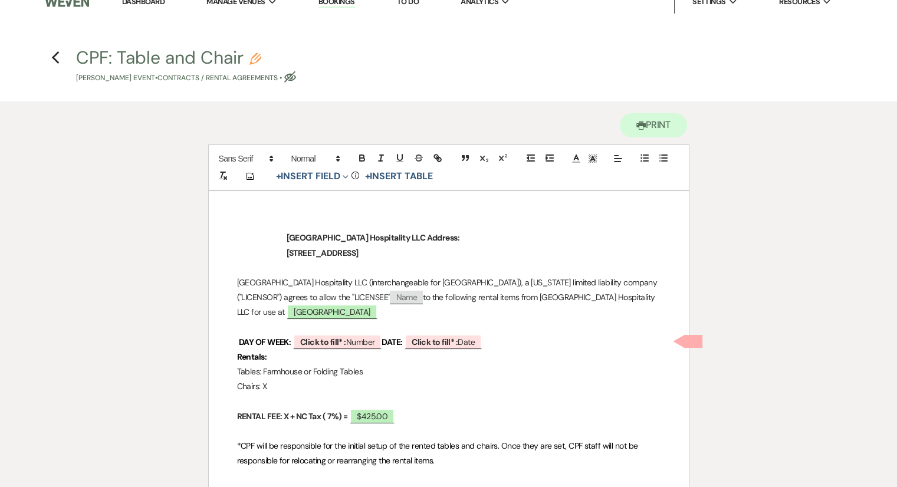
scroll to position [0, 0]
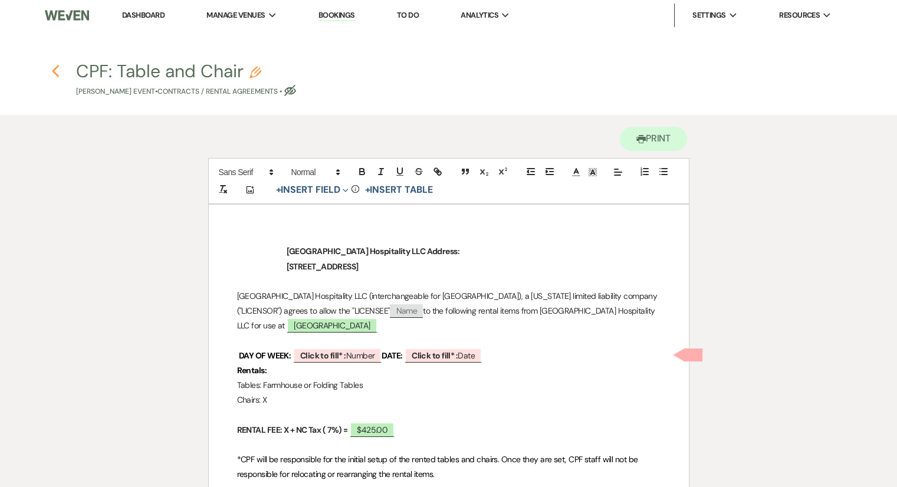
click at [58, 74] on icon "Previous" at bounding box center [55, 71] width 9 height 14
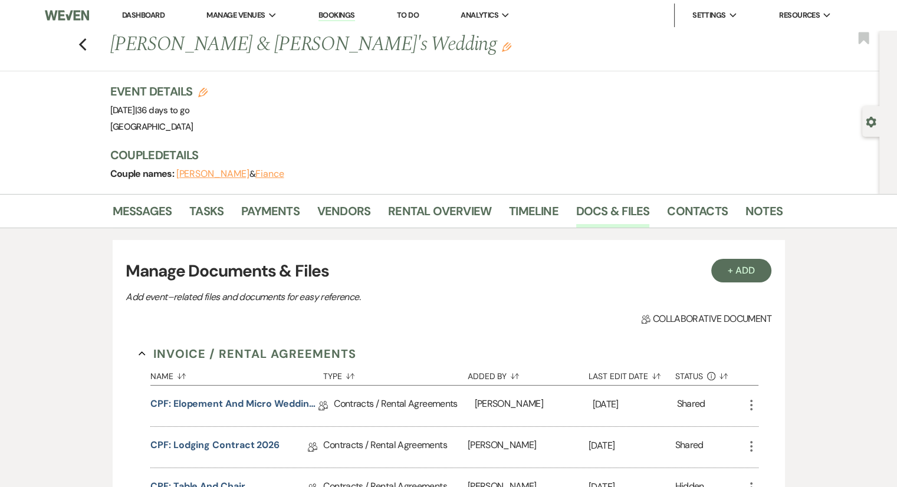
scroll to position [177, 0]
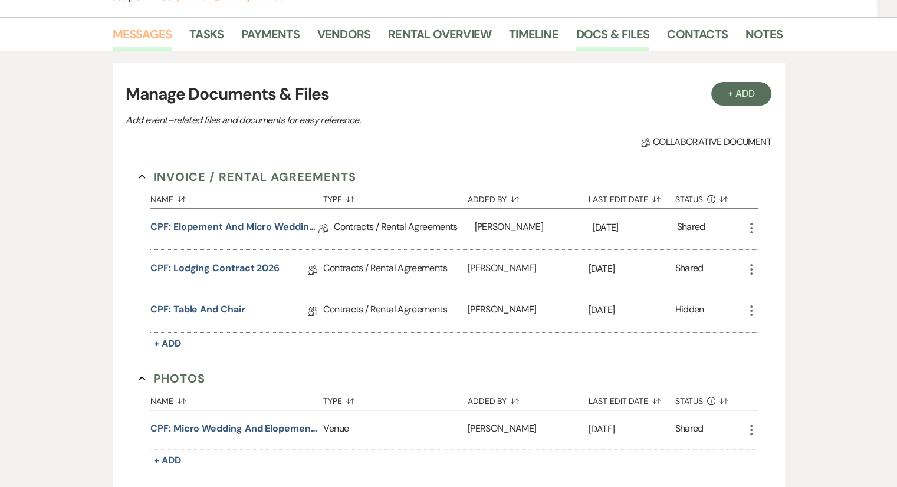
click at [156, 45] on link "Messages" at bounding box center [143, 38] width 60 height 26
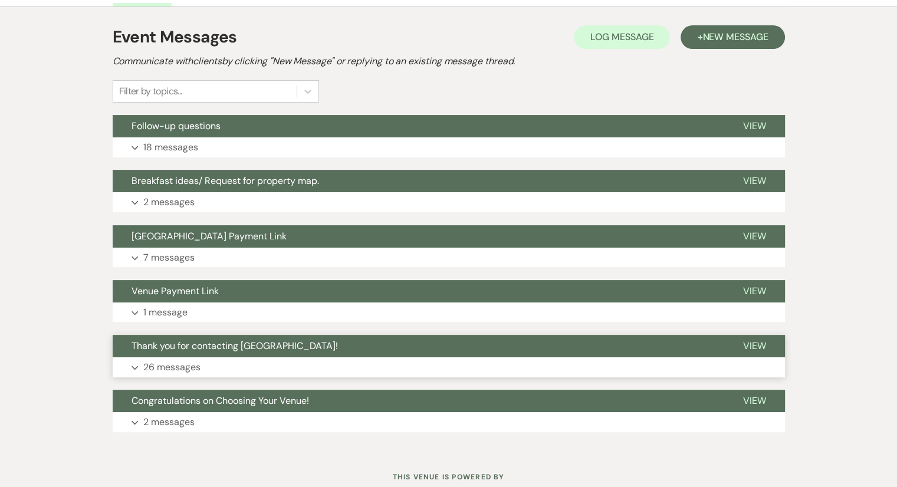
scroll to position [259, 0]
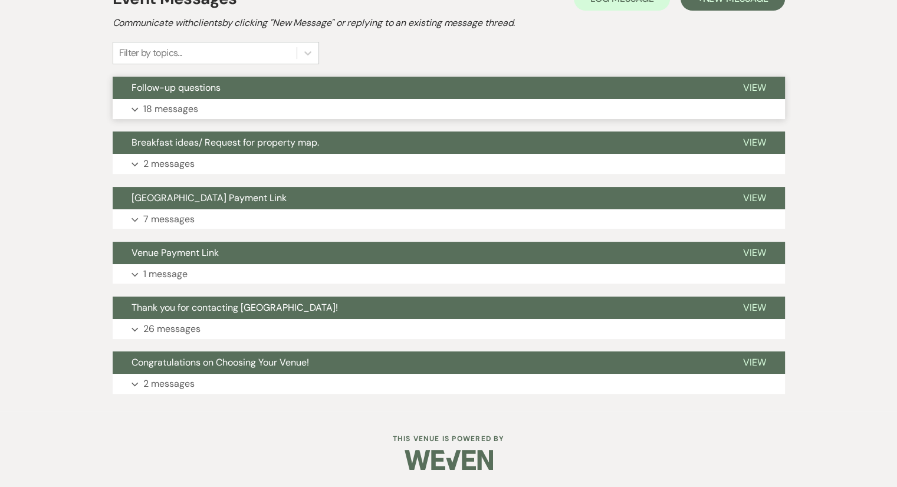
click at [172, 111] on p "18 messages" at bounding box center [170, 108] width 55 height 15
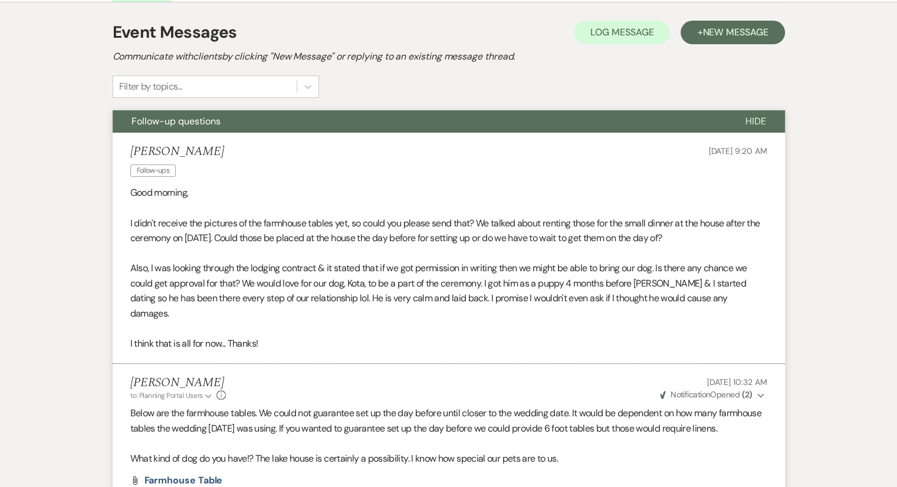
scroll to position [236, 0]
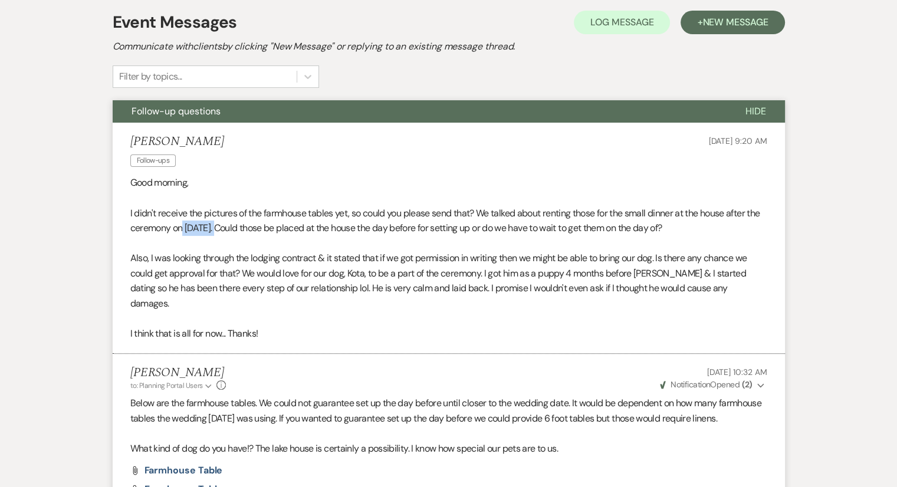
drag, startPoint x: 231, startPoint y: 228, endPoint x: 199, endPoint y: 227, distance: 31.8
click at [199, 227] on p "I didn't receive the pictures of the farmhouse tables yet, so could you please …" at bounding box center [448, 221] width 637 height 30
copy p "[DATE]."
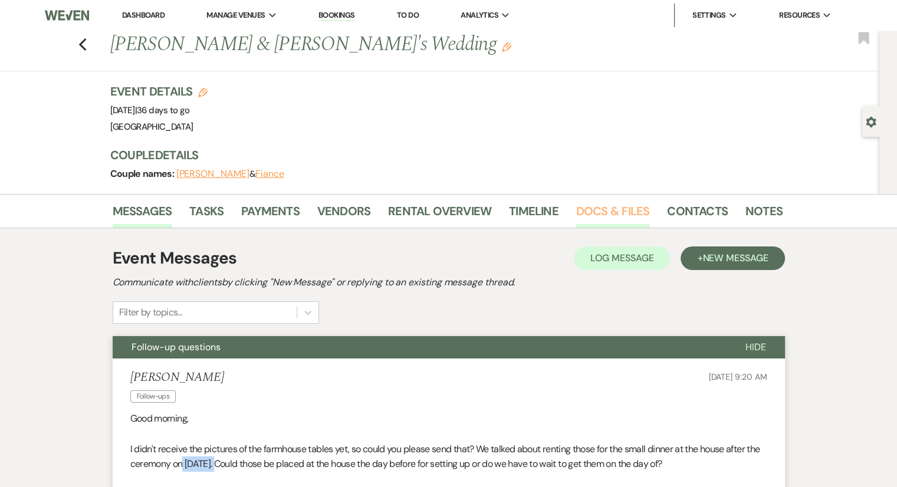
click at [609, 211] on link "Docs & Files" at bounding box center [612, 215] width 73 height 26
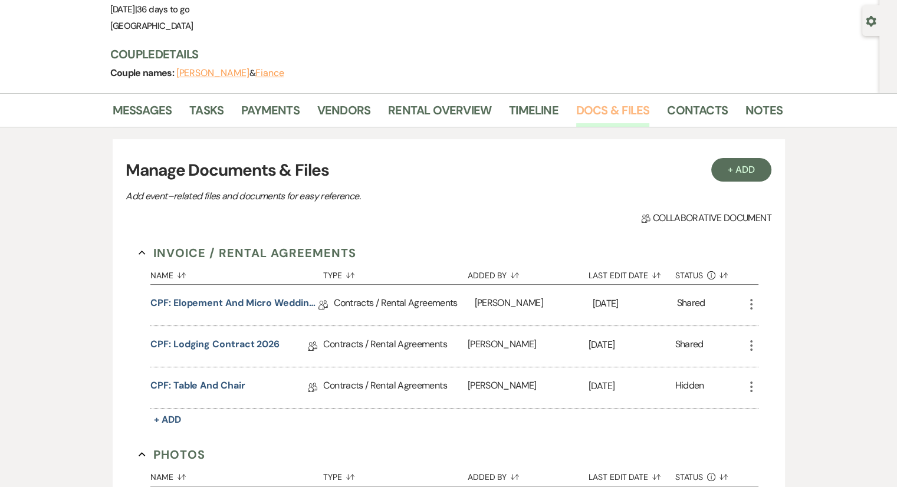
scroll to position [236, 0]
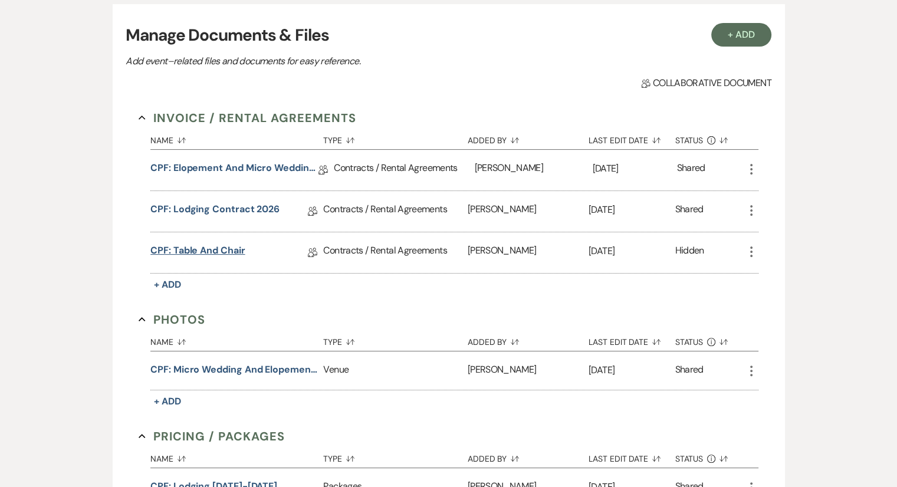
click at [195, 252] on link "CPF: Table and Chair" at bounding box center [197, 253] width 94 height 18
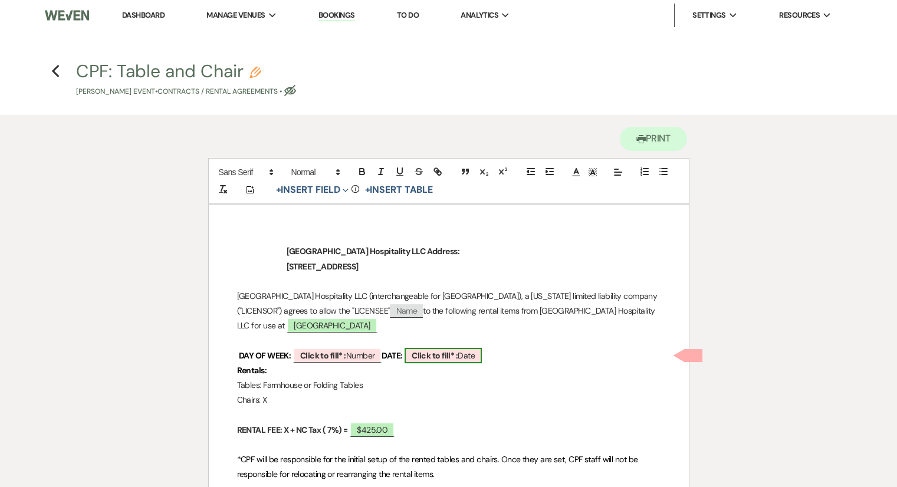
click at [467, 356] on span "Click to fill* : Date" at bounding box center [443, 355] width 77 height 15
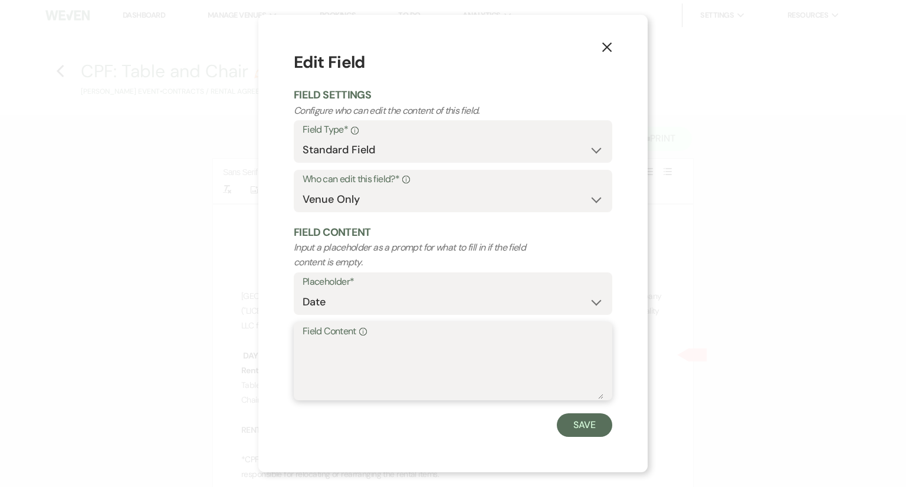
paste textarea "[DATE]."
click at [590, 428] on button "Save" at bounding box center [584, 425] width 55 height 24
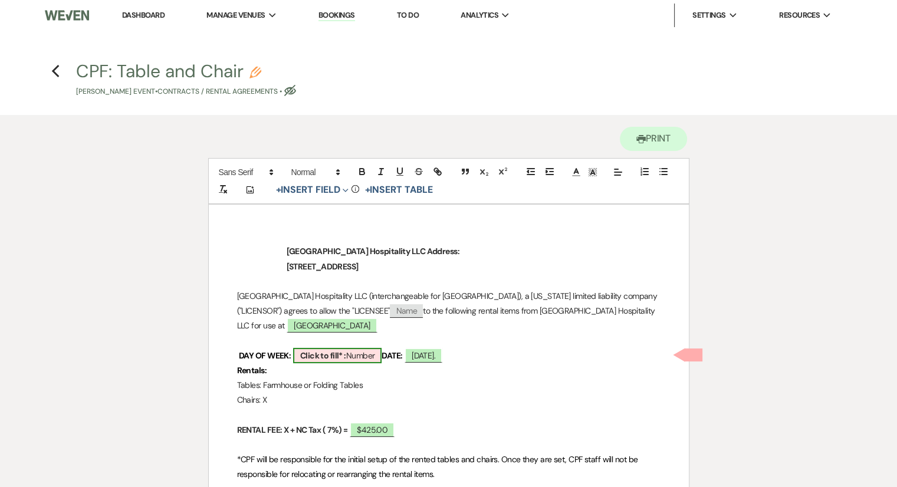
click at [353, 356] on span "Click to fill* : Number" at bounding box center [337, 355] width 89 height 15
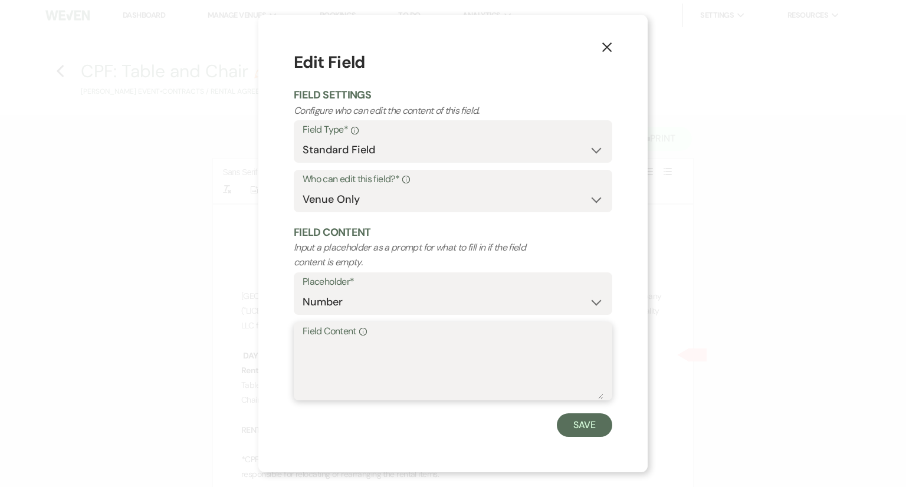
click at [353, 356] on textarea "Field Content Info" at bounding box center [453, 369] width 301 height 59
click at [609, 52] on button "X" at bounding box center [607, 46] width 18 height 21
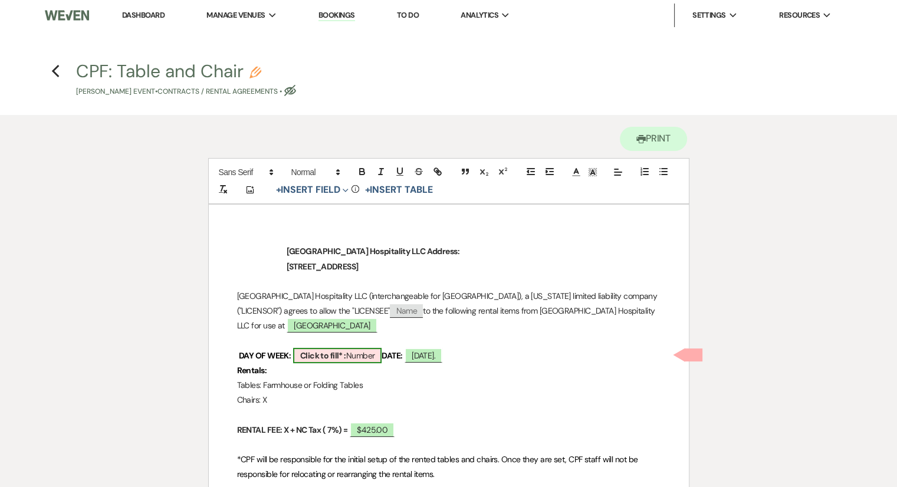
click at [370, 352] on span "Click to fill* : Number" at bounding box center [337, 355] width 89 height 15
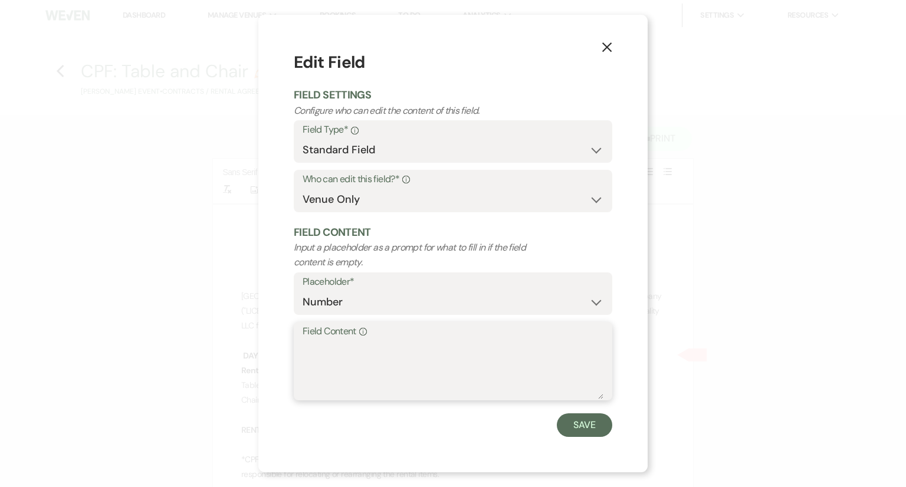
click at [370, 352] on textarea "Field Content Info" at bounding box center [453, 369] width 301 height 59
click at [446, 280] on label "Placeholder*" at bounding box center [453, 282] width 301 height 17
click at [448, 304] on select "Custom Placeholder Date Time Name Location Venue Name Type Number Budget Addres…" at bounding box center [453, 302] width 301 height 23
click at [325, 366] on textarea "Field Content Info" at bounding box center [453, 369] width 301 height 59
click at [586, 432] on button "Save" at bounding box center [584, 425] width 55 height 24
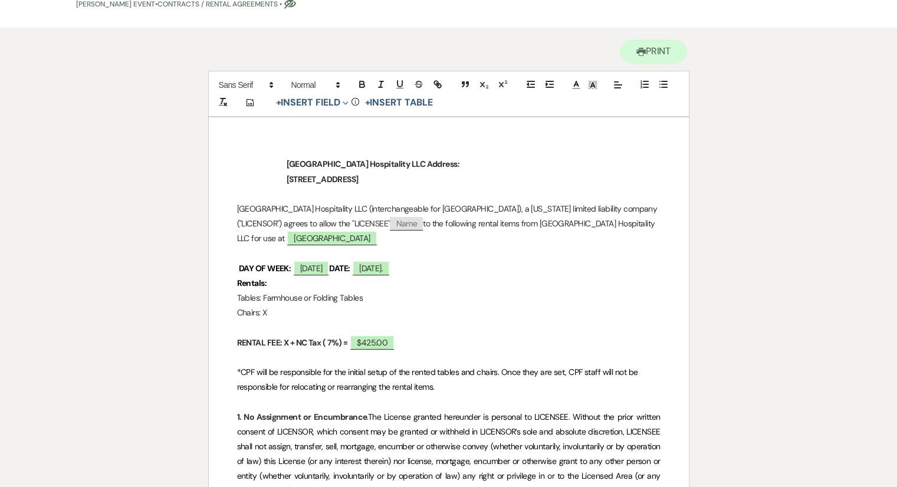
scroll to position [118, 0]
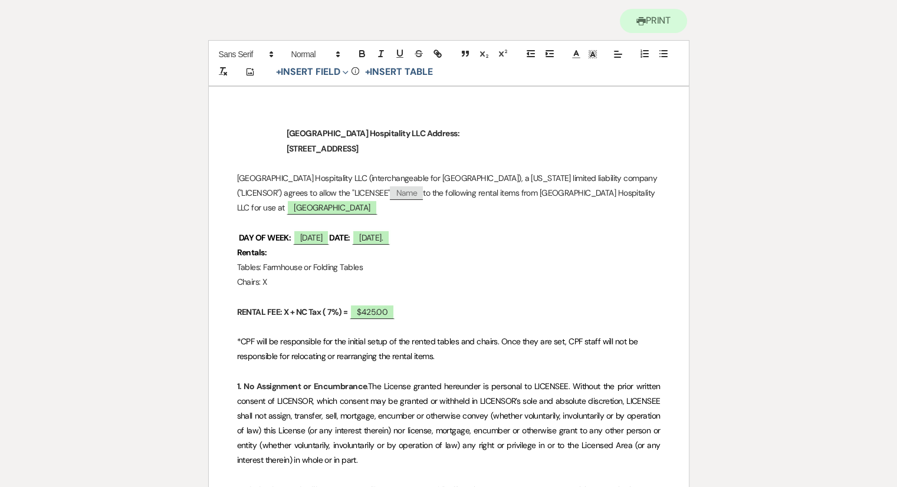
click at [463, 295] on p at bounding box center [448, 297] width 423 height 15
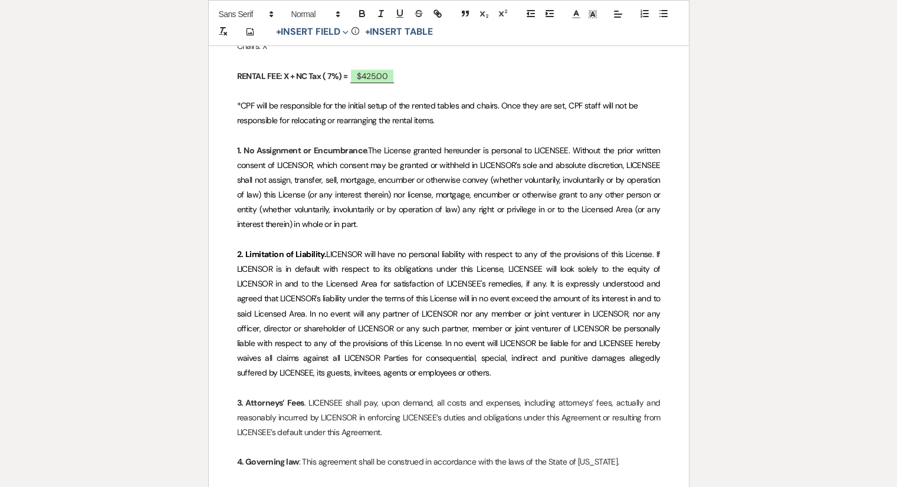
scroll to position [236, 0]
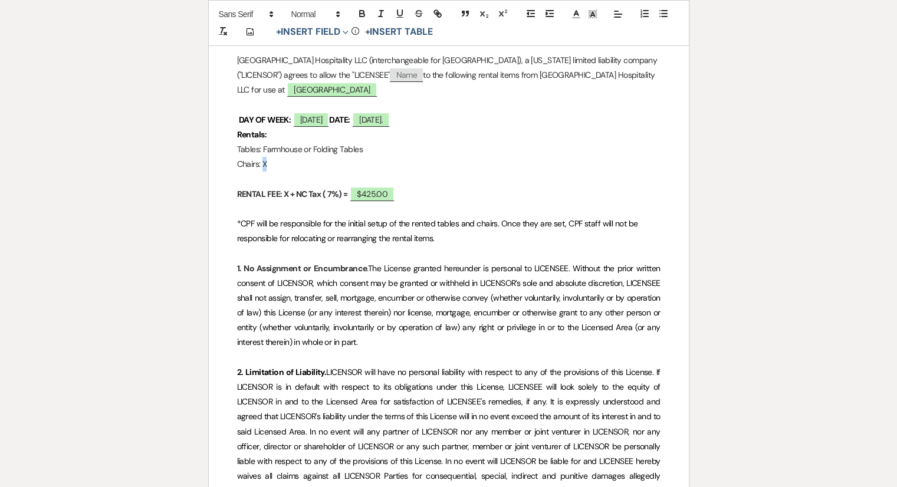
drag, startPoint x: 267, startPoint y: 165, endPoint x: 261, endPoint y: 166, distance: 5.9
click at [261, 166] on p "Chairs: X" at bounding box center [448, 164] width 423 height 15
click at [284, 165] on p "Chairs: 35" at bounding box center [448, 164] width 423 height 15
click at [269, 173] on p at bounding box center [448, 179] width 423 height 15
click at [288, 177] on p at bounding box center [448, 179] width 423 height 15
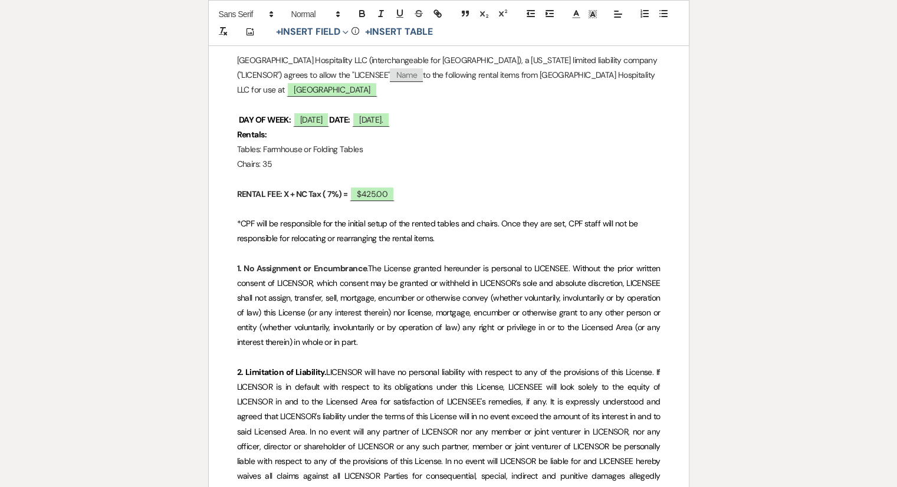
click at [379, 156] on p "Tables: Farmhouse or Folding Tables" at bounding box center [448, 149] width 423 height 15
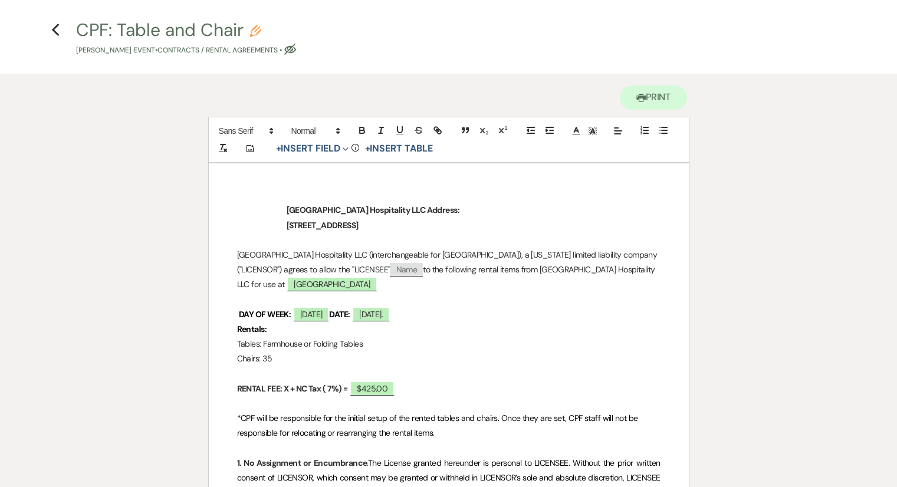
scroll to position [0, 0]
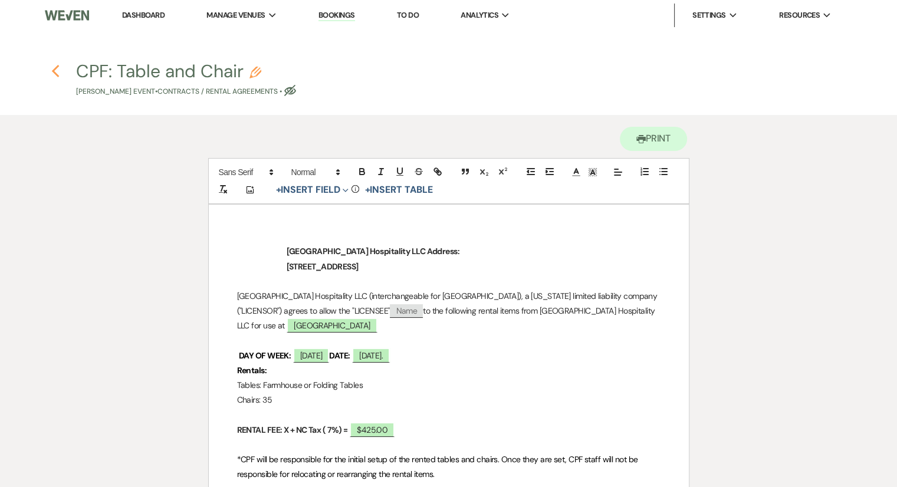
click at [58, 71] on icon "Previous" at bounding box center [55, 71] width 9 height 14
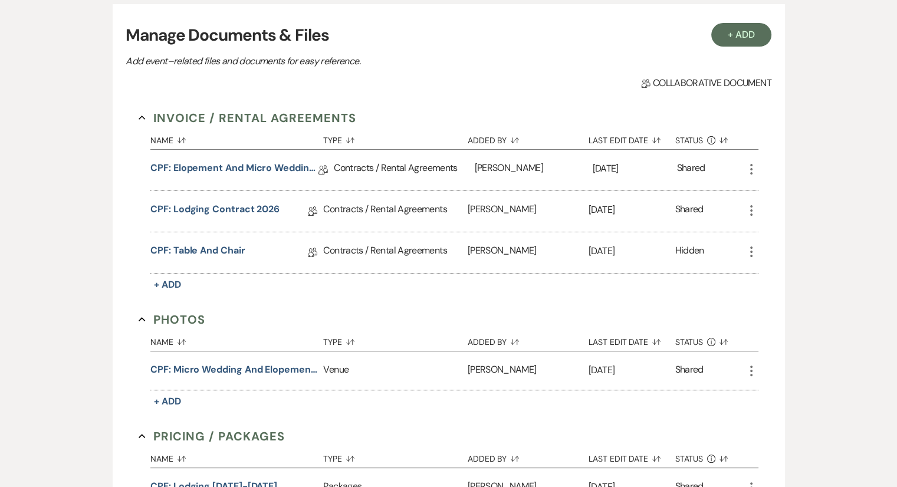
click at [745, 252] on icon "More" at bounding box center [751, 252] width 14 height 14
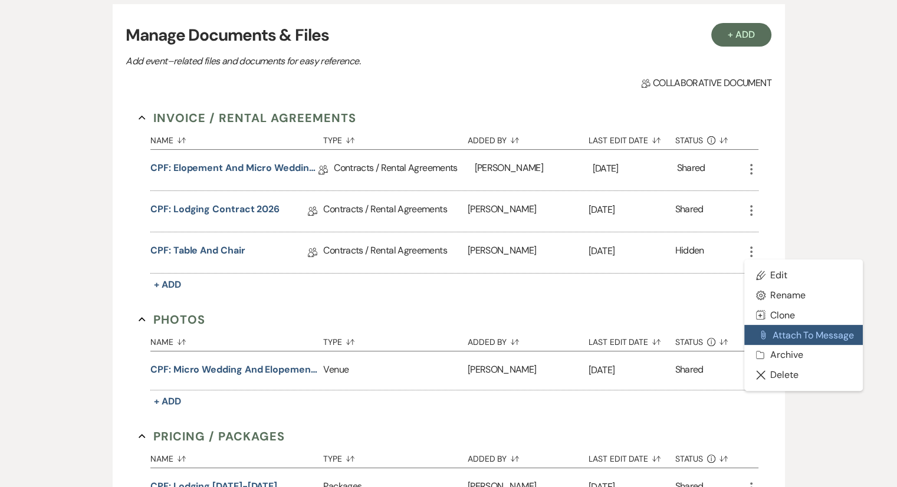
click at [780, 334] on button "Attach File Attach to Message" at bounding box center [803, 335] width 119 height 20
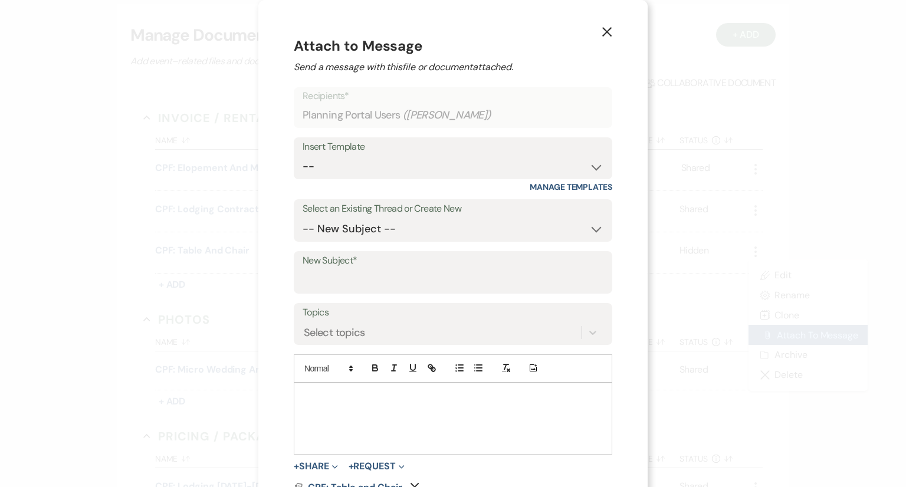
scroll to position [32, 0]
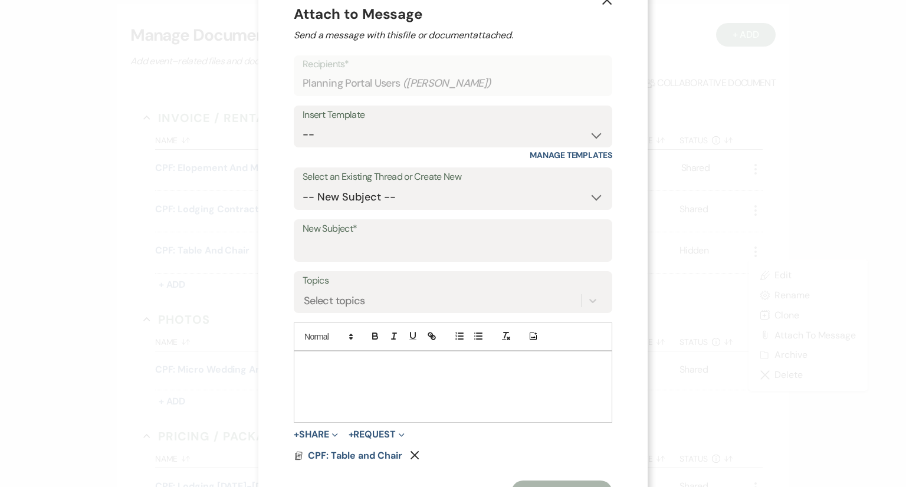
click at [314, 370] on p at bounding box center [453, 365] width 300 height 13
click at [340, 251] on input "New Subject*" at bounding box center [453, 249] width 301 height 23
click at [341, 378] on div at bounding box center [452, 386] width 317 height 71
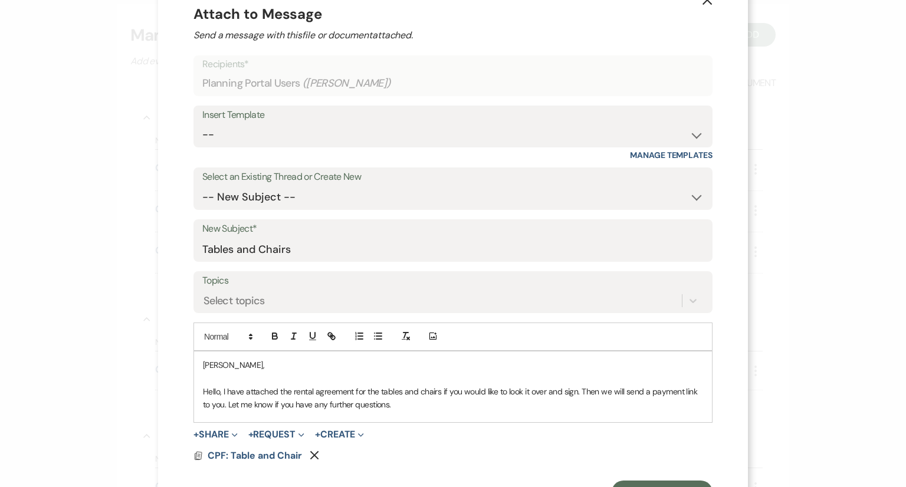
click at [397, 406] on p "Hello, I have attached the rental agreement for the tables and chairs if you wo…" at bounding box center [453, 398] width 500 height 27
click at [469, 406] on p "Hello, I have attached the rental agreement for the tables and chairs if you wo…" at bounding box center [453, 398] width 500 height 27
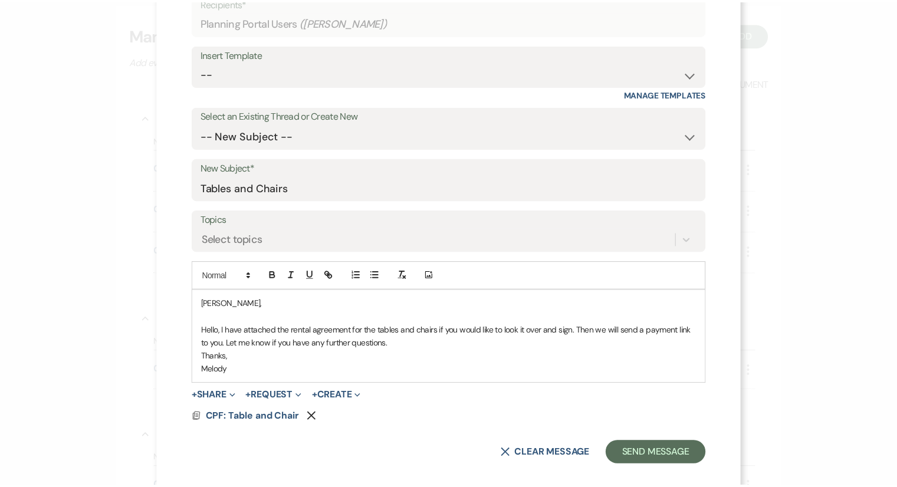
scroll to position [106, 0]
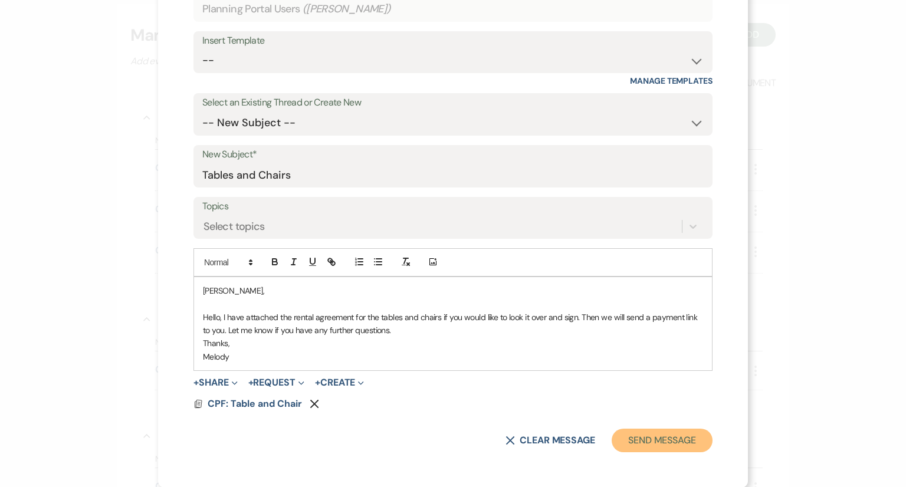
click at [673, 439] on button "Send Message" at bounding box center [661, 441] width 101 height 24
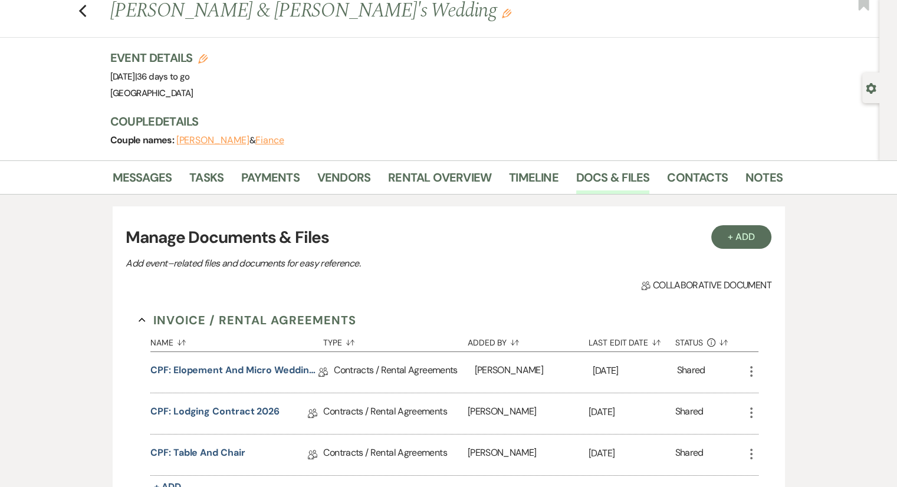
scroll to position [0, 0]
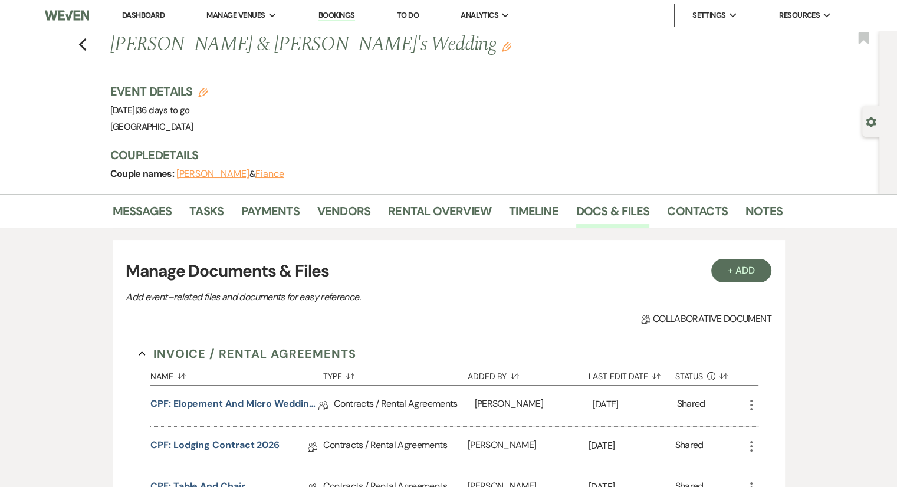
click at [158, 16] on link "Dashboard" at bounding box center [143, 15] width 42 height 10
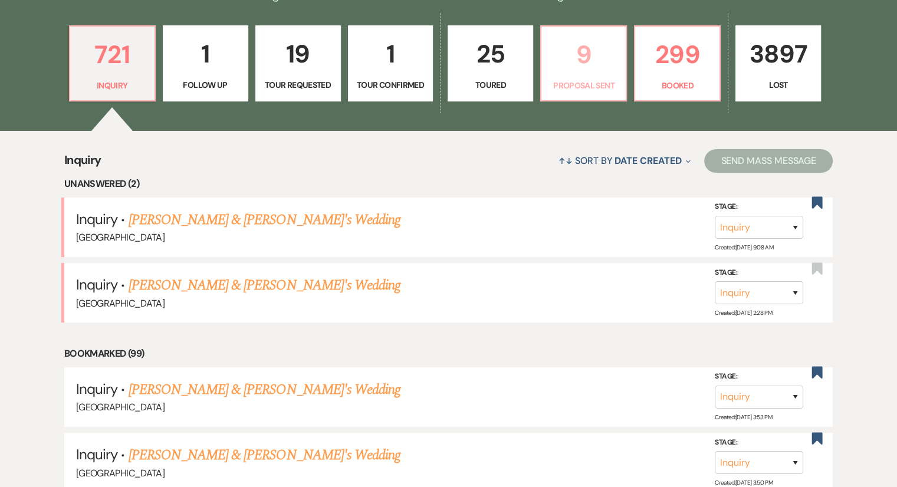
scroll to position [330, 0]
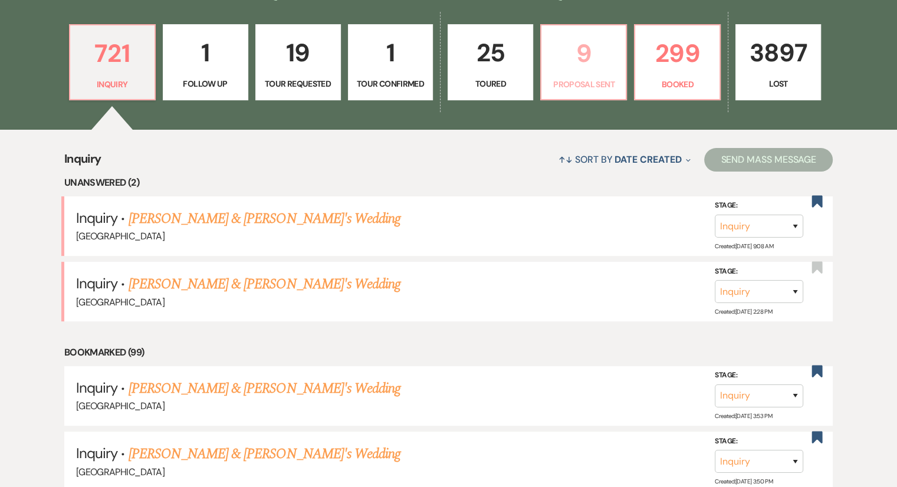
click at [585, 68] on p "9" at bounding box center [583, 54] width 70 height 40
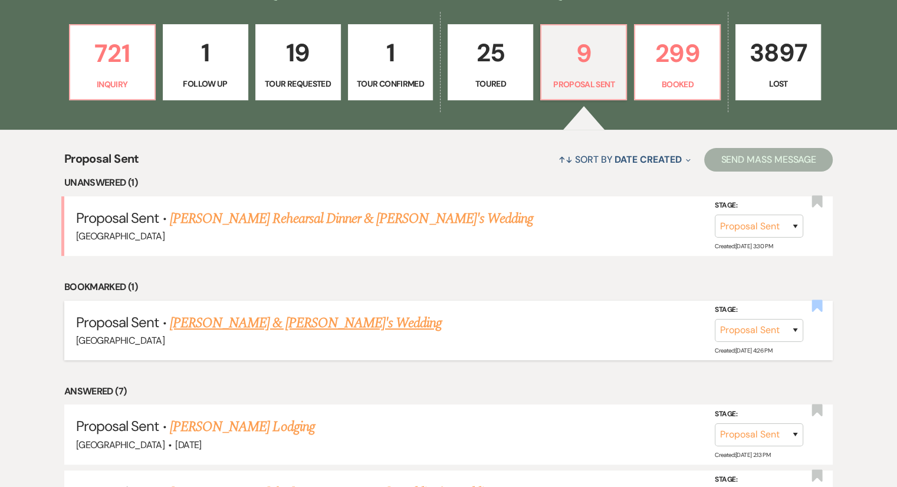
click at [818, 304] on use "button" at bounding box center [817, 306] width 11 height 12
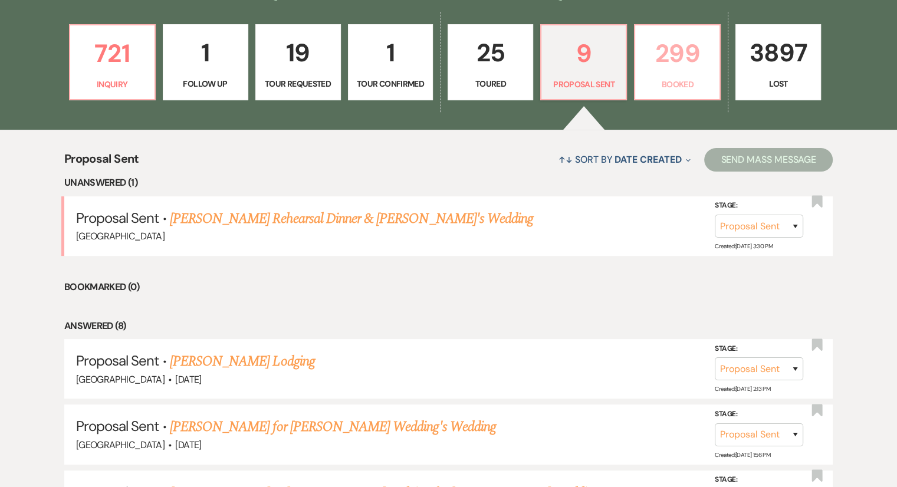
click at [693, 80] on p "Booked" at bounding box center [677, 84] width 70 height 13
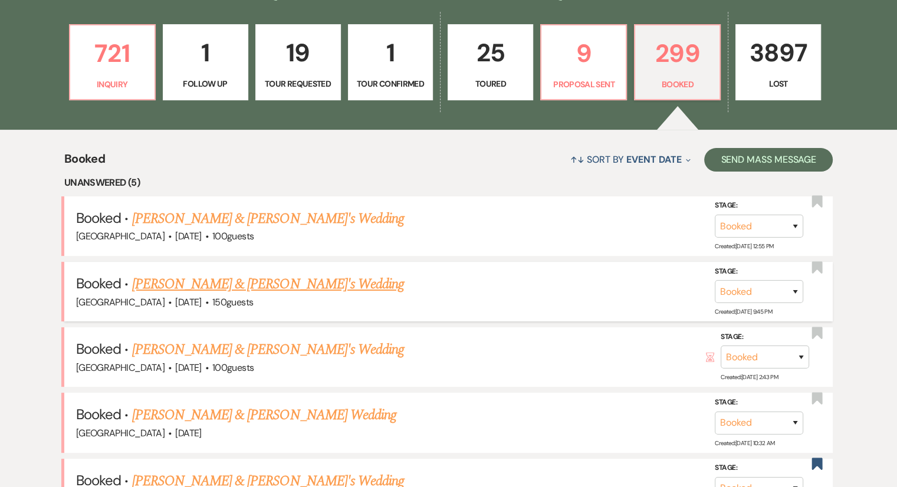
click at [209, 303] on span "·" at bounding box center [207, 303] width 4 height 0
click at [225, 291] on link "[PERSON_NAME] & [PERSON_NAME]'s Wedding" at bounding box center [268, 284] width 272 height 21
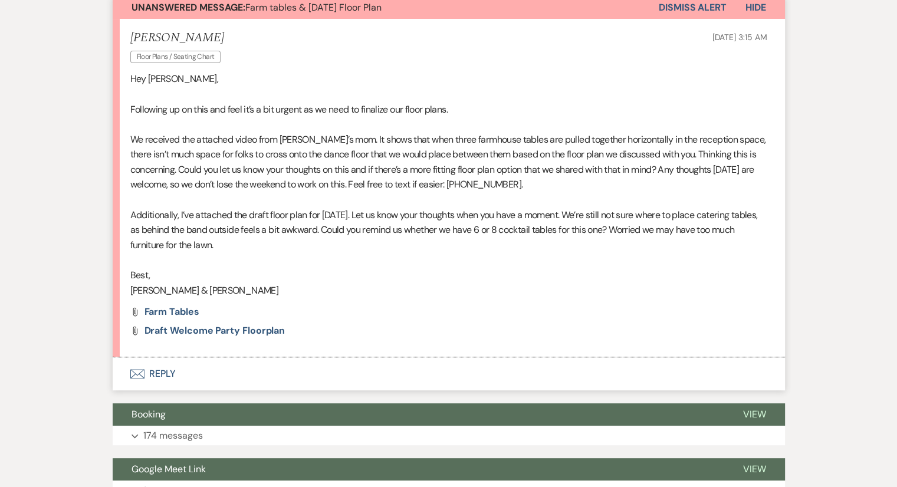
scroll to position [341, 0]
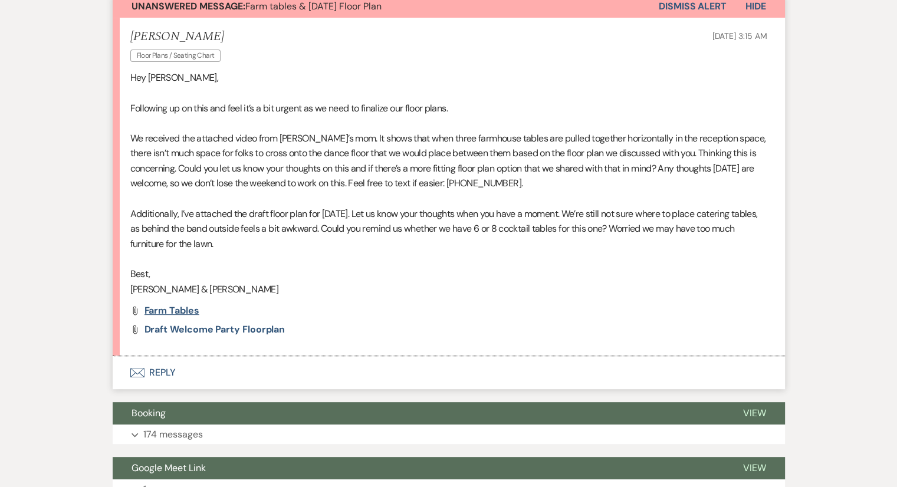
click at [162, 313] on span "Farm tables" at bounding box center [171, 310] width 55 height 12
click at [888, 478] on div at bounding box center [888, 478] width 0 height 0
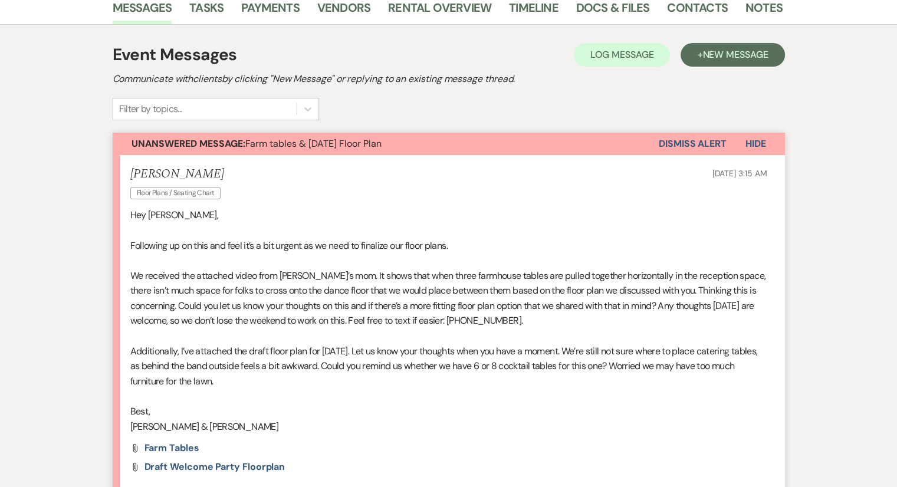
scroll to position [105, 0]
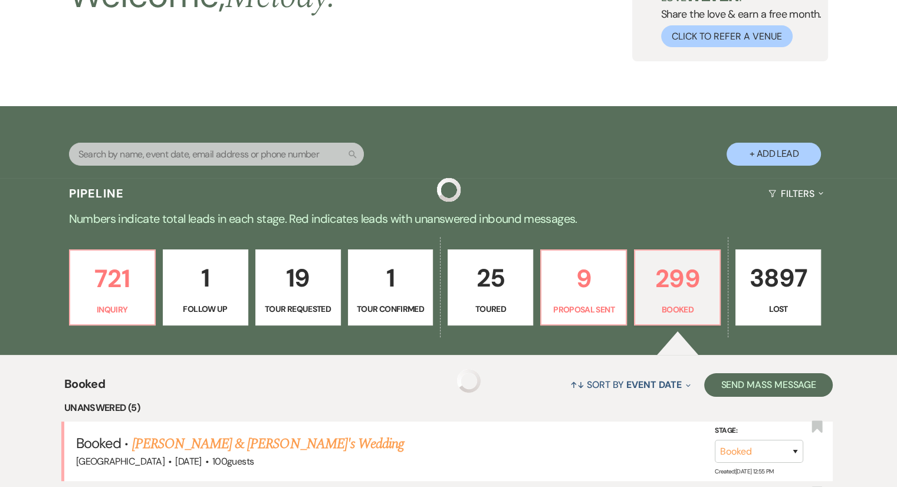
scroll to position [330, 0]
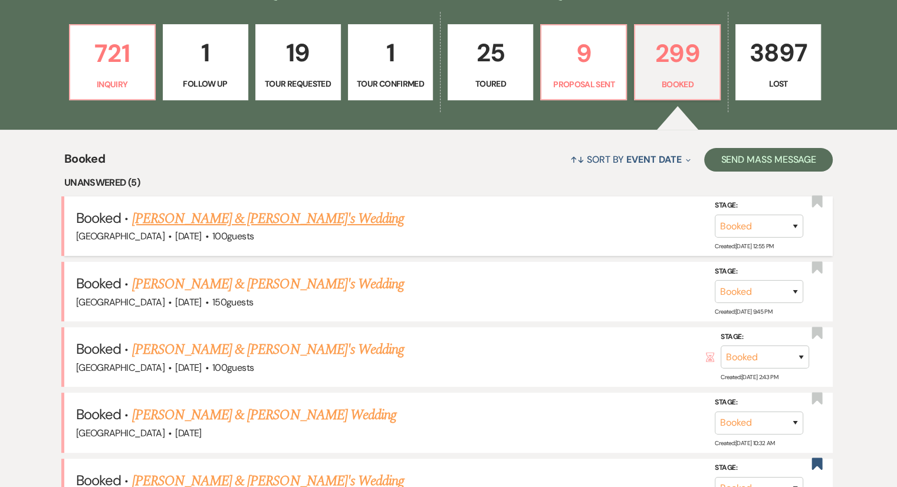
click at [249, 215] on link "[PERSON_NAME] & [PERSON_NAME]'s Wedding" at bounding box center [268, 218] width 272 height 21
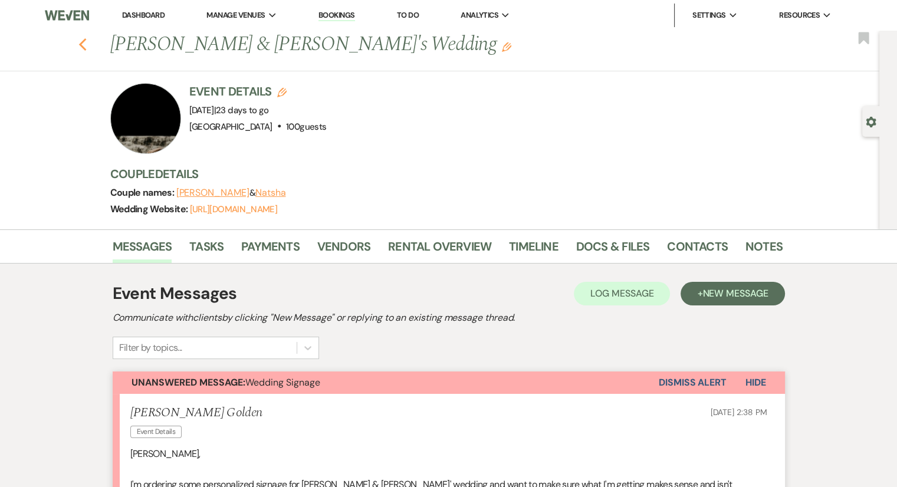
click at [87, 48] on icon "Previous" at bounding box center [82, 45] width 9 height 14
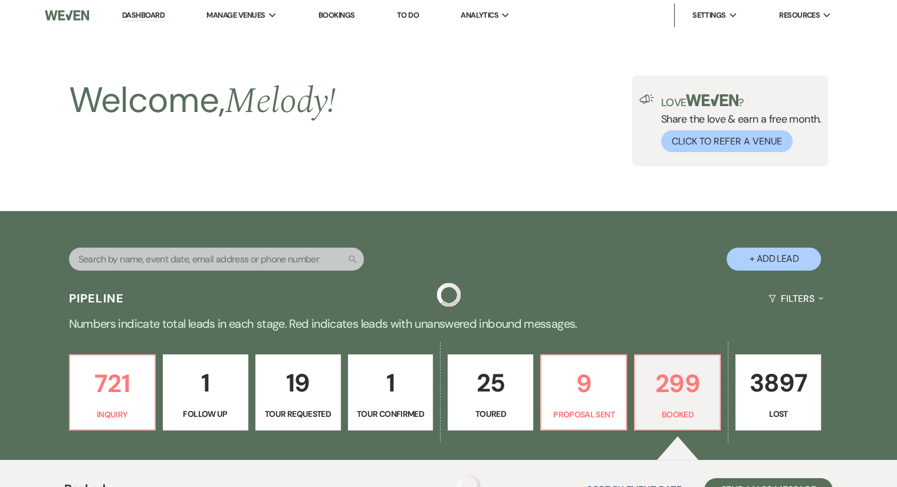
scroll to position [330, 0]
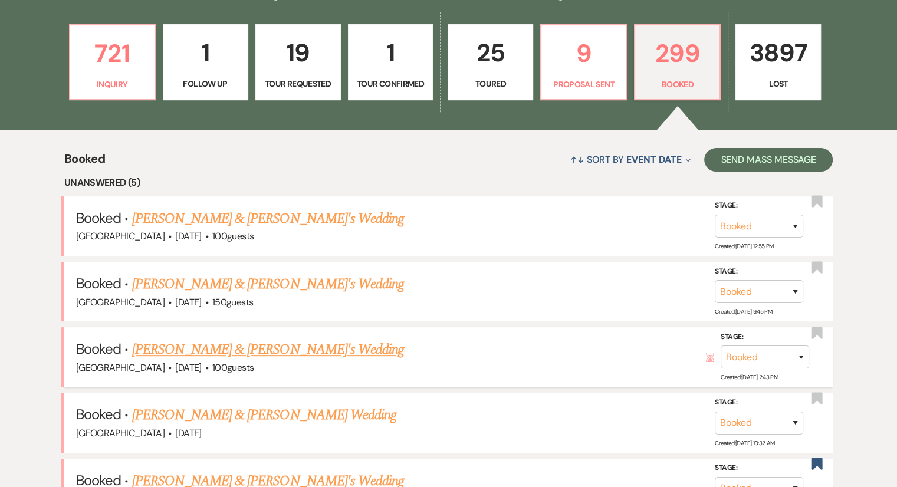
click at [182, 347] on link "[PERSON_NAME] & [PERSON_NAME]'s Wedding" at bounding box center [268, 349] width 272 height 21
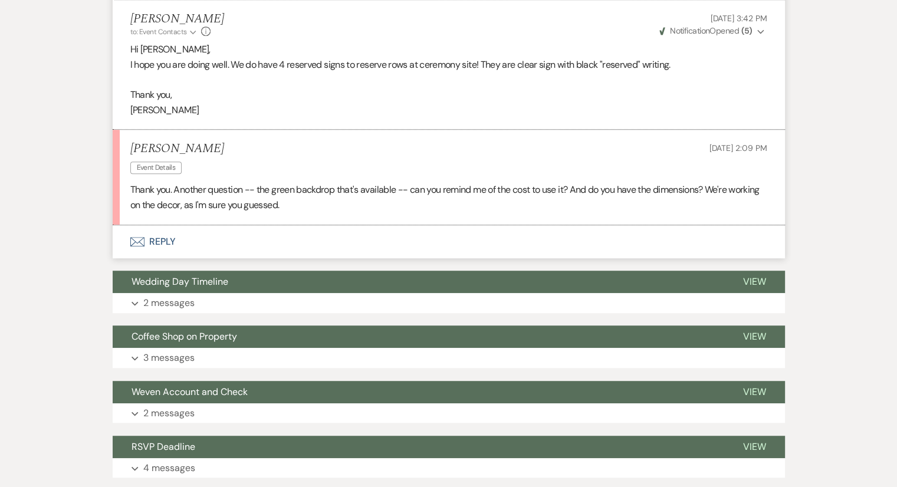
scroll to position [649, 0]
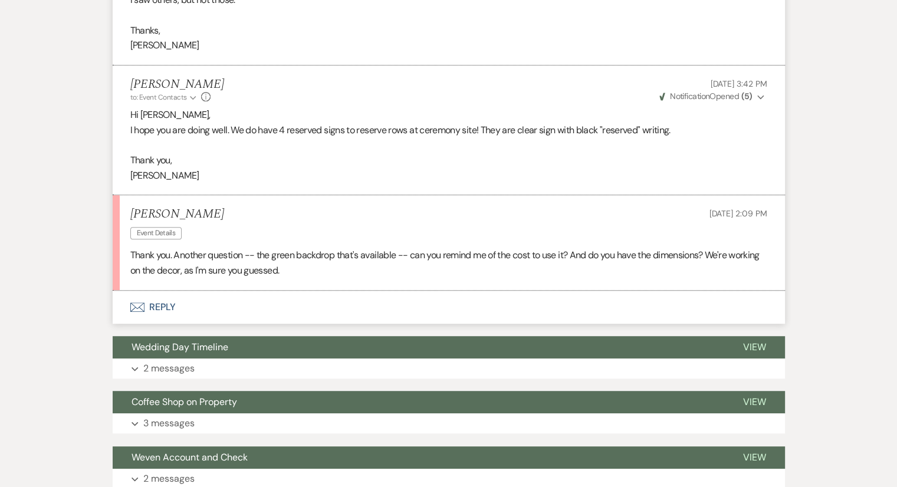
click at [155, 304] on button "Envelope Reply" at bounding box center [449, 307] width 672 height 33
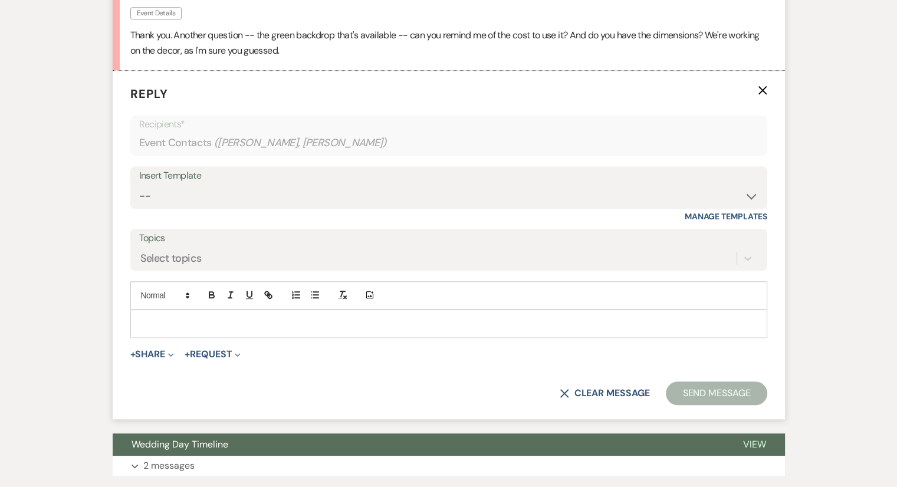
scroll to position [869, 0]
click at [192, 323] on p at bounding box center [449, 323] width 618 height 13
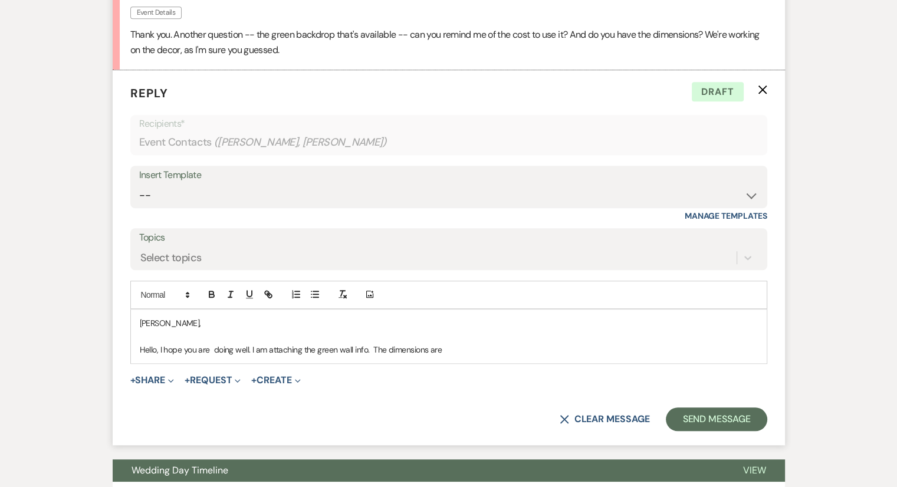
drag, startPoint x: 455, startPoint y: 346, endPoint x: 134, endPoint y: 357, distance: 321.0
click at [134, 358] on div "[PERSON_NAME], Hello, I hope you are doing well. I am attaching the green wall …" at bounding box center [449, 337] width 636 height 54
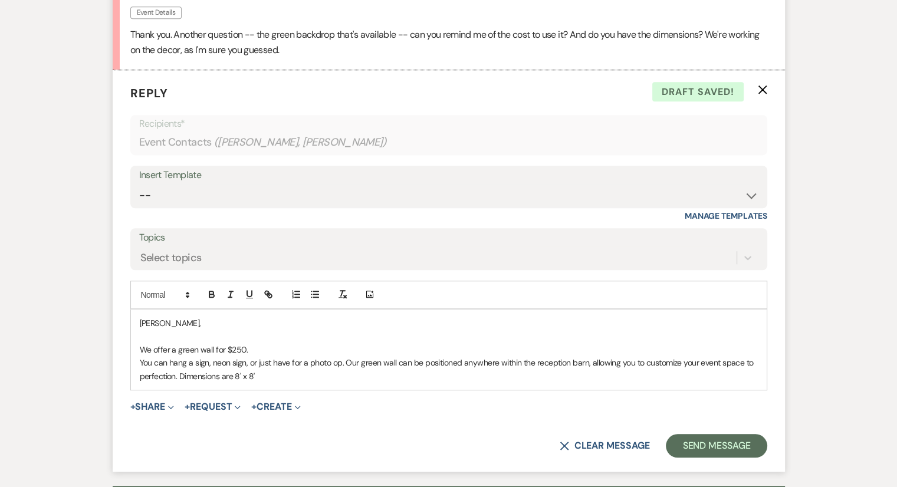
click at [137, 350] on div "[PERSON_NAME], We offer a green wall for $250. You can hang a sign, neon sign, …" at bounding box center [449, 350] width 636 height 80
click at [137, 361] on div "[PERSON_NAME], Hey, I hope you are doing well. We offer a green wall for $250. …" at bounding box center [449, 350] width 636 height 80
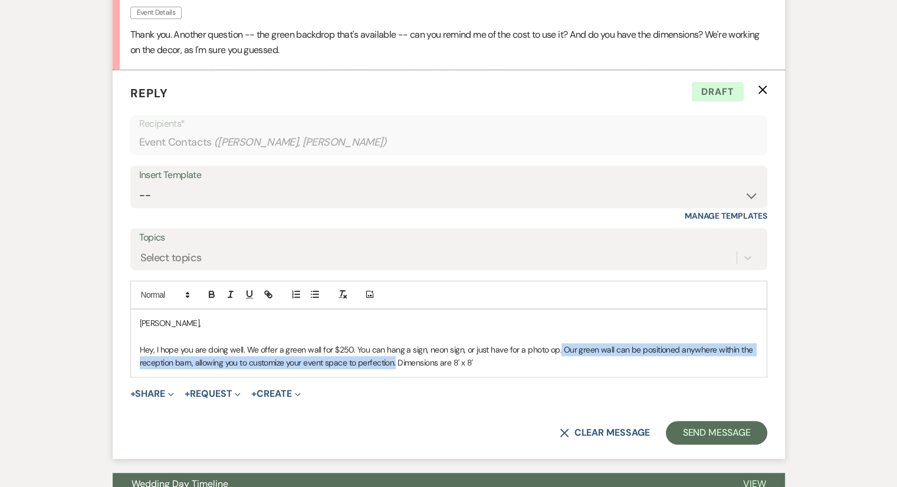
drag, startPoint x: 554, startPoint y: 346, endPoint x: 396, endPoint y: 371, distance: 160.5
click at [396, 371] on div "[PERSON_NAME], Hey, I hope you are doing well. We offer a green wall for $250. …" at bounding box center [449, 343] width 636 height 67
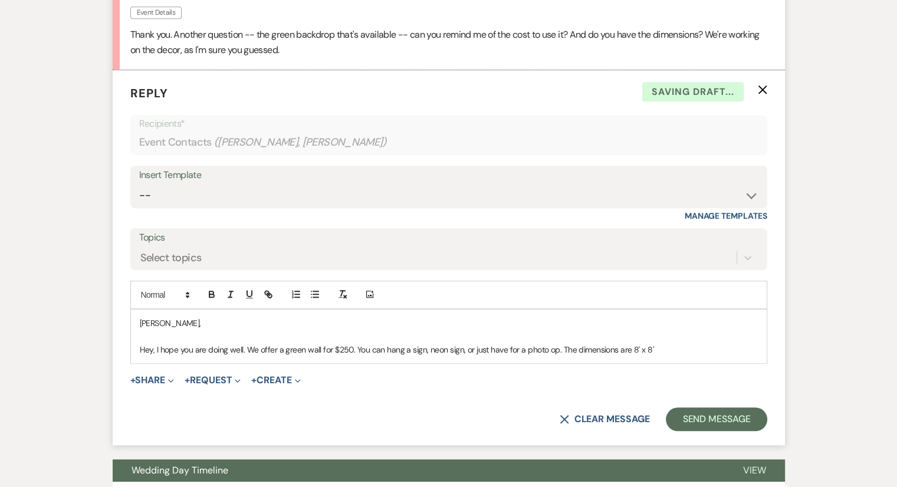
click at [665, 350] on p "Hey, I hope you are doing well. We offer a green wall for $250. You can hang a …" at bounding box center [449, 349] width 618 height 13
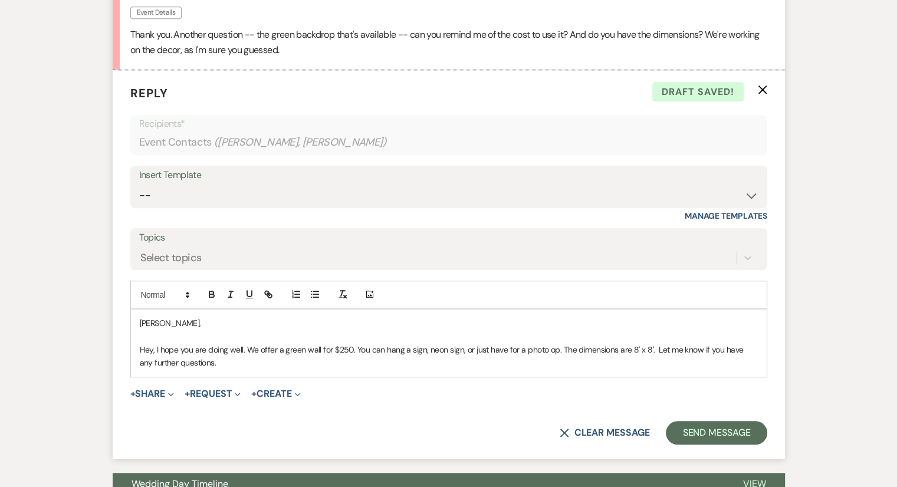
click at [226, 366] on div "[PERSON_NAME], Hey, I hope you are doing well. We offer a green wall for $250. …" at bounding box center [449, 343] width 636 height 67
click at [226, 366] on p "Hey, I hope you are doing well. We offer a green wall for $250. You can hang a …" at bounding box center [449, 356] width 618 height 27
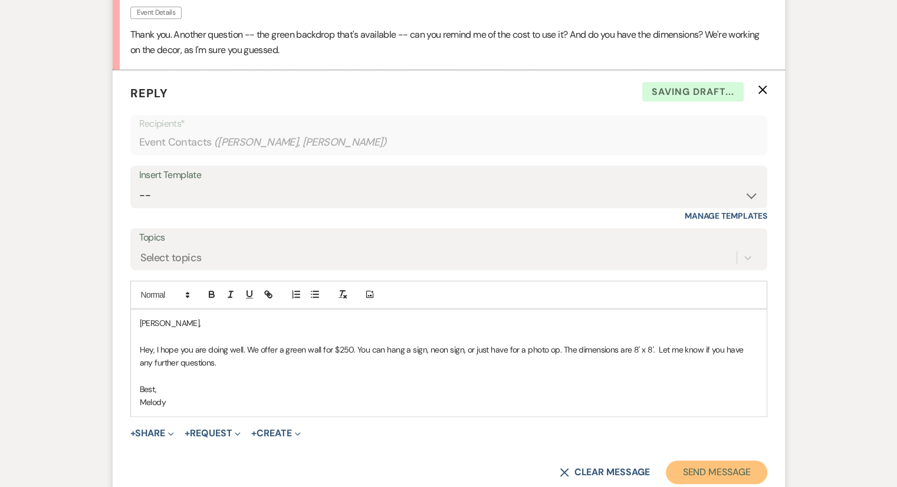
click at [722, 461] on button "Send Message" at bounding box center [716, 473] width 101 height 24
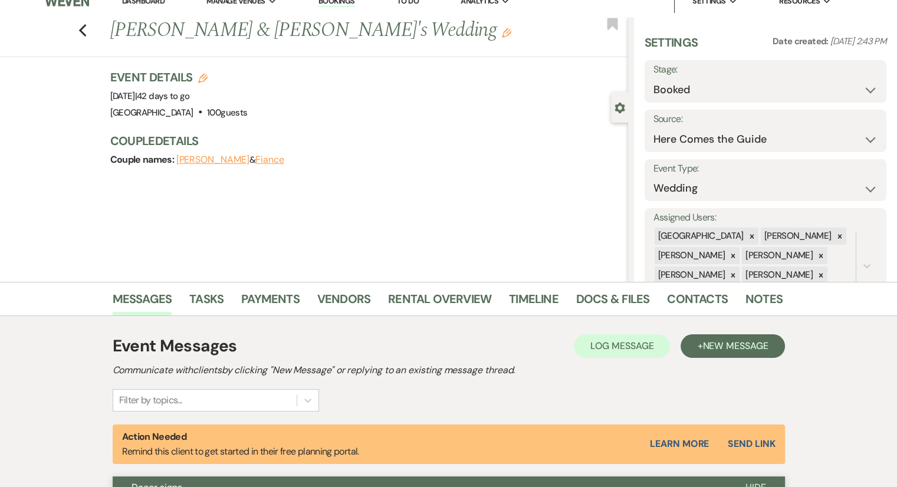
scroll to position [0, 0]
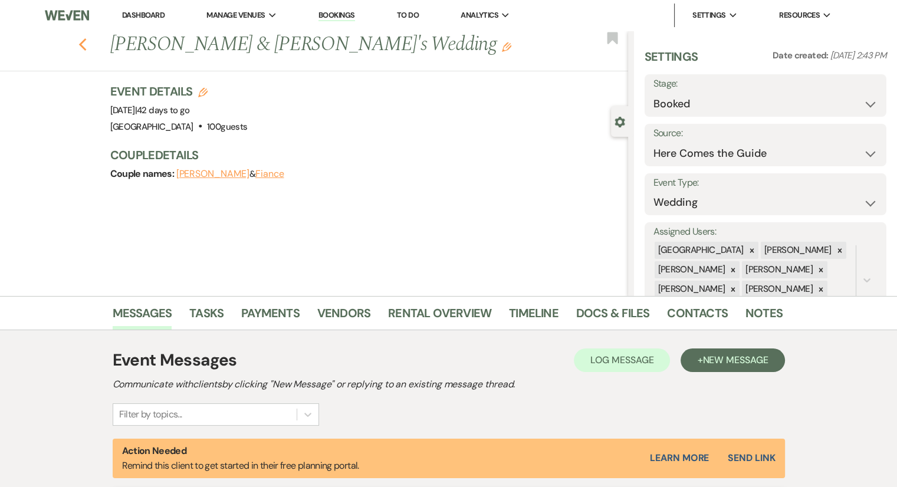
click at [85, 51] on icon "Previous" at bounding box center [82, 45] width 9 height 14
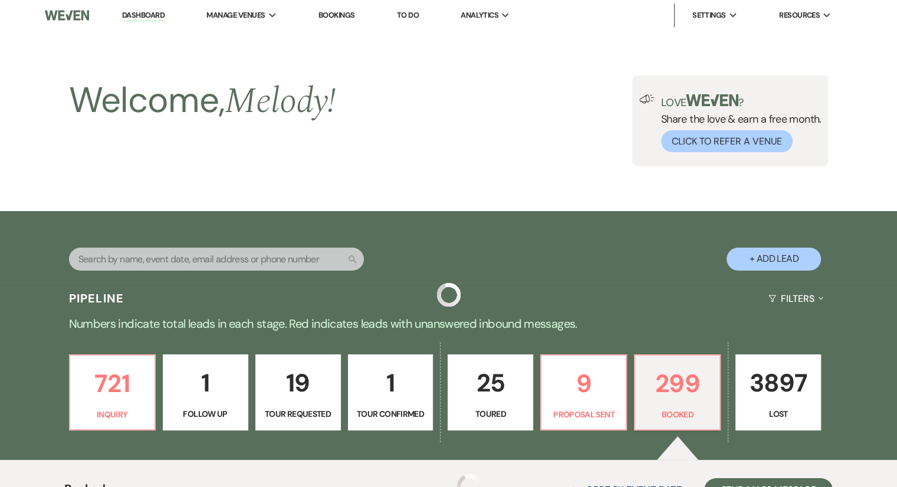
scroll to position [330, 0]
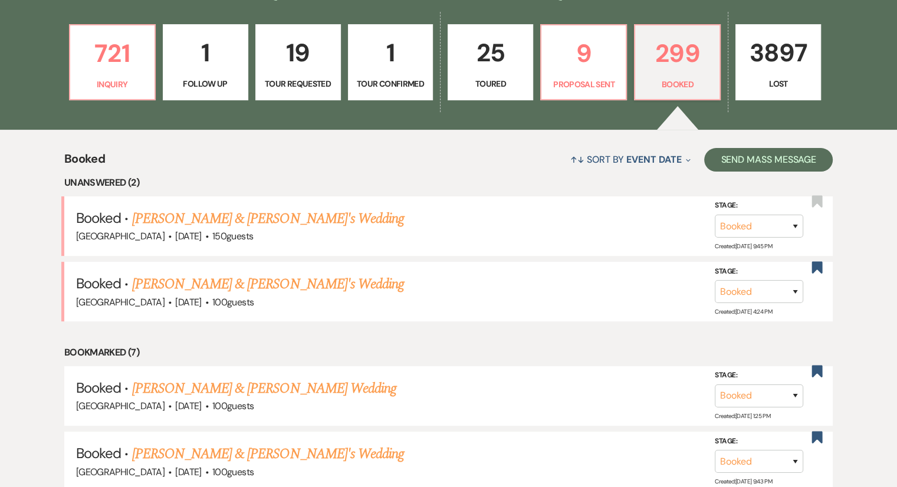
click at [348, 177] on li "Unanswered (2)" at bounding box center [448, 182] width 768 height 15
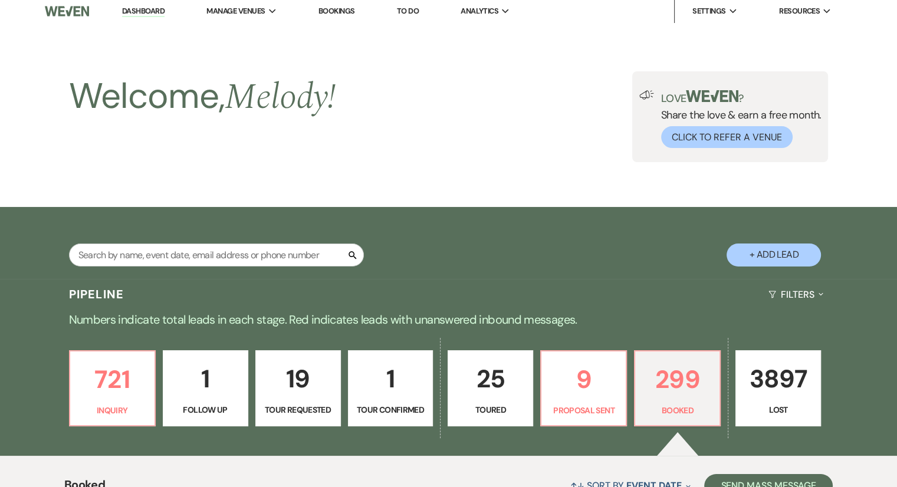
scroll to position [0, 0]
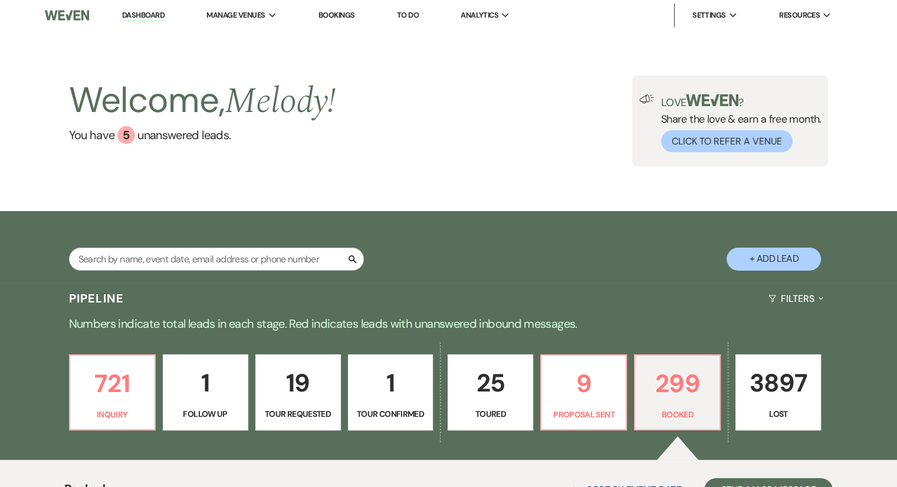
click at [80, 146] on div "Welcome, Melody ! You have 5 unanswered lead s ." at bounding box center [202, 120] width 267 height 91
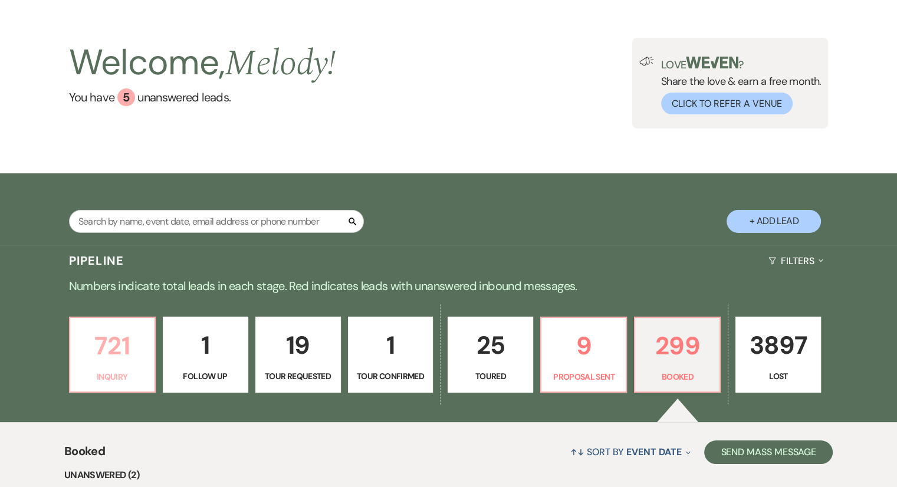
scroll to position [59, 0]
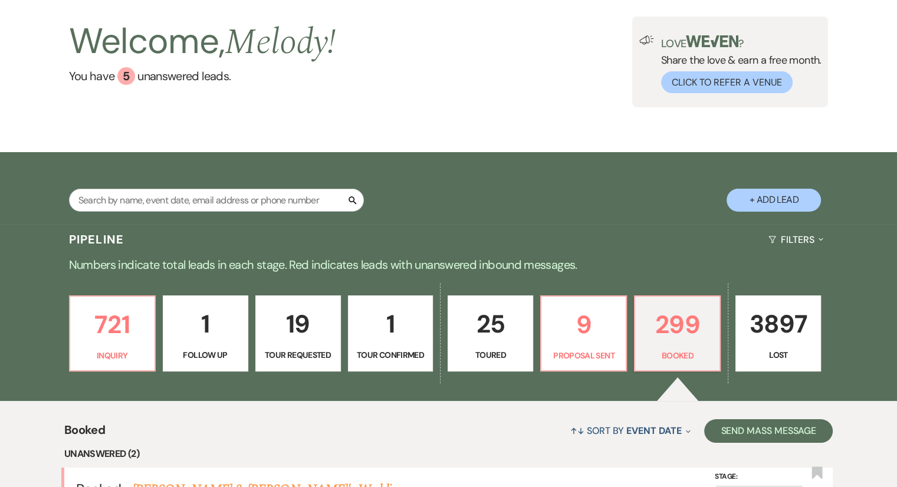
click at [33, 354] on div "721 Inquiry 1 Follow Up 19 Tour Requested 1 Tour Confirmed 25 Toured 9 Proposal…" at bounding box center [448, 341] width 849 height 120
